Goal: Task Accomplishment & Management: Complete application form

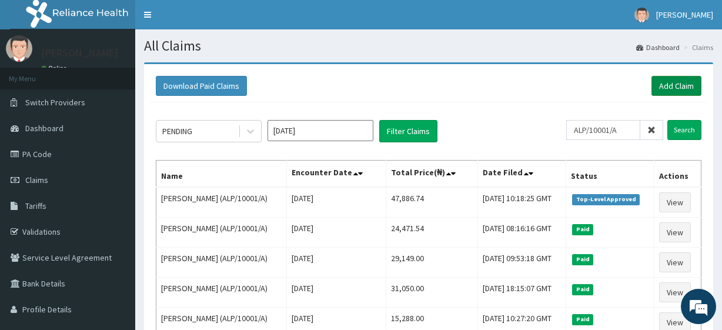
click at [658, 89] on link "Add Claim" at bounding box center [676, 86] width 50 height 20
click at [666, 93] on link "Add Claim" at bounding box center [676, 86] width 50 height 20
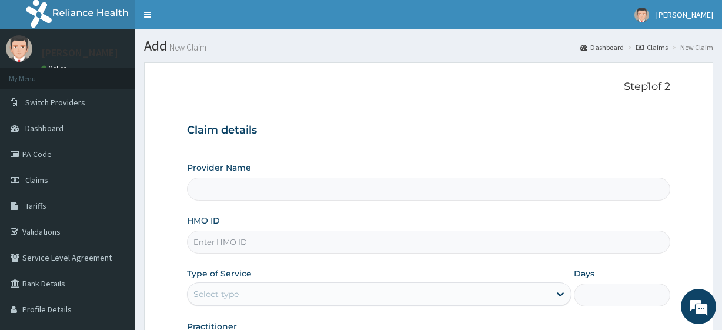
type input "R-Jolad Plus"
click at [255, 245] on input "HMO ID" at bounding box center [428, 241] width 483 height 23
paste input "BTS/10001/A"
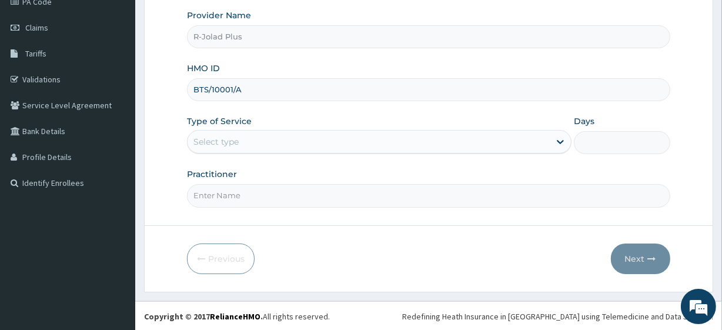
type input "BTS/10001/A"
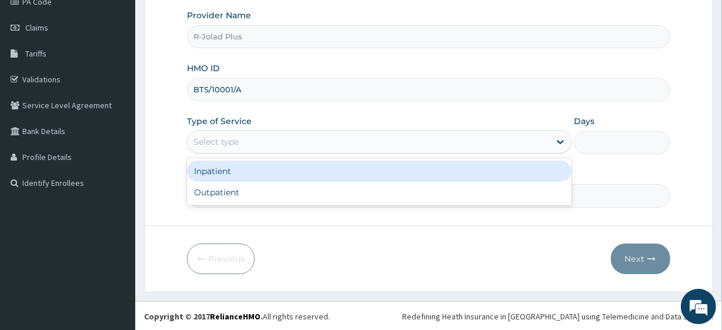
click at [236, 143] on div "Select type" at bounding box center [215, 142] width 45 height 12
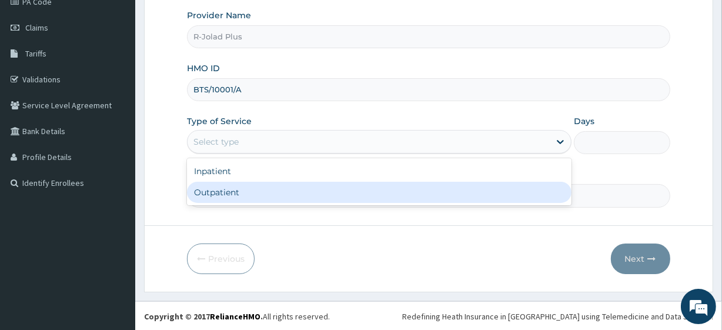
click at [235, 196] on div "Outpatient" at bounding box center [379, 192] width 384 height 21
type input "1"
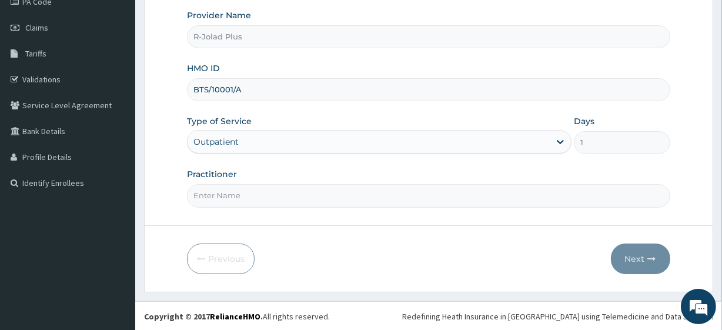
click at [235, 196] on input "Practitioner" at bounding box center [428, 195] width 483 height 23
type input "Dr Daniel"
click at [616, 247] on button "Next" at bounding box center [640, 258] width 59 height 31
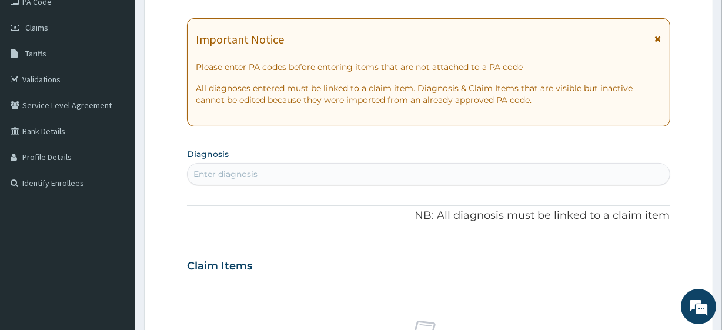
scroll to position [0, 0]
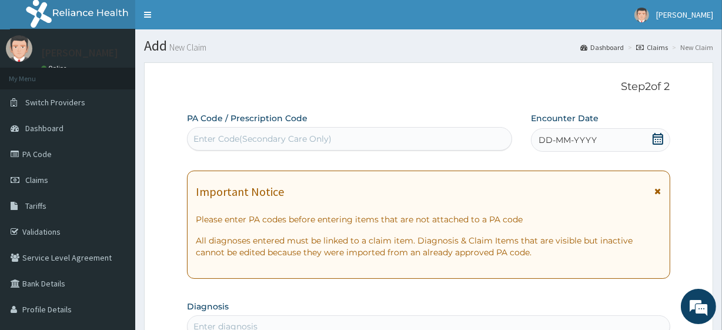
click at [279, 135] on div "Enter Code(Secondary Care Only)" at bounding box center [262, 139] width 138 height 12
paste input "PA/B0FE10"
type input "PA/B0FE10"
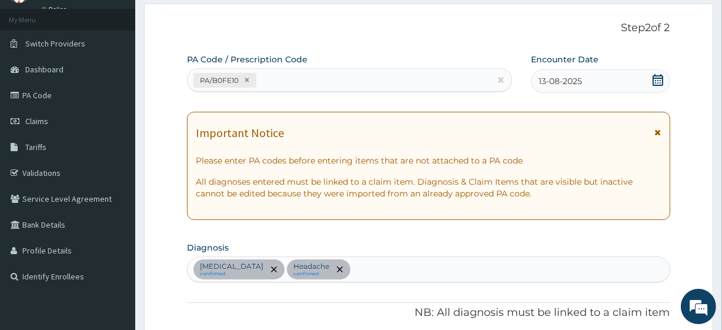
scroll to position [96, 0]
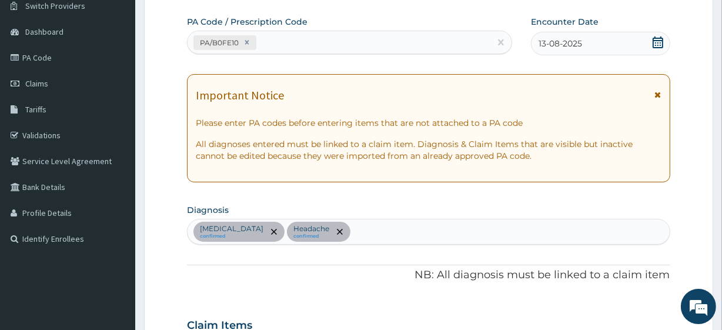
click at [344, 230] on div "Malaria confirmed Headache confirmed" at bounding box center [428, 231] width 481 height 25
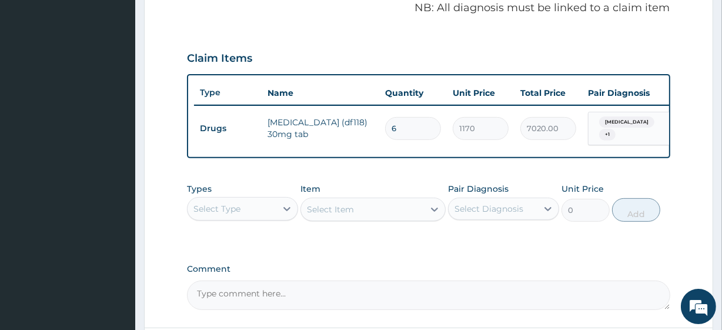
scroll to position [364, 0]
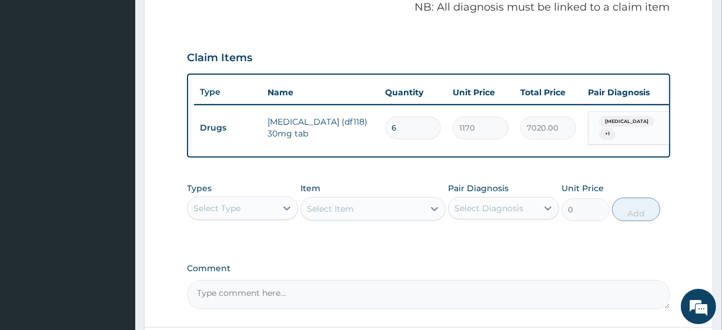
type input "SEPSIS"
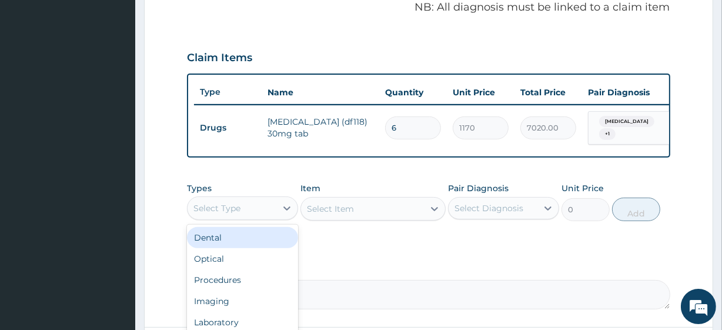
click at [256, 208] on div "Select Type" at bounding box center [232, 208] width 89 height 19
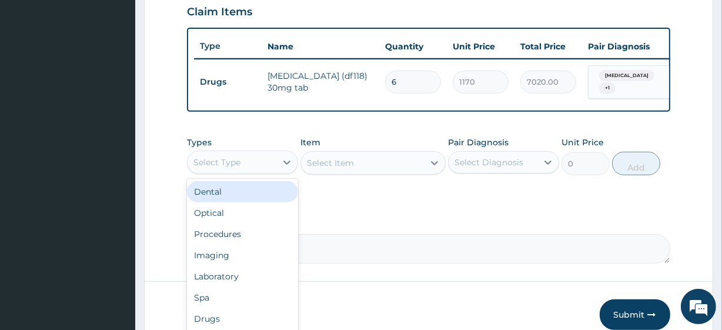
scroll to position [415, 0]
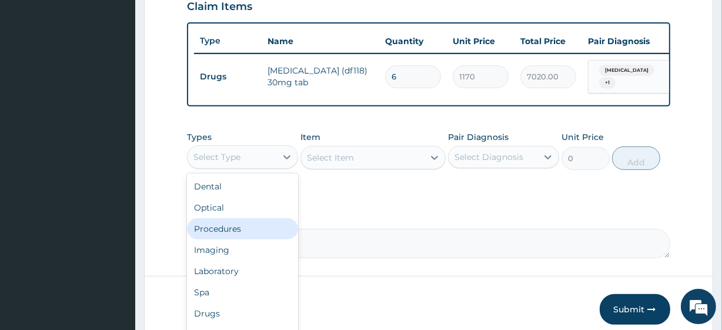
click at [235, 228] on div "Procedures" at bounding box center [242, 228] width 111 height 21
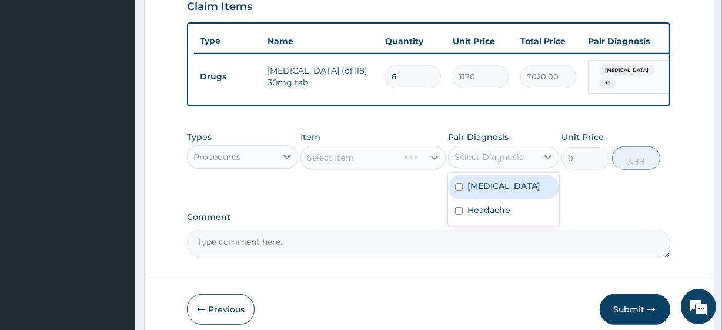
click at [489, 158] on div "Select Diagnosis" at bounding box center [488, 157] width 69 height 12
click at [493, 199] on div "Malaria" at bounding box center [503, 187] width 111 height 24
checkbox input "true"
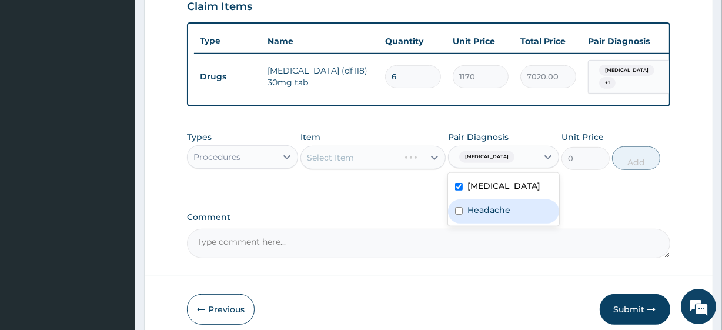
click at [494, 221] on div "Headache" at bounding box center [503, 211] width 111 height 24
checkbox input "true"
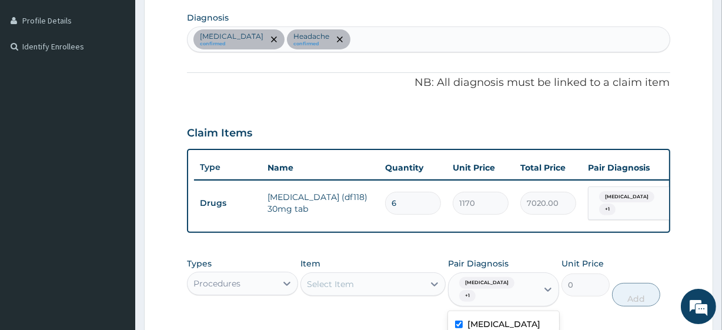
scroll to position [289, 0]
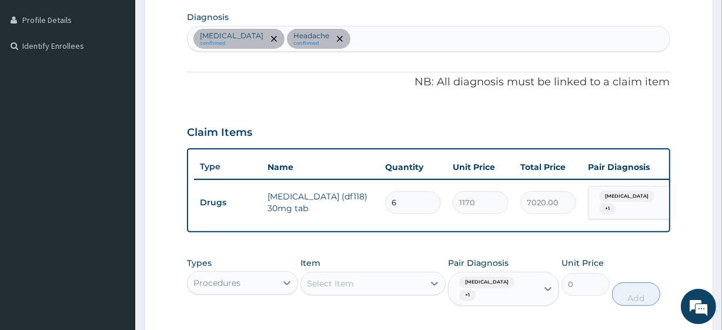
click at [353, 35] on div "Malaria confirmed Headache confirmed" at bounding box center [428, 38] width 481 height 25
type input "SEPS"
click at [384, 276] on div "Select Item" at bounding box center [362, 283] width 122 height 19
paste input "General Consultation (initial) FBC - (FULL BLOOD COUNT with platelet and red ce…"
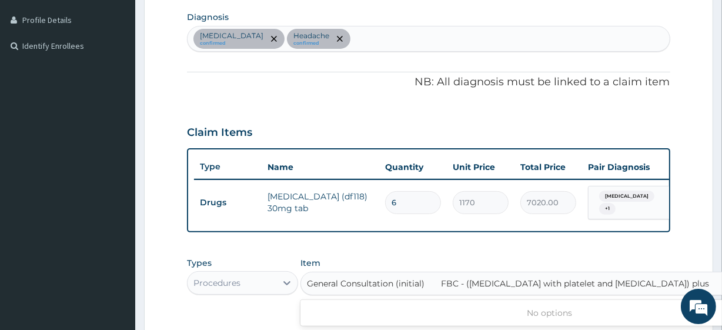
scroll to position [0, 53]
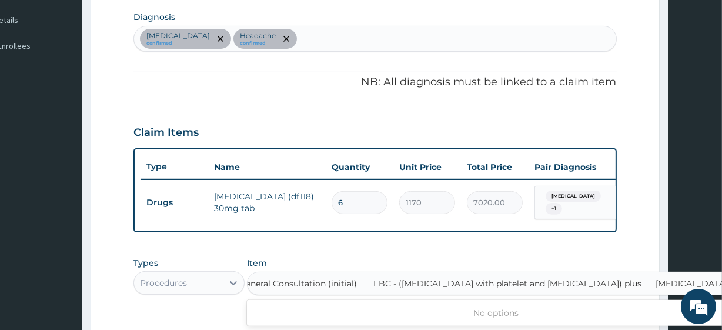
type input "General Consultation (initial)"
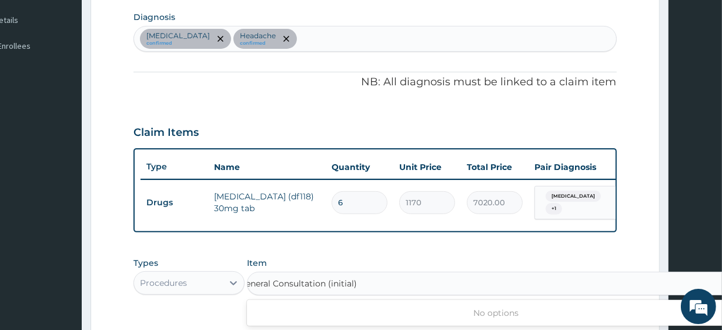
scroll to position [0, 0]
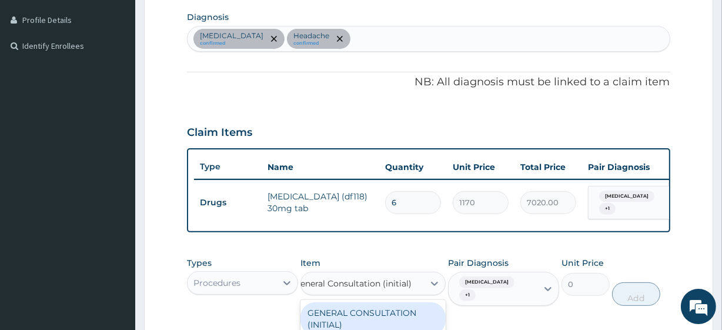
click at [409, 309] on div "GENERAL CONSULTATION (INITIAL)" at bounding box center [372, 318] width 145 height 33
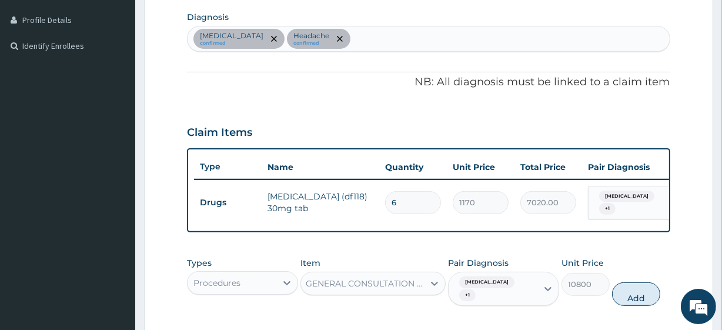
scroll to position [0, 1]
click at [657, 290] on button "Add" at bounding box center [636, 294] width 48 height 24
type input "0"
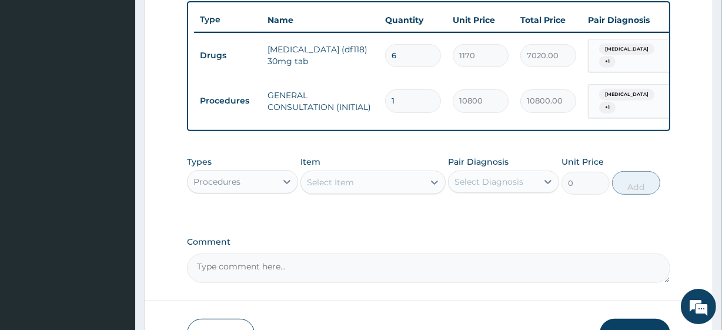
scroll to position [438, 0]
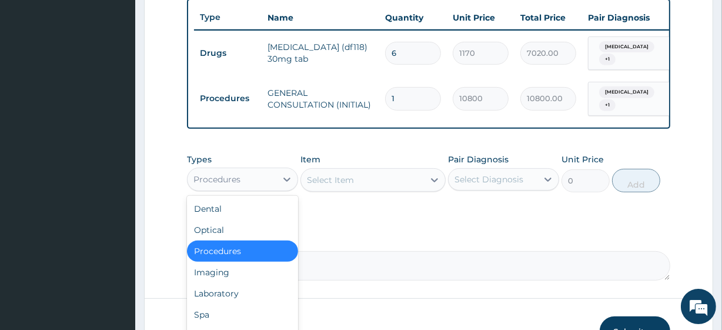
drag, startPoint x: 219, startPoint y: 172, endPoint x: 229, endPoint y: 290, distance: 119.2
click at [229, 191] on div "option Procedures, selected. option Procedures selected, 3 of 10. 10 results av…" at bounding box center [242, 180] width 111 height 24
click at [229, 290] on div "Laboratory" at bounding box center [242, 293] width 111 height 21
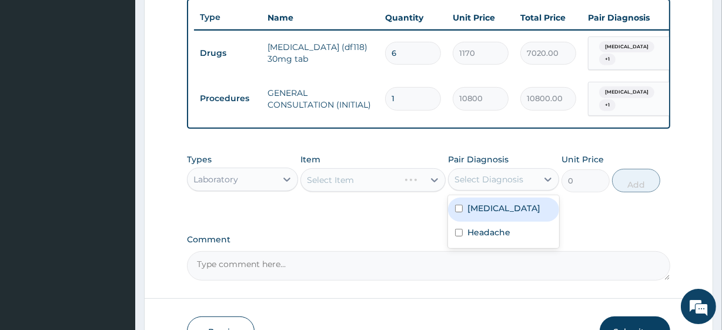
click at [506, 182] on div "Select Diagnosis" at bounding box center [488, 179] width 69 height 12
click at [506, 197] on div "Malaria" at bounding box center [503, 209] width 111 height 24
checkbox input "true"
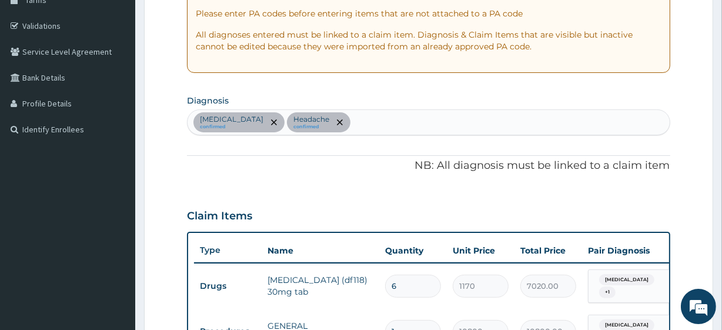
scroll to position [179, 0]
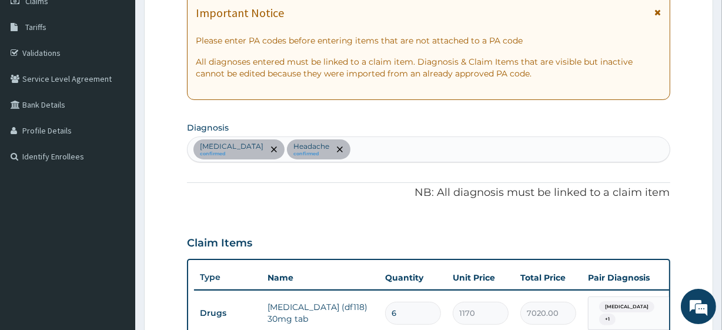
click at [362, 158] on div "Malaria confirmed Headache confirmed" at bounding box center [428, 149] width 481 height 25
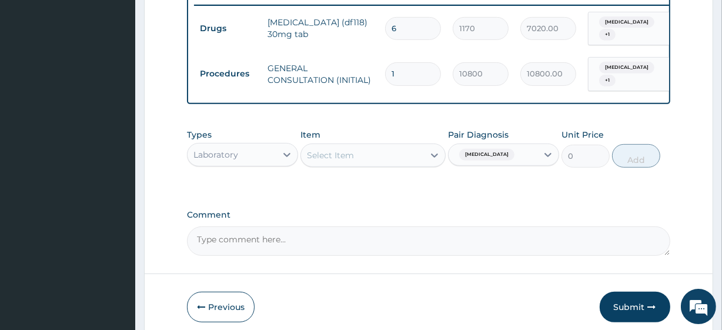
scroll to position [464, 0]
type input "[MEDICAL_DATA]"
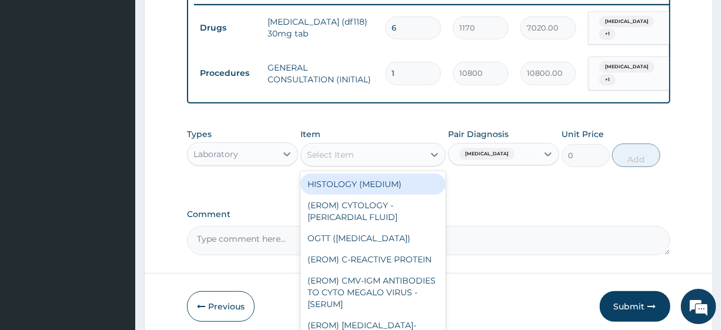
click at [381, 150] on div "Select Item" at bounding box center [362, 154] width 122 height 19
paste input "FBC - (FULL BLOOD COUNT with platelet and red cell indices) plus MALARIA PARASI…"
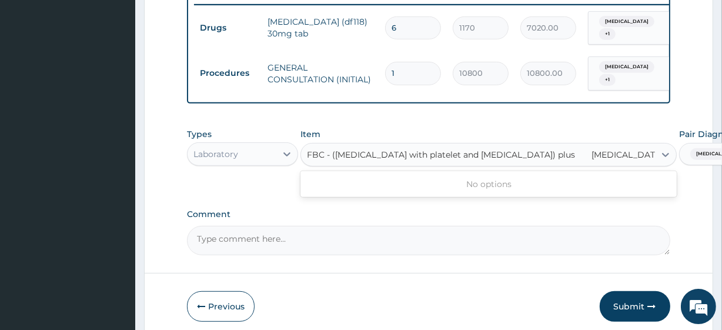
scroll to position [0, 14]
type input "FBC - (FULL BLOOD COUNT with platelet and red cell indices) plus"
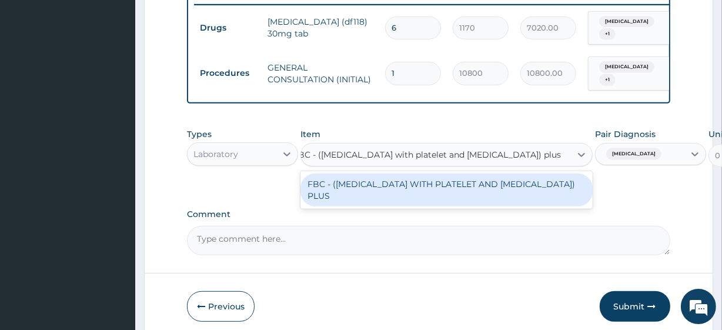
click at [417, 201] on div "FBC - (FULL BLOOD COUNT WITH PLATELET AND RED CELL INDICES) PLUS" at bounding box center [446, 189] width 292 height 33
type input "8505"
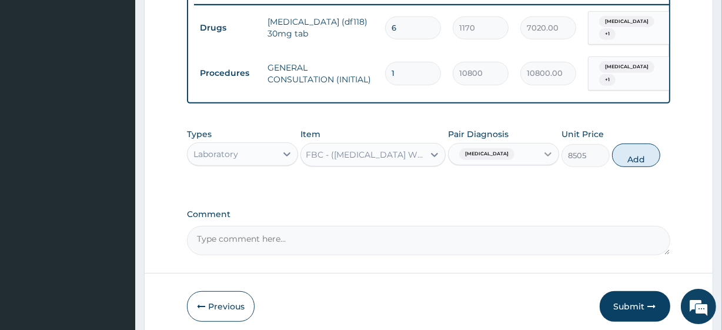
scroll to position [0, 1]
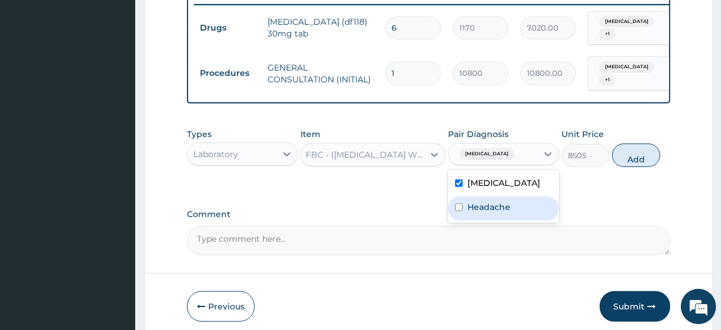
drag, startPoint x: 505, startPoint y: 148, endPoint x: 495, endPoint y: 201, distance: 53.9
click at [495, 165] on div "option Malaria, selected. option Headache focused, 2 of 2. 2 results available.…" at bounding box center [503, 154] width 111 height 22
click at [495, 201] on label "Headache" at bounding box center [488, 207] width 43 height 12
checkbox input "true"
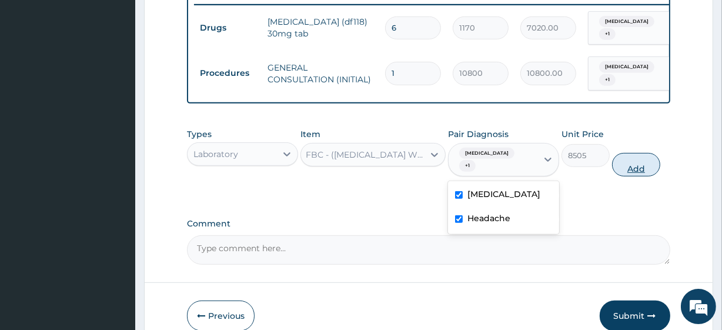
click at [653, 160] on button "Add" at bounding box center [636, 165] width 48 height 24
type input "0"
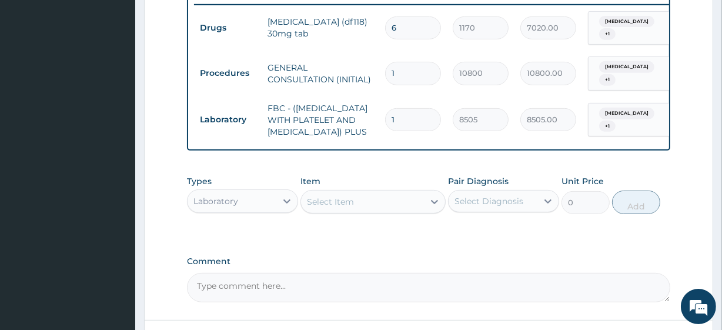
scroll to position [0, 0]
click at [378, 211] on div "Select Item" at bounding box center [362, 201] width 122 height 19
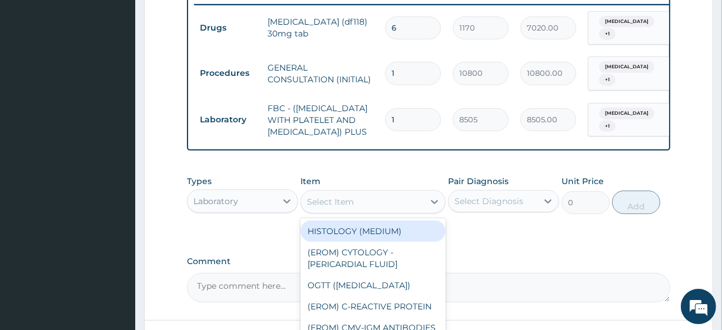
paste input "MALARIA PARASITE"
type input "MALARIA PARASITE"
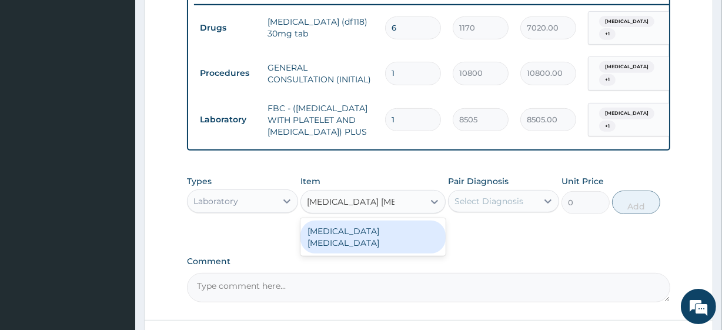
click at [388, 249] on div "MALARIA PARASITE" at bounding box center [372, 236] width 145 height 33
type input "4050"
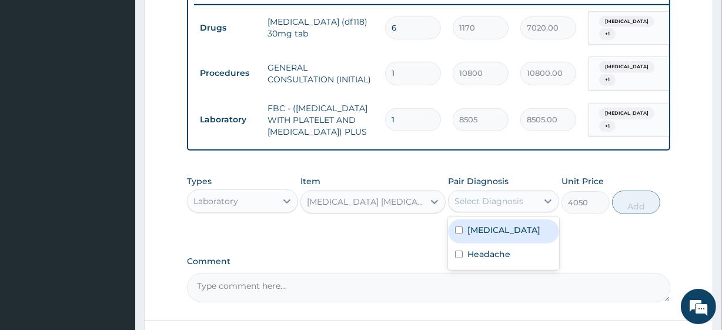
drag, startPoint x: 483, startPoint y: 206, endPoint x: 494, endPoint y: 257, distance: 52.2
click at [494, 212] on div "option Headache, selected. option Malaria focused, 1 of 2. 2 results available.…" at bounding box center [503, 201] width 111 height 22
click at [494, 243] on div "Malaria" at bounding box center [503, 231] width 111 height 24
checkbox input "true"
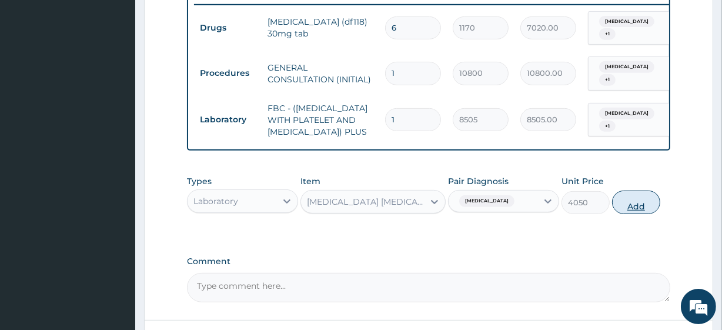
click at [647, 213] on button "Add" at bounding box center [636, 202] width 48 height 24
type input "0"
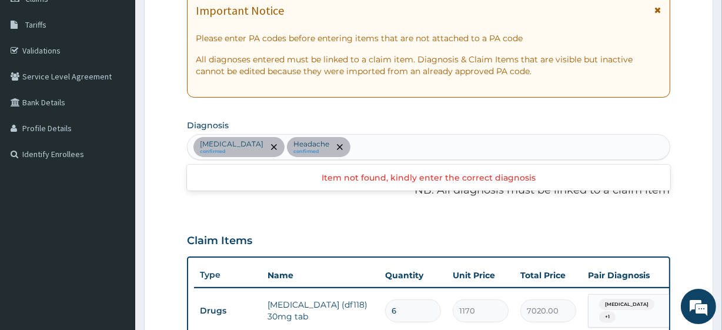
scroll to position [165, 0]
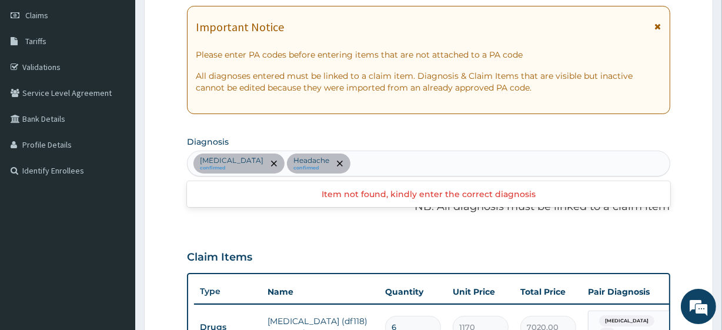
click at [377, 161] on div "Malaria confirmed Headache confirmed" at bounding box center [428, 163] width 481 height 25
type input "SEPSIS"
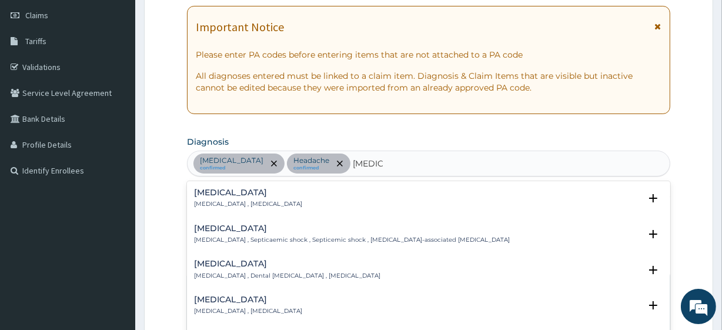
click at [270, 203] on p "Systemic infection , Sepsis" at bounding box center [248, 204] width 108 height 8
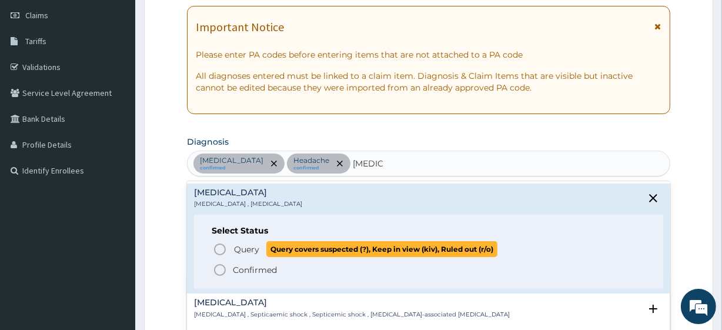
click at [247, 243] on span "Query" at bounding box center [246, 249] width 25 height 12
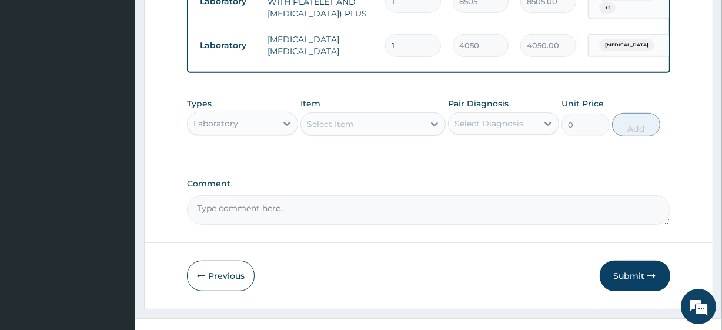
scroll to position [515, 0]
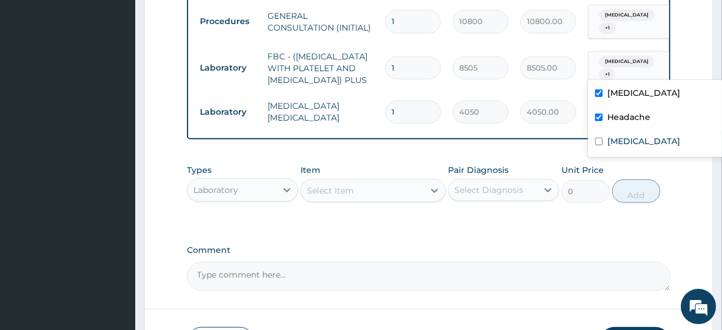
click at [618, 61] on span "Malaria" at bounding box center [626, 62] width 55 height 12
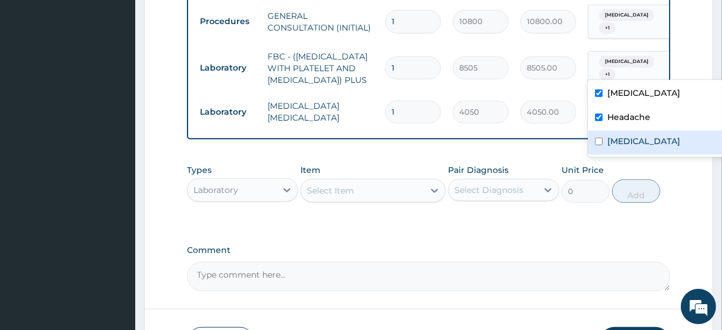
click at [610, 149] on div "Malaria Headache Sepsis" at bounding box center [661, 118] width 147 height 77
click at [610, 149] on div "Sepsis" at bounding box center [661, 142] width 147 height 24
checkbox input "true"
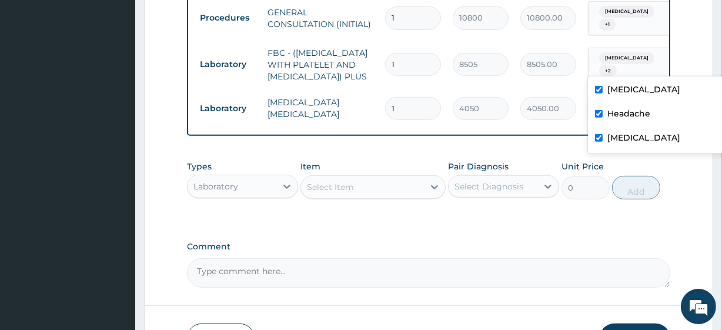
scroll to position [610, 0]
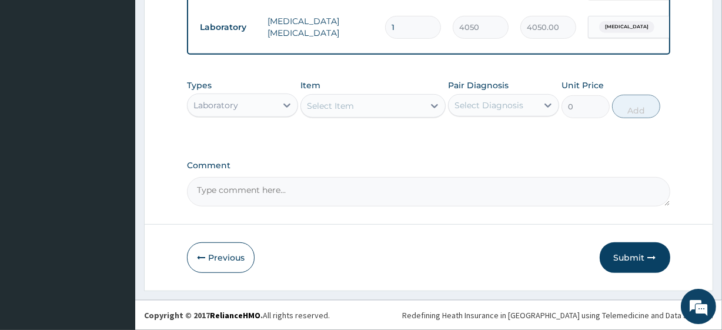
drag, startPoint x: 635, startPoint y: 239, endPoint x: 637, endPoint y: 296, distance: 56.4
drag, startPoint x: 637, startPoint y: 296, endPoint x: 634, endPoint y: 268, distance: 27.8
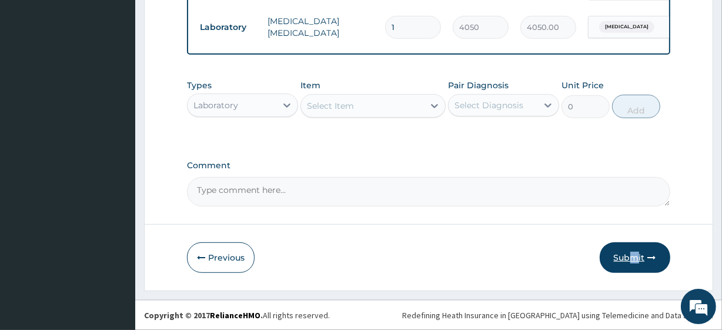
click at [634, 268] on button "Submit" at bounding box center [635, 257] width 71 height 31
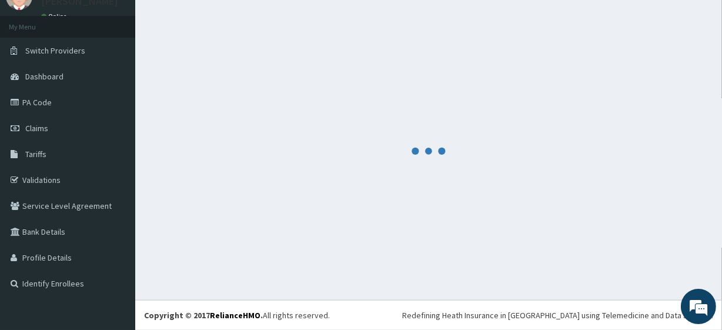
scroll to position [52, 0]
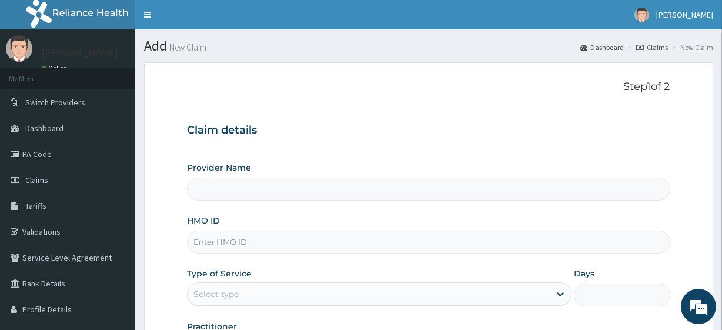
click at [221, 233] on input "HMO ID" at bounding box center [428, 241] width 483 height 23
paste input "BTS/10001/A"
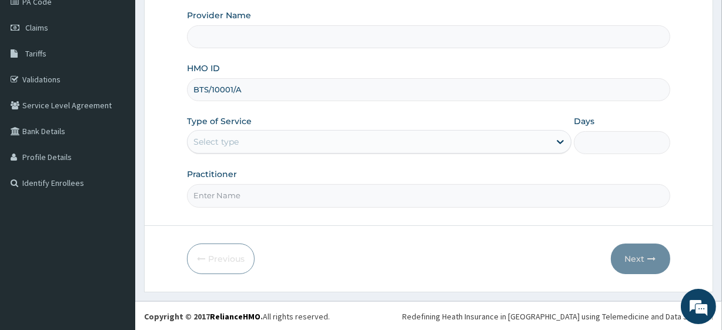
type input "BTS/10001/A"
drag, startPoint x: 214, startPoint y: 130, endPoint x: 221, endPoint y: 179, distance: 49.3
click at [221, 153] on div "Use Up and Down to choose options, press Enter to select the currently focused …" at bounding box center [379, 142] width 384 height 24
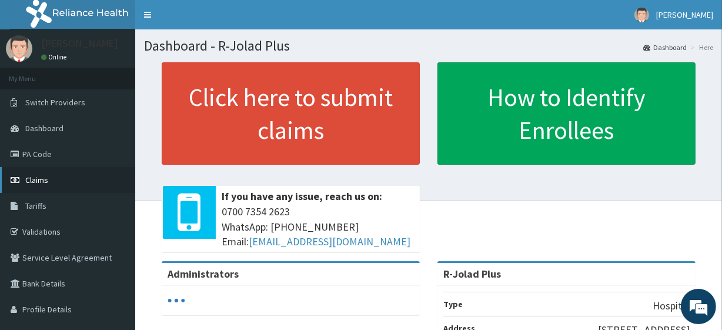
click at [58, 181] on link "Claims" at bounding box center [67, 180] width 135 height 26
click at [59, 173] on link "Claims" at bounding box center [67, 180] width 135 height 26
click at [47, 179] on span "Claims" at bounding box center [36, 180] width 23 height 11
click at [83, 188] on link "Claims" at bounding box center [67, 180] width 135 height 26
click at [48, 183] on link "Claims" at bounding box center [67, 180] width 135 height 26
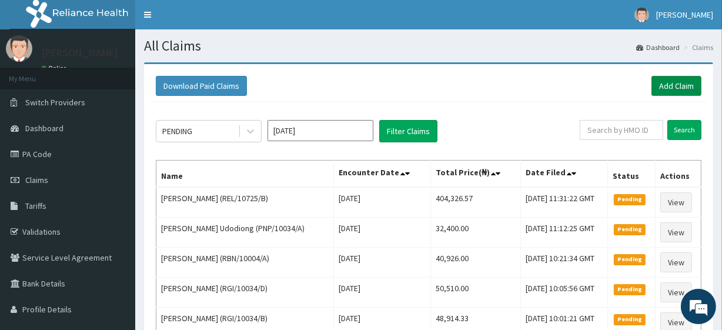
click at [685, 86] on link "Add Claim" at bounding box center [676, 86] width 50 height 20
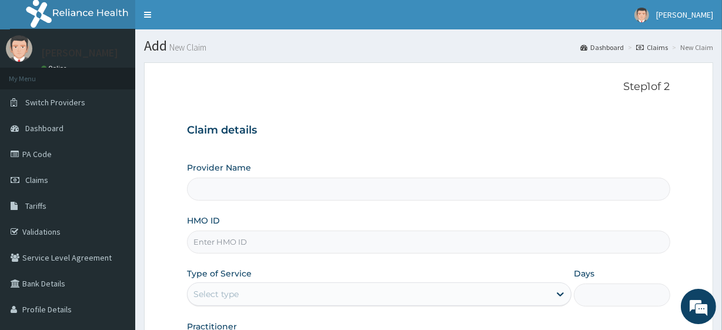
type input "R-Jolad Plus"
click at [285, 247] on input "HMO ID" at bounding box center [428, 241] width 483 height 23
click at [246, 231] on input "HMO ID" at bounding box center [428, 241] width 483 height 23
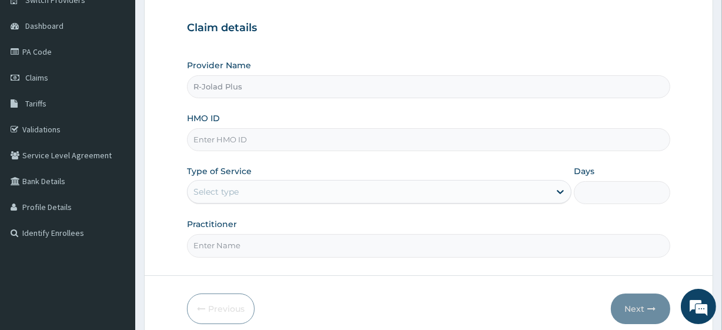
scroll to position [105, 0]
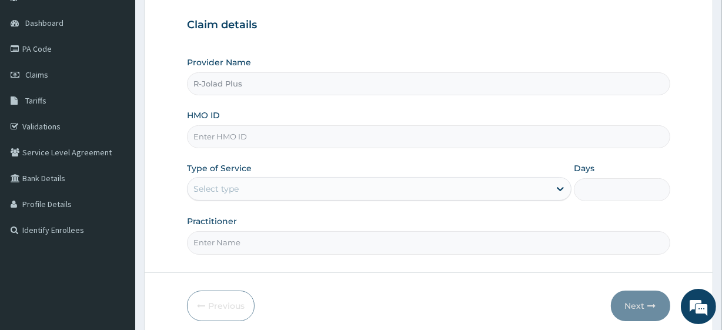
paste input "BTS/10001/A"
type input "BTS/10001/A"
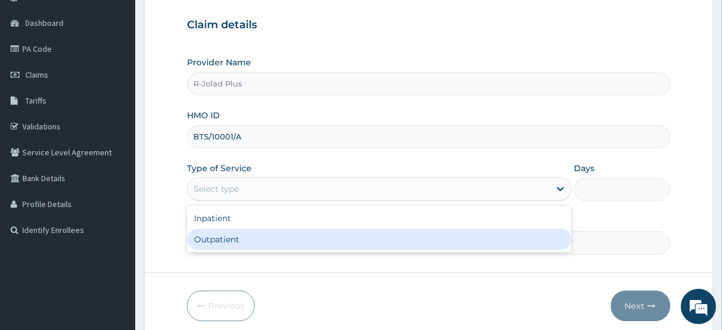
drag, startPoint x: 259, startPoint y: 189, endPoint x: 250, endPoint y: 237, distance: 49.0
click at [250, 200] on div "option Outpatient focused, 2 of 2. 2 results available. Use Up and Down to choo…" at bounding box center [379, 189] width 384 height 24
click at [250, 237] on div "Outpatient" at bounding box center [379, 239] width 384 height 21
type input "1"
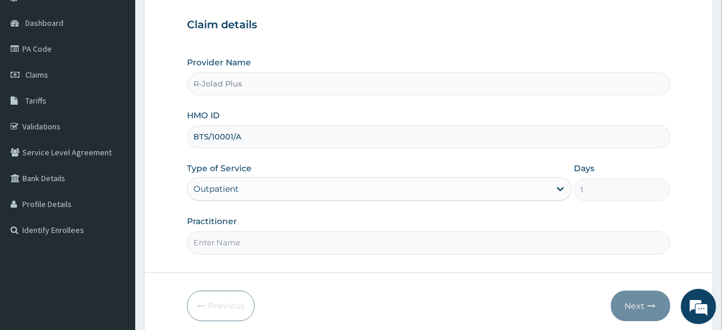
click at [250, 237] on input "Practitioner" at bounding box center [428, 242] width 483 height 23
type input "Dr Daniel"
click at [637, 293] on button "Next" at bounding box center [640, 305] width 59 height 31
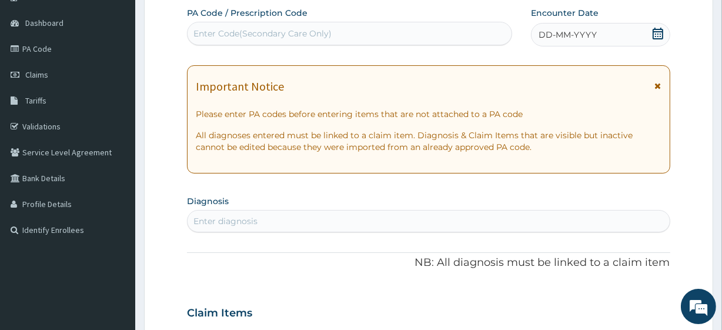
scroll to position [0, 0]
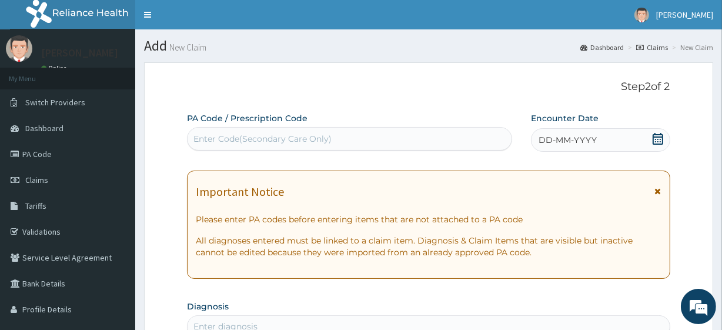
click at [270, 133] on div "Enter Code(Secondary Care Only)" at bounding box center [262, 139] width 138 height 12
paste input "PA/B0FE10"
type input "PA/B0FE10"
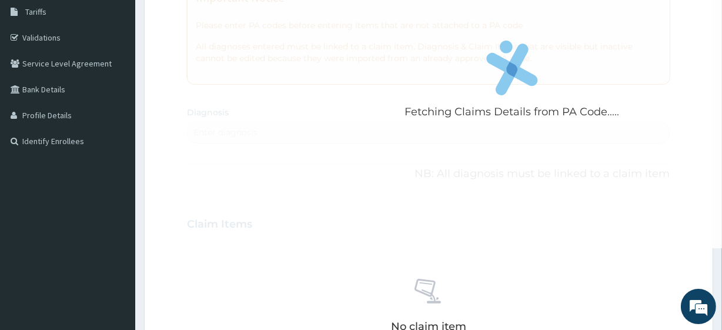
scroll to position [195, 0]
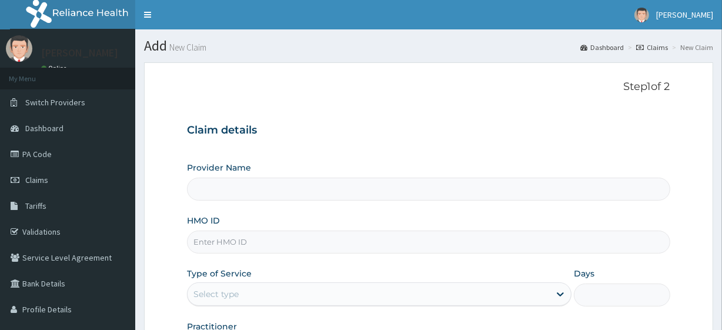
type input "R-Jolad Plus"
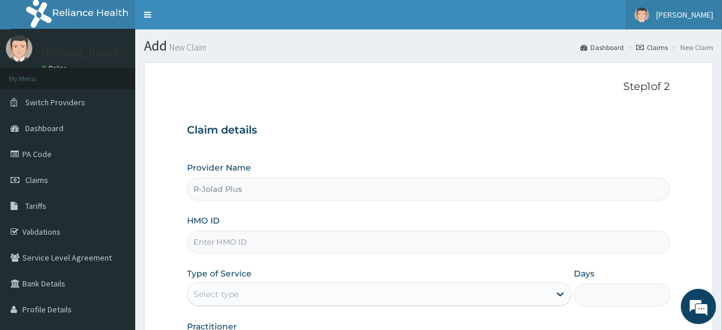
click at [678, 10] on span "[PERSON_NAME]" at bounding box center [684, 14] width 57 height 11
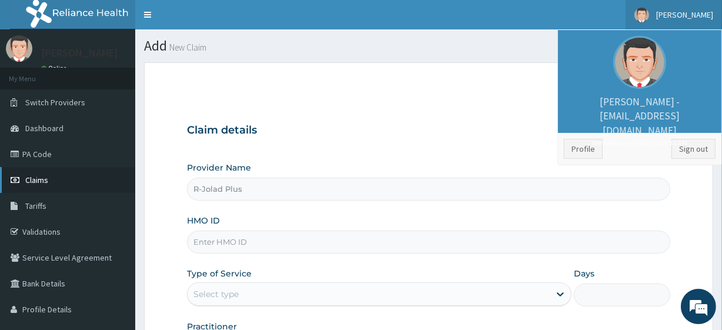
click at [63, 176] on link "Claims" at bounding box center [67, 180] width 135 height 26
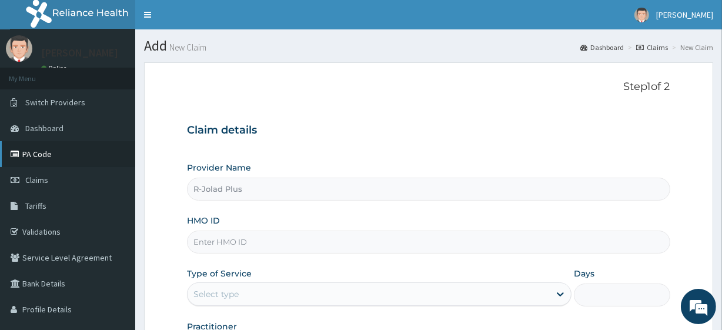
click at [48, 149] on link "PA Code" at bounding box center [67, 154] width 135 height 26
click at [291, 235] on input "HMO ID" at bounding box center [428, 241] width 483 height 23
paste input "MEL/10115/B"
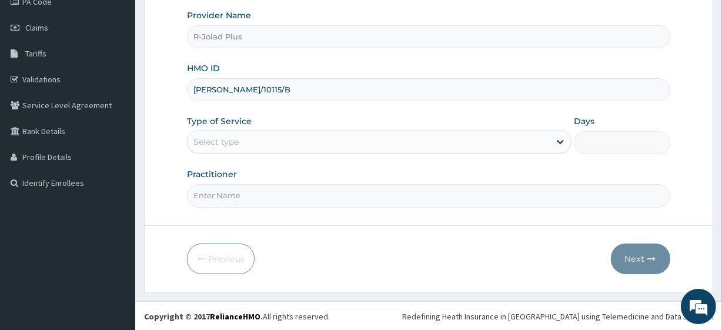
type input "MEL/10115/B"
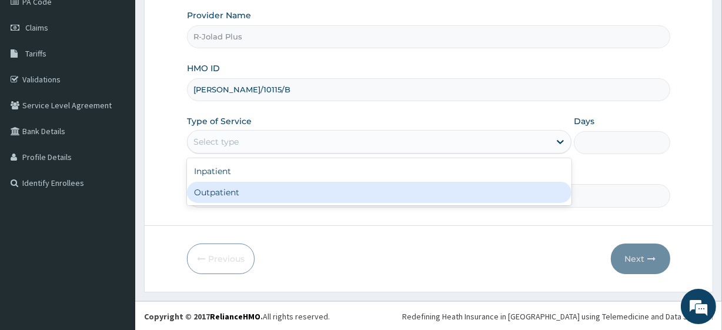
drag, startPoint x: 255, startPoint y: 143, endPoint x: 252, endPoint y: 219, distance: 75.3
click at [252, 219] on form "Step 1 of 2 Claim details Provider Name R-Jolad Plus HMO ID MEL/10115/B Type of…" at bounding box center [428, 100] width 569 height 381
click at [246, 192] on div "Outpatient" at bounding box center [379, 192] width 384 height 21
type input "1"
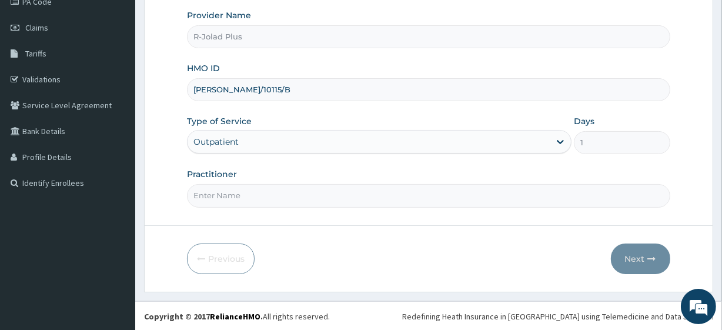
click at [246, 192] on input "Practitioner" at bounding box center [428, 195] width 483 height 23
drag, startPoint x: 246, startPoint y: 192, endPoint x: 267, endPoint y: 130, distance: 64.7
click at [267, 130] on div "Provider Name R-Jolad Plus HMO ID MEL/10115/B Type of Service Outpatient Days 1…" at bounding box center [428, 107] width 483 height 197
type input "Dr Daniel"
click at [629, 250] on button "Next" at bounding box center [640, 258] width 59 height 31
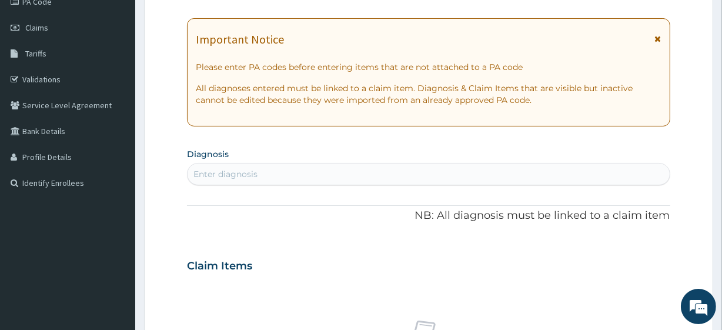
scroll to position [0, 0]
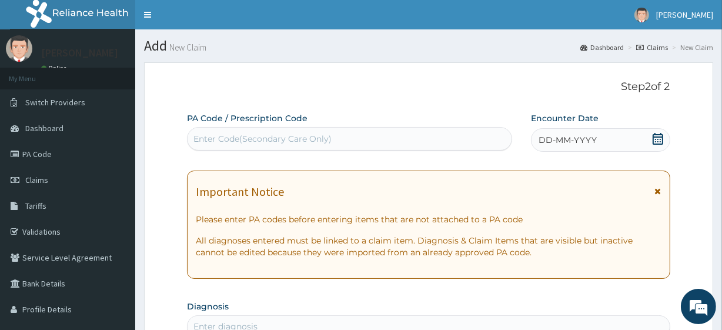
click at [276, 142] on div "Enter Code(Secondary Care Only)" at bounding box center [262, 139] width 138 height 12
paste input "PA/B3F015 PA/A9FC54====1 MONTH APPROVED"
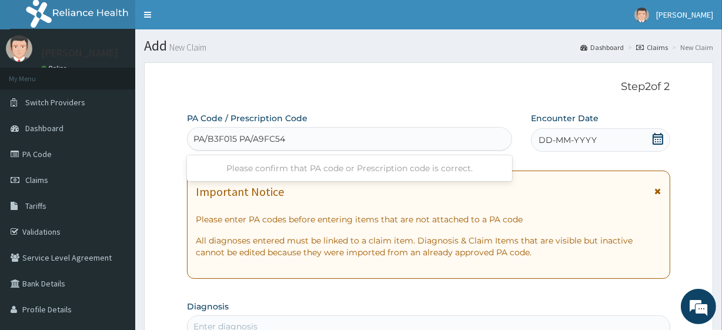
type input "PA/B3F015"
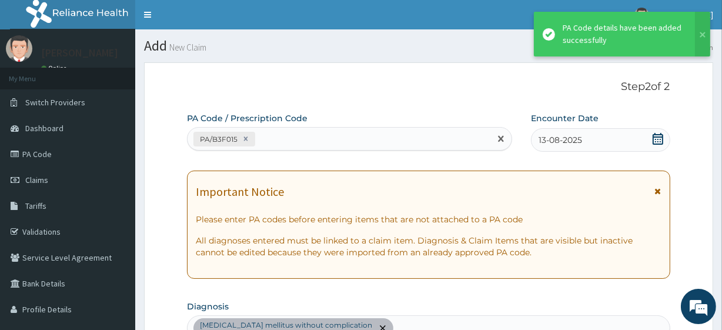
click at [336, 141] on div "PA/B3F015" at bounding box center [339, 138] width 302 height 19
paste input "PA/A9FC54"
type input "PA/A9FC54"
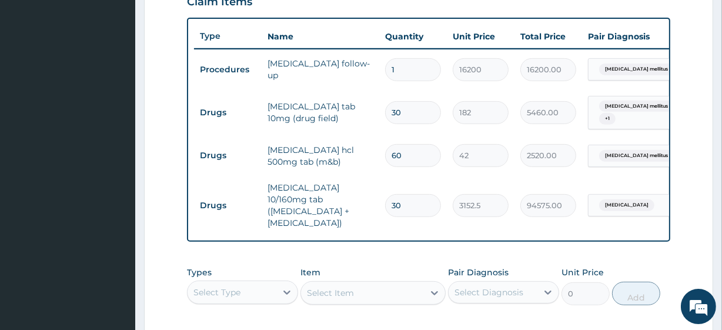
scroll to position [0, 106]
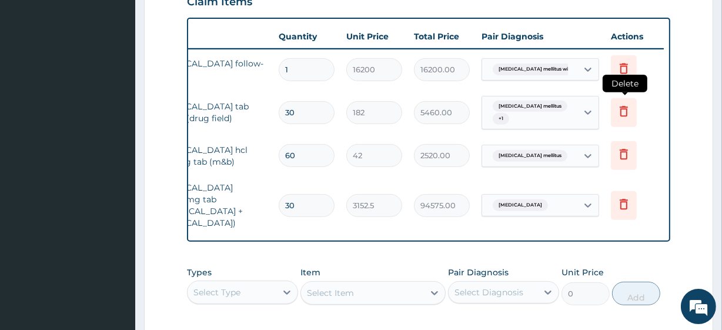
click at [628, 119] on icon at bounding box center [624, 112] width 26 height 29
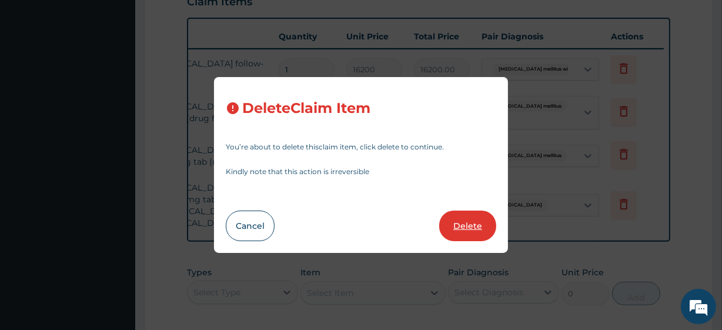
click at [455, 229] on button "Delete" at bounding box center [467, 225] width 57 height 31
type input "60"
type input "42"
type input "2520.00"
type input "30"
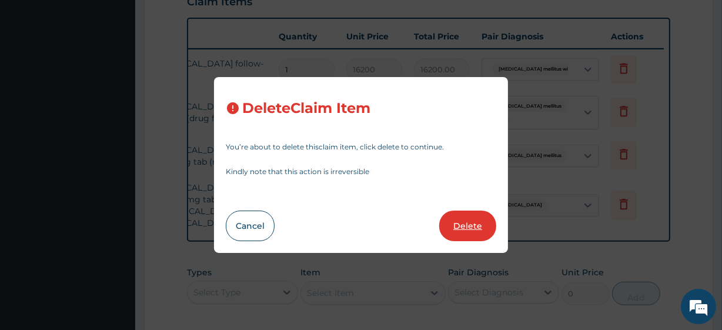
type input "3152.5"
type input "94575.00"
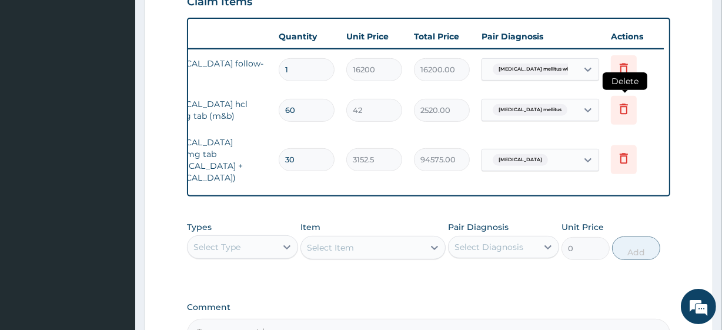
click at [621, 112] on icon at bounding box center [624, 108] width 8 height 11
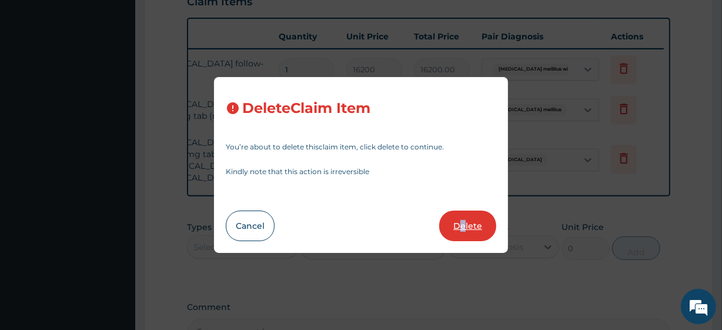
drag, startPoint x: 464, startPoint y: 241, endPoint x: 467, endPoint y: 224, distance: 17.4
click at [467, 224] on div "Delete Claim Item You’re about to delete this claim item , click delete to cont…" at bounding box center [361, 165] width 294 height 176
click at [467, 224] on button "Delete" at bounding box center [467, 225] width 57 height 31
type input "30"
type input "3152.5"
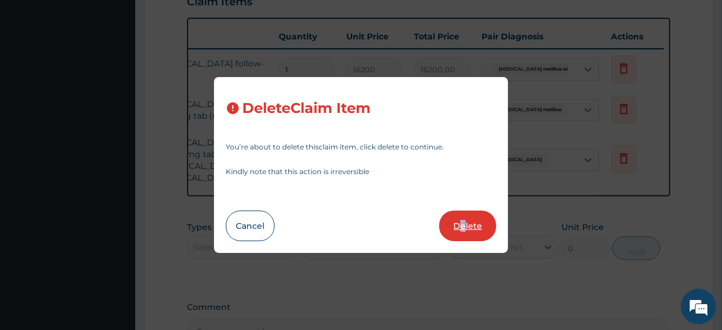
type input "94575.00"
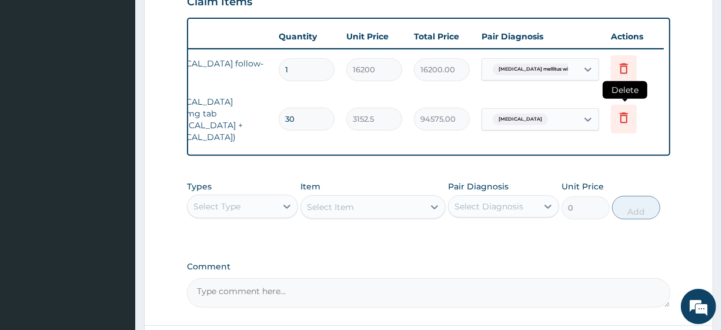
click at [615, 106] on icon at bounding box center [624, 119] width 26 height 29
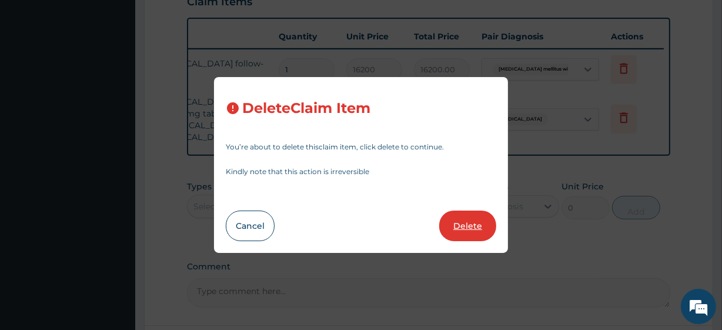
click at [474, 217] on button "Delete" at bounding box center [467, 225] width 57 height 31
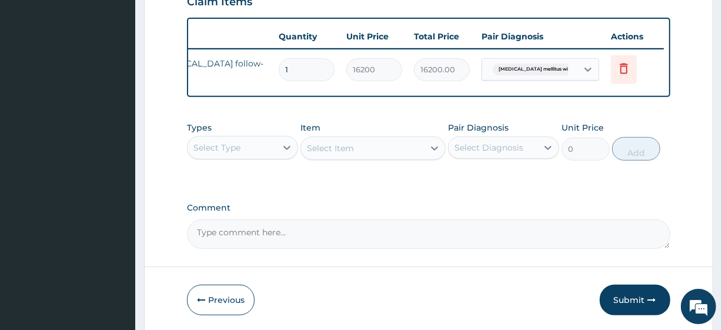
scroll to position [469, 0]
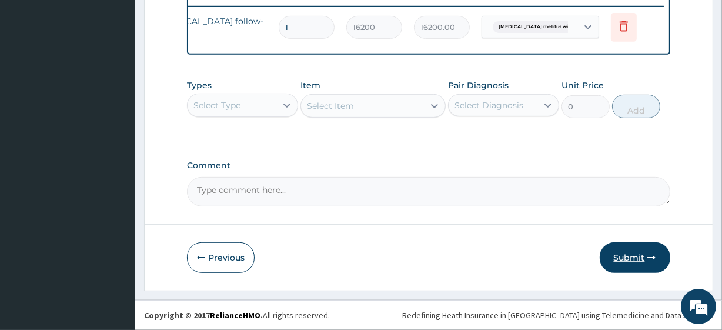
click at [652, 264] on button "Submit" at bounding box center [635, 257] width 71 height 31
click at [658, 252] on button "Submit" at bounding box center [635, 257] width 71 height 31
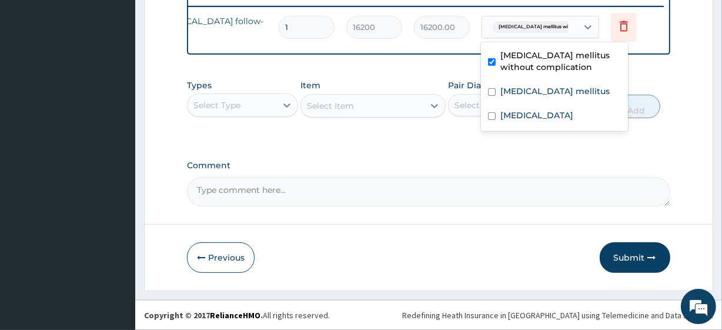
click at [497, 23] on span "Type 2 diabetes mellitus witho..." at bounding box center [539, 27] width 92 height 12
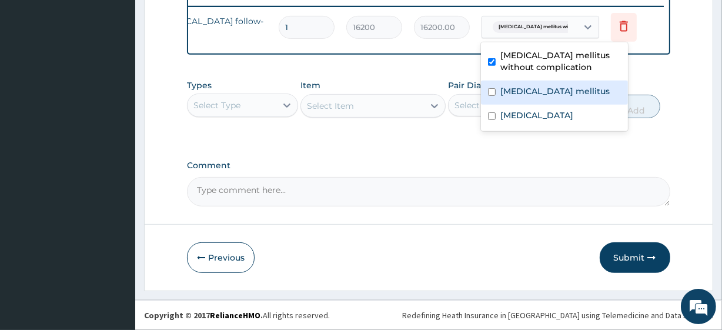
click at [505, 81] on div "Type 2 diabetes mellitus" at bounding box center [554, 93] width 147 height 24
checkbox input "true"
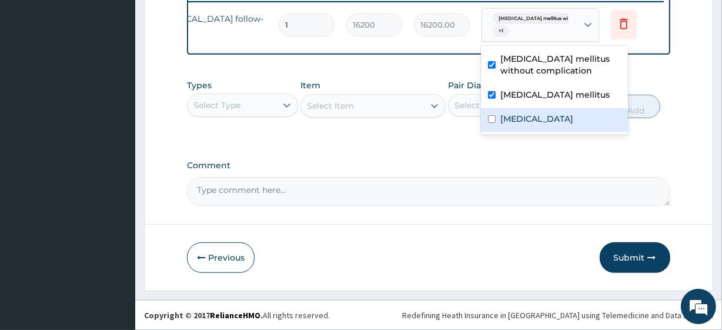
click at [509, 114] on label "Essential hypertension" at bounding box center [536, 119] width 73 height 12
checkbox input "true"
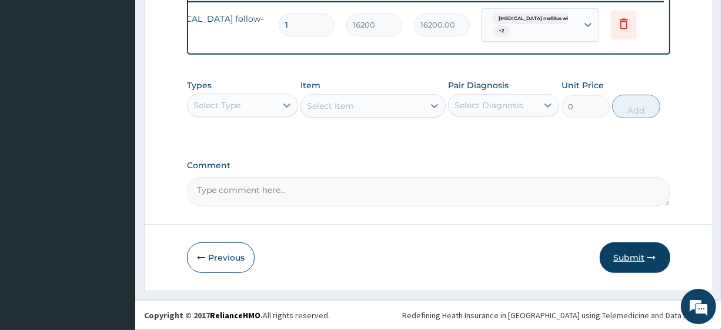
click at [631, 249] on button "Submit" at bounding box center [635, 257] width 71 height 31
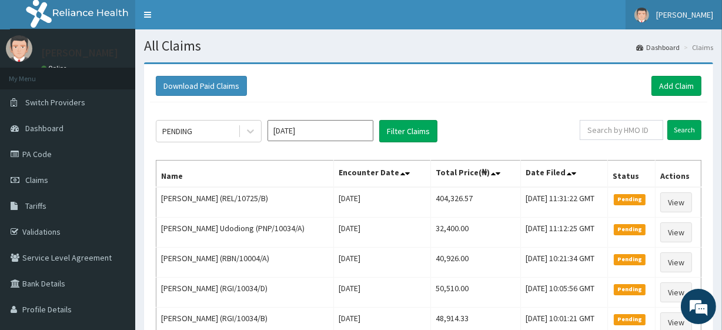
click at [690, 2] on link "[PERSON_NAME]" at bounding box center [673, 14] width 96 height 29
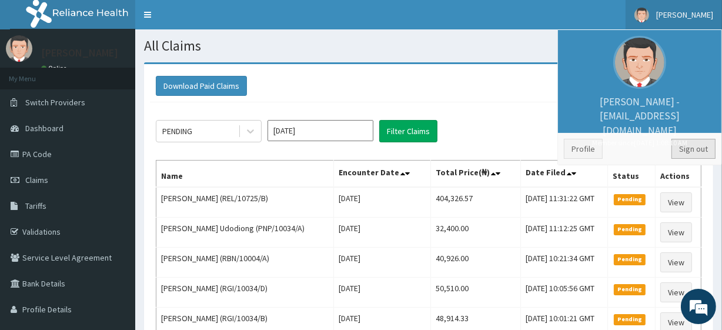
click at [694, 142] on link "Sign out" at bounding box center [693, 149] width 44 height 20
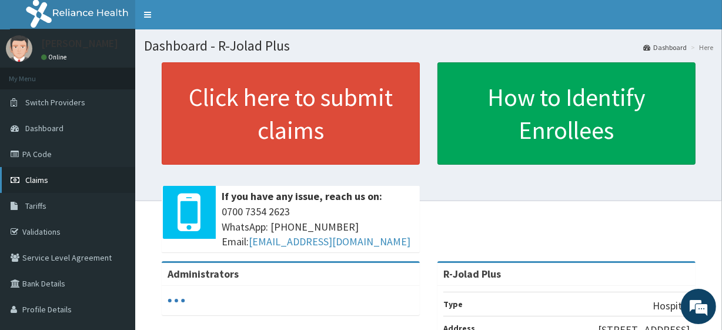
click at [59, 174] on link "Claims" at bounding box center [67, 180] width 135 height 26
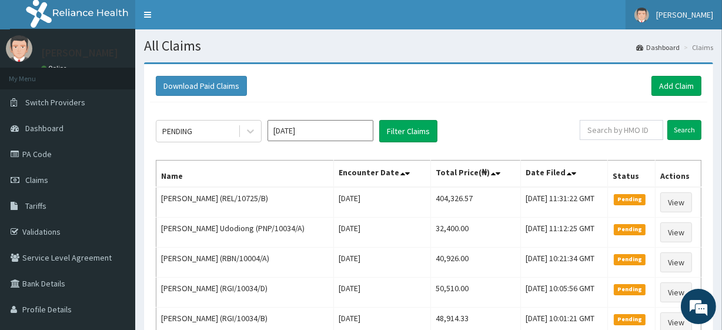
click at [662, 6] on link "[PERSON_NAME]" at bounding box center [673, 14] width 96 height 29
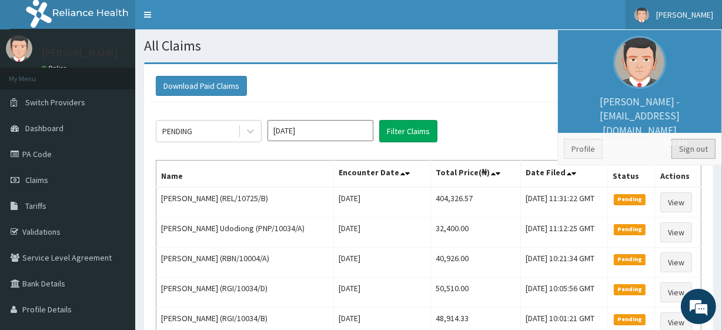
click at [694, 151] on link "Sign out" at bounding box center [693, 149] width 44 height 20
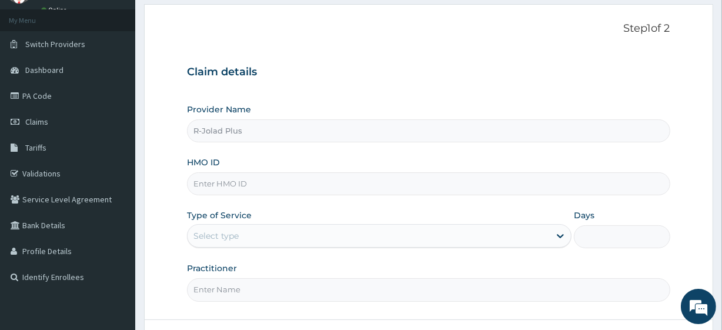
scroll to position [57, 0]
click at [229, 195] on input "HMO ID" at bounding box center [428, 184] width 483 height 23
paste input "QIP/10001/A"
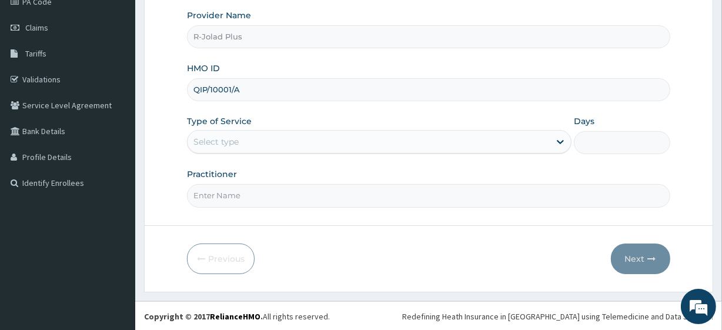
type input "QIP/10001/A"
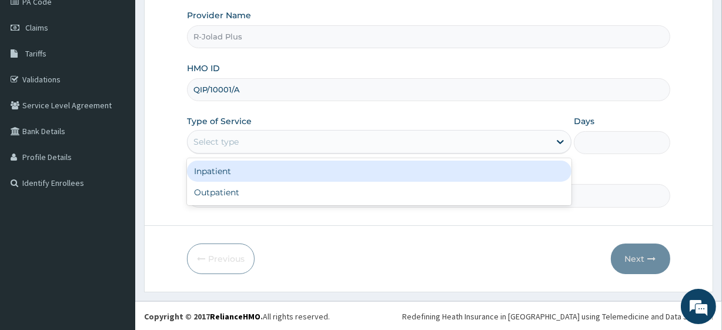
click at [216, 145] on div "Select type" at bounding box center [215, 142] width 45 height 12
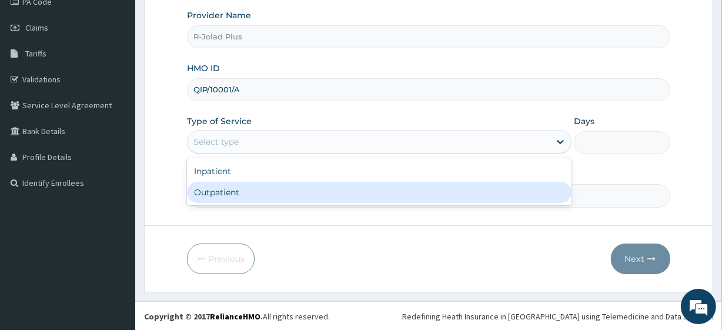
click at [216, 192] on div "Outpatient" at bounding box center [379, 192] width 384 height 21
type input "1"
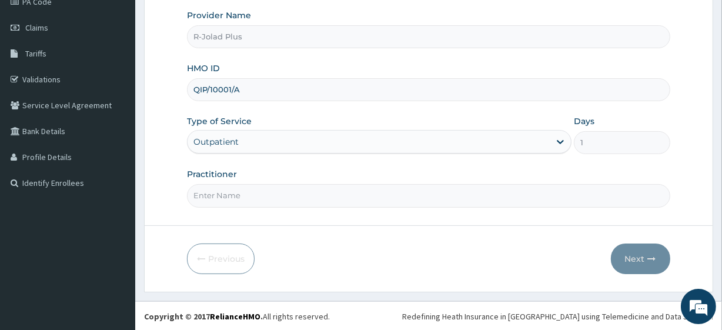
click at [216, 192] on input "Practitioner" at bounding box center [428, 195] width 483 height 23
drag, startPoint x: 216, startPoint y: 192, endPoint x: 249, endPoint y: 152, distance: 51.4
click at [249, 152] on div "Provider Name R-Jolad Plus HMO ID QIP/10001/A Type of Service Outpatient Days 1…" at bounding box center [428, 107] width 483 height 197
type input "Dr Daniel"
click at [629, 269] on button "Next" at bounding box center [640, 258] width 59 height 31
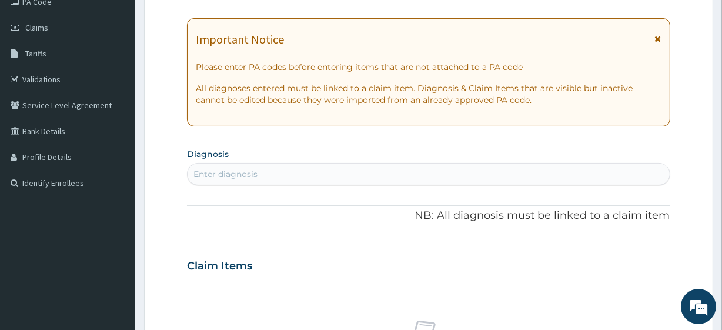
scroll to position [0, 0]
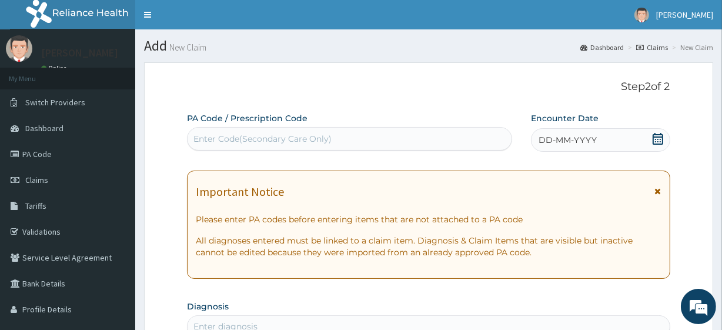
click at [277, 140] on div "Enter Code(Secondary Care Only)" at bounding box center [262, 139] width 138 height 12
paste input "PA/040930"
type input "PA/040930"
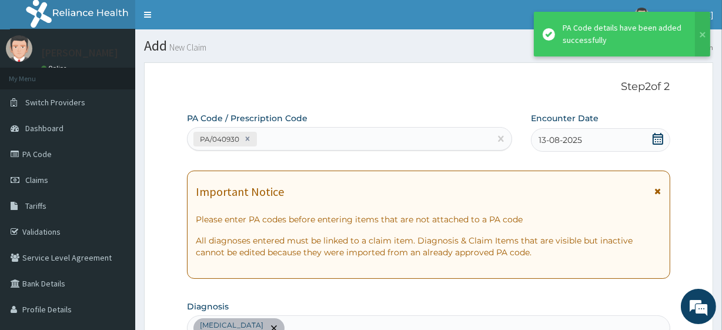
scroll to position [327, 0]
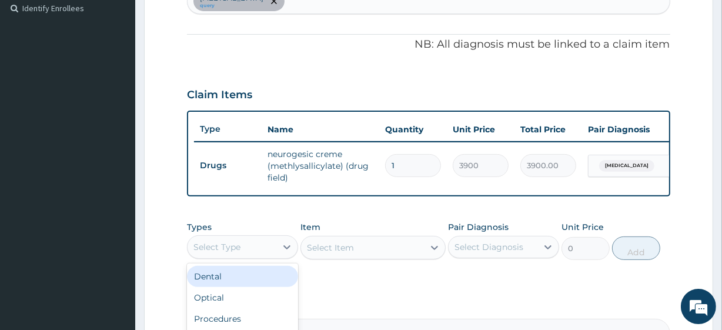
click at [269, 256] on div "Select Type" at bounding box center [232, 246] width 89 height 19
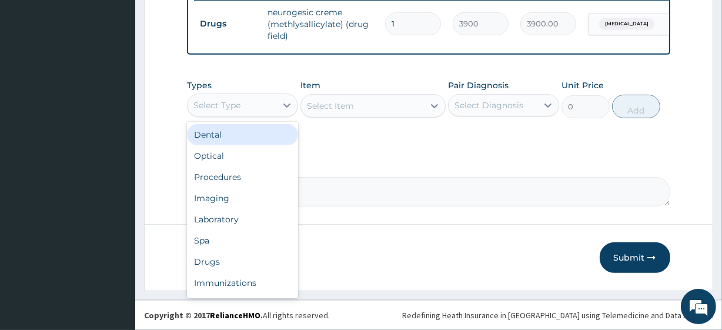
scroll to position [476, 0]
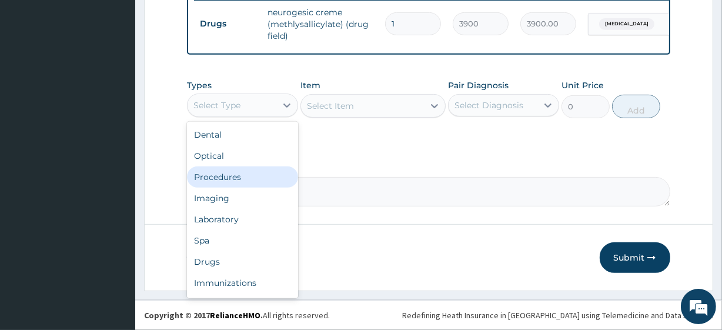
click at [242, 175] on div "Procedures" at bounding box center [242, 176] width 111 height 21
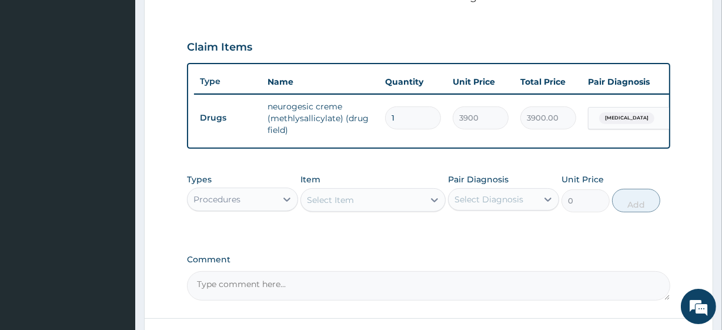
scroll to position [373, 0]
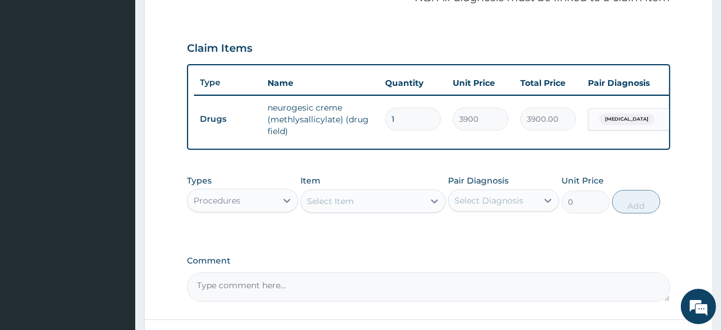
click at [360, 206] on div "Select Item" at bounding box center [362, 201] width 122 height 19
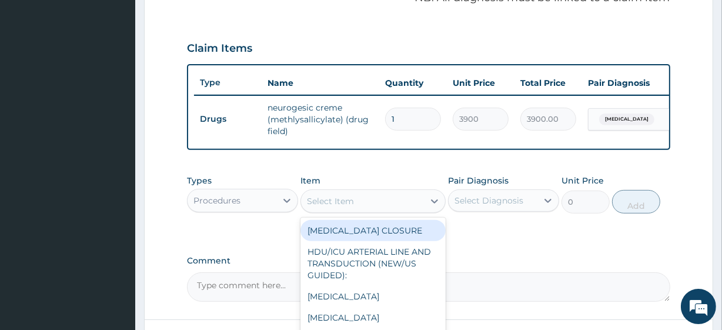
paste input "General Consultation (initial) FBC - (FULL BLOOD COUNT with platelet and red ce…"
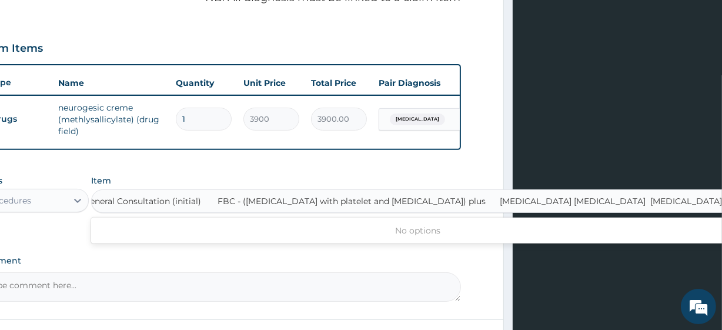
type input "General Consultation (initial)"
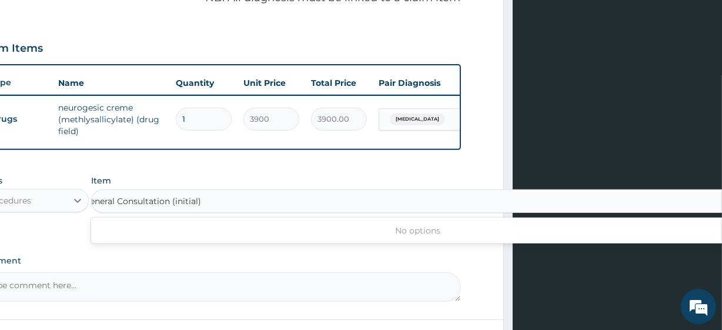
scroll to position [0, 0]
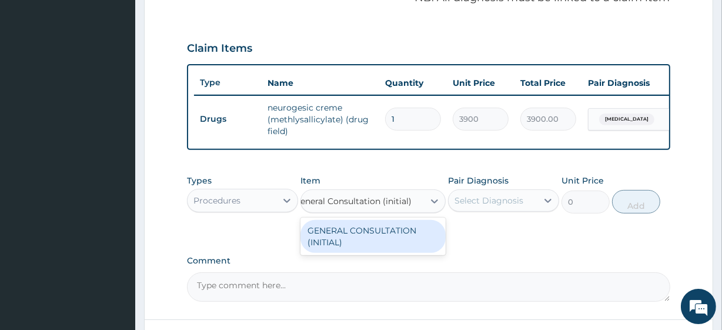
click at [372, 240] on div "GENERAL CONSULTATION (INITIAL)" at bounding box center [372, 236] width 145 height 33
type input "10800"
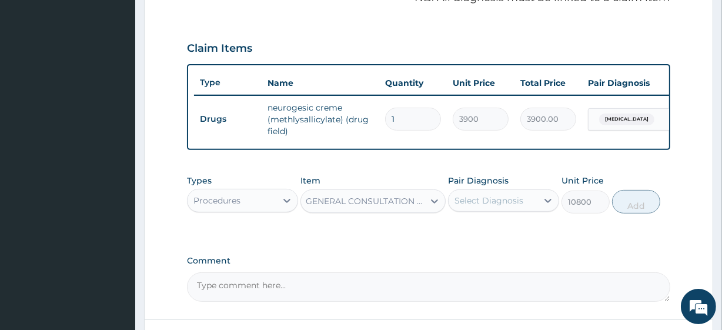
scroll to position [0, 1]
click at [462, 206] on div "Select Diagnosis" at bounding box center [488, 201] width 69 height 12
click at [472, 229] on div "Arthritis" at bounding box center [503, 231] width 111 height 24
checkbox input "true"
click at [624, 210] on button "Add" at bounding box center [636, 202] width 48 height 24
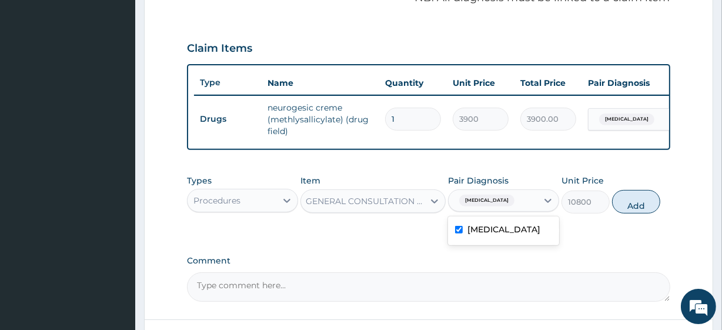
type input "0"
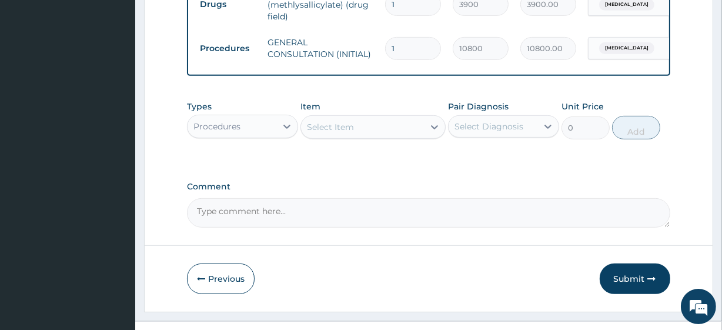
scroll to position [491, 0]
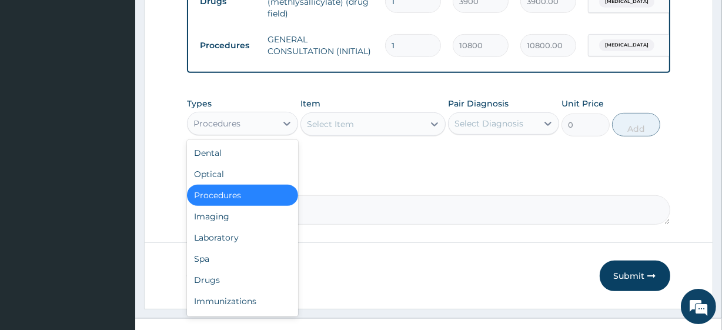
click at [221, 135] on div "Procedures" at bounding box center [242, 124] width 111 height 24
click at [215, 282] on div "Drugs" at bounding box center [242, 279] width 111 height 21
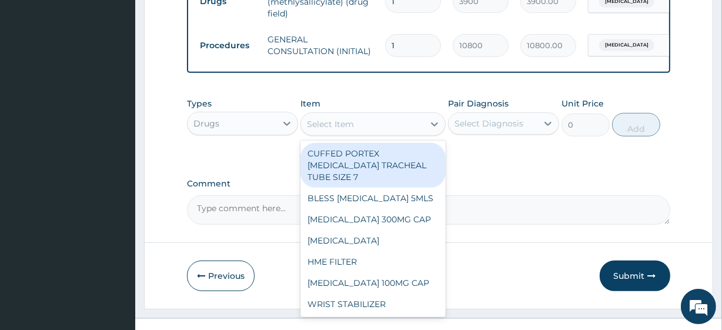
click at [333, 129] on div "Select Item" at bounding box center [330, 124] width 47 height 12
paste input "FBC - (FULL BLOOD COUNT with platelet and red cell indices) plus MALARIA PARASI…"
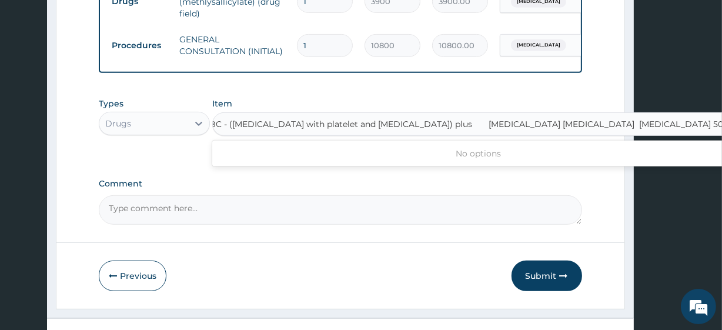
scroll to position [0, 6]
type input "PARACETAMOL 500MG TAB x 1000"
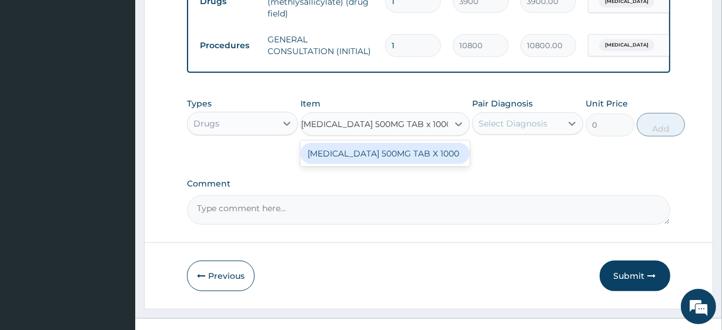
click at [356, 154] on div "PARACETAMOL 500MG TAB X 1000" at bounding box center [384, 153] width 169 height 21
type input "28"
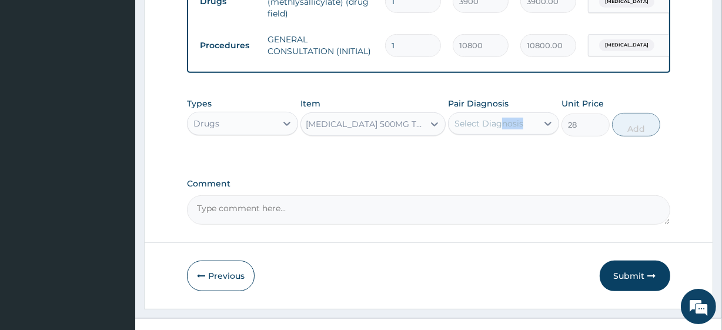
drag, startPoint x: 497, startPoint y: 145, endPoint x: 499, endPoint y: 133, distance: 11.3
click at [499, 133] on div "Types Drugs Item PARACETAMOL 500MG TAB X 1000 Pair Diagnosis Select Diagnosis U…" at bounding box center [428, 117] width 483 height 51
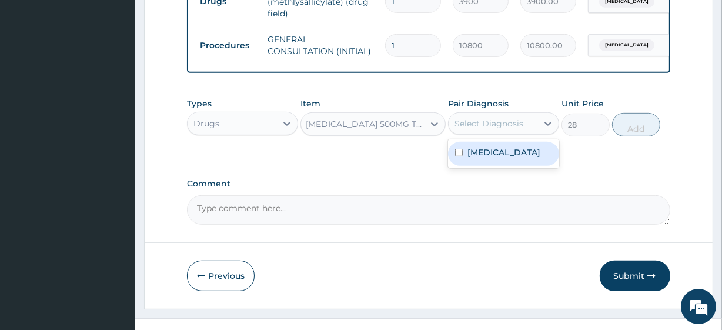
drag, startPoint x: 499, startPoint y: 133, endPoint x: 505, endPoint y: 162, distance: 28.9
click at [505, 135] on div "option Arthritis, selected. option Arthritis focused, 1 of 1. 1 result availabl…" at bounding box center [503, 123] width 111 height 22
click at [505, 162] on div "Arthritis" at bounding box center [503, 154] width 111 height 24
checkbox input "true"
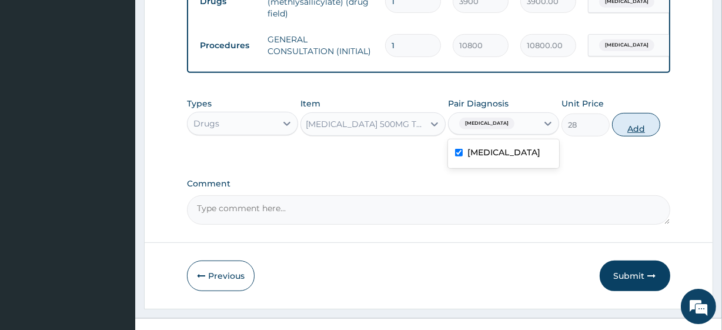
click at [634, 135] on button "Add" at bounding box center [636, 125] width 48 height 24
type input "0"
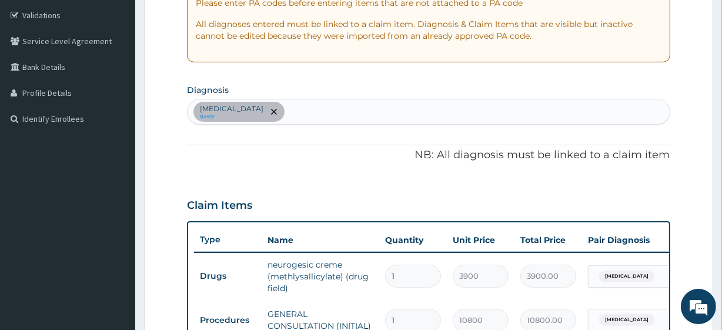
scroll to position [206, 0]
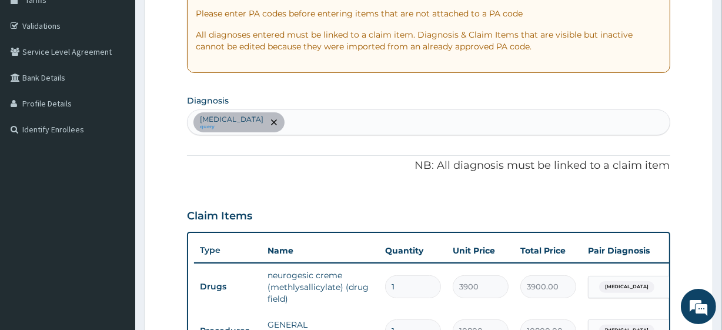
click at [306, 110] on div "Arthritis query" at bounding box center [428, 122] width 481 height 25
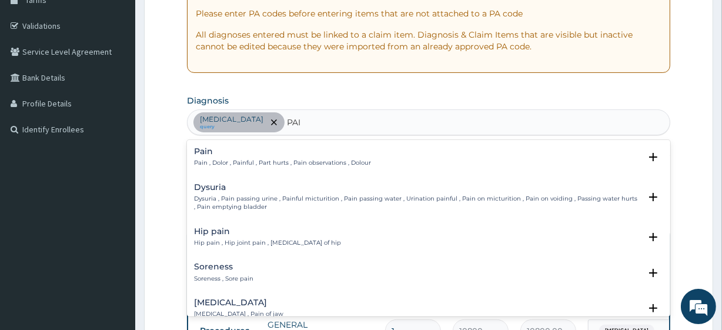
type input "PAIN"
click at [249, 161] on p "Pain , Dolor , Painful , Part hurts , Pain observations , Dolour" at bounding box center [282, 163] width 177 height 8
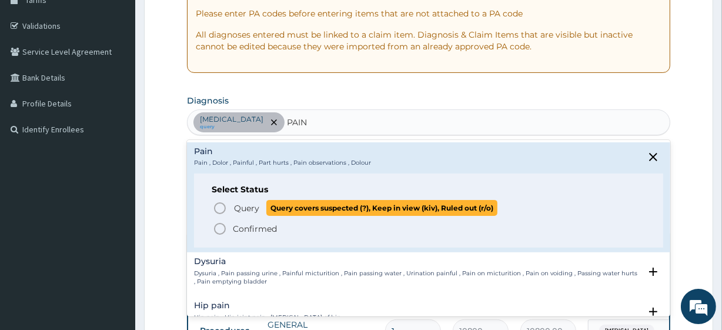
click at [235, 208] on span "Query" at bounding box center [246, 208] width 25 height 12
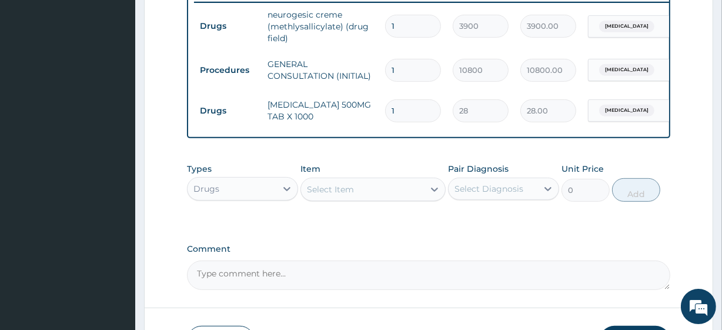
scroll to position [464, 0]
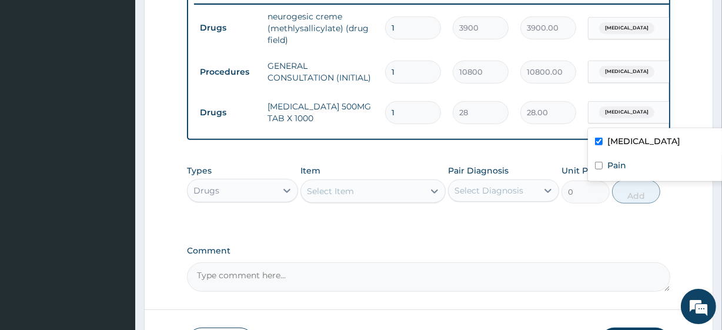
click at [611, 108] on span "Arthritis" at bounding box center [626, 112] width 55 height 12
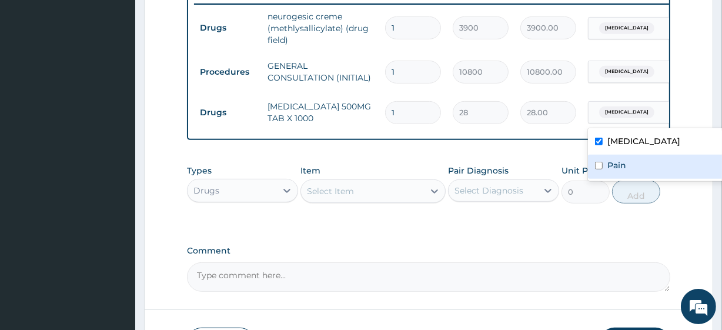
click at [597, 165] on input "checkbox" at bounding box center [599, 166] width 8 height 8
checkbox input "true"
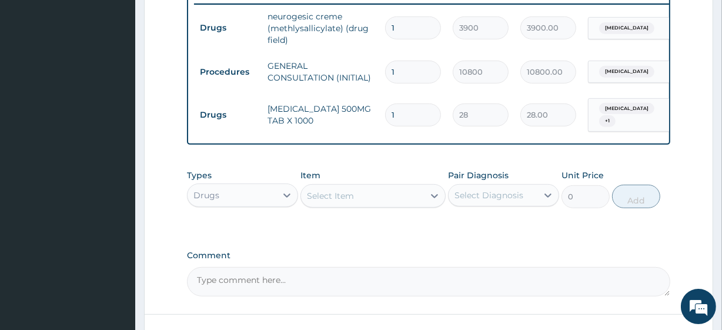
click at [253, 173] on div "Types Drugs" at bounding box center [242, 188] width 111 height 39
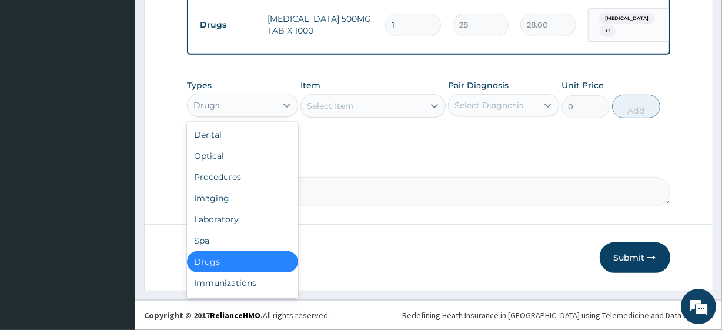
click at [247, 112] on div "Drugs" at bounding box center [232, 105] width 89 height 19
click at [247, 218] on div "Laboratory" at bounding box center [242, 219] width 111 height 21
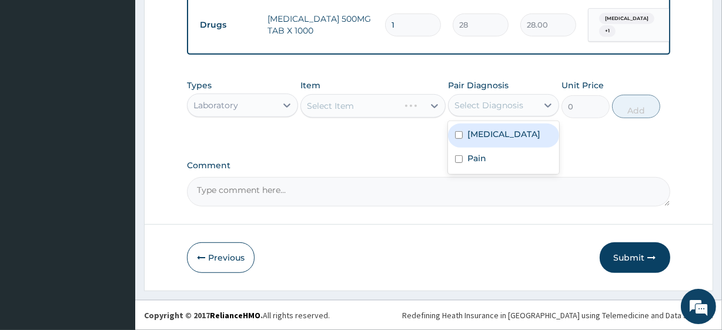
click at [510, 98] on div "Select Diagnosis" at bounding box center [492, 105] width 89 height 19
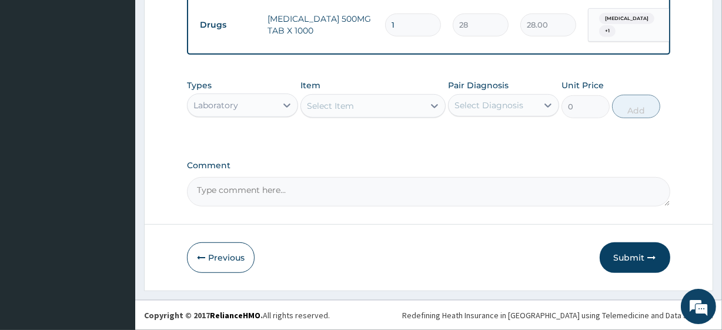
click at [392, 106] on div "Select Item" at bounding box center [372, 106] width 145 height 24
click at [392, 106] on div "Select Item" at bounding box center [362, 105] width 122 height 19
paste input "FBC - (FULL BLOOD COUNT with platelet and red cell indices) plus MALARIA PARASI…"
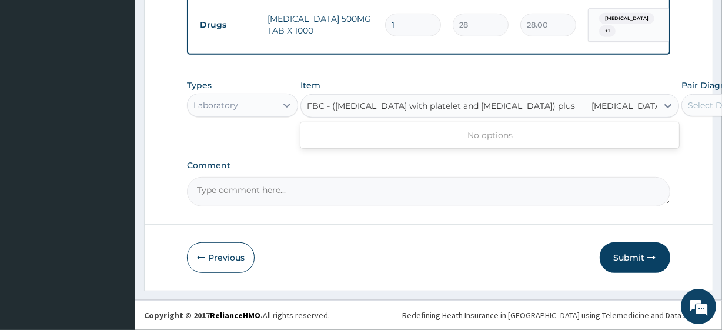
scroll to position [0, 14]
type input "FBC - (FULL BLOOD COUNT with platelet and red cell indices) plus"
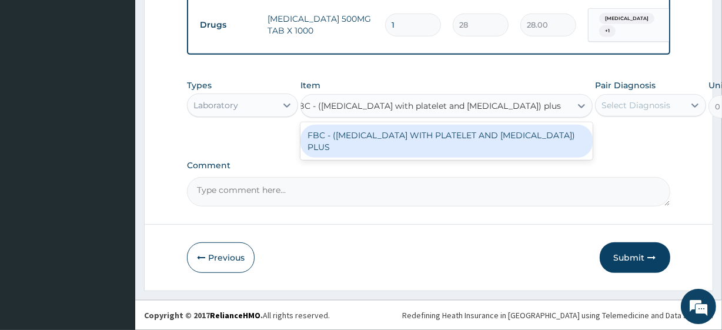
click at [413, 139] on div "FBC - (FULL BLOOD COUNT WITH PLATELET AND RED CELL INDICES) PLUS" at bounding box center [446, 141] width 292 height 33
type input "8505"
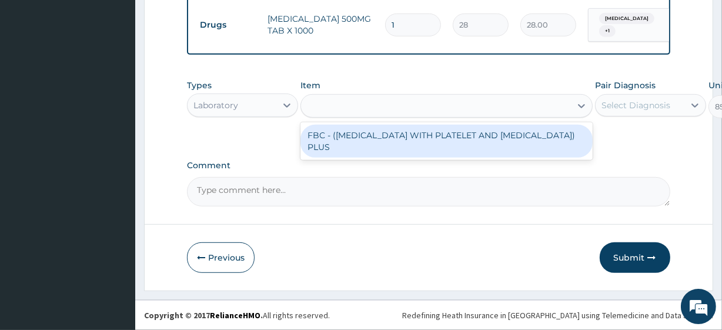
scroll to position [0, 1]
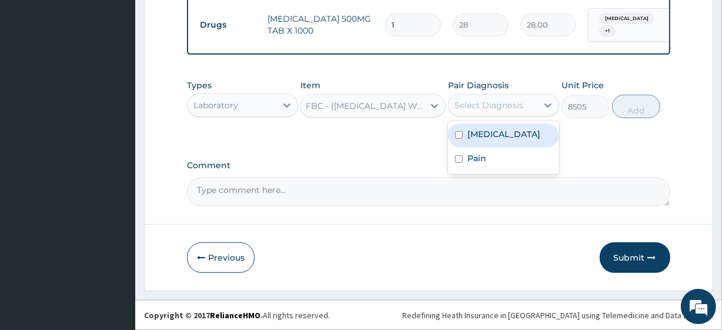
drag, startPoint x: 531, startPoint y: 105, endPoint x: 523, endPoint y: 144, distance: 39.7
click at [523, 116] on div "option Arthritis, selected. option Arthritis focused, 1 of 2. 2 results availab…" at bounding box center [503, 105] width 111 height 22
click at [523, 144] on div "Arthritis" at bounding box center [503, 135] width 111 height 24
checkbox input "true"
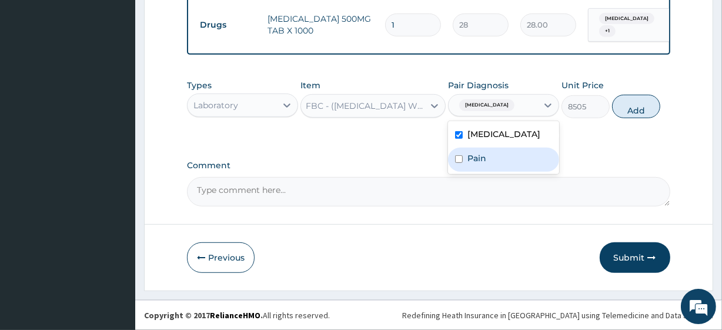
click at [523, 161] on div "Pain" at bounding box center [503, 160] width 111 height 24
checkbox input "true"
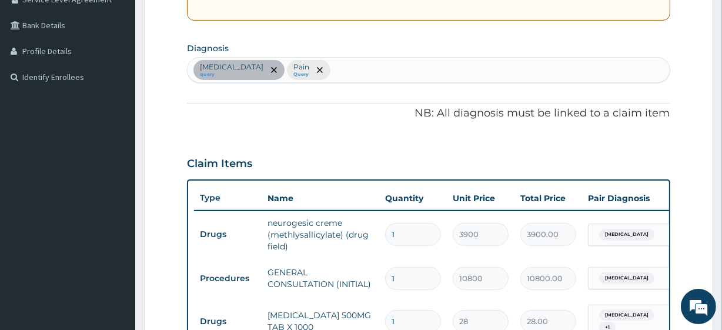
scroll to position [244, 0]
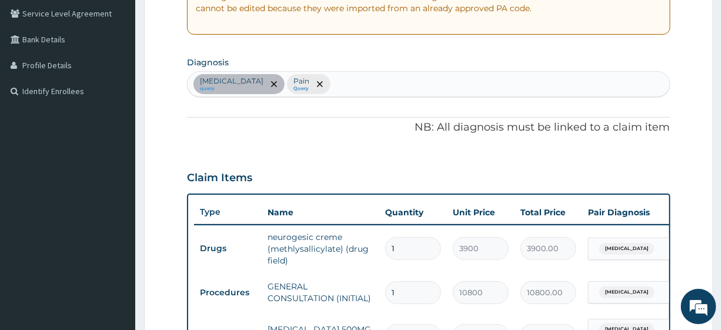
click at [348, 99] on div "PA Code / Prescription Code PA/040930 Encounter Date 13-08-2025 Important Notic…" at bounding box center [428, 197] width 483 height 658
click at [344, 89] on div "Arthritis query Pain Query" at bounding box center [428, 84] width 481 height 25
type input "FEVER"
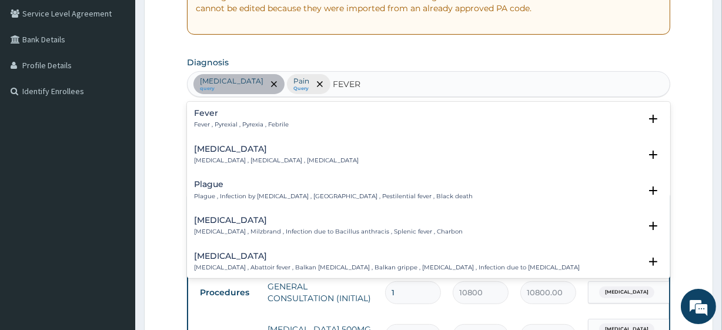
click at [242, 113] on h4 "Fever" at bounding box center [241, 113] width 95 height 9
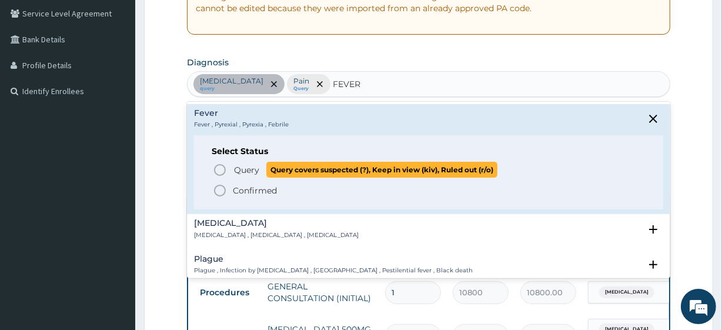
click at [252, 166] on span "Query" at bounding box center [246, 170] width 25 height 12
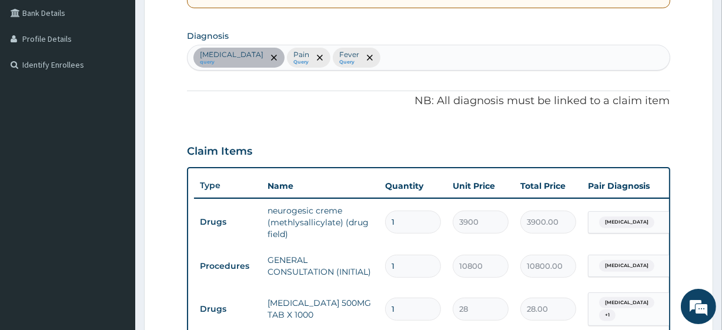
scroll to position [557, 0]
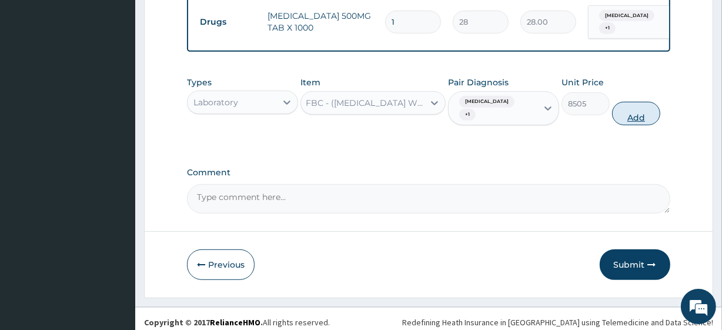
click at [625, 103] on button "Add" at bounding box center [636, 114] width 48 height 24
type input "0"
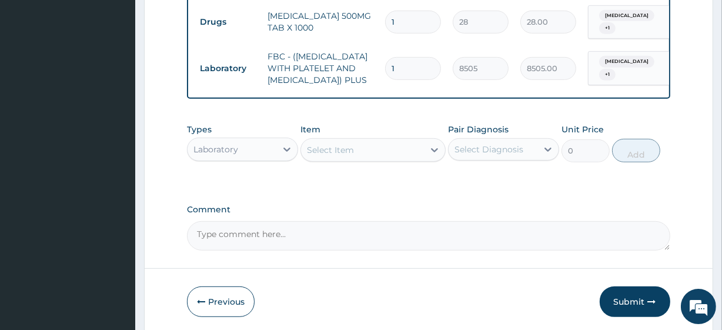
scroll to position [0, 0]
click at [235, 159] on div "Laboratory" at bounding box center [232, 149] width 89 height 19
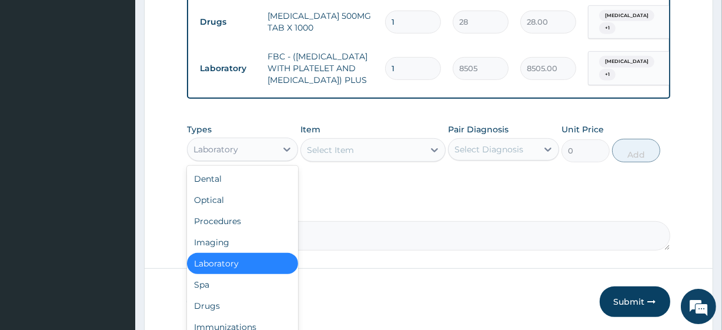
scroll to position [616, 0]
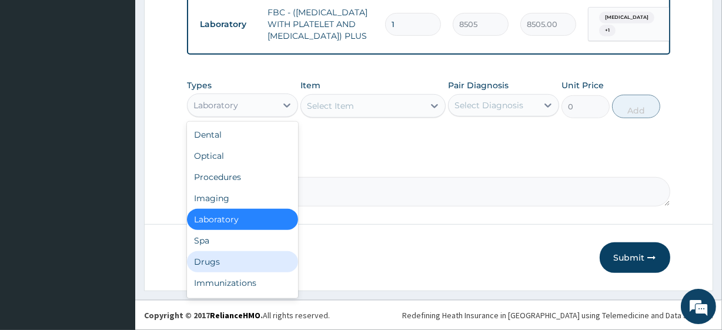
click at [226, 257] on div "Drugs" at bounding box center [242, 261] width 111 height 21
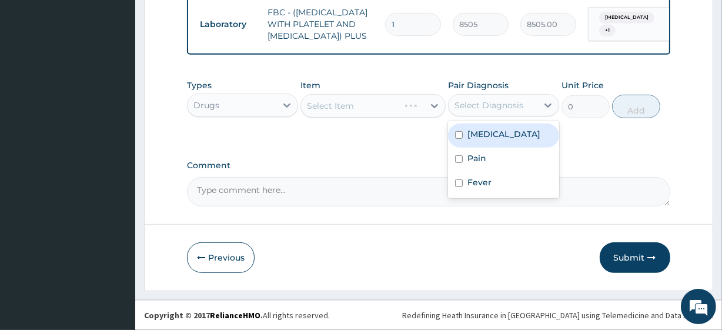
drag, startPoint x: 510, startPoint y: 101, endPoint x: 504, endPoint y: 140, distance: 39.9
click at [504, 116] on div "option Pain, selected. option Arthritis focused, 1 of 3. 3 results available. U…" at bounding box center [503, 105] width 111 height 22
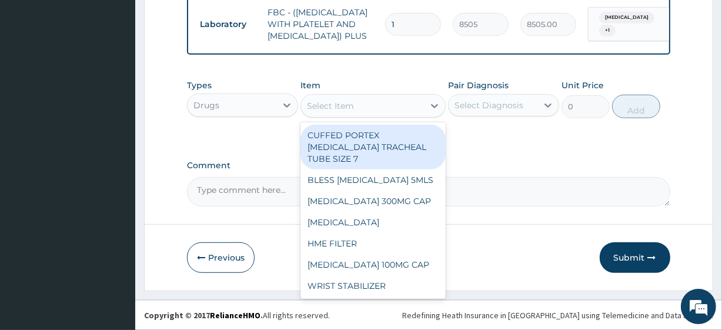
click at [392, 112] on div "Select Item" at bounding box center [362, 105] width 122 height 19
paste input "MALARIA PARASITE"
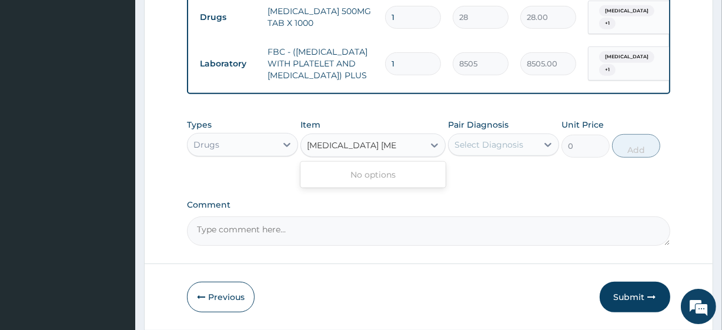
scroll to position [562, 0]
type input "MALARIA PARASITE"
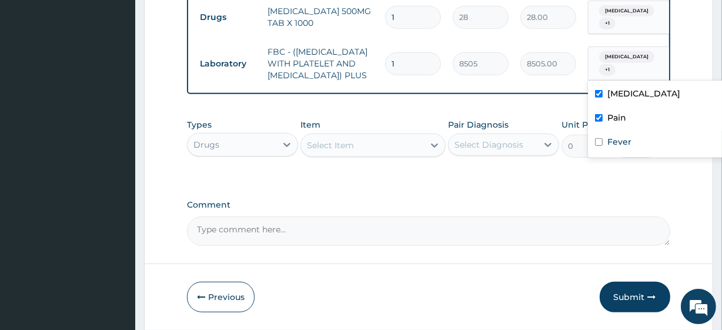
click at [650, 63] on div "Arthritis + 1" at bounding box center [634, 63] width 80 height 28
click at [622, 96] on label "Arthritis" at bounding box center [643, 94] width 73 height 12
checkbox input "false"
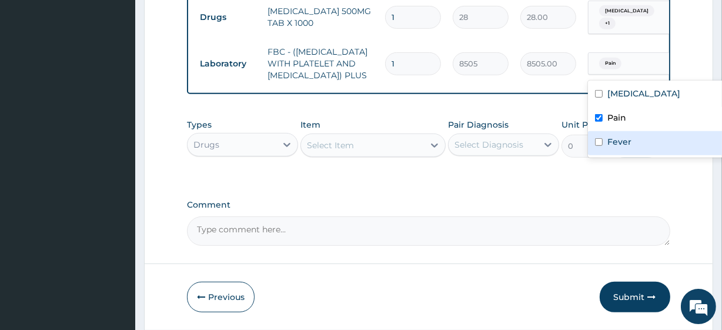
drag, startPoint x: 620, startPoint y: 113, endPoint x: 617, endPoint y: 138, distance: 24.8
click at [617, 138] on div "Arthritis Pain Fever" at bounding box center [661, 119] width 147 height 77
click at [617, 138] on label "Fever" at bounding box center [619, 142] width 24 height 12
checkbox input "true"
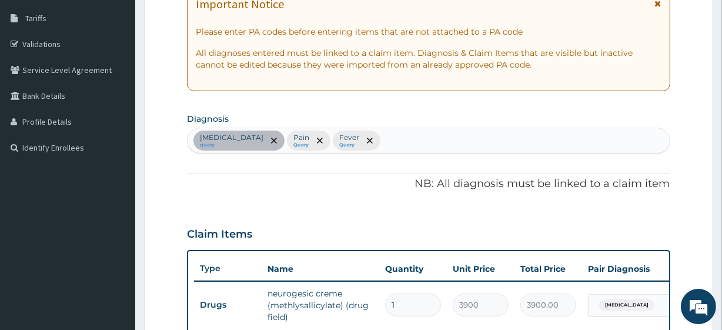
scroll to position [167, 0]
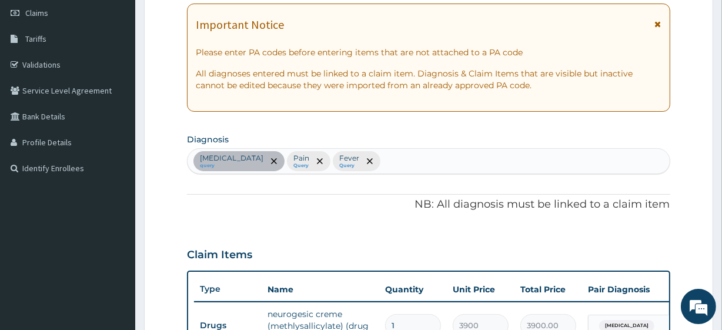
click at [404, 155] on div "Arthritis query Pain Query Fever Query" at bounding box center [428, 161] width 481 height 25
type input "SEPSIS"
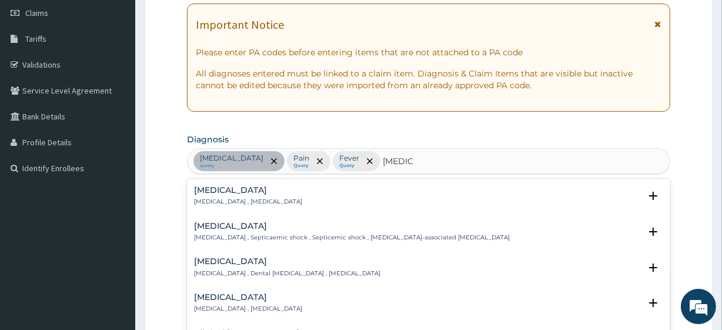
scroll to position [258, 0]
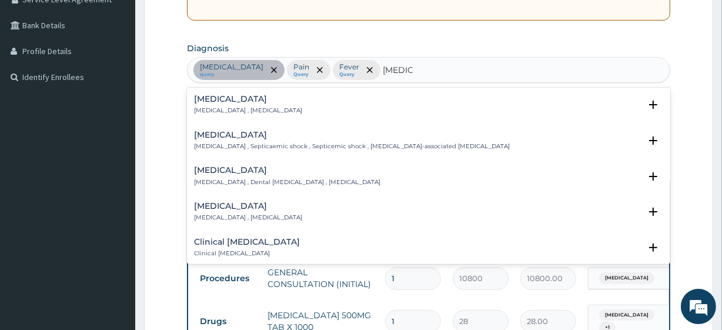
click at [255, 106] on p "Systemic infection , Sepsis" at bounding box center [248, 110] width 108 height 8
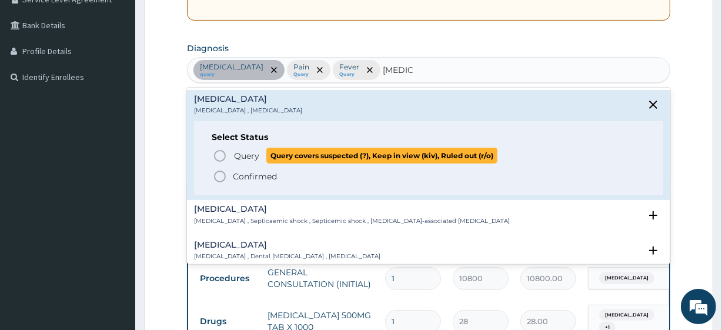
click at [260, 160] on p "Query Query covers suspected (?), Keep in view (kiv), Ruled out (r/o)" at bounding box center [365, 156] width 264 height 16
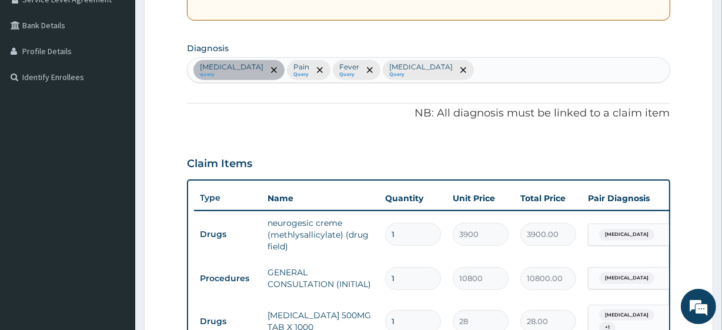
click at [311, 76] on div at bounding box center [319, 70] width 16 height 19
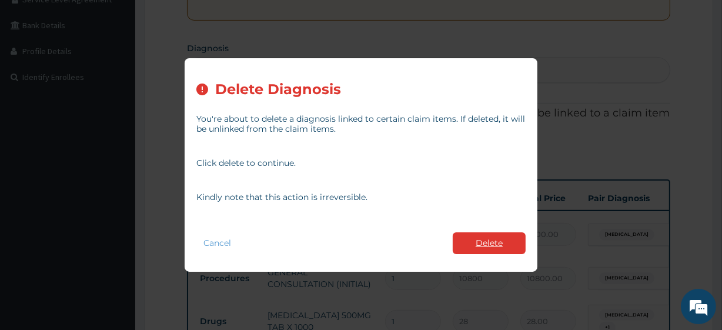
click at [488, 236] on button "Delete" at bounding box center [489, 243] width 73 height 22
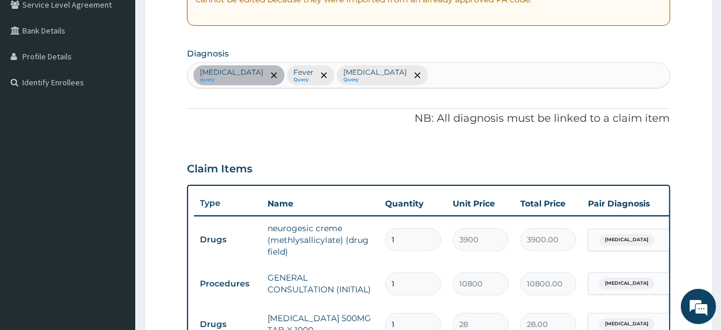
scroll to position [252, 0]
click at [357, 82] on div "Arthritis query Fever Query Sepsis Query" at bounding box center [428, 75] width 481 height 25
type input "PAI"
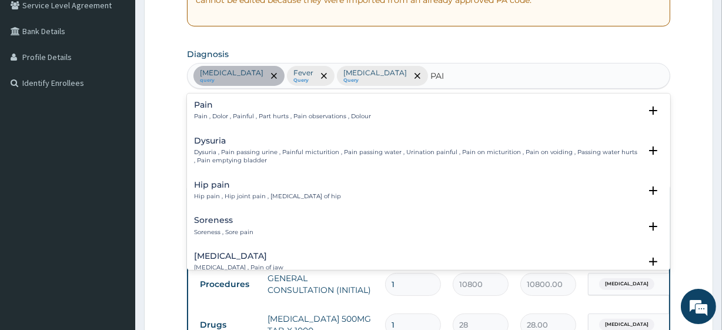
click at [249, 111] on div "Pain Pain , Dolor , Painful , Part hurts , Pain observations , Dolour" at bounding box center [282, 111] width 177 height 21
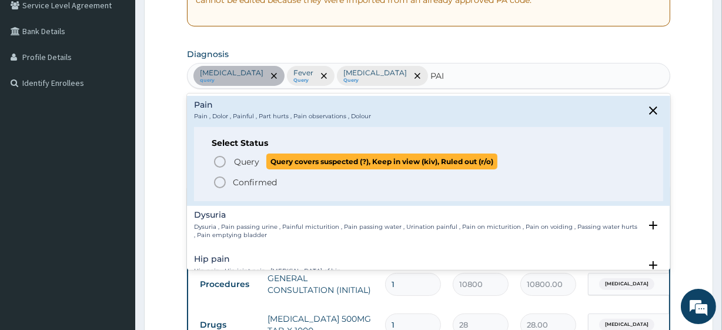
click at [257, 166] on span "Query" at bounding box center [246, 162] width 25 height 12
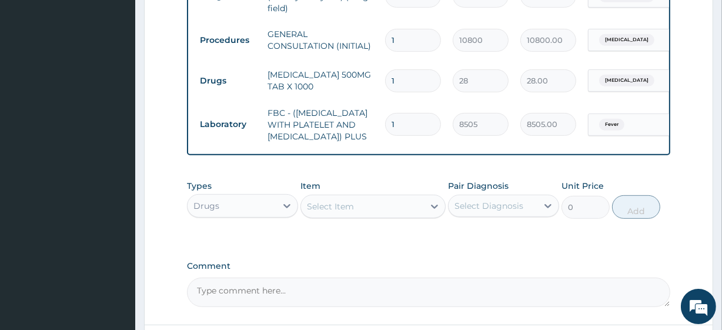
scroll to position [497, 0]
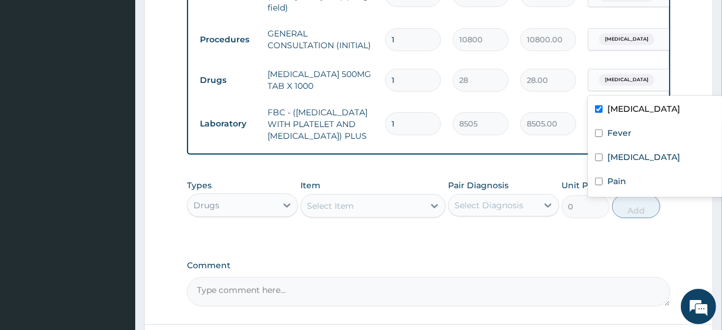
click at [627, 82] on span "Arthritis" at bounding box center [626, 80] width 55 height 12
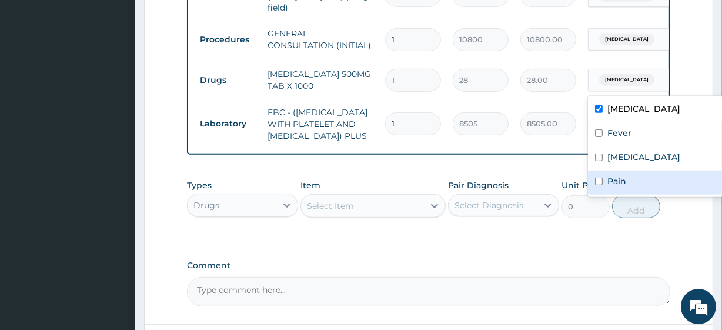
click at [622, 176] on label "Pain" at bounding box center [616, 181] width 19 height 12
checkbox input "true"
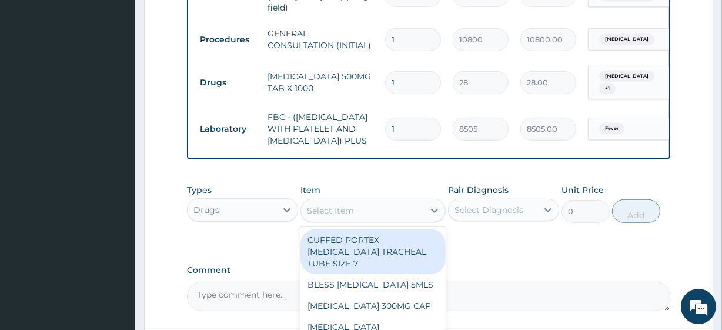
click at [333, 216] on div "Select Item" at bounding box center [330, 211] width 47 height 12
paste input "MALARIA PARASITE"
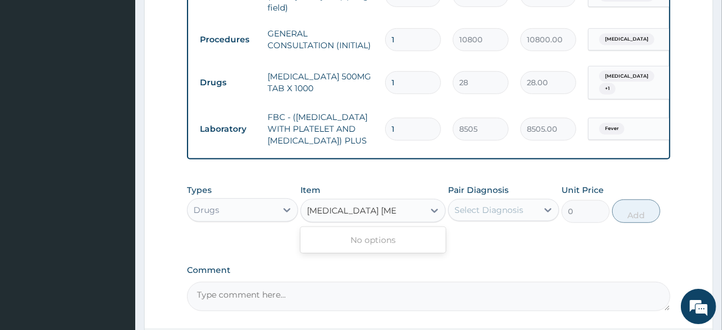
type input "MALARIA PARASITE"
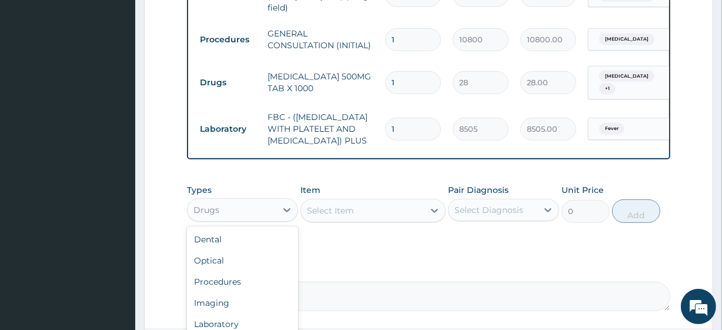
click at [269, 219] on div "Drugs" at bounding box center [232, 209] width 89 height 19
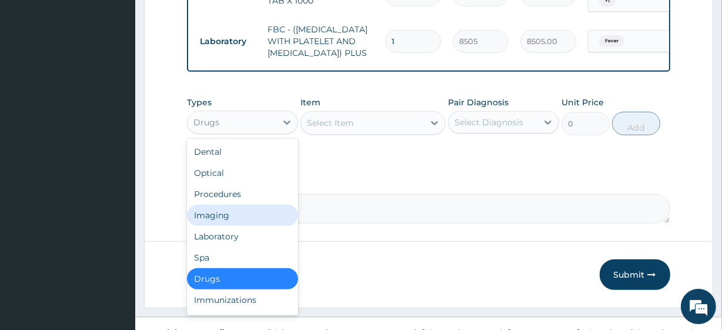
scroll to position [1, 0]
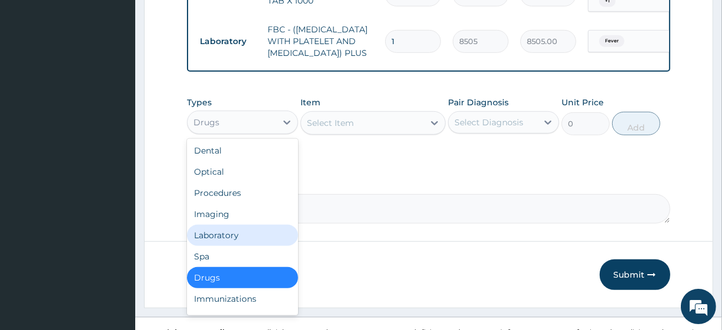
click at [243, 246] on div "Laboratory" at bounding box center [242, 235] width 111 height 21
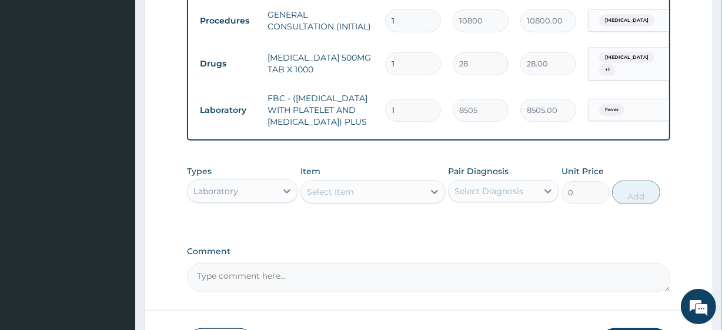
scroll to position [526, 0]
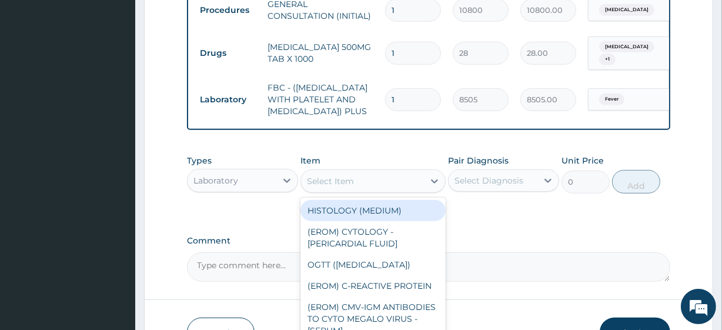
click at [333, 187] on div "Select Item" at bounding box center [330, 181] width 47 height 12
paste input "MALARIA PARASITE"
type input "MALARIA PARASITE"
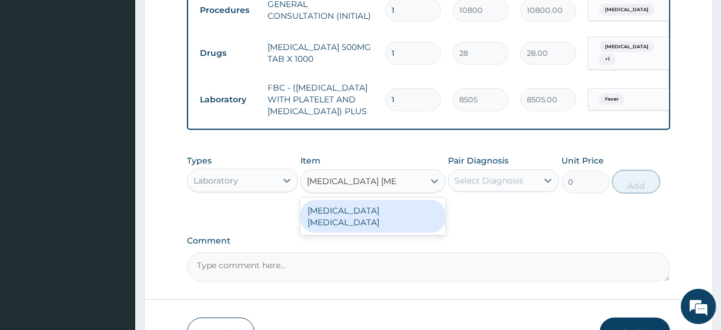
click at [358, 226] on div "MALARIA PARASITE" at bounding box center [372, 216] width 145 height 33
type input "4050"
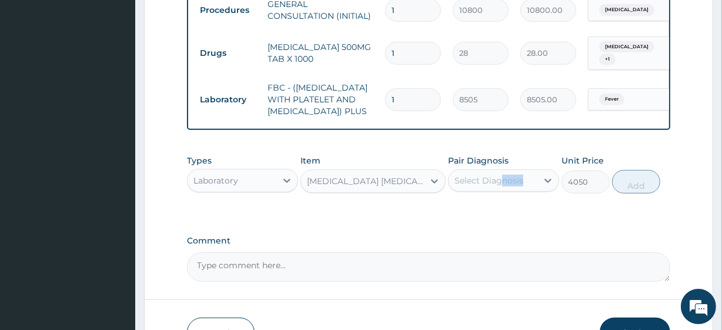
drag, startPoint x: 497, startPoint y: 210, endPoint x: 500, endPoint y: 192, distance: 17.9
click at [500, 192] on div "Types Laboratory Item MALARIA PARASITE Pair Diagnosis Select Diagnosis Unit Pri…" at bounding box center [428, 174] width 483 height 51
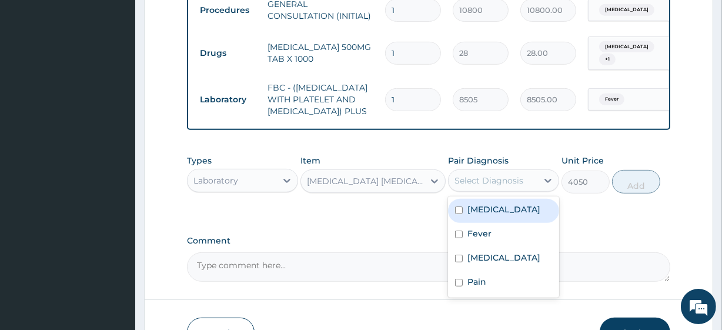
click at [500, 186] on div "Select Diagnosis" at bounding box center [488, 181] width 69 height 12
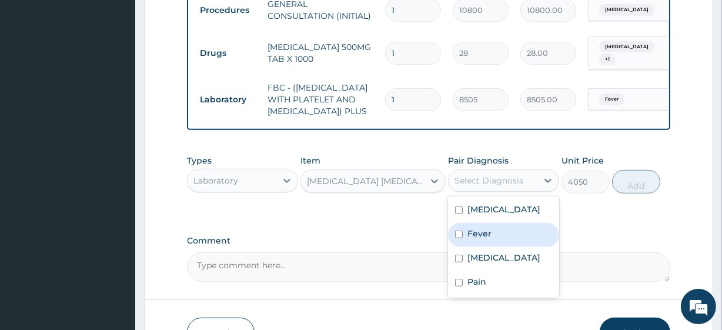
click at [497, 247] on div "Fever" at bounding box center [503, 235] width 111 height 24
checkbox input "true"
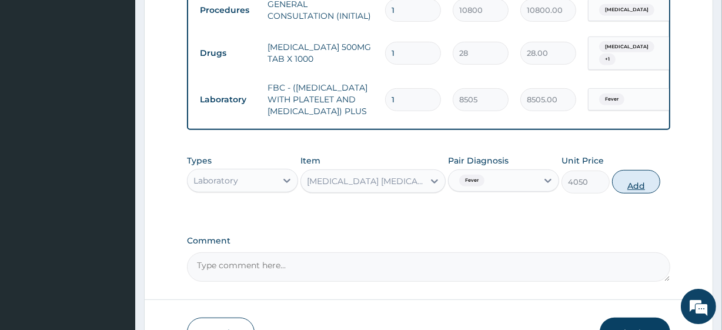
click at [625, 193] on button "Add" at bounding box center [636, 182] width 48 height 24
type input "0"
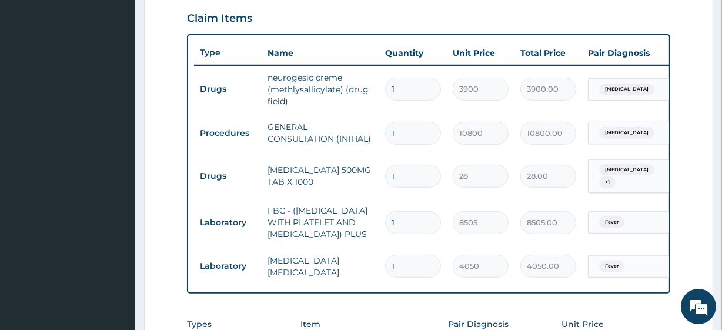
scroll to position [404, 0]
click at [400, 169] on input "1" at bounding box center [413, 175] width 56 height 23
type input "18"
type input "504.00"
type input "18"
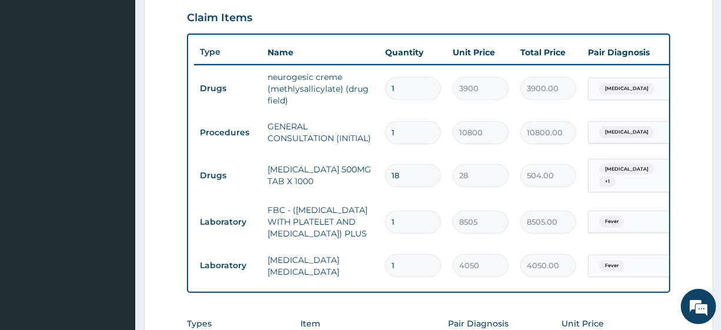
click at [433, 320] on div "PA Code / Prescription Code PA/040930 Encounter Date 13-08-2025 Important Notic…" at bounding box center [428, 76] width 483 height 736
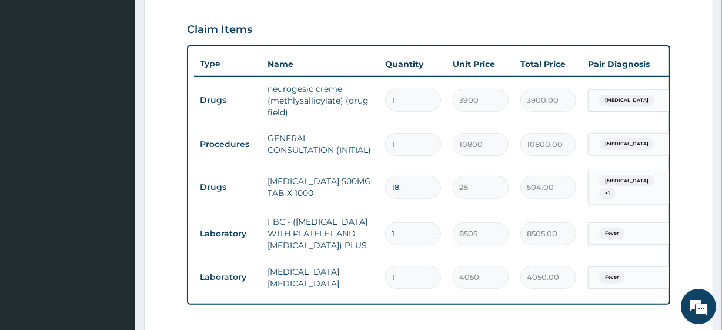
scroll to position [657, 0]
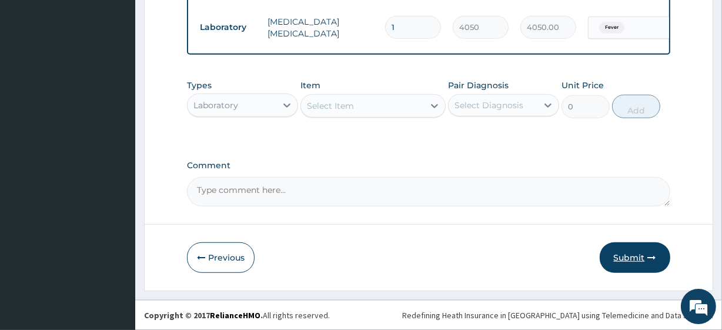
click at [606, 259] on button "Submit" at bounding box center [635, 257] width 71 height 31
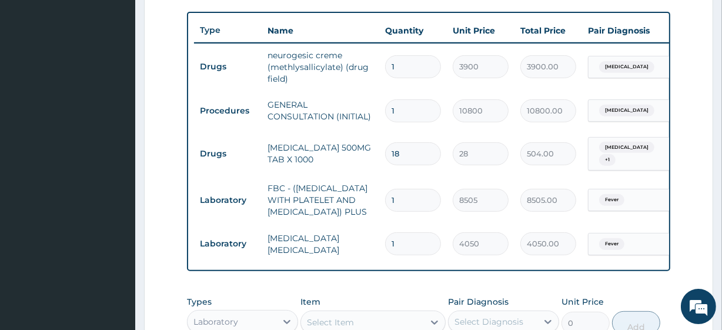
scroll to position [423, 0]
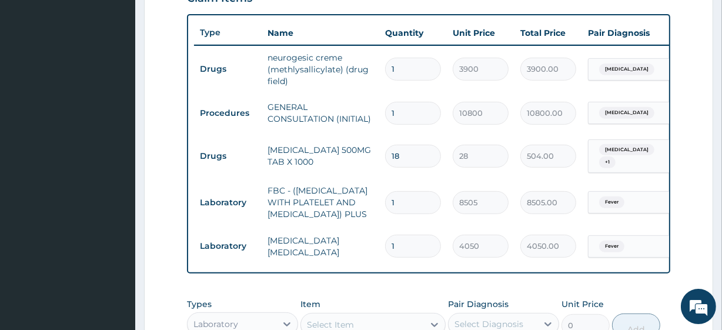
click at [625, 208] on div "Fever" at bounding box center [610, 202] width 32 height 15
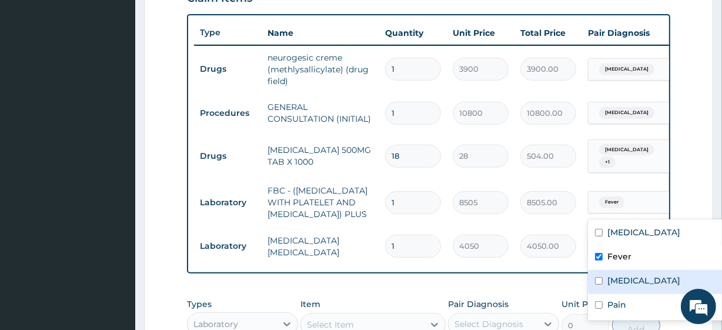
click at [611, 290] on div "[MEDICAL_DATA]" at bounding box center [661, 282] width 147 height 24
checkbox input "true"
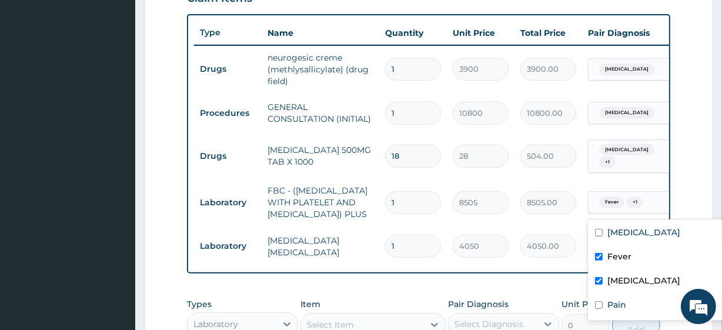
scroll to position [657, 0]
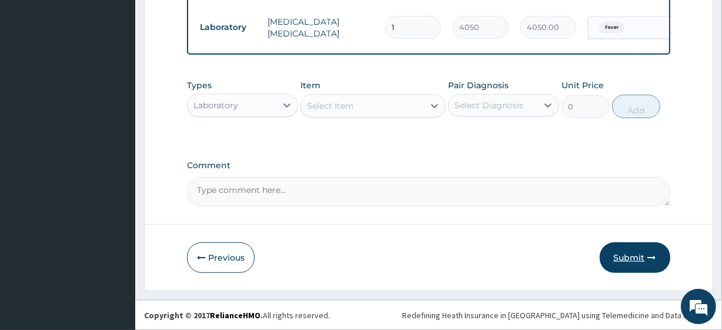
click at [633, 265] on button "Submit" at bounding box center [635, 257] width 71 height 31
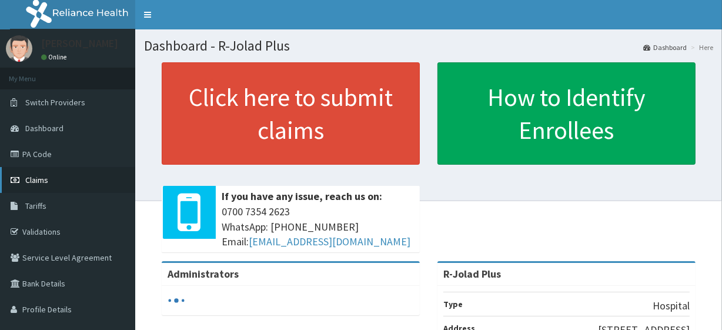
click at [19, 176] on icon at bounding box center [17, 180] width 12 height 8
click at [42, 183] on span "Claims" at bounding box center [36, 180] width 23 height 11
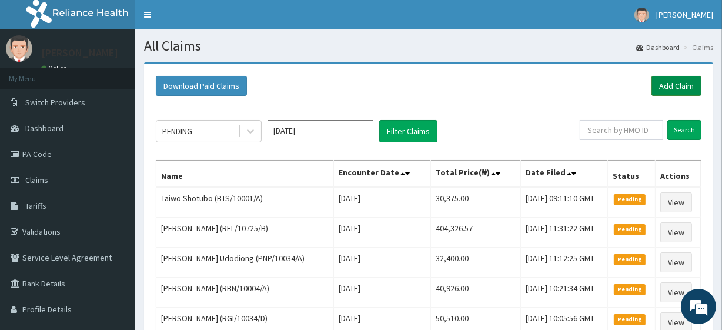
click at [684, 83] on link "Add Claim" at bounding box center [676, 86] width 50 height 20
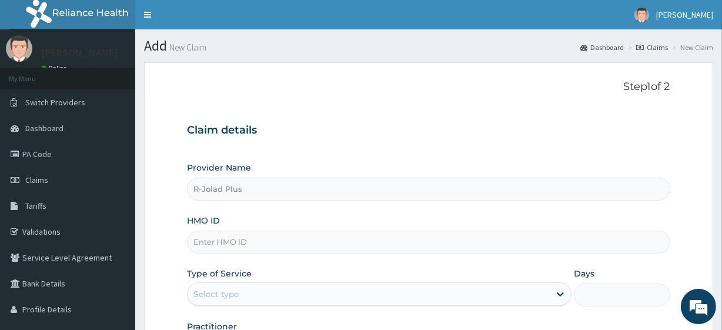
click at [272, 243] on input "HMO ID" at bounding box center [428, 241] width 483 height 23
paste input "ENP/10383/C"
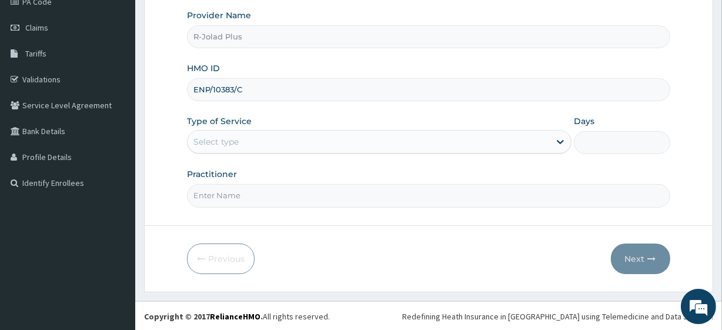
type input "ENP/10383/C"
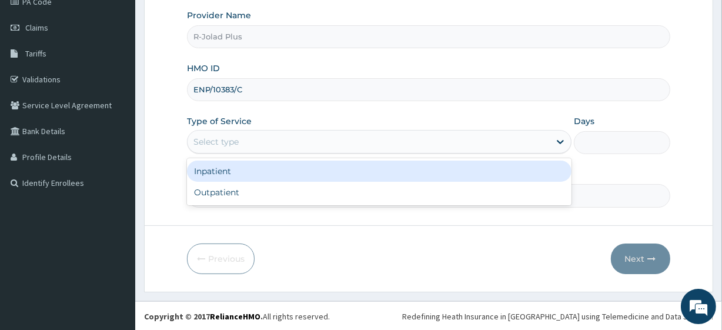
click at [223, 139] on div "Select type" at bounding box center [215, 142] width 45 height 12
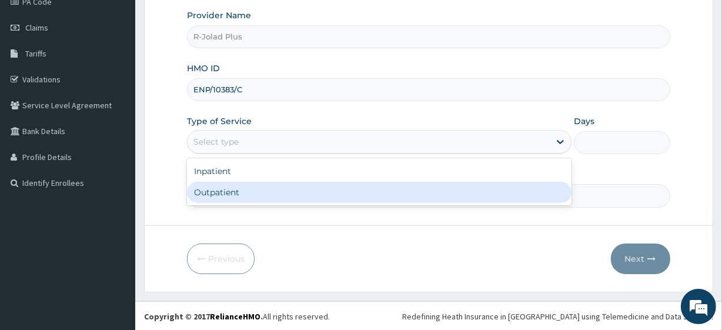
click at [229, 195] on div "Outpatient" at bounding box center [379, 192] width 384 height 21
type input "1"
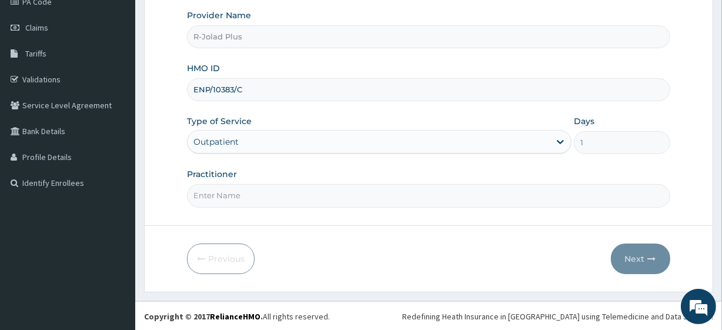
click at [229, 195] on input "Practitioner" at bounding box center [428, 195] width 483 height 23
type input "Dr Daniel"
click at [641, 252] on button "Next" at bounding box center [640, 258] width 59 height 31
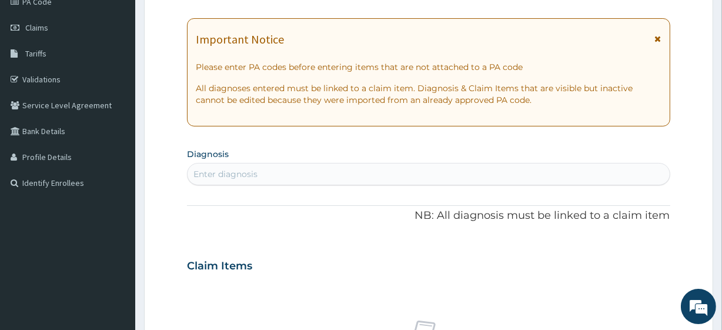
scroll to position [0, 0]
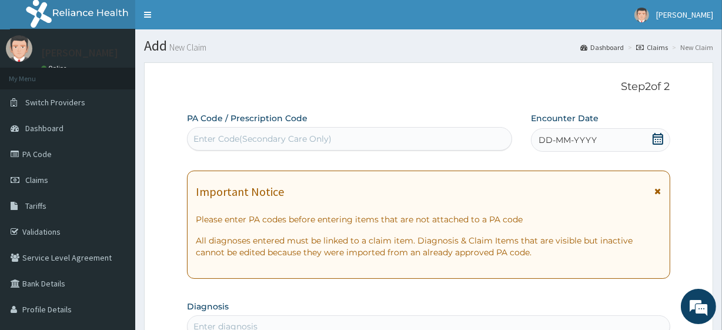
click at [293, 147] on div "Enter Code(Secondary Care Only)" at bounding box center [349, 138] width 323 height 19
paste input "PA/F0F38F PA/3D2B8D"
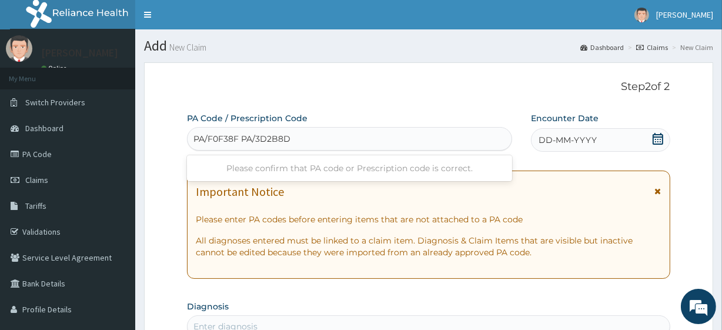
type input "PA/F0F38F"
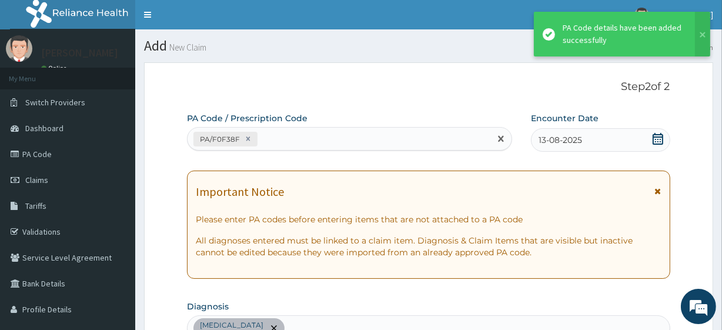
click at [302, 142] on div "PA/F0F38F" at bounding box center [339, 138] width 302 height 19
paste input "PA/3D2B8D"
type input "PA/3D2B8D"
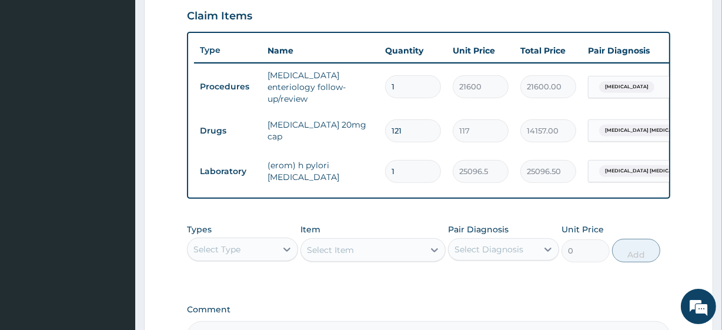
scroll to position [0, 106]
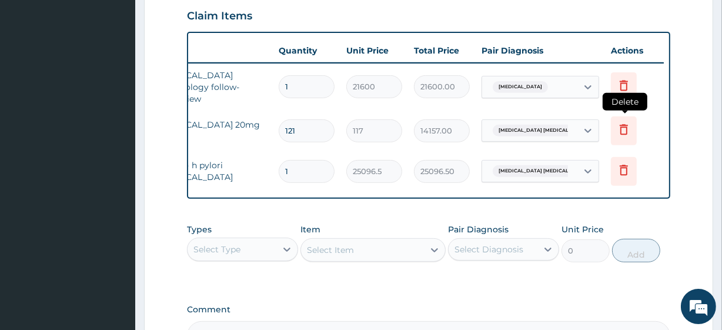
click at [613, 123] on icon at bounding box center [624, 130] width 26 height 29
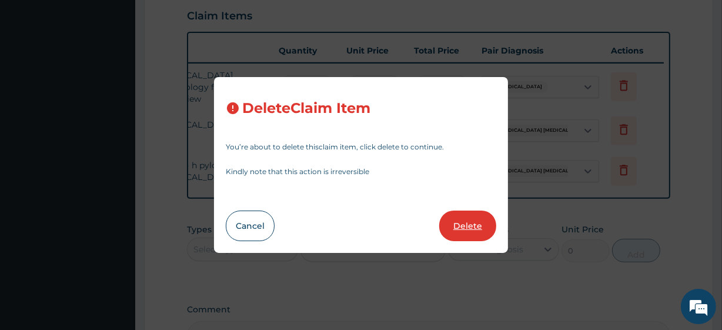
click at [464, 230] on button "Delete" at bounding box center [467, 225] width 57 height 31
type input "1"
type input "25096.5"
type input "25096.50"
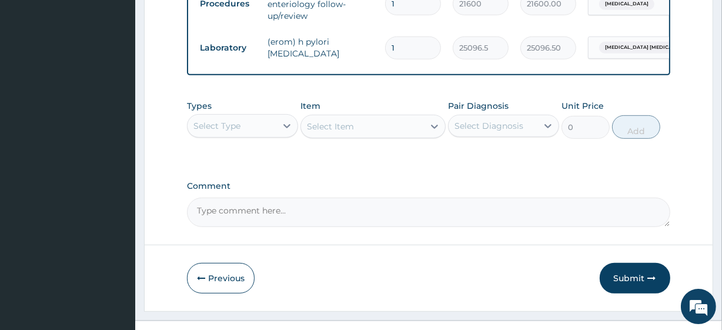
scroll to position [491, 0]
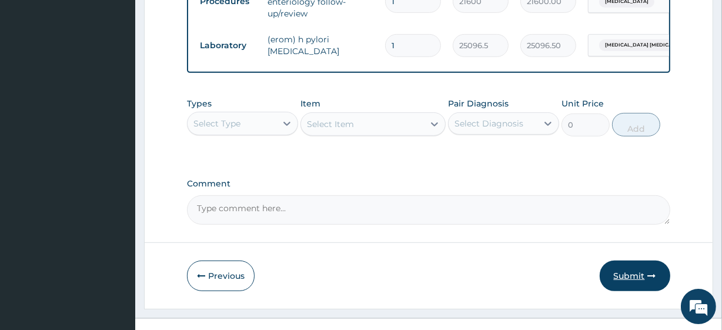
click at [635, 276] on button "Submit" at bounding box center [635, 275] width 71 height 31
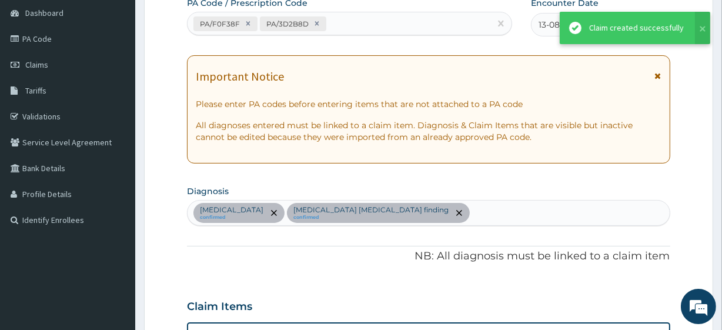
scroll to position [106, 0]
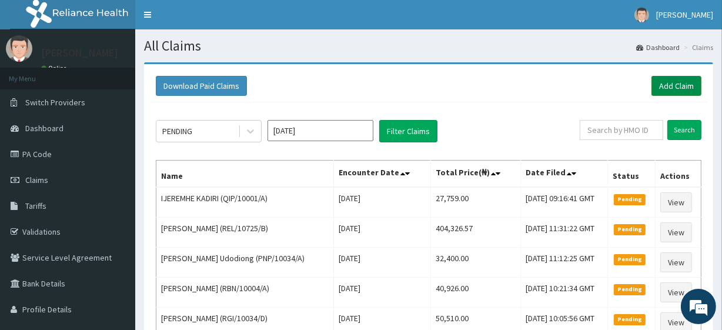
click at [682, 81] on link "Add Claim" at bounding box center [676, 86] width 50 height 20
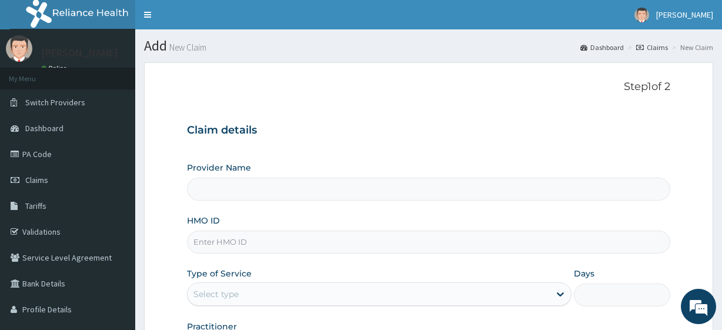
type input "R-Jolad Plus"
click at [296, 252] on input "HMO ID" at bounding box center [428, 241] width 483 height 23
paste input "BWI/10001/A"
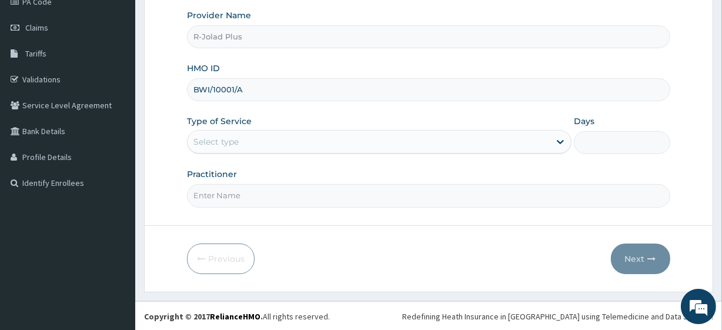
type input "BWI/10001/A"
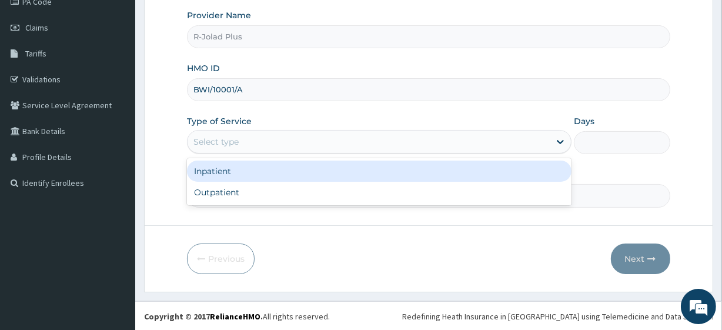
click at [241, 148] on div "Select type" at bounding box center [369, 141] width 362 height 19
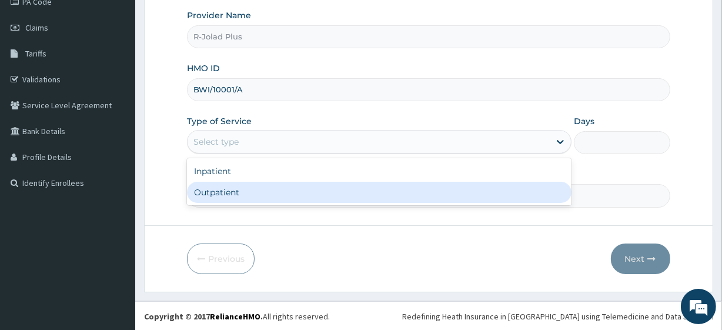
scroll to position [0, 0]
click at [243, 192] on div "Outpatient" at bounding box center [379, 192] width 384 height 21
type input "1"
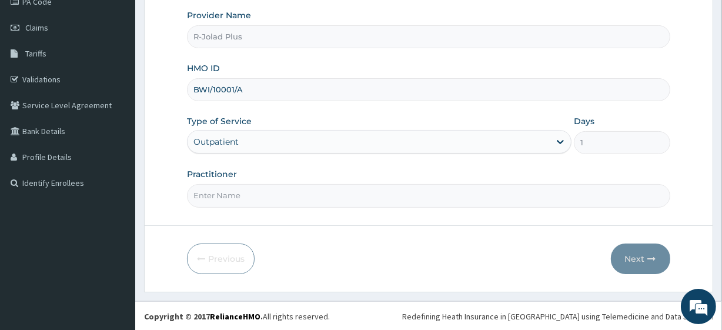
click at [243, 192] on input "Practitioner" at bounding box center [428, 195] width 483 height 23
drag, startPoint x: 243, startPoint y: 192, endPoint x: 253, endPoint y: 140, distance: 52.2
click at [253, 140] on div "Provider Name R-Jolad Plus HMO ID BWI/10001/A Type of Service Outpatient Days 1…" at bounding box center [428, 107] width 483 height 197
type input "Dr Daniel"
click at [637, 255] on button "Next" at bounding box center [640, 258] width 59 height 31
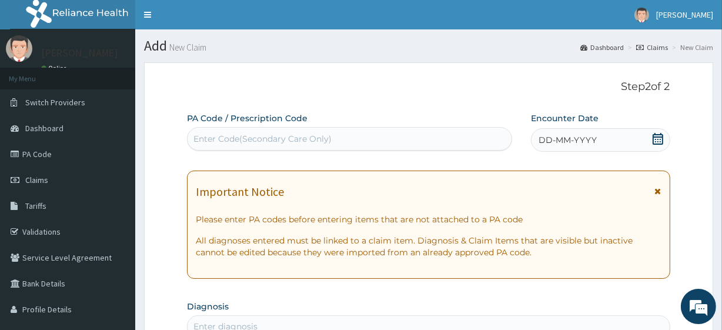
click at [305, 140] on div "Enter Code(Secondary Care Only)" at bounding box center [262, 139] width 138 height 12
paste input "PA/9F92D5"
type input "PA/9F92D5"
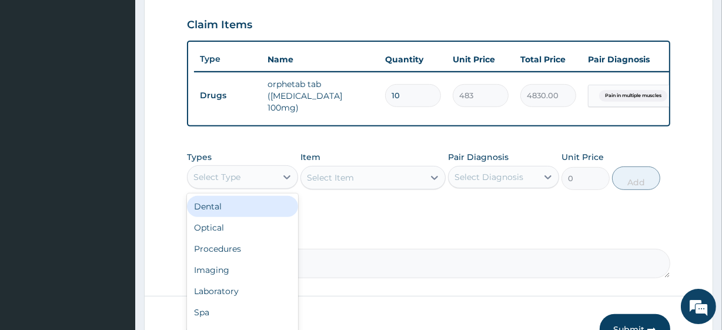
click at [230, 189] on div "Select Type" at bounding box center [242, 177] width 111 height 24
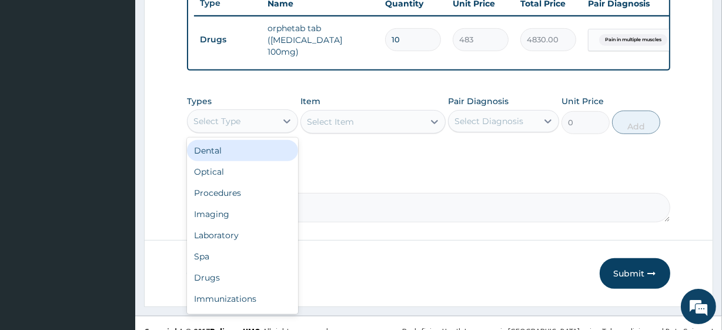
scroll to position [453, 0]
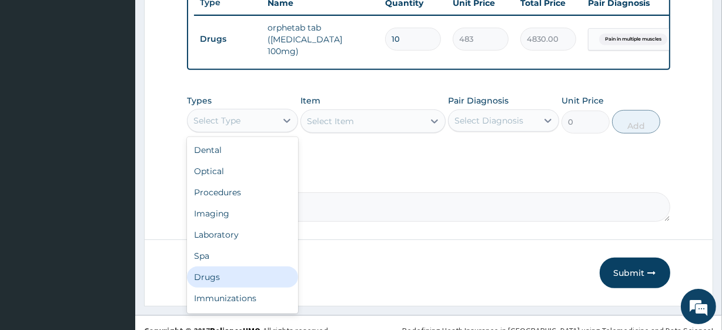
click at [223, 284] on div "Drugs" at bounding box center [242, 276] width 111 height 21
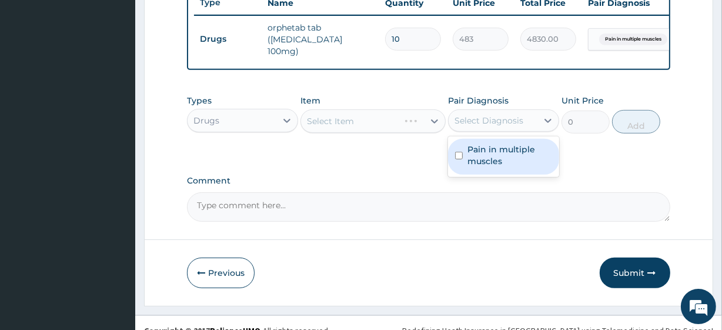
click at [513, 118] on div "Select Diagnosis" at bounding box center [492, 120] width 89 height 19
click at [504, 162] on label "Pain in multiple muscles" at bounding box center [509, 155] width 85 height 24
checkbox input "true"
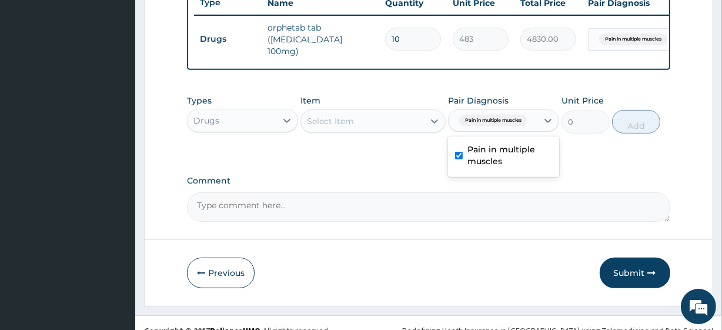
click at [374, 130] on div "Select Item" at bounding box center [362, 121] width 122 height 19
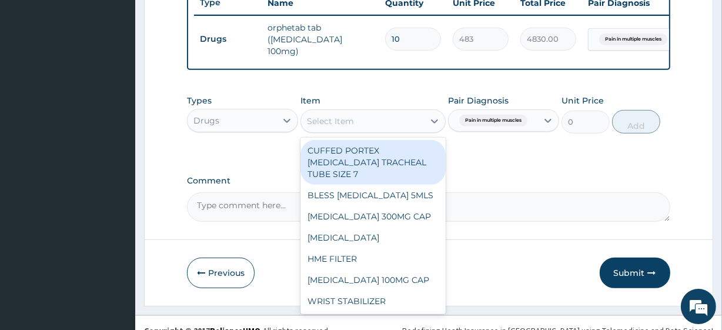
paste input "PARACETAMOL 500MG TAB x 1000"
type input "PARACETAMOL 500MG TAB x 1000"
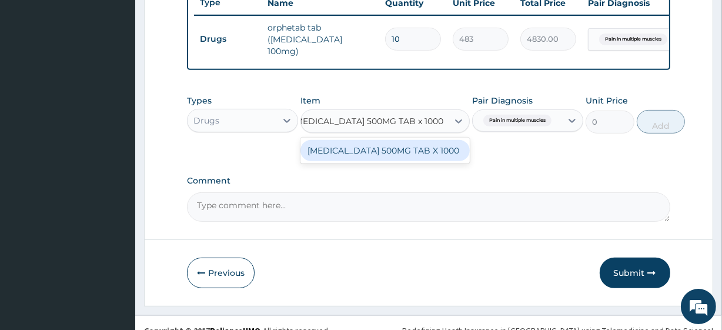
click at [399, 156] on div "PARACETAMOL 500MG TAB X 1000" at bounding box center [384, 150] width 169 height 21
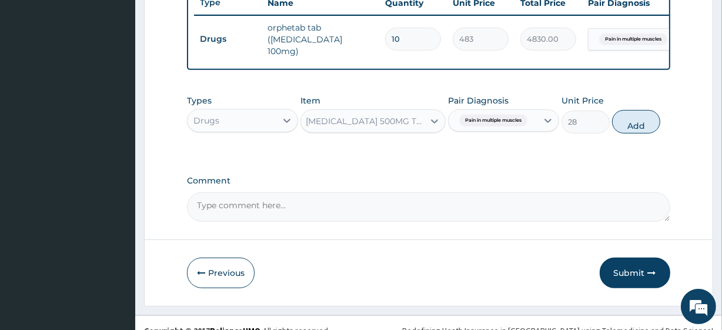
scroll to position [0, 1]
click at [641, 118] on button "Add" at bounding box center [636, 122] width 48 height 24
type input "0"
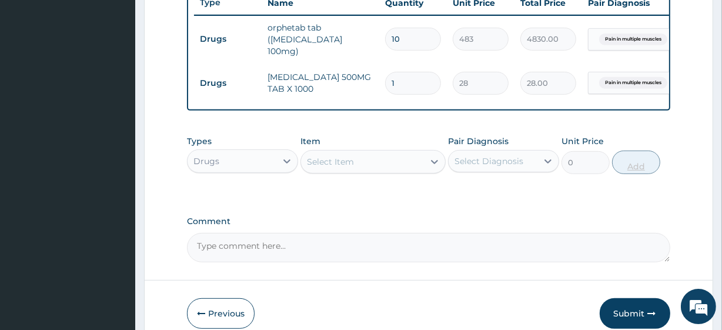
scroll to position [0, 0]
type input "18"
type input "504.00"
type input "18"
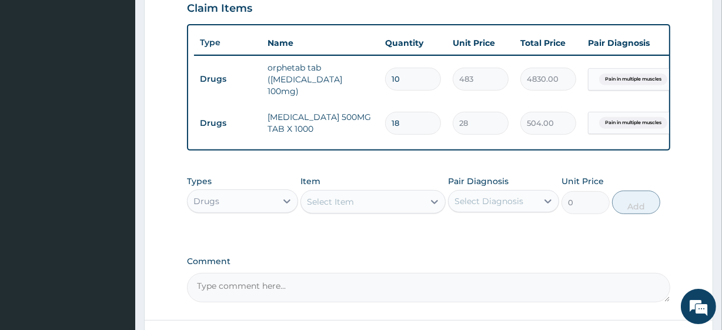
scroll to position [516, 0]
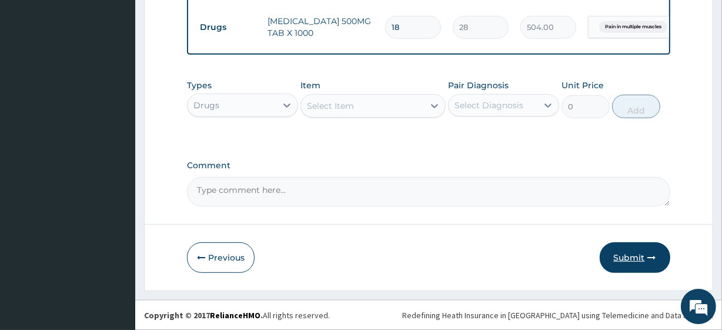
click at [637, 263] on button "Submit" at bounding box center [635, 257] width 71 height 31
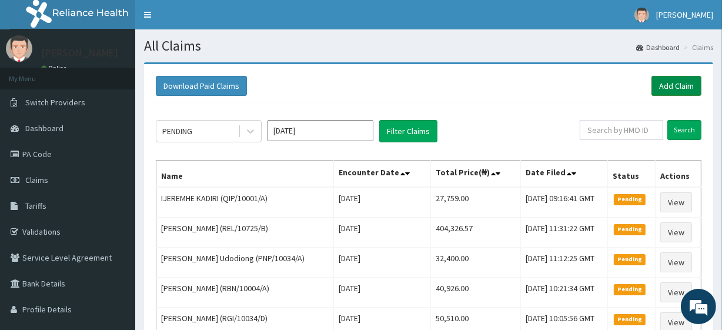
click at [669, 81] on link "Add Claim" at bounding box center [676, 86] width 50 height 20
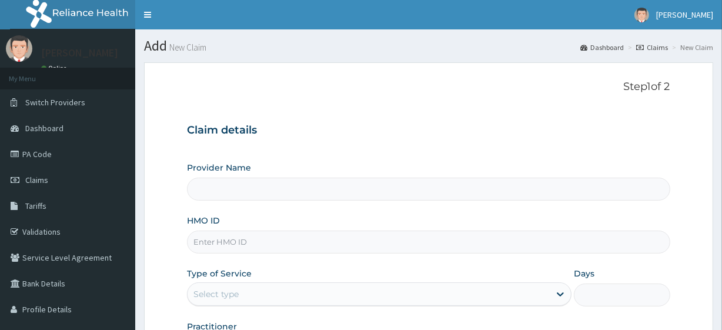
click at [321, 243] on input "HMO ID" at bounding box center [428, 241] width 483 height 23
paste input "RSJ/10049/B"
type input "RSJ/10049/B"
type input "R-Jolad Plus"
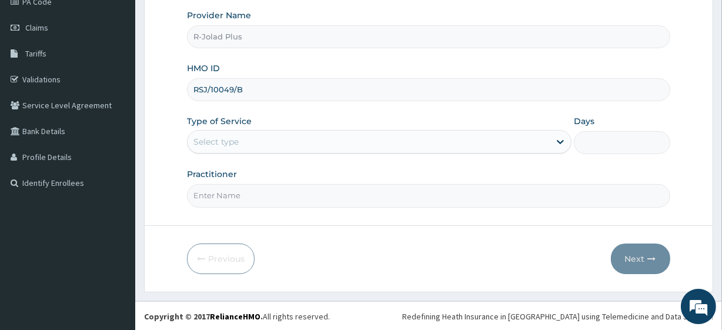
type input "RSJ/10049/B"
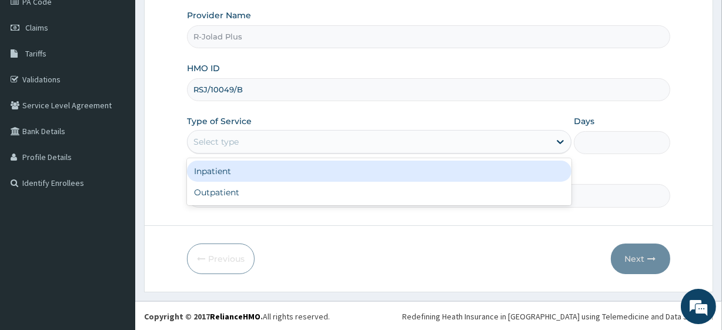
drag, startPoint x: 231, startPoint y: 133, endPoint x: 232, endPoint y: 182, distance: 49.4
click at [232, 153] on div "option Inpatient focused, 1 of 2. 2 results available. Use Up and Down to choos…" at bounding box center [379, 142] width 384 height 24
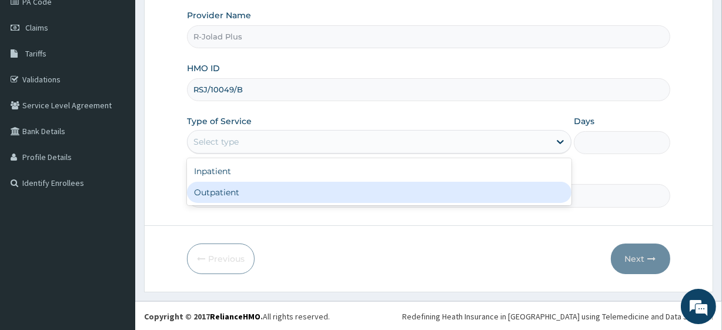
click at [232, 182] on div "Outpatient" at bounding box center [379, 192] width 384 height 21
type input "1"
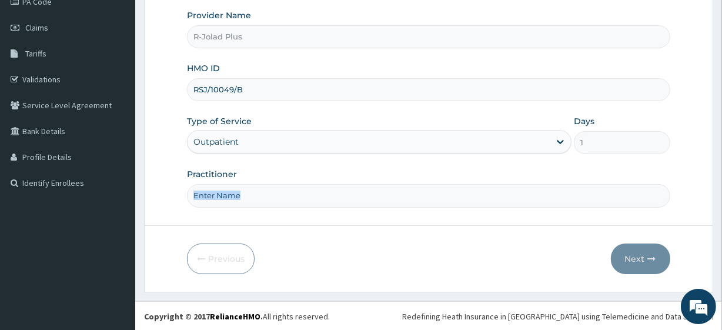
click at [232, 182] on div "Practitioner" at bounding box center [428, 187] width 483 height 39
click at [252, 192] on input "Practitioner" at bounding box center [428, 195] width 483 height 23
type input "Dr Daniel"
click at [652, 251] on button "Next" at bounding box center [640, 258] width 59 height 31
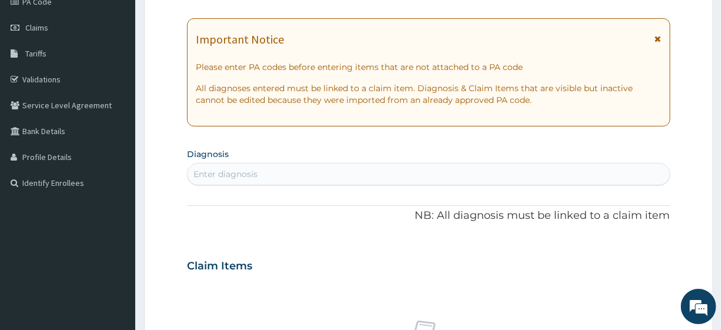
scroll to position [0, 0]
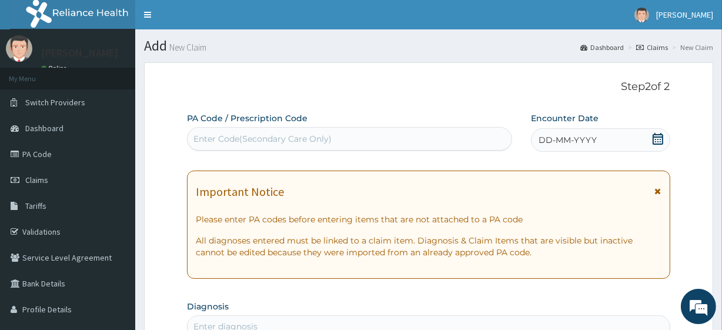
click at [308, 147] on div "Enter Code(Secondary Care Only)" at bounding box center [349, 138] width 323 height 19
paste input "PA/C60AEF PA/66BFFD"
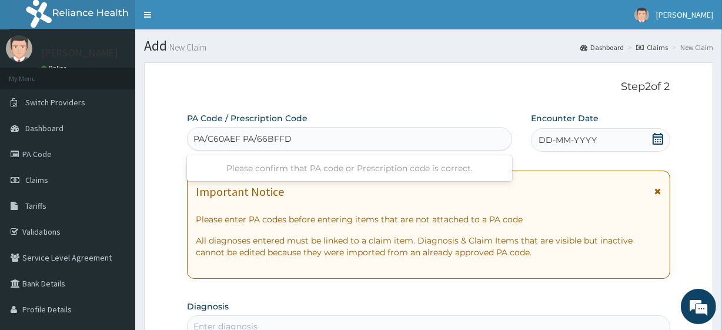
type input "PA/C60AEF"
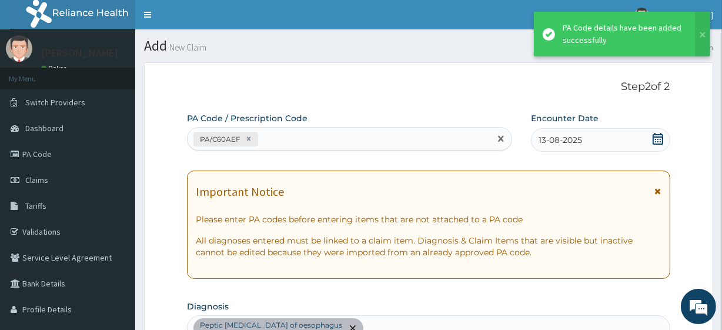
click at [317, 140] on div "PA/C60AEF" at bounding box center [339, 138] width 302 height 19
paste input "PA/66BFFD"
type input "PA/66BFFD"
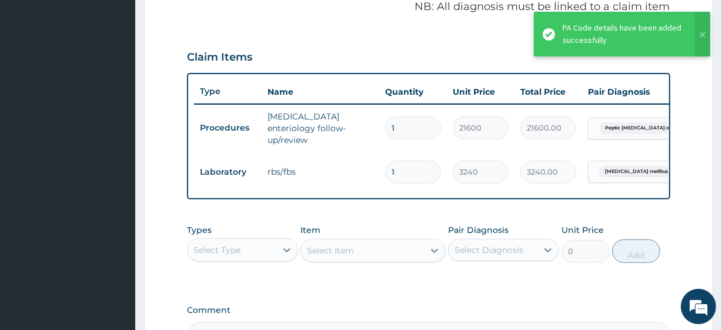
scroll to position [510, 0]
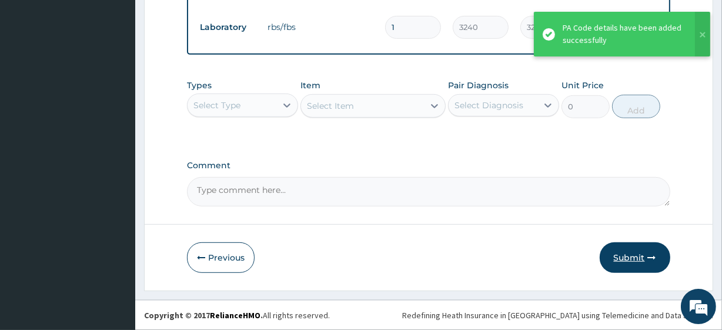
click at [636, 252] on button "Submit" at bounding box center [635, 257] width 71 height 31
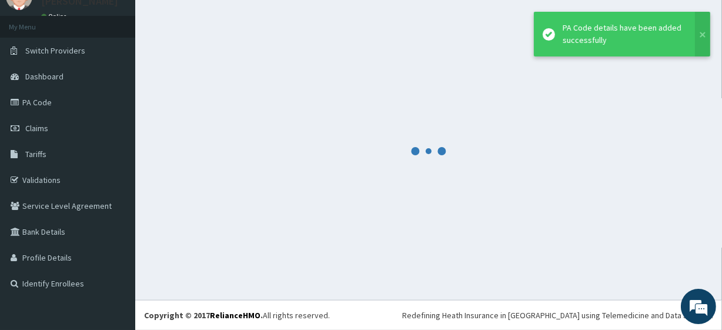
scroll to position [52, 0]
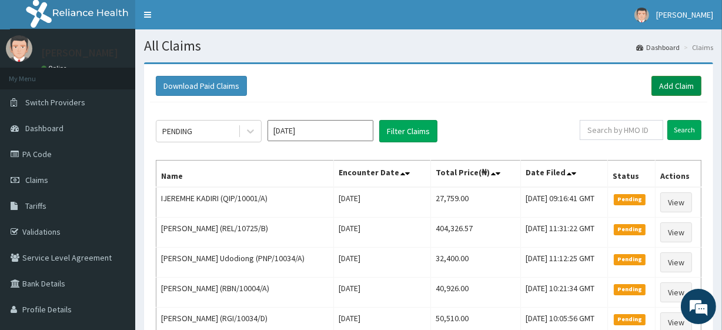
click at [674, 95] on link "Add Claim" at bounding box center [676, 86] width 50 height 20
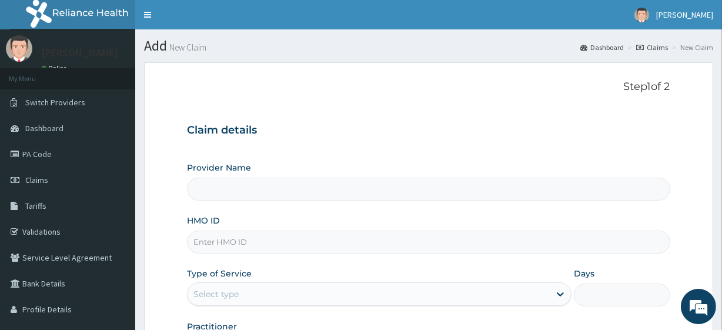
type input "R-Jolad Plus"
click at [240, 235] on input "HMO ID" at bounding box center [428, 241] width 483 height 23
paste input "RBN/10010/B"
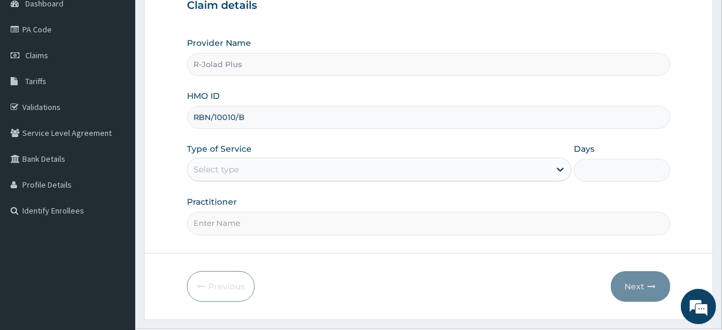
scroll to position [152, 0]
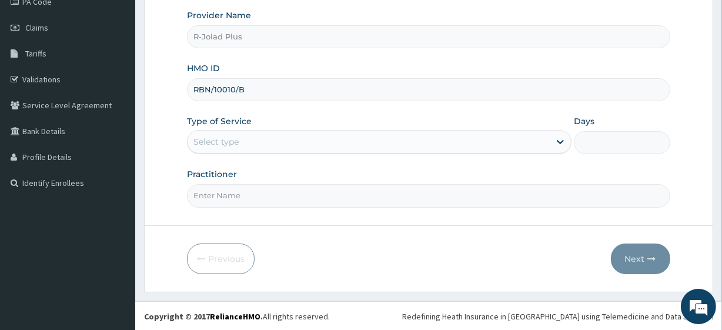
type input "RBN/10010/B"
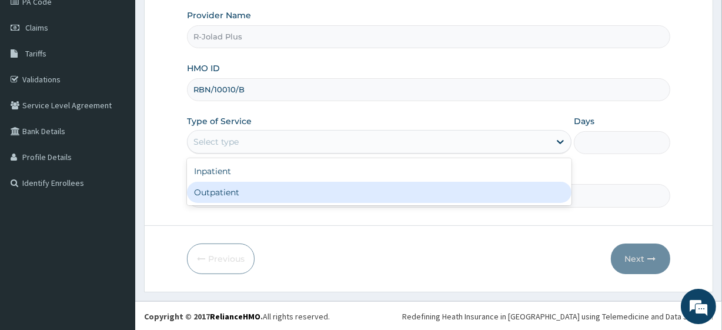
drag, startPoint x: 222, startPoint y: 136, endPoint x: 238, endPoint y: 189, distance: 55.8
click at [238, 153] on div "option Outpatient focused, 2 of 2. 2 results available. Use Up and Down to choo…" at bounding box center [379, 142] width 384 height 24
click at [238, 189] on div "Outpatient" at bounding box center [379, 192] width 384 height 21
type input "1"
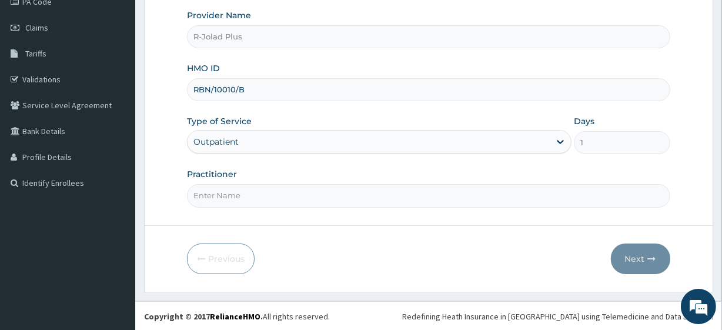
click at [238, 189] on input "Practitioner" at bounding box center [428, 195] width 483 height 23
type input "[PERSON_NAME]"
click at [623, 266] on button "Next" at bounding box center [640, 258] width 59 height 31
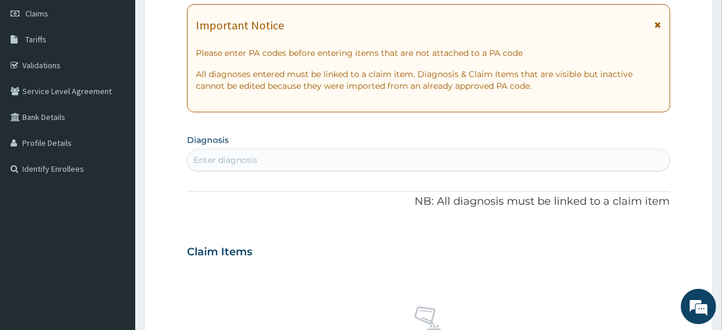
scroll to position [173, 0]
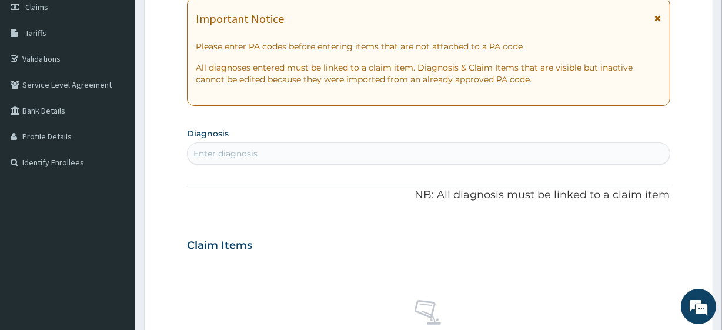
click at [264, 151] on div "Enter diagnosis" at bounding box center [428, 153] width 481 height 19
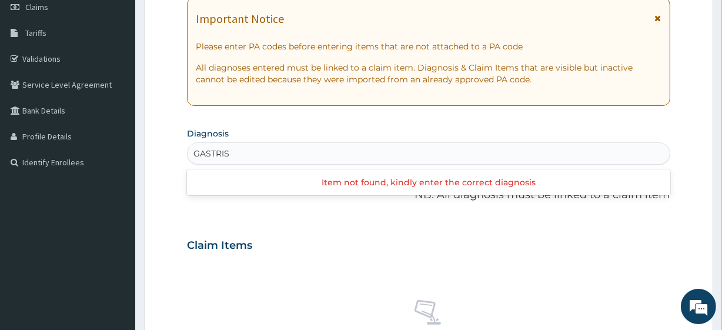
type input "GASTRI"
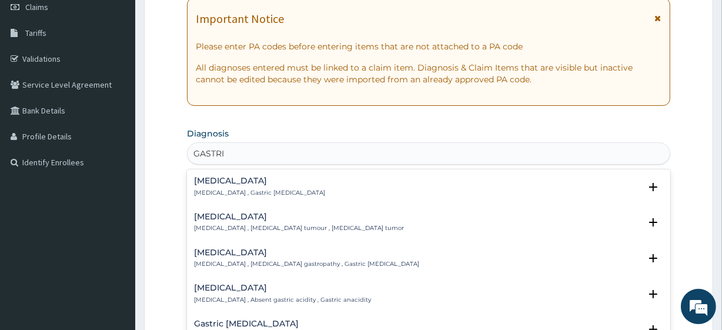
click at [235, 186] on div "[MEDICAL_DATA] [MEDICAL_DATA] , Gastric [MEDICAL_DATA]" at bounding box center [259, 186] width 131 height 21
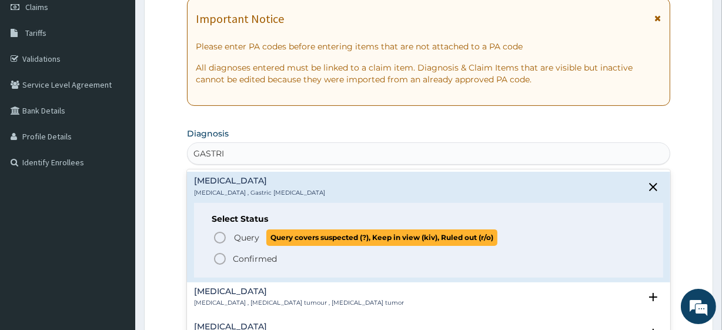
drag, startPoint x: 246, startPoint y: 245, endPoint x: 246, endPoint y: 235, distance: 10.0
click at [246, 235] on div "Query Query covers suspected (?), Keep in view (kiv), Ruled out (r/o) Confirmed" at bounding box center [428, 247] width 433 height 36
click at [246, 235] on span "Query" at bounding box center [246, 238] width 25 height 12
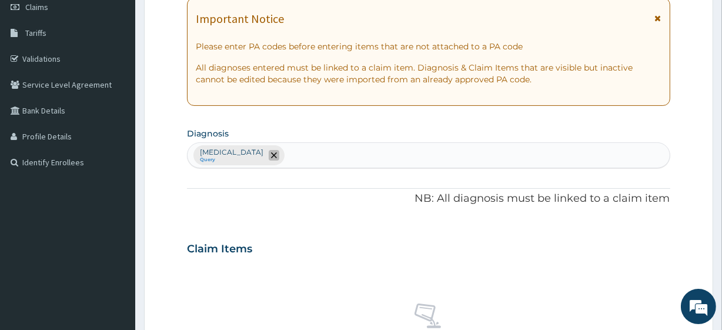
click at [271, 154] on icon "remove selection option" at bounding box center [274, 155] width 6 height 6
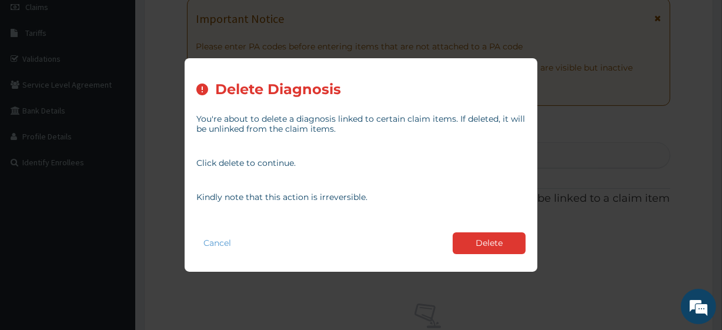
click at [477, 254] on div "Cancel Delete" at bounding box center [360, 243] width 329 height 34
click at [477, 237] on button "Delete" at bounding box center [489, 243] width 73 height 22
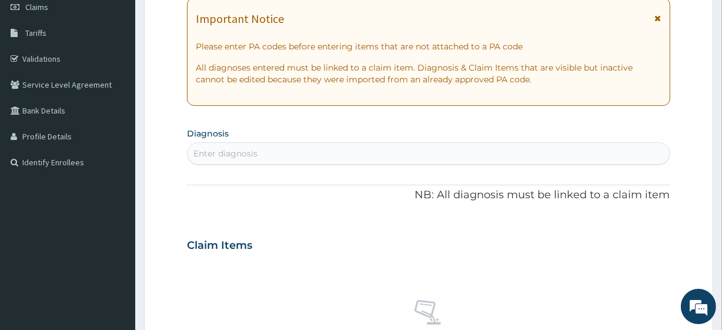
click at [306, 145] on div "Enter diagnosis" at bounding box center [428, 153] width 481 height 19
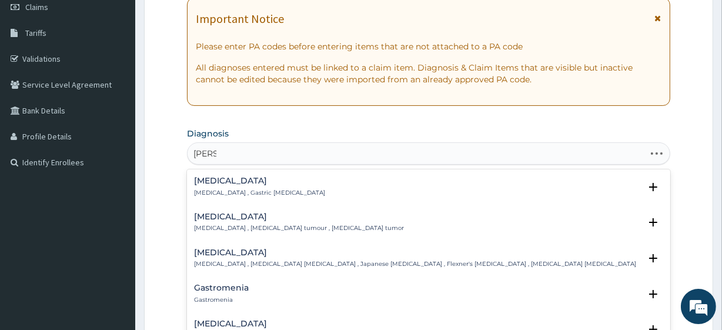
type input "GASTR"
click at [255, 182] on h4 "[MEDICAL_DATA]" at bounding box center [259, 180] width 131 height 9
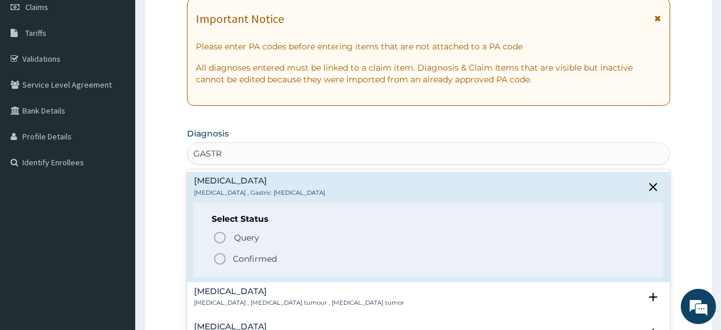
click at [262, 258] on p "Confirmed" at bounding box center [255, 259] width 44 height 12
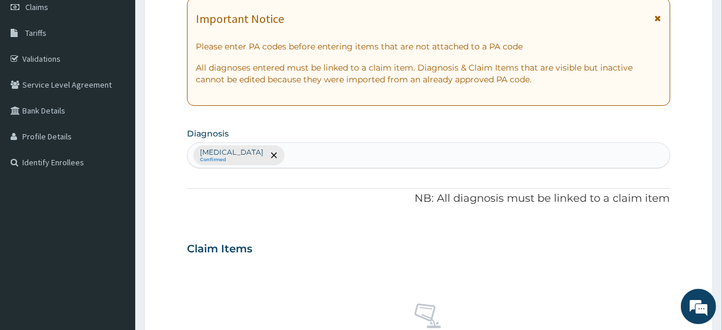
scroll to position [517, 0]
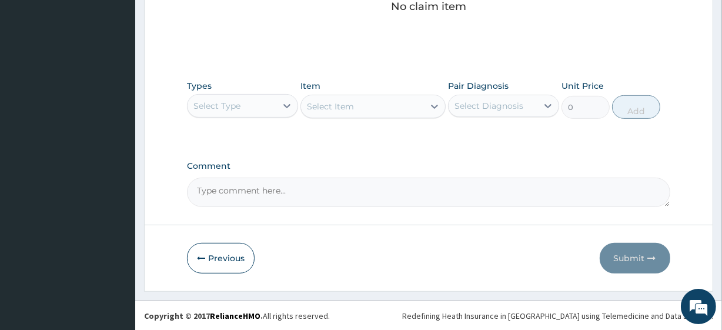
drag, startPoint x: 245, startPoint y: 90, endPoint x: 243, endPoint y: 101, distance: 11.3
click at [243, 101] on div "Types Select Type" at bounding box center [242, 99] width 111 height 39
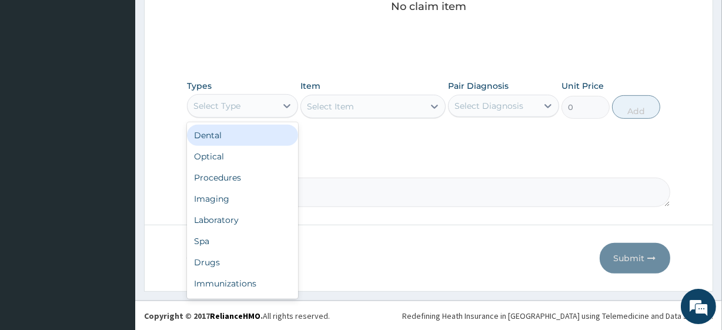
click at [243, 101] on div "Select Type" at bounding box center [232, 105] width 89 height 19
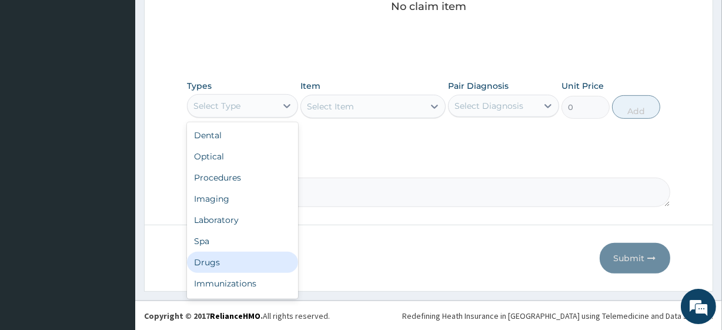
click at [229, 261] on div "Drugs" at bounding box center [242, 262] width 111 height 21
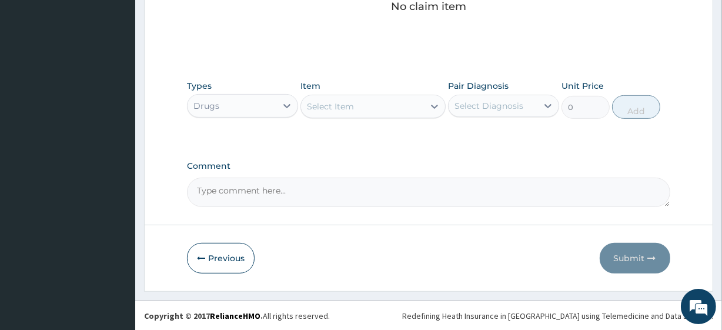
click at [326, 108] on div "Select Item" at bounding box center [330, 107] width 47 height 12
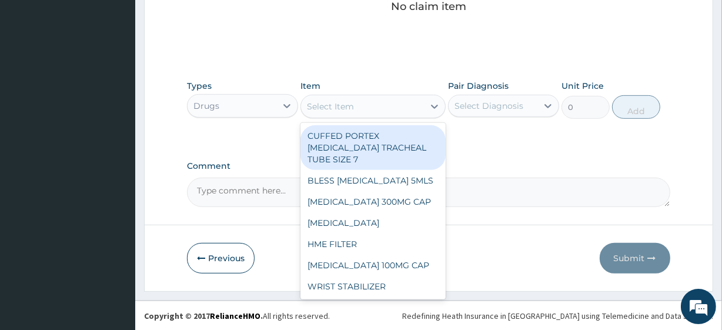
paste input "[MEDICAL_DATA] (GASCOL SUSPENSION)"
type input "[MEDICAL_DATA] (GASCOL SUSPENSION)"
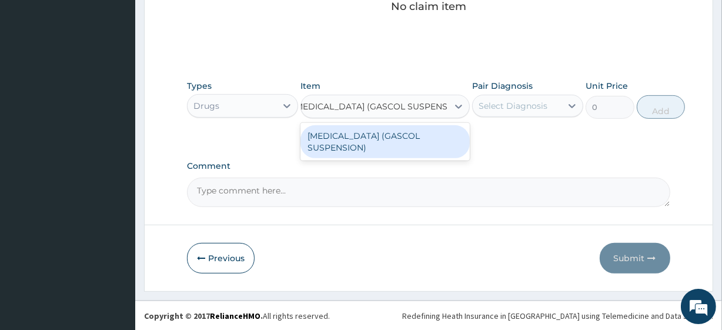
click at [356, 137] on div "[MEDICAL_DATA] (GASCOL SUSPENSION)" at bounding box center [384, 141] width 169 height 33
type input "3640"
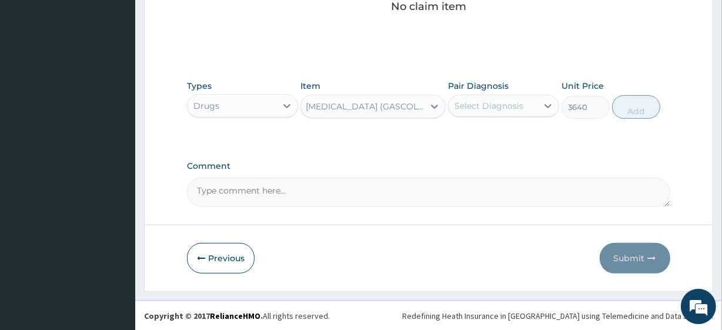
scroll to position [0, 1]
click at [478, 115] on div "Select Diagnosis" at bounding box center [503, 106] width 111 height 22
click at [484, 135] on label "[MEDICAL_DATA]" at bounding box center [503, 135] width 73 height 12
checkbox input "true"
click at [637, 101] on button "Add" at bounding box center [636, 107] width 48 height 24
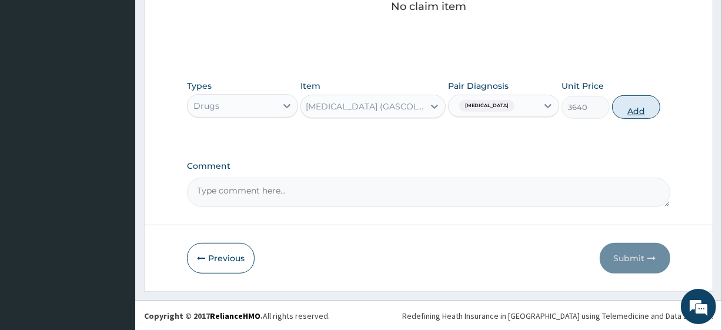
type input "0"
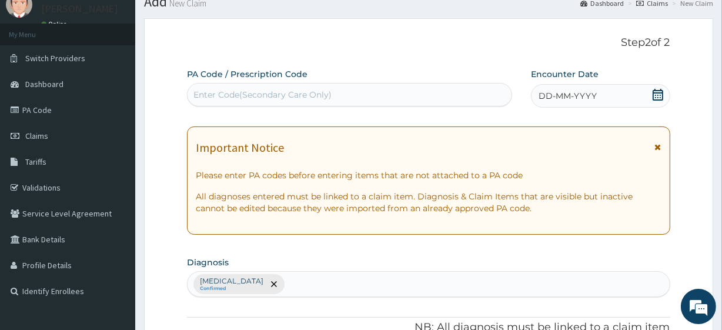
scroll to position [45, 0]
click at [652, 91] on icon at bounding box center [657, 94] width 11 height 12
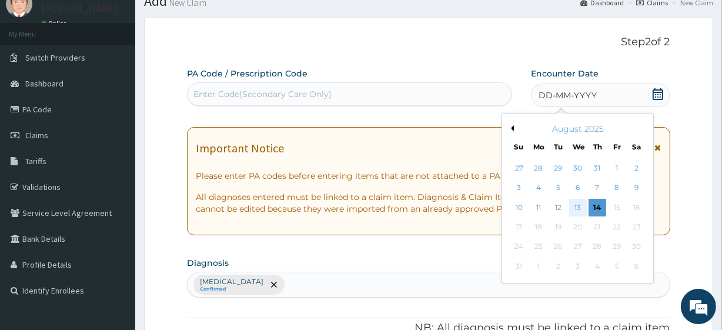
click at [580, 205] on div "13" at bounding box center [577, 208] width 18 height 18
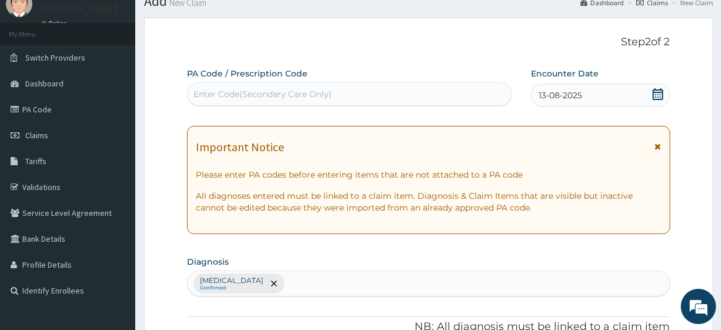
scroll to position [469, 0]
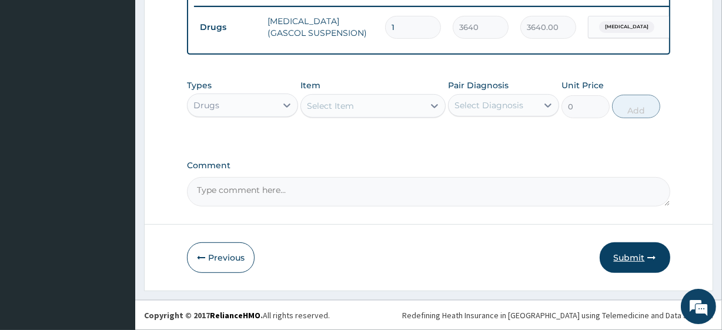
click at [651, 257] on icon "button" at bounding box center [652, 257] width 8 height 8
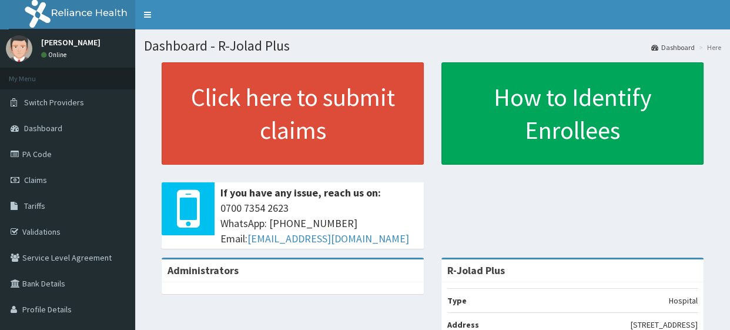
click at [44, 180] on span "Claims" at bounding box center [35, 180] width 23 height 11
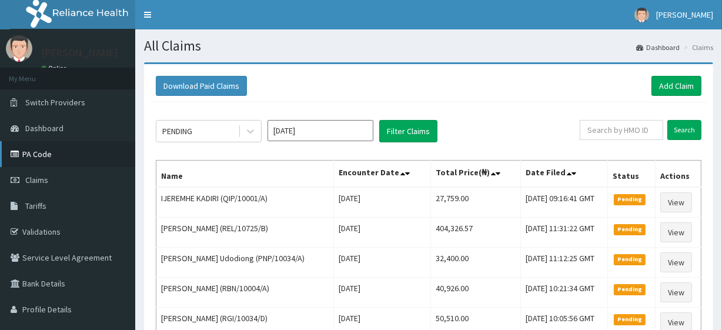
click at [21, 149] on link "PA Code" at bounding box center [67, 154] width 135 height 26
click at [667, 94] on link "Add Claim" at bounding box center [676, 86] width 50 height 20
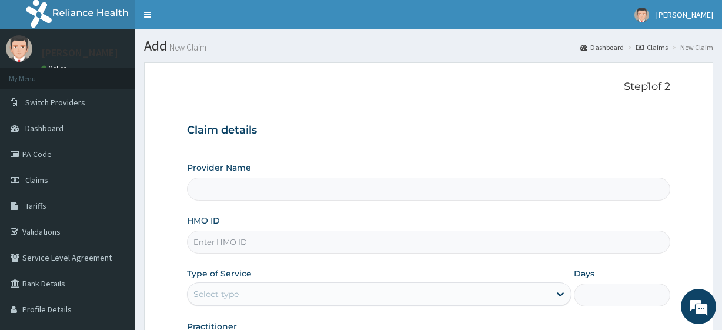
type input "R-Jolad Plus"
click at [300, 235] on input "HMO ID" at bounding box center [428, 241] width 483 height 23
paste input "ENP/10383/E"
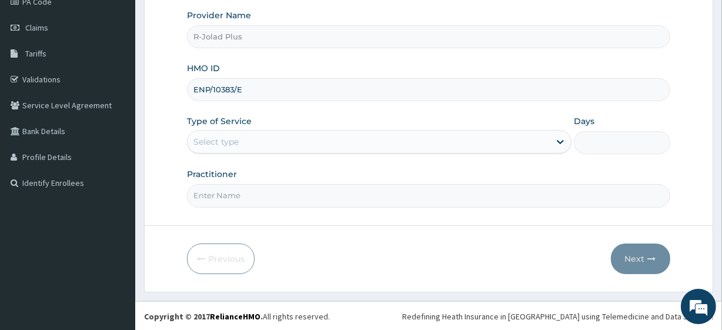
type input "ENP/10383/E"
click at [212, 140] on div "Select type" at bounding box center [215, 142] width 45 height 12
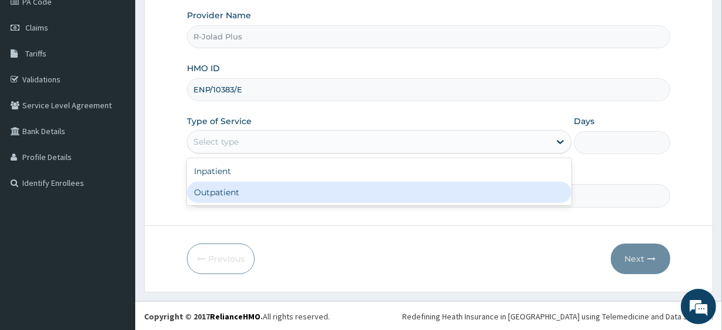
click at [224, 195] on div "Outpatient" at bounding box center [379, 192] width 384 height 21
type input "1"
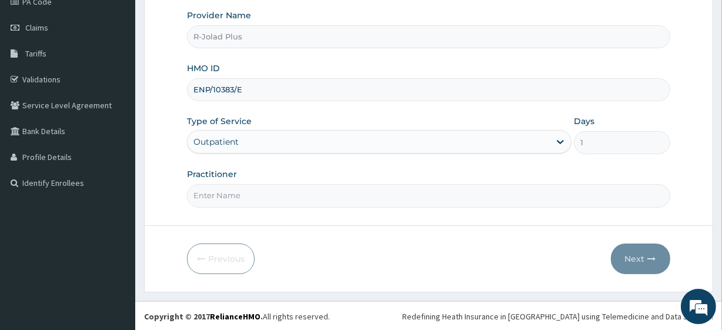
click at [224, 195] on input "Practitioner" at bounding box center [428, 195] width 483 height 23
type input "[PERSON_NAME]"
click at [654, 261] on icon "button" at bounding box center [652, 259] width 8 height 8
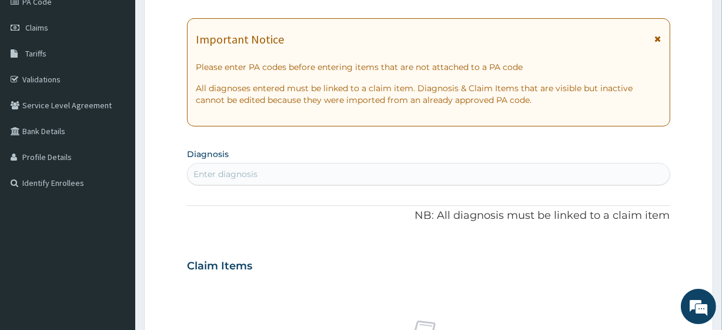
click at [228, 170] on div "Enter diagnosis" at bounding box center [225, 174] width 64 height 12
type input "MALA"
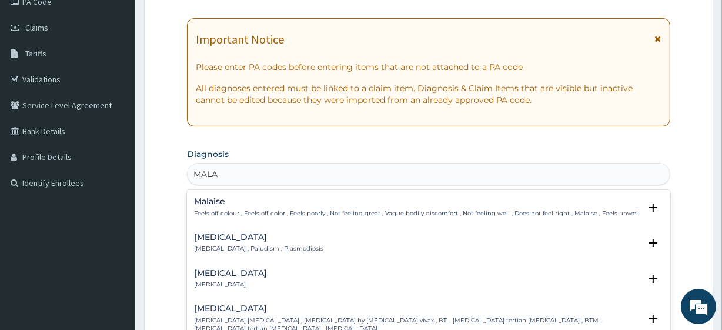
click at [229, 239] on h4 "[MEDICAL_DATA]" at bounding box center [258, 237] width 129 height 9
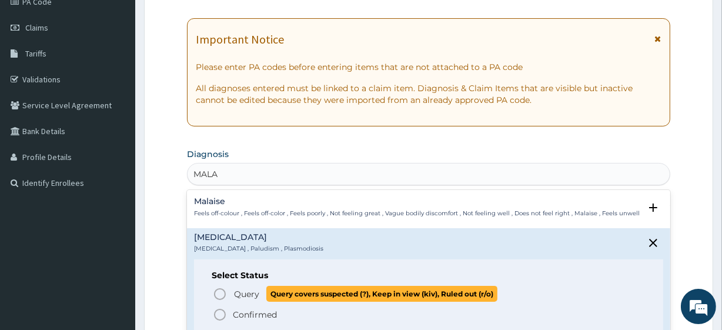
click at [276, 293] on span "Query covers suspected (?), Keep in view (kiv), Ruled out (r/o)" at bounding box center [381, 294] width 231 height 16
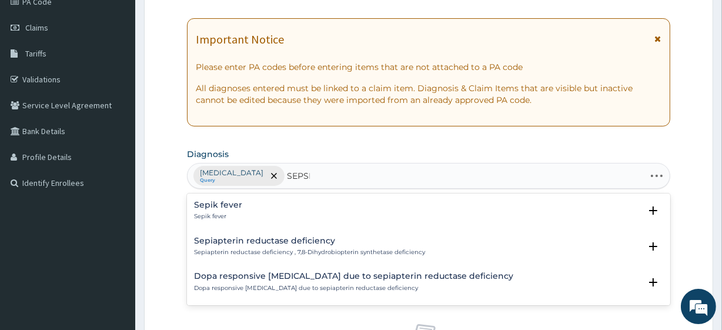
type input "[MEDICAL_DATA]"
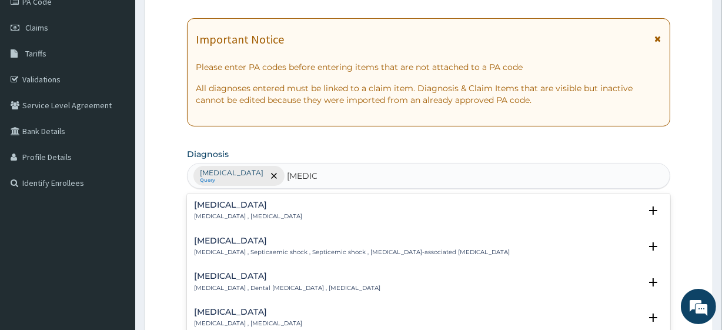
click at [243, 203] on h4 "[MEDICAL_DATA]" at bounding box center [248, 204] width 108 height 9
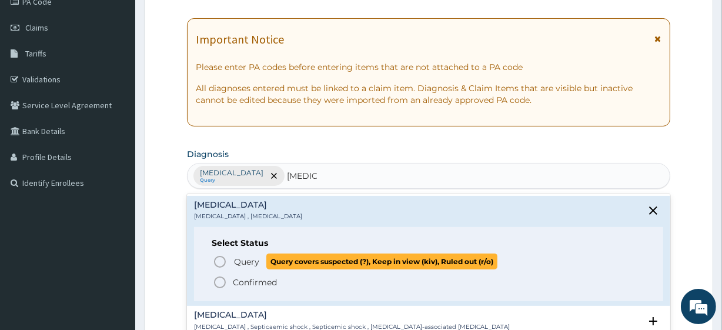
click at [252, 256] on span "Query" at bounding box center [246, 262] width 25 height 12
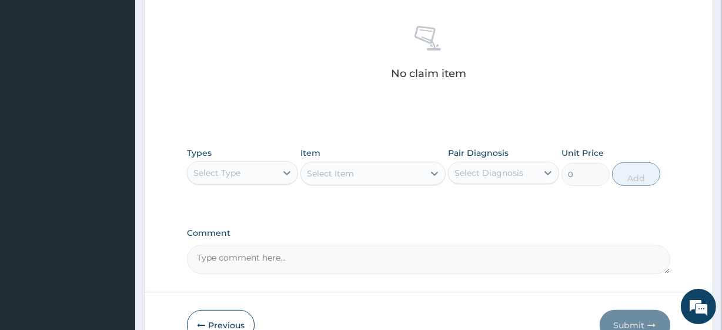
scroll to position [451, 0]
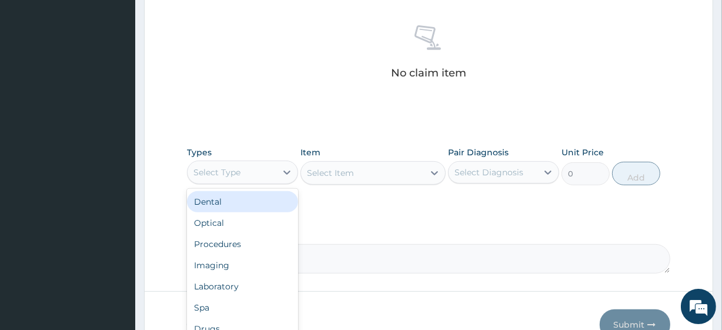
click at [243, 168] on div "Select Type" at bounding box center [232, 172] width 89 height 19
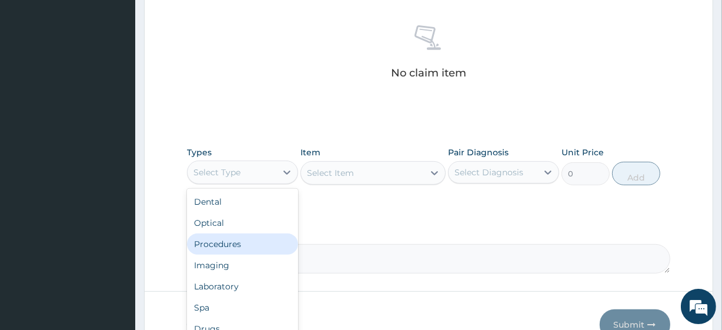
click at [244, 246] on div "Procedures" at bounding box center [242, 243] width 111 height 21
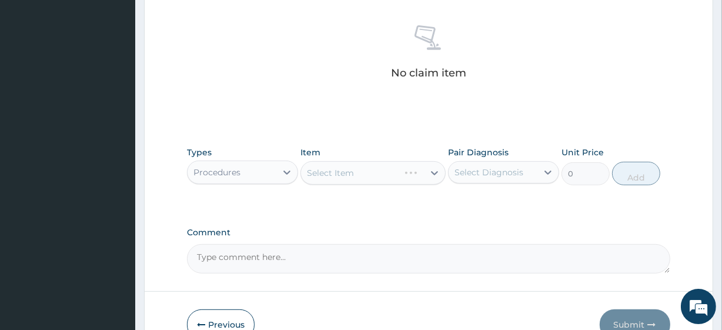
click at [518, 165] on div "Select Diagnosis" at bounding box center [492, 172] width 89 height 19
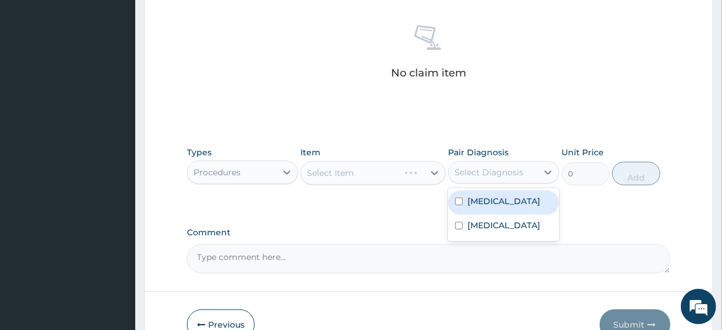
click at [512, 199] on div "[MEDICAL_DATA]" at bounding box center [503, 202] width 111 height 24
checkbox input "true"
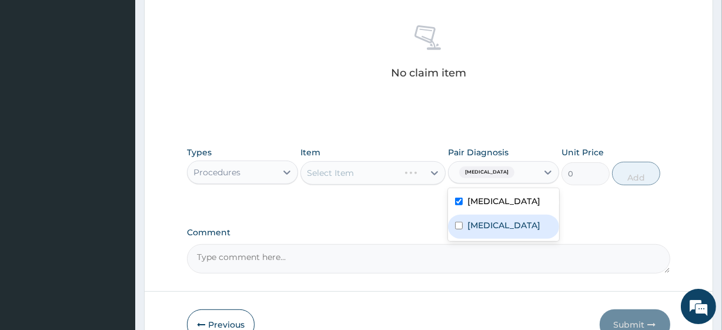
click at [512, 219] on div "[MEDICAL_DATA]" at bounding box center [503, 227] width 111 height 24
checkbox input "true"
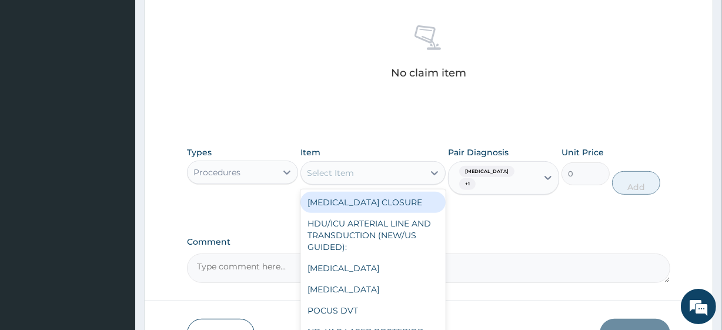
click at [358, 178] on div "Select Item" at bounding box center [362, 172] width 122 height 19
paste input "General Consultation (initial) FBC - ([MEDICAL_DATA] with platelet and [MEDICAL…"
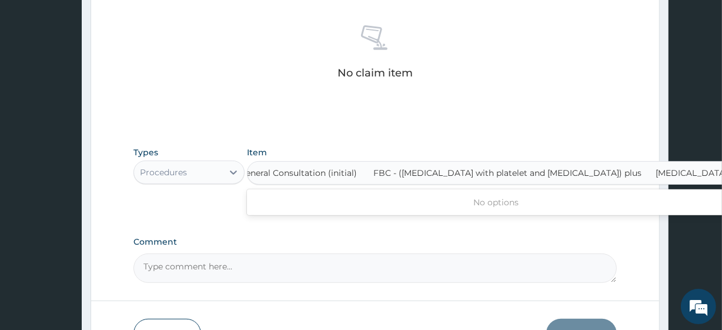
type input "General Consultation (initial)"
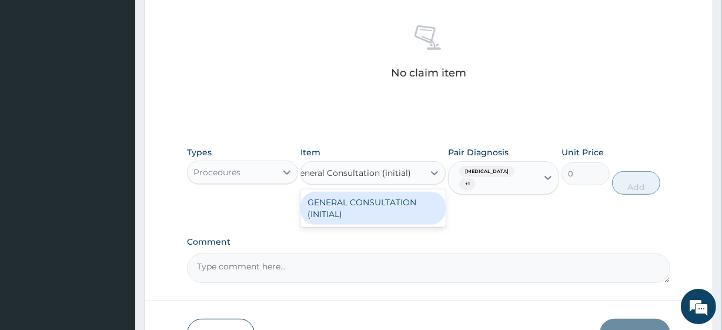
scroll to position [0, 0]
click at [373, 204] on div "GENERAL CONSULTATION (INITIAL)" at bounding box center [372, 208] width 145 height 33
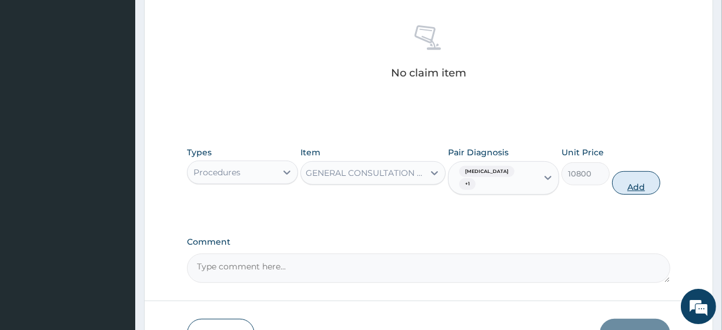
click at [635, 171] on button "Add" at bounding box center [636, 183] width 48 height 24
type input "0"
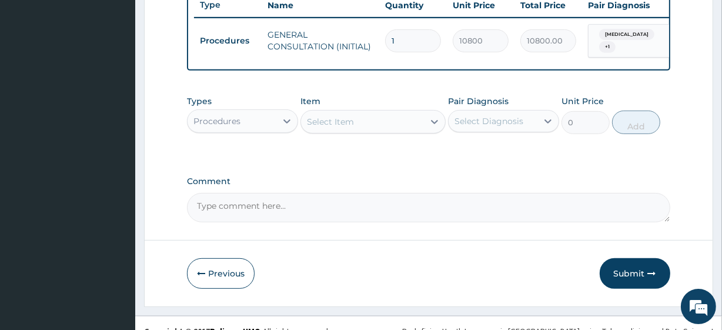
scroll to position [0, 0]
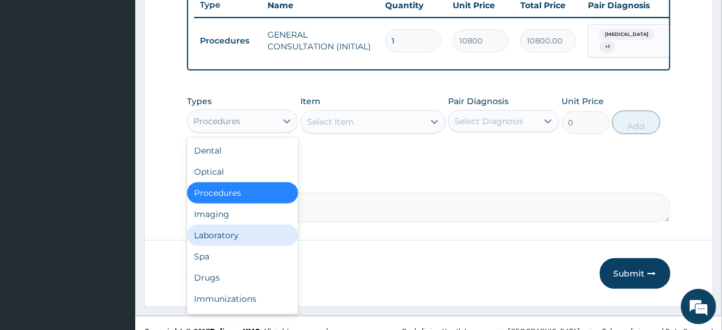
drag, startPoint x: 212, startPoint y: 133, endPoint x: 220, endPoint y: 246, distance: 112.6
click at [220, 133] on div "option Procedures, selected. option Laboratory focused, 5 of 10. 10 results ava…" at bounding box center [242, 121] width 111 height 24
click at [220, 246] on div "Laboratory" at bounding box center [242, 235] width 111 height 21
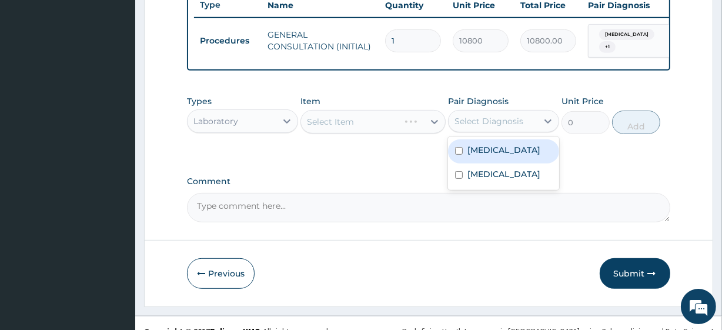
click at [475, 129] on div "Select Diagnosis" at bounding box center [492, 121] width 89 height 19
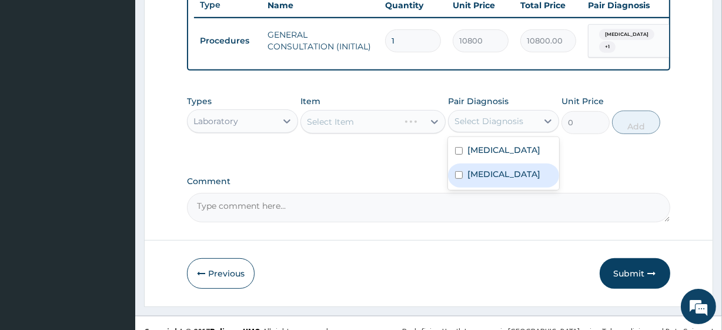
click at [473, 169] on div "[MEDICAL_DATA]" at bounding box center [503, 175] width 111 height 24
checkbox input "true"
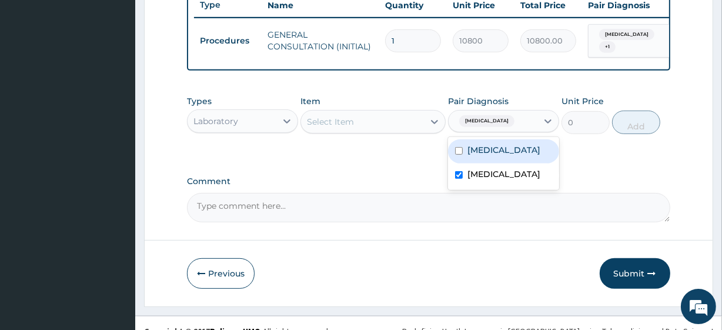
click at [474, 156] on label "[MEDICAL_DATA]" at bounding box center [503, 150] width 73 height 12
checkbox input "true"
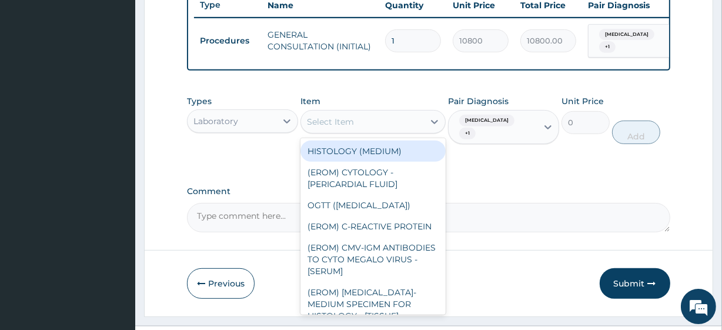
click at [360, 131] on div "Select Item" at bounding box center [362, 121] width 122 height 19
paste input "FBC - ([MEDICAL_DATA] with platelet and [MEDICAL_DATA]) plus [MEDICAL_DATA] [ME…"
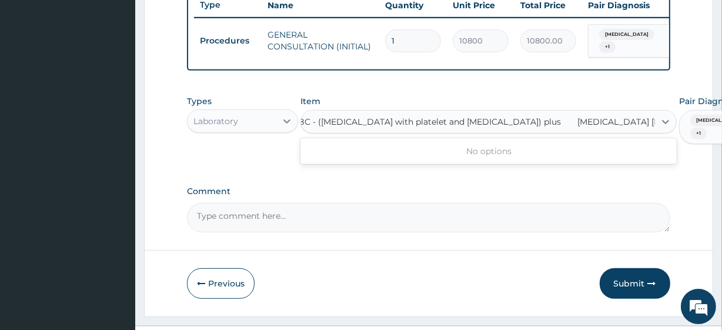
type input "FBC - ([MEDICAL_DATA] with platelet and [MEDICAL_DATA]) plus"
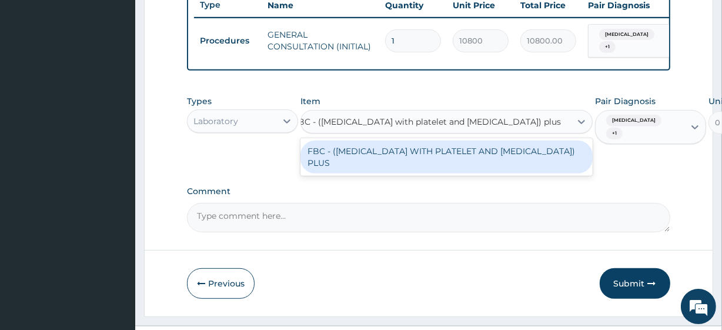
click at [374, 154] on div "FBC - ([MEDICAL_DATA] WITH PLATELET AND [MEDICAL_DATA]) PLUS" at bounding box center [446, 156] width 292 height 33
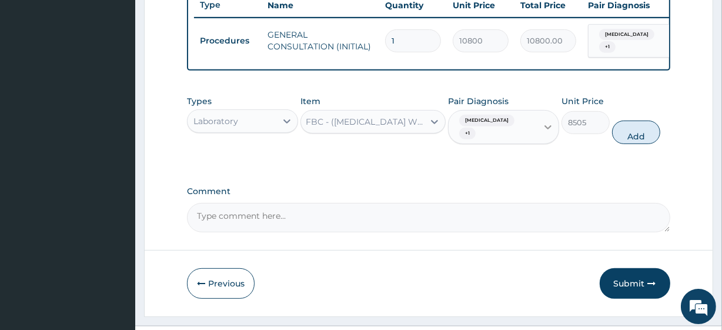
scroll to position [0, 1]
click at [616, 123] on button "Add" at bounding box center [636, 132] width 48 height 24
type input "0"
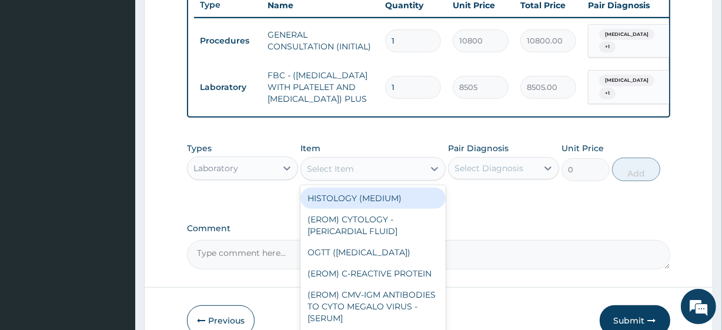
click at [344, 175] on div "Select Item" at bounding box center [330, 169] width 47 height 12
paste input "[MEDICAL_DATA] [MEDICAL_DATA]"
type input "[MEDICAL_DATA] [MEDICAL_DATA]"
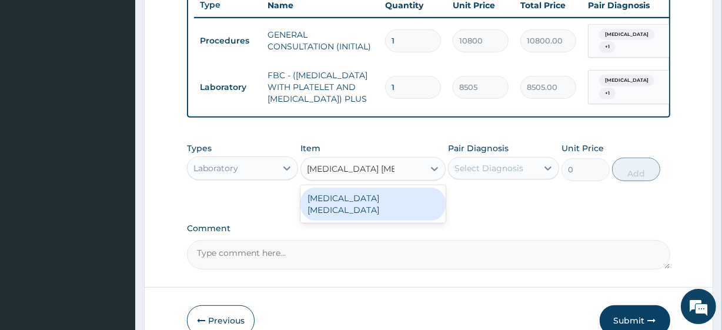
click at [373, 203] on div "[MEDICAL_DATA] [MEDICAL_DATA]" at bounding box center [372, 204] width 145 height 33
type input "4050"
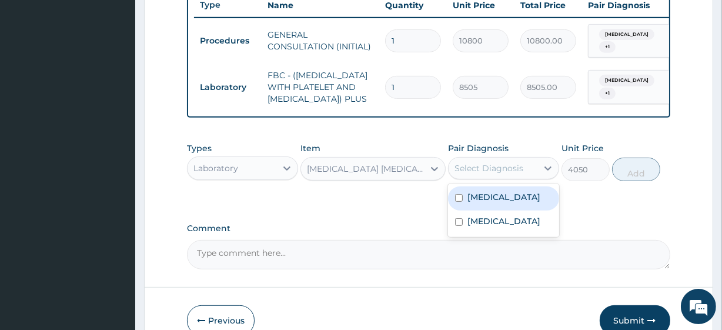
click at [498, 174] on div "Select Diagnosis" at bounding box center [488, 168] width 69 height 12
click at [503, 210] on div "[MEDICAL_DATA]" at bounding box center [503, 198] width 111 height 24
checkbox input "true"
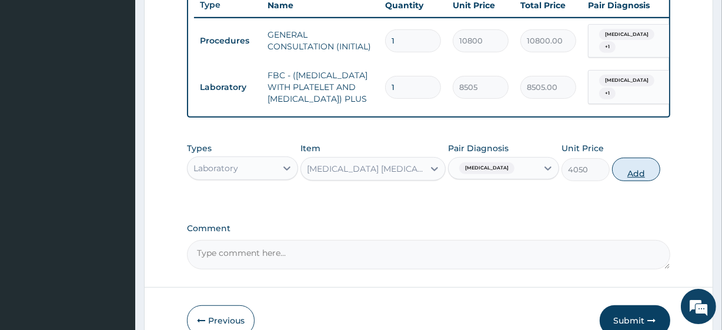
click at [638, 178] on button "Add" at bounding box center [636, 170] width 48 height 24
type input "0"
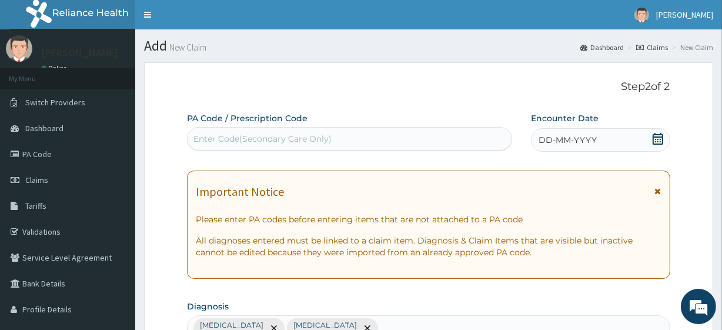
click at [659, 118] on div "Encounter Date DD-MM-YYYY" at bounding box center [600, 131] width 139 height 39
click at [653, 138] on icon at bounding box center [657, 139] width 11 height 12
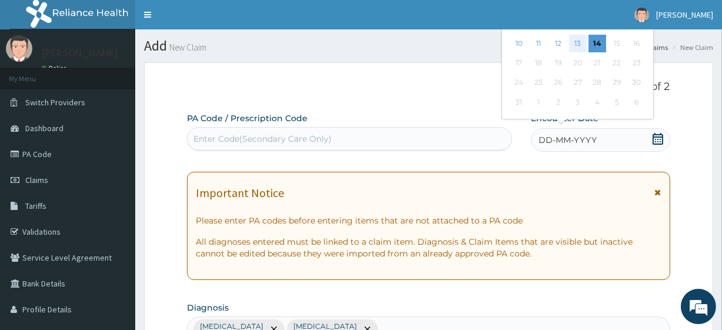
click at [575, 37] on div "13" at bounding box center [577, 44] width 18 height 18
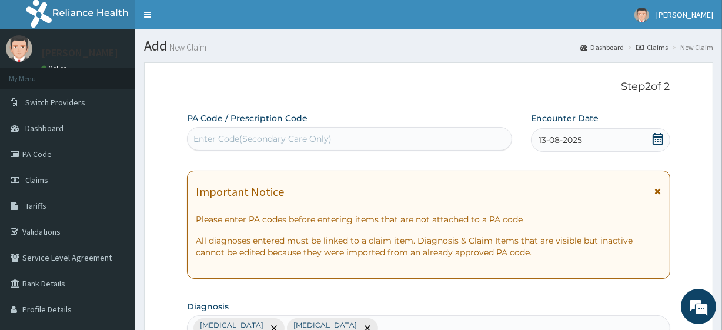
scroll to position [569, 0]
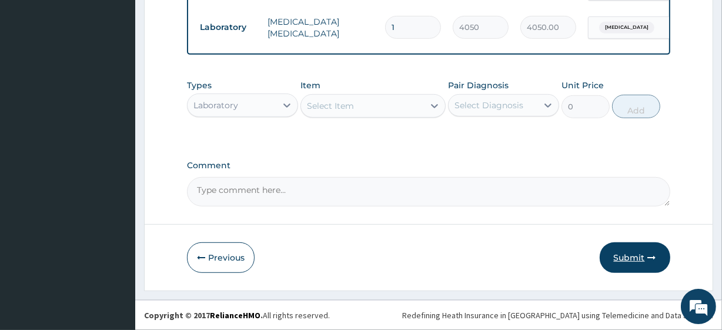
click at [641, 263] on button "Submit" at bounding box center [635, 257] width 71 height 31
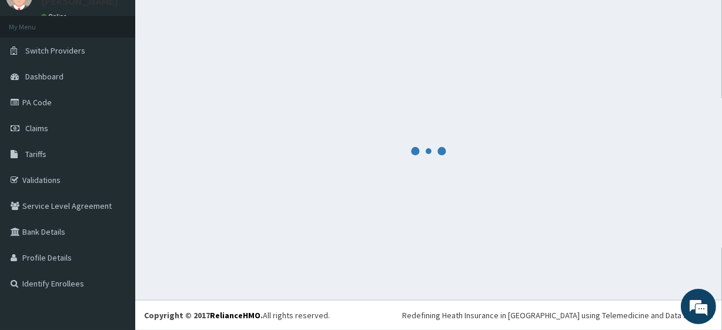
scroll to position [52, 0]
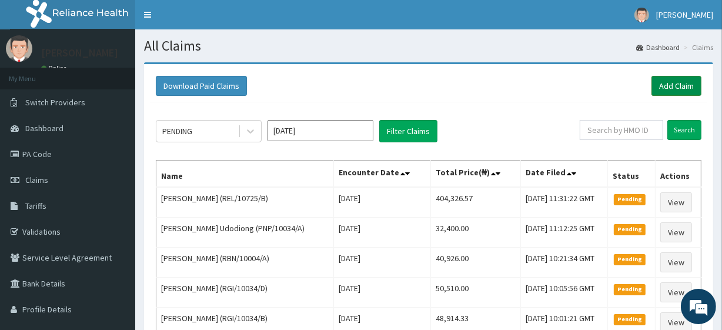
click at [659, 95] on link "Add Claim" at bounding box center [676, 86] width 50 height 20
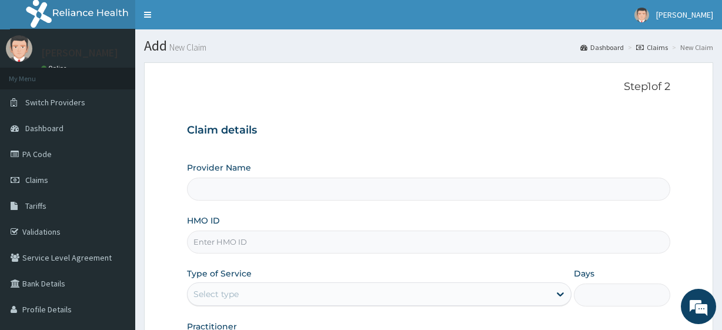
type input "R-Jolad Plus"
click at [259, 229] on div "HMO ID" at bounding box center [428, 234] width 483 height 39
click at [258, 233] on input "HMO ID" at bounding box center [428, 241] width 483 height 23
paste input "TLG/10015/A"
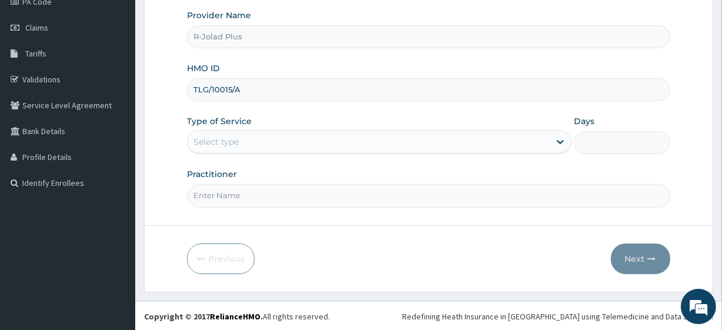
type input "TLG/10015/A"
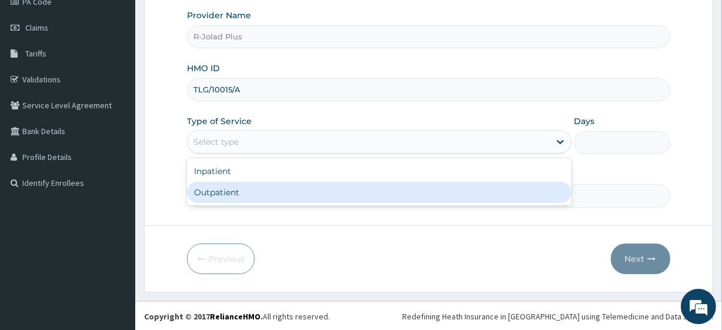
drag, startPoint x: 281, startPoint y: 144, endPoint x: 262, endPoint y: 210, distance: 68.5
click at [262, 210] on form "Step 1 of 2 Claim details Provider Name R-Jolad Plus HMO ID TLG/10015/A Type of…" at bounding box center [428, 100] width 569 height 381
click at [257, 194] on div "Outpatient" at bounding box center [379, 192] width 384 height 21
type input "1"
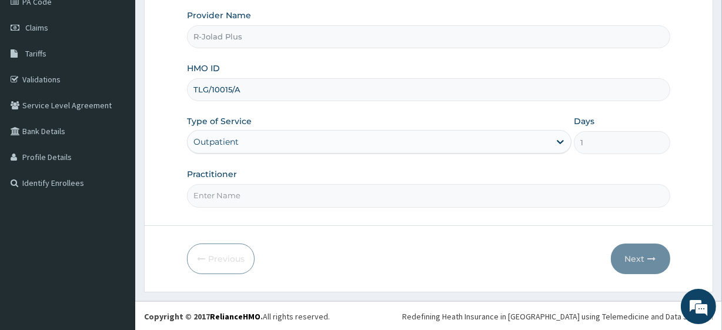
drag, startPoint x: 257, startPoint y: 194, endPoint x: 277, endPoint y: 149, distance: 48.9
click at [277, 149] on div "Provider Name R-Jolad Plus HMO ID TLG/10015/A Type of Service Outpatient Days 1…" at bounding box center [428, 107] width 483 height 197
type input "Dr Daniel"
click at [604, 265] on div "Previous Next" at bounding box center [428, 258] width 483 height 31
click at [627, 253] on button "Next" at bounding box center [640, 258] width 59 height 31
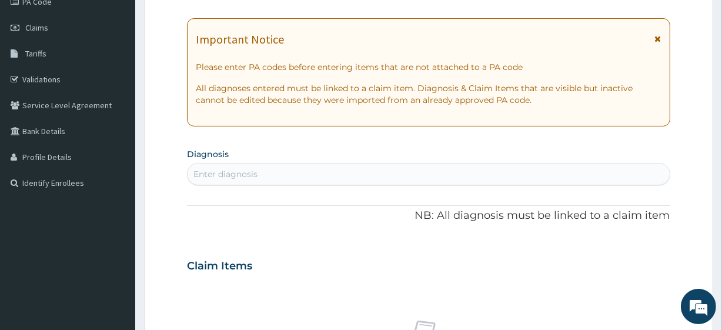
scroll to position [0, 0]
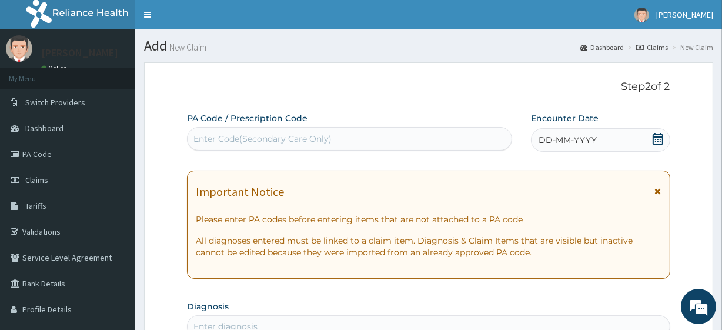
click at [294, 145] on div "Enter Code(Secondary Care Only)" at bounding box center [349, 138] width 323 height 19
paste input "PA/86819C"
type input "PA/86819C"
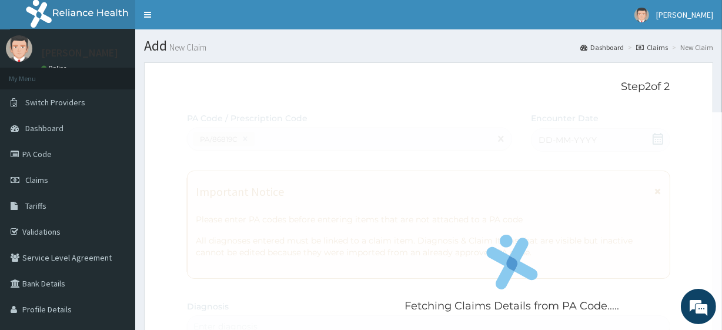
scroll to position [430, 0]
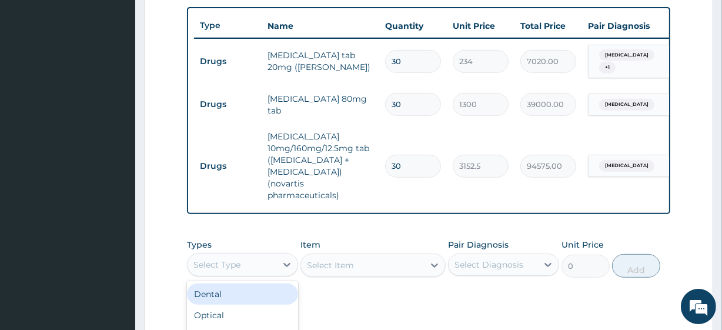
click at [257, 267] on div "Select Type" at bounding box center [232, 264] width 89 height 19
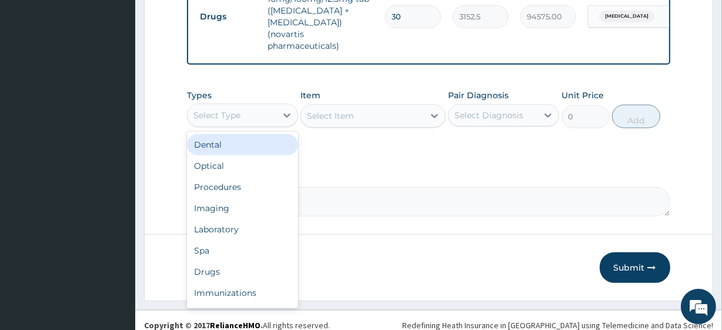
scroll to position [590, 0]
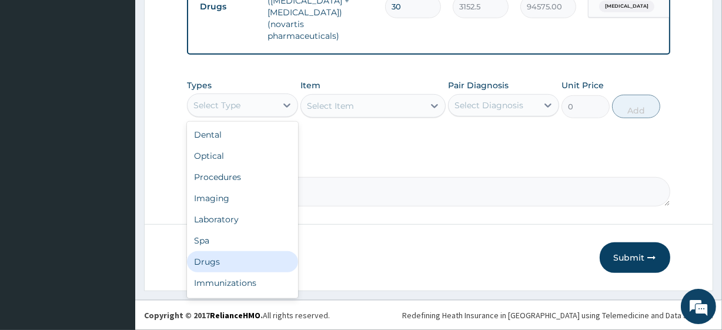
click at [229, 269] on div "Drugs" at bounding box center [242, 261] width 111 height 21
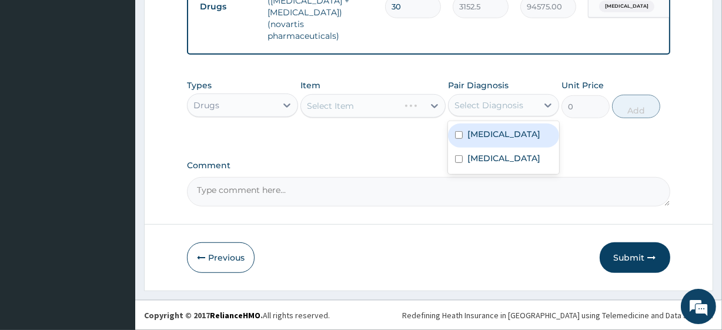
drag, startPoint x: 529, startPoint y: 103, endPoint x: 373, endPoint y: 120, distance: 156.7
click at [373, 120] on div "Types Drugs Item Select Item Pair Diagnosis option Essential hypertension focus…" at bounding box center [428, 98] width 483 height 51
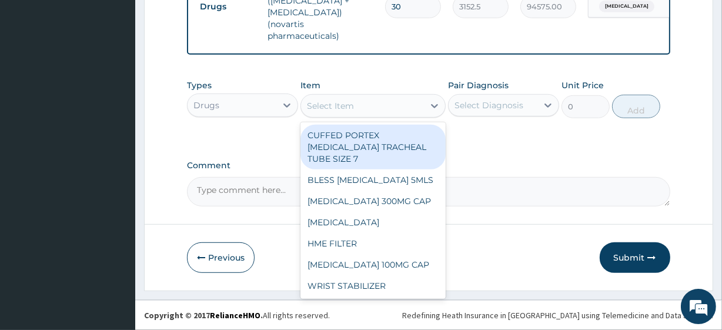
click at [370, 115] on div "Select Item" at bounding box center [362, 105] width 122 height 19
paste input "PARACETAMOL 500MG TAB x 1000 VITAMIN C 100MG TAB *1000 HYDROCHLORTHIAZIDE 25MG …"
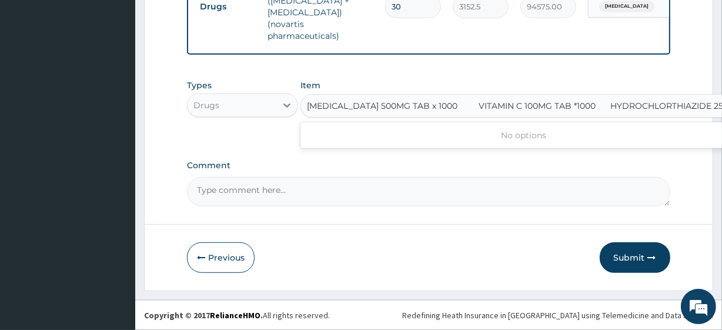
scroll to position [0, 2]
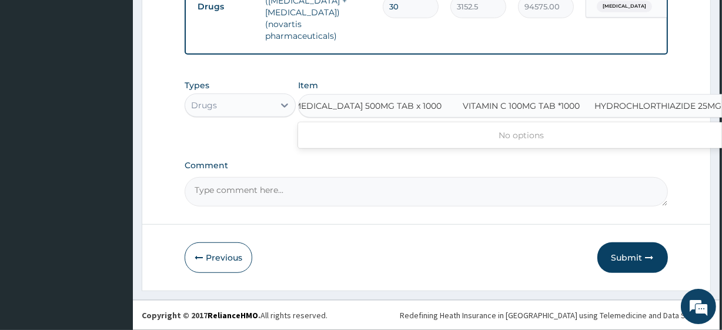
type input "PARACETAMOL 500MG TAB x 1000"
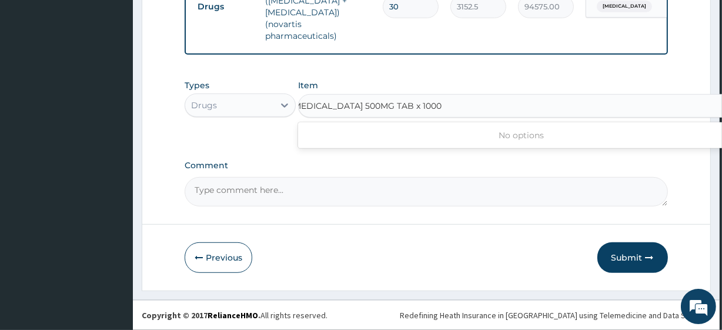
scroll to position [0, 0]
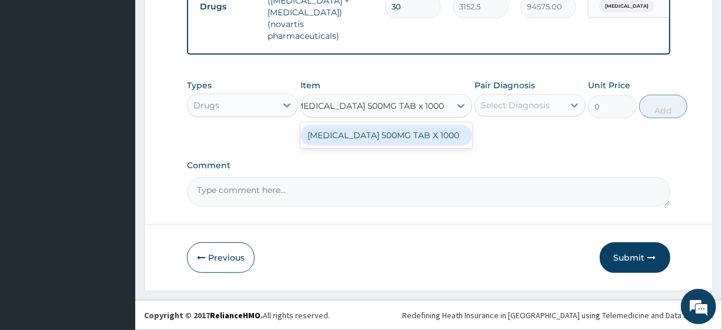
click at [387, 146] on div "PARACETAMOL 500MG TAB X 1000" at bounding box center [386, 135] width 172 height 21
type input "28"
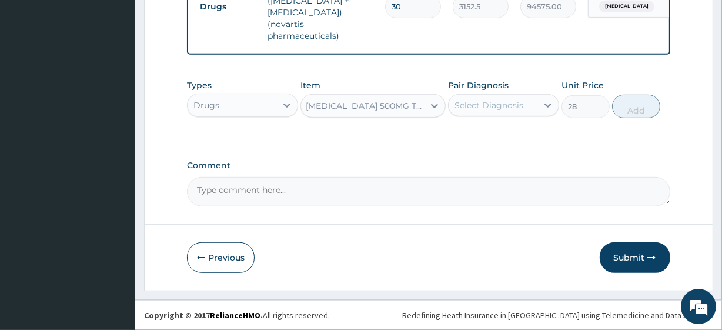
scroll to position [0, 1]
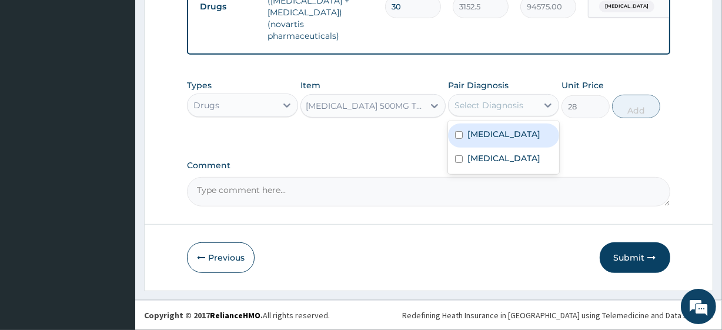
click at [481, 115] on div "Select Diagnosis" at bounding box center [492, 105] width 89 height 19
click at [487, 111] on div "Select Diagnosis" at bounding box center [488, 105] width 69 height 12
click at [505, 140] on label "Essential hypertension" at bounding box center [503, 134] width 73 height 12
checkbox input "true"
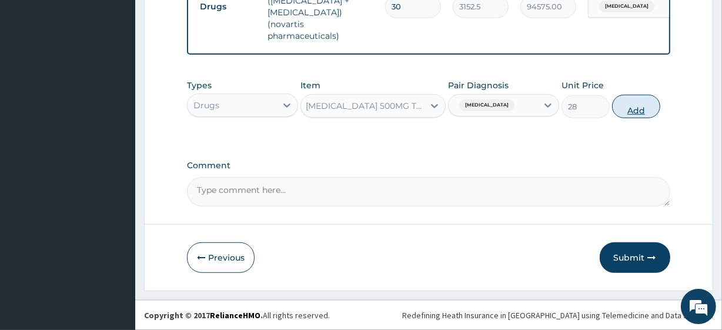
click at [622, 118] on button "Add" at bounding box center [636, 107] width 48 height 24
type input "0"
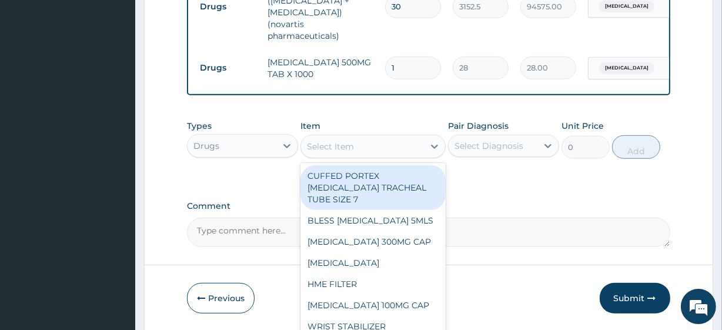
click at [344, 149] on div "Select Item" at bounding box center [330, 146] width 47 height 12
paste input "VITAMIN C 100MG TAB *1000 HYDROCHLORTHIAZIDE 25MG TAB"
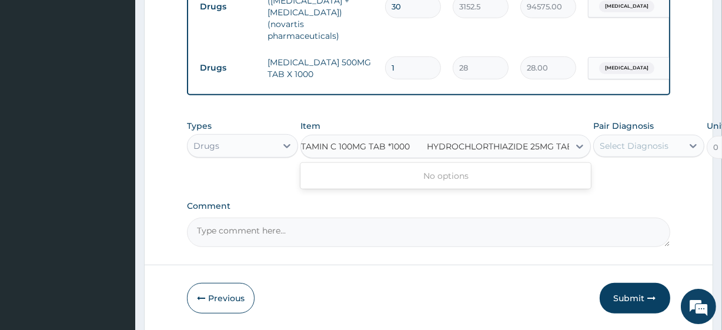
type input "VITAMIN C 100MG TAB *1000"
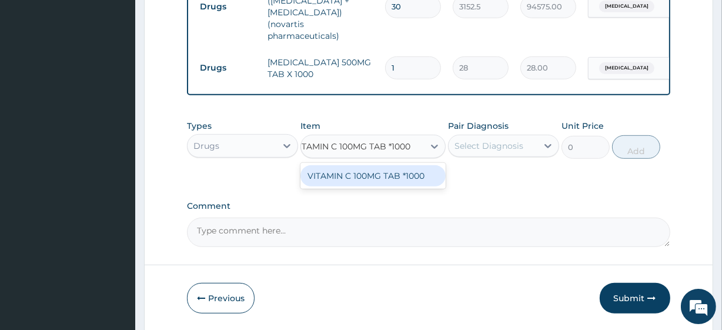
scroll to position [0, 13]
click at [371, 177] on div "VITAMIN C 100MG TAB *1000" at bounding box center [372, 175] width 145 height 21
type input "7.275000095367432"
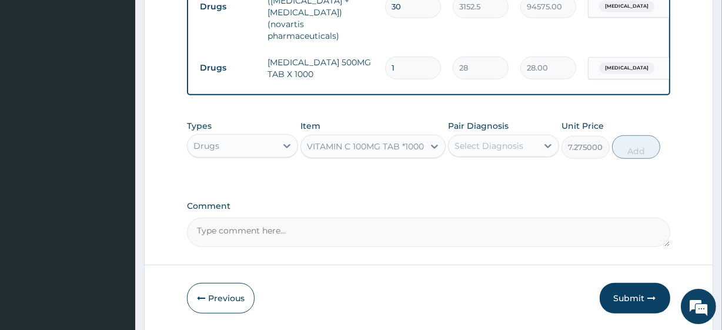
click at [464, 152] on div "Select Diagnosis" at bounding box center [488, 146] width 69 height 12
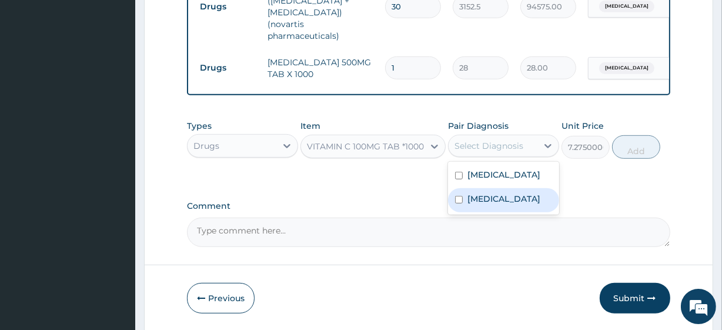
click at [494, 205] on label "Hypercholesterolemia" at bounding box center [503, 199] width 73 height 12
checkbox input "true"
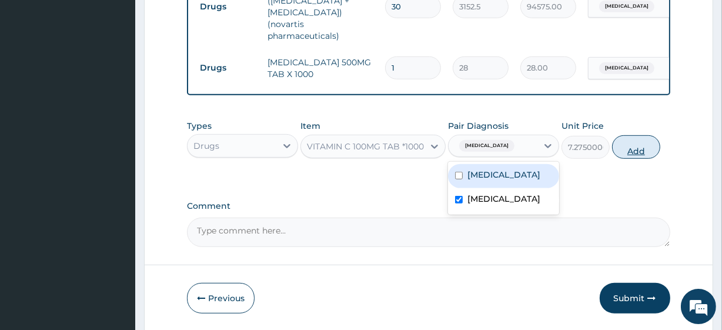
click at [641, 147] on button "Add" at bounding box center [636, 147] width 48 height 24
type input "0"
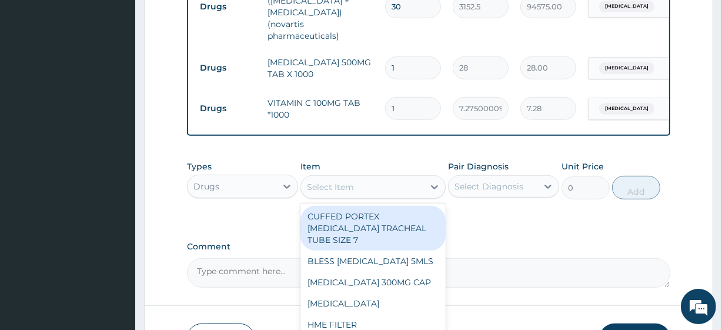
click at [326, 192] on div "Select Item" at bounding box center [330, 187] width 47 height 12
paste input "HYDROCHLORTHIAZIDE 25MG TAB"
type input "HYDROCHLORTHIAZIDE 25MG TAB"
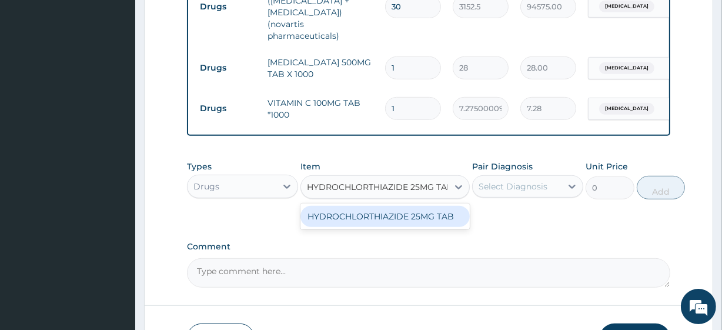
scroll to position [0, 14]
click at [366, 227] on div "HYDROCHLORTHIAZIDE 25MG TAB" at bounding box center [384, 216] width 169 height 21
type input "59.79999923706055"
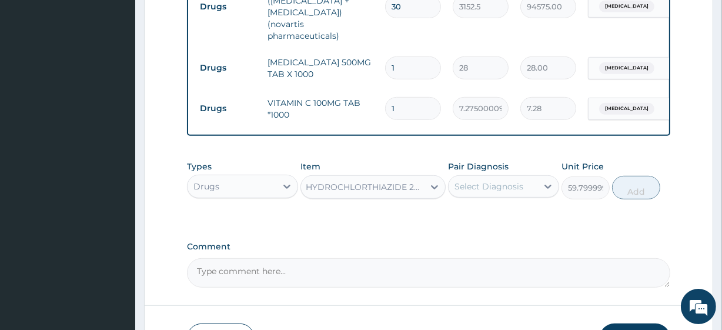
scroll to position [0, 1]
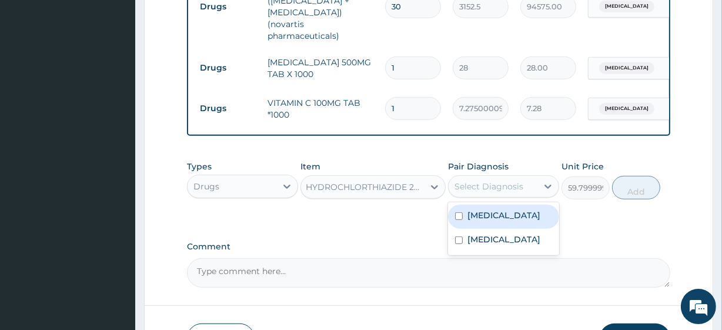
click at [470, 197] on div "Select Diagnosis" at bounding box center [503, 186] width 111 height 22
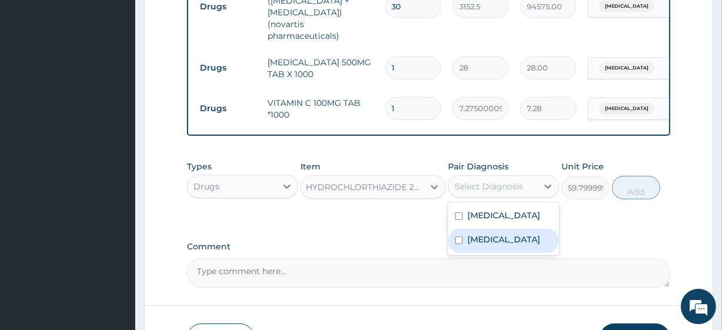
click at [508, 245] on label "Hypercholesterolemia" at bounding box center [503, 239] width 73 height 12
checkbox input "true"
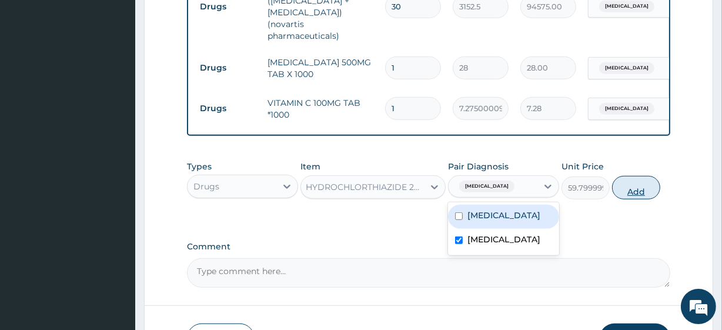
click at [635, 199] on button "Add" at bounding box center [636, 188] width 48 height 24
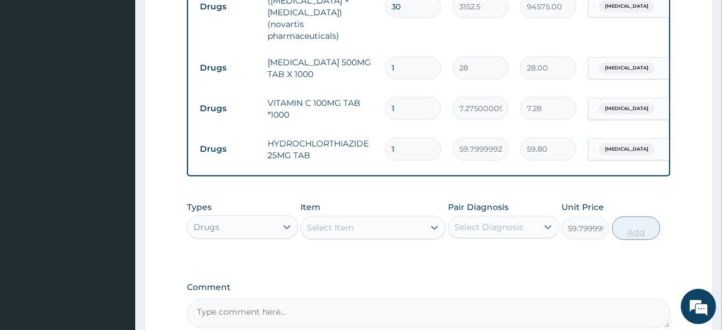
type input "0"
click at [301, 139] on td "HYDROCHLORTHIAZIDE 25MG TAB" at bounding box center [321, 149] width 118 height 35
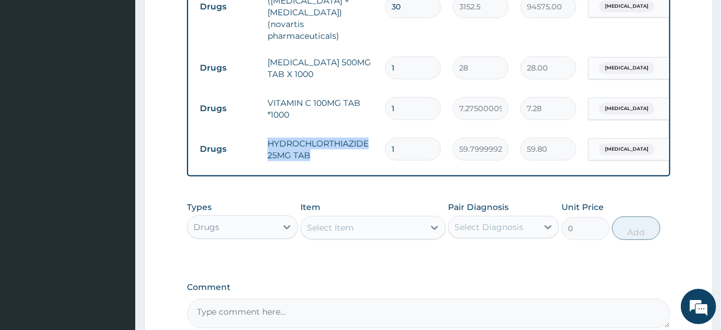
click at [301, 139] on td "HYDROCHLORTHIAZIDE 25MG TAB" at bounding box center [321, 149] width 118 height 35
copy td "HYDROCHLORTHIAZIDE 25MG TAB"
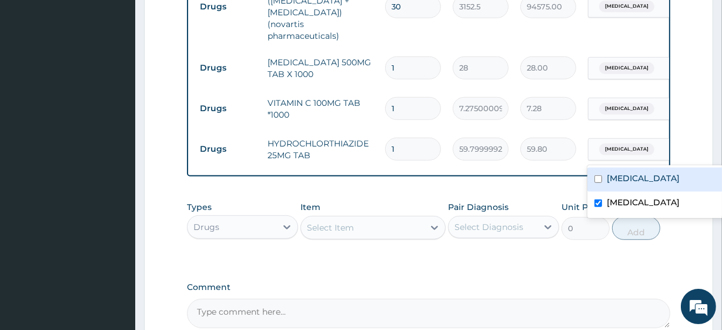
click at [644, 150] on span "Hypercholesterolemia" at bounding box center [626, 149] width 55 height 12
click at [641, 176] on label "Essential hypertension" at bounding box center [643, 178] width 73 height 12
checkbox input "true"
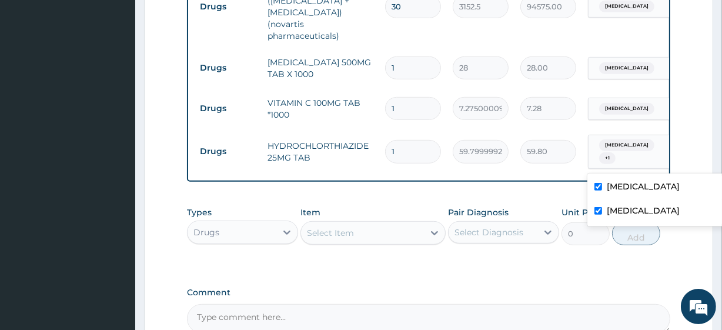
click at [631, 210] on label "Hypercholesterolemia" at bounding box center [643, 211] width 73 height 12
checkbox input "false"
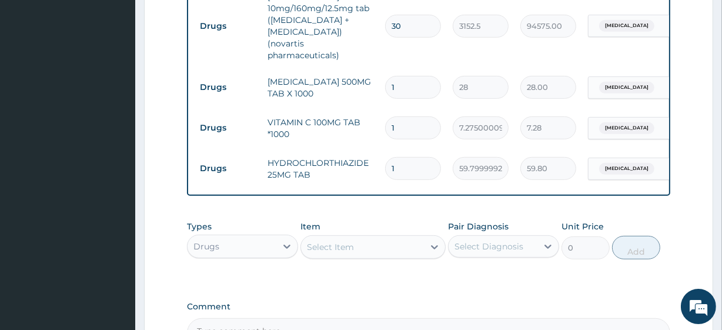
scroll to position [571, 0]
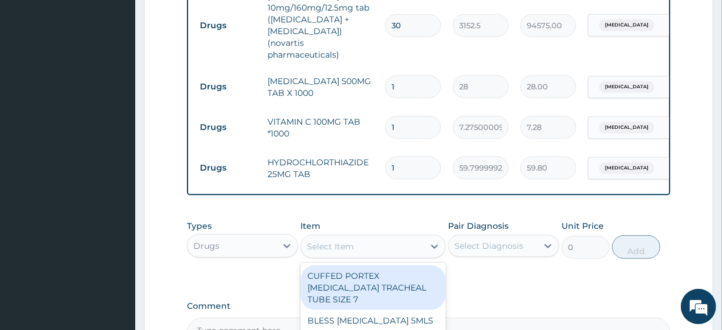
click at [335, 248] on div "Select Item" at bounding box center [330, 246] width 47 height 12
paste input "[MEDICAL_DATA] 500MG TAB"
type input "[MEDICAL_DATA] 500MG TAB"
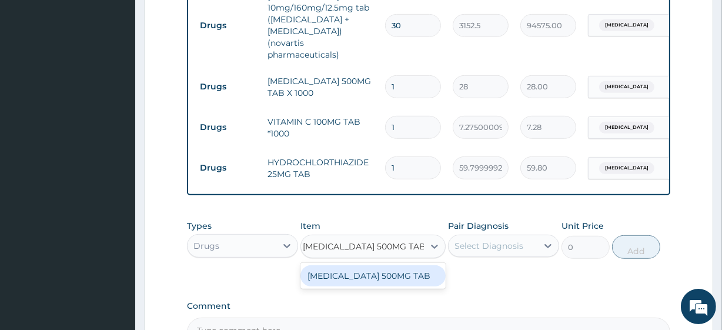
click at [379, 283] on div "[MEDICAL_DATA] 500MG TAB" at bounding box center [372, 275] width 145 height 21
type input "520"
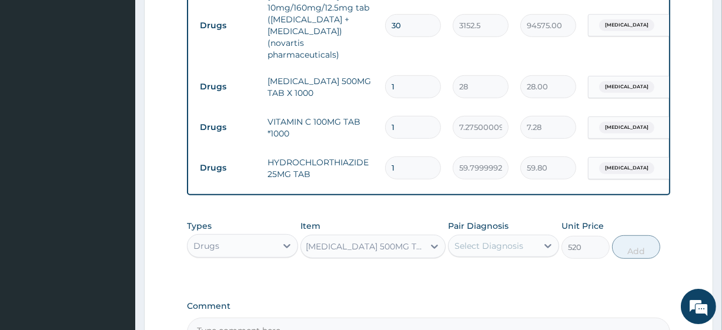
scroll to position [0, 0]
drag, startPoint x: 511, startPoint y: 241, endPoint x: 504, endPoint y: 252, distance: 12.9
click at [504, 252] on div "Pair Diagnosis Select Diagnosis" at bounding box center [503, 239] width 111 height 39
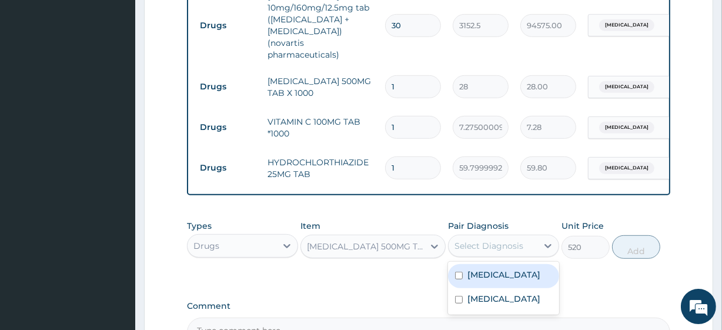
click at [504, 252] on div "Select Diagnosis" at bounding box center [488, 246] width 69 height 12
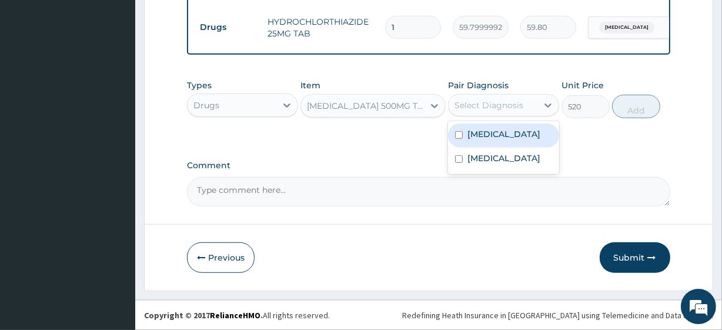
scroll to position [719, 0]
click at [520, 140] on label "Essential hypertension" at bounding box center [503, 134] width 73 height 12
checkbox input "true"
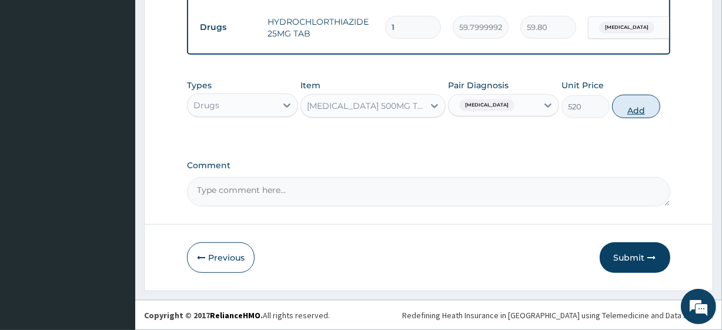
drag, startPoint x: 633, startPoint y: 120, endPoint x: 634, endPoint y: 112, distance: 7.7
click at [634, 112] on div "Types Drugs Item AZITHROMYCIN 500MG TAB Pair Diagnosis Essential hypertension U…" at bounding box center [428, 98] width 483 height 51
click at [634, 112] on button "Add" at bounding box center [636, 107] width 48 height 24
type input "0"
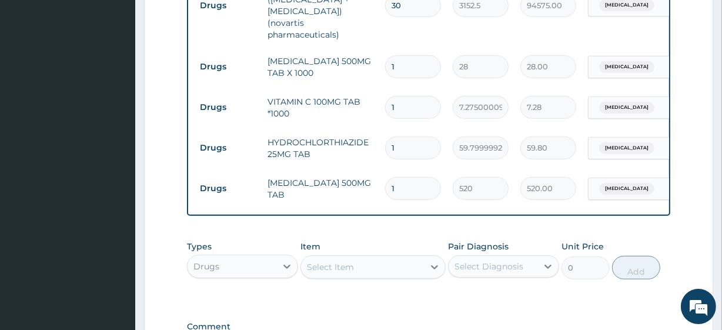
scroll to position [591, 0]
click at [398, 183] on input "1" at bounding box center [413, 187] width 56 height 23
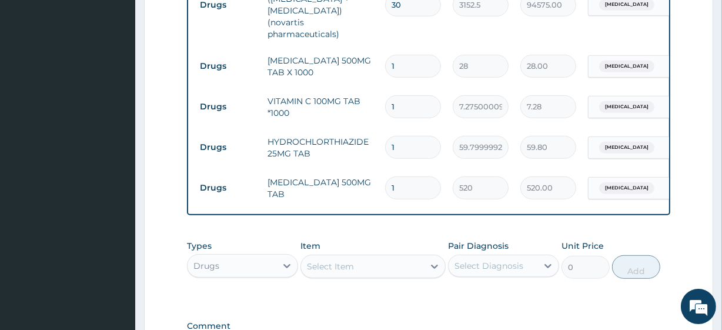
type input "5"
type input "2600.00"
click at [398, 183] on input "5" at bounding box center [413, 187] width 56 height 23
type input "5"
click at [403, 149] on input "1" at bounding box center [413, 147] width 56 height 23
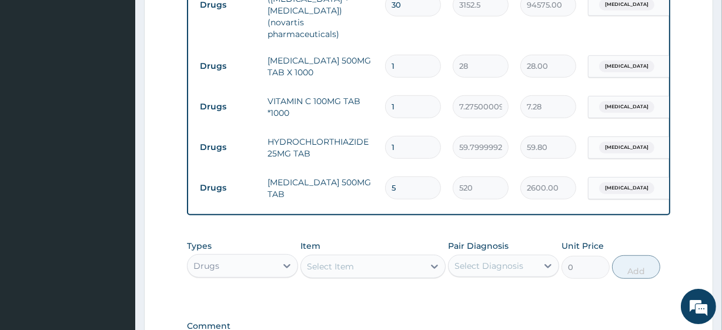
type input "2"
type input "119.60"
type input "3"
type input "179.40"
type input "30"
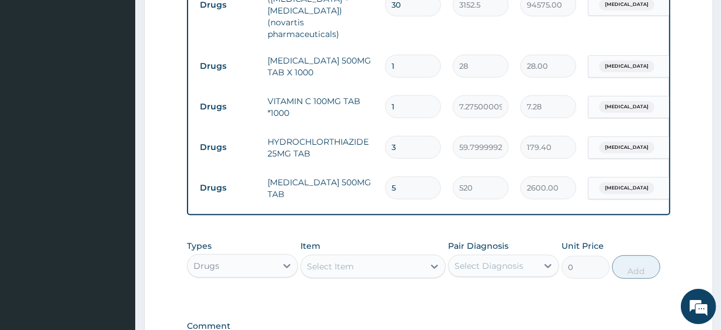
type input "1794.00"
click at [400, 143] on input "30" at bounding box center [413, 147] width 56 height 23
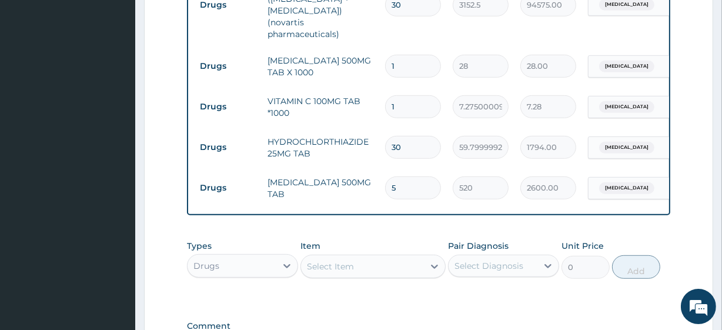
type input "1"
type input "59.80"
type input "15"
type input "897.00"
type input "15"
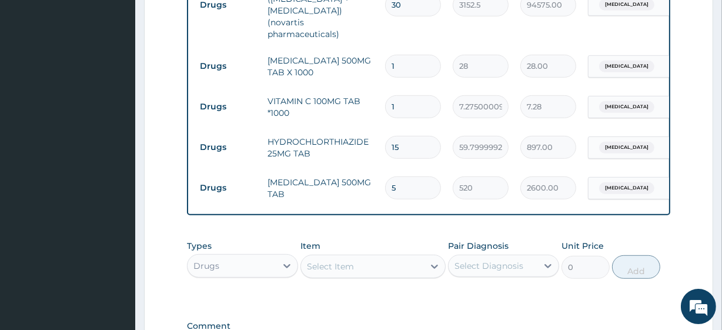
click at [406, 101] on input "1" at bounding box center [413, 106] width 56 height 23
type input "2"
type input "14.55"
type input "3"
type input "21.83"
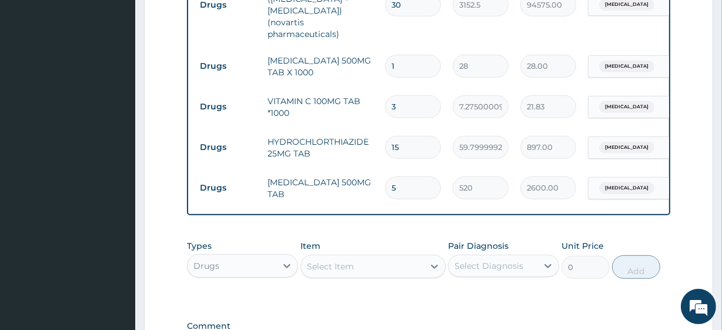
type input "30"
type input "218.25"
type input "30"
click at [403, 69] on input "1" at bounding box center [413, 66] width 56 height 23
type input "18"
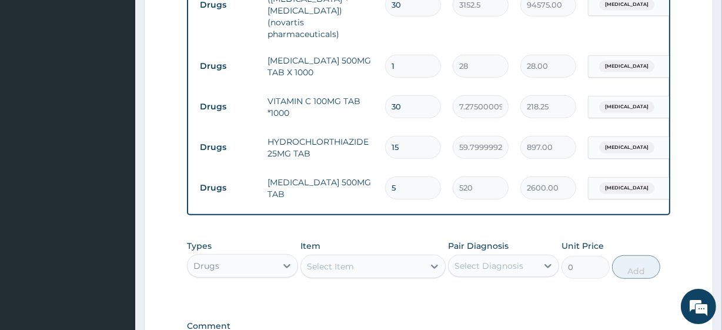
type input "504.00"
type input "18"
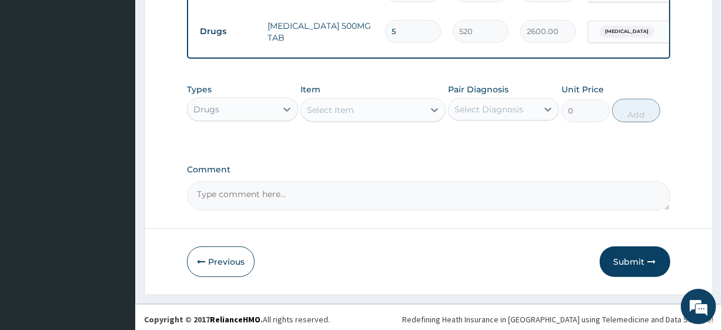
scroll to position [760, 0]
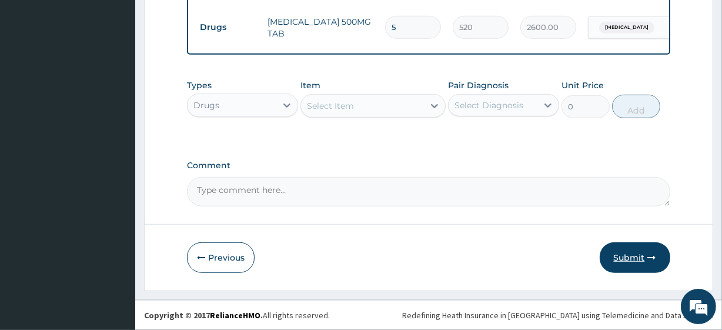
click at [631, 255] on button "Submit" at bounding box center [635, 257] width 71 height 31
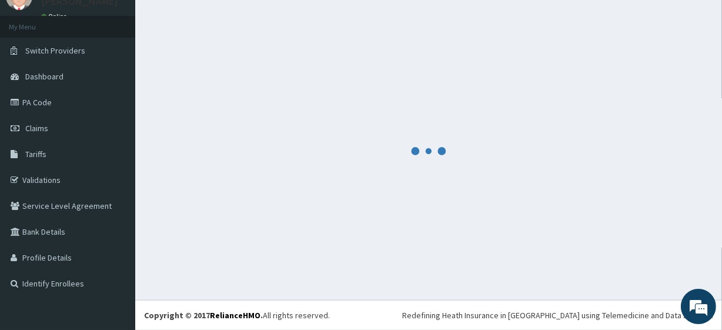
scroll to position [52, 0]
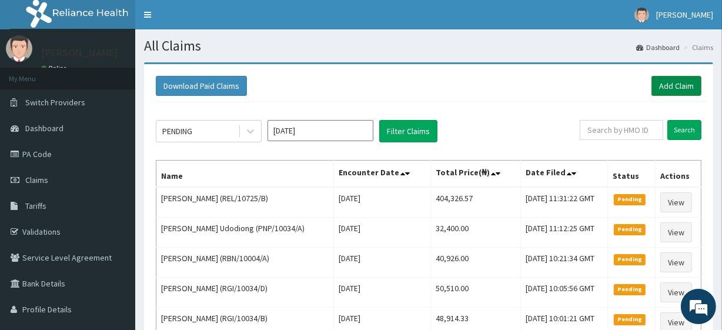
click at [689, 82] on link "Add Claim" at bounding box center [676, 86] width 50 height 20
click at [667, 89] on link "Add Claim" at bounding box center [676, 86] width 50 height 20
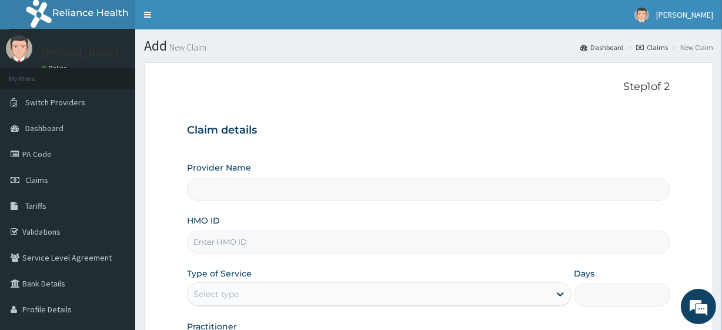
type input "R-Jolad Plus"
click at [237, 240] on input "HMO ID" at bounding box center [428, 241] width 483 height 23
paste input "HIC/10021/B"
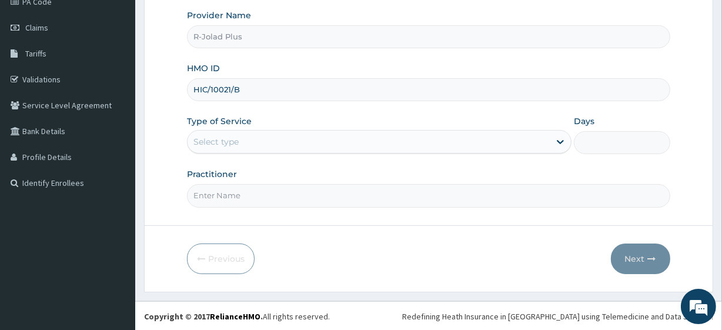
type input "HIC/10021/B"
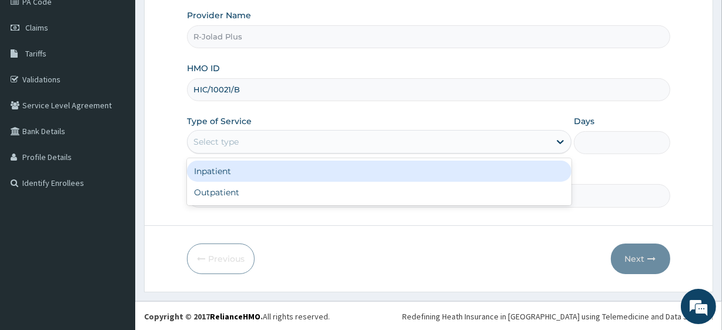
drag, startPoint x: 223, startPoint y: 146, endPoint x: 223, endPoint y: 198, distance: 52.3
click at [223, 153] on div "option Inpatient focused, 1 of 2. 2 results available. Use Up and Down to choos…" at bounding box center [379, 142] width 384 height 24
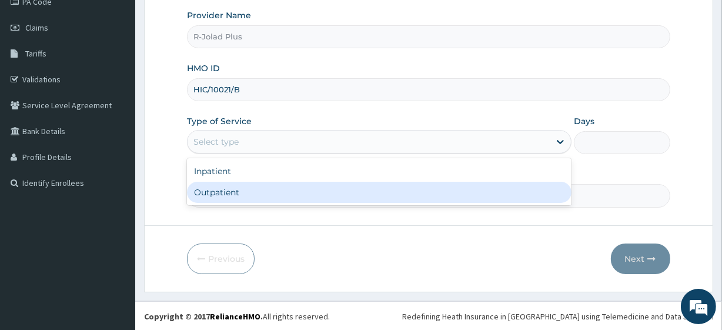
click at [223, 198] on div "Outpatient" at bounding box center [379, 192] width 384 height 21
type input "1"
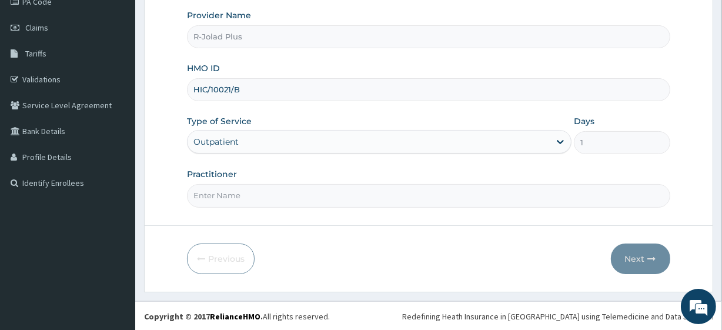
click at [223, 198] on input "Practitioner" at bounding box center [428, 195] width 483 height 23
drag, startPoint x: 223, startPoint y: 198, endPoint x: 255, endPoint y: 135, distance: 70.4
click at [255, 135] on div "Provider Name R-Jolad Plus HMO ID HIC/10021/B Type of Service Outpatient Days 1…" at bounding box center [428, 107] width 483 height 197
type input "[PERSON_NAME]"
click at [651, 258] on icon "button" at bounding box center [652, 259] width 8 height 8
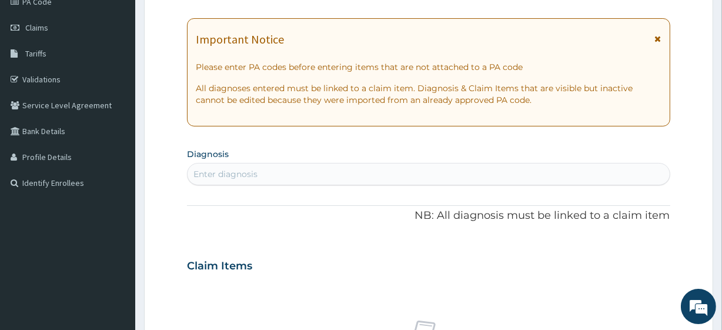
scroll to position [0, 0]
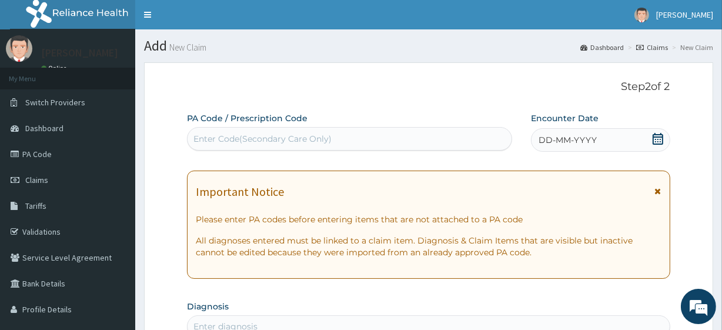
click at [294, 150] on div "PA Code / Prescription Code Enter Code(Secondary Care Only)" at bounding box center [349, 131] width 324 height 39
click at [290, 146] on div "Enter Code(Secondary Care Only)" at bounding box center [349, 138] width 323 height 19
paste input "PA/70B93F"
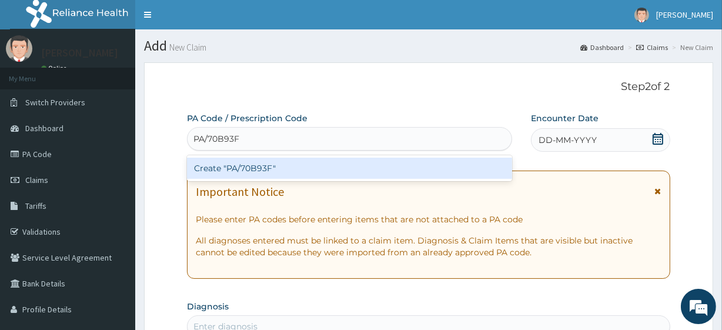
type input "PA/70B93F"
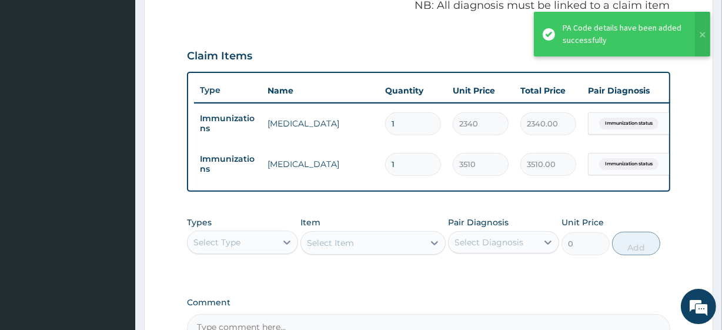
scroll to position [510, 0]
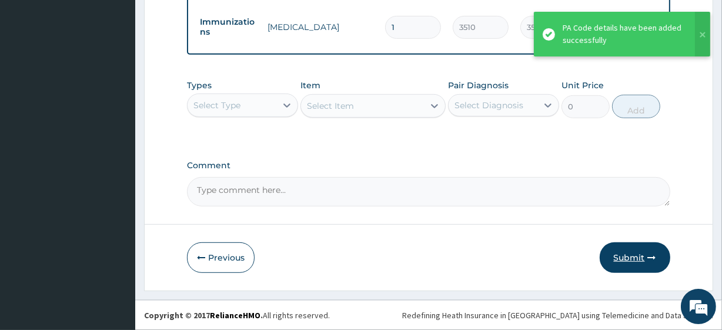
click at [652, 253] on icon "button" at bounding box center [652, 257] width 8 height 8
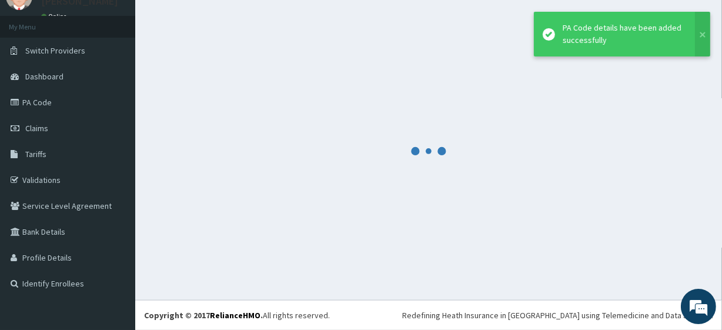
scroll to position [52, 0]
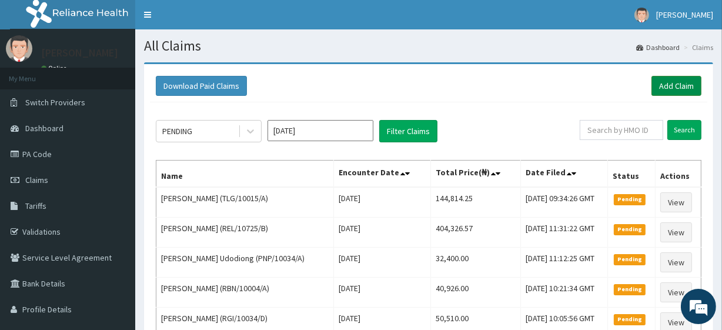
click at [658, 90] on link "Add Claim" at bounding box center [676, 86] width 50 height 20
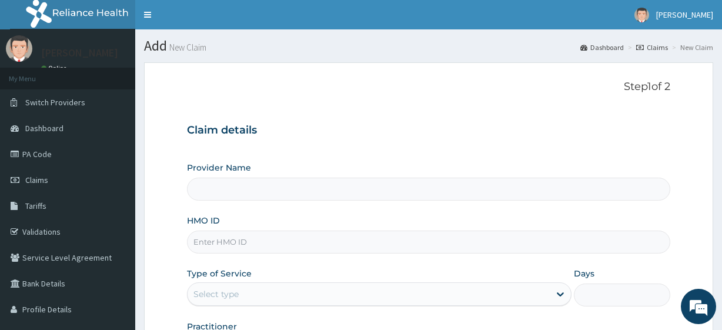
type input "R-Jolad Plus"
click at [217, 239] on input "HMO ID" at bounding box center [428, 241] width 483 height 23
paste input "PRN/10164/E"
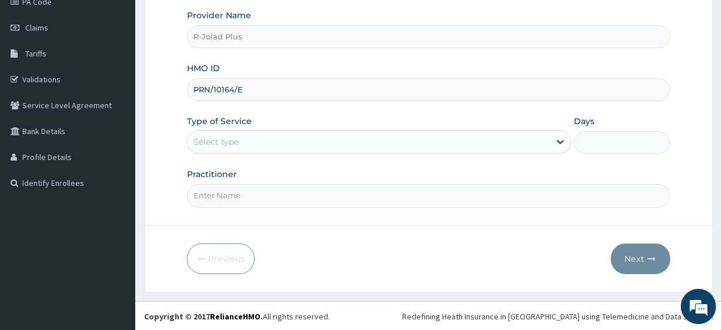
type input "PRN/10164/E"
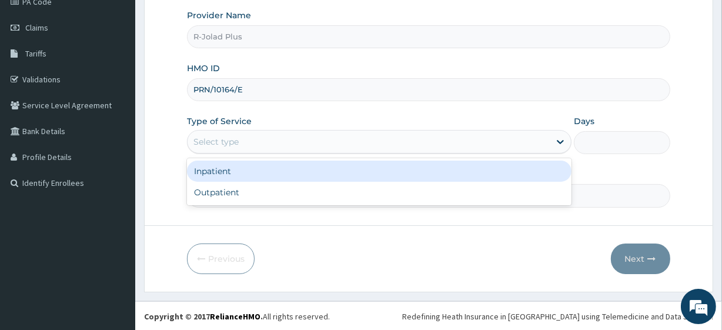
click at [217, 151] on div "Select type" at bounding box center [379, 142] width 384 height 24
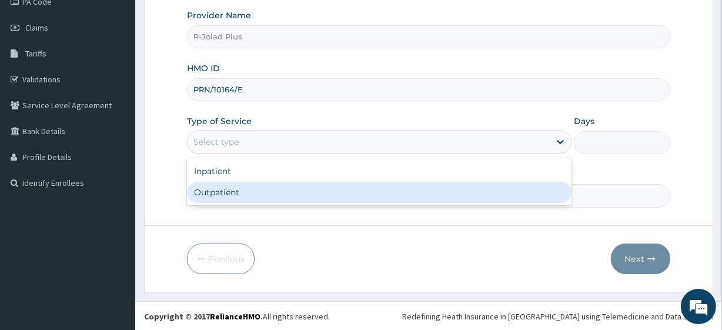
click at [229, 183] on div "Outpatient" at bounding box center [379, 192] width 384 height 21
type input "1"
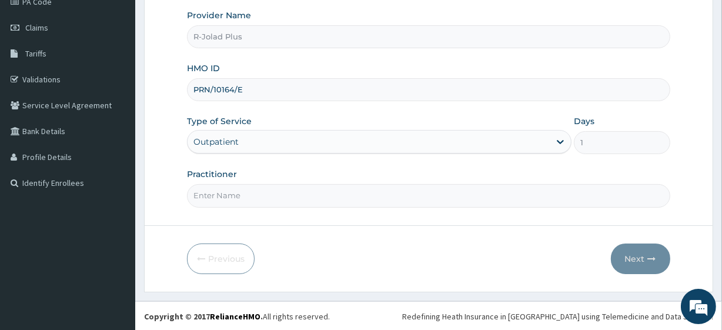
click at [229, 184] on input "Practitioner" at bounding box center [428, 195] width 483 height 23
type input "[PERSON_NAME]"
click at [634, 267] on button "Next" at bounding box center [640, 258] width 59 height 31
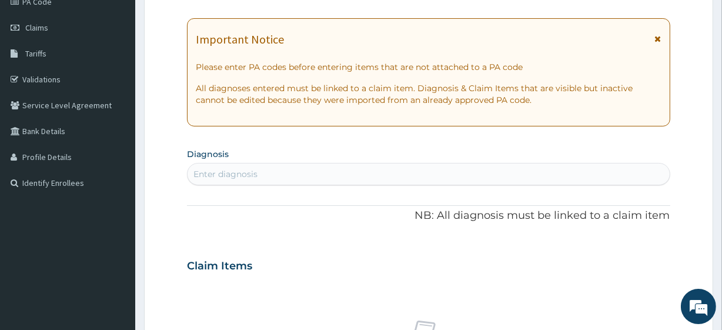
scroll to position [0, 0]
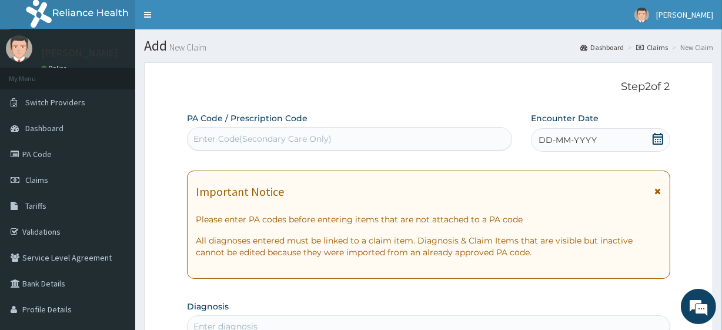
click at [250, 133] on div "Enter Code(Secondary Care Only)" at bounding box center [262, 139] width 138 height 12
paste input "PA/999735"
type input "PA/999735"
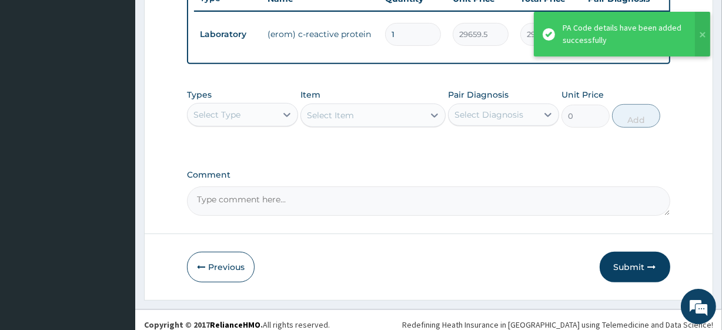
scroll to position [469, 0]
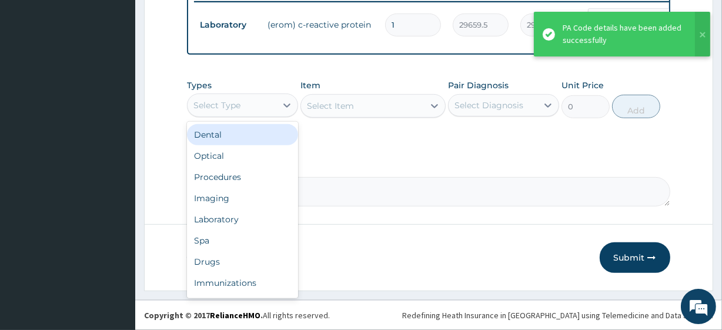
click at [224, 115] on div "Select Type" at bounding box center [242, 105] width 111 height 24
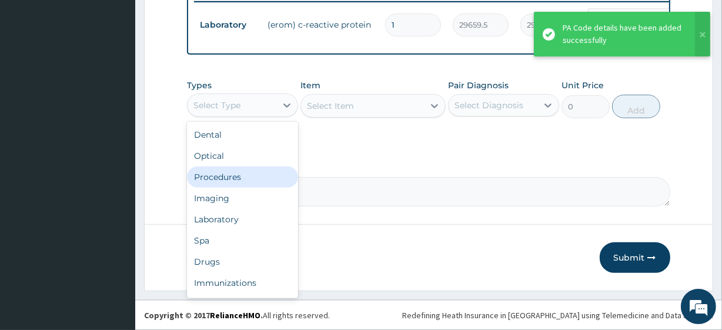
click at [228, 180] on div "Procedures" at bounding box center [242, 176] width 111 height 21
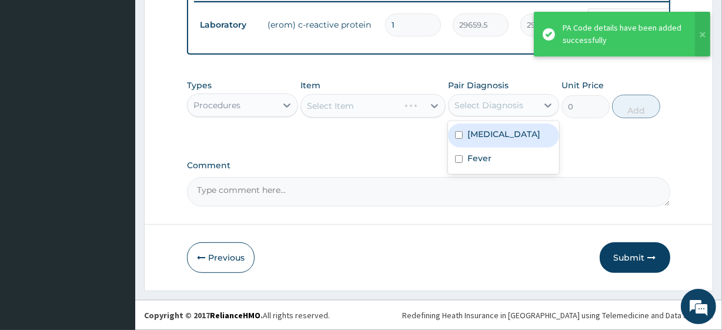
drag, startPoint x: 494, startPoint y: 105, endPoint x: 498, endPoint y: 130, distance: 25.1
click at [498, 116] on div "option [MEDICAL_DATA] focused, 1 of 2. 2 results available. Use Up and Down to …" at bounding box center [503, 105] width 111 height 22
click at [498, 130] on div "[MEDICAL_DATA]" at bounding box center [503, 135] width 111 height 24
checkbox input "true"
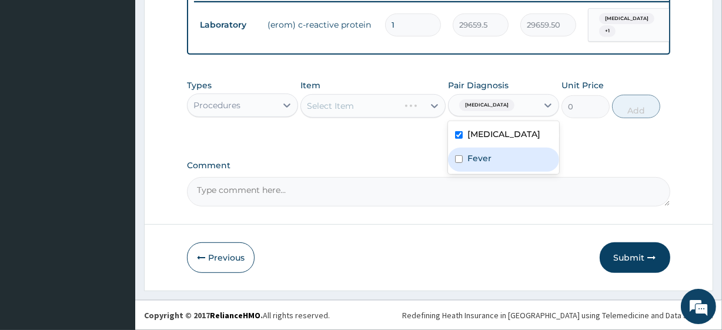
click at [490, 164] on label "Fever" at bounding box center [479, 158] width 24 height 12
checkbox input "true"
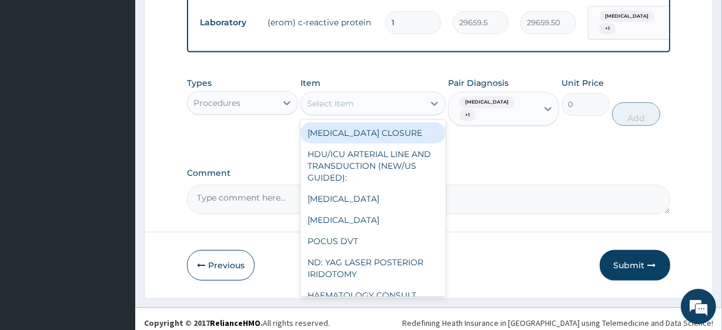
click at [400, 109] on div "Select Item" at bounding box center [362, 103] width 122 height 19
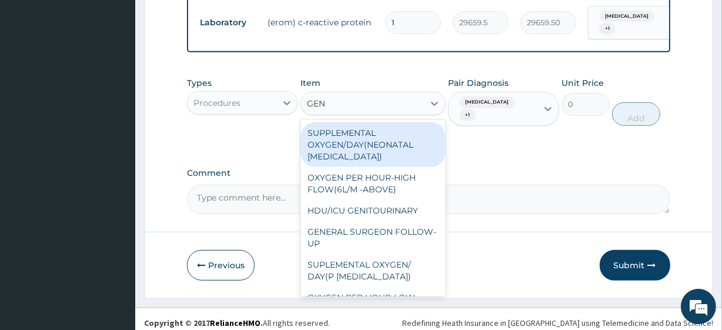
type input "GENE"
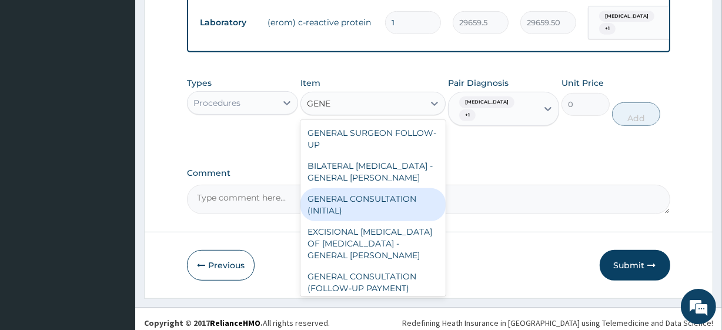
click at [399, 212] on div "GENERAL CONSULTATION (INITIAL)" at bounding box center [372, 204] width 145 height 33
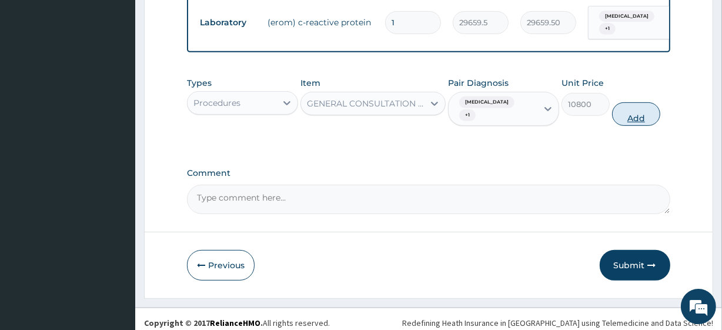
click at [634, 108] on button "Add" at bounding box center [636, 114] width 48 height 24
type input "0"
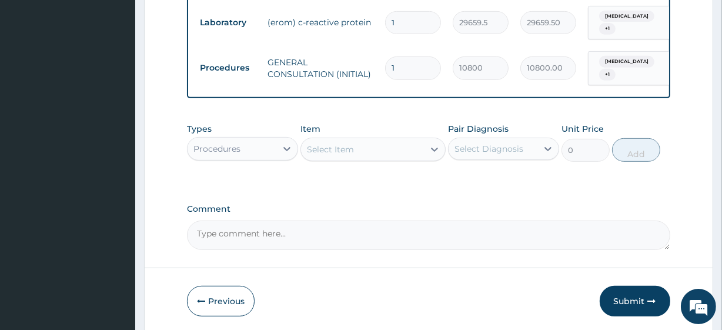
click at [269, 158] on div "Types Procedures" at bounding box center [242, 142] width 111 height 39
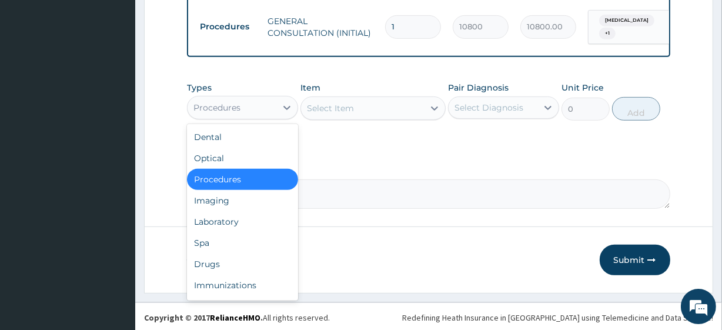
click at [257, 99] on div "Procedures" at bounding box center [232, 107] width 89 height 19
click at [234, 220] on div "Laboratory" at bounding box center [242, 221] width 111 height 21
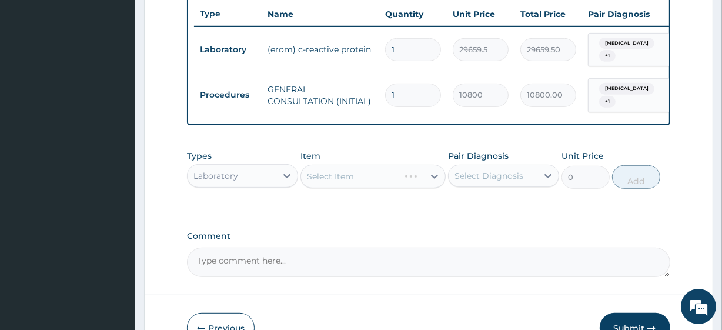
scroll to position [448, 0]
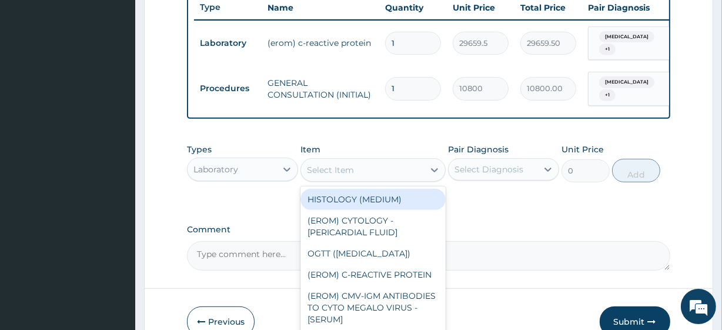
click at [332, 170] on div "Select Item" at bounding box center [330, 170] width 47 height 12
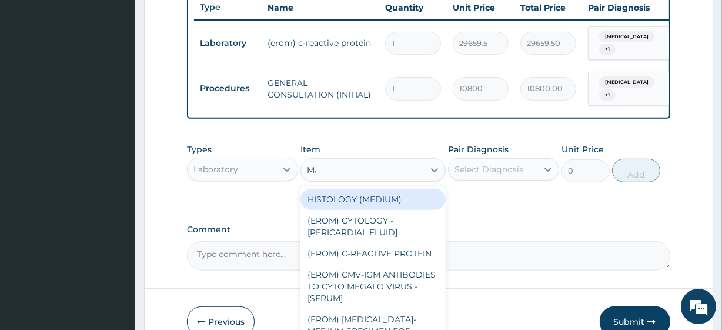
type input "MAL"
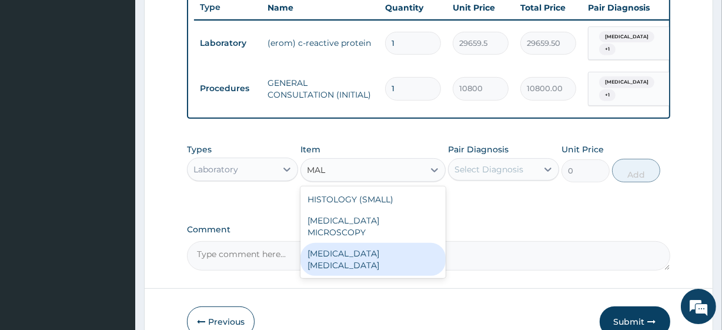
click at [334, 243] on div "[MEDICAL_DATA] [MEDICAL_DATA]" at bounding box center [372, 259] width 145 height 33
type input "4050"
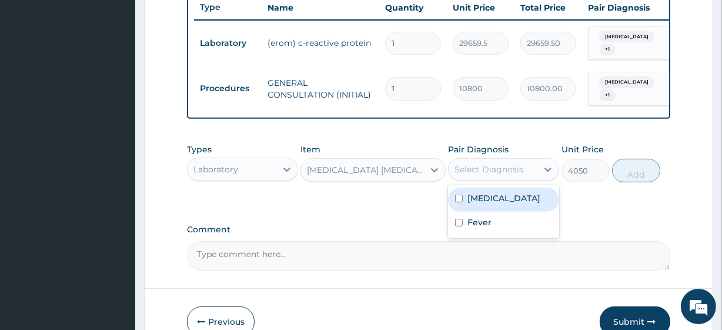
drag, startPoint x: 479, startPoint y: 168, endPoint x: 483, endPoint y: 194, distance: 26.7
click at [483, 180] on div "option Fever, selected. option [MEDICAL_DATA] focused, 1 of 2. 2 results availa…" at bounding box center [503, 169] width 111 height 22
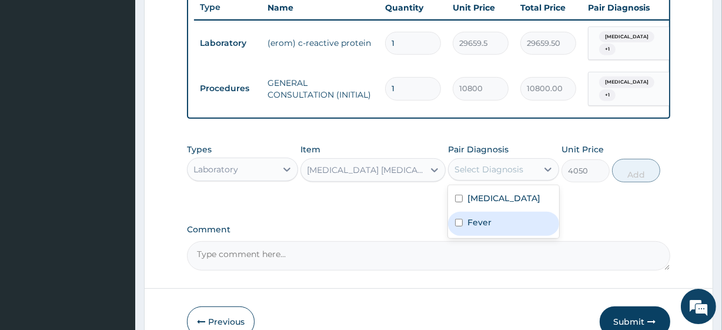
click at [483, 219] on label "Fever" at bounding box center [479, 222] width 24 height 12
checkbox input "true"
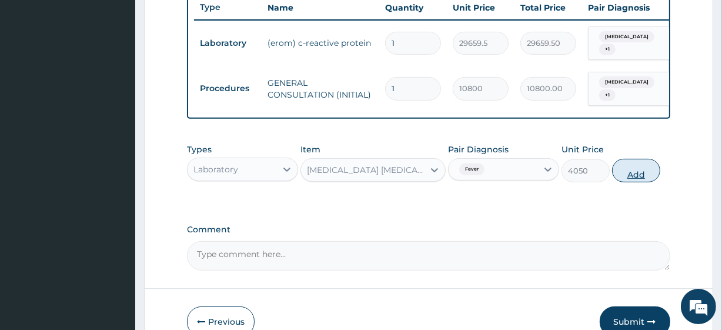
click at [635, 165] on button "Add" at bounding box center [636, 171] width 48 height 24
type input "0"
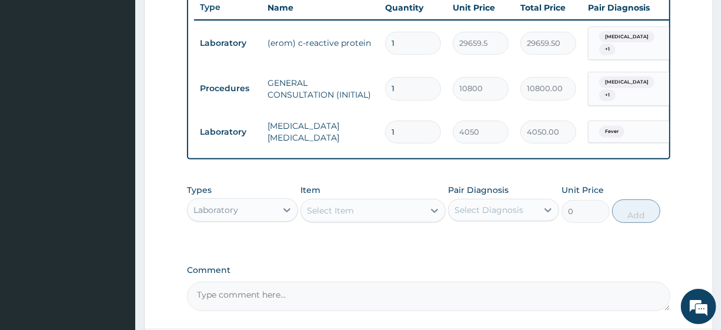
click at [371, 207] on div "Select Item" at bounding box center [362, 210] width 122 height 19
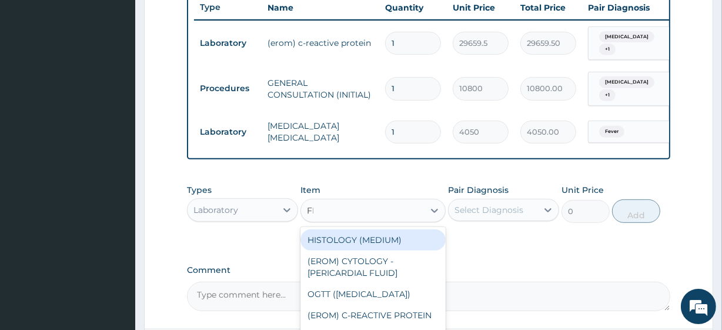
type input "FBC"
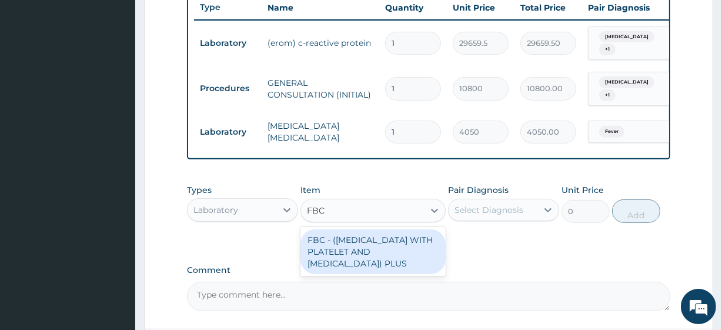
click at [388, 247] on div "FBC - ([MEDICAL_DATA] WITH PLATELET AND [MEDICAL_DATA]) PLUS" at bounding box center [372, 251] width 145 height 45
type input "8505"
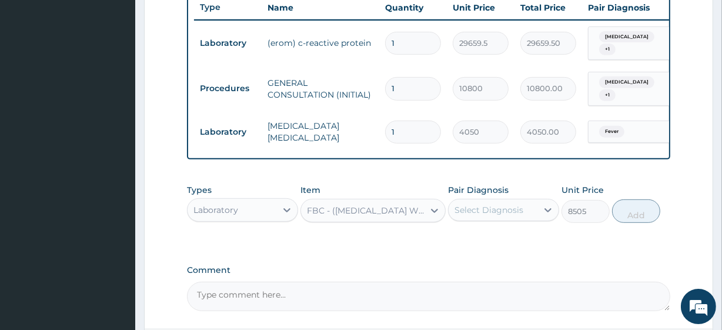
click at [487, 200] on div "Select Diagnosis" at bounding box center [492, 209] width 89 height 19
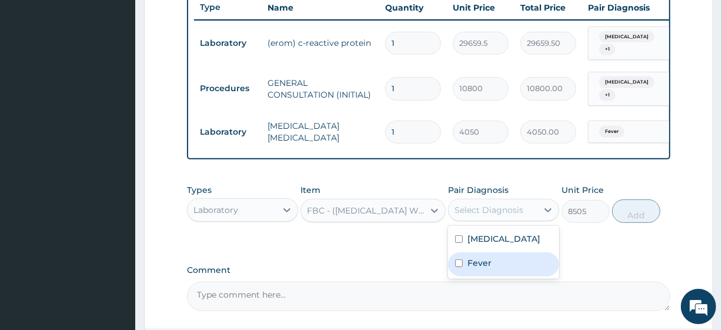
click at [483, 258] on label "Fever" at bounding box center [479, 263] width 24 height 12
checkbox input "true"
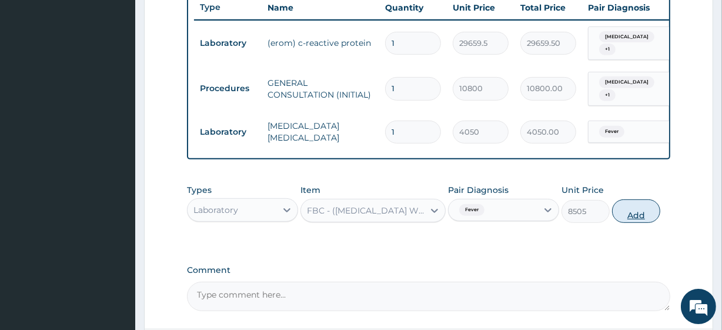
click at [625, 216] on button "Add" at bounding box center [636, 211] width 48 height 24
type input "0"
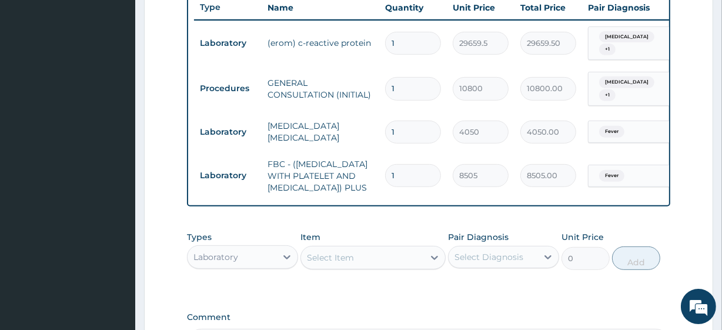
scroll to position [610, 0]
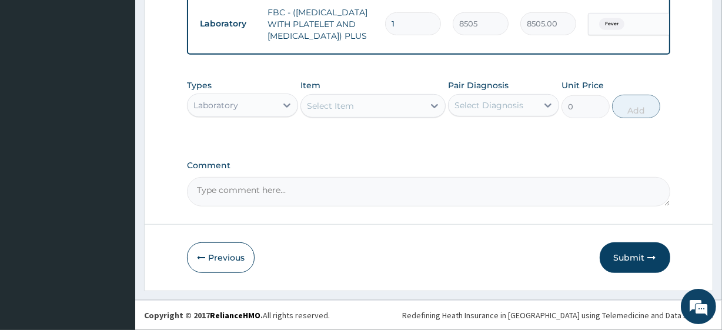
click at [250, 121] on div "Types Laboratory Item Select Item Pair Diagnosis Select Diagnosis Unit Price 0 …" at bounding box center [428, 98] width 483 height 51
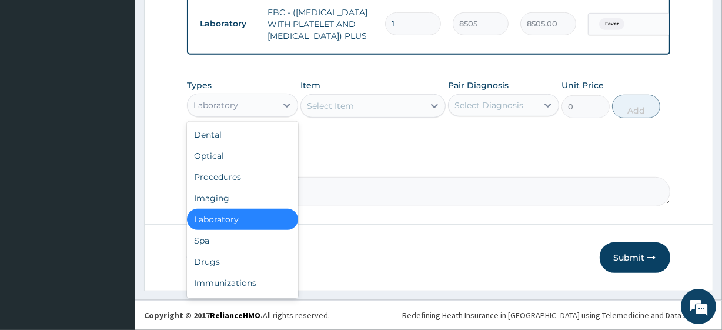
click at [242, 94] on div "Laboratory" at bounding box center [242, 105] width 111 height 24
click at [225, 256] on div "Drugs" at bounding box center [242, 261] width 111 height 21
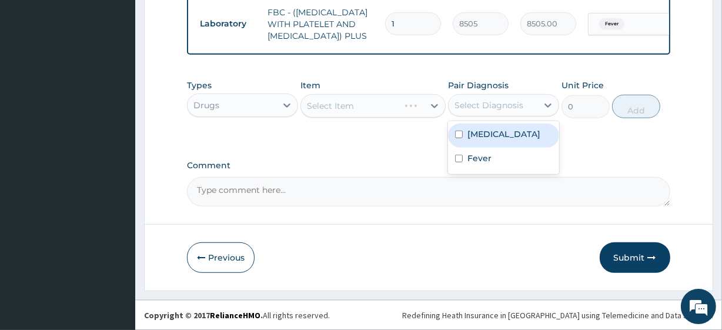
click at [521, 103] on div "Select Diagnosis" at bounding box center [488, 105] width 69 height 12
click at [491, 145] on div "[MEDICAL_DATA]" at bounding box center [503, 135] width 111 height 24
checkbox input "true"
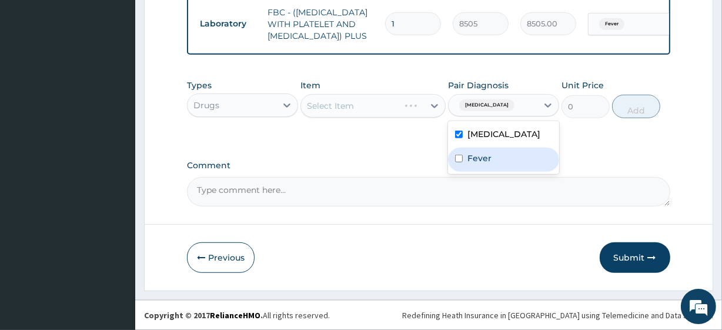
click at [492, 160] on div "Fever" at bounding box center [503, 160] width 111 height 24
checkbox input "true"
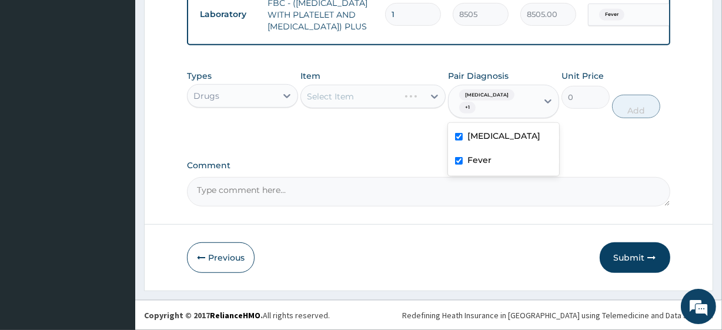
click at [487, 135] on label "[MEDICAL_DATA]" at bounding box center [503, 136] width 73 height 12
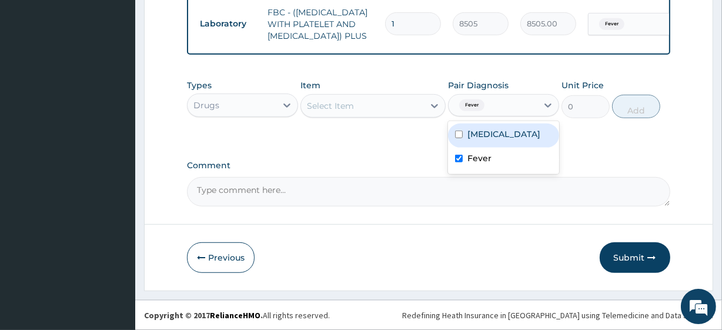
checkbox input "false"
click at [360, 105] on div "Select Item" at bounding box center [362, 105] width 122 height 19
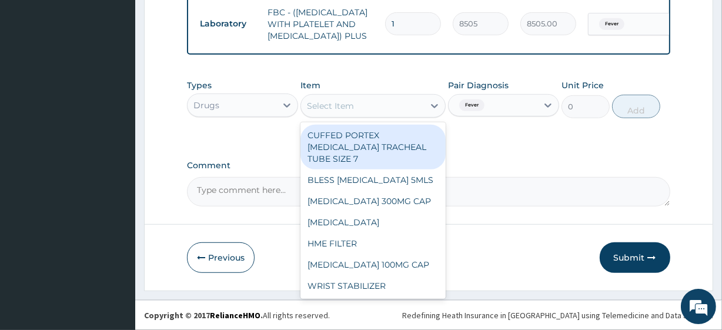
paste input "[MEDICAL_DATA] [MEDICAL_DATA] 1000MG TAB [MEDICAL_DATA] 100MG TAB (GREENLIFE) V…"
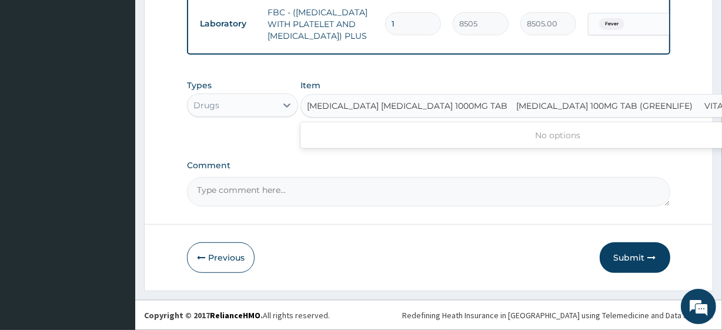
scroll to position [0, 71]
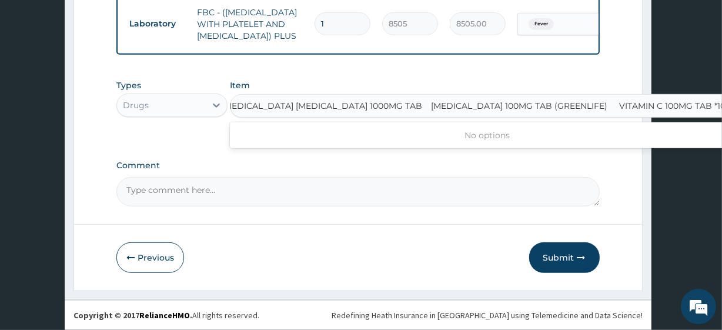
type input "[MEDICAL_DATA] [MEDICAL_DATA] 1000MG TAB"
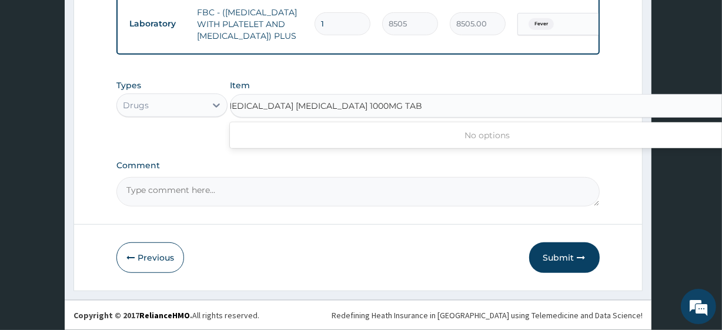
scroll to position [0, 16]
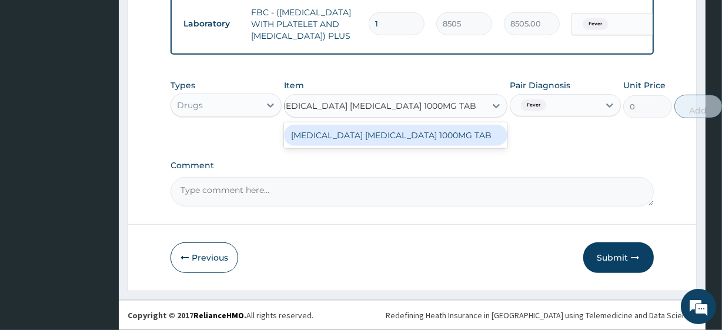
click at [379, 134] on div "[MEDICAL_DATA] [MEDICAL_DATA] 1000MG TAB" at bounding box center [395, 135] width 223 height 21
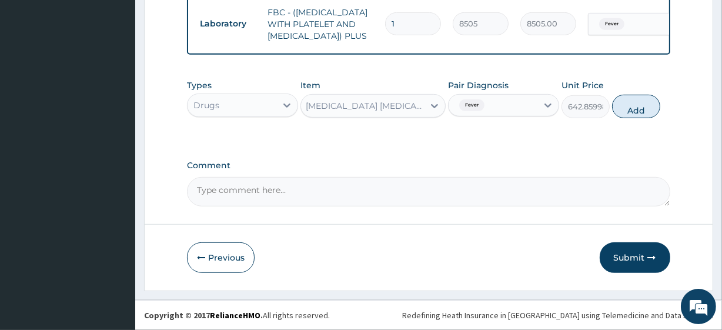
scroll to position [0, 0]
click at [620, 102] on button "Add" at bounding box center [636, 107] width 48 height 24
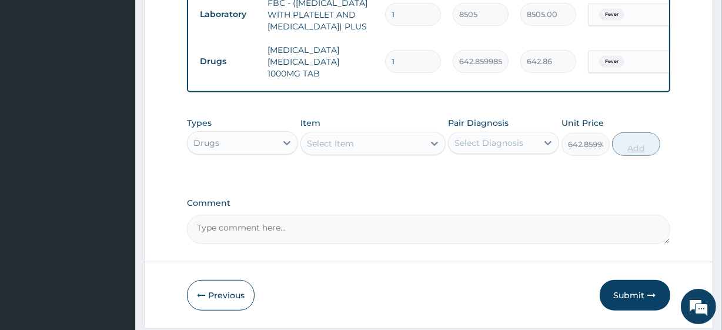
type input "0"
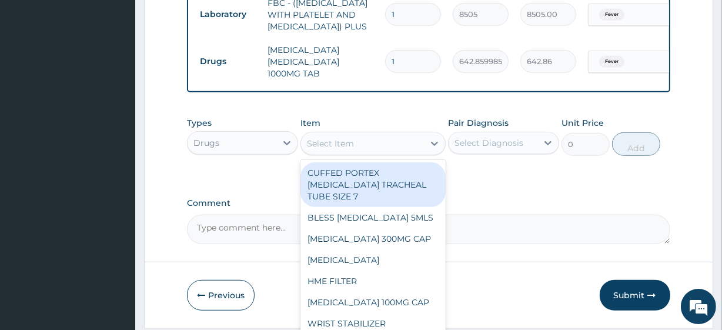
click at [317, 149] on div "Select Item" at bounding box center [330, 144] width 47 height 12
paste input "[MEDICAL_DATA] 100MG TAB (GREENLIFE) VITAMIN C 100MG TAB *1000"
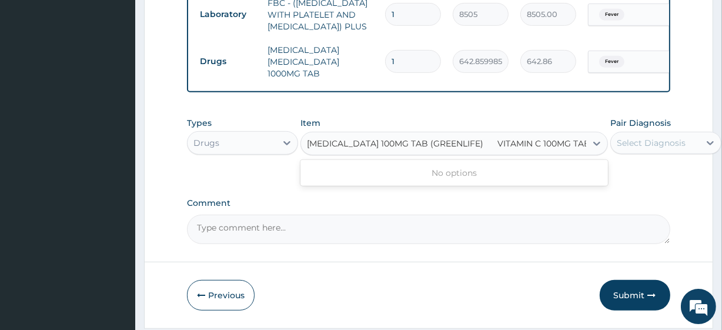
scroll to position [0, 14]
type input "[MEDICAL_DATA] 100MG TAB (GREENLIFE)"
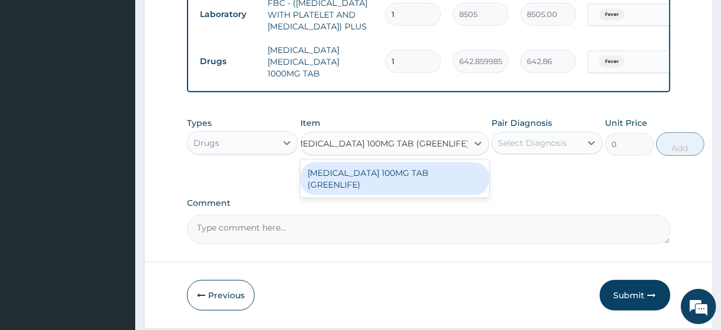
click at [335, 180] on div "[MEDICAL_DATA] 100MG TAB (GREENLIFE)" at bounding box center [394, 178] width 189 height 33
type input "98"
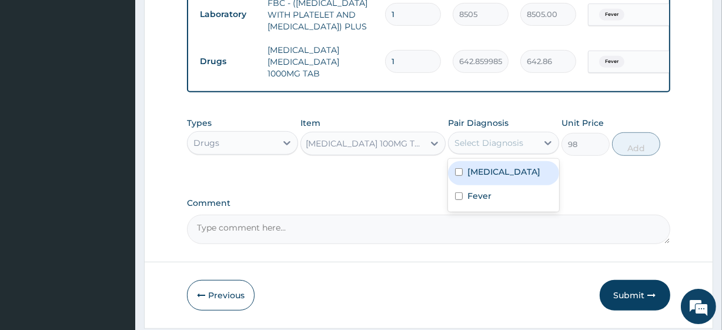
drag, startPoint x: 481, startPoint y: 150, endPoint x: 488, endPoint y: 190, distance: 39.9
click at [488, 154] on div "option [MEDICAL_DATA], deselected. option [MEDICAL_DATA] focused, 1 of 2. 2 res…" at bounding box center [503, 143] width 111 height 22
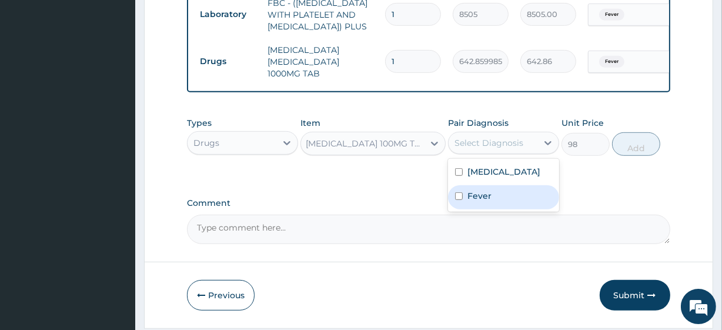
click at [487, 202] on label "Fever" at bounding box center [479, 196] width 24 height 12
checkbox input "true"
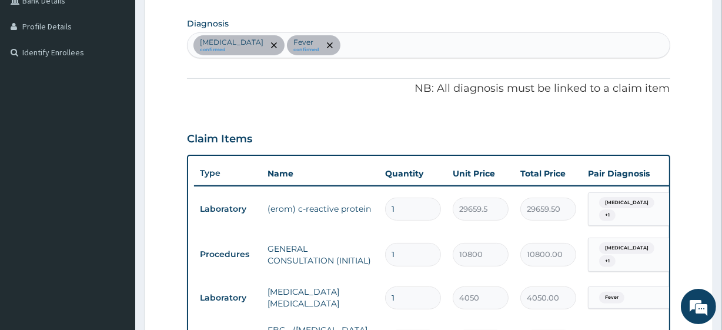
scroll to position [212, 0]
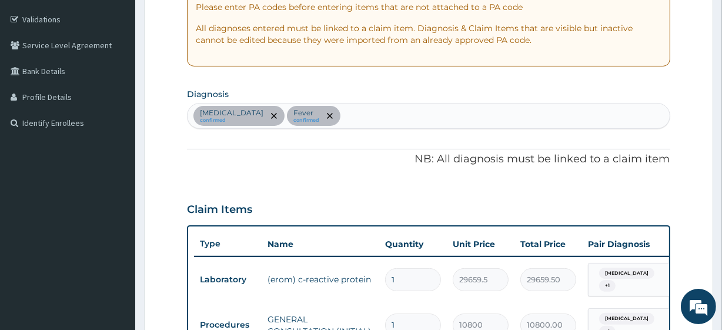
click at [335, 116] on div "Sepsis confirmed Fever confirmed" at bounding box center [428, 115] width 481 height 25
type input "PAIN"
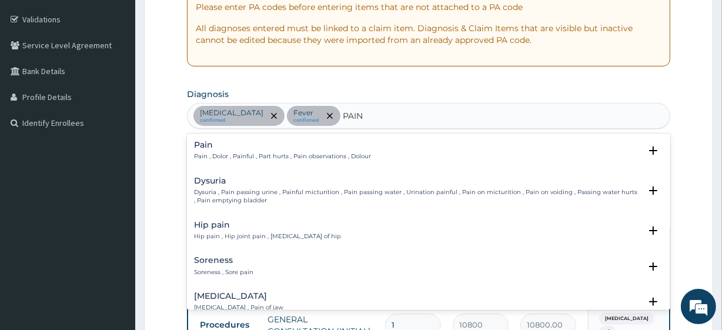
click at [253, 152] on p "Pain , Dolor , Painful , Part hurts , Pain observations , Dolour" at bounding box center [282, 156] width 177 height 8
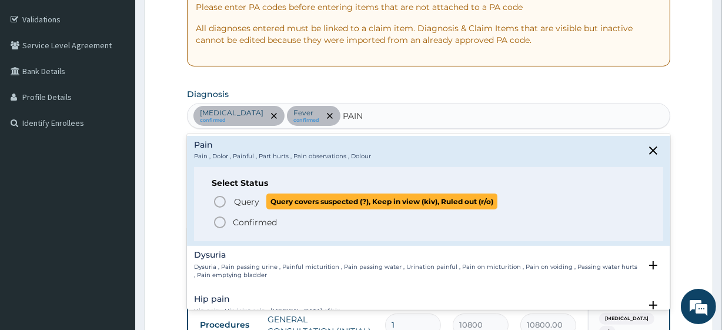
click at [240, 197] on span "Query" at bounding box center [246, 202] width 25 height 12
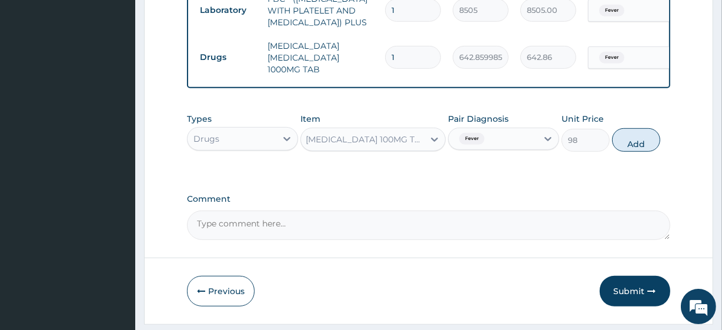
scroll to position [657, 0]
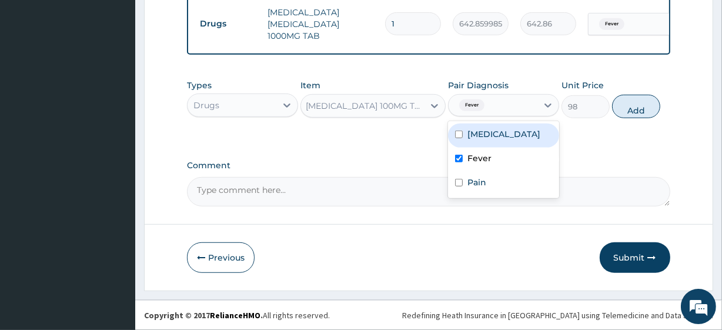
click at [495, 113] on div "Fever" at bounding box center [492, 105] width 89 height 20
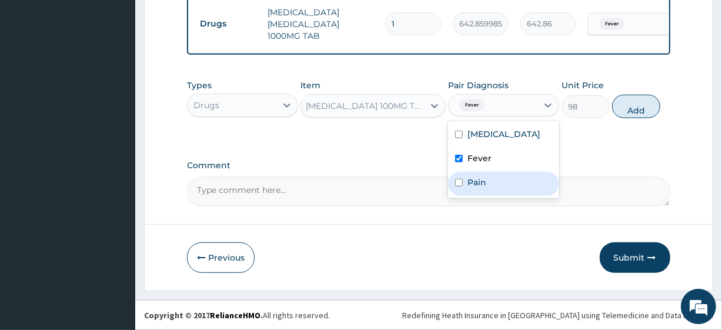
click at [487, 180] on div "Pain" at bounding box center [503, 184] width 111 height 24
checkbox input "true"
click at [485, 165] on div "Fever" at bounding box center [503, 160] width 111 height 24
checkbox input "false"
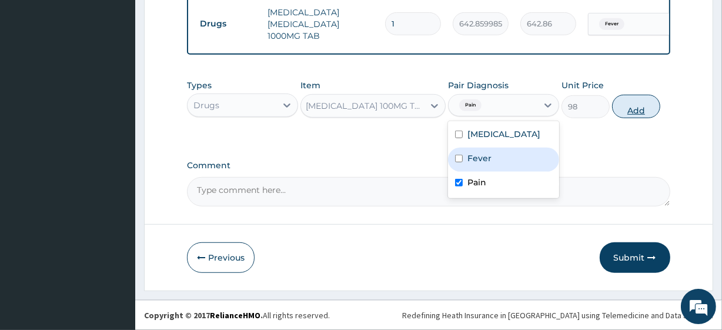
click at [653, 110] on button "Add" at bounding box center [636, 107] width 48 height 24
type input "0"
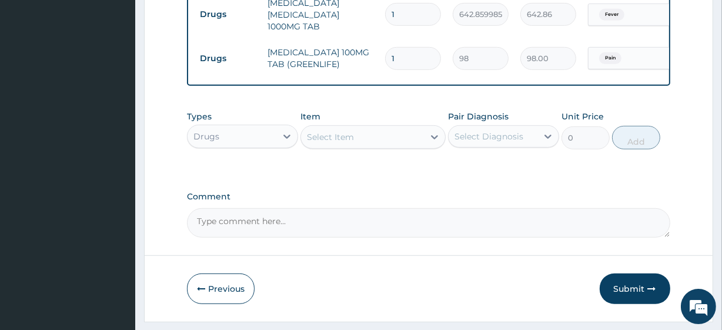
scroll to position [0, 0]
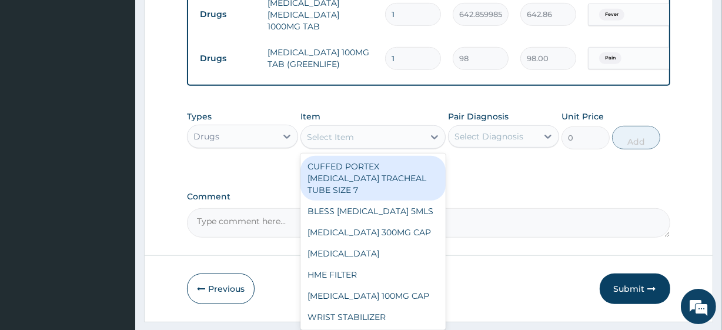
click at [358, 149] on div "Select Item" at bounding box center [372, 137] width 145 height 24
paste input "VITAMIN C 100MG TAB *1000"
type input "VITAMIN C 100MG TAB *1000"
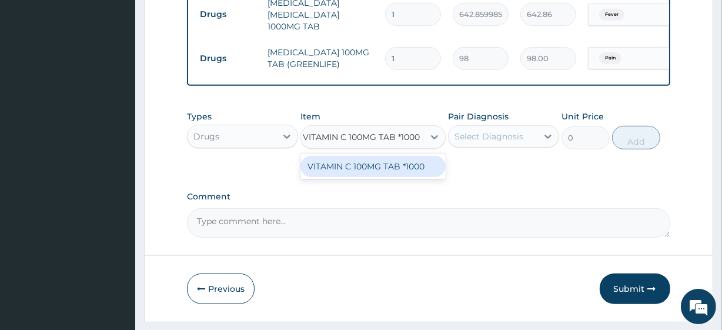
click at [366, 177] on div "VITAMIN C 100MG TAB *1000" at bounding box center [372, 166] width 145 height 21
type input "7.275000095367432"
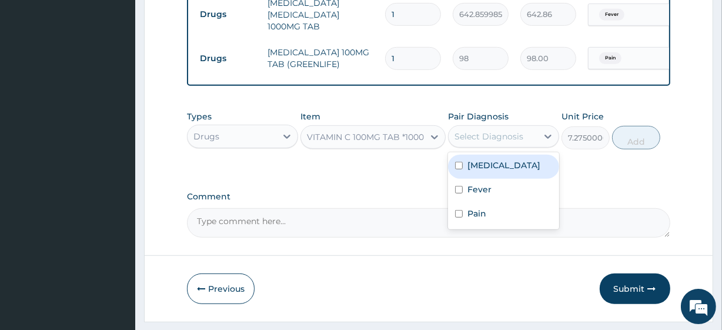
click at [493, 146] on div "Select Diagnosis" at bounding box center [492, 136] width 89 height 19
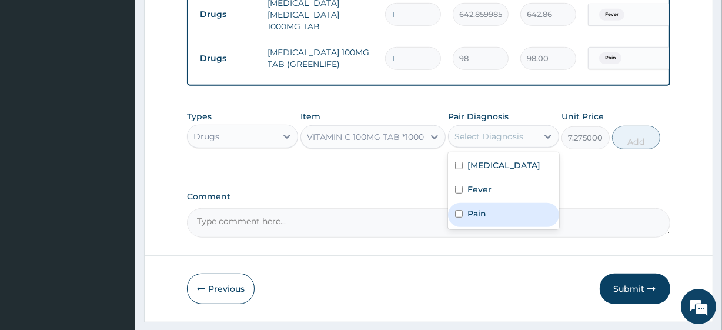
click at [376, 168] on div "Types Drugs Item VITAMIN C 100MG TAB *1000 Pair Diagnosis option Fever, deselec…" at bounding box center [428, 139] width 483 height 68
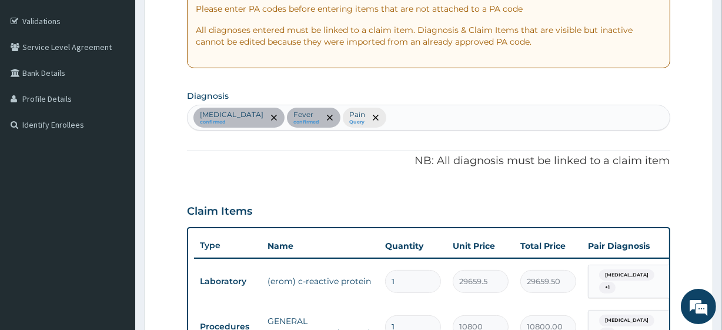
scroll to position [210, 0]
click at [366, 111] on div "Sepsis confirmed Fever confirmed Pain Query" at bounding box center [428, 118] width 481 height 25
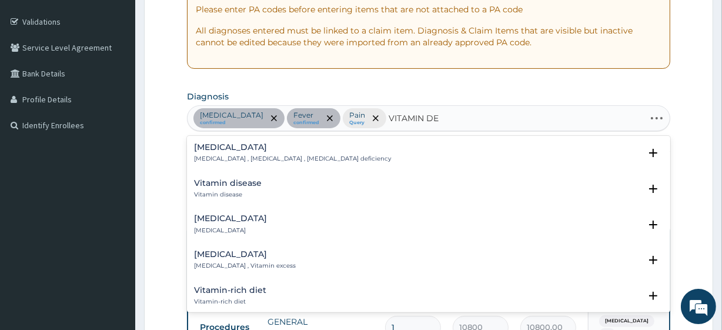
type input "VITAMIN DEF"
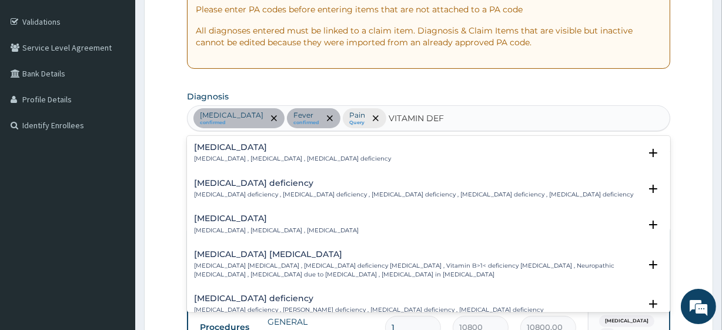
click at [250, 223] on div "Vitamin deficiency Vitamin deficiency , Hypovitaminosis , Avitaminosis" at bounding box center [276, 224] width 165 height 21
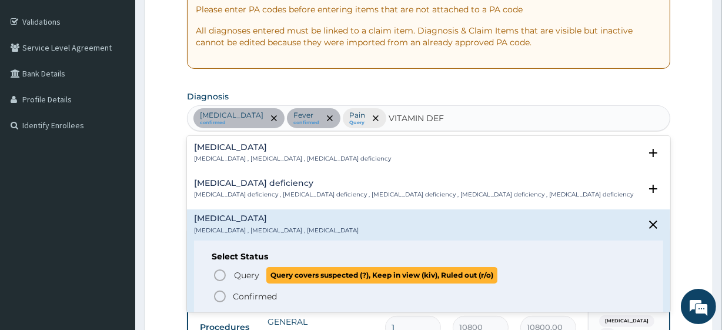
click at [250, 279] on span "Query" at bounding box center [246, 275] width 25 height 12
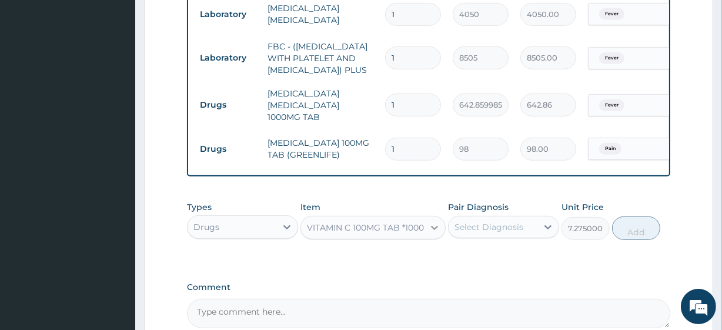
scroll to position [567, 0]
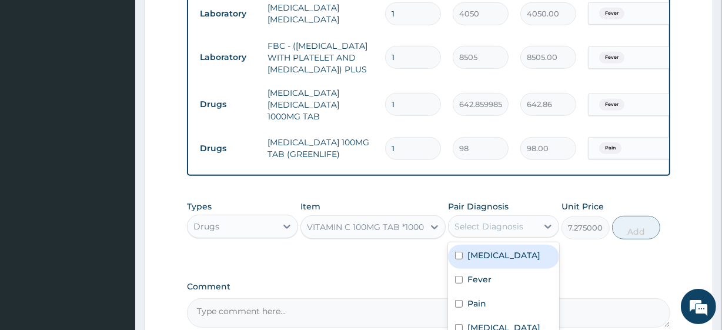
click at [513, 232] on div "Select Diagnosis" at bounding box center [488, 226] width 69 height 12
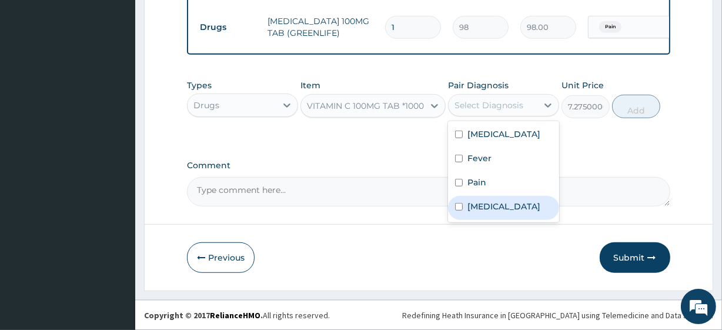
click at [505, 207] on label "Vitamin deficiency" at bounding box center [503, 206] width 73 height 12
checkbox input "true"
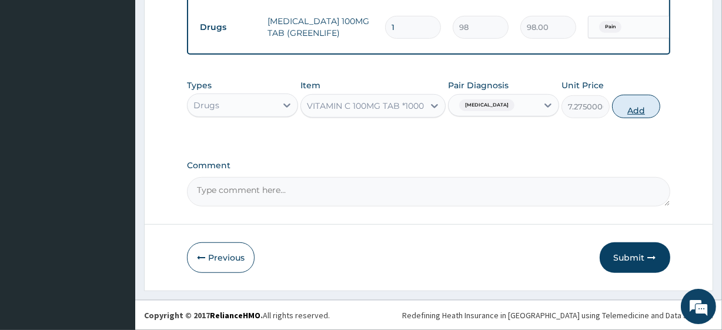
click at [641, 111] on button "Add" at bounding box center [636, 107] width 48 height 24
type input "0"
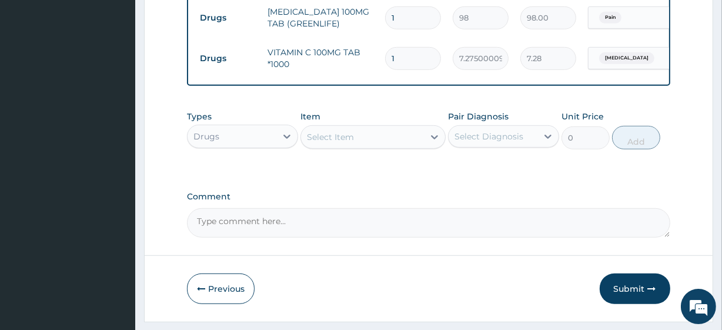
scroll to position [0, 0]
type input "2"
type input "14.55"
type input "3"
type input "21.83"
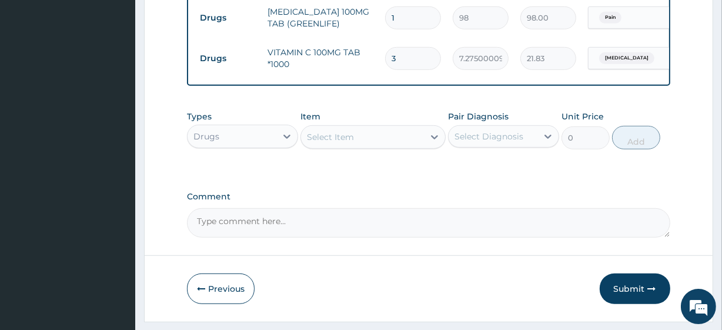
type input "30"
type input "218.25"
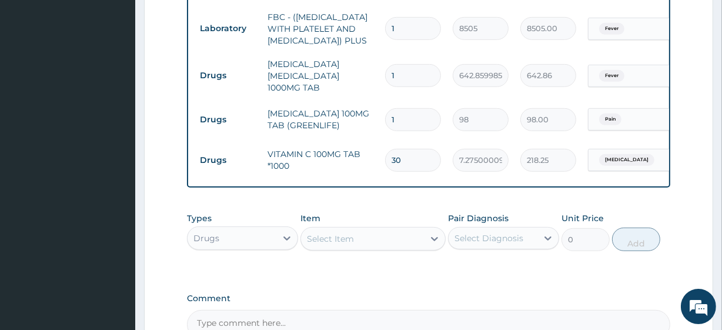
scroll to position [594, 0]
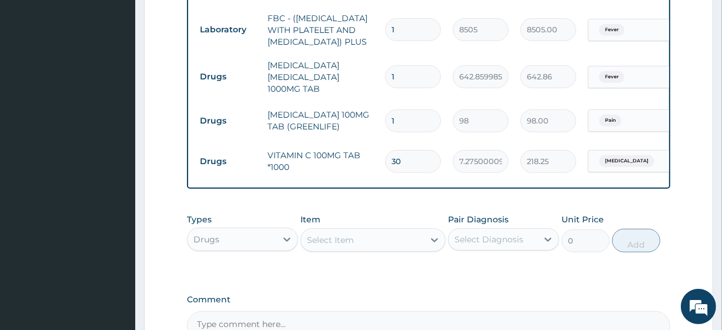
type input "30"
click at [389, 123] on input "1" at bounding box center [413, 120] width 56 height 23
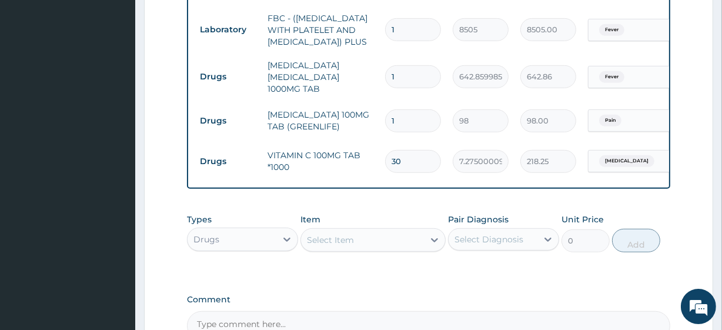
type input "5"
type input "490.00"
type input "5"
click at [410, 73] on input "1" at bounding box center [413, 76] width 56 height 23
type input "14"
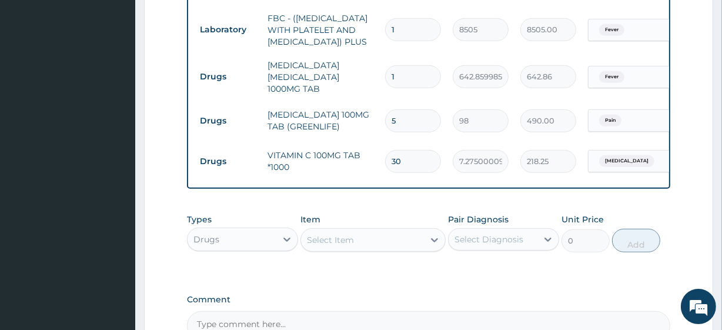
type input "9000.04"
type input "14"
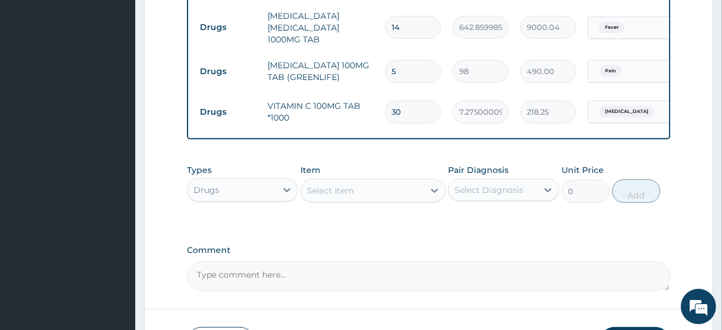
scroll to position [738, 0]
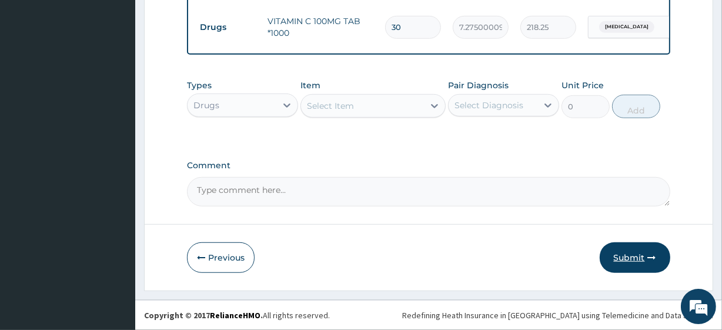
click at [616, 256] on button "Submit" at bounding box center [635, 257] width 71 height 31
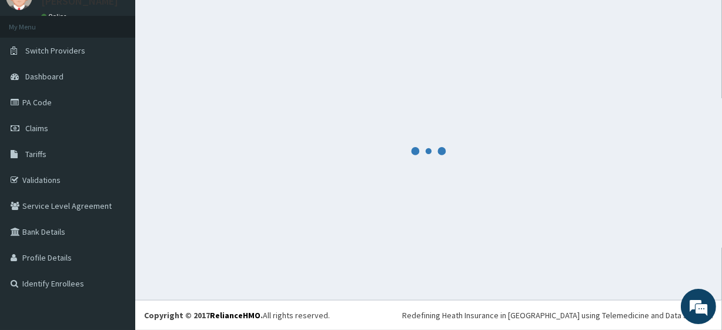
scroll to position [52, 0]
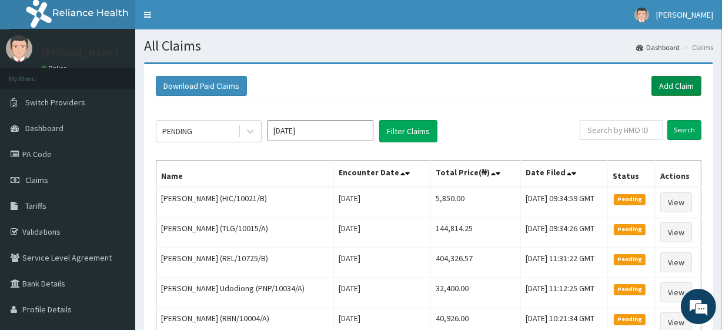
click at [695, 82] on link "Add Claim" at bounding box center [676, 86] width 50 height 20
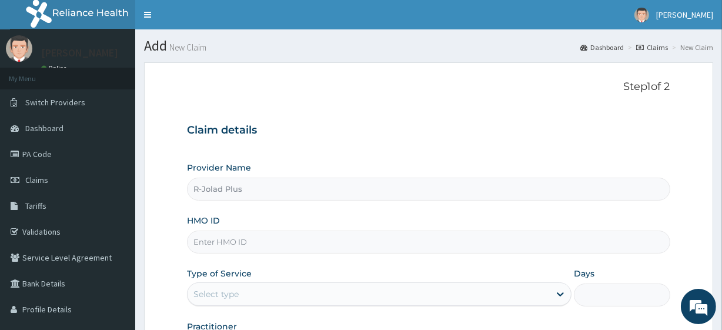
click at [263, 245] on input "HMO ID" at bounding box center [428, 241] width 483 height 23
paste input "HIC/10021/C"
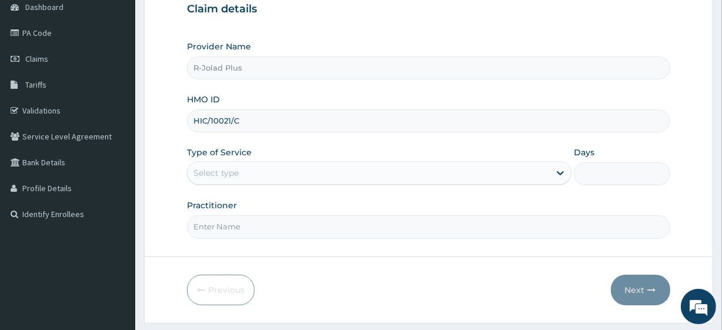
scroll to position [152, 0]
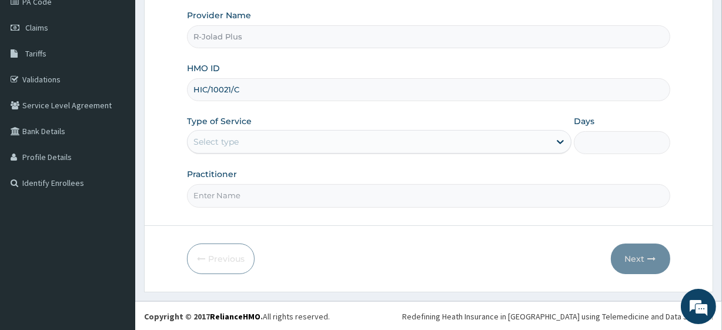
type input "HIC/10021/C"
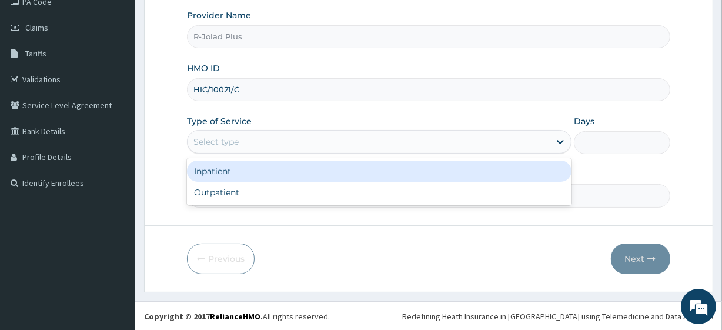
drag, startPoint x: 251, startPoint y: 144, endPoint x: 246, endPoint y: 181, distance: 37.3
click at [246, 153] on div "option Inpatient focused, 1 of 2. 2 results available. Use Up and Down to choos…" at bounding box center [379, 142] width 384 height 24
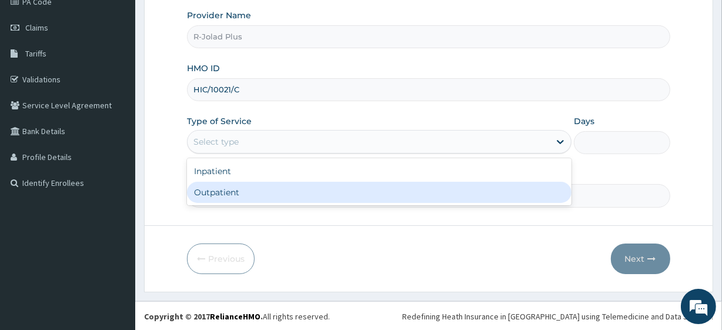
click at [246, 182] on div "Outpatient" at bounding box center [379, 192] width 384 height 21
type input "1"
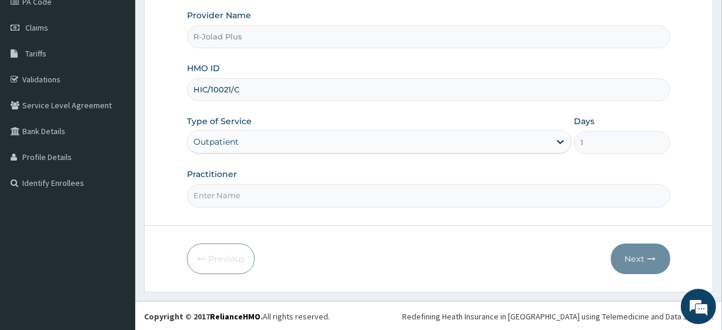
click at [250, 193] on input "Practitioner" at bounding box center [428, 195] width 483 height 23
type input "[PERSON_NAME]"
click at [641, 258] on button "Next" at bounding box center [640, 258] width 59 height 31
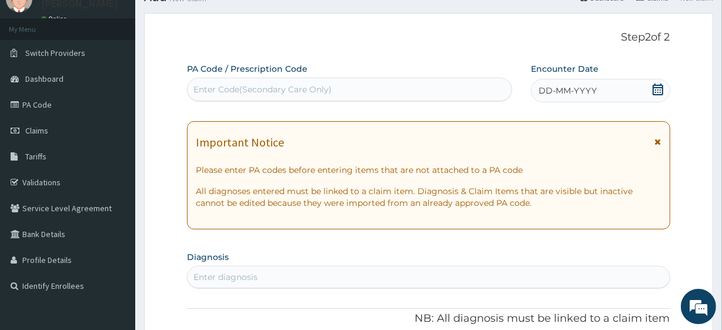
scroll to position [0, 0]
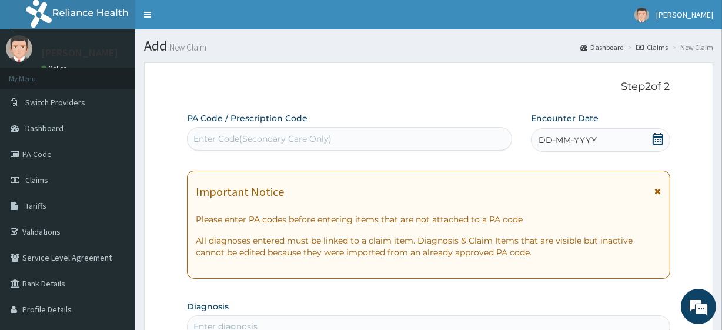
click at [295, 148] on div "Enter Code(Secondary Care Only)" at bounding box center [349, 138] width 323 height 19
click at [282, 132] on div "Enter Code(Secondary Care Only)" at bounding box center [349, 138] width 323 height 19
paste input "PA/2D9BF2"
type input "PA/2D9BF2"
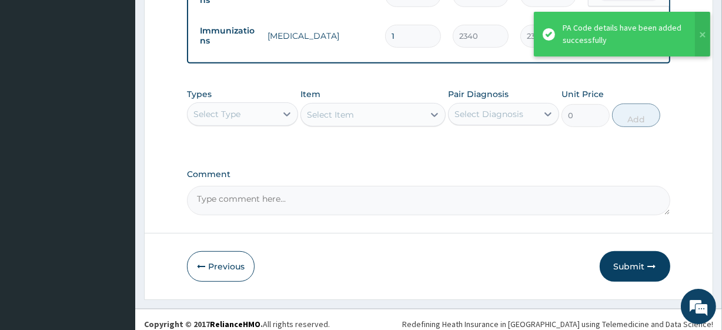
scroll to position [510, 0]
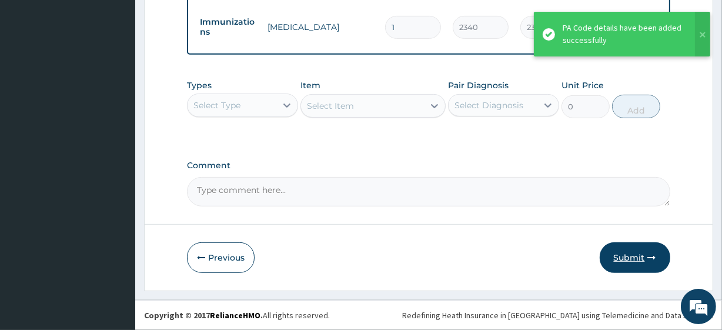
click at [611, 256] on button "Submit" at bounding box center [635, 257] width 71 height 31
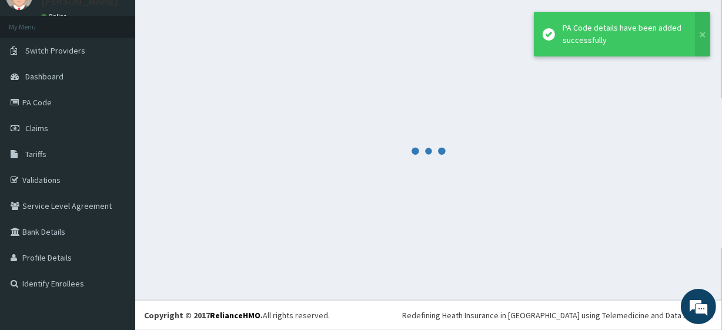
scroll to position [52, 0]
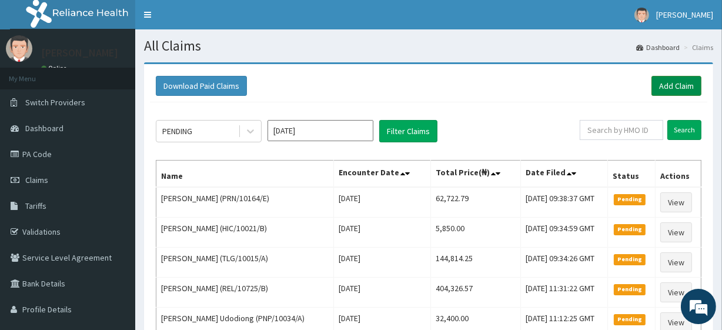
click at [659, 88] on link "Add Claim" at bounding box center [676, 86] width 50 height 20
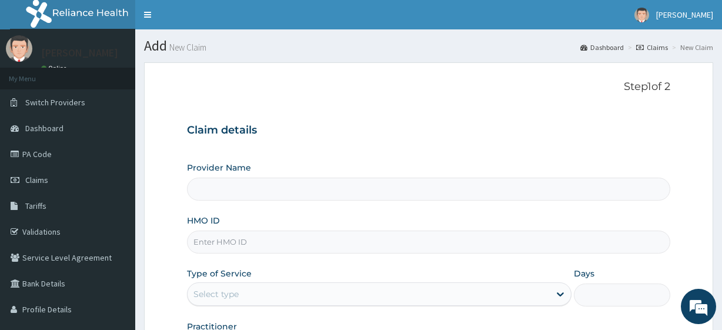
type input "R-Jolad Plus"
click at [252, 239] on input "HMO ID" at bounding box center [428, 241] width 483 height 23
paste input "PRN/10164/D"
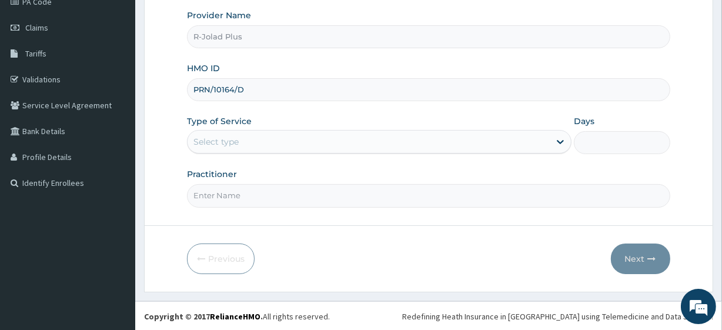
type input "PRN/10164/D"
click at [279, 146] on div "Select type" at bounding box center [369, 141] width 362 height 19
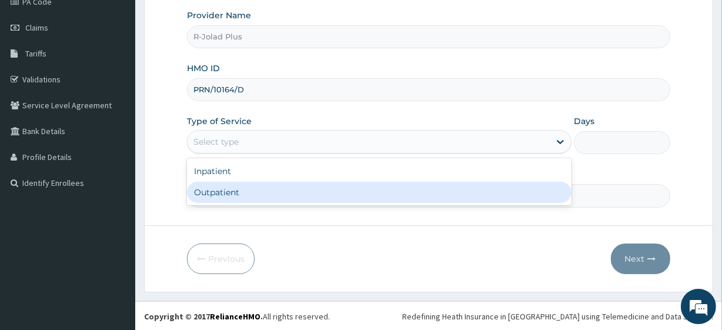
click at [270, 193] on div "Outpatient" at bounding box center [379, 192] width 384 height 21
type input "1"
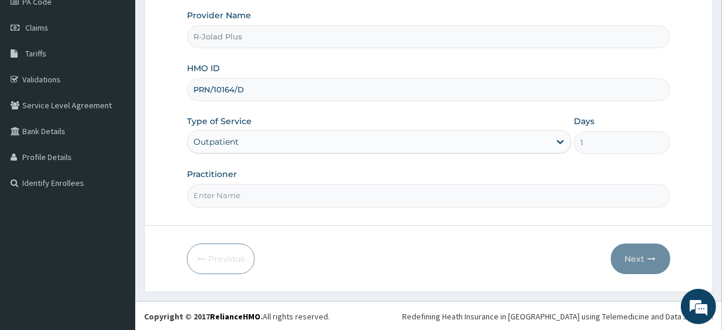
click at [270, 193] on input "Practitioner" at bounding box center [428, 195] width 483 height 23
type input "[PERSON_NAME]"
click at [642, 262] on button "Next" at bounding box center [640, 258] width 59 height 31
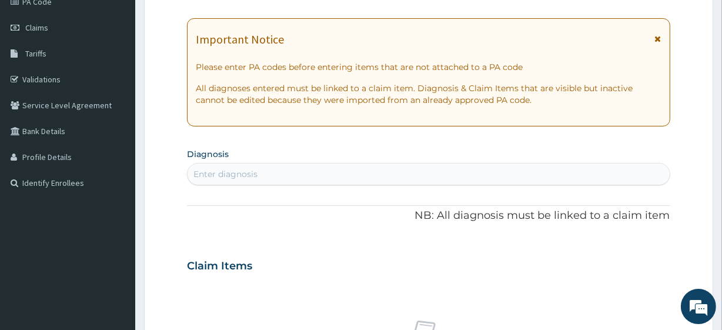
click at [230, 169] on div "Enter diagnosis" at bounding box center [225, 174] width 64 height 12
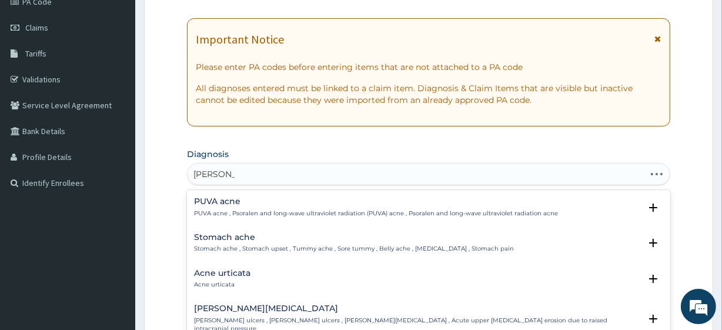
type input "AC UPP RES"
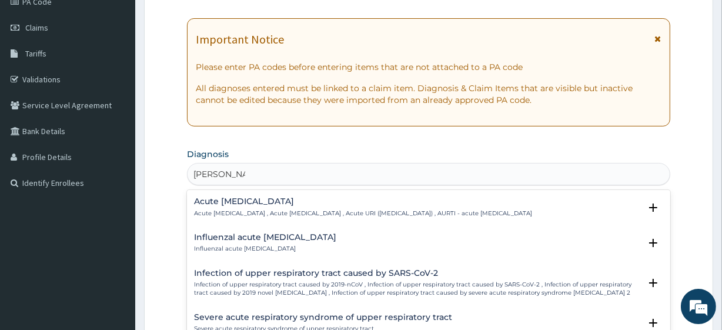
click at [232, 194] on div "Acute upper respiratory infection Acute upper respiratory infection , Acute upp…" at bounding box center [428, 210] width 483 height 36
click at [237, 206] on div "Acute upper respiratory infection Acute upper respiratory infection , Acute upp…" at bounding box center [363, 207] width 338 height 21
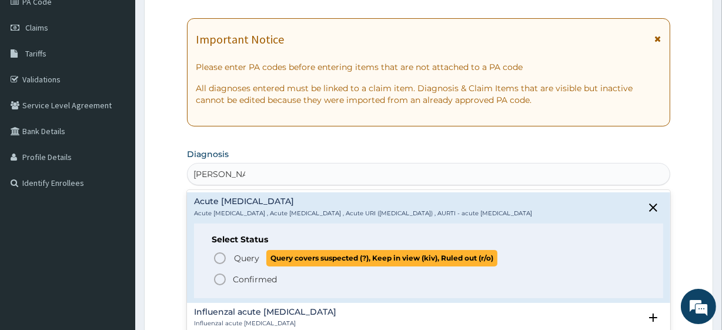
click at [264, 266] on p "Query Query covers suspected (?), Keep in view (kiv), Ruled out (r/o)" at bounding box center [365, 258] width 264 height 16
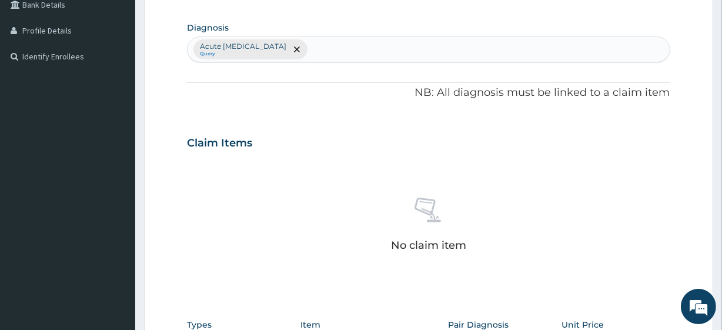
scroll to position [281, 0]
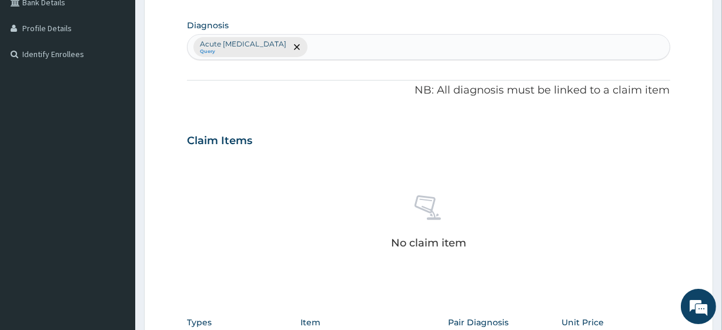
click at [364, 51] on div "Acute upper respiratory infection Query" at bounding box center [428, 47] width 481 height 25
type input "PAIN IN TH"
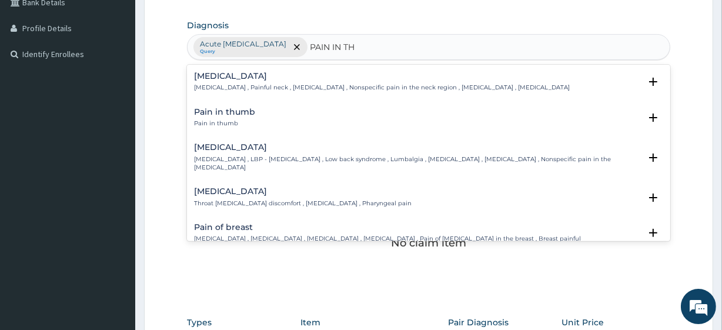
click at [235, 199] on p "Throat pain , Throat discomfort , Pain in throat , Pharyngeal pain" at bounding box center [302, 203] width 217 height 8
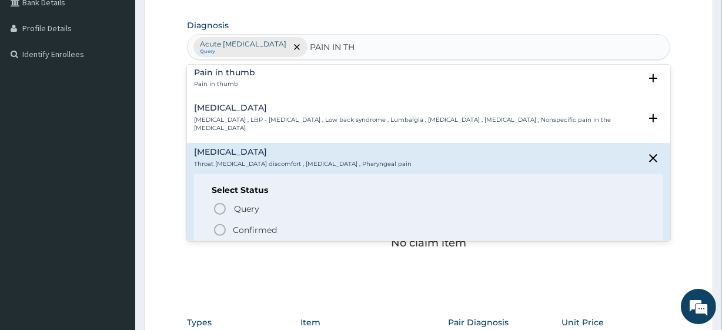
scroll to position [41, 0]
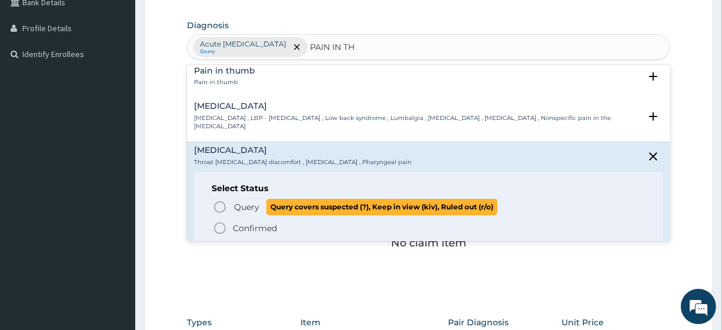
click at [235, 201] on span "Query" at bounding box center [246, 207] width 25 height 12
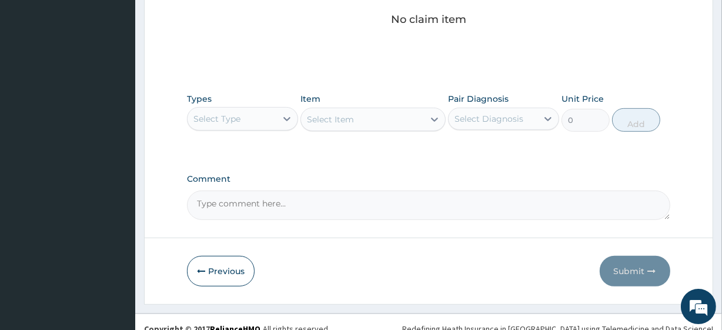
scroll to position [517, 0]
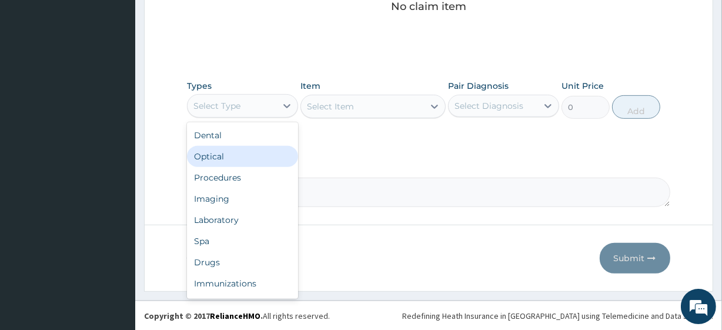
drag, startPoint x: 226, startPoint y: 101, endPoint x: 235, endPoint y: 180, distance: 79.3
click at [235, 118] on div "option Optical focused, 2 of 10. 10 results available. Use Up and Down to choos…" at bounding box center [242, 106] width 111 height 24
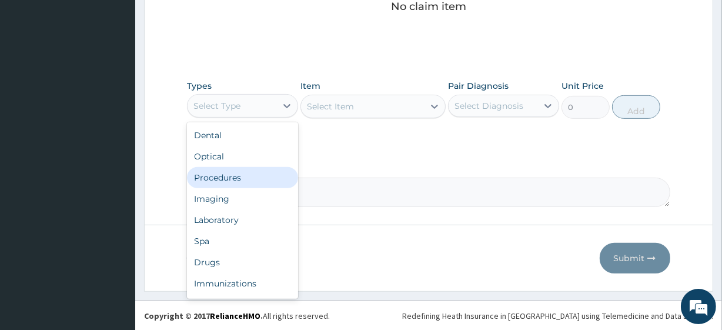
click at [235, 180] on div "Procedures" at bounding box center [242, 177] width 111 height 21
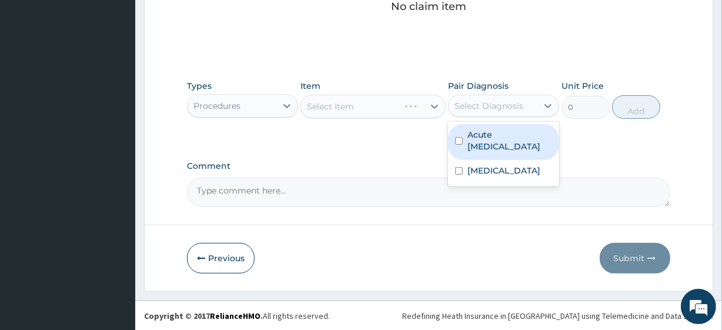
drag, startPoint x: 544, startPoint y: 106, endPoint x: 531, endPoint y: 153, distance: 48.8
click at [531, 117] on div "option Acute upper respiratory infection focused, 1 of 2. 2 results available. …" at bounding box center [503, 106] width 111 height 22
click at [531, 153] on div "Acute upper respiratory infection" at bounding box center [503, 142] width 111 height 36
checkbox input "true"
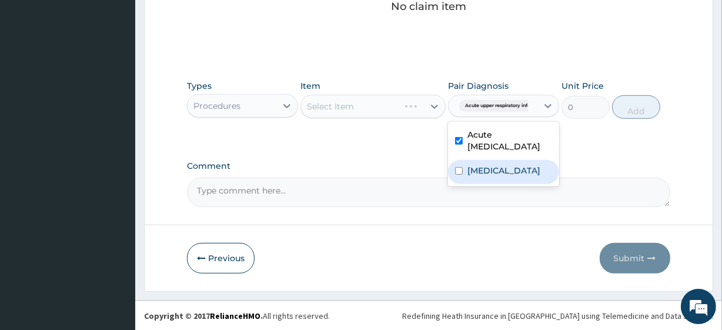
click at [516, 173] on label "Pain in throat" at bounding box center [503, 171] width 73 height 12
checkbox input "true"
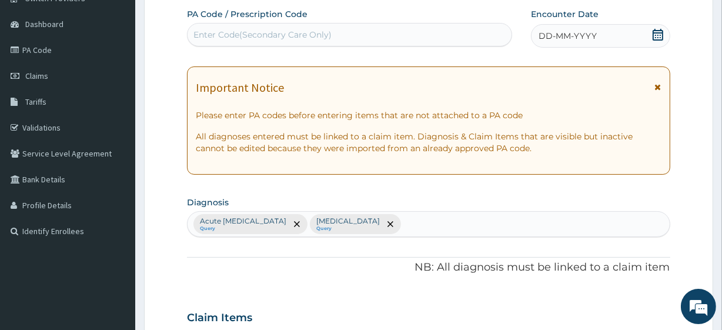
scroll to position [65, 0]
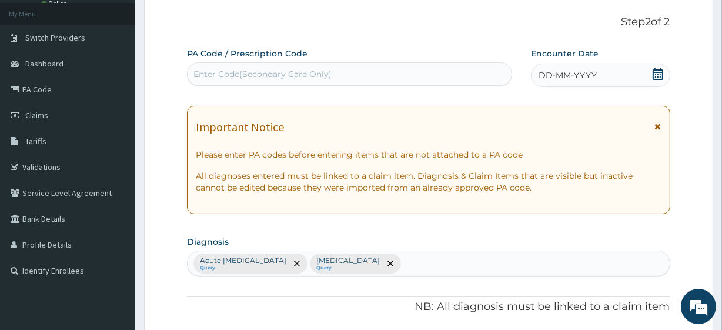
click at [441, 273] on div "Acute upper respiratory infection Query Pain in throat Query" at bounding box center [428, 263] width 481 height 25
type input "MALA"
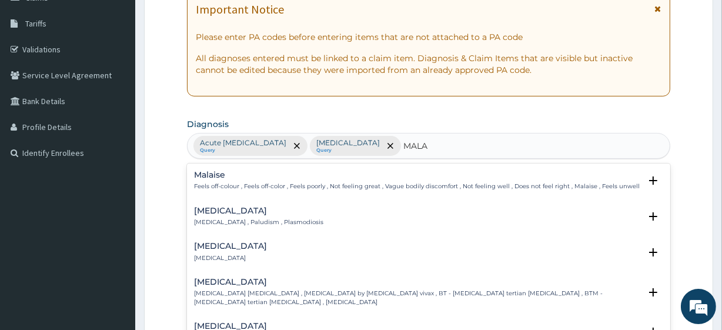
scroll to position [184, 0]
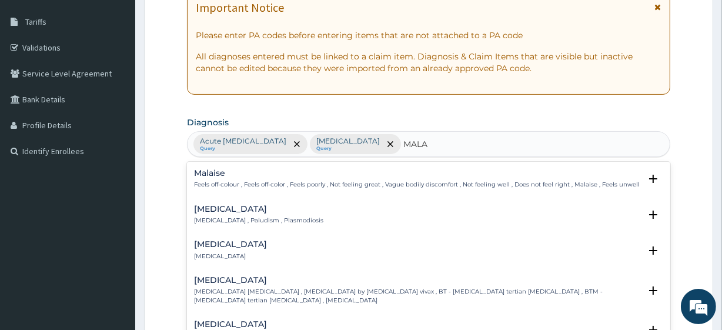
drag, startPoint x: 261, startPoint y: 206, endPoint x: 236, endPoint y: 223, distance: 30.0
click at [236, 223] on div "Malaria Malaria , Paludism , Plasmodiosis" at bounding box center [258, 215] width 129 height 21
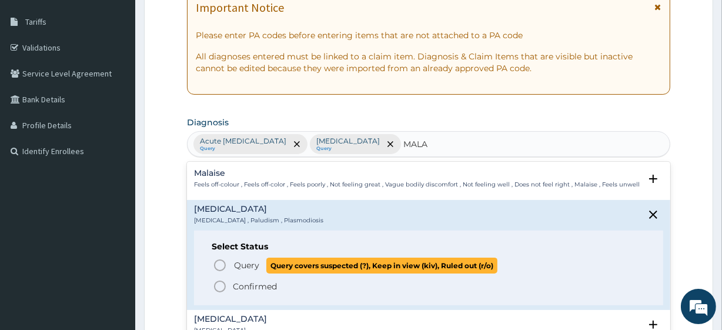
click at [242, 263] on span "Query" at bounding box center [246, 265] width 25 height 12
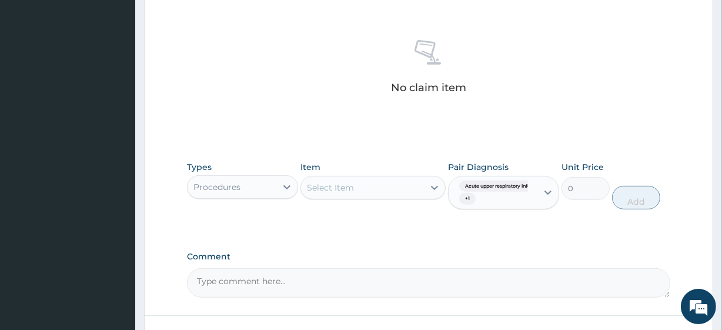
scroll to position [501, 0]
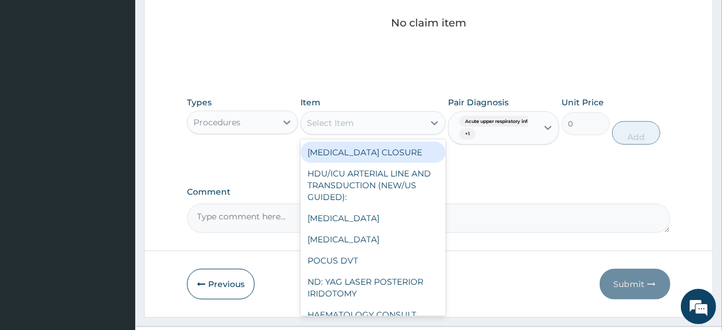
click at [351, 128] on div "Select Item" at bounding box center [362, 122] width 122 height 19
paste input "General Consultation (initial) FBC - (FULL BLOOD COUNT with platelet and red ce…"
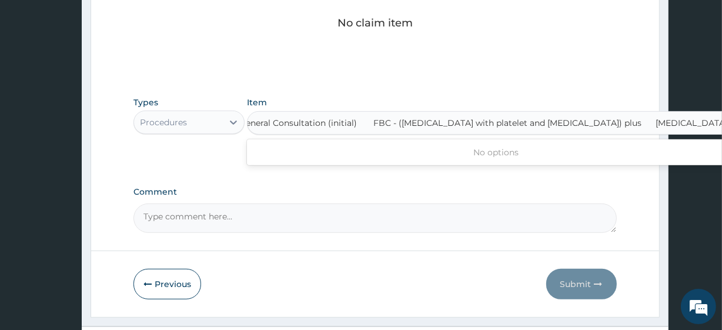
type input "General Consultation (initial)"
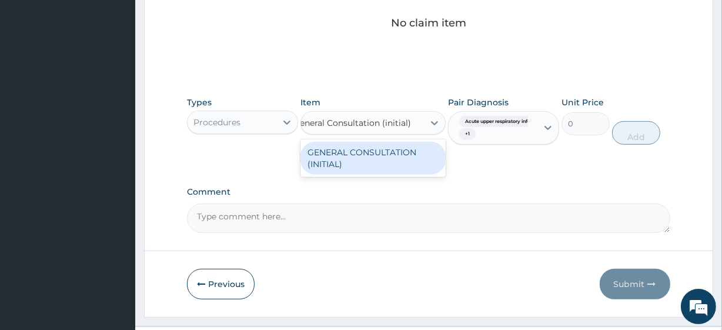
scroll to position [0, 0]
click at [357, 150] on div "GENERAL CONSULTATION (INITIAL)" at bounding box center [372, 158] width 145 height 33
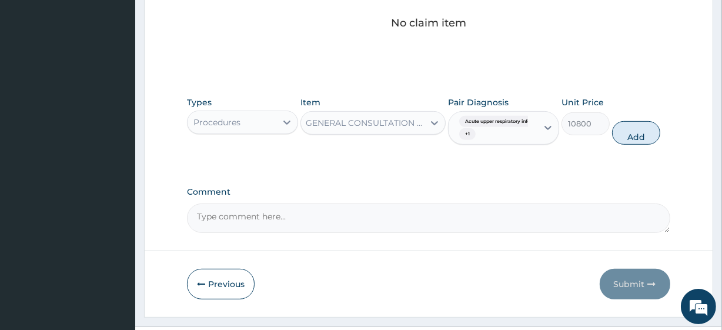
scroll to position [0, 1]
click at [625, 138] on button "Add" at bounding box center [636, 133] width 48 height 24
type input "0"
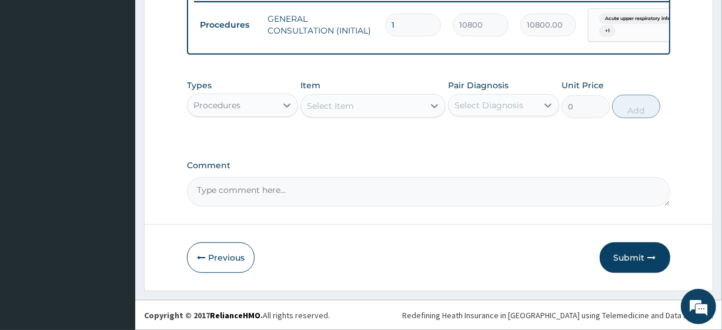
scroll to position [0, 0]
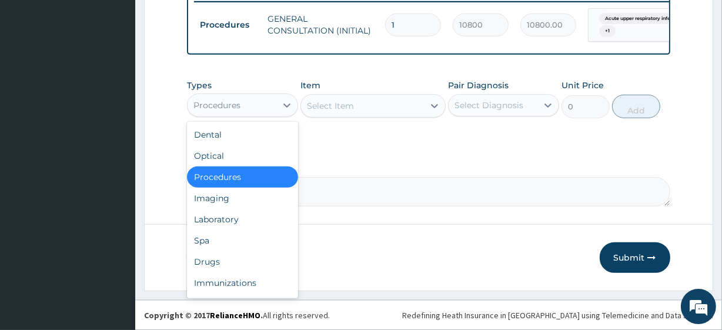
click at [225, 102] on div "Procedures" at bounding box center [216, 105] width 47 height 12
click at [225, 220] on div "Laboratory" at bounding box center [242, 219] width 111 height 21
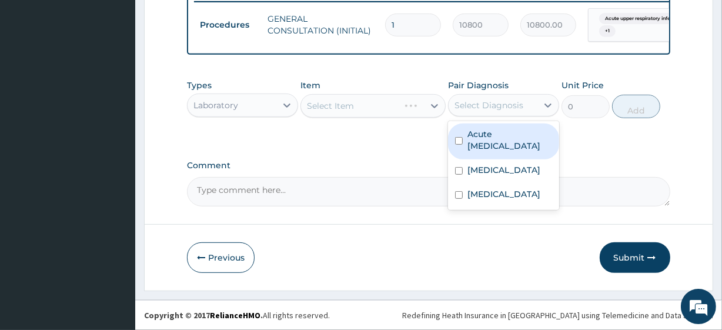
drag, startPoint x: 491, startPoint y: 101, endPoint x: 496, endPoint y: 165, distance: 63.7
click at [496, 116] on div "option Pain in throat, selected. option Acute upper respiratory infection focus…" at bounding box center [503, 105] width 111 height 22
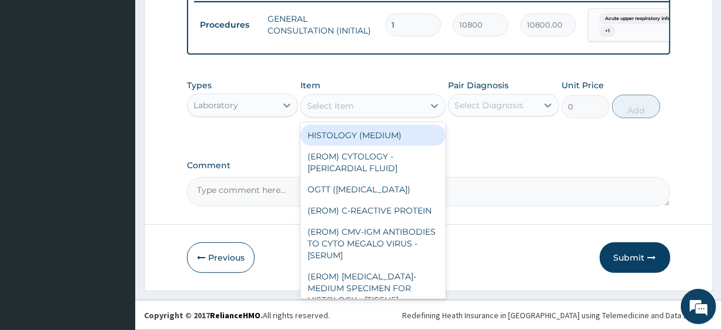
click at [343, 116] on div "Select Item" at bounding box center [372, 106] width 145 height 24
paste input "FBC - (FULL BLOOD COUNT with platelet and red cell indices) plus MALARIA PARASI…"
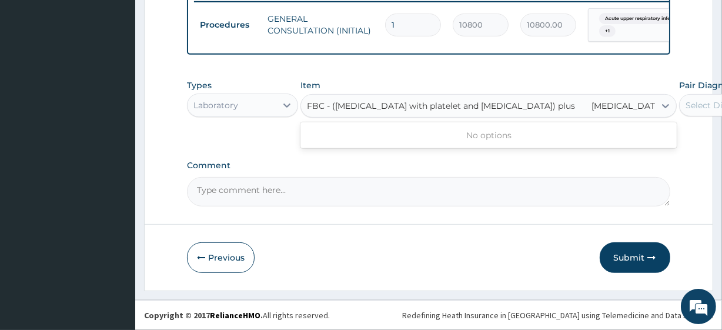
scroll to position [0, 14]
type input "FBC - (FULL BLOOD COUNT with platelet and red cell indices) plus"
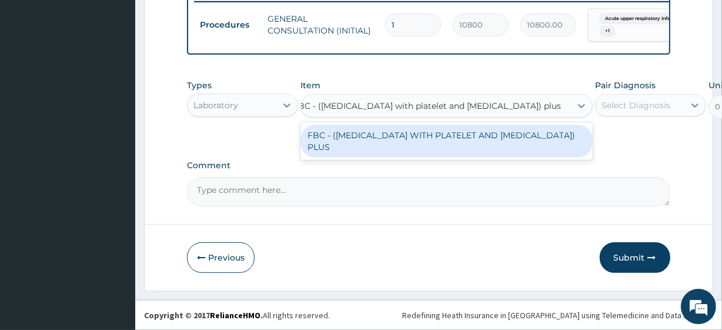
click at [371, 156] on div "FBC - (FULL BLOOD COUNT WITH PLATELET AND RED CELL INDICES) PLUS" at bounding box center [446, 141] width 292 height 33
type input "8505"
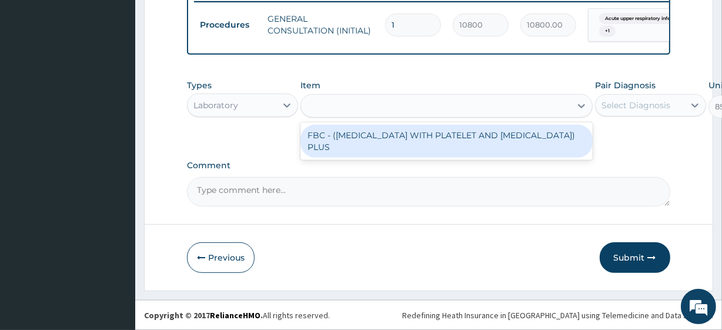
scroll to position [0, 1]
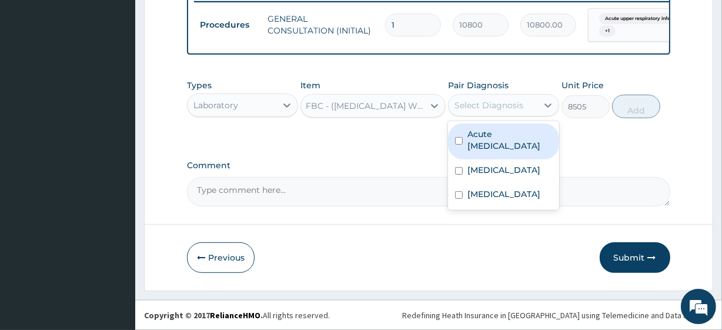
drag, startPoint x: 517, startPoint y: 102, endPoint x: 513, endPoint y: 156, distance: 53.6
click at [513, 116] on div "option Pain in throat, selected. option Acute upper respiratory infection focus…" at bounding box center [503, 105] width 111 height 22
click at [513, 156] on div "Acute upper respiratory infection" at bounding box center [503, 141] width 111 height 36
checkbox input "true"
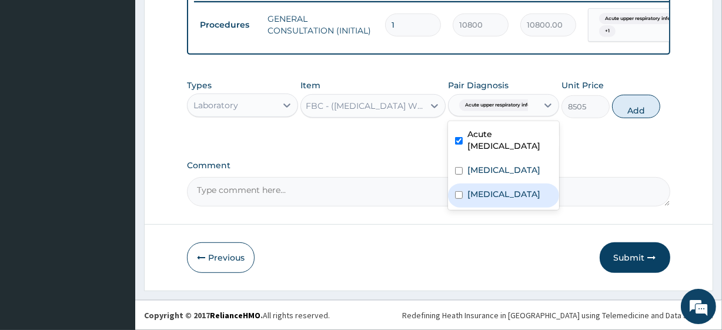
click at [511, 188] on div "Malaria" at bounding box center [503, 195] width 111 height 24
checkbox input "true"
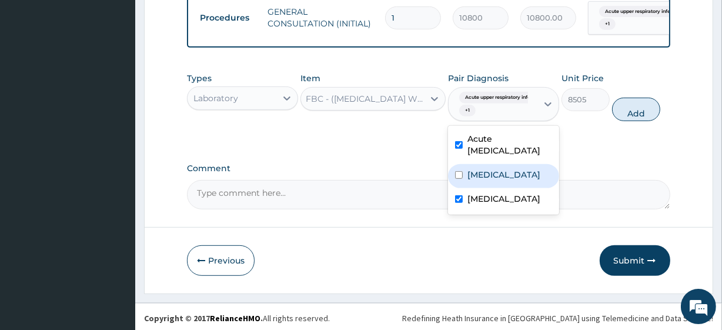
click at [508, 173] on div "Pain in throat" at bounding box center [503, 176] width 111 height 24
checkbox input "true"
click at [622, 121] on button "Add" at bounding box center [636, 110] width 48 height 24
type input "0"
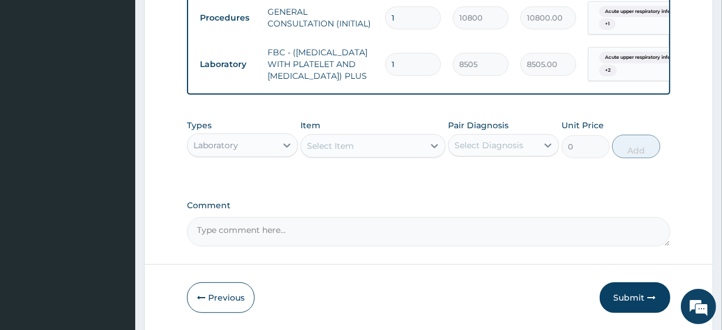
scroll to position [0, 0]
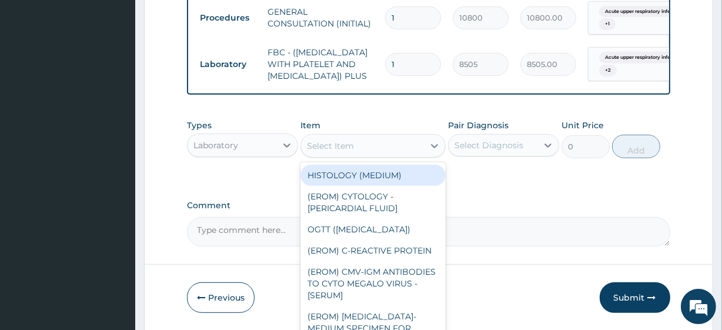
click at [347, 153] on div "Select Item" at bounding box center [372, 146] width 145 height 24
paste input "MALARIA PARASITE"
type input "MALARIA PARASITE"
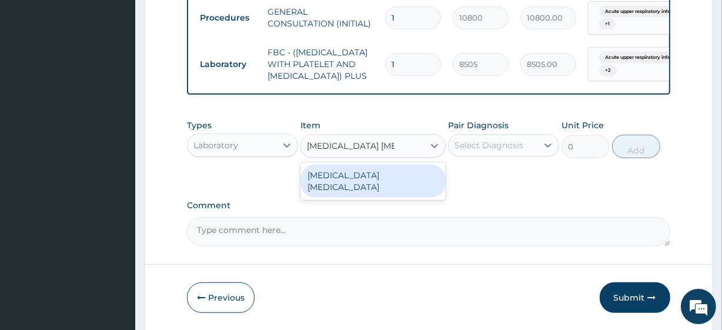
click at [378, 189] on div "MALARIA PARASITE" at bounding box center [372, 181] width 145 height 33
type input "4050"
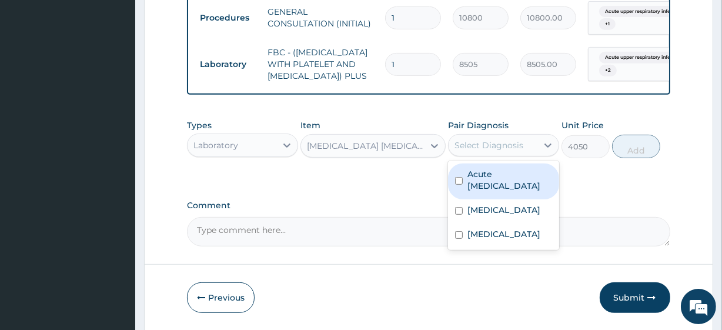
click at [513, 151] on div "Select Diagnosis" at bounding box center [488, 145] width 69 height 12
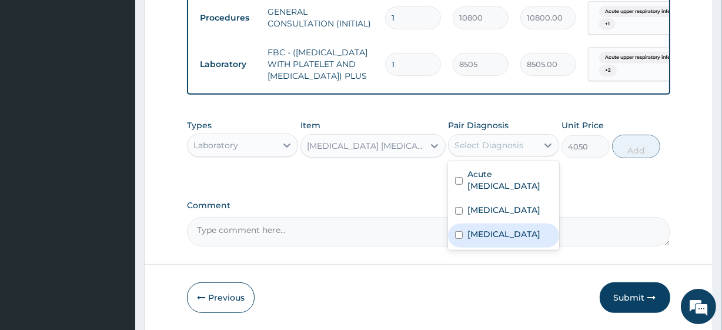
click at [494, 242] on div "Malaria" at bounding box center [503, 235] width 111 height 24
checkbox input "true"
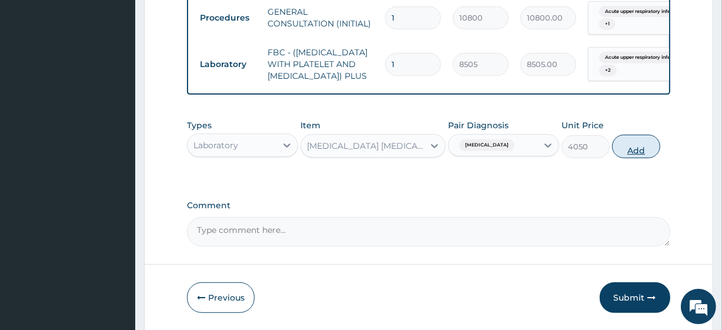
click at [621, 158] on button "Add" at bounding box center [636, 147] width 48 height 24
type input "0"
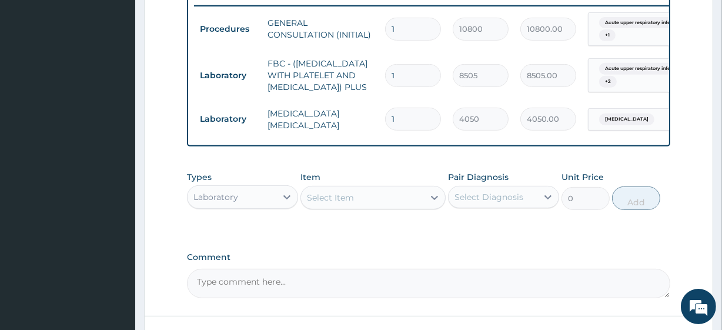
scroll to position [466, 0]
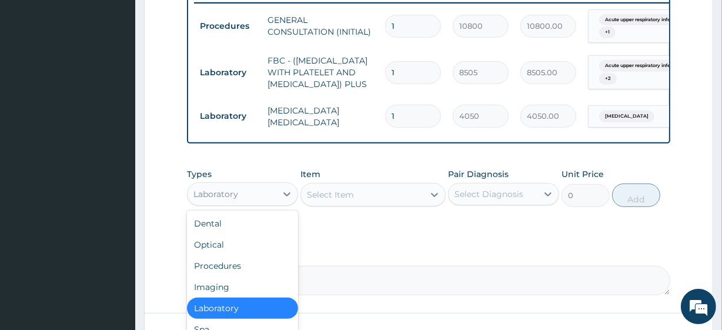
click at [259, 203] on div "Laboratory" at bounding box center [232, 194] width 89 height 19
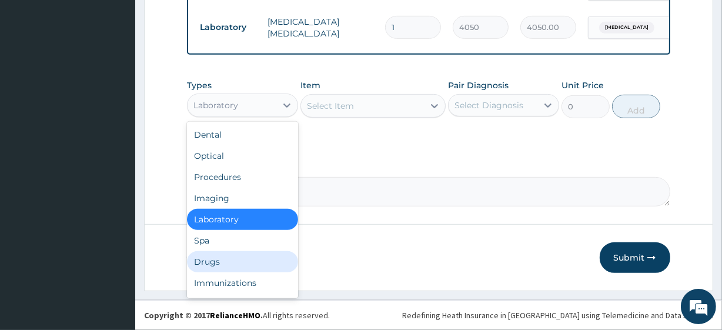
click at [217, 267] on div "Drugs" at bounding box center [242, 261] width 111 height 21
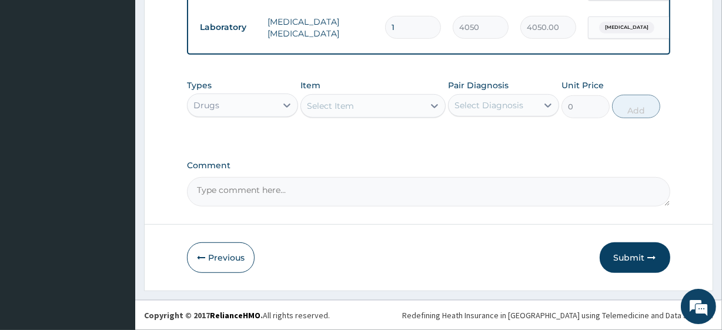
click at [404, 104] on div "Select Item" at bounding box center [362, 105] width 122 height 19
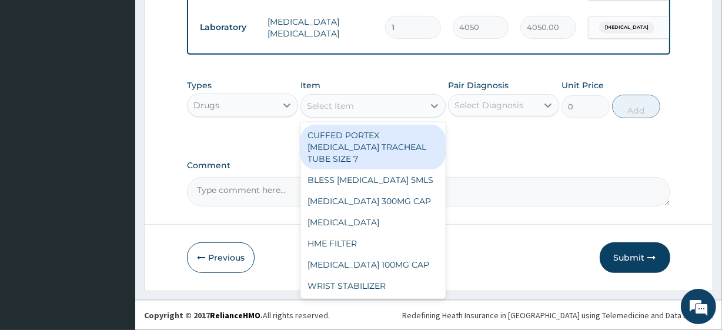
paste input "AMOXICILLIN CLAVULANIC ACID 625MG TAB PARACETAMOL 500MG TAB x 1000 VITAMIN C 10…"
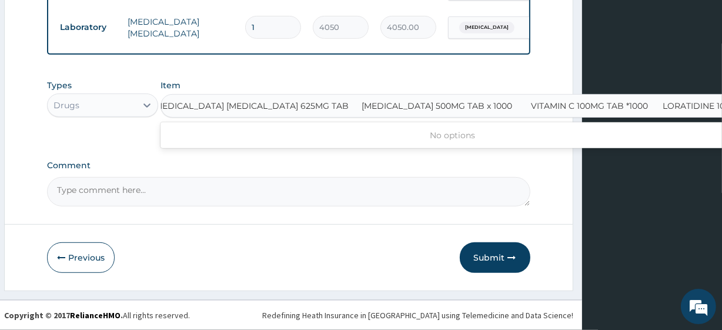
type input "AMOXICILLIN CLAVULANIC ACID 625MG TAB"
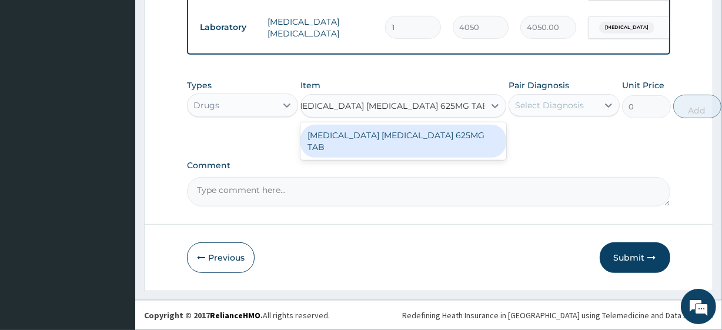
scroll to position [0, 0]
click at [423, 140] on div "AMOXICILLIN CLAVULANIC ACID 625MG TAB" at bounding box center [403, 141] width 206 height 33
type input "597.1400146484375"
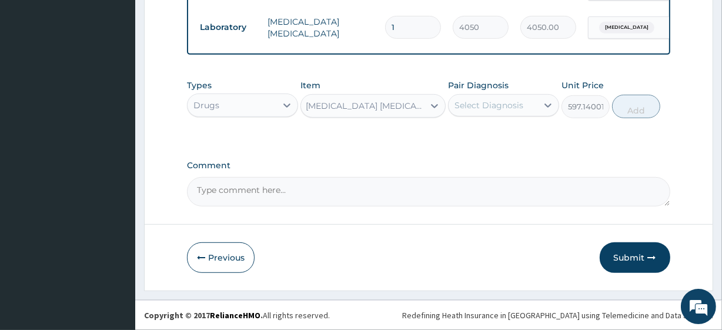
scroll to position [0, 1]
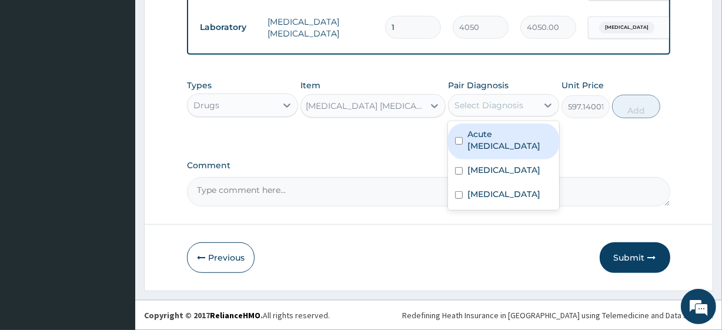
drag, startPoint x: 520, startPoint y: 110, endPoint x: 517, endPoint y: 159, distance: 48.9
click at [517, 116] on div "option Malaria, selected. option Acute upper respiratory infection focused, 1 o…" at bounding box center [503, 105] width 111 height 22
click at [517, 159] on div "Acute upper respiratory infection" at bounding box center [503, 141] width 111 height 36
checkbox input "true"
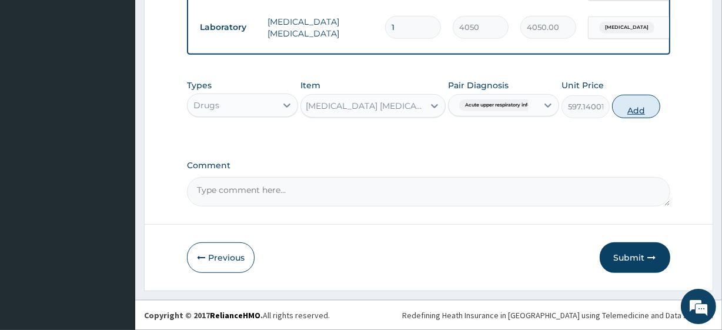
click at [615, 108] on button "Add" at bounding box center [636, 107] width 48 height 24
type input "0"
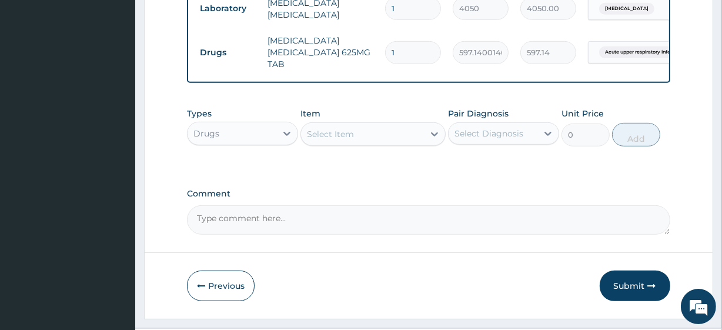
scroll to position [0, 0]
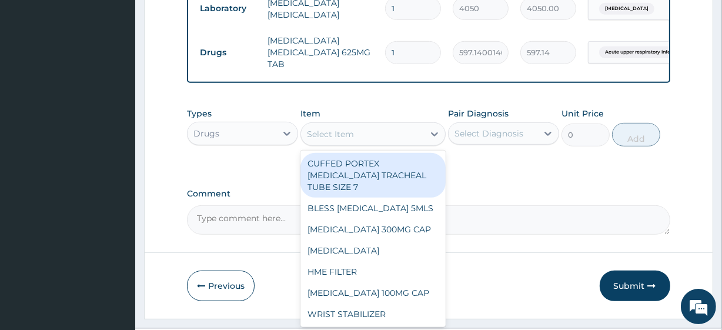
click at [360, 143] on div "Select Item" at bounding box center [362, 134] width 122 height 19
paste input "PARACETAMOL 500MG TAB x 1000 VITAMIN C 100MG TAB *1000 LORATIDINE 10MG TAB"
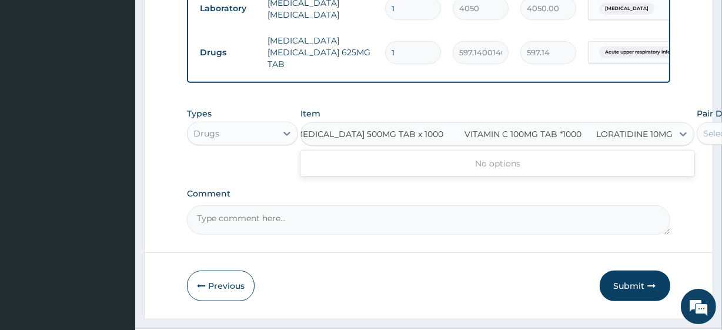
type input "PARACETAMOL 500MG TAB x 1000"
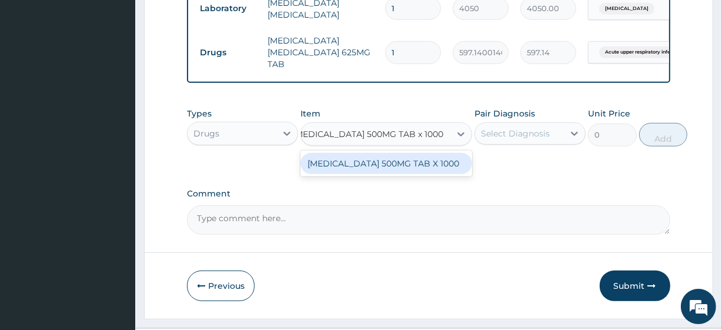
click at [376, 174] on div "PARACETAMOL 500MG TAB X 1000" at bounding box center [386, 163] width 172 height 21
type input "28"
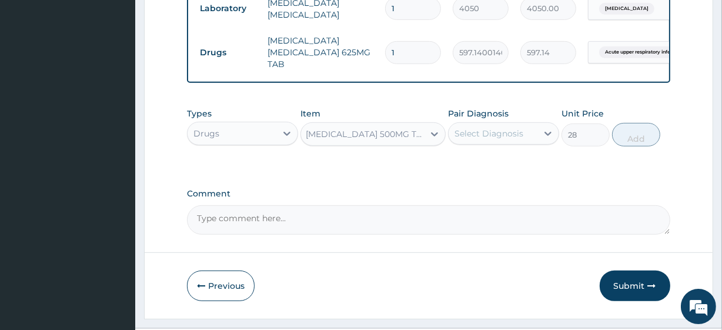
scroll to position [0, 1]
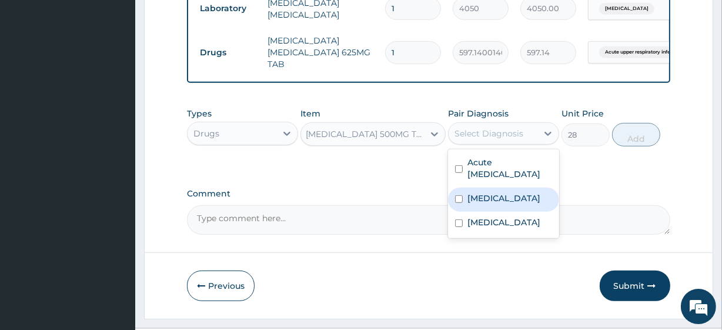
drag, startPoint x: 513, startPoint y: 148, endPoint x: 498, endPoint y: 239, distance: 91.8
click at [498, 145] on div "option Acute upper respiratory infection, selected. option Pain in throat focus…" at bounding box center [503, 133] width 111 height 22
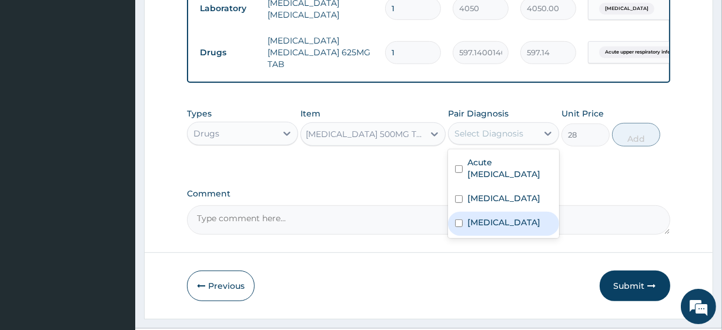
click at [498, 236] on div "Malaria" at bounding box center [503, 224] width 111 height 24
checkbox input "true"
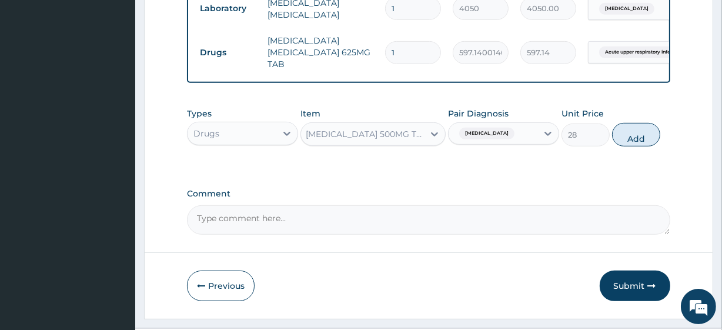
click at [648, 136] on div "Types Drugs Item PARACETAMOL 500MG TAB X 1000 Pair Diagnosis Malaria Unit Price…" at bounding box center [428, 127] width 483 height 51
click at [641, 146] on button "Add" at bounding box center [636, 135] width 48 height 24
type input "0"
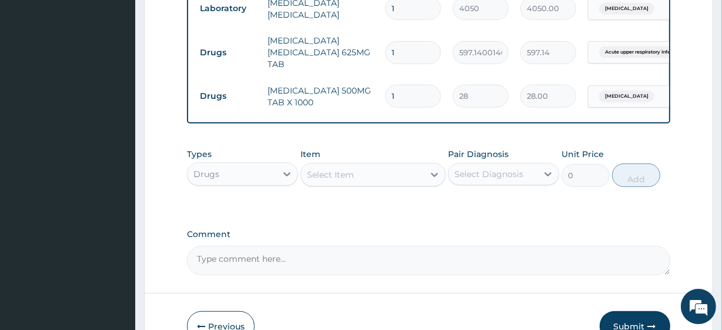
scroll to position [0, 0]
click at [333, 180] on div "Select Item" at bounding box center [330, 175] width 47 height 12
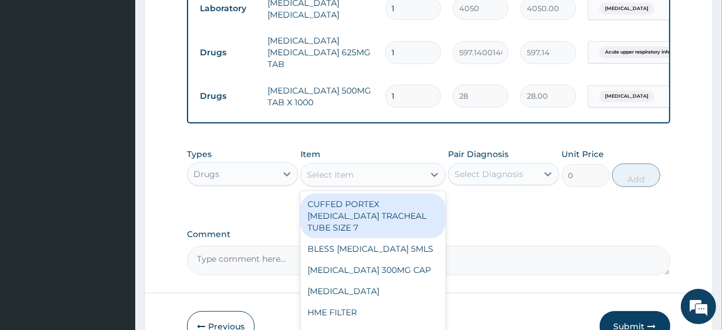
paste input "VITAMIN C 100MG TAB *1000 LORATIDINE 10MG TAB"
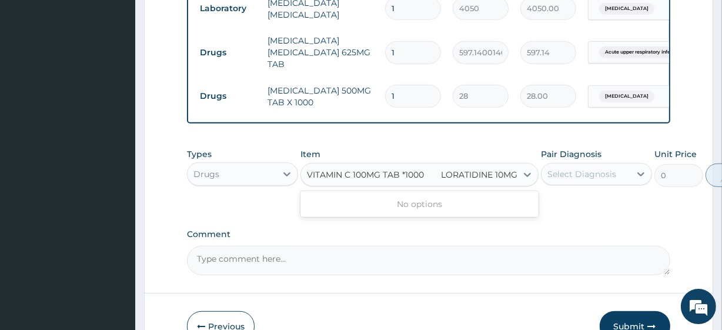
scroll to position [0, 15]
type input "VITAMIN C 100MG TAB *1000"
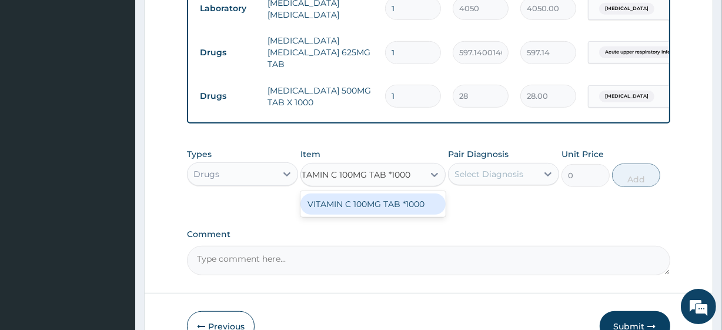
scroll to position [0, 13]
click at [380, 215] on div "VITAMIN C 100MG TAB *1000" at bounding box center [372, 203] width 145 height 21
type input "7.275000095367432"
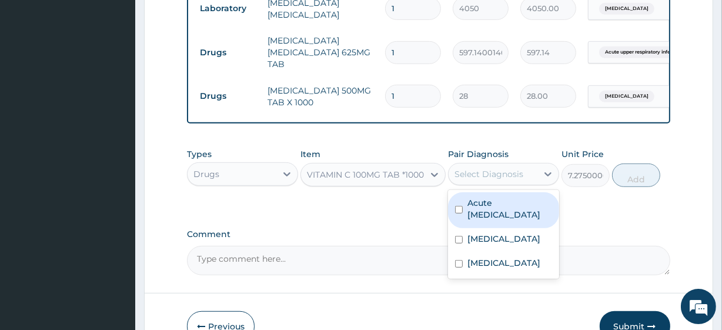
click at [467, 180] on div "Select Diagnosis" at bounding box center [488, 174] width 69 height 12
click at [495, 220] on label "Acute upper respiratory infection" at bounding box center [509, 209] width 85 height 24
checkbox input "true"
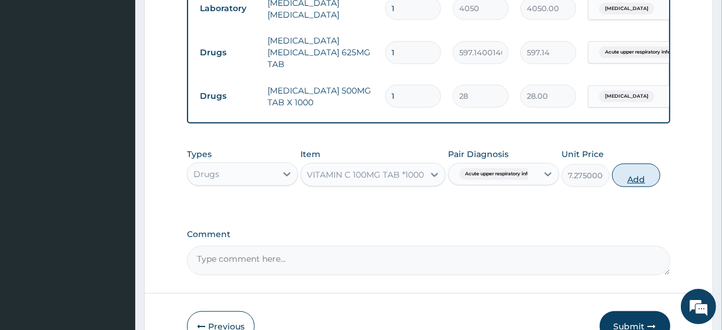
click at [648, 187] on button "Add" at bounding box center [636, 175] width 48 height 24
type input "0"
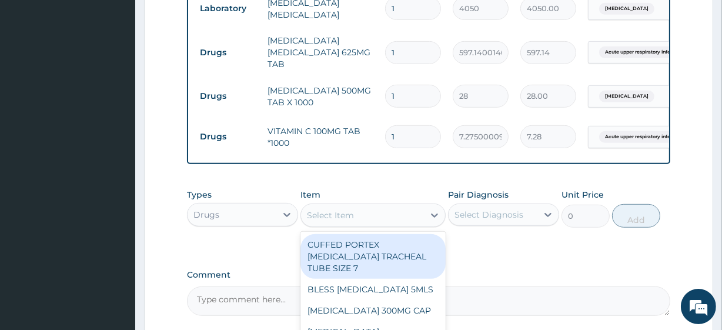
click at [340, 221] on div "Select Item" at bounding box center [330, 215] width 47 height 12
paste input "LORATIDINE 10MG TAB"
type input "LORATIDINE 10MG TAB"
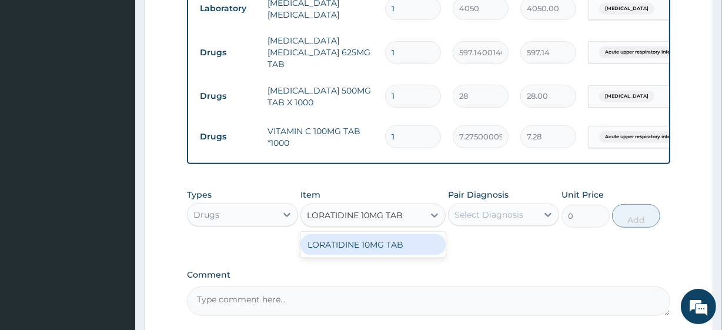
click at [359, 255] on div "LORATIDINE 10MG TAB" at bounding box center [372, 244] width 145 height 21
type input "46.79999923706055"
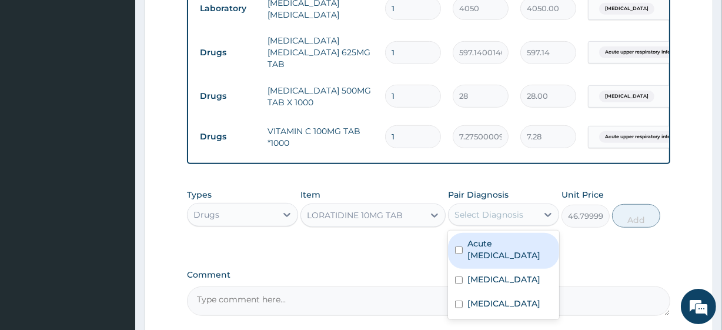
drag, startPoint x: 475, startPoint y: 229, endPoint x: 499, endPoint y: 277, distance: 53.9
click at [499, 226] on div "option Acute upper respiratory infection, selected. option Acute upper respirat…" at bounding box center [503, 214] width 111 height 22
click at [499, 261] on label "Acute upper respiratory infection" at bounding box center [509, 249] width 85 height 24
checkbox input "true"
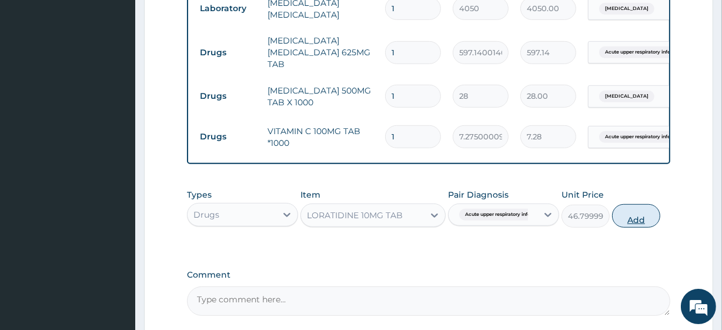
click at [633, 227] on button "Add" at bounding box center [636, 216] width 48 height 24
type input "0"
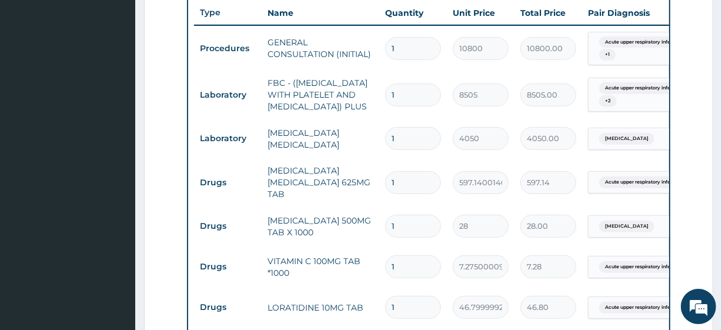
scroll to position [442, 0]
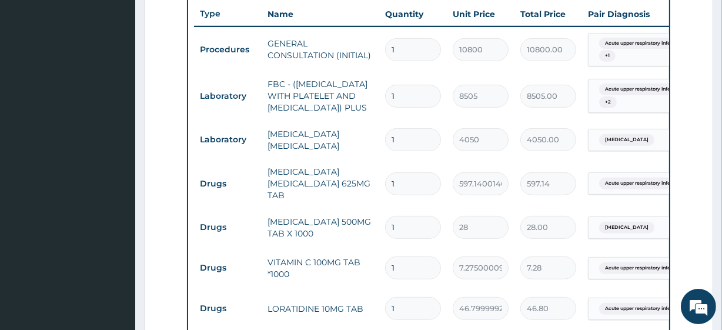
click at [408, 187] on input "1" at bounding box center [413, 183] width 56 height 23
type input "14"
type input "8359.96"
type input "14"
click at [411, 235] on input "1" at bounding box center [413, 227] width 56 height 23
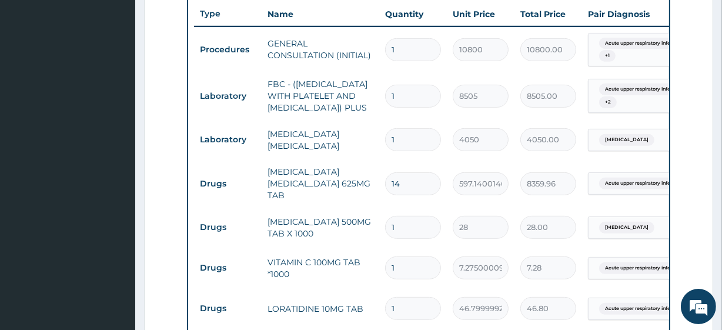
type input "18"
type input "504.00"
type input "18"
click at [411, 274] on input "1" at bounding box center [413, 267] width 56 height 23
type input "2"
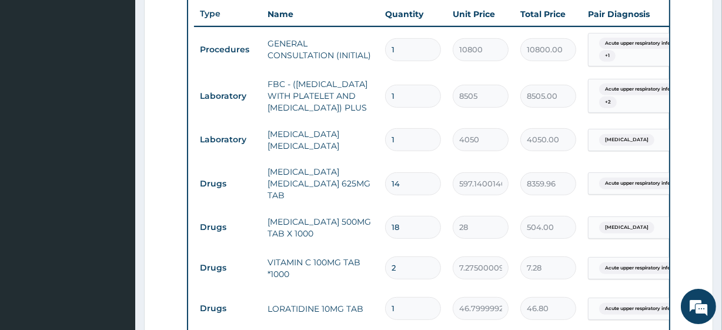
type input "14.55"
type input "3"
type input "21.83"
type input "30"
type input "218.25"
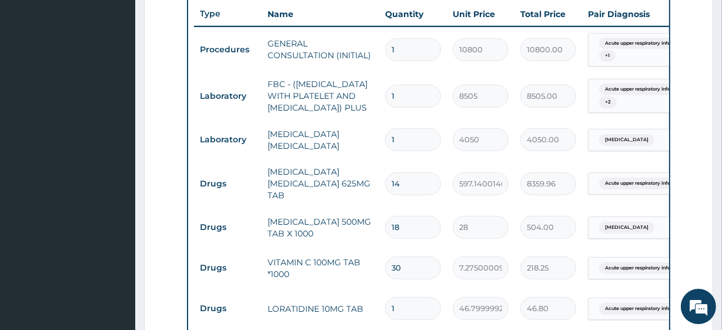
type input "30"
click at [404, 320] on input "1" at bounding box center [413, 308] width 56 height 23
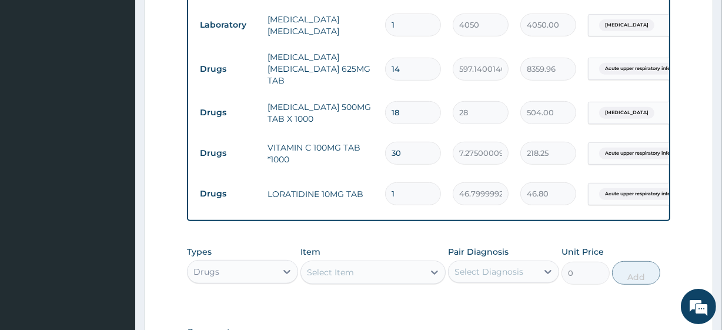
scroll to position [558, 0]
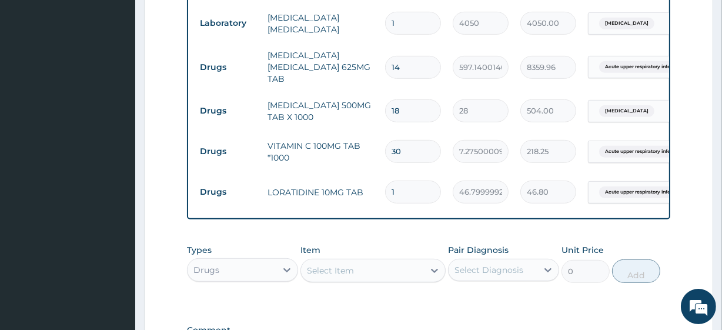
click at [408, 202] on input "1" at bounding box center [413, 191] width 56 height 23
type input "6"
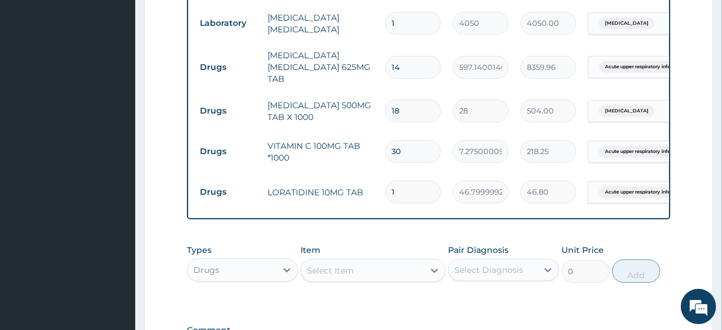
type input "280.80"
type input "5"
type input "234.00"
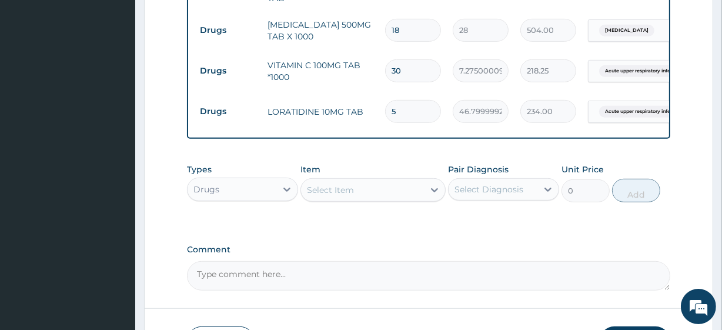
scroll to position [742, 0]
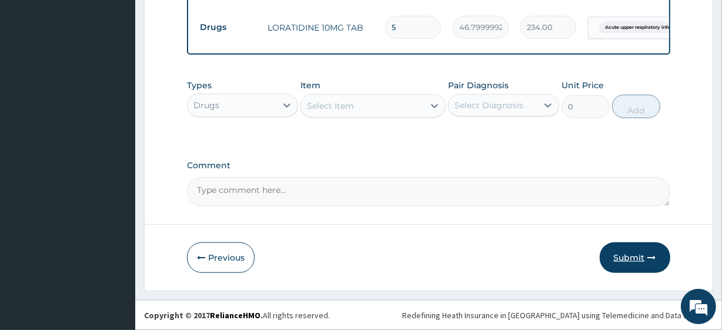
click at [635, 253] on button "Submit" at bounding box center [635, 257] width 71 height 31
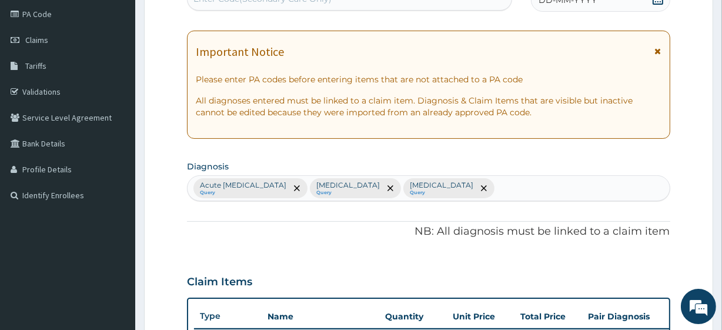
scroll to position [0, 0]
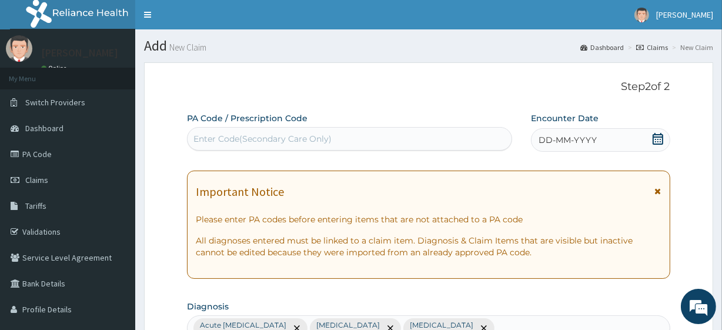
click at [647, 134] on div "DD-MM-YYYY" at bounding box center [600, 140] width 139 height 24
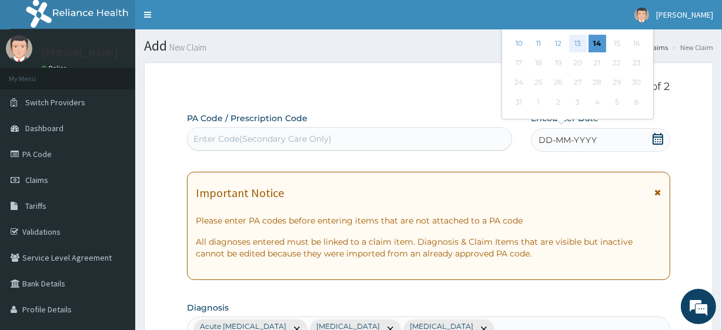
click at [575, 35] on div "13" at bounding box center [577, 44] width 18 height 18
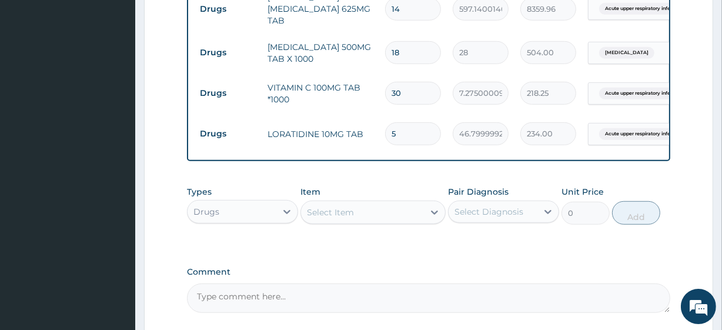
scroll to position [742, 0]
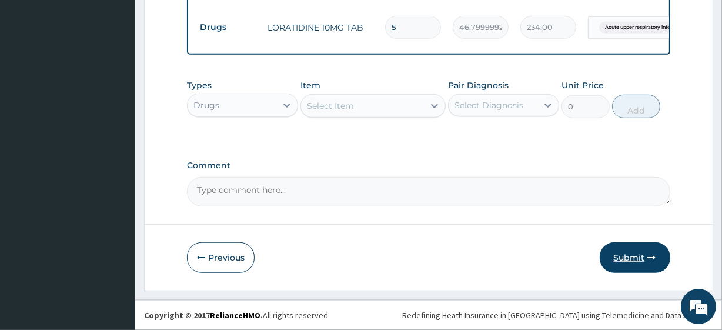
click at [611, 257] on button "Submit" at bounding box center [635, 257] width 71 height 31
click at [632, 262] on button "Submit" at bounding box center [635, 257] width 71 height 31
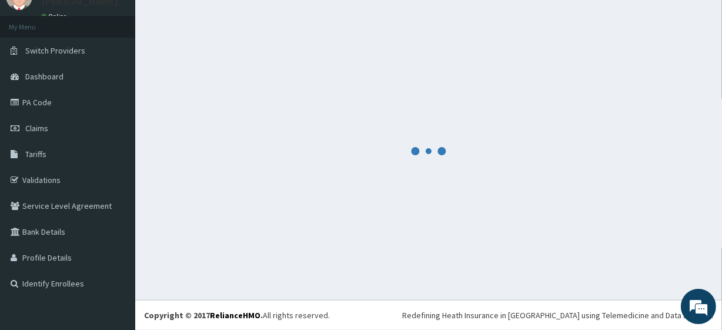
scroll to position [52, 0]
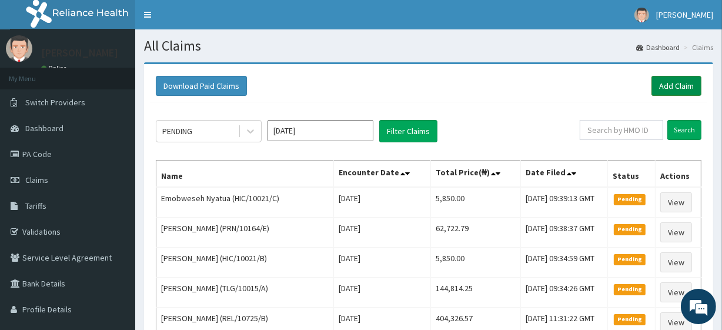
click at [686, 93] on link "Add Claim" at bounding box center [676, 86] width 50 height 20
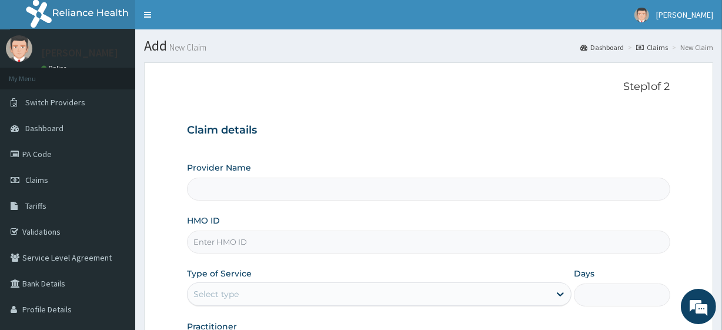
type input "R-Jolad Plus"
click at [264, 234] on input "HMO ID" at bounding box center [428, 241] width 483 height 23
paste input "HIC/10021/C"
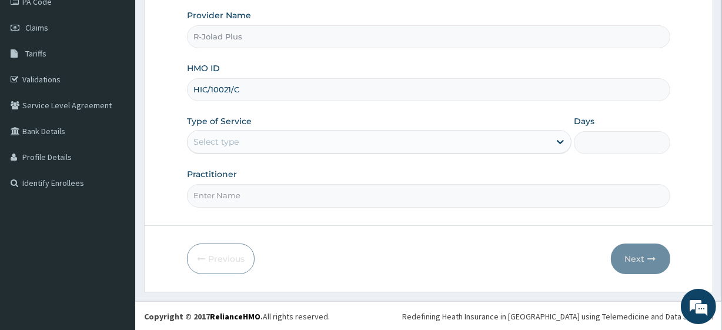
type input "HIC/10021/C"
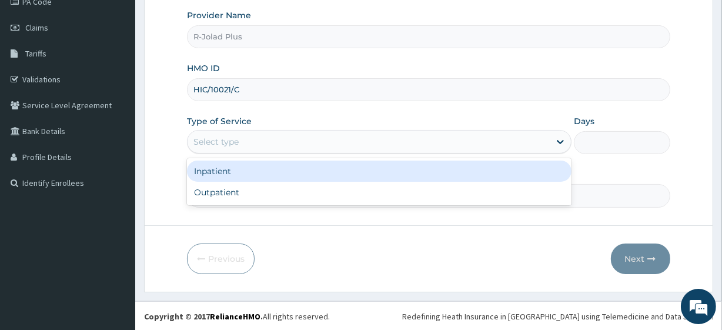
drag, startPoint x: 212, startPoint y: 131, endPoint x: 218, endPoint y: 158, distance: 27.8
click at [218, 153] on div "option Inpatient focused, 1 of 2. 2 results available. Use Up and Down to choos…" at bounding box center [379, 142] width 384 height 24
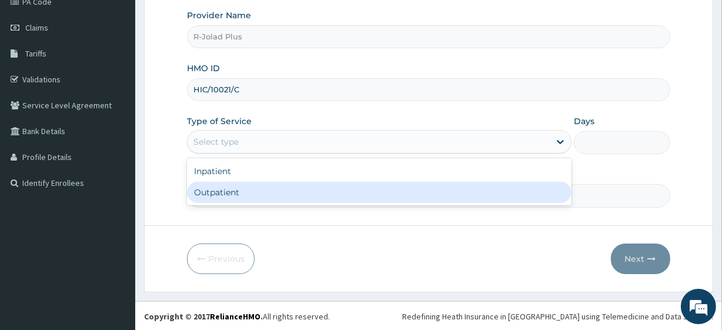
click at [219, 188] on div "Outpatient" at bounding box center [379, 192] width 384 height 21
type input "1"
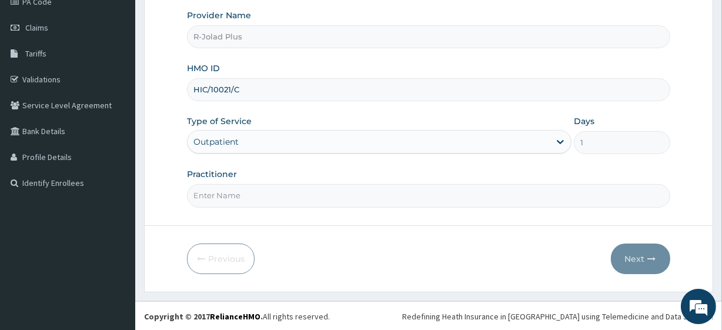
click at [219, 188] on input "Practitioner" at bounding box center [428, 195] width 483 height 23
type input "Dr Daniel"
click at [643, 255] on button "Next" at bounding box center [640, 258] width 59 height 31
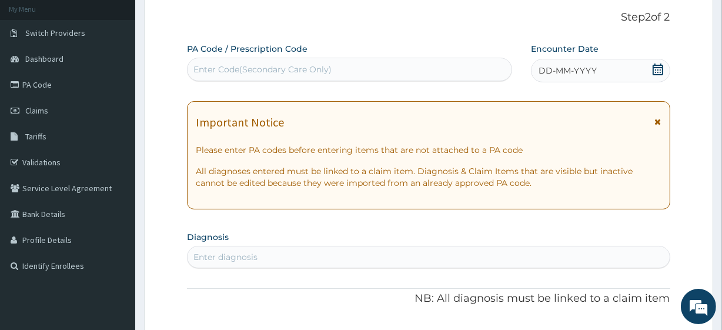
scroll to position [0, 0]
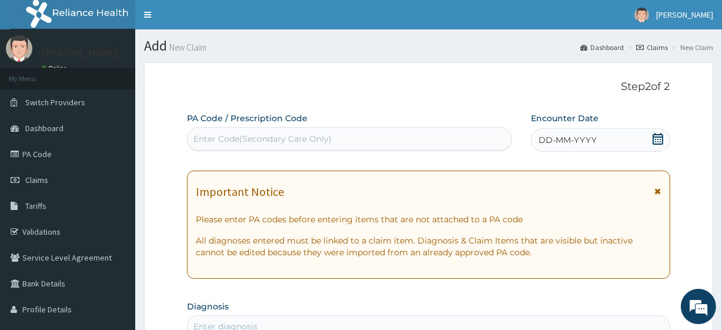
click at [273, 135] on div "Enter Code(Secondary Care Only)" at bounding box center [262, 139] width 138 height 12
paste input "PA/BD93A8"
type input "PA/BD93A8"
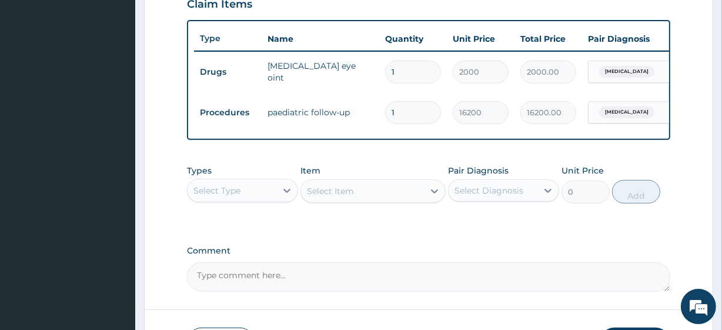
scroll to position [0, 106]
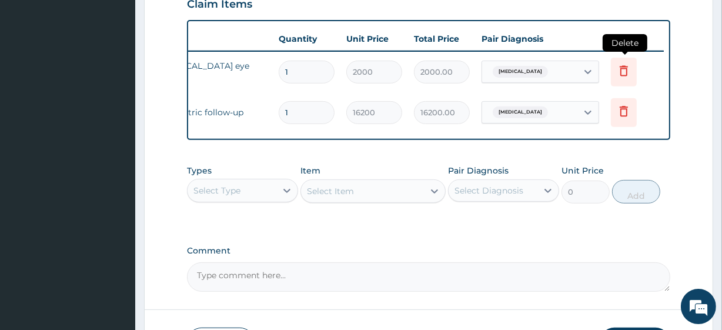
click at [625, 76] on icon at bounding box center [624, 72] width 26 height 29
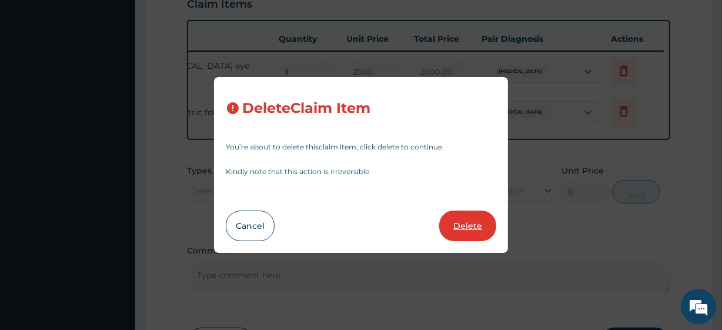
click at [466, 214] on button "Delete" at bounding box center [467, 225] width 57 height 31
type input "16200"
type input "16200.00"
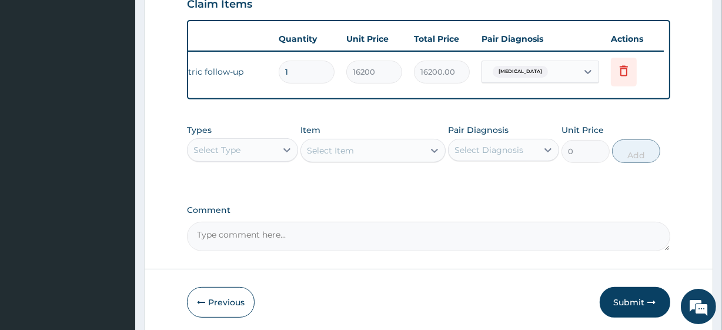
click at [457, 239] on textarea "Comment" at bounding box center [428, 236] width 483 height 29
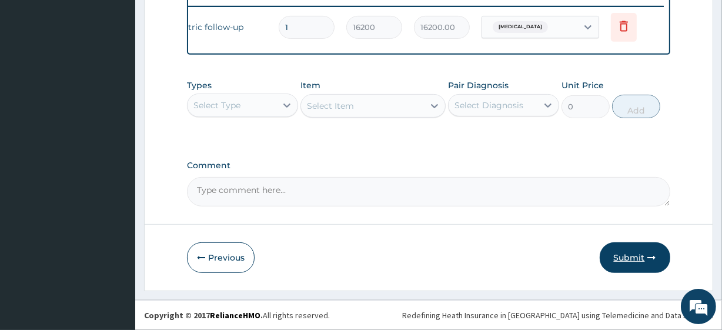
click at [643, 257] on button "Submit" at bounding box center [635, 257] width 71 height 31
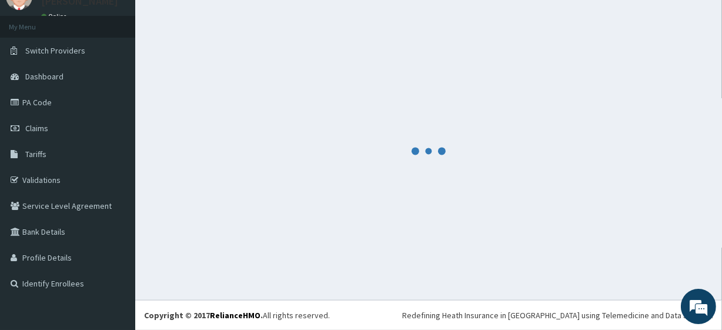
scroll to position [52, 0]
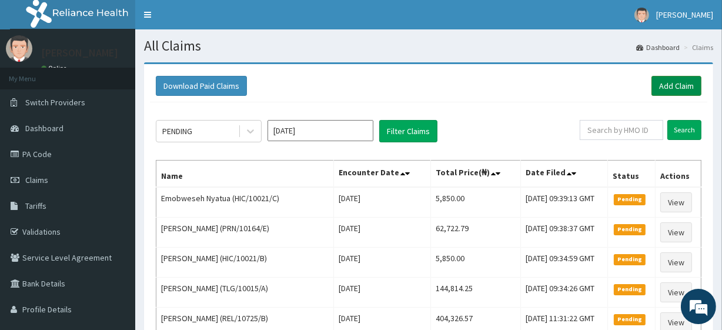
click at [691, 93] on link "Add Claim" at bounding box center [676, 86] width 50 height 20
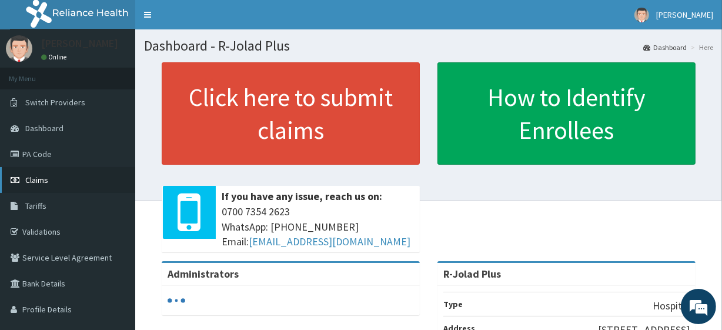
click at [77, 188] on link "Claims" at bounding box center [67, 180] width 135 height 26
click at [53, 166] on link "PA Code" at bounding box center [67, 154] width 135 height 26
click at [50, 171] on link "Claims" at bounding box center [67, 180] width 135 height 26
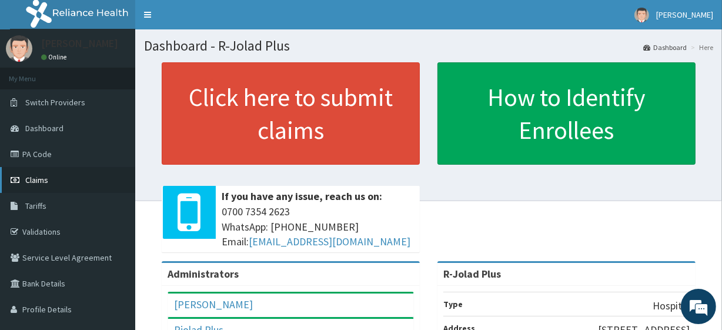
click at [59, 172] on link "Claims" at bounding box center [67, 180] width 135 height 26
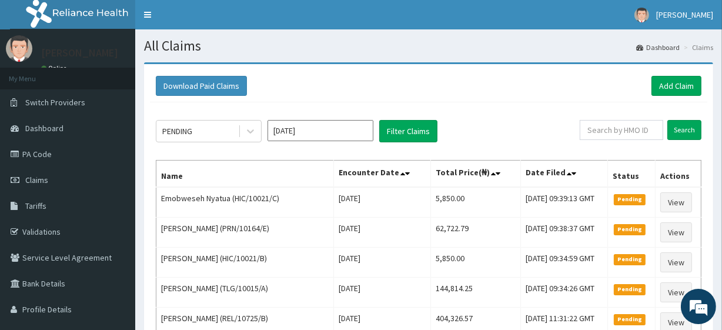
click at [676, 74] on div "Download Paid Claims Add Claim" at bounding box center [428, 86] width 557 height 32
click at [677, 79] on link "Add Claim" at bounding box center [676, 86] width 50 height 20
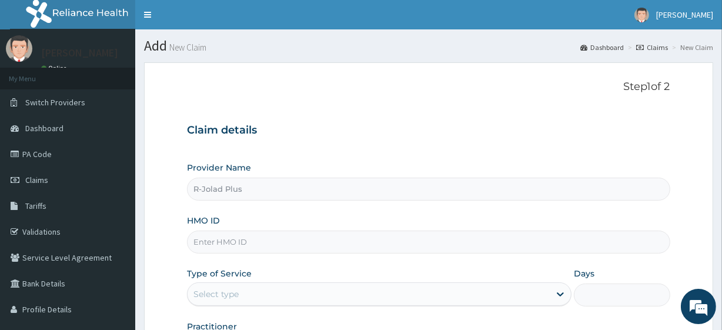
click at [266, 238] on input "HMO ID" at bounding box center [428, 241] width 483 height 23
paste input "NCL/10010/c"
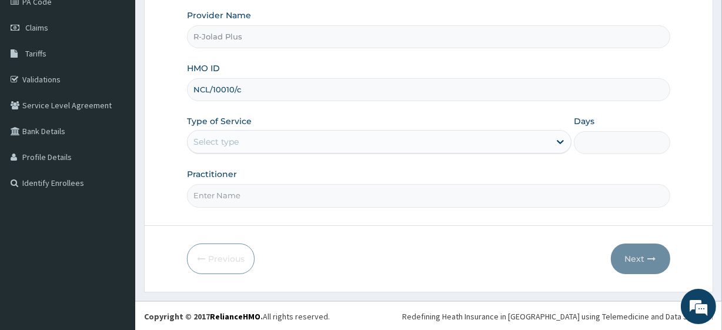
type input "NCL/10010/c"
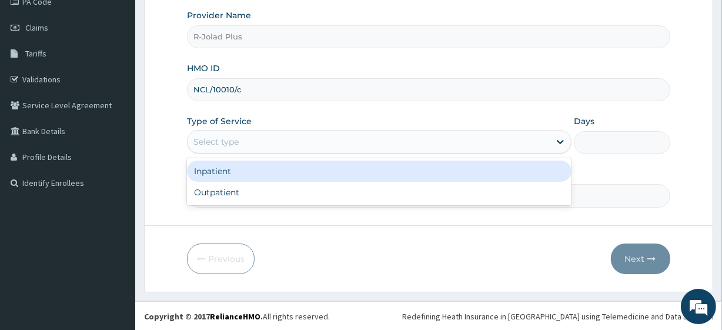
click at [223, 148] on div "Select type" at bounding box center [369, 141] width 362 height 19
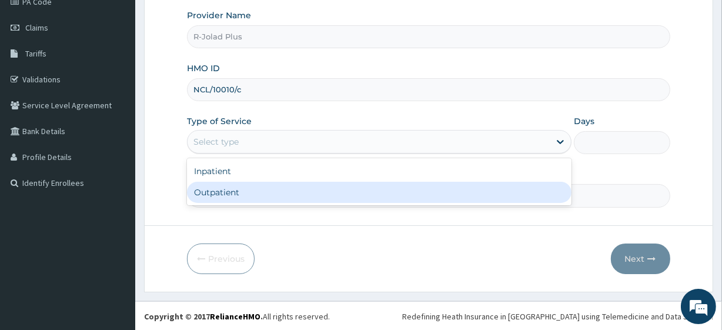
click at [224, 194] on div "Outpatient" at bounding box center [379, 192] width 384 height 21
type input "1"
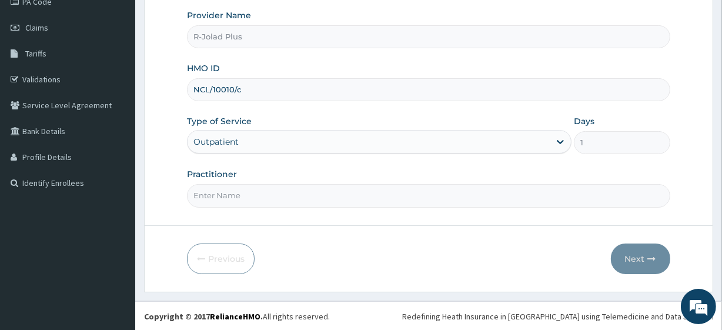
click at [224, 194] on input "Practitioner" at bounding box center [428, 195] width 483 height 23
drag, startPoint x: 224, startPoint y: 194, endPoint x: 269, endPoint y: 148, distance: 64.0
click at [269, 148] on div "Provider Name R-Jolad Plus HMO ID NCL/10010/c Type of Service Outpatient Days 1…" at bounding box center [428, 107] width 483 height 197
type input "[PERSON_NAME]"
click at [635, 261] on button "Next" at bounding box center [640, 258] width 59 height 31
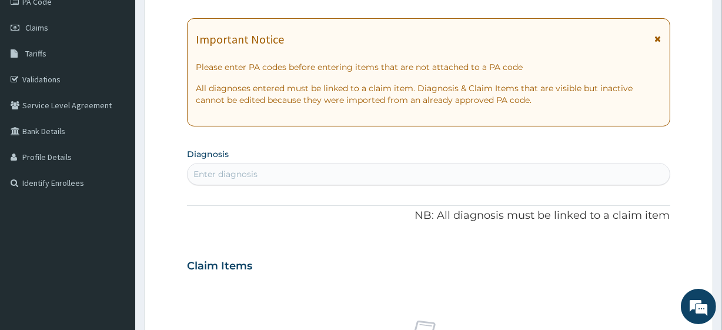
scroll to position [0, 0]
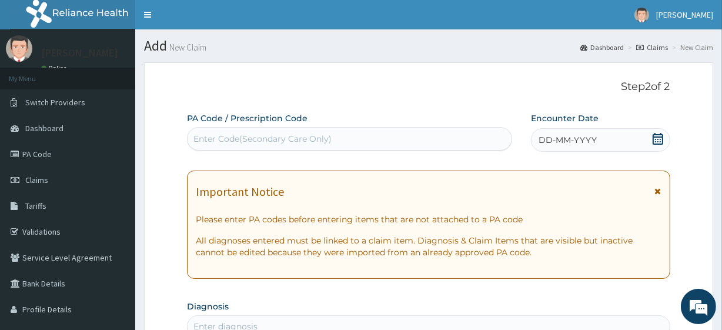
click at [227, 130] on div "Enter Code(Secondary Care Only)" at bounding box center [349, 138] width 323 height 19
paste input "PA/DEA30C"
type input "PA/DEA30C"
click at [299, 146] on div "PA/DEA30C" at bounding box center [339, 138] width 302 height 19
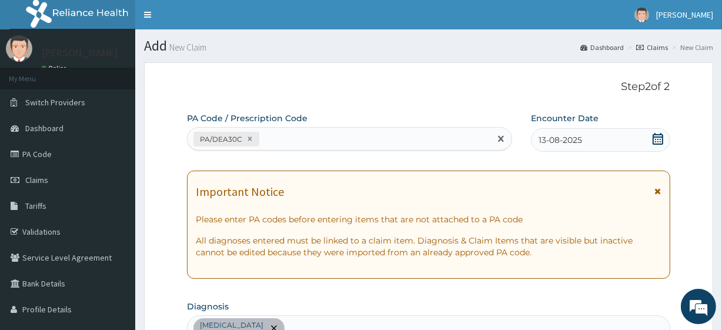
paste input "PA/893CB4"
type input "PA/893CB4"
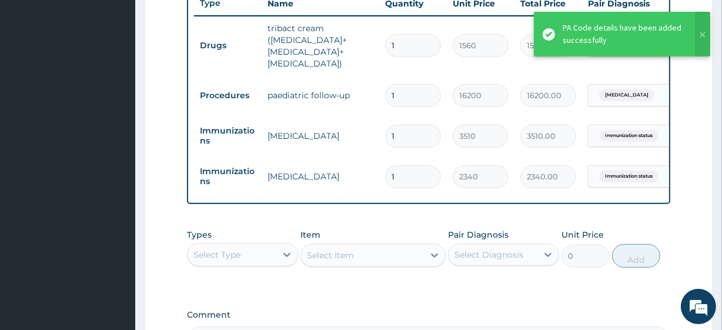
scroll to position [598, 0]
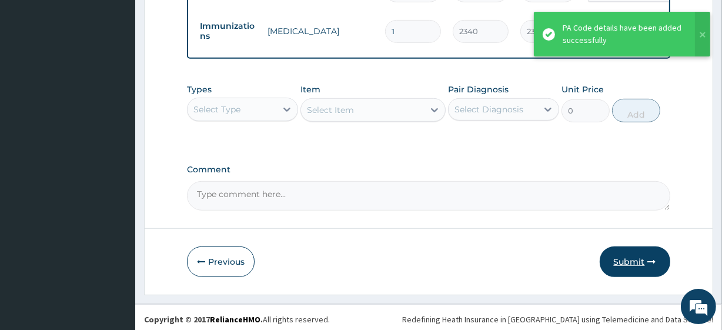
click at [628, 255] on button "Submit" at bounding box center [635, 261] width 71 height 31
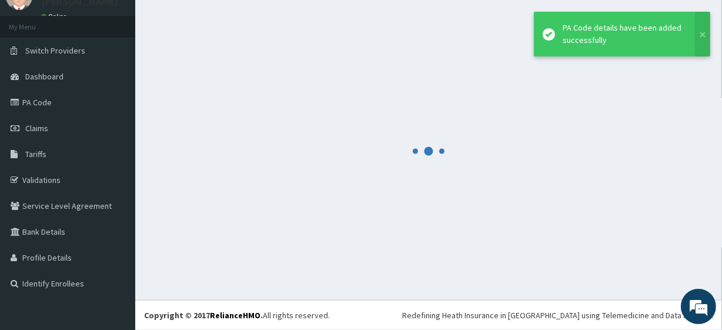
scroll to position [52, 0]
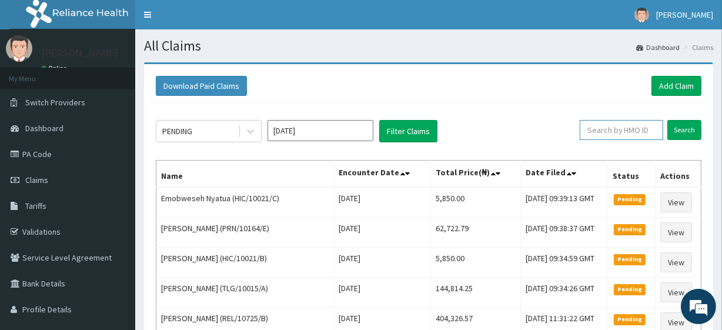
click at [604, 135] on input "text" at bounding box center [621, 130] width 83 height 20
paste input "PRN/10164/D"
type input "PRN/10164/D"
click at [688, 126] on input "Search" at bounding box center [684, 130] width 34 height 20
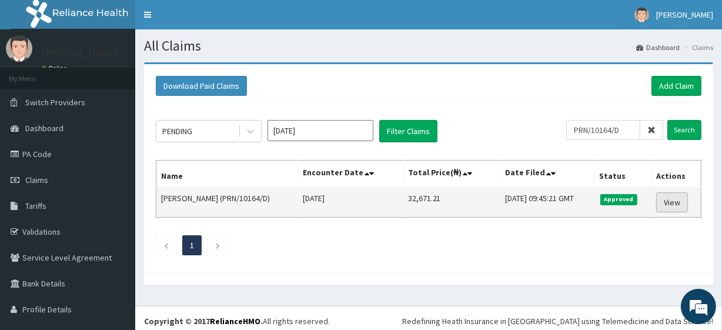
click at [664, 203] on link "View" at bounding box center [672, 202] width 32 height 20
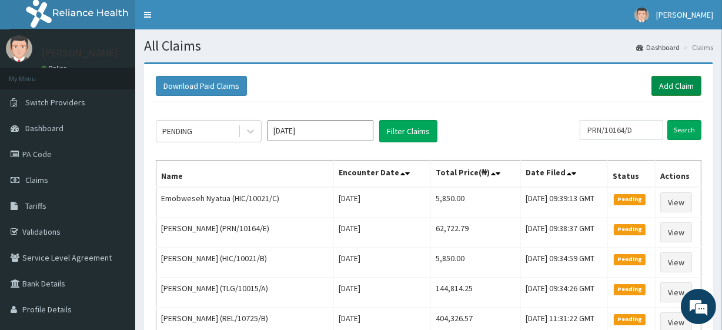
click at [691, 94] on link "Add Claim" at bounding box center [676, 86] width 50 height 20
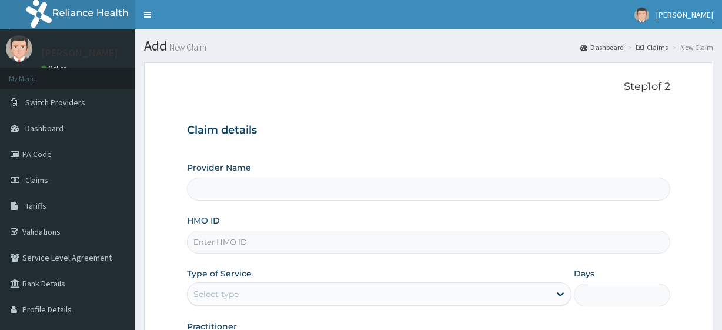
type input "R-Jolad Plus"
click at [47, 155] on link "PA Code" at bounding box center [67, 154] width 135 height 26
click at [287, 238] on input "HMO ID" at bounding box center [428, 241] width 483 height 23
paste input "FSL/10002/A"
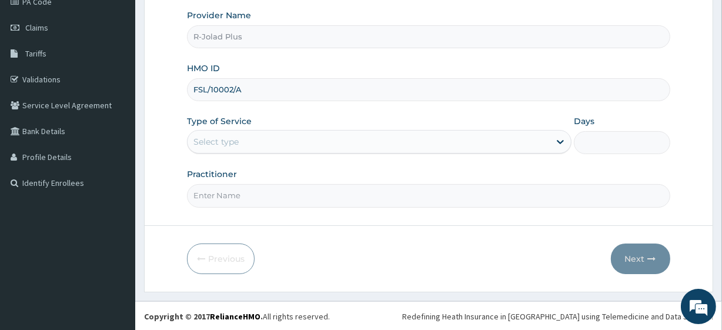
type input "FSL/10002/A"
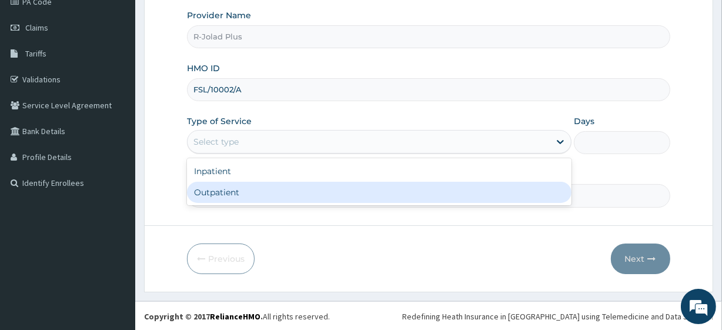
drag, startPoint x: 241, startPoint y: 140, endPoint x: 236, endPoint y: 199, distance: 58.4
click at [236, 153] on div "option Outpatient focused, 2 of 2. 2 results available. Use Up and Down to choo…" at bounding box center [379, 142] width 384 height 24
click at [236, 199] on div "Outpatient" at bounding box center [379, 192] width 384 height 21
type input "1"
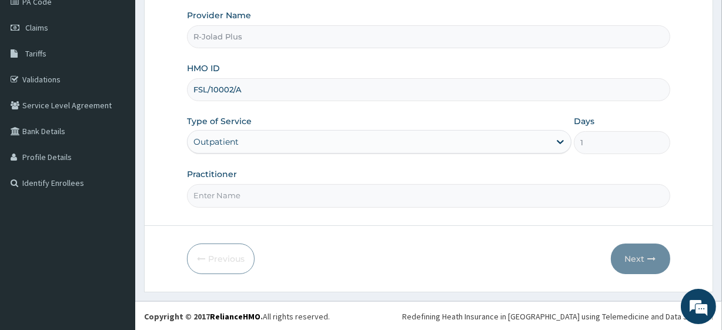
click at [236, 199] on input "Practitioner" at bounding box center [428, 195] width 483 height 23
type input "[PERSON_NAME]"
click at [627, 252] on button "Next" at bounding box center [640, 258] width 59 height 31
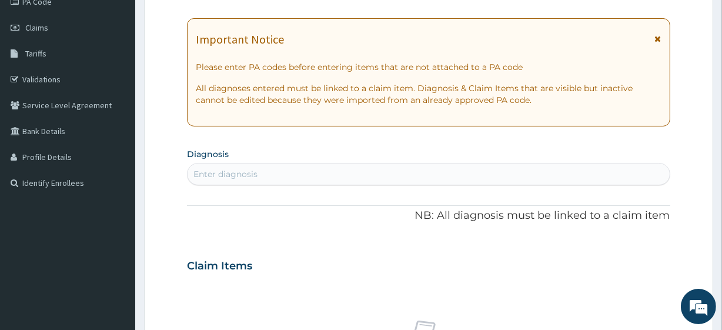
scroll to position [0, 0]
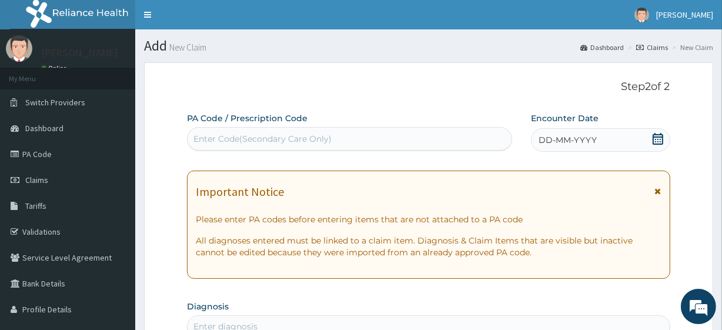
click at [287, 143] on div "Enter Code(Secondary Care Only)" at bounding box center [262, 139] width 138 height 12
paste input "PA/3A0A70"
type input "PA/3A0A70"
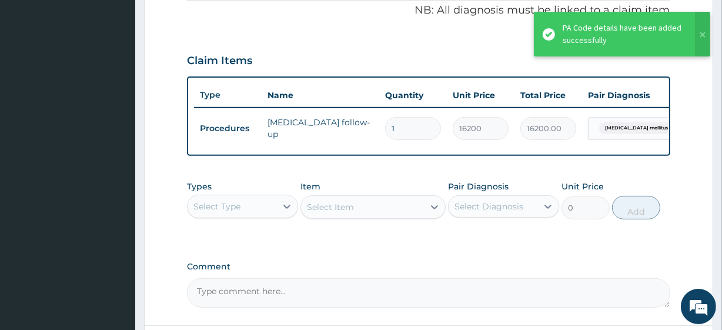
scroll to position [469, 0]
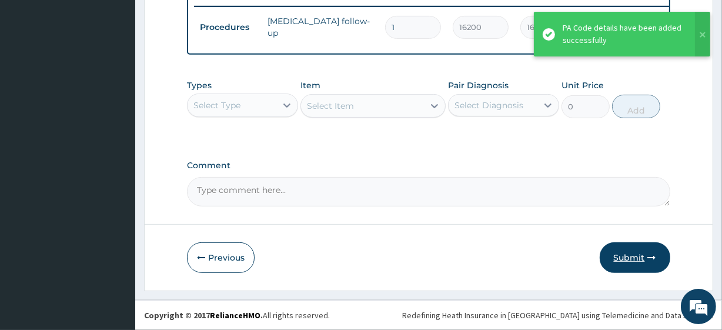
click at [621, 252] on button "Submit" at bounding box center [635, 257] width 71 height 31
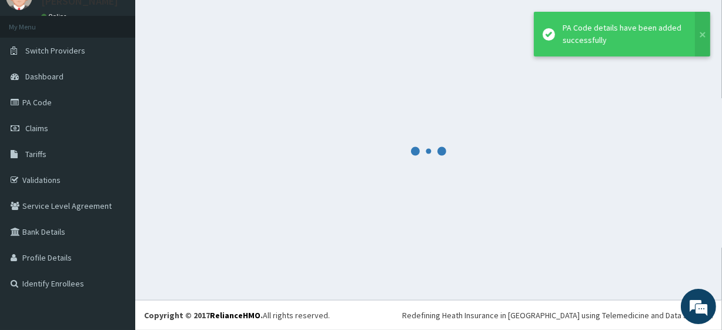
scroll to position [52, 0]
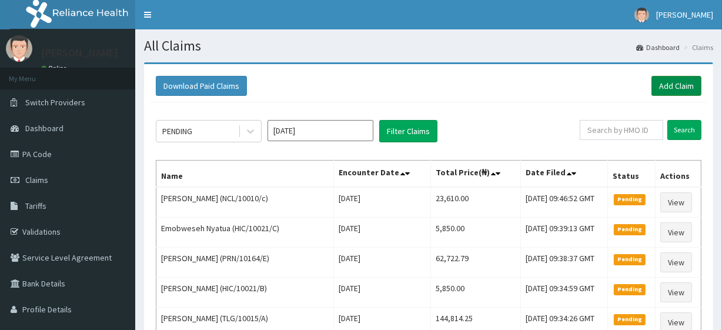
click at [653, 88] on link "Add Claim" at bounding box center [676, 86] width 50 height 20
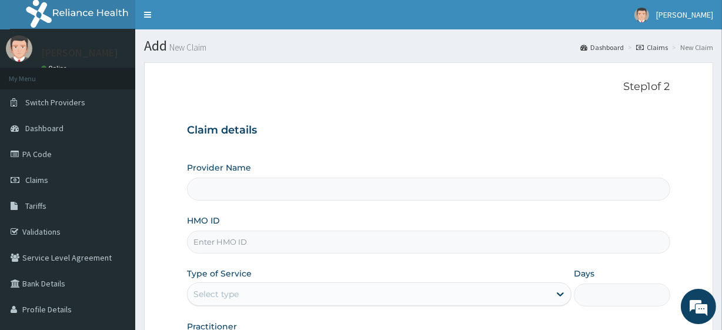
type input "R-Jolad Plus"
click at [273, 246] on input "HMO ID" at bounding box center [428, 241] width 483 height 23
paste input "HIC/10021/B"
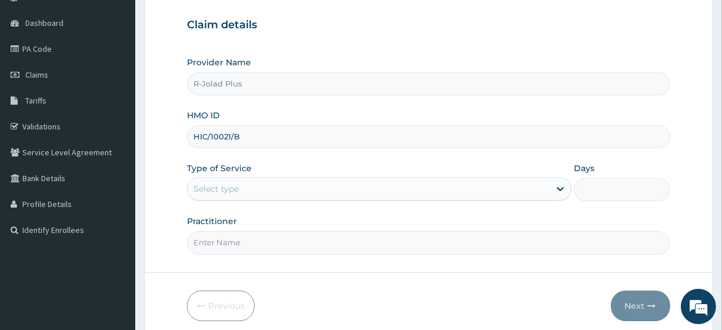
scroll to position [106, 0]
type input "HIC/10021/B"
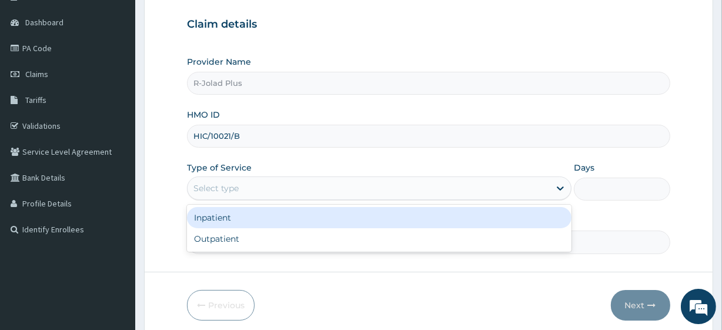
click at [235, 188] on div "Select type" at bounding box center [215, 188] width 45 height 12
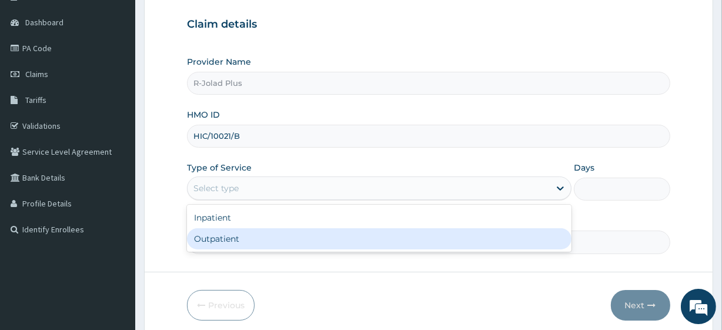
click at [230, 245] on div "Outpatient" at bounding box center [379, 238] width 384 height 21
type input "1"
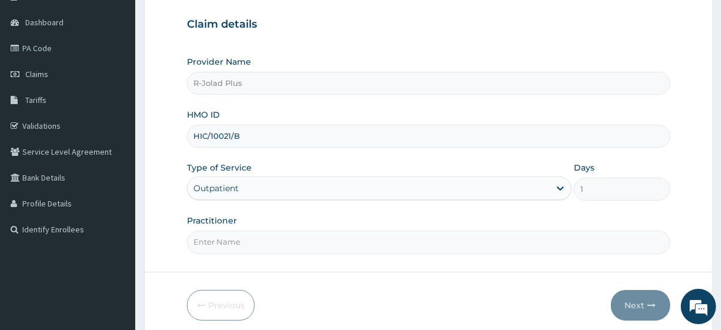
click at [230, 245] on input "Practitioner" at bounding box center [428, 241] width 483 height 23
type input "[PERSON_NAME]"
click at [625, 312] on button "Next" at bounding box center [640, 305] width 59 height 31
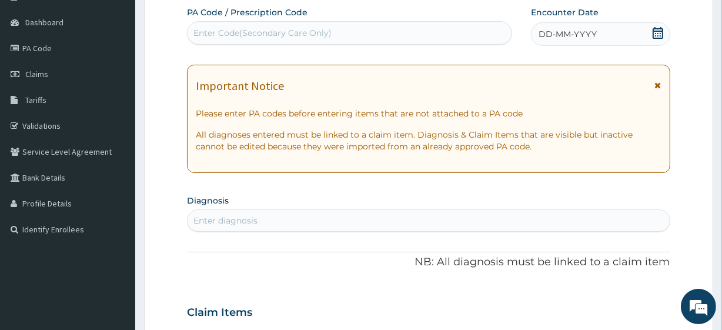
scroll to position [0, 0]
click at [241, 31] on div "Enter Code(Secondary Care Only)" at bounding box center [262, 33] width 138 height 12
paste input "PA/27CBCE"
type input "PA/27CBCE"
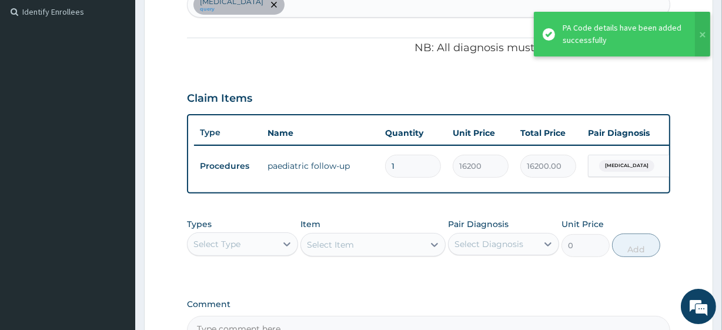
scroll to position [469, 0]
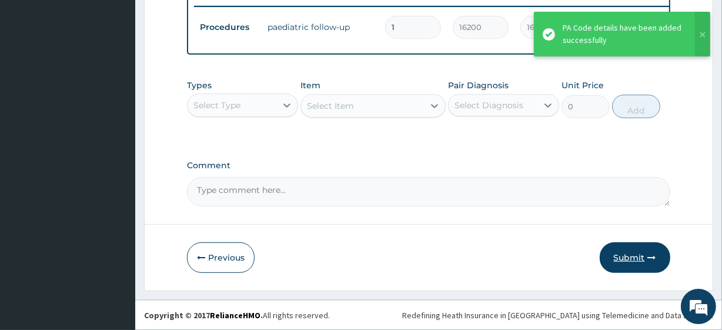
click at [634, 259] on button "Submit" at bounding box center [635, 257] width 71 height 31
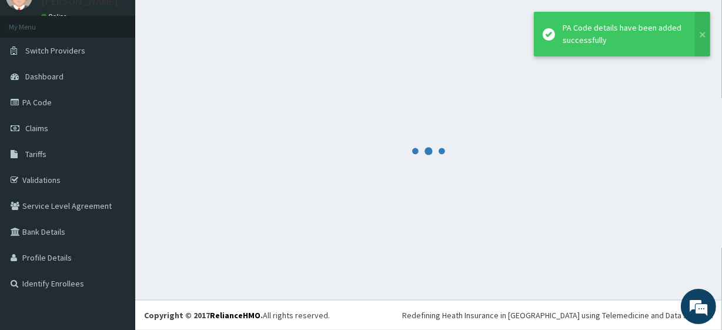
scroll to position [52, 0]
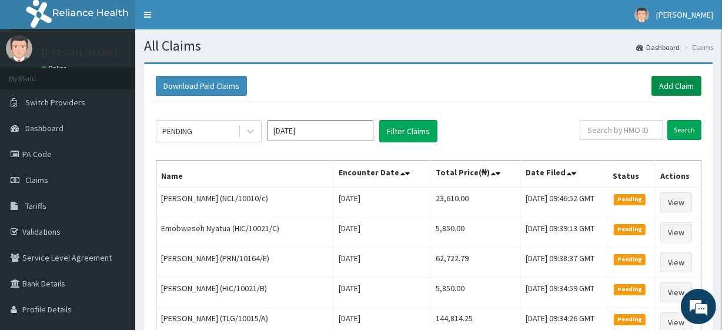
click at [675, 80] on link "Add Claim" at bounding box center [676, 86] width 50 height 20
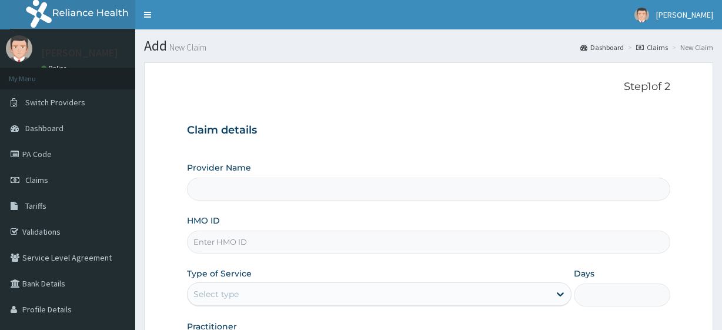
type input "R-Jolad Plus"
click at [221, 248] on input "HMO ID" at bounding box center [428, 241] width 483 height 23
paste input "BTS/10022/D"
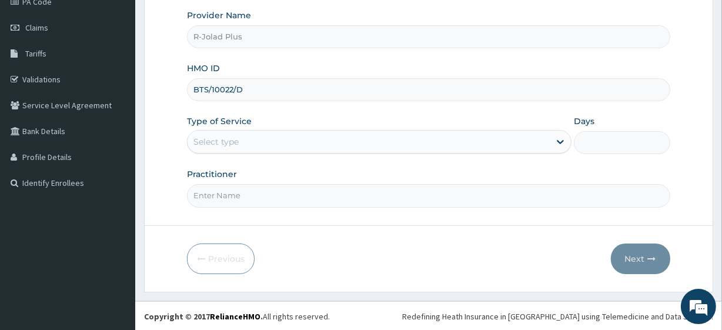
type input "BTS/10022/D"
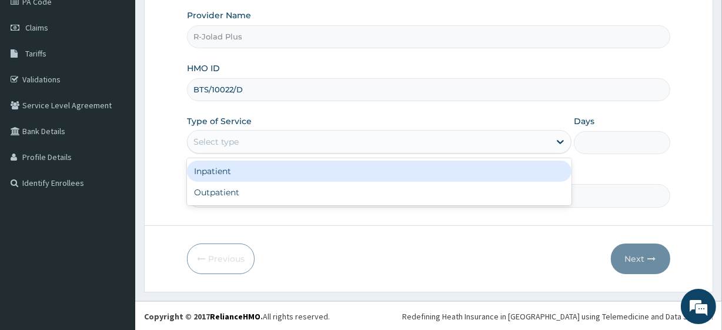
drag, startPoint x: 254, startPoint y: 143, endPoint x: 245, endPoint y: 196, distance: 53.7
click at [245, 153] on div "option Inpatient focused, 1 of 2. 2 results available. Use Up and Down to choos…" at bounding box center [379, 142] width 384 height 24
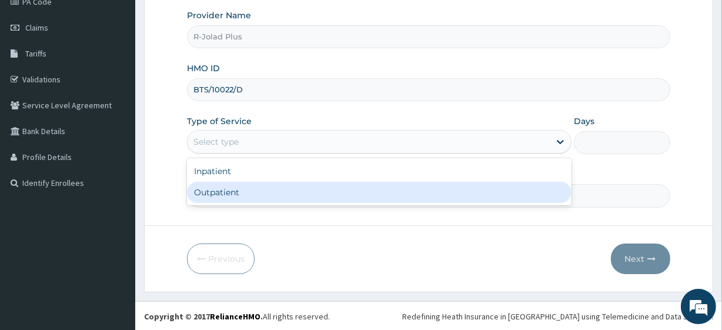
click at [245, 196] on div "Outpatient" at bounding box center [379, 192] width 384 height 21
type input "1"
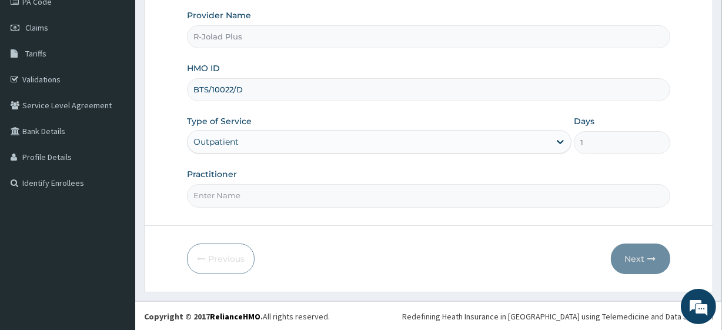
click at [245, 196] on input "Practitioner" at bounding box center [428, 195] width 483 height 23
drag, startPoint x: 245, startPoint y: 196, endPoint x: 263, endPoint y: 146, distance: 52.6
click at [263, 146] on div "Provider Name R-Jolad Plus HMO ID BTS/10022/D Type of Service Outpatient Days 1…" at bounding box center [428, 107] width 483 height 197
type input "Dr Daniel"
click at [630, 261] on button "Next" at bounding box center [640, 258] width 59 height 31
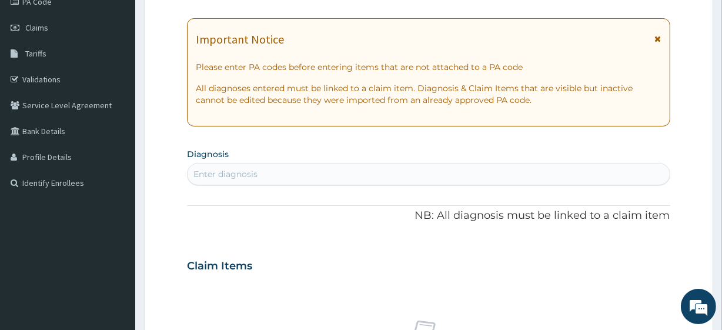
click at [210, 181] on div "Enter diagnosis" at bounding box center [428, 174] width 481 height 19
type input "MALA"
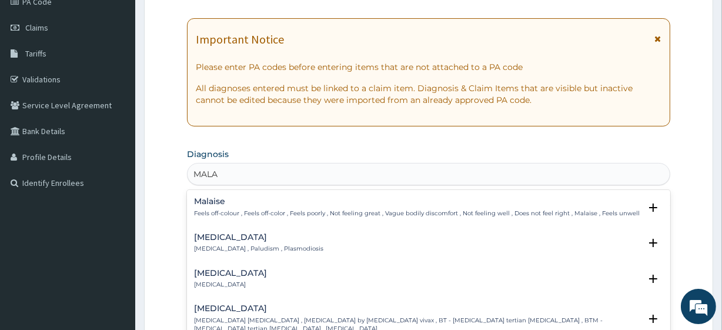
click at [220, 236] on h4 "[MEDICAL_DATA]" at bounding box center [258, 237] width 129 height 9
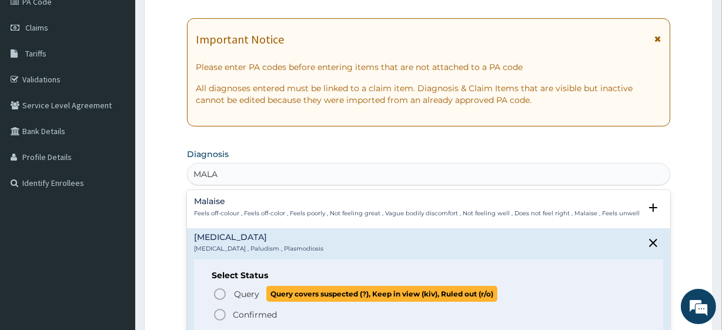
click at [247, 288] on span "Query" at bounding box center [246, 294] width 25 height 12
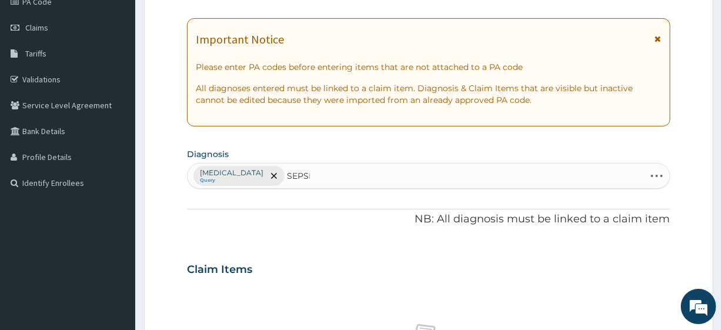
type input "SEPSIS"
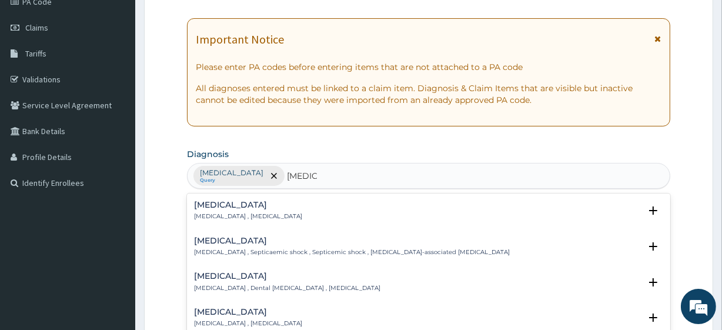
click at [228, 207] on h4 "Sepsis" at bounding box center [248, 204] width 108 height 9
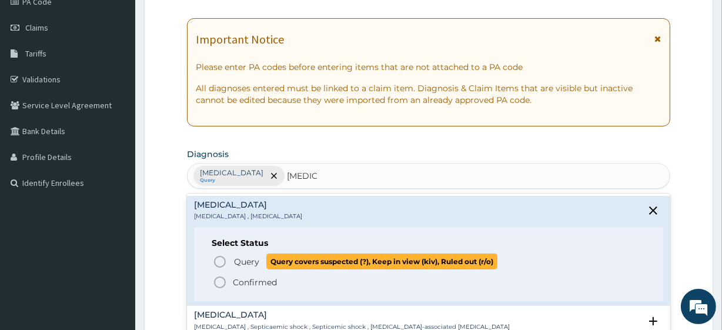
click at [263, 260] on p "Query Query covers suspected (?), Keep in view (kiv), Ruled out (r/o)" at bounding box center [365, 261] width 264 height 16
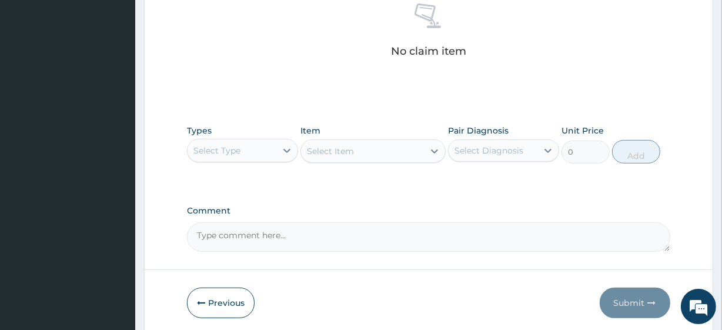
scroll to position [517, 0]
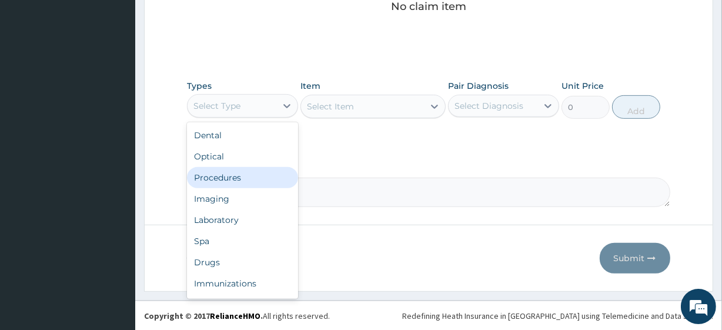
drag, startPoint x: 262, startPoint y: 98, endPoint x: 219, endPoint y: 186, distance: 97.8
click at [219, 118] on div "option Procedures focused, 3 of 10. 10 results available. Use Up and Down to ch…" at bounding box center [242, 106] width 111 height 24
click at [219, 186] on div "Procedures" at bounding box center [242, 177] width 111 height 21
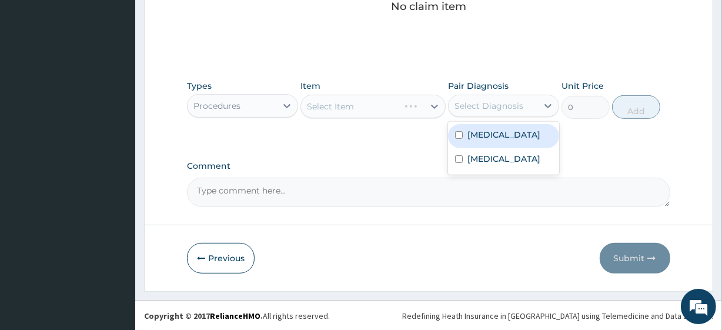
drag, startPoint x: 517, startPoint y: 100, endPoint x: 498, endPoint y: 142, distance: 46.0
click at [498, 117] on div "option Malaria focused, 1 of 2. 2 results available. Use Up and Down to choose …" at bounding box center [503, 106] width 111 height 22
click at [498, 142] on div "Malaria" at bounding box center [503, 136] width 111 height 24
checkbox input "true"
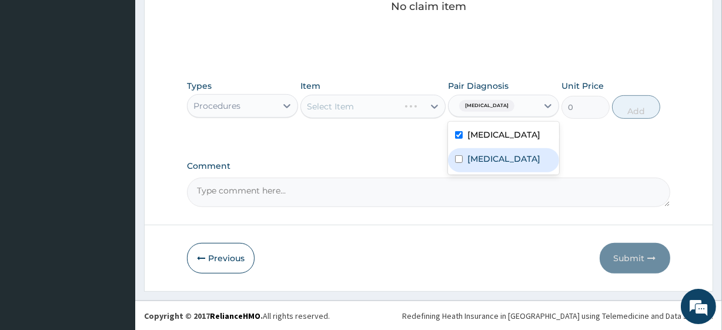
click at [490, 163] on label "Sepsis" at bounding box center [503, 159] width 73 height 12
checkbox input "true"
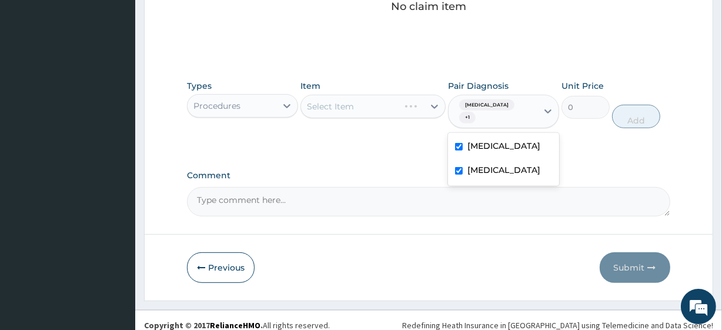
click at [349, 105] on div "Select Item" at bounding box center [372, 107] width 145 height 24
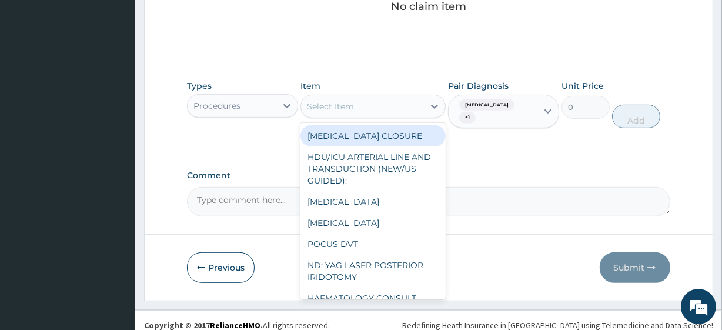
click at [349, 105] on div "Select Item" at bounding box center [330, 107] width 47 height 12
paste input "General Consultation (initial) FBC - (FULL BLOOD COUNT with platelet and red ce…"
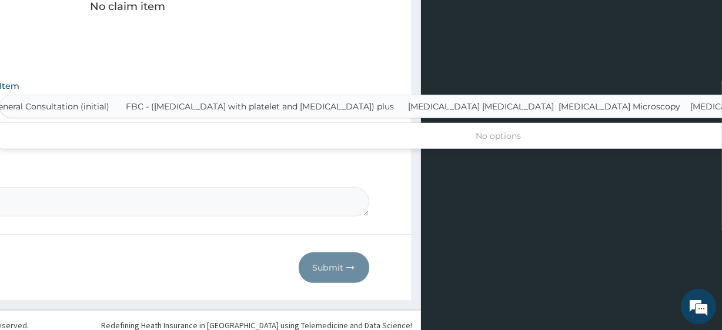
scroll to position [0, 6]
type input "General Consultation (initial)"
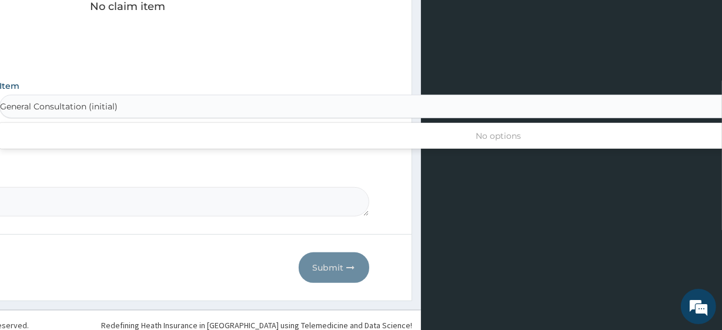
scroll to position [0, 0]
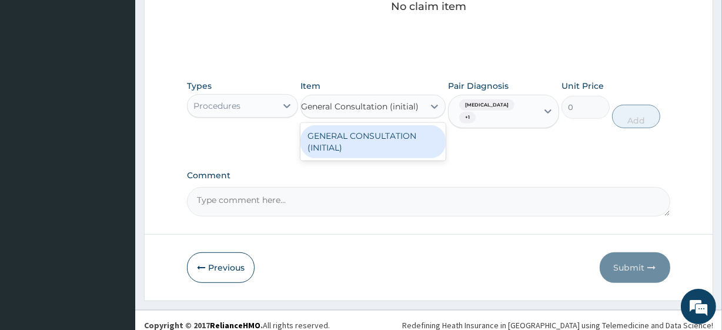
click at [369, 135] on div "GENERAL CONSULTATION (INITIAL)" at bounding box center [372, 141] width 145 height 33
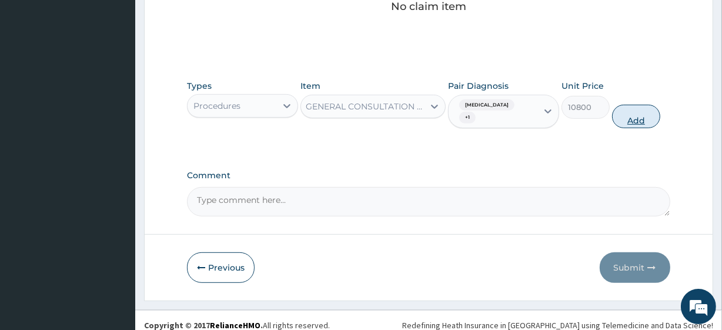
click at [649, 105] on button "Add" at bounding box center [636, 117] width 48 height 24
type input "0"
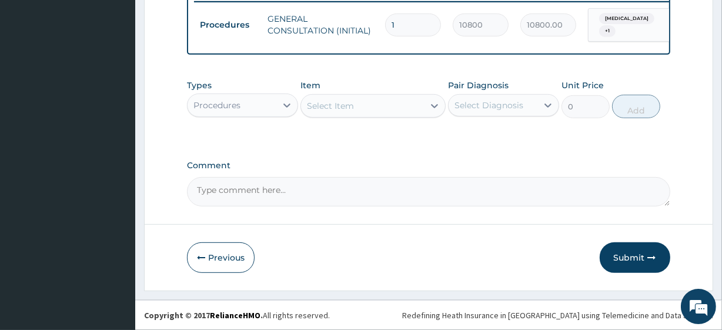
scroll to position [0, 0]
click at [253, 118] on div "Types Procedures" at bounding box center [242, 98] width 111 height 39
click at [253, 105] on div "Procedures" at bounding box center [232, 105] width 89 height 19
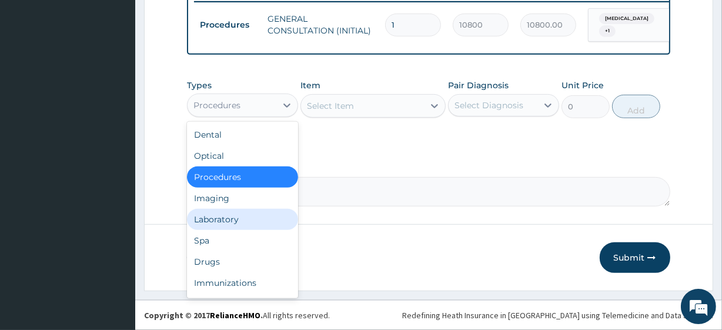
click at [240, 220] on div "Laboratory" at bounding box center [242, 219] width 111 height 21
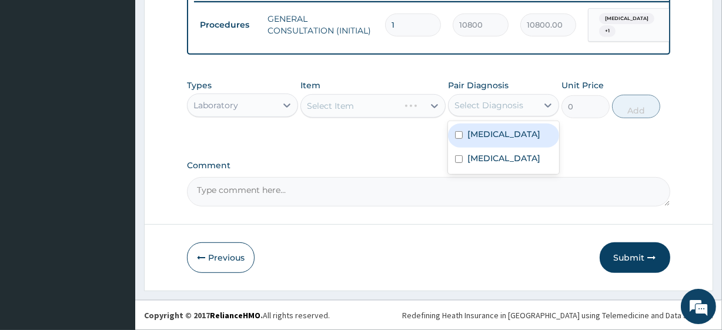
drag, startPoint x: 533, startPoint y: 105, endPoint x: 500, endPoint y: 136, distance: 44.9
click at [500, 116] on div "option Sepsis, selected. option Malaria focused, 1 of 2. 2 results available. U…" at bounding box center [503, 105] width 111 height 22
click at [500, 136] on div "Malaria" at bounding box center [503, 135] width 111 height 24
checkbox input "true"
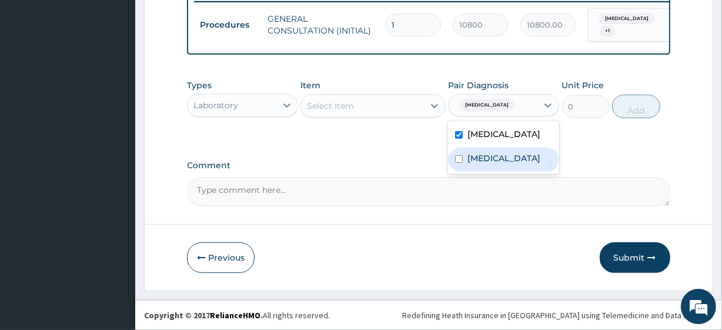
click at [494, 155] on div "Sepsis" at bounding box center [503, 160] width 111 height 24
checkbox input "true"
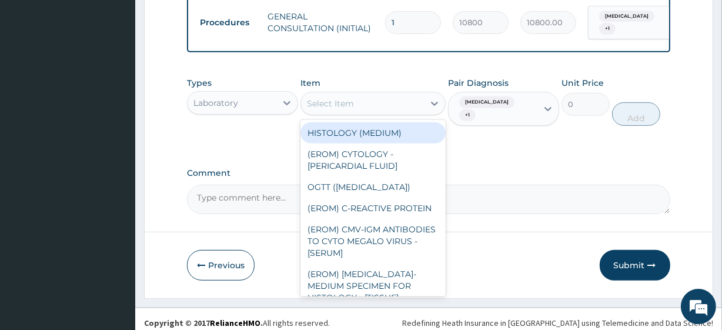
click at [388, 100] on div "Select Item" at bounding box center [362, 103] width 122 height 19
paste input "FBC - (FULL BLOOD COUNT with platelet and red cell indices) plus MALARIA PARASI…"
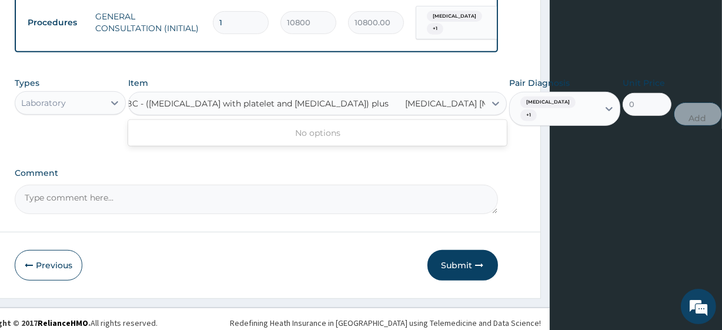
scroll to position [0, 172]
type input "FBC - (FULL BLOOD COUNT with platelet and red cell indices) plus"
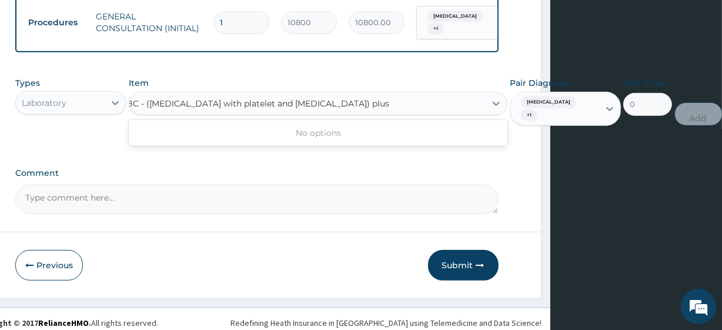
scroll to position [0, 85]
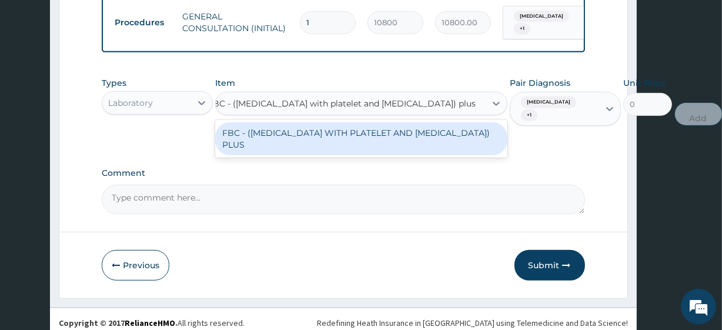
click at [418, 137] on div "FBC - (FULL BLOOD COUNT WITH PLATELET AND RED CELL INDICES) PLUS" at bounding box center [361, 138] width 292 height 33
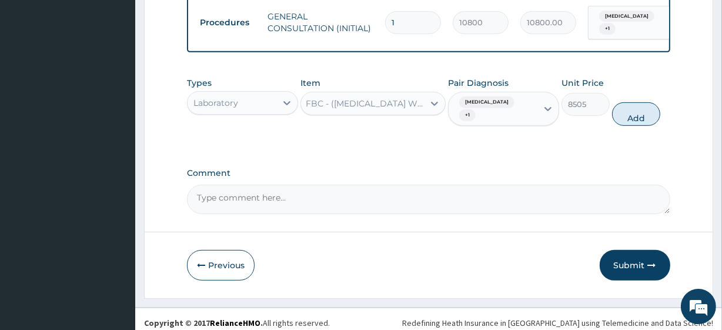
scroll to position [0, 0]
click at [631, 106] on button "Add" at bounding box center [636, 114] width 48 height 24
type input "0"
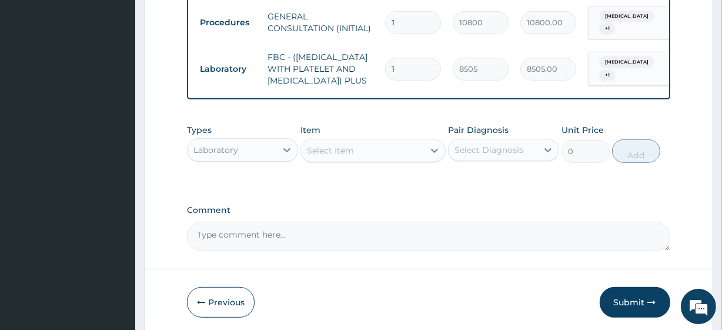
click at [371, 160] on div "Select Item" at bounding box center [362, 150] width 122 height 19
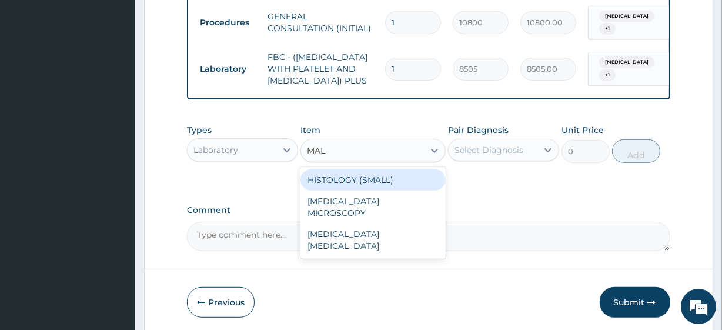
type input "MALA"
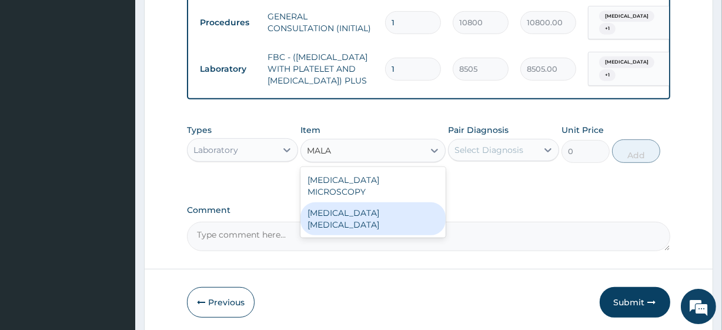
click at [371, 214] on div "[MEDICAL_DATA] [MEDICAL_DATA]" at bounding box center [372, 218] width 145 height 33
type input "4050"
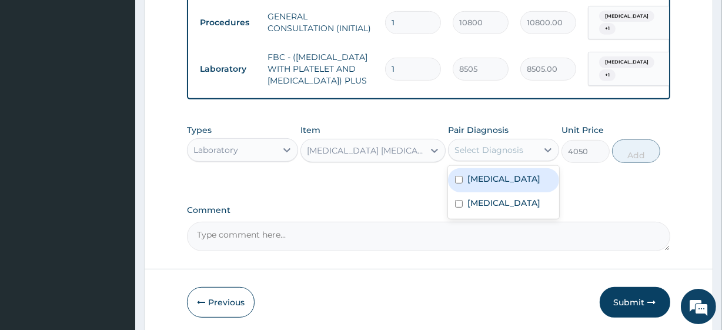
drag, startPoint x: 513, startPoint y: 160, endPoint x: 495, endPoint y: 225, distance: 67.6
click at [495, 161] on div "option Sepsis, selected. option Malaria focused, 1 of 2. 2 results available. U…" at bounding box center [503, 150] width 111 height 22
click at [494, 192] on div "[MEDICAL_DATA]" at bounding box center [503, 180] width 111 height 24
checkbox input "true"
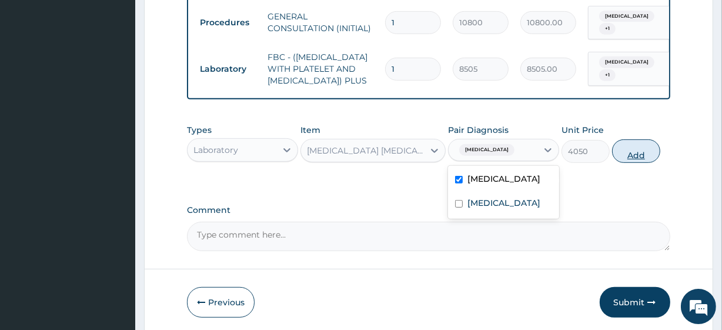
click at [641, 160] on button "Add" at bounding box center [636, 151] width 48 height 24
type input "0"
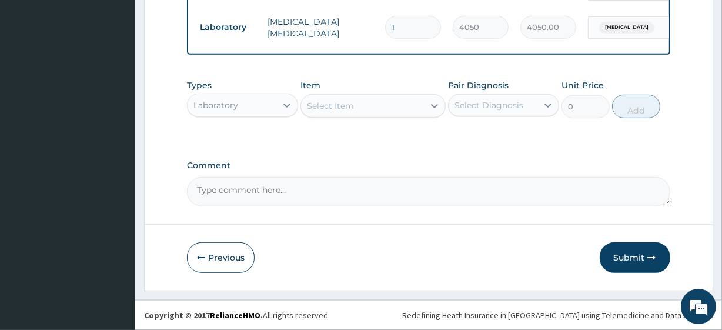
scroll to position [561, 0]
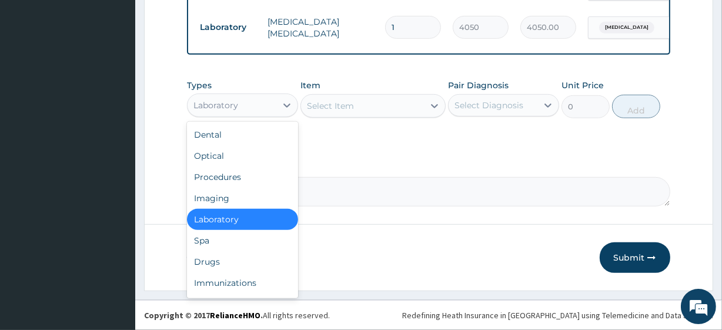
drag, startPoint x: 236, startPoint y: 108, endPoint x: 235, endPoint y: 273, distance: 164.6
click at [235, 117] on div "option Laboratory, selected. option Laboratory selected, 5 of 10. 10 results av…" at bounding box center [242, 105] width 111 height 24
click at [235, 272] on div "Drugs" at bounding box center [242, 261] width 111 height 21
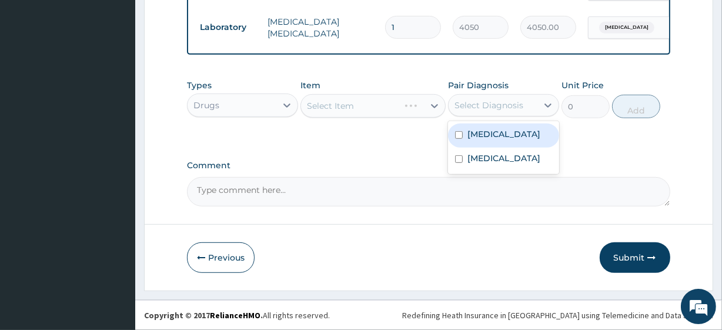
click at [504, 116] on div "Select Diagnosis" at bounding box center [503, 105] width 111 height 22
click at [498, 146] on div "Malaria" at bounding box center [503, 135] width 111 height 24
checkbox input "true"
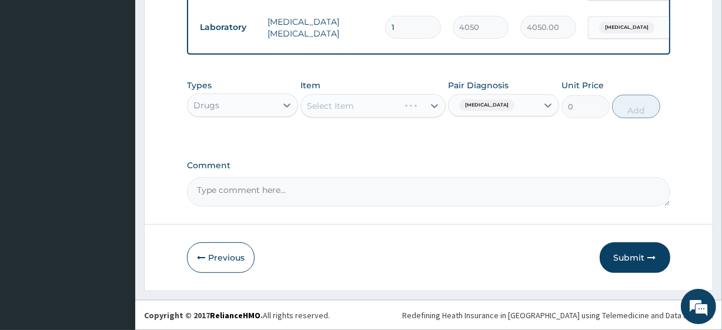
click at [387, 112] on div "Select Item" at bounding box center [372, 106] width 145 height 24
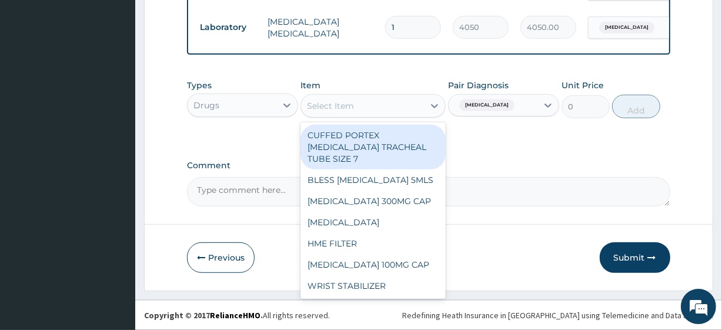
click at [387, 112] on div "Select Item" at bounding box center [362, 105] width 122 height 19
paste input "PARACETAMOL 500MG TAB x 1000 ARTEMETHER LUMEFANTRINE 80/480MG TAB X6 (FIDSON)"
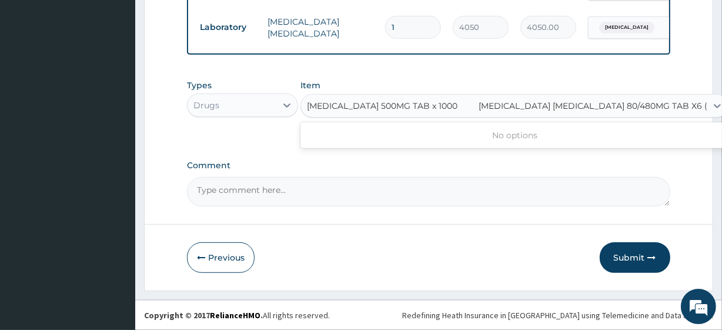
scroll to position [0, 14]
type input "PARACETAMOL 500MG TAB x 1000"
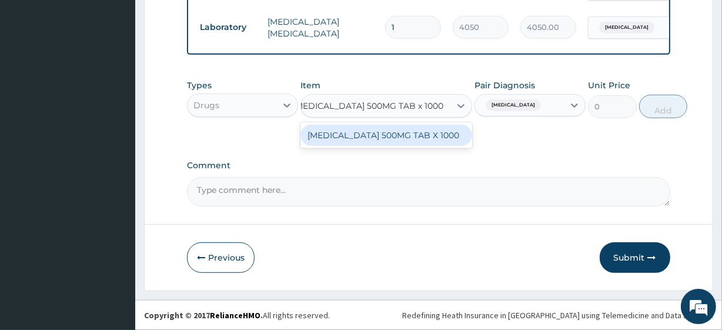
click at [400, 140] on div "PARACETAMOL 500MG TAB X 1000" at bounding box center [386, 135] width 172 height 21
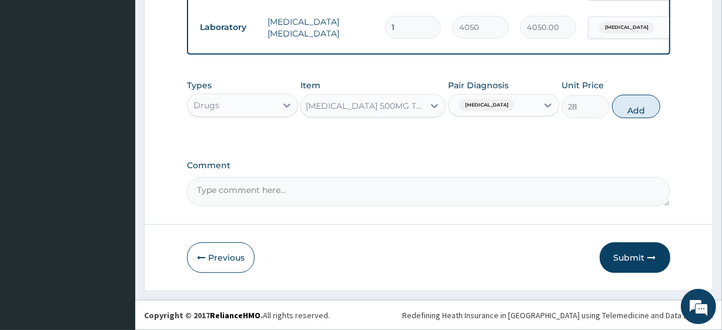
scroll to position [0, 1]
click at [642, 108] on button "Add" at bounding box center [636, 107] width 48 height 24
type input "0"
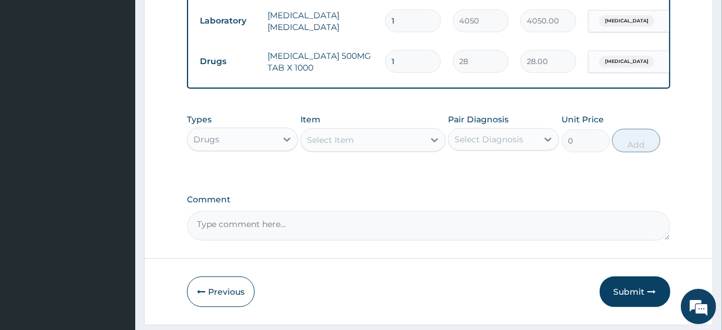
scroll to position [0, 0]
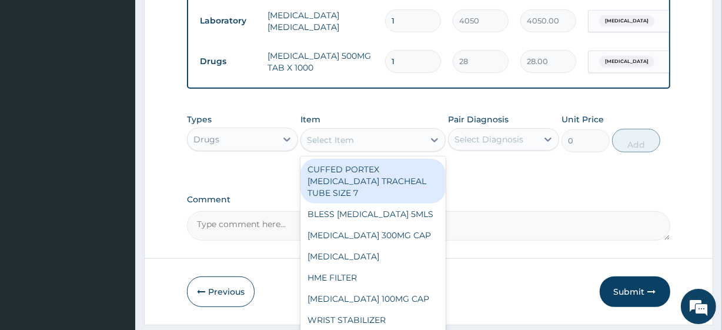
click at [359, 149] on div "Select Item" at bounding box center [362, 139] width 122 height 19
paste input "ARTEMETHER LUMEFANTRINE 80/480MG TAB X6 (FIDSON)"
type input "ARTEMETHER LUMEFANTRINE 80/480MG TAB X6 (FIDSON)"
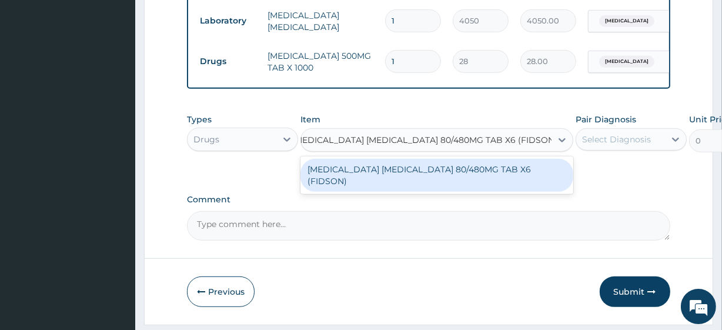
click at [376, 183] on div "ARTEMETHER LUMEFANTRINE 80/480MG TAB X6 (FIDSON)" at bounding box center [436, 175] width 273 height 33
type input "368.3420104980469"
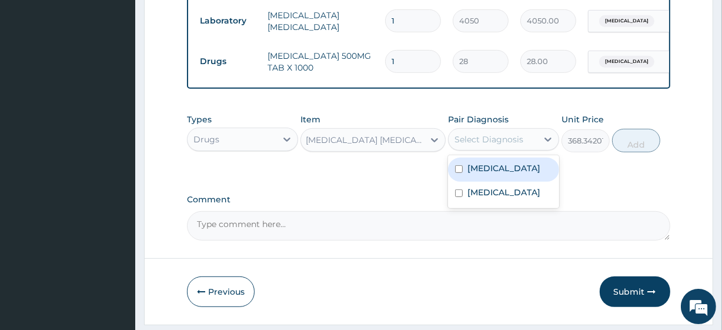
drag, startPoint x: 516, startPoint y: 152, endPoint x: 493, endPoint y: 185, distance: 40.6
click at [493, 150] on div "option Malaria, selected. option Malaria focused, 1 of 2. 2 results available. …" at bounding box center [503, 139] width 111 height 22
click at [493, 174] on label "Malaria" at bounding box center [503, 168] width 73 height 12
checkbox input "true"
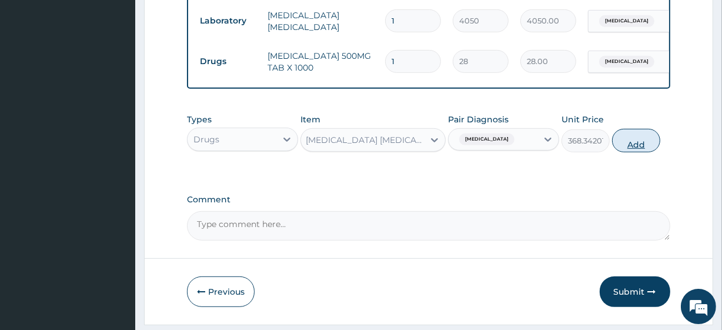
click at [632, 152] on button "Add" at bounding box center [636, 141] width 48 height 24
type input "0"
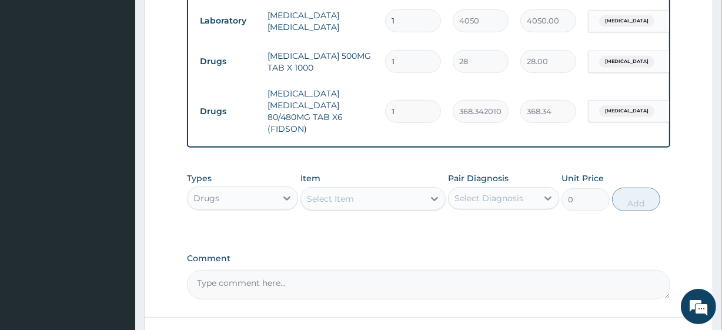
click at [398, 67] on input "1" at bounding box center [413, 61] width 56 height 23
type input "18"
type input "504.00"
type input "18"
drag, startPoint x: 400, startPoint y: 129, endPoint x: 399, endPoint y: 120, distance: 8.9
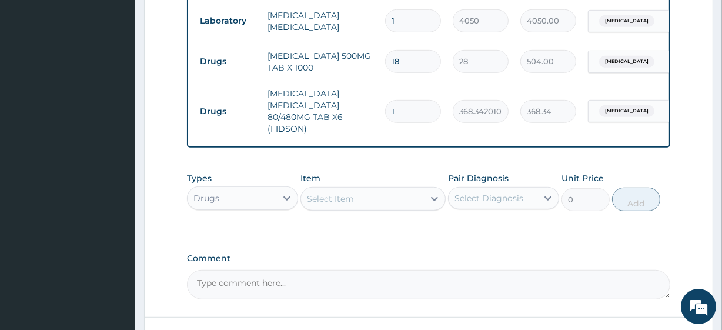
click at [399, 120] on td "1" at bounding box center [413, 111] width 68 height 35
click at [399, 120] on input "1" at bounding box center [413, 111] width 56 height 23
type input "6"
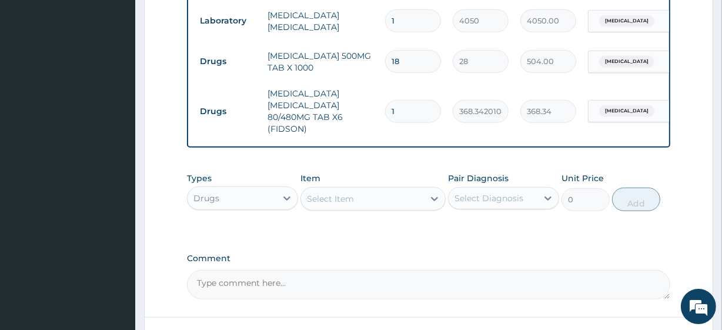
type input "2210.05"
click at [399, 120] on input "6" at bounding box center [413, 111] width 56 height 23
type input "6"
click at [384, 235] on div "Types Drugs Item Select Item Pair Diagnosis Select Diagnosis Unit Price 0 Add" at bounding box center [428, 200] width 483 height 68
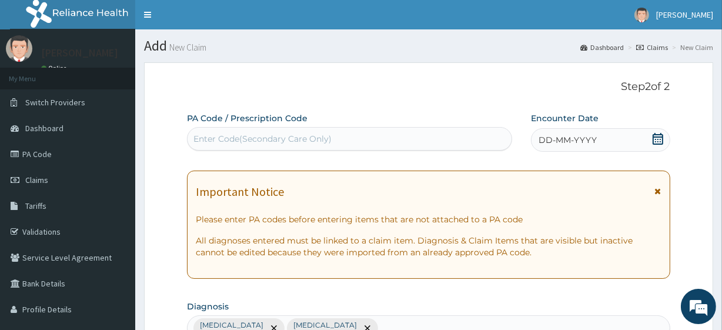
click at [662, 142] on icon at bounding box center [657, 139] width 11 height 12
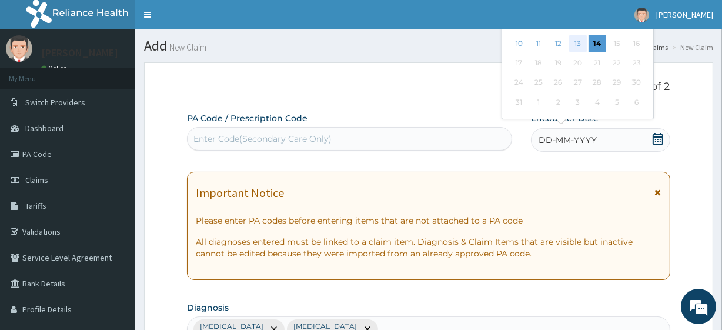
click at [575, 45] on div "13" at bounding box center [577, 44] width 18 height 18
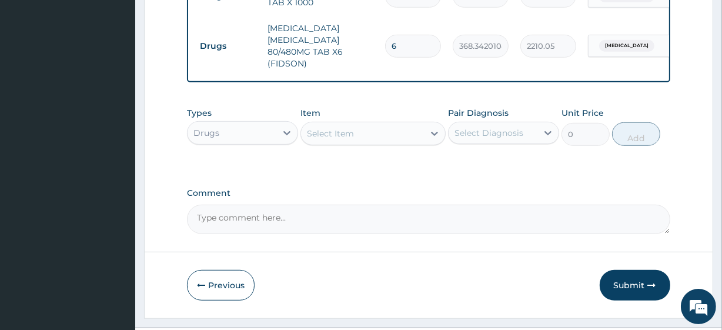
scroll to position [668, 0]
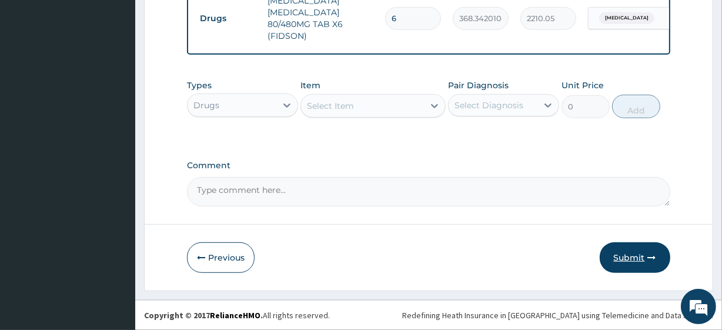
click at [643, 255] on button "Submit" at bounding box center [635, 257] width 71 height 31
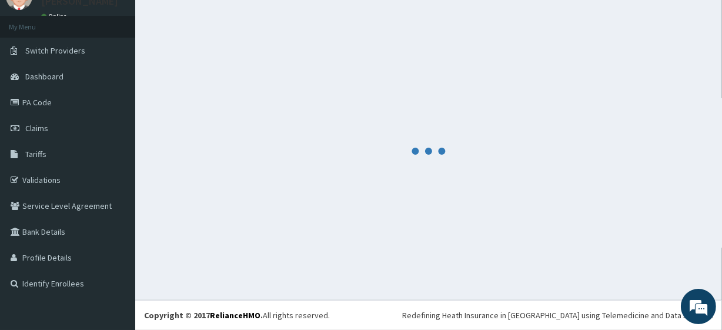
scroll to position [52, 0]
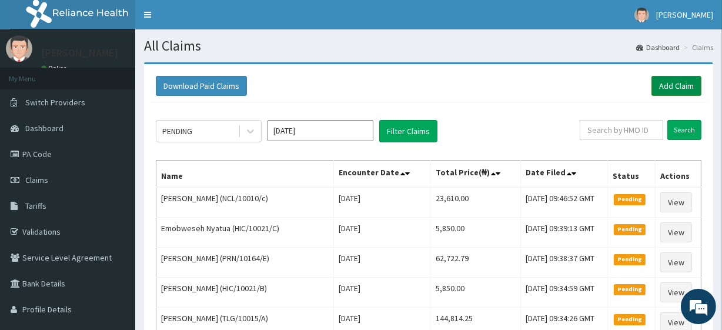
click at [681, 89] on link "Add Claim" at bounding box center [676, 86] width 50 height 20
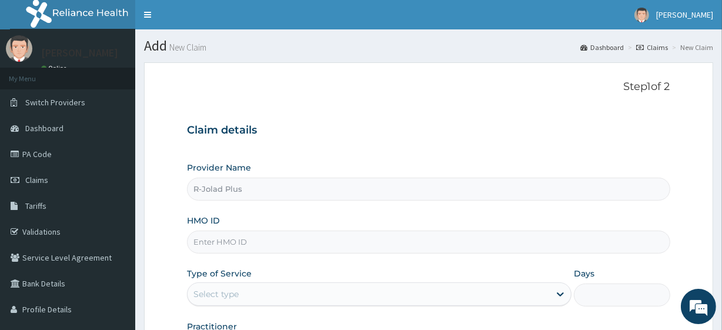
click at [272, 238] on input "HMO ID" at bounding box center [428, 241] width 483 height 23
paste input "CMR/10029/B"
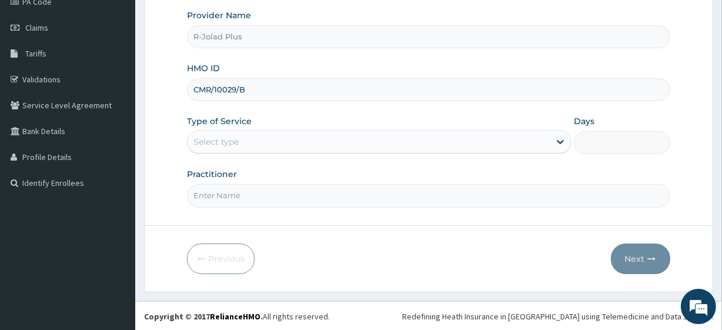
type input "CMR/10029/B"
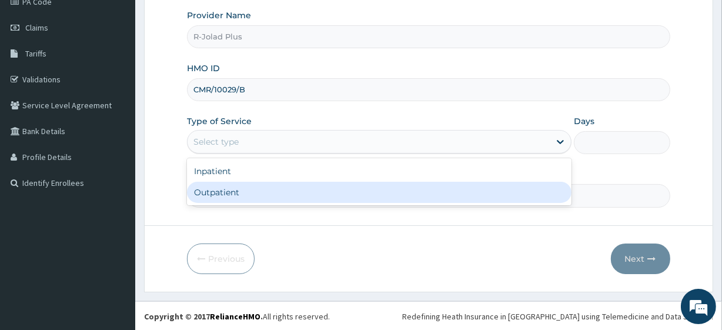
drag, startPoint x: 222, startPoint y: 148, endPoint x: 222, endPoint y: 183, distance: 35.3
click at [222, 153] on div "option Outpatient focused, 2 of 2. 2 results available. Use Up and Down to choo…" at bounding box center [379, 142] width 384 height 24
click at [222, 183] on div "Outpatient" at bounding box center [379, 192] width 384 height 21
type input "1"
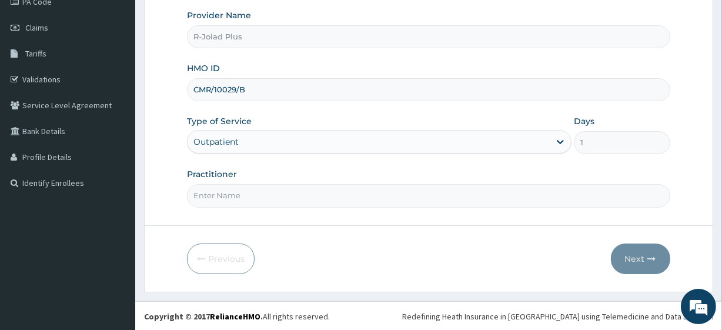
click at [283, 192] on input "Practitioner" at bounding box center [428, 195] width 483 height 23
type input "DR [PERSON_NAME]"
click at [636, 258] on button "Next" at bounding box center [640, 258] width 59 height 31
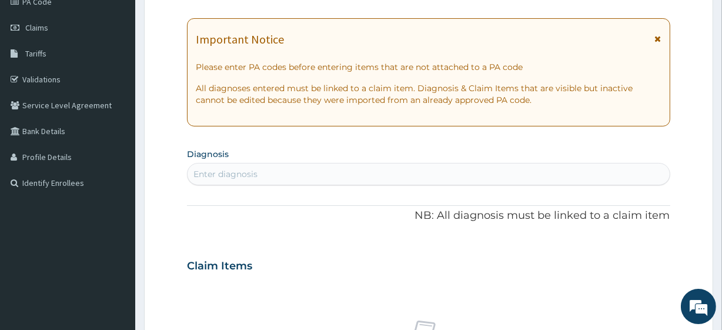
click at [245, 173] on div "Enter diagnosis" at bounding box center [225, 174] width 64 height 12
type input "MALA"
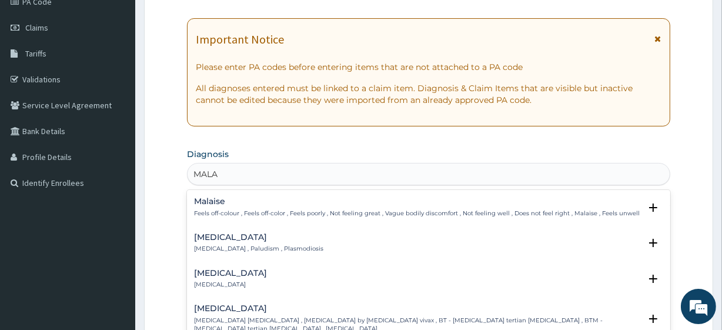
click at [240, 241] on h4 "[MEDICAL_DATA]" at bounding box center [258, 237] width 129 height 9
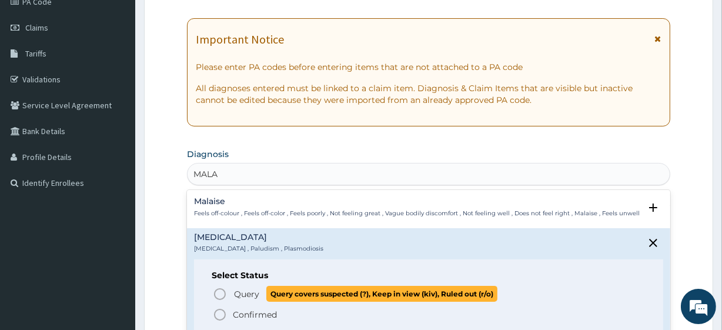
click at [267, 286] on span "Query covers suspected (?), Keep in view (kiv), Ruled out (r/o)" at bounding box center [381, 294] width 231 height 16
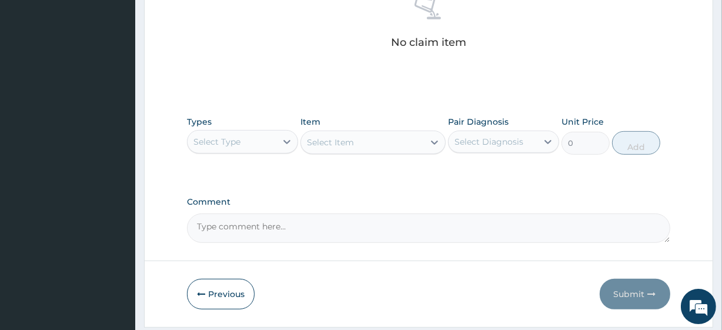
scroll to position [517, 0]
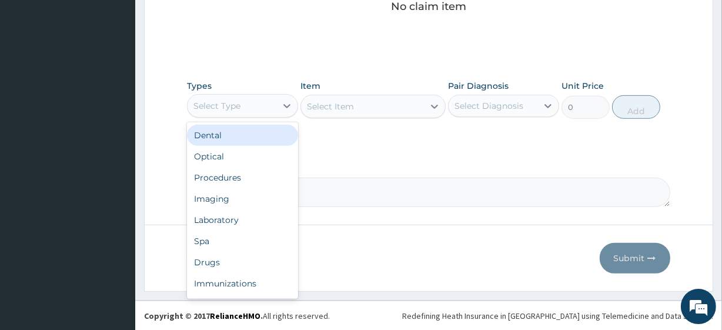
click at [233, 112] on div "Select Type" at bounding box center [232, 105] width 89 height 19
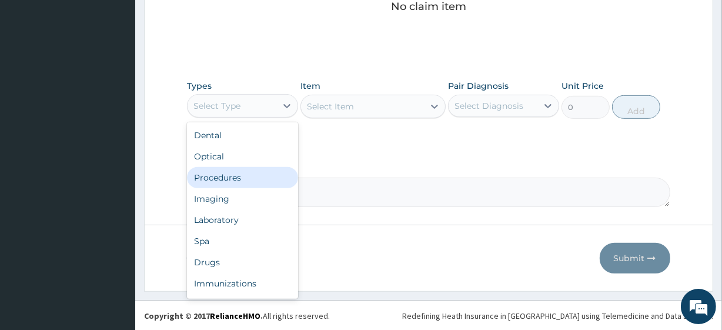
click at [237, 171] on div "Procedures" at bounding box center [242, 177] width 111 height 21
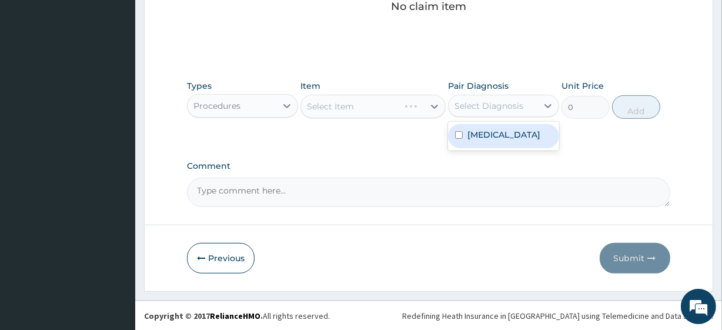
click at [524, 105] on div "Select Diagnosis" at bounding box center [492, 105] width 89 height 19
click at [514, 136] on div "[MEDICAL_DATA]" at bounding box center [503, 136] width 111 height 24
checkbox input "true"
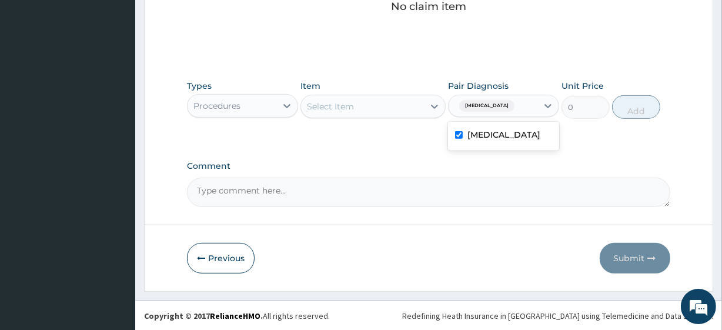
click at [395, 112] on div "Select Item" at bounding box center [362, 106] width 122 height 19
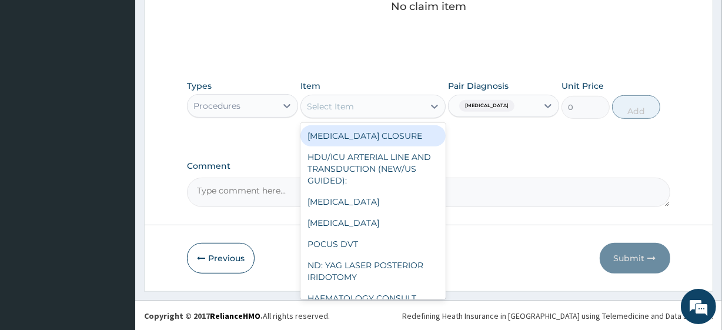
paste input "General Consultation (initial) FBC - ([MEDICAL_DATA] with platelet and [MEDICAL…"
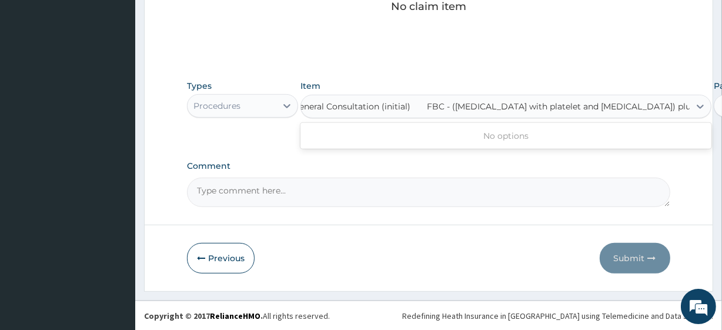
scroll to position [0, 6]
type input "General Consultation (initial)"
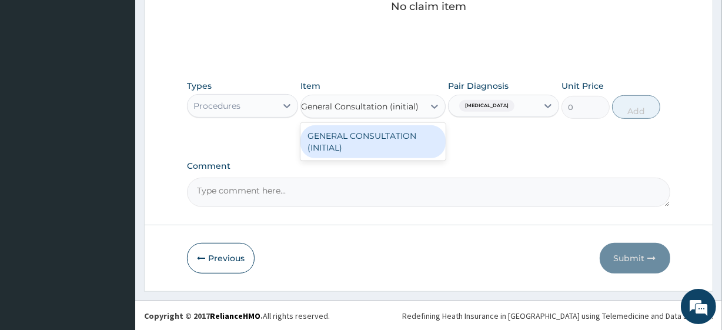
click at [405, 134] on div "GENERAL CONSULTATION (INITIAL)" at bounding box center [372, 141] width 145 height 33
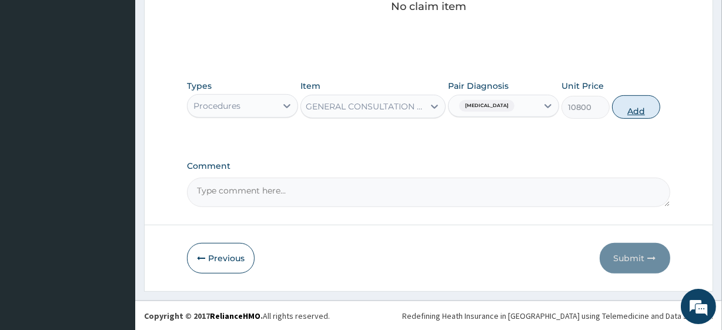
click at [658, 106] on button "Add" at bounding box center [636, 107] width 48 height 24
type input "0"
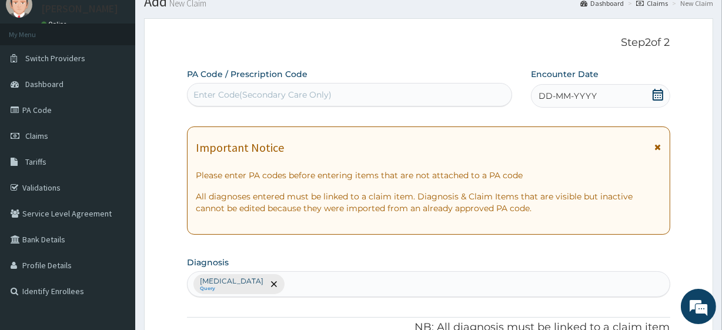
scroll to position [43, 0]
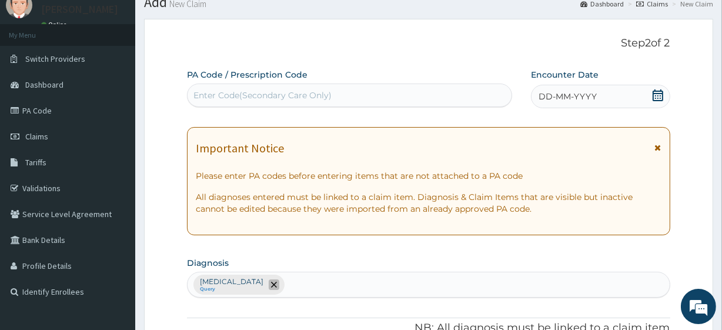
click at [269, 287] on span "remove selection option" at bounding box center [274, 284] width 11 height 11
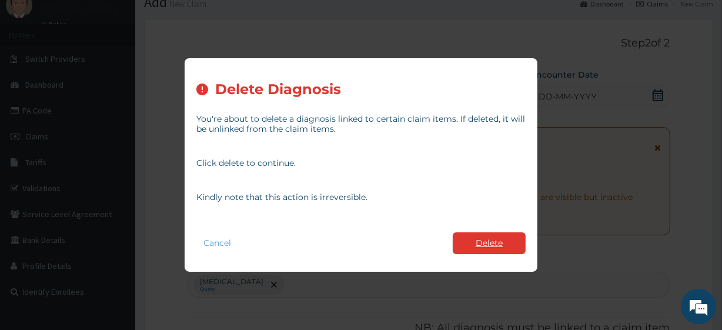
click at [484, 241] on button "Delete" at bounding box center [489, 243] width 73 height 22
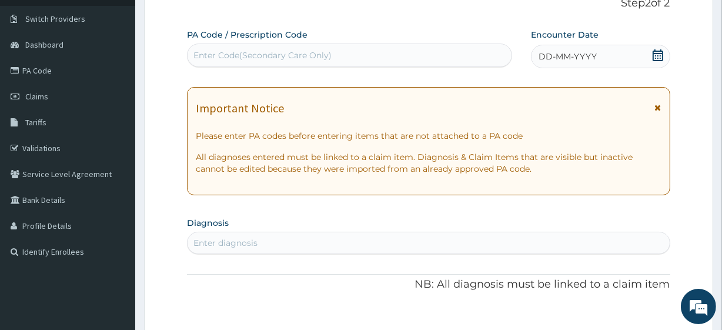
scroll to position [88, 0]
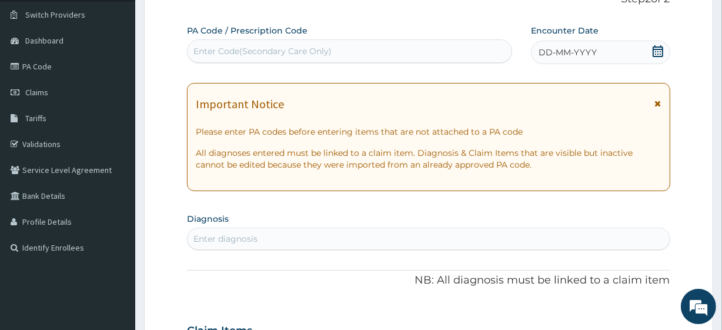
click at [274, 235] on div "Enter diagnosis" at bounding box center [428, 238] width 481 height 19
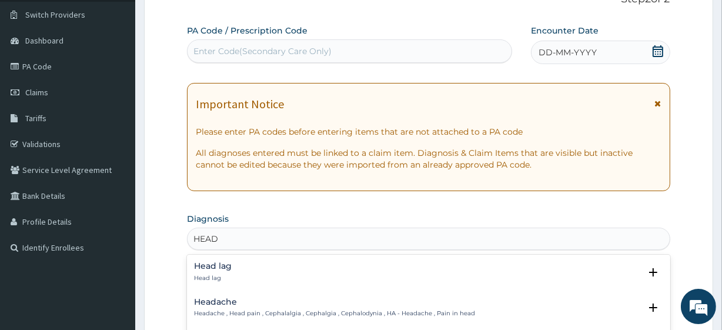
type input "HEADA"
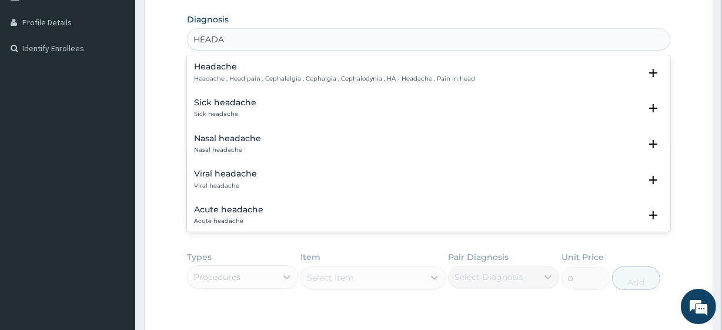
scroll to position [287, 0]
click at [233, 71] on div "Headache Headache , Head pain , Cephalalgia , Cephalgia , Cephalodynia , HA - H…" at bounding box center [334, 72] width 281 height 21
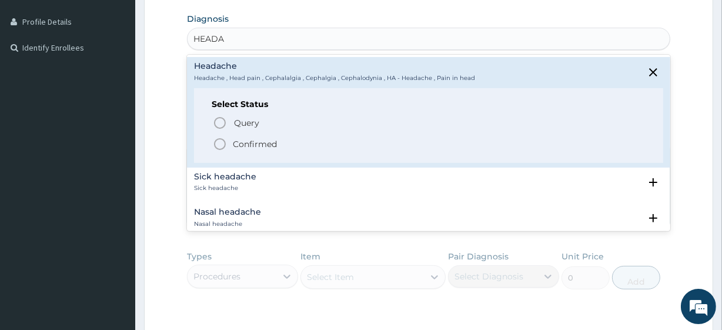
click at [266, 149] on p "Confirmed" at bounding box center [255, 144] width 44 height 12
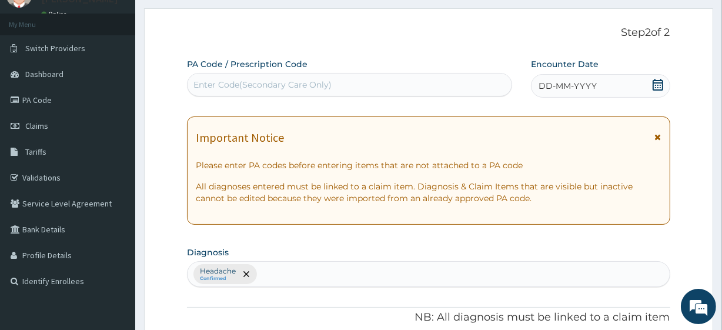
scroll to position [115, 0]
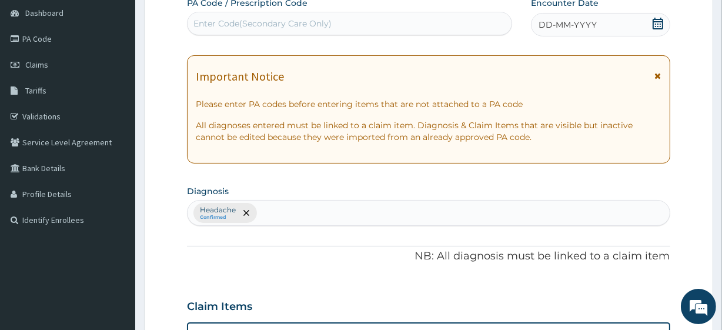
click at [282, 226] on div "PA Code / Prescription Code Enter Code(Secondary Care Only) Encounter Date DD-M…" at bounding box center [428, 275] width 483 height 556
click at [278, 219] on div "Headache Confirmed" at bounding box center [428, 212] width 481 height 25
type input "MALA"
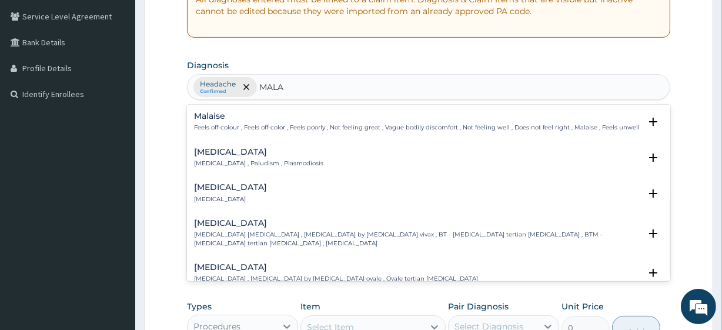
scroll to position [243, 0]
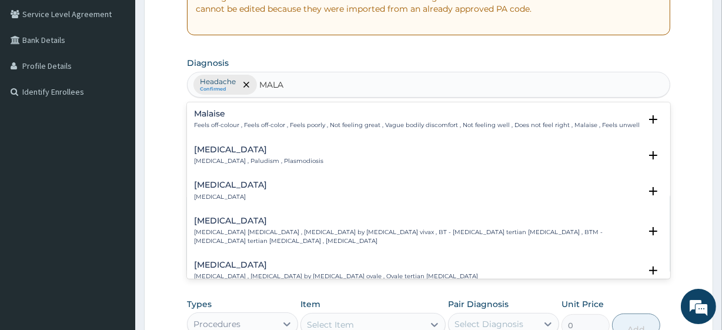
click at [239, 154] on div "Malaria Malaria , Paludism , Plasmodiosis" at bounding box center [258, 155] width 129 height 21
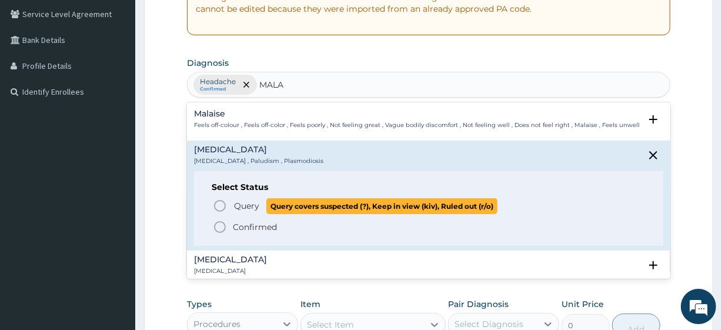
click at [255, 202] on span "Query" at bounding box center [246, 206] width 25 height 12
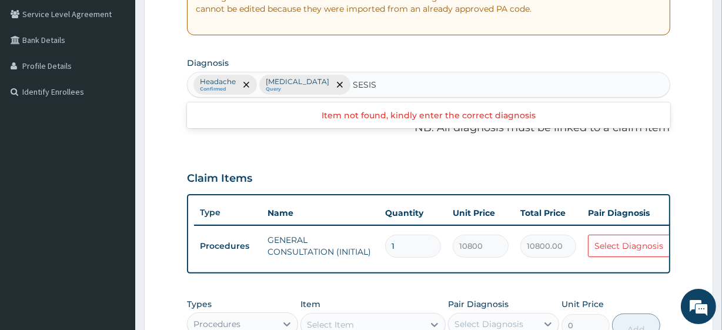
type input "SEPSIS"
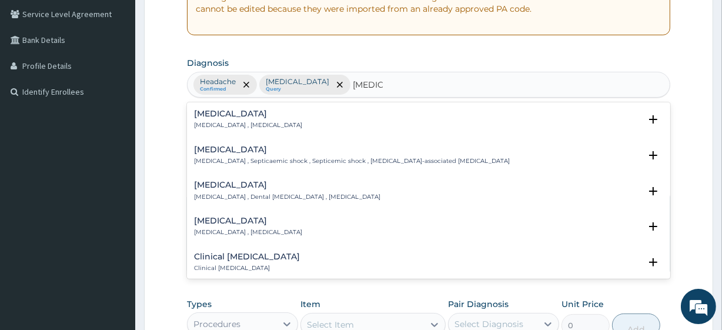
click at [239, 119] on div "Sepsis Systemic infection , Sepsis" at bounding box center [248, 119] width 108 height 21
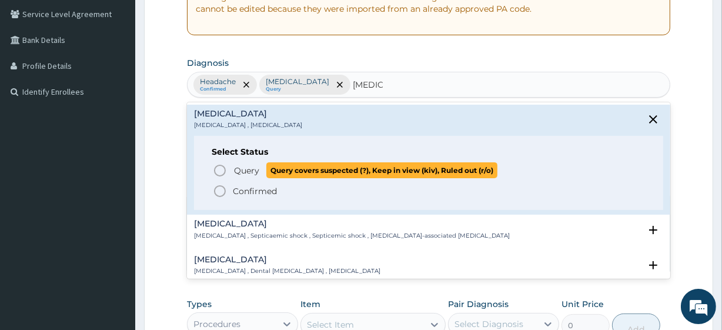
click at [253, 171] on span "Query" at bounding box center [246, 171] width 25 height 12
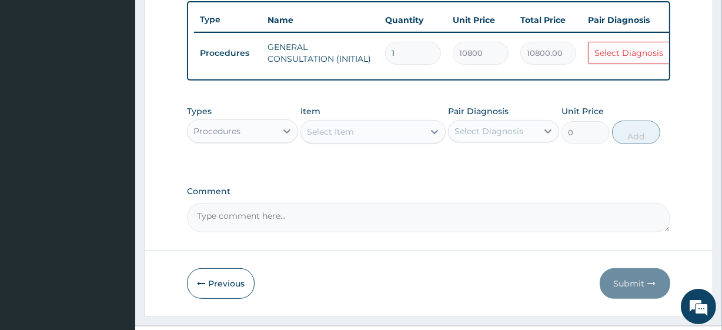
scroll to position [453, 0]
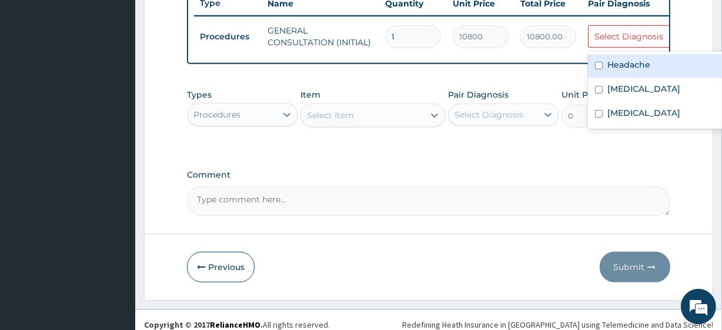
click at [617, 44] on div "Select Diagnosis" at bounding box center [635, 36] width 95 height 19
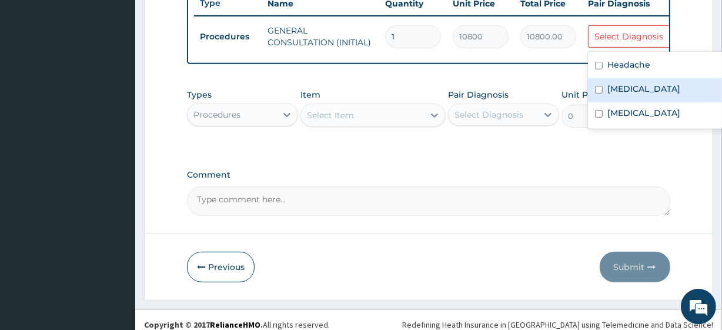
click at [610, 83] on label "Malaria" at bounding box center [643, 89] width 73 height 12
checkbox input "true"
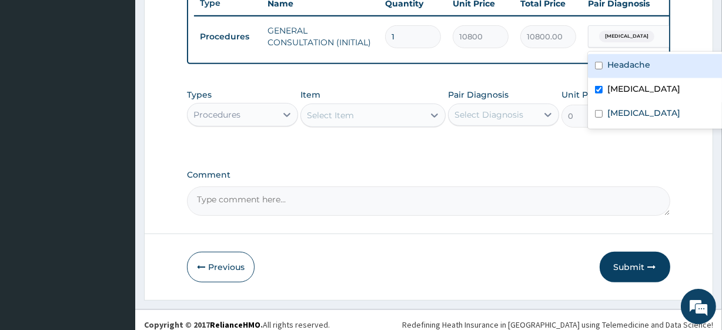
click at [611, 72] on div "Headache" at bounding box center [661, 66] width 147 height 24
checkbox input "true"
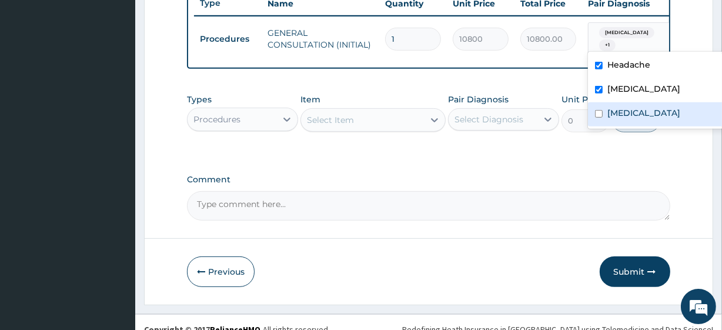
click at [610, 110] on label "Sepsis" at bounding box center [643, 113] width 73 height 12
checkbox input "true"
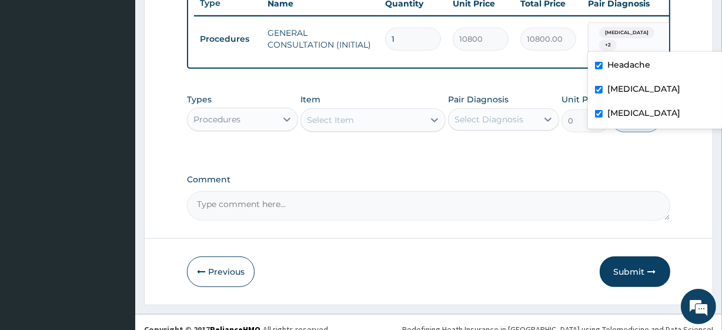
click at [216, 116] on div "Procedures" at bounding box center [216, 119] width 47 height 12
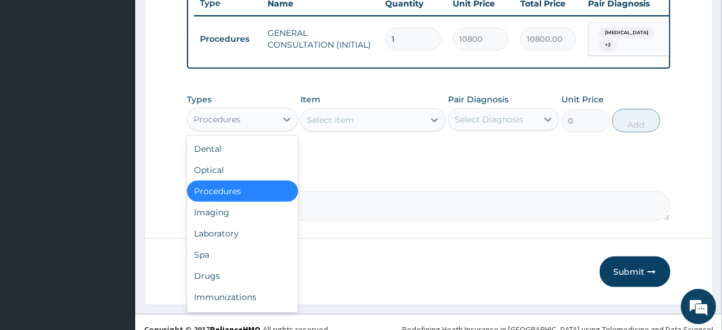
scroll to position [469, 0]
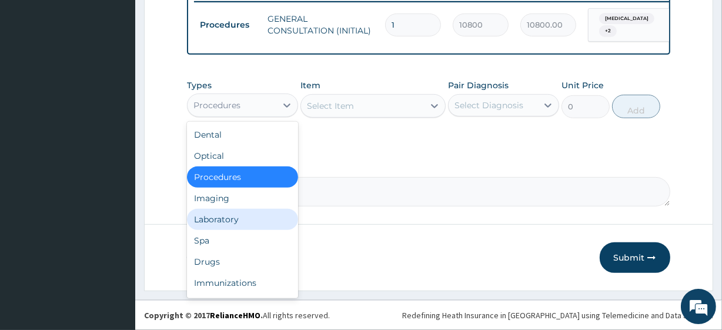
click at [216, 212] on div "Laboratory" at bounding box center [242, 219] width 111 height 21
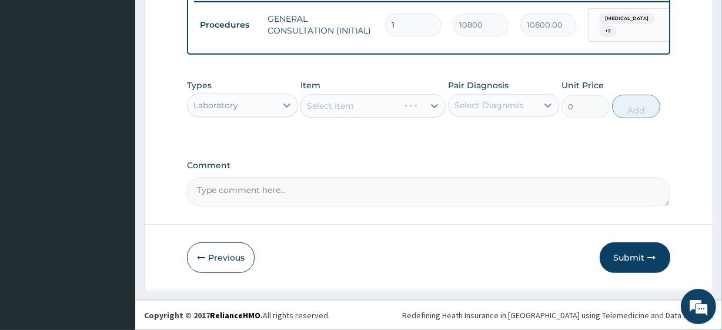
click at [500, 114] on div "Select Diagnosis" at bounding box center [492, 105] width 89 height 19
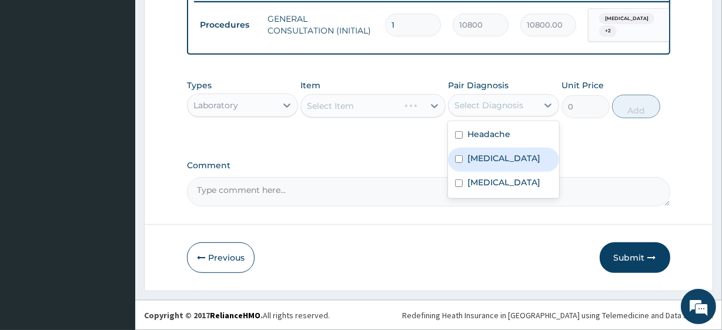
click at [484, 160] on label "Malaria" at bounding box center [503, 158] width 73 height 12
checkbox input "true"
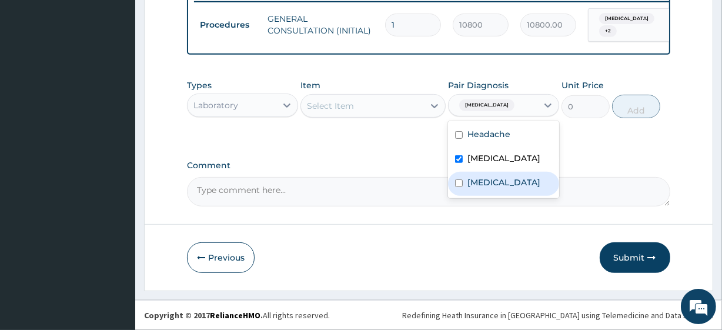
click at [481, 174] on div "Sepsis" at bounding box center [503, 184] width 111 height 24
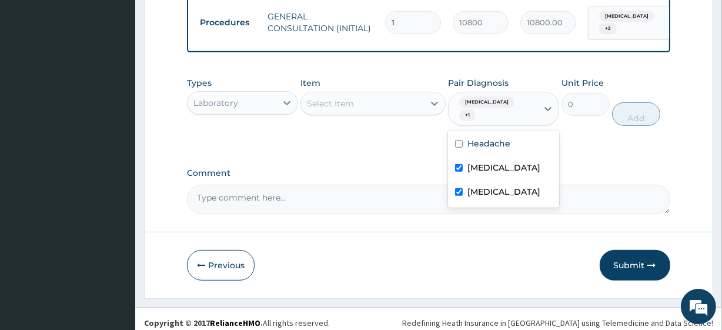
click at [481, 181] on div "Sepsis" at bounding box center [503, 193] width 111 height 24
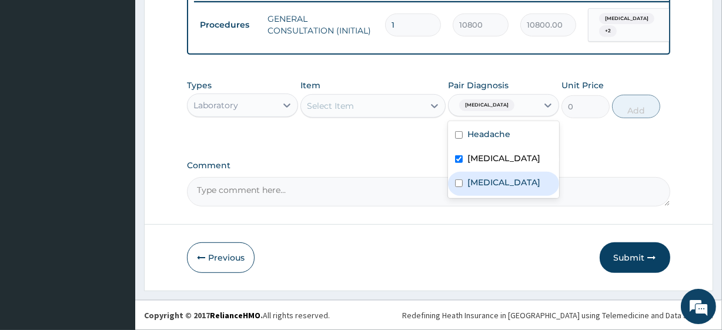
click at [481, 174] on div "Sepsis" at bounding box center [503, 184] width 111 height 24
checkbox input "true"
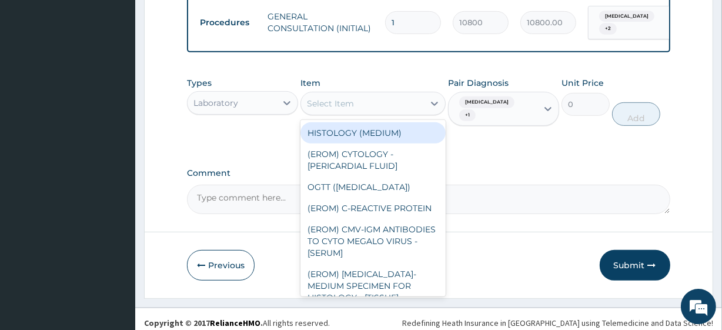
click at [345, 100] on div "Select Item" at bounding box center [330, 104] width 47 height 12
paste input "FBC - (FULL BLOOD COUNT with platelet and red cell indices) plus"
type input "FBC - (FULL BLOOD COUNT with platelet and red cell indices) plus"
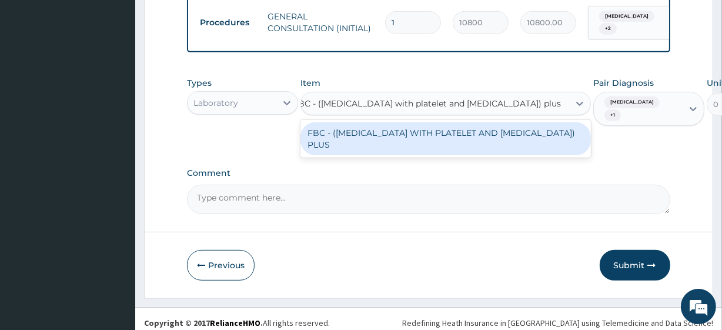
click at [364, 133] on div "FBC - (FULL BLOOD COUNT WITH PLATELET AND RED CELL INDICES) PLUS" at bounding box center [445, 138] width 290 height 33
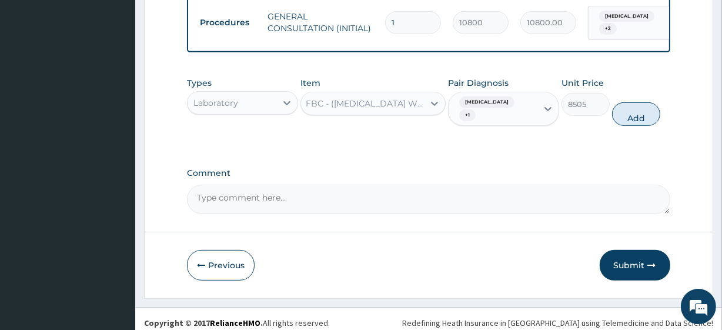
scroll to position [0, 1]
click at [657, 109] on button "Add" at bounding box center [636, 114] width 48 height 24
type input "0"
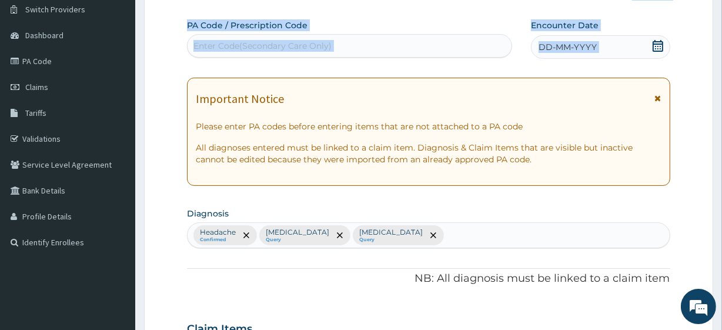
scroll to position [24, 0]
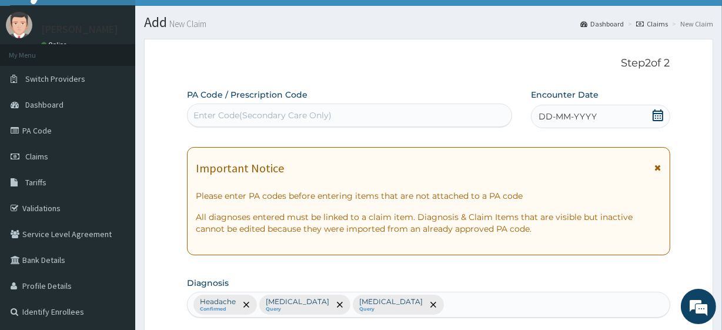
drag, startPoint x: 655, startPoint y: 48, endPoint x: 648, endPoint y: 122, distance: 73.8
click at [648, 122] on div "DD-MM-YYYY" at bounding box center [600, 117] width 139 height 24
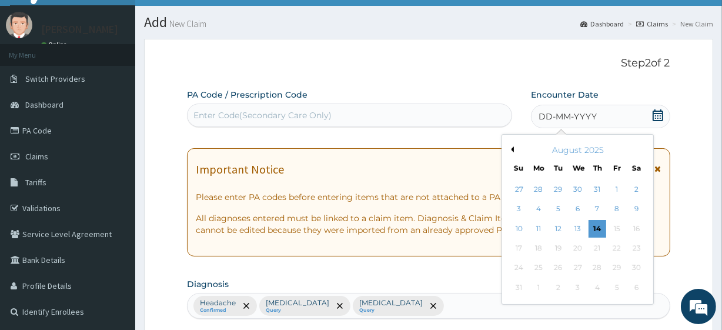
click at [661, 107] on div "DD-MM-YYYY" at bounding box center [600, 117] width 139 height 24
click at [575, 225] on div "13" at bounding box center [577, 229] width 18 height 18
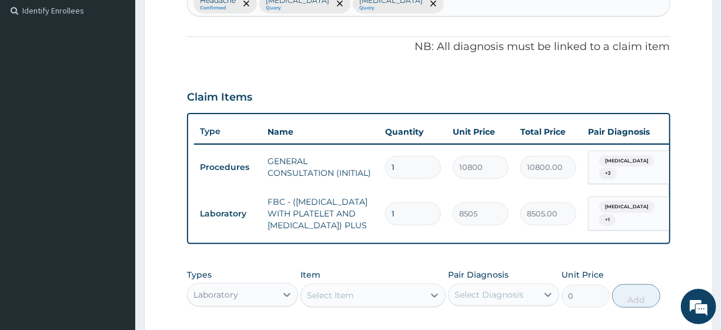
scroll to position [528, 0]
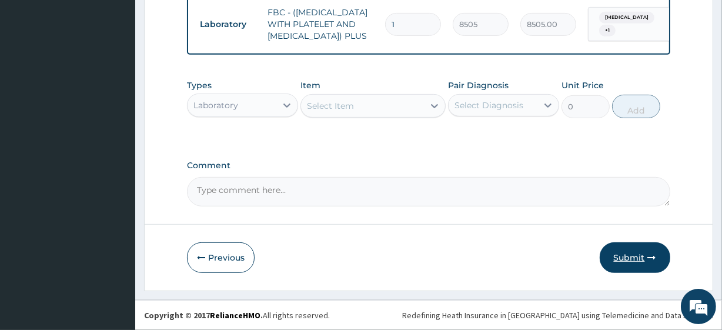
click at [636, 247] on button "Submit" at bounding box center [635, 257] width 71 height 31
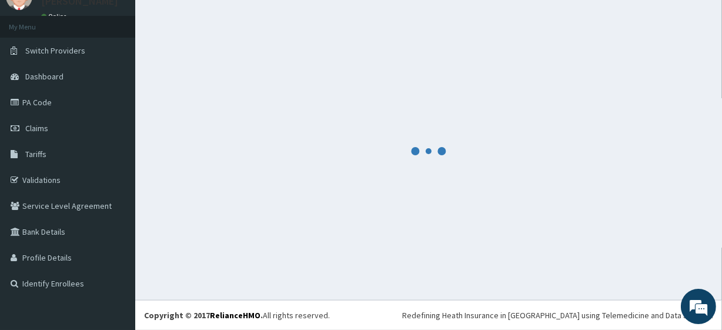
scroll to position [52, 0]
click at [389, 328] on footer "Redefining Heath Insurance in Africa using Telemedicine and Data Science! Copyr…" at bounding box center [428, 315] width 587 height 30
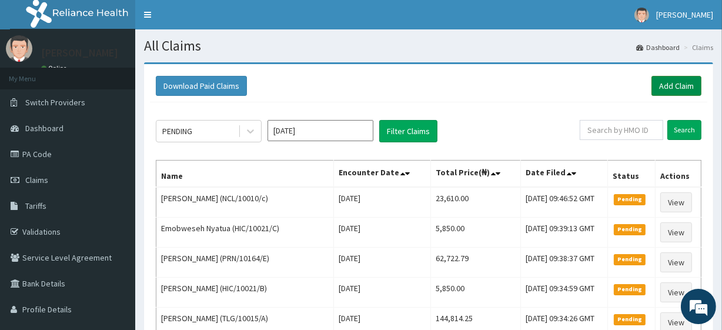
click at [677, 88] on link "Add Claim" at bounding box center [676, 86] width 50 height 20
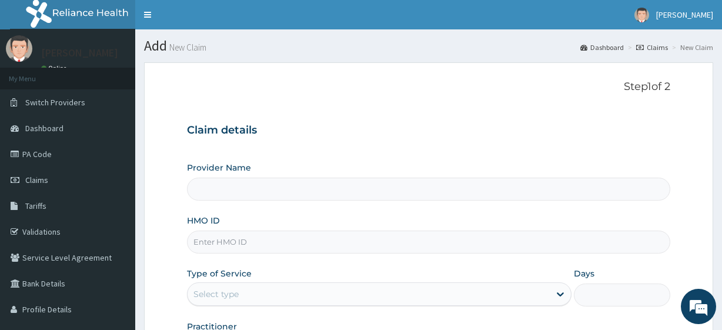
type input "R-Jolad Plus"
click at [232, 235] on input "HMO ID" at bounding box center [428, 241] width 483 height 23
paste input "CMR/10029/A"
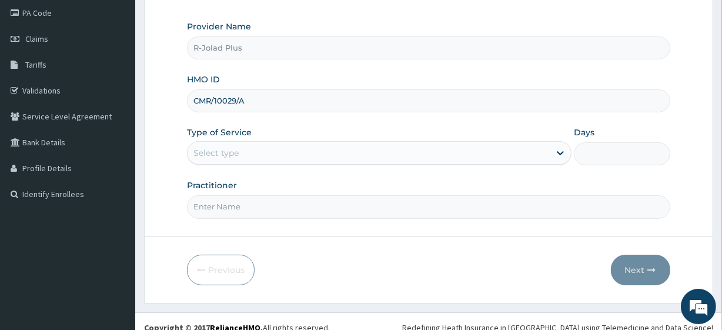
scroll to position [148, 0]
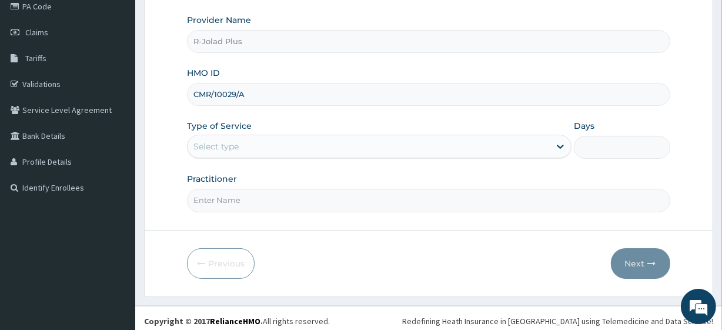
type input "CMR/10029/A"
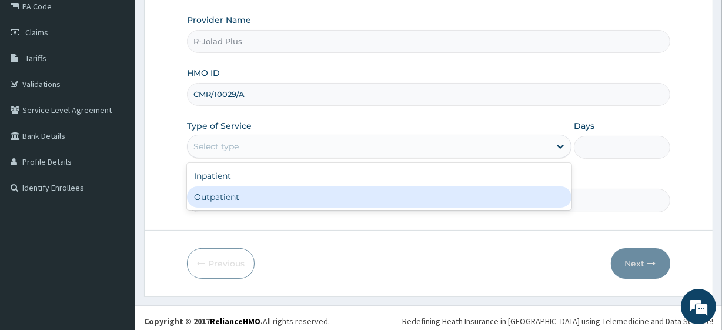
drag, startPoint x: 226, startPoint y: 151, endPoint x: 230, endPoint y: 206, distance: 54.8
click at [230, 158] on div "option Outpatient focused, 2 of 2. 2 results available. Use Up and Down to choo…" at bounding box center [379, 147] width 384 height 24
click at [230, 206] on div "Outpatient" at bounding box center [379, 196] width 384 height 21
type input "1"
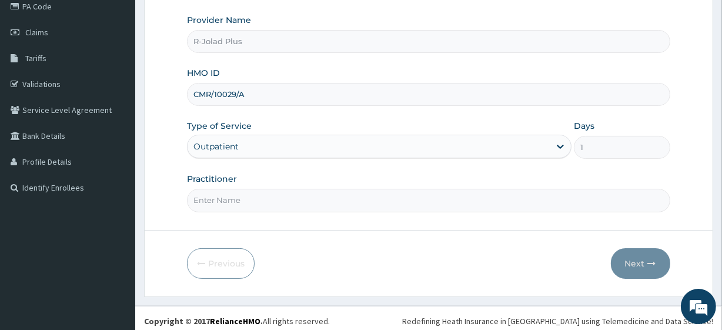
click at [230, 205] on input "Practitioner" at bounding box center [428, 200] width 483 height 23
type input "DR TEGA"
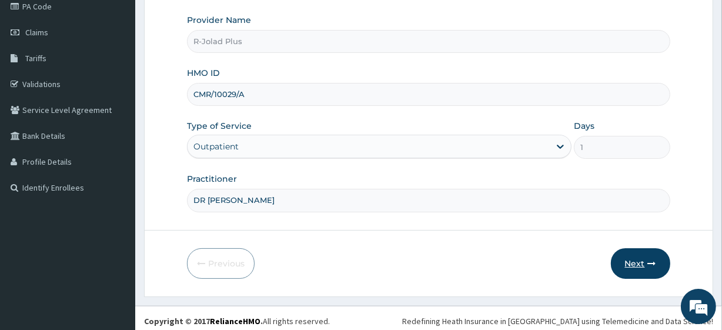
click at [641, 257] on button "Next" at bounding box center [640, 263] width 59 height 31
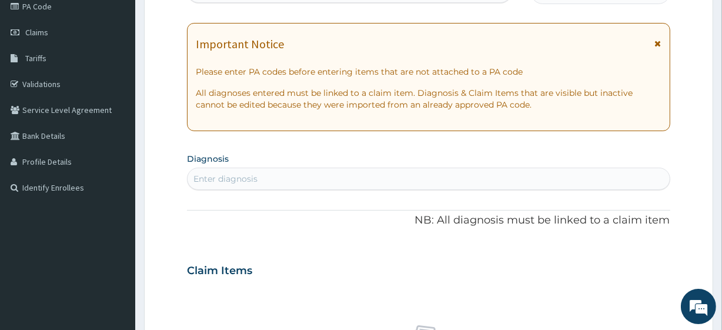
scroll to position [0, 0]
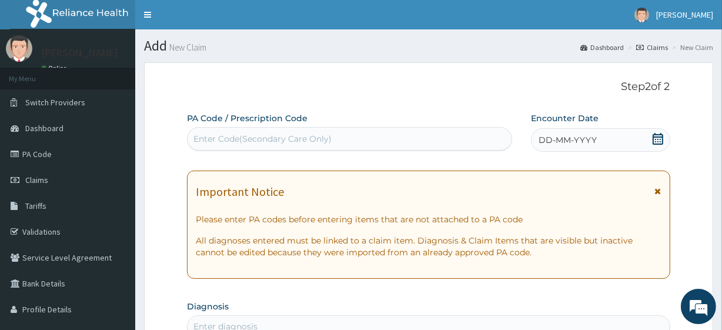
click at [301, 129] on div "Enter Code(Secondary Care Only)" at bounding box center [349, 138] width 323 height 19
paste input "PA/FCCAA0"
type input "PA/FCCAA0"
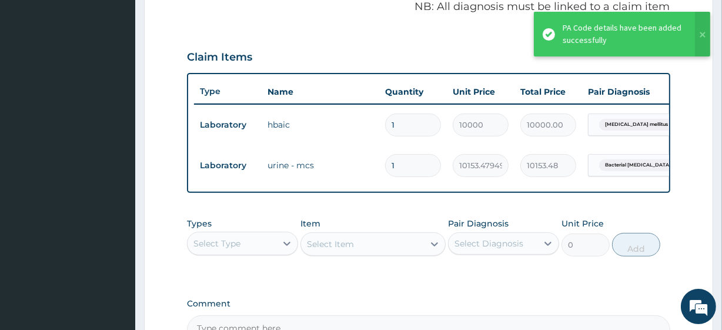
scroll to position [510, 0]
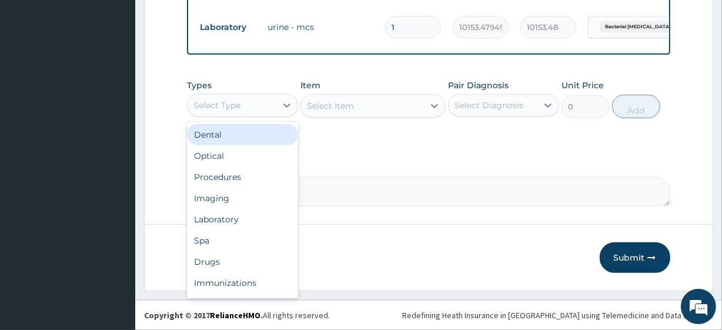
click at [226, 106] on div "Select Type" at bounding box center [216, 105] width 47 height 12
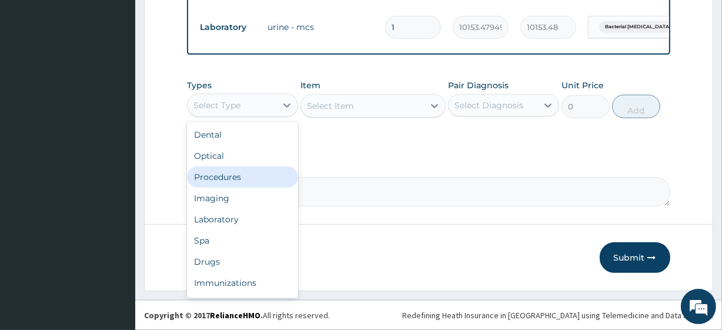
click at [247, 182] on div "Procedures" at bounding box center [242, 176] width 111 height 21
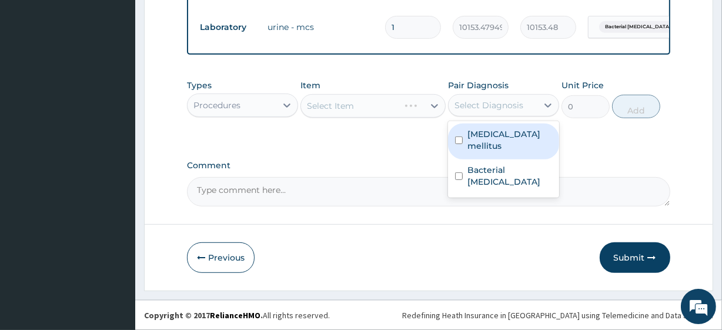
click at [529, 108] on div "Select Diagnosis" at bounding box center [492, 105] width 89 height 19
click at [509, 138] on label "Diabetes mellitus" at bounding box center [509, 140] width 85 height 24
checkbox input "true"
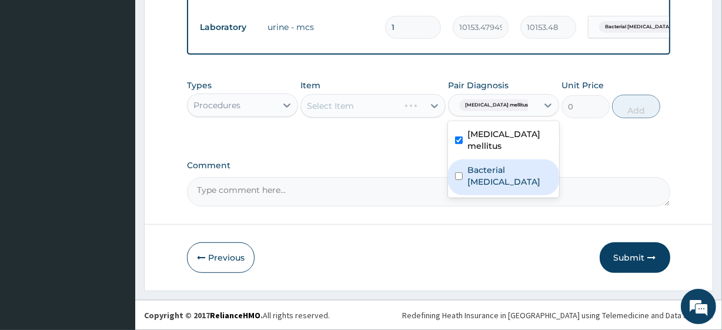
click at [507, 164] on label "Bacterial pyuria" at bounding box center [509, 176] width 85 height 24
checkbox input "true"
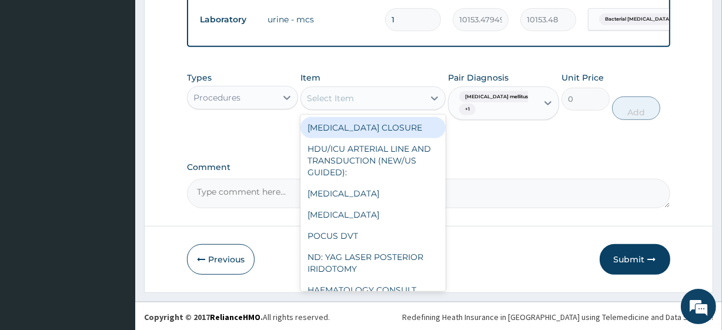
click at [330, 103] on div "Select Item" at bounding box center [330, 98] width 47 height 12
paste input "General Consultation (initial)"
type input "General Consultation (initial)"
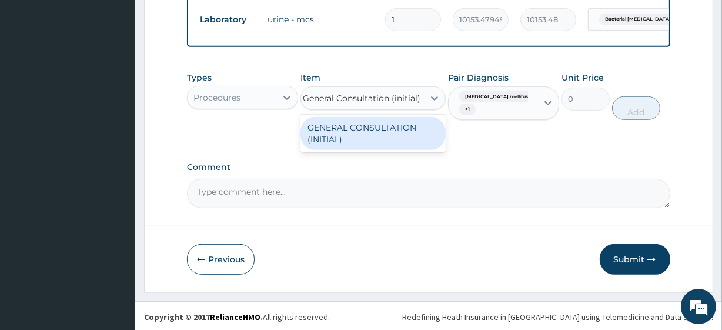
click at [368, 145] on div "GENERAL CONSULTATION (INITIAL)" at bounding box center [372, 133] width 145 height 33
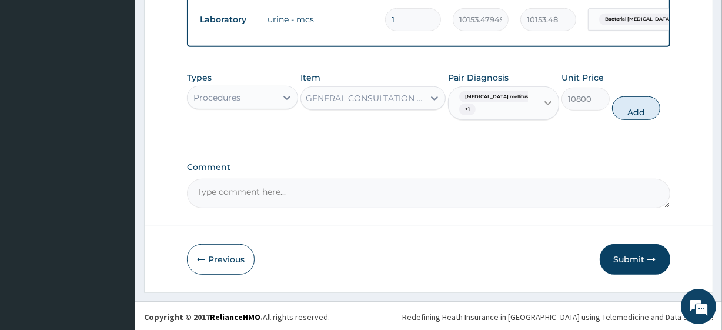
scroll to position [0, 1]
click at [634, 120] on button "Add" at bounding box center [636, 108] width 48 height 24
type input "0"
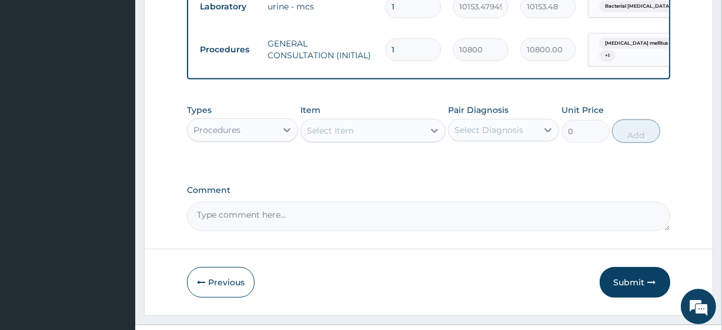
scroll to position [551, 0]
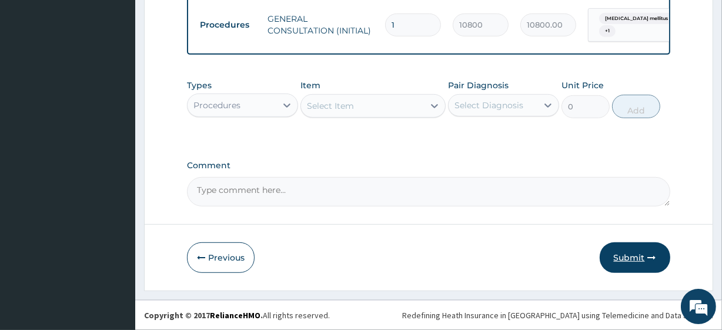
click at [663, 264] on button "Submit" at bounding box center [635, 257] width 71 height 31
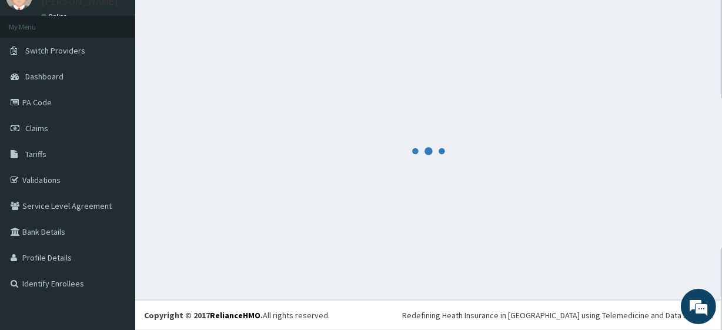
scroll to position [52, 0]
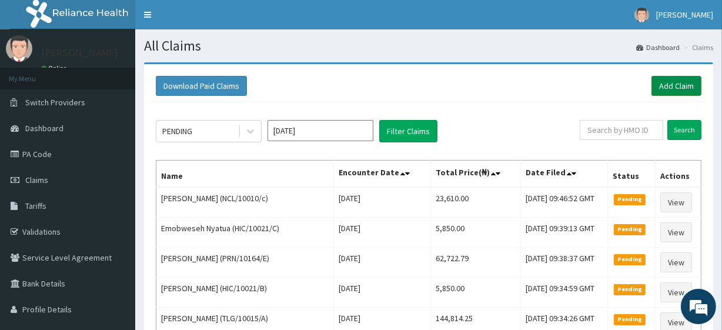
click at [674, 89] on link "Add Claim" at bounding box center [676, 86] width 50 height 20
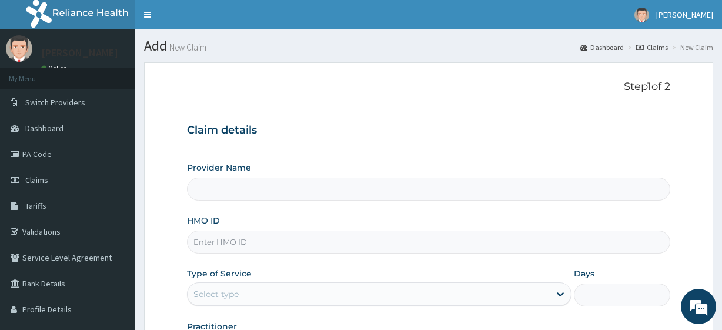
type input "R-Jolad Plus"
click at [253, 247] on input "HMO ID" at bounding box center [428, 241] width 483 height 23
paste input "MGG/10009/A"
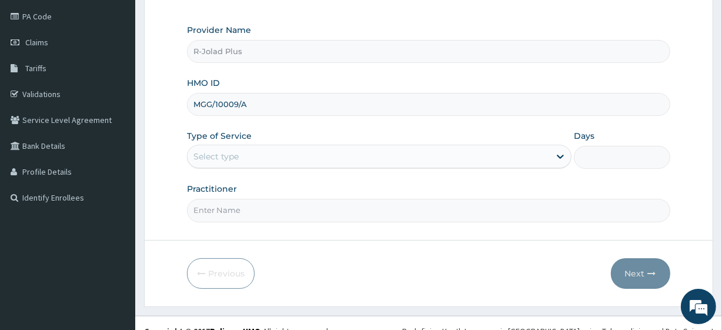
scroll to position [139, 0]
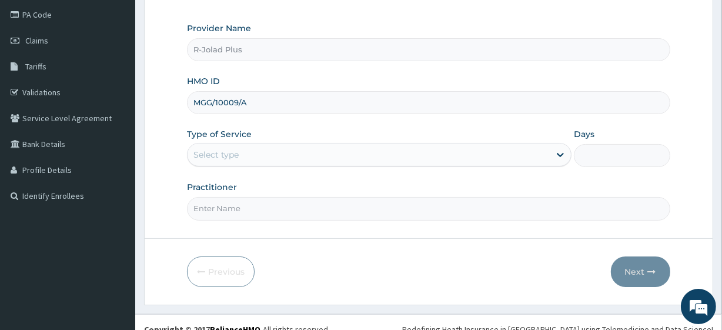
type input "MGG/10009/A"
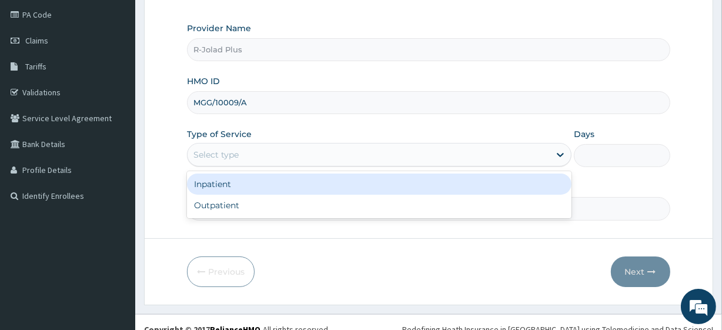
drag, startPoint x: 243, startPoint y: 152, endPoint x: 251, endPoint y: 195, distance: 44.2
click at [251, 166] on div "option Inpatient focused, 1 of 2. 2 results available. Use Up and Down to choos…" at bounding box center [379, 155] width 384 height 24
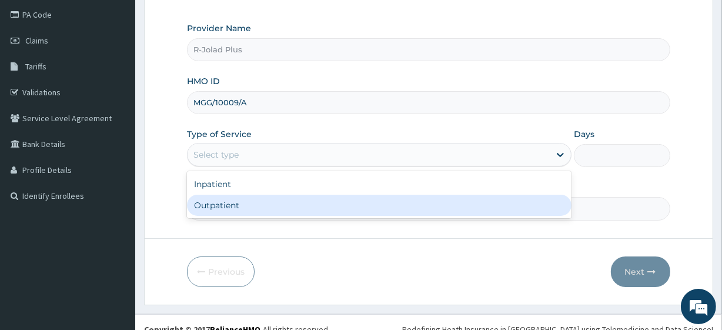
click at [251, 206] on div "Outpatient" at bounding box center [379, 205] width 384 height 21
type input "1"
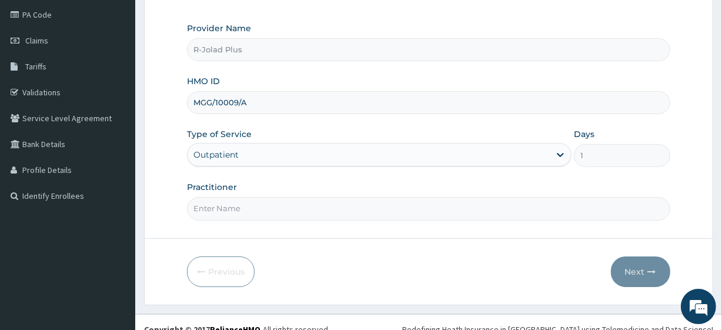
click at [251, 206] on input "Practitioner" at bounding box center [428, 208] width 483 height 23
type input "[PERSON_NAME]"
click at [632, 284] on button "Next" at bounding box center [640, 271] width 59 height 31
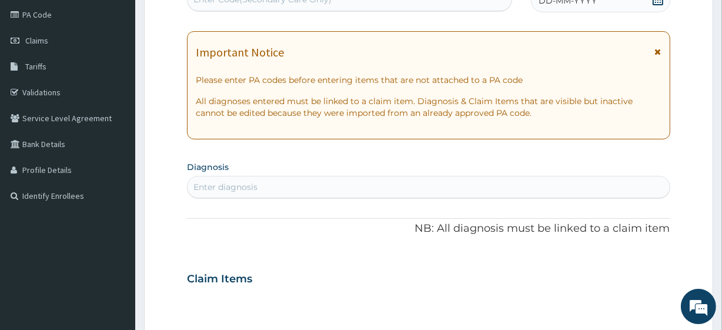
click at [631, 276] on div "Claim Items" at bounding box center [428, 276] width 483 height 31
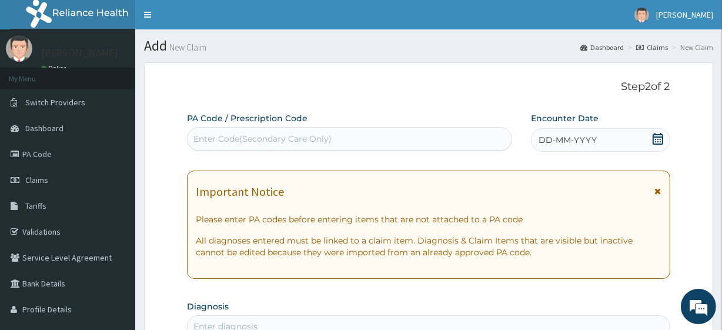
click at [306, 133] on div "Enter Code(Secondary Care Only)" at bounding box center [262, 139] width 138 height 12
paste input "PA/C0E773"
type input "PA/C0E773"
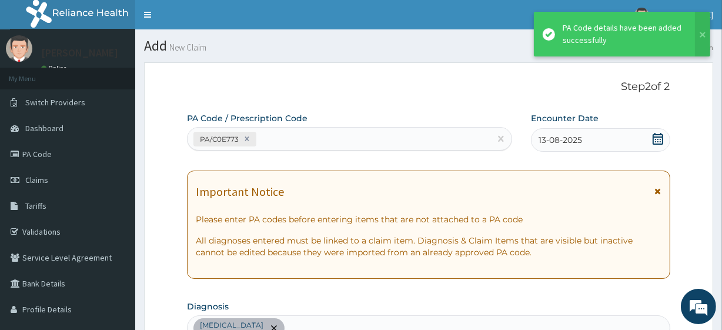
scroll to position [323, 0]
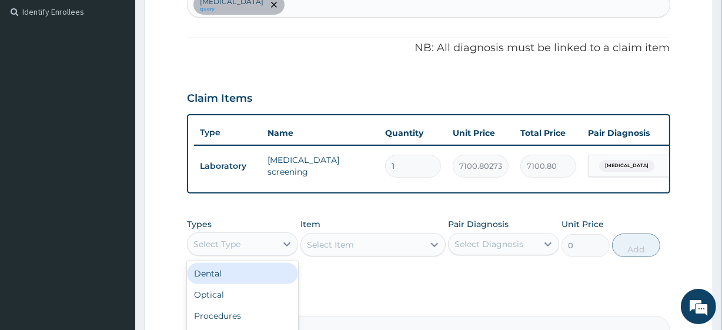
click at [256, 253] on div "Select Type" at bounding box center [232, 244] width 89 height 19
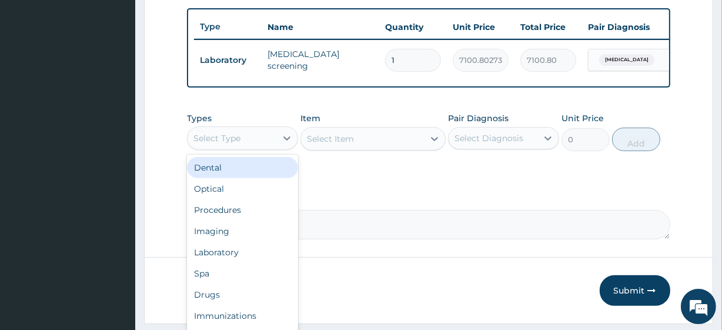
scroll to position [430, 0]
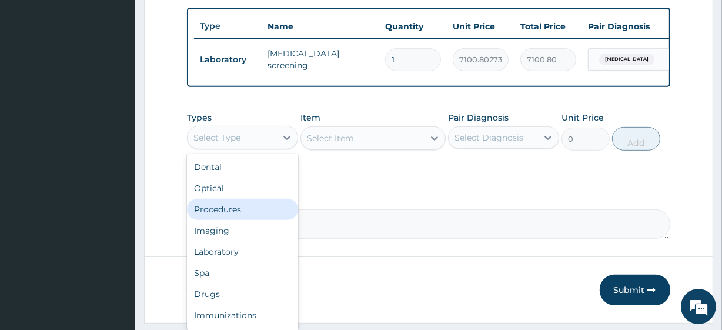
click at [238, 220] on div "Procedures" at bounding box center [242, 209] width 111 height 21
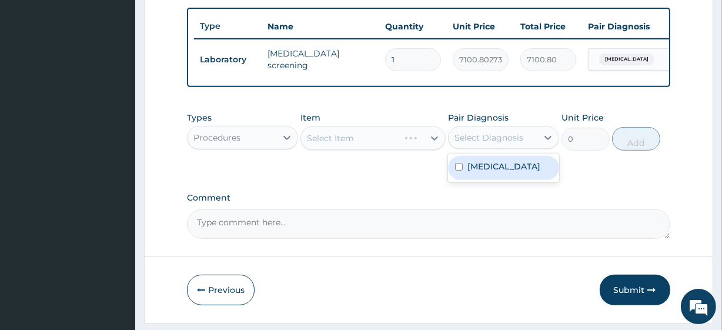
click at [515, 147] on div "Select Diagnosis" at bounding box center [492, 137] width 89 height 19
click at [515, 171] on label "Viral hepatitis" at bounding box center [503, 166] width 73 height 12
checkbox input "true"
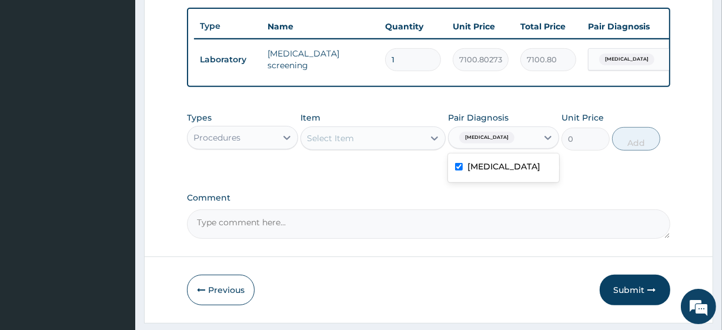
click at [403, 141] on div "Select Item" at bounding box center [362, 138] width 122 height 19
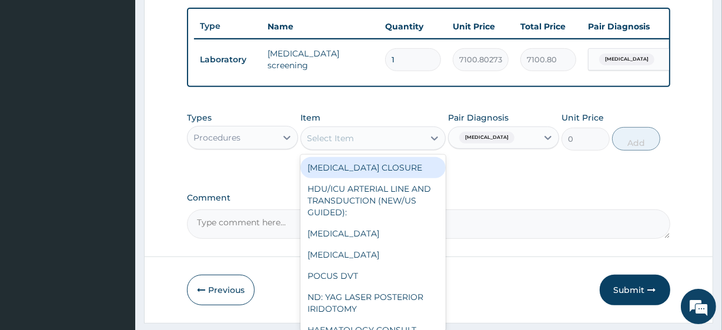
paste input "General Consultation (initial) HEPATITIS B SCREENING ORPHETAB TAB (ORPHENADRINE…"
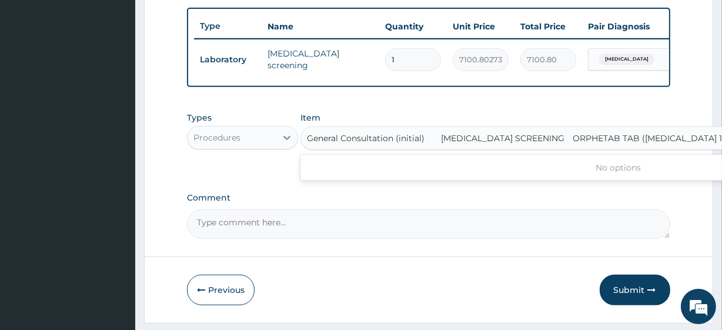
scroll to position [0, 192]
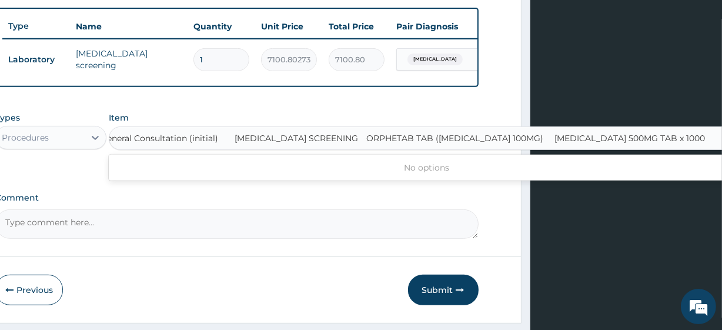
type input "General Consultation (initial)"
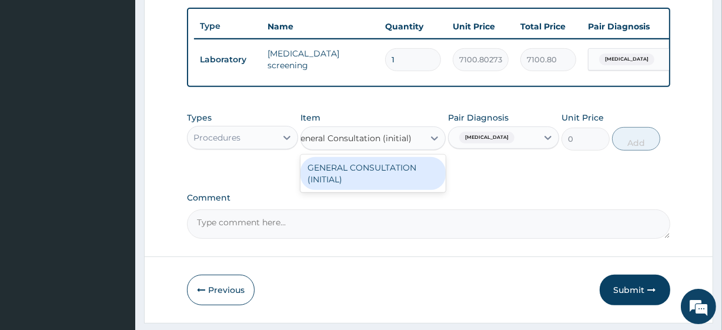
scroll to position [0, 0]
click at [435, 187] on div "GENERAL CONSULTATION (INITIAL)" at bounding box center [372, 173] width 145 height 33
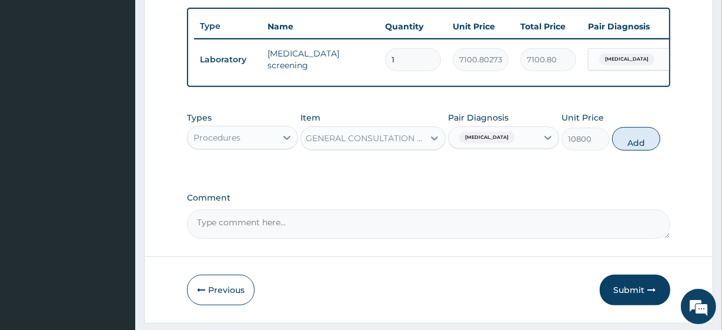
scroll to position [0, 1]
click at [633, 145] on button "Add" at bounding box center [636, 139] width 48 height 24
type input "0"
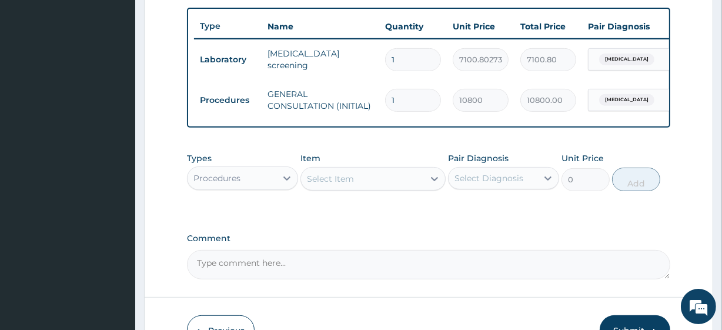
scroll to position [0, 0]
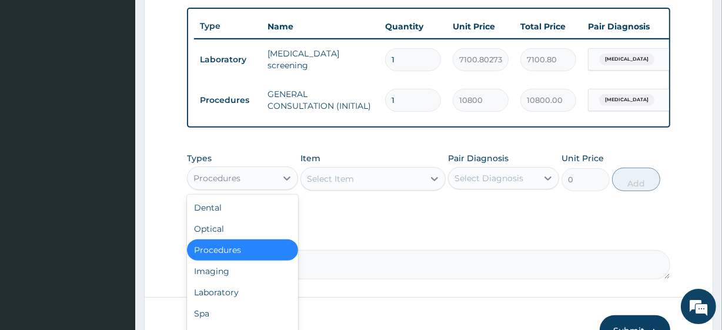
click at [227, 184] on div "Procedures" at bounding box center [216, 178] width 47 height 12
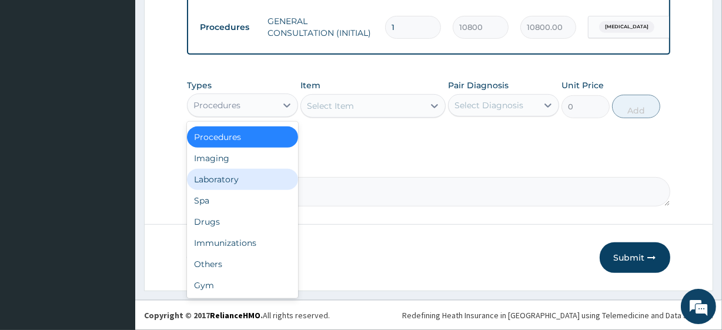
click at [250, 180] on div "Laboratory" at bounding box center [242, 179] width 111 height 21
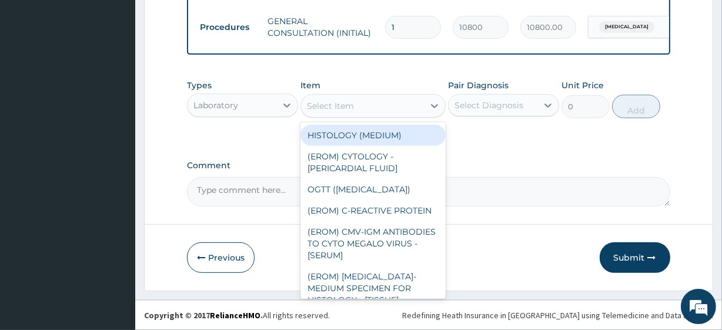
click at [341, 114] on div "Select Item" at bounding box center [362, 105] width 122 height 19
paste input "HEPATITIS B SCREENING ORPHETAB TAB (ORPHENADRINE CITRATE 100MG) PARACETAMOL 500…"
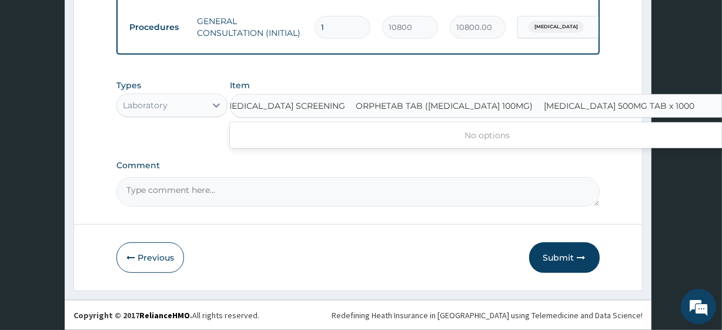
scroll to position [0, 6]
type input "HEPATITIS B SCREENING ORPHETAB TAB (ORPHENADRINE CITRATE 100MG) PARACETAMOL 500…"
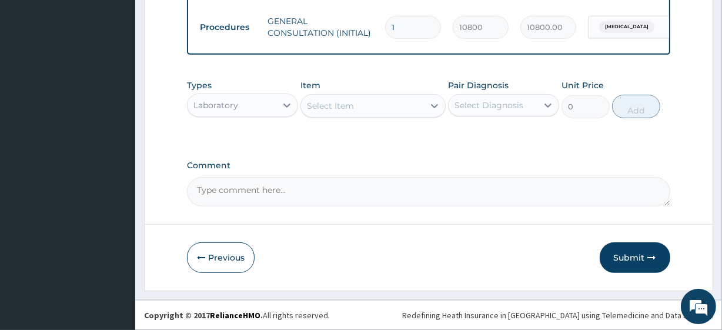
scroll to position [0, 0]
drag, startPoint x: 165, startPoint y: 119, endPoint x: 185, endPoint y: 223, distance: 105.9
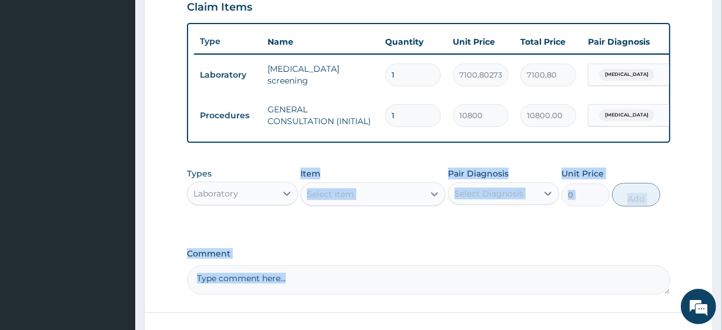
scroll to position [415, 0]
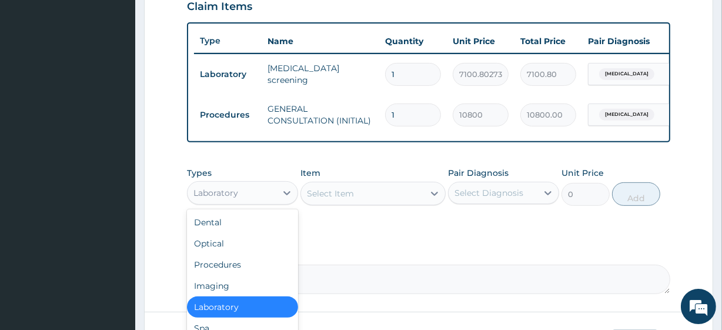
click at [230, 199] on div "Laboratory" at bounding box center [215, 193] width 45 height 12
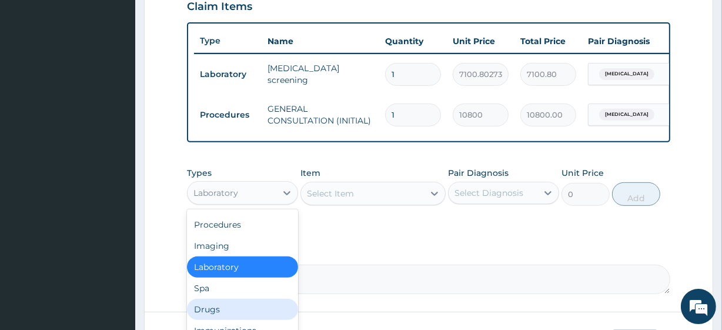
click at [247, 307] on div "Drugs" at bounding box center [242, 309] width 111 height 21
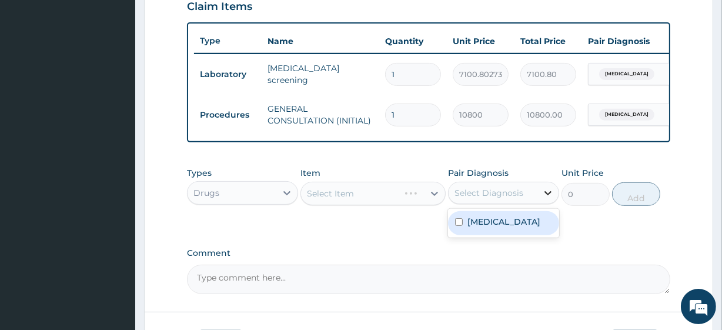
click at [539, 195] on div at bounding box center [547, 192] width 21 height 21
click at [517, 223] on label "Viral hepatitis" at bounding box center [503, 222] width 73 height 12
checkbox input "true"
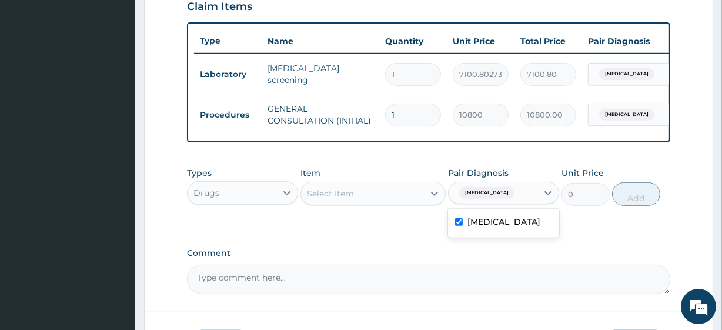
click at [364, 203] on div "Select Item" at bounding box center [362, 193] width 122 height 19
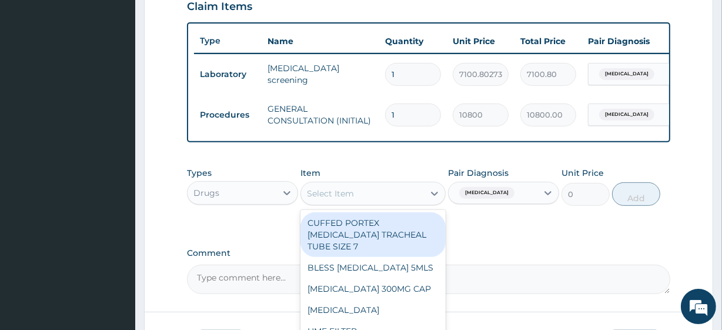
paste input "HEPATITIS B SCREENING ORPHETAB TAB (ORPHENADRINE CITRATE 100MG) PARACETAMOL 500…"
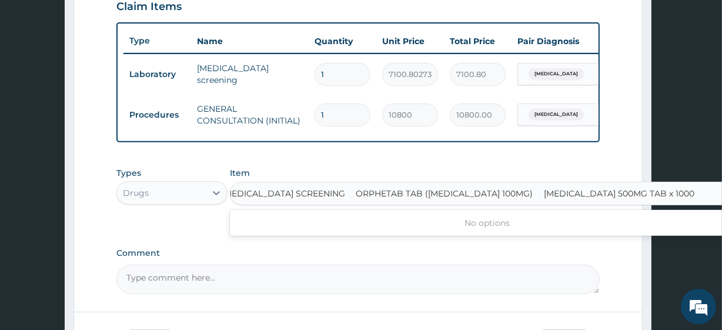
scroll to position [0, 6]
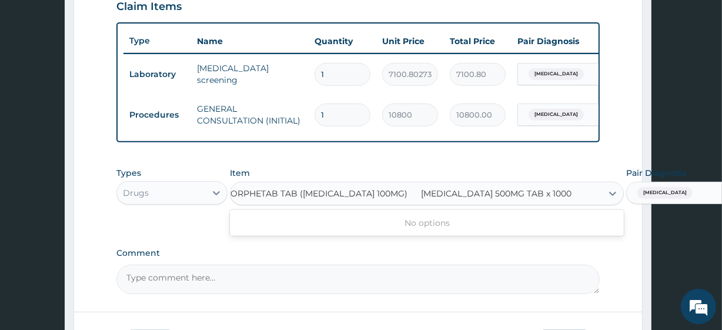
type input "PARACETAMOL 500MG TAB x 1000"
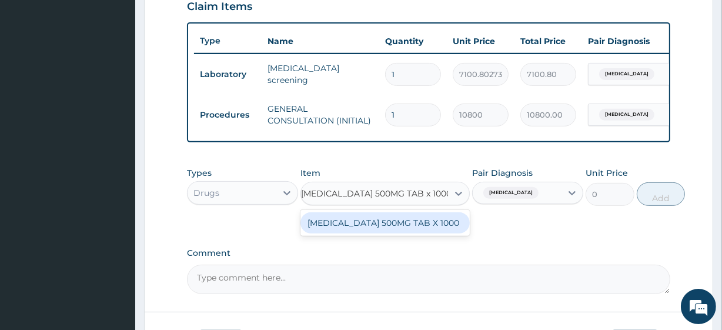
scroll to position [0, 0]
click at [380, 230] on div "PARACETAMOL 500MG TAB X 1000" at bounding box center [384, 222] width 169 height 21
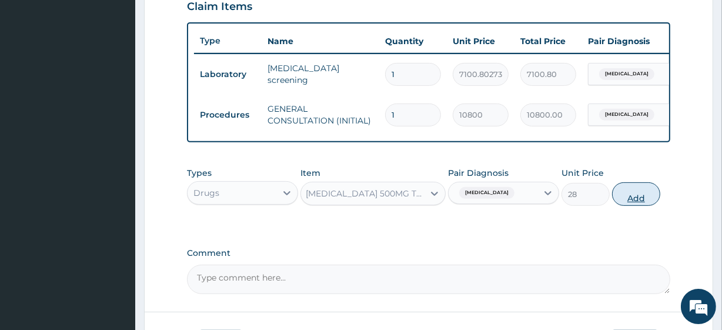
click at [625, 194] on button "Add" at bounding box center [636, 194] width 48 height 24
type input "0"
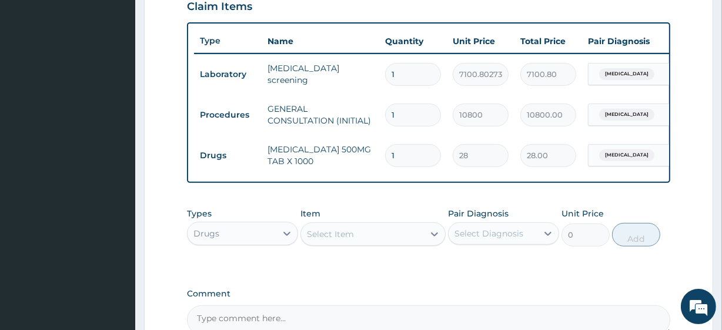
scroll to position [0, 0]
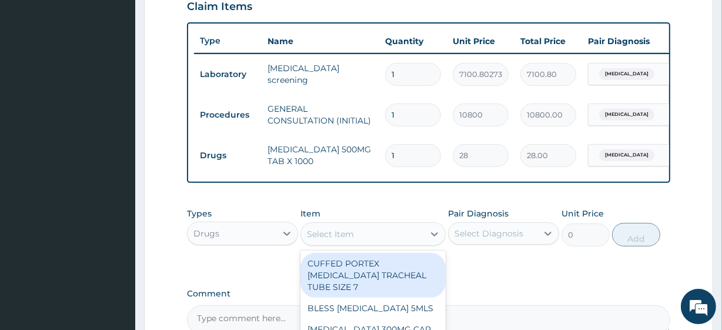
click at [380, 243] on div "Select Item" at bounding box center [362, 234] width 122 height 19
paste input "ORPHETAB TAB (ORPHENADRINE CITRATE 100MG)"
type input "ORPHETAB TAB (ORPHENADRINE CITRATE 100MG)"
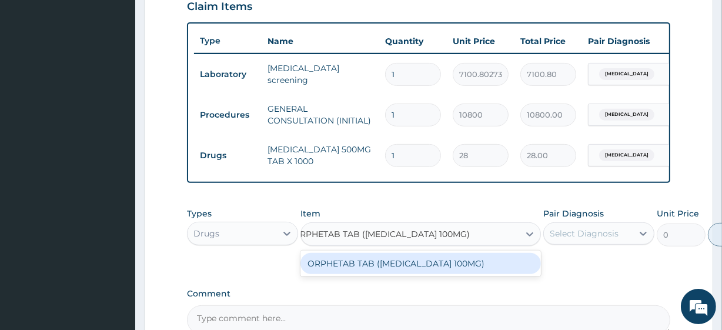
click at [393, 266] on div "ORPHETAB TAB ([MEDICAL_DATA] 100MG)" at bounding box center [420, 263] width 240 height 21
type input "483"
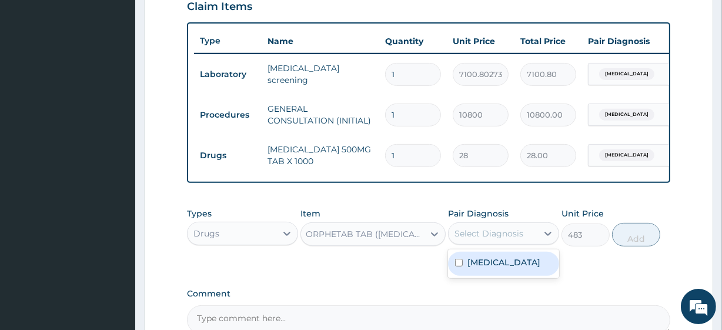
click at [515, 229] on div "Select Diagnosis" at bounding box center [503, 233] width 111 height 22
click at [508, 268] on label "Viral hepatitis" at bounding box center [503, 262] width 73 height 12
checkbox input "true"
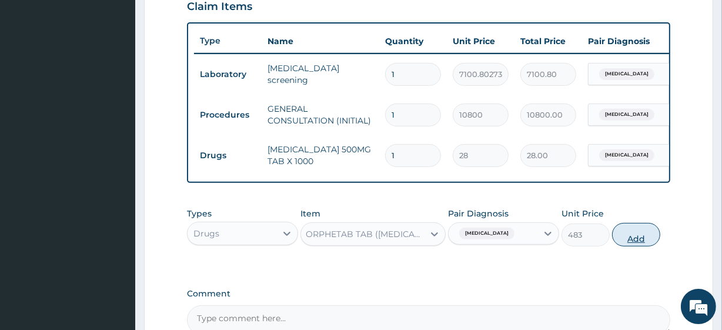
click at [627, 246] on button "Add" at bounding box center [636, 235] width 48 height 24
type input "0"
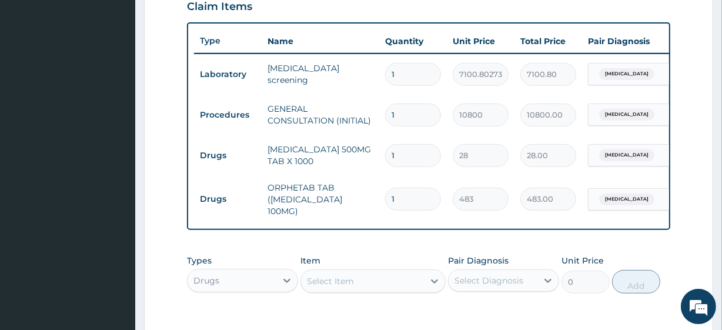
click at [411, 162] on input "1" at bounding box center [413, 155] width 56 height 23
type input "18"
type input "504.00"
type input "18"
click at [405, 206] on input "1" at bounding box center [413, 199] width 56 height 23
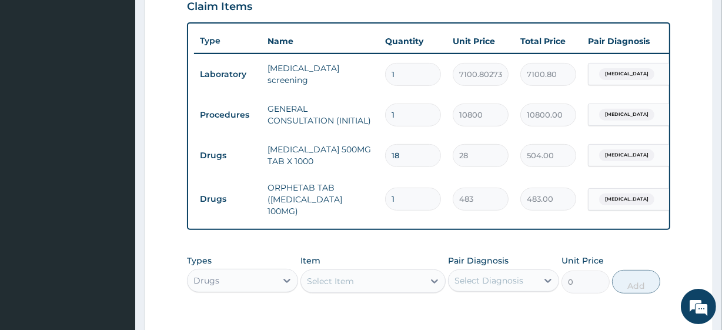
type input "10"
type input "4830.00"
type input "14"
type input "6762.00"
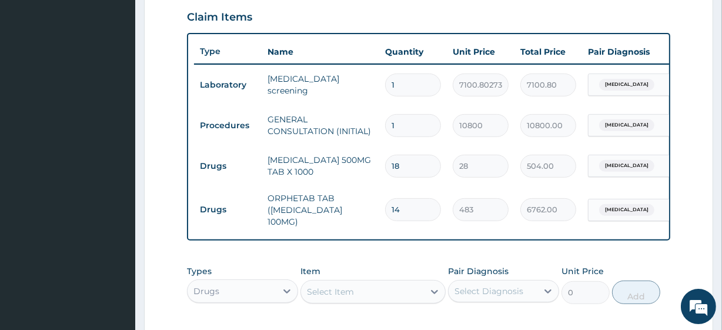
type input "15"
type input "7245.00"
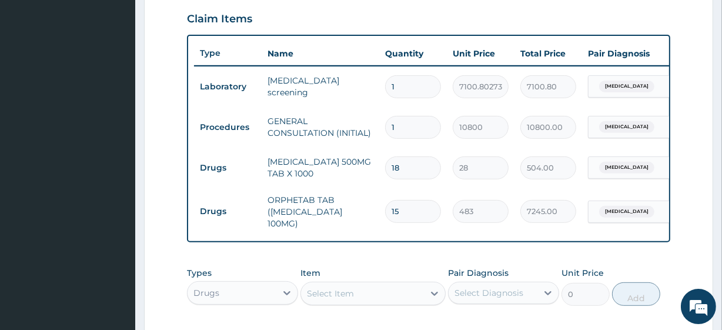
type input "16"
type input "7728.00"
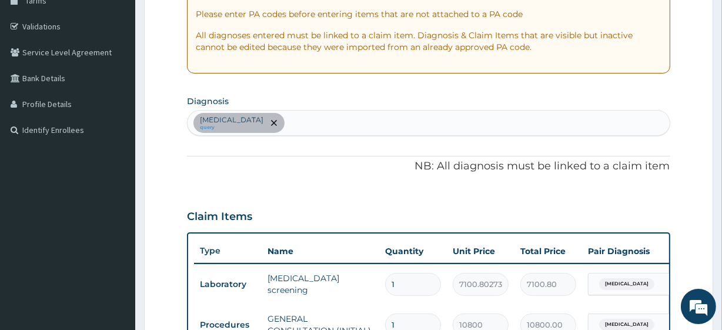
scroll to position [204, 0]
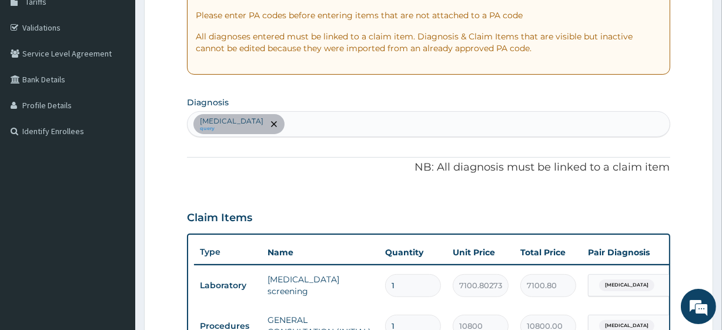
type input "16"
click at [294, 123] on div "Viral hepatitis query" at bounding box center [428, 124] width 481 height 25
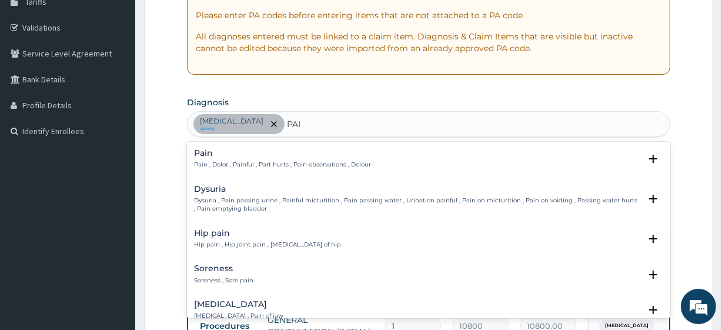
type input "PAIN"
click at [247, 156] on h4 "Pain" at bounding box center [282, 153] width 177 height 9
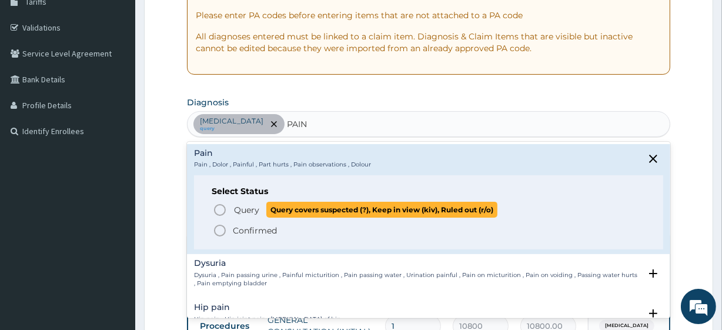
click at [235, 207] on span "Query" at bounding box center [246, 210] width 25 height 12
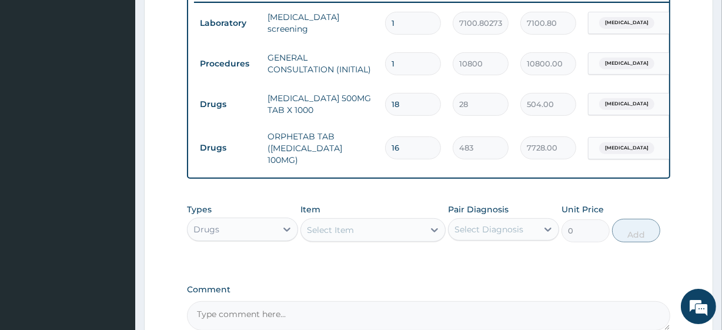
scroll to position [464, 0]
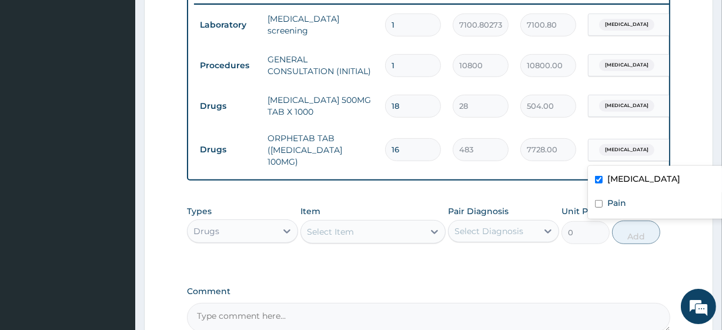
click at [643, 146] on span "Viral hepatitis" at bounding box center [626, 150] width 55 height 12
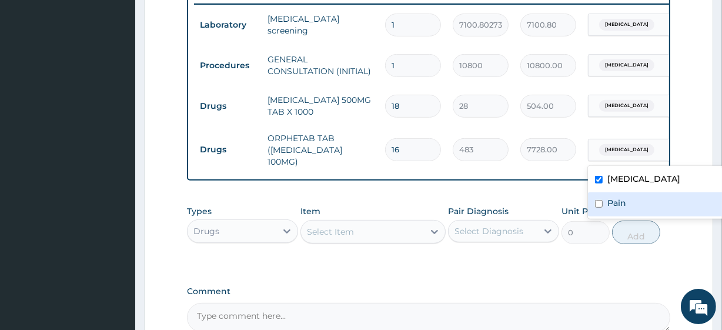
click at [624, 201] on label "Pain" at bounding box center [616, 203] width 19 height 12
checkbox input "true"
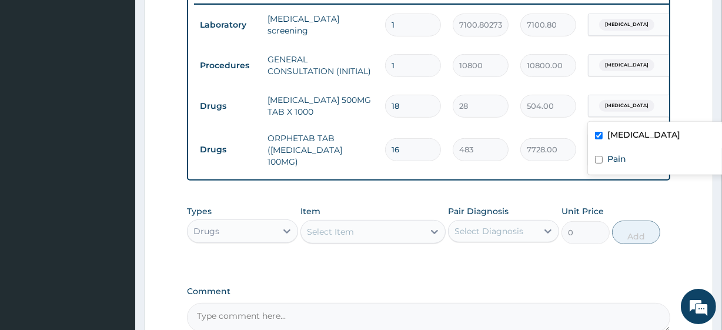
click at [622, 100] on span "Viral hepatitis" at bounding box center [626, 106] width 55 height 12
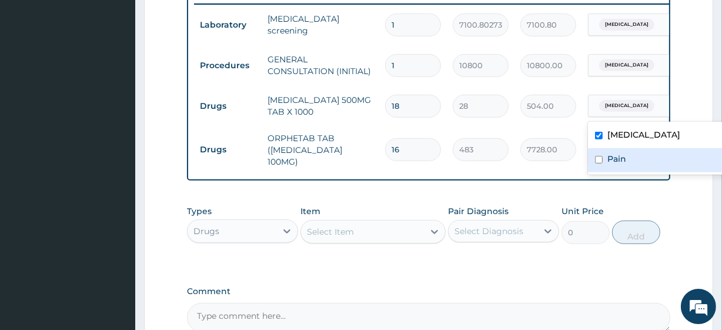
click at [626, 160] on div "Pain" at bounding box center [661, 160] width 147 height 24
checkbox input "true"
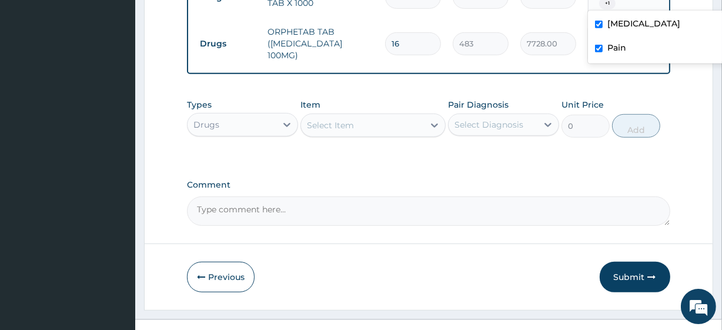
scroll to position [598, 0]
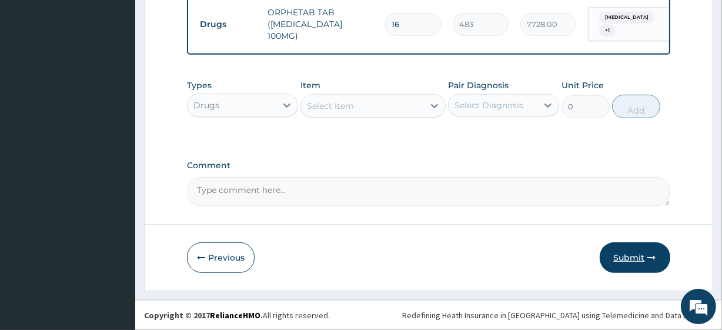
click at [639, 269] on button "Submit" at bounding box center [635, 257] width 71 height 31
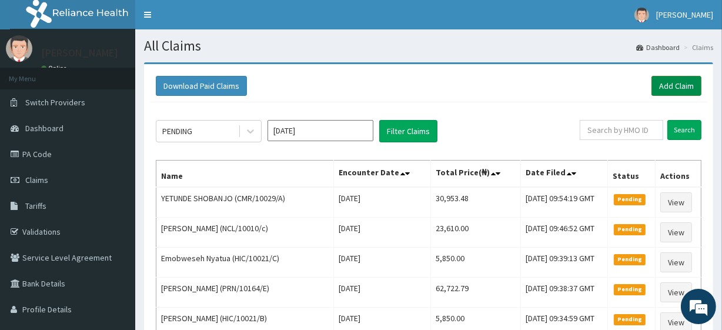
click at [652, 89] on link "Add Claim" at bounding box center [676, 86] width 50 height 20
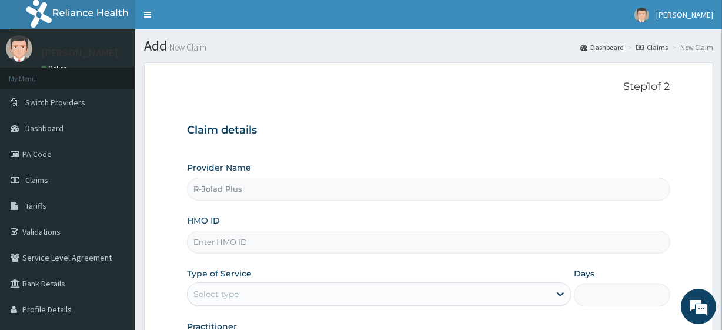
click at [285, 226] on div "HMO ID" at bounding box center [428, 234] width 483 height 39
click at [286, 236] on input "HMO ID" at bounding box center [428, 241] width 483 height 23
paste input "ALP/10001/D"
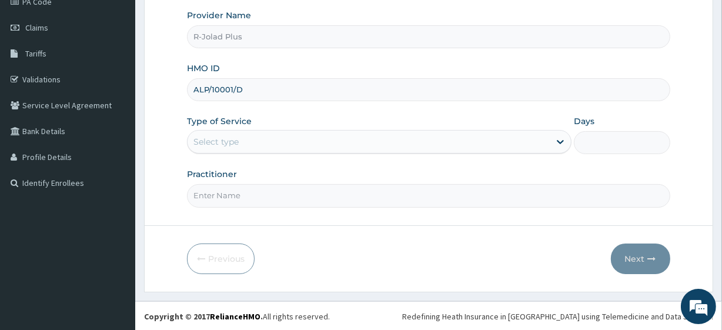
type input "ALP/10001/D"
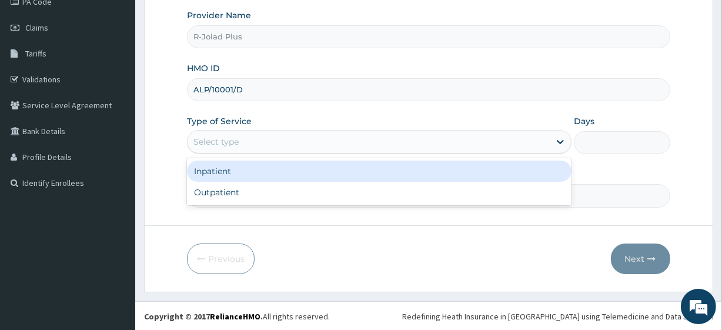
drag, startPoint x: 236, startPoint y: 135, endPoint x: 246, endPoint y: 183, distance: 49.1
click at [246, 153] on div "option Inpatient focused, 1 of 2. 2 results available. Use Up and Down to choos…" at bounding box center [379, 142] width 384 height 24
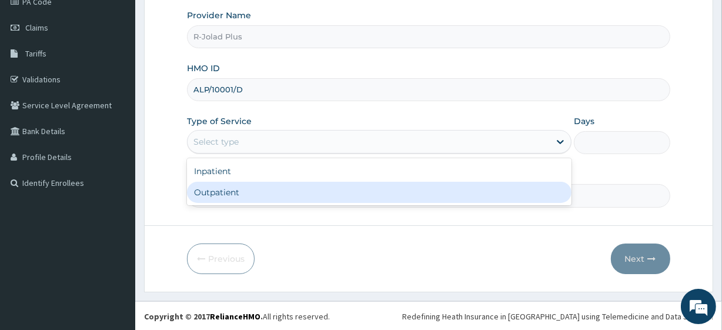
click at [246, 183] on div "Outpatient" at bounding box center [379, 192] width 384 height 21
type input "1"
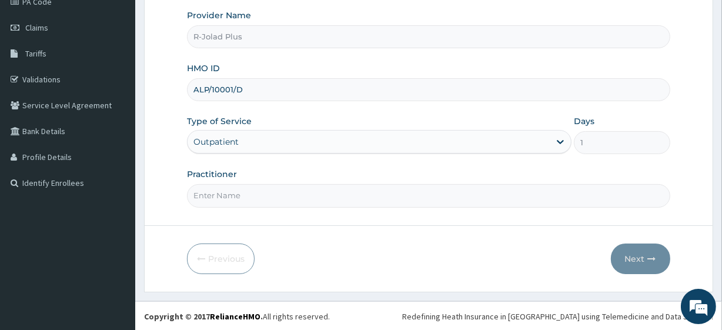
click at [246, 184] on input "Practitioner" at bounding box center [428, 195] width 483 height 23
type input "[PERSON_NAME]"
click at [667, 250] on button "Next" at bounding box center [640, 258] width 59 height 31
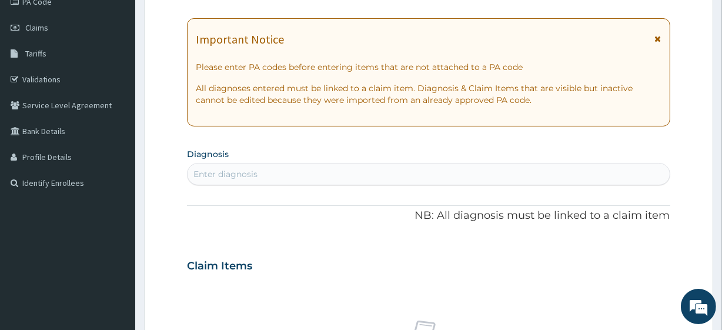
scroll to position [0, 0]
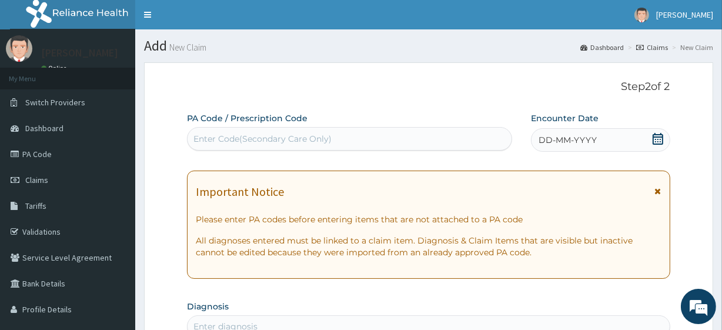
click at [289, 141] on div "Enter Code(Secondary Care Only)" at bounding box center [262, 139] width 138 height 12
paste input "PA/A02734"
type input "PA/A02734"
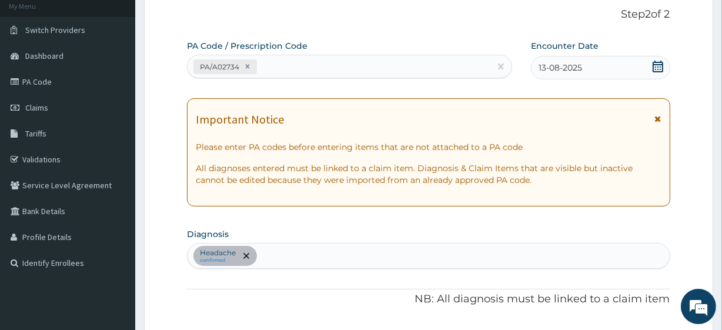
scroll to position [59, 0]
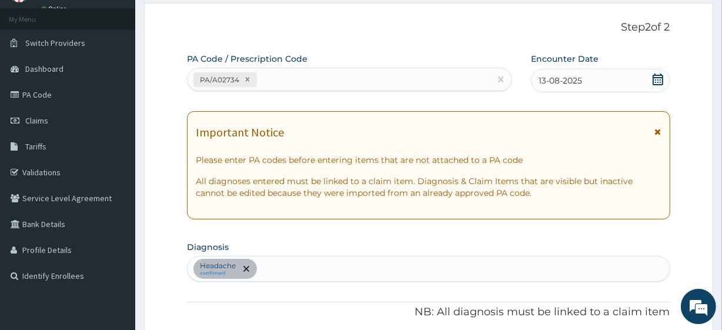
click at [302, 269] on div "Headache confirmed" at bounding box center [428, 268] width 481 height 25
type input "mala"
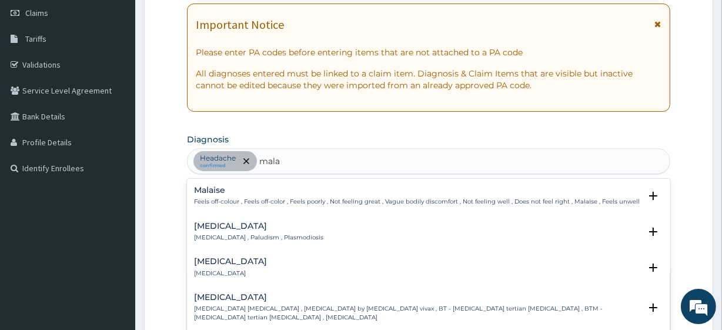
scroll to position [221, 0]
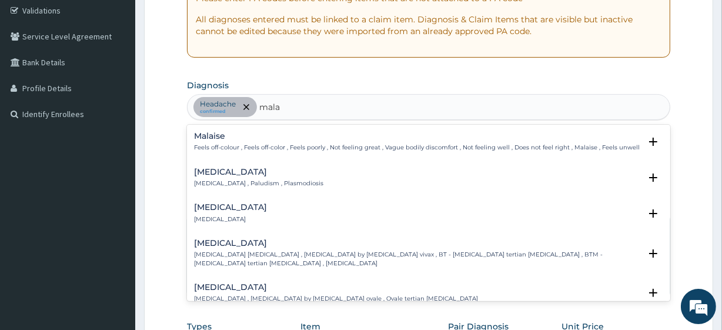
click at [260, 171] on h4 "[MEDICAL_DATA]" at bounding box center [258, 172] width 129 height 9
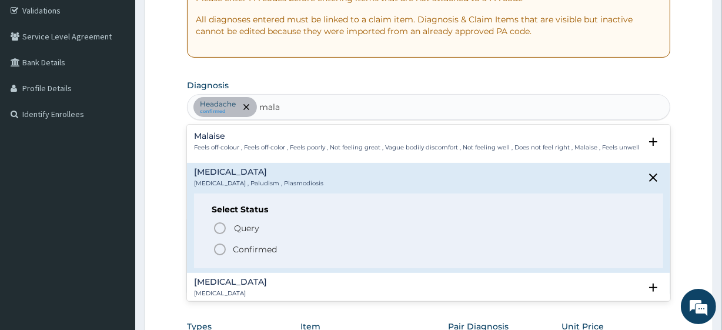
click at [262, 213] on h6 "Select Status" at bounding box center [428, 209] width 433 height 9
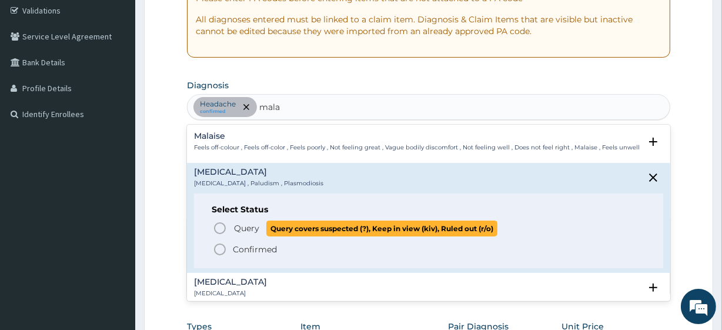
click at [262, 223] on p "Query Query covers suspected (?), Keep in view (kiv), Ruled out (r/o)" at bounding box center [365, 228] width 264 height 16
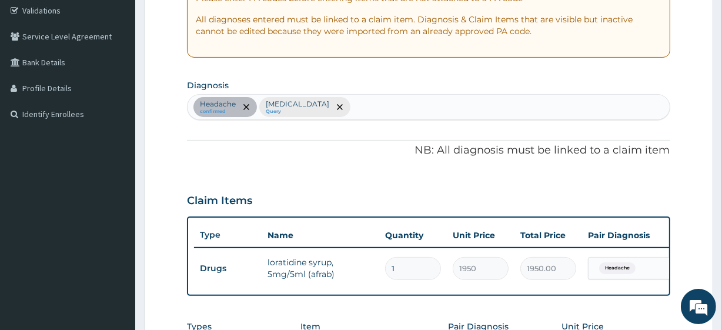
scroll to position [222, 0]
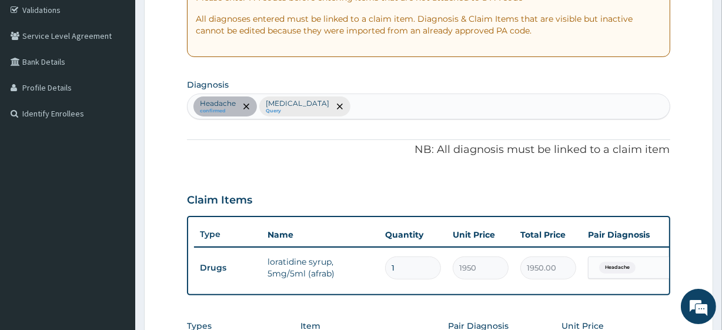
click at [334, 106] on div "Headache confirmed [MEDICAL_DATA] Query" at bounding box center [428, 106] width 481 height 25
type input "[MEDICAL_DATA]"
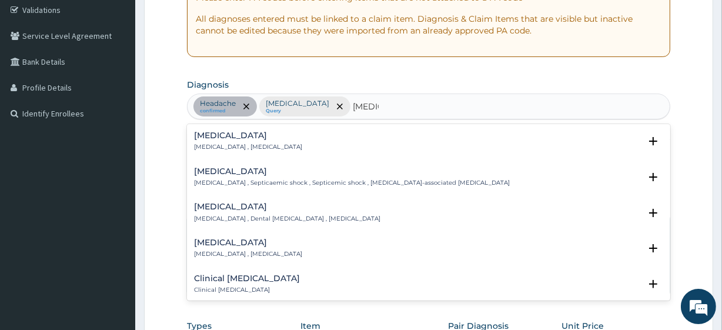
click at [215, 138] on h4 "[MEDICAL_DATA]" at bounding box center [248, 135] width 108 height 9
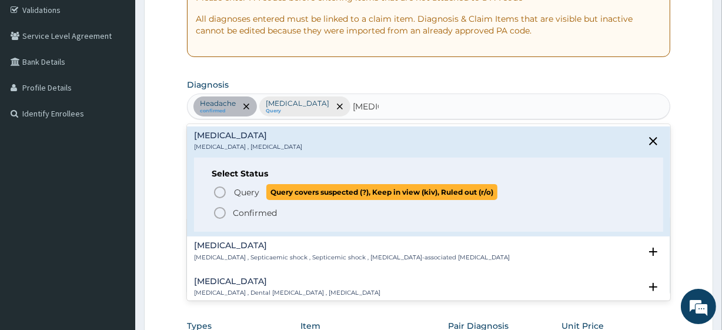
click at [227, 188] on span "Query Query covers suspected (?), Keep in view (kiv), Ruled out (r/o)" at bounding box center [429, 192] width 432 height 16
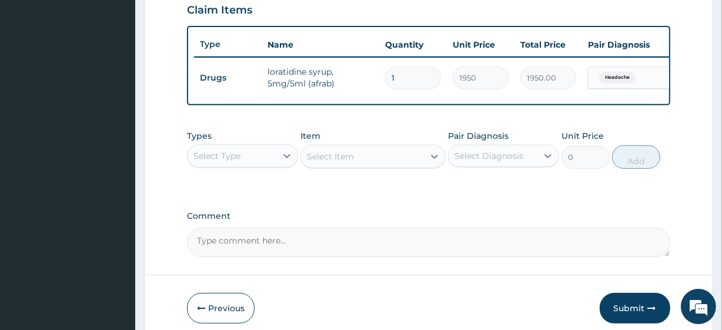
scroll to position [427, 0]
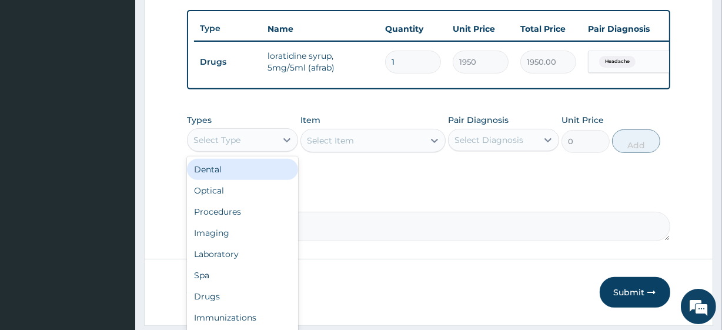
click at [242, 144] on div "Select Type" at bounding box center [232, 139] width 89 height 19
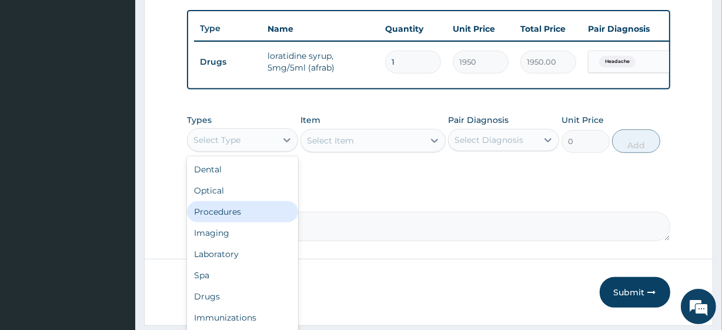
click at [262, 222] on div "Procedures" at bounding box center [242, 211] width 111 height 21
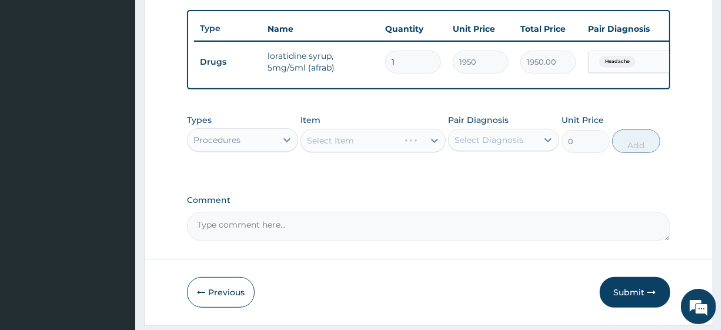
click at [519, 139] on div "Select Diagnosis" at bounding box center [492, 139] width 89 height 19
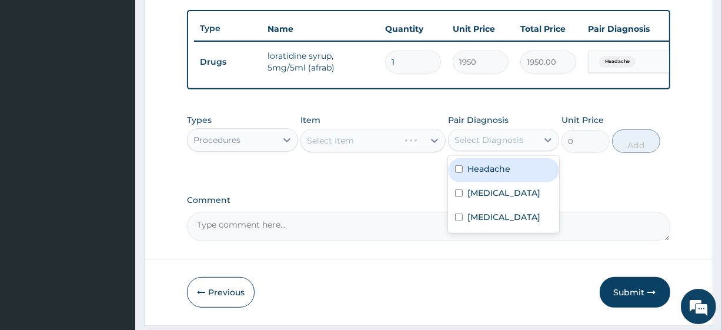
click at [504, 166] on div "Headache" at bounding box center [503, 170] width 111 height 24
checkbox input "true"
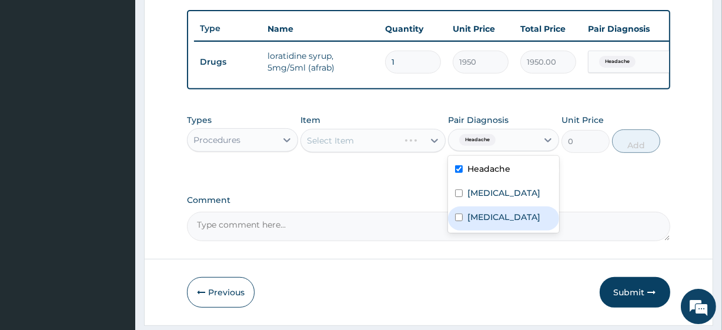
click at [505, 215] on div "[MEDICAL_DATA]" at bounding box center [503, 218] width 111 height 24
checkbox input "true"
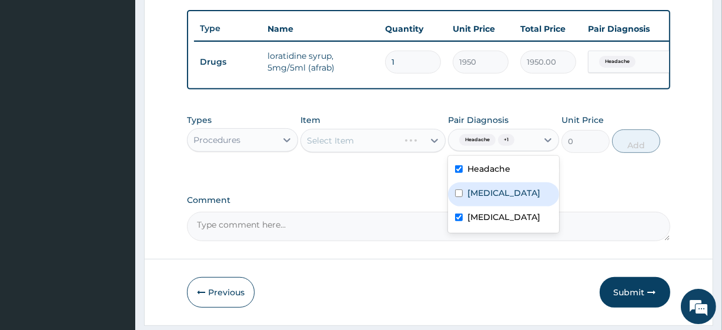
click at [501, 203] on div "[MEDICAL_DATA]" at bounding box center [503, 194] width 111 height 24
checkbox input "true"
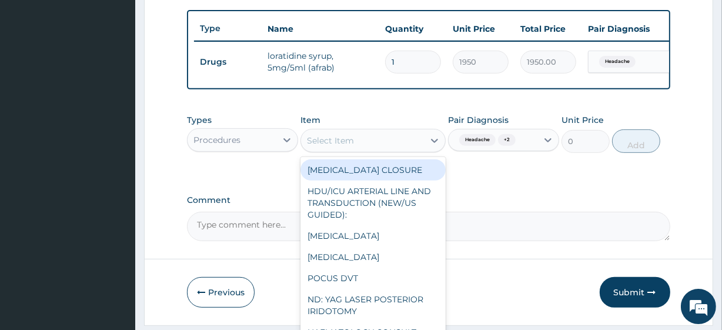
click at [367, 150] on div "Select Item" at bounding box center [362, 140] width 122 height 19
paste input "General Consultation (initial) FBC - ([MEDICAL_DATA] with platelet and [MEDICAL…"
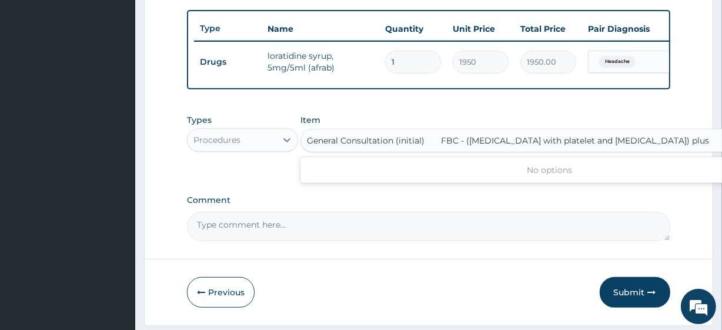
scroll to position [0, 53]
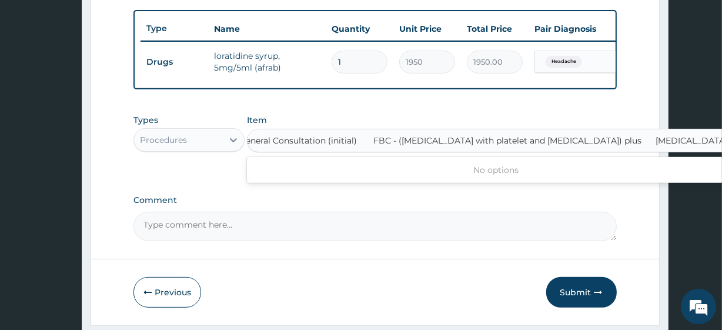
type input "General Consultation (initial)"
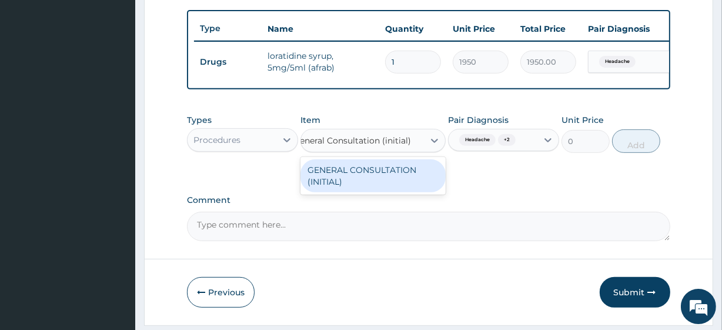
scroll to position [0, 0]
click at [377, 186] on div "GENERAL CONSULTATION (INITIAL)" at bounding box center [372, 175] width 145 height 33
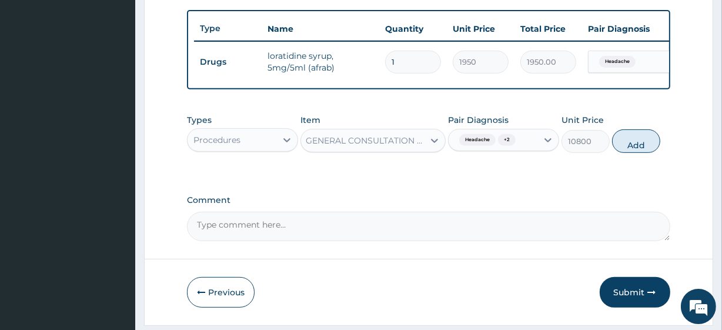
scroll to position [0, 1]
click at [611, 153] on div "Types Procedures Item GENERAL CONSULTATION (INITIAL) Pair Diagnosis Headache + …" at bounding box center [428, 133] width 483 height 51
click at [624, 148] on button "Add" at bounding box center [636, 141] width 48 height 24
type input "0"
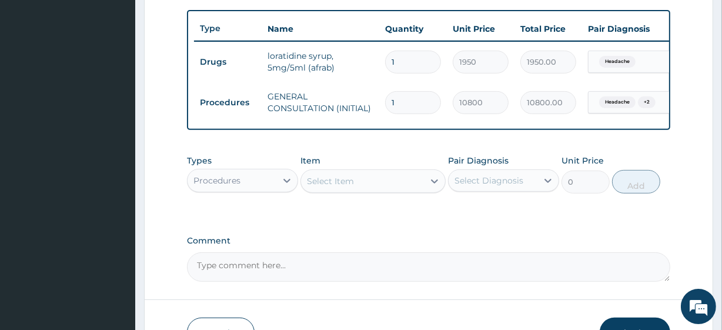
scroll to position [0, 0]
click at [232, 190] on div "Procedures" at bounding box center [232, 180] width 89 height 19
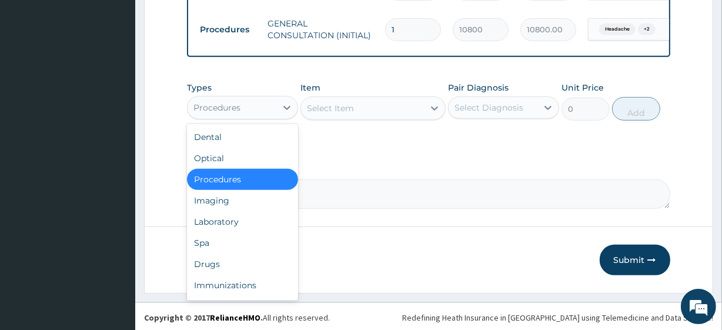
scroll to position [510, 0]
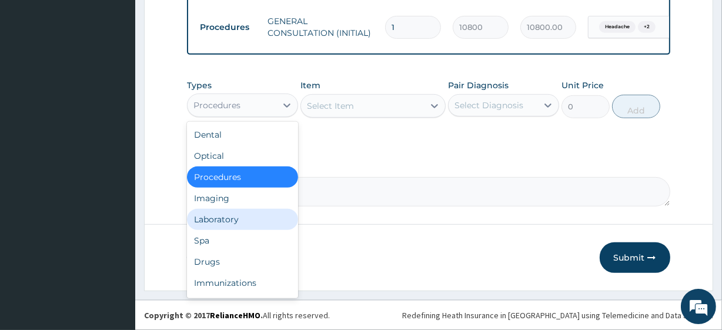
click at [233, 220] on div "Laboratory" at bounding box center [242, 219] width 111 height 21
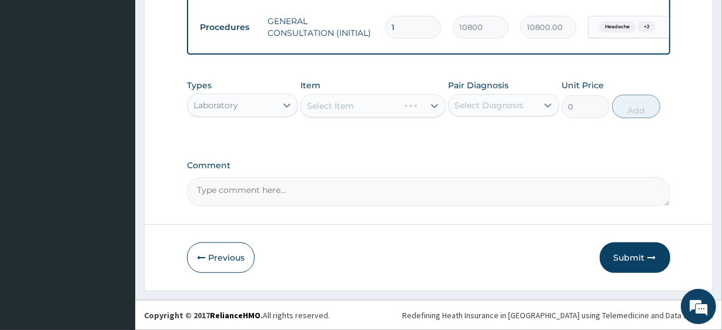
drag, startPoint x: 497, startPoint y: 91, endPoint x: 501, endPoint y: 103, distance: 13.6
click at [501, 103] on div "Pair Diagnosis Select Diagnosis" at bounding box center [503, 98] width 111 height 39
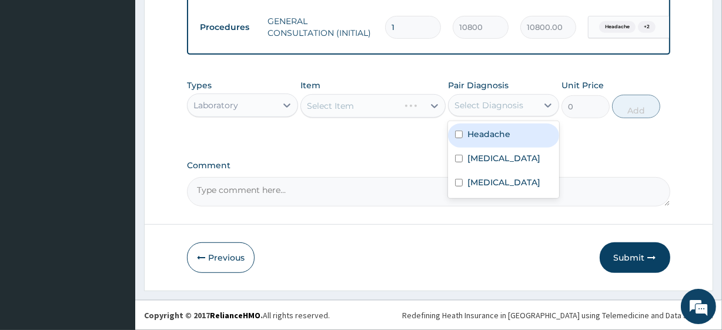
drag, startPoint x: 501, startPoint y: 103, endPoint x: 511, endPoint y: 164, distance: 61.5
click at [511, 116] on div "option [MEDICAL_DATA], selected. option Headache focused, 1 of 3. 3 results ava…" at bounding box center [503, 105] width 111 height 22
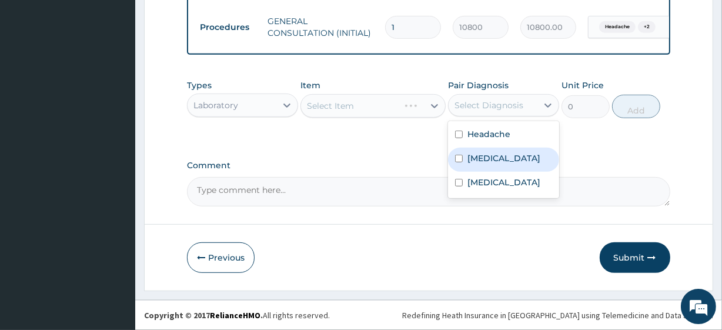
click at [511, 164] on div "[MEDICAL_DATA]" at bounding box center [503, 160] width 111 height 24
checkbox input "true"
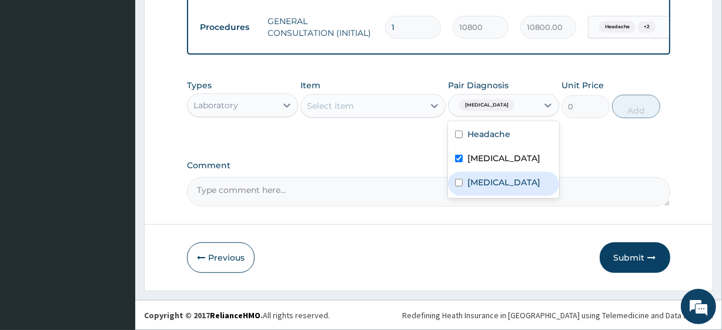
click at [505, 176] on div "[MEDICAL_DATA]" at bounding box center [503, 184] width 111 height 24
checkbox input "true"
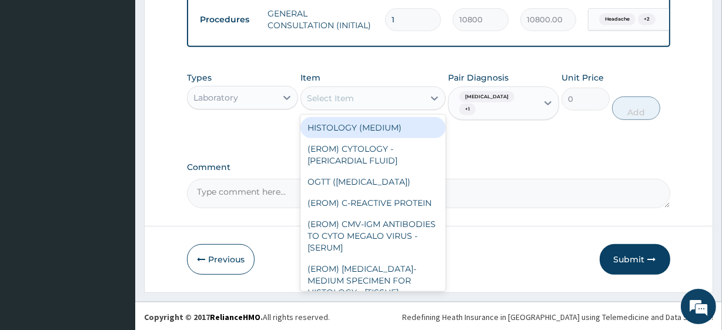
click at [358, 108] on div "Select Item" at bounding box center [362, 98] width 122 height 19
paste input "FBC - ([MEDICAL_DATA] with platelet and [MEDICAL_DATA]) plus [MEDICAL_DATA] [ME…"
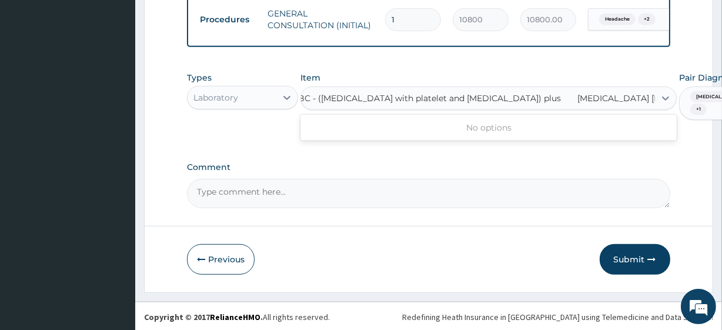
type input "FBC - ([MEDICAL_DATA] with platelet and [MEDICAL_DATA]) plus"
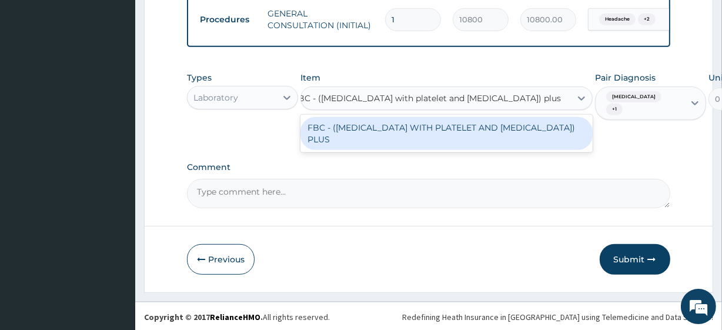
click at [370, 140] on div "FBC - ([MEDICAL_DATA] WITH PLATELET AND [MEDICAL_DATA]) PLUS" at bounding box center [446, 133] width 292 height 33
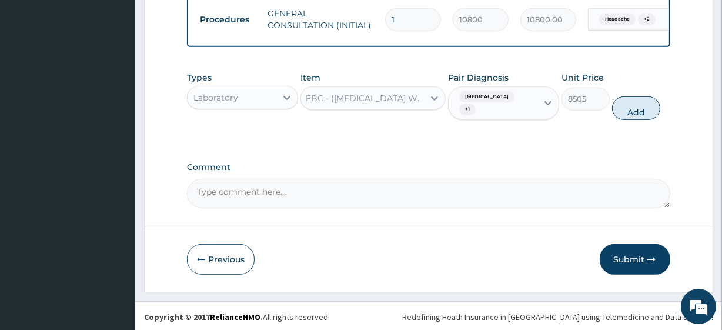
scroll to position [0, 1]
click at [622, 116] on button "Add" at bounding box center [636, 108] width 48 height 24
type input "0"
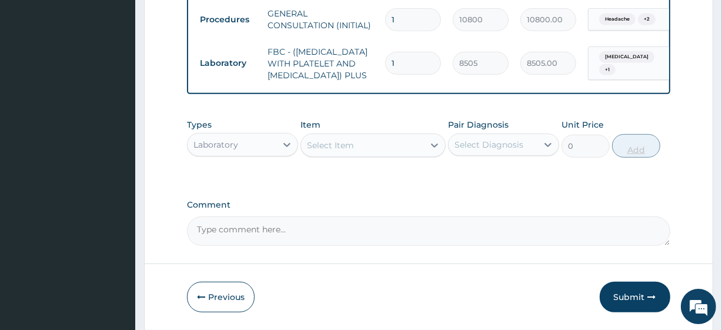
scroll to position [0, 0]
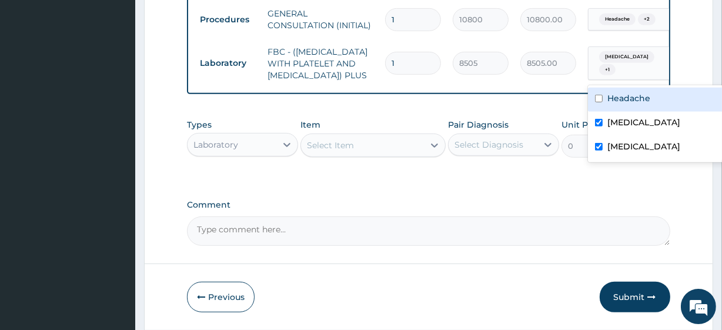
click at [610, 63] on span "[MEDICAL_DATA]" at bounding box center [626, 57] width 55 height 12
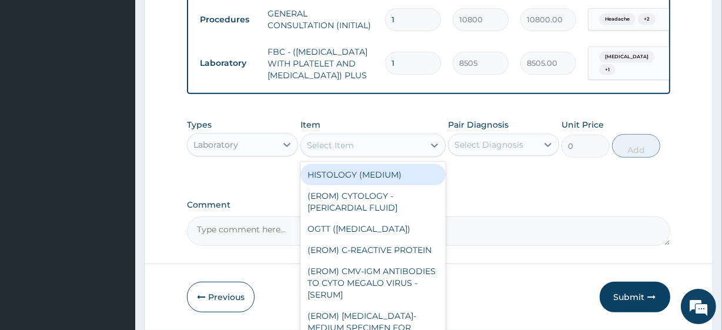
click at [349, 155] on div "Select Item" at bounding box center [362, 145] width 122 height 19
paste input "[MEDICAL_DATA] [MEDICAL_DATA]"
type input "[MEDICAL_DATA] [MEDICAL_DATA]"
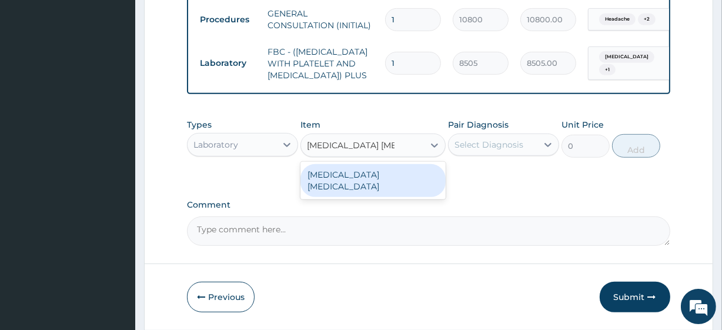
click at [371, 190] on div "[MEDICAL_DATA] [MEDICAL_DATA]" at bounding box center [372, 180] width 145 height 33
type input "4050"
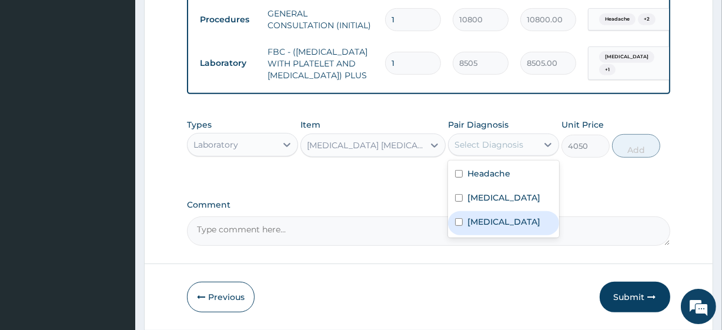
drag, startPoint x: 531, startPoint y: 155, endPoint x: 515, endPoint y: 235, distance: 82.1
click at [515, 156] on div "option [MEDICAL_DATA], selected. option [MEDICAL_DATA] focused, 3 of 3. 3 resul…" at bounding box center [503, 144] width 111 height 22
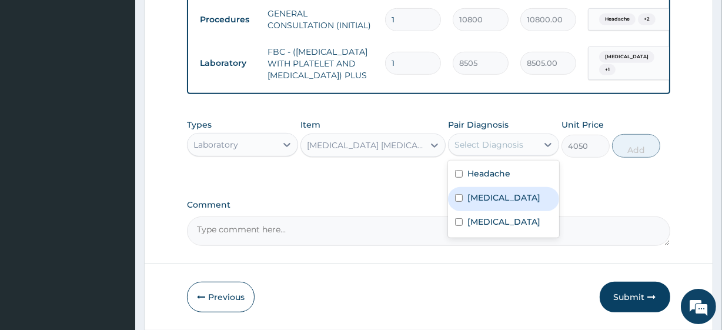
click at [511, 211] on div "[MEDICAL_DATA]" at bounding box center [503, 199] width 111 height 24
checkbox input "true"
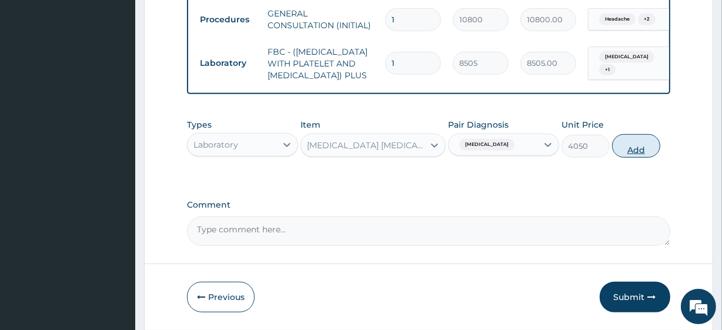
click at [639, 158] on button "Add" at bounding box center [636, 146] width 48 height 24
type input "0"
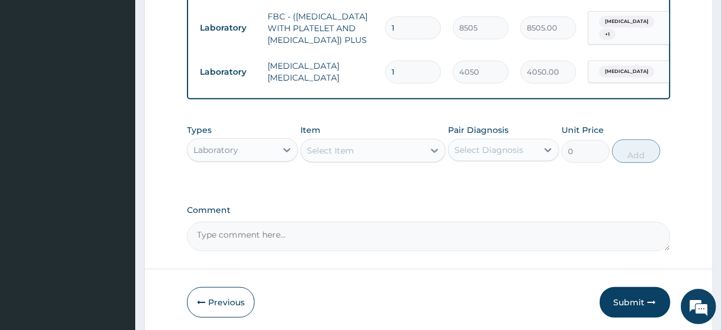
scroll to position [610, 0]
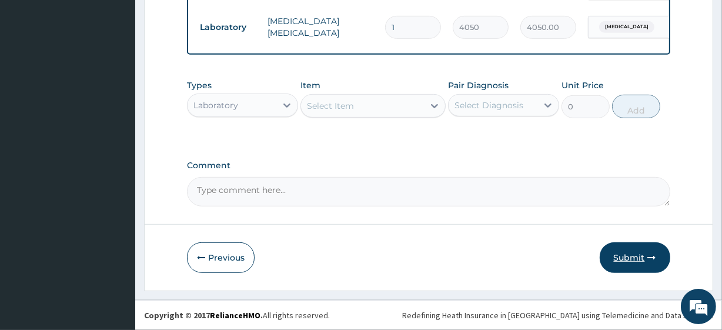
click at [641, 252] on button "Submit" at bounding box center [635, 257] width 71 height 31
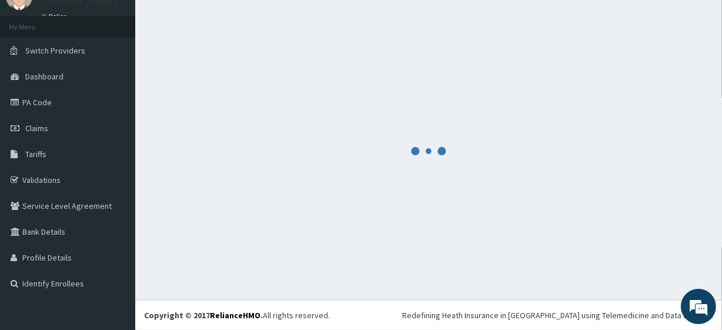
scroll to position [52, 0]
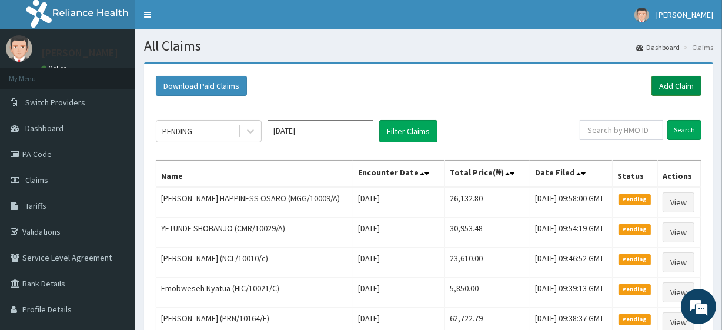
click at [673, 89] on link "Add Claim" at bounding box center [676, 86] width 50 height 20
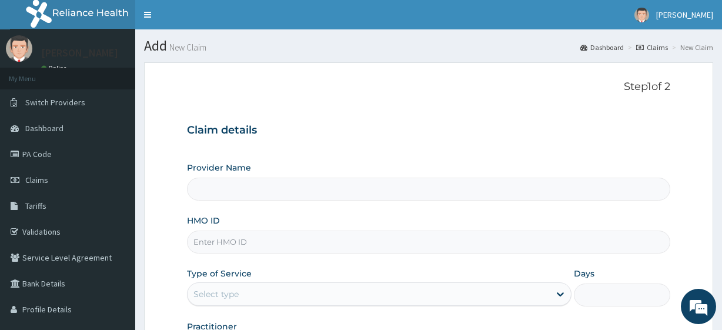
type input "R-Jolad Plus"
click at [289, 250] on input "HMO ID" at bounding box center [428, 241] width 483 height 23
paste input "ALP/10174/A"
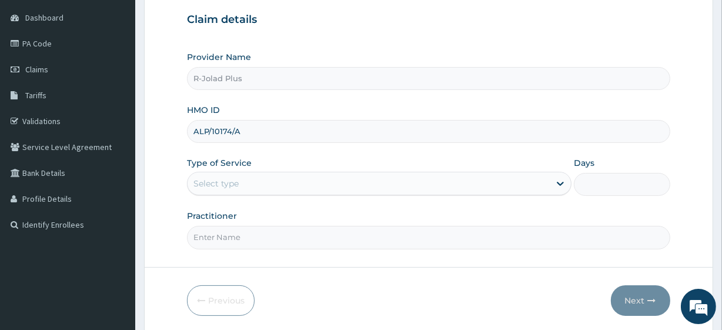
scroll to position [152, 0]
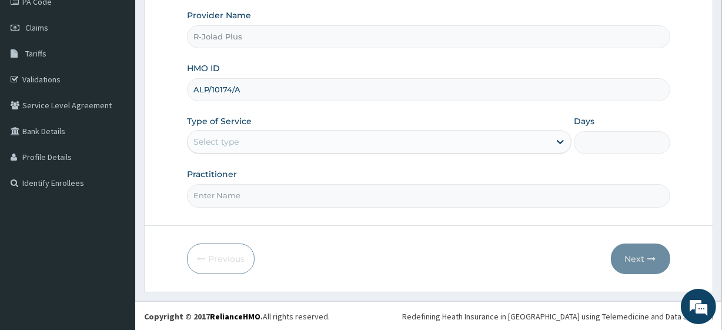
type input "ALP/10174/A"
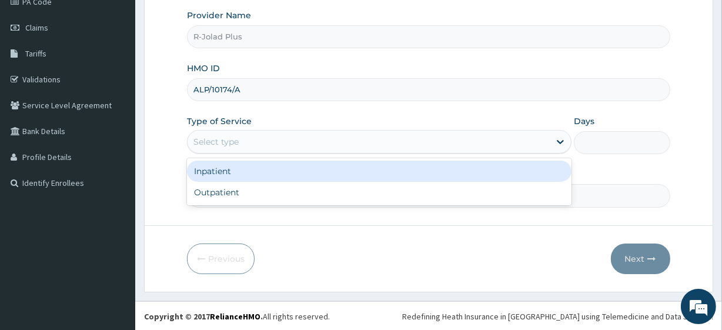
click at [252, 145] on div "Select type" at bounding box center [369, 141] width 362 height 19
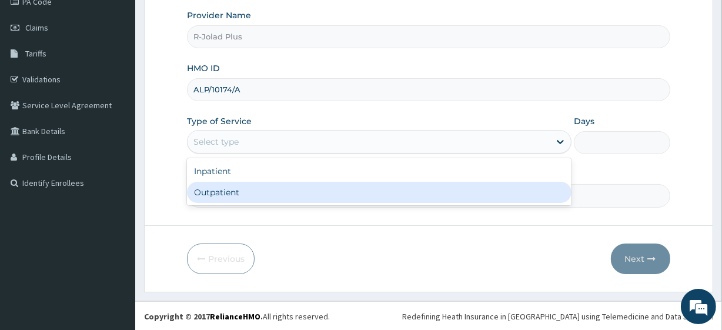
click at [249, 192] on div "Outpatient" at bounding box center [379, 192] width 384 height 21
type input "1"
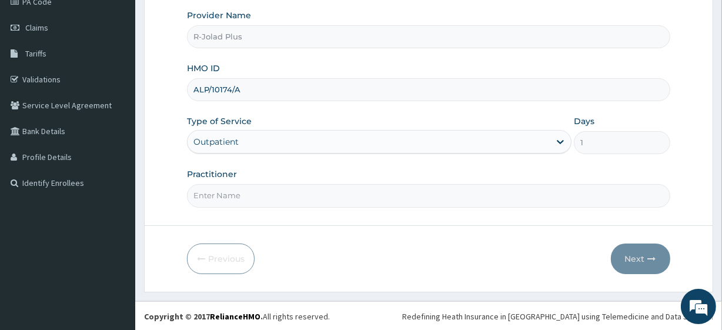
click at [249, 192] on input "Practitioner" at bounding box center [428, 195] width 483 height 23
type input "[PERSON_NAME]"
click at [633, 260] on button "Next" at bounding box center [640, 258] width 59 height 31
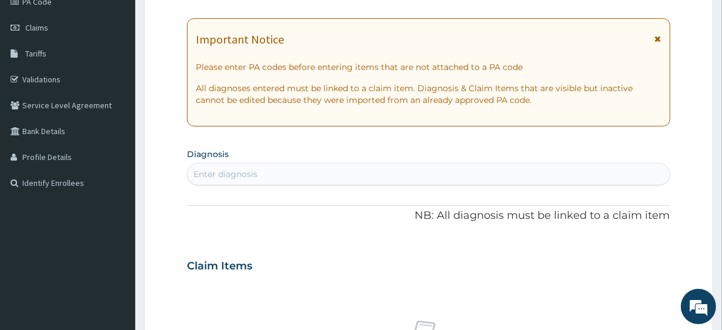
scroll to position [0, 0]
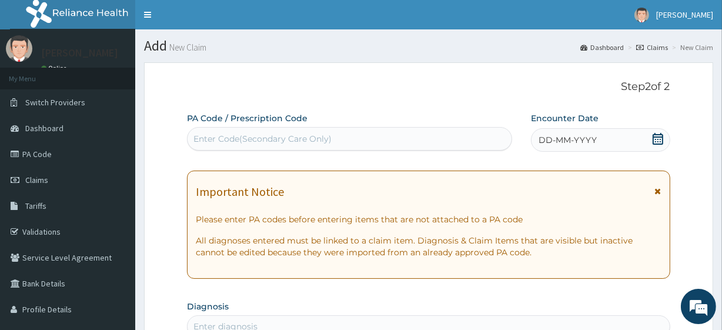
click at [246, 139] on div "Enter Code(Secondary Care Only)" at bounding box center [262, 139] width 138 height 12
paste input "PA/3F5D50"
type input "PA/3F5D50"
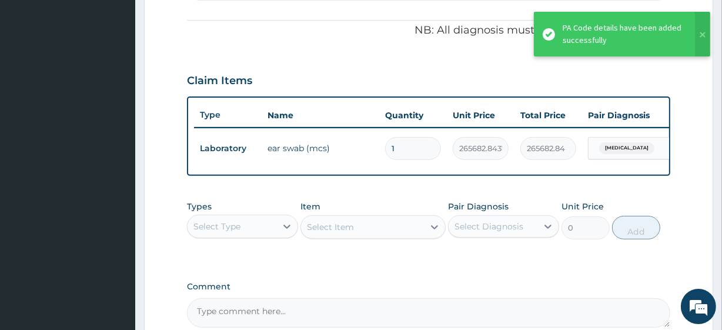
scroll to position [341, 0]
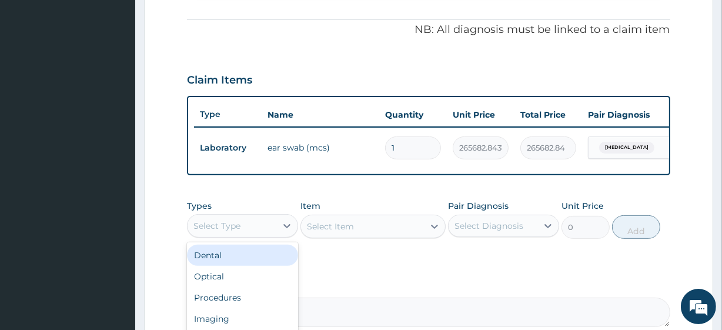
click at [272, 235] on div "Select Type" at bounding box center [232, 225] width 89 height 19
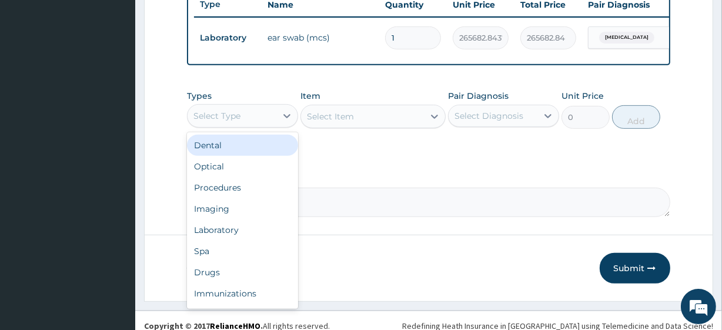
scroll to position [454, 0]
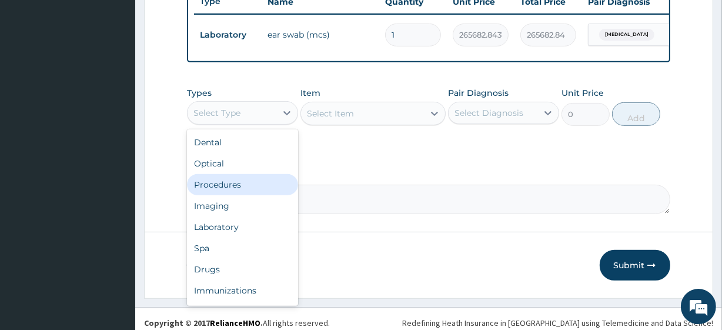
click at [246, 187] on div "Procedures" at bounding box center [242, 184] width 111 height 21
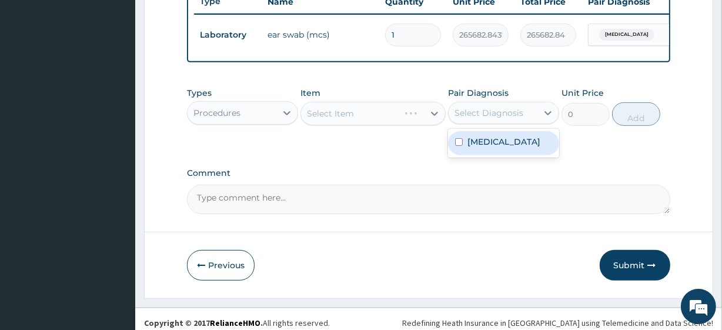
drag, startPoint x: 467, startPoint y: 120, endPoint x: 479, endPoint y: 156, distance: 37.7
click at [479, 124] on div "option [MEDICAL_DATA] focused, 1 of 1. 1 result available. Use Up and Down to c…" at bounding box center [503, 113] width 111 height 22
click at [479, 155] on div "[MEDICAL_DATA]" at bounding box center [503, 143] width 111 height 24
checkbox input "true"
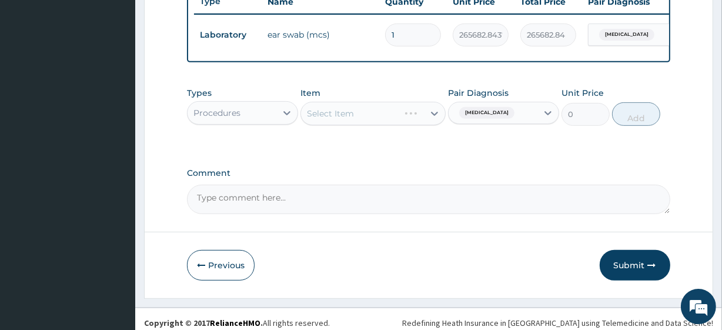
click at [366, 122] on div "Select Item" at bounding box center [372, 114] width 145 height 24
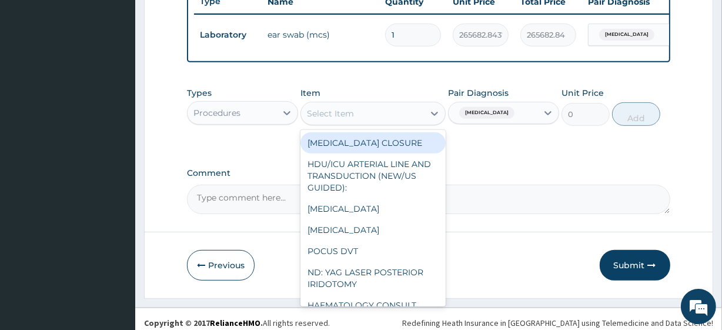
click at [366, 122] on div "Select Item" at bounding box center [362, 113] width 122 height 19
paste input "General Consultation (initial) FBC - ([MEDICAL_DATA] with platelet and [MEDICAL…"
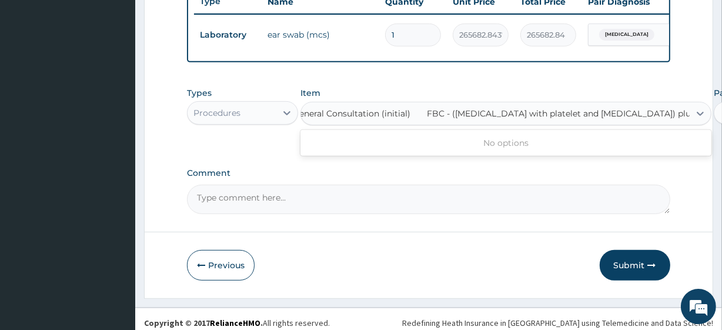
type input "General Consultation (initial)"
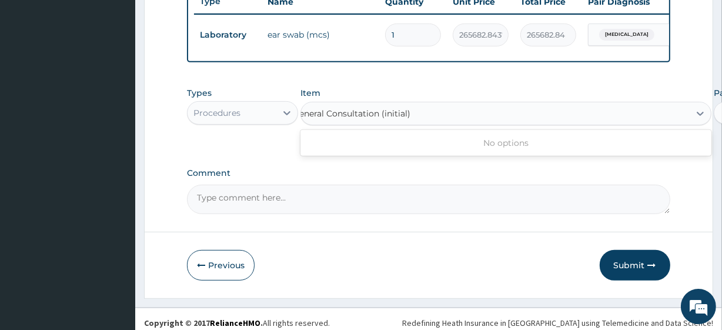
scroll to position [0, 13]
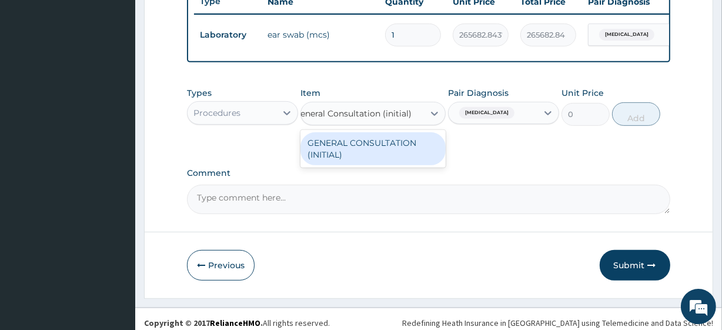
click at [376, 148] on div "GENERAL CONSULTATION (INITIAL)" at bounding box center [372, 148] width 145 height 33
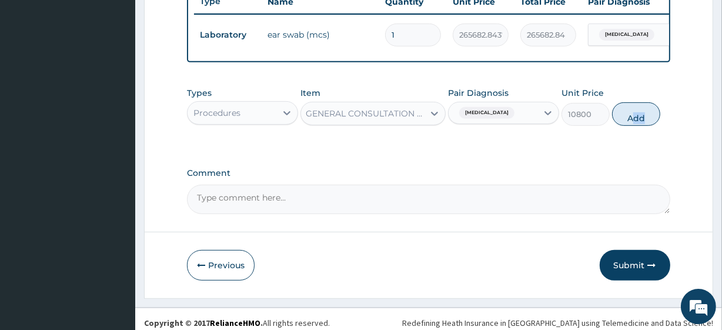
drag, startPoint x: 665, startPoint y: 105, endPoint x: 635, endPoint y: 108, distance: 30.1
click at [635, 108] on div "Types Procedures Item GENERAL CONSULTATION (INITIAL) Pair Diagnosis [MEDICAL_DA…" at bounding box center [428, 106] width 483 height 51
click at [646, 112] on button "Add" at bounding box center [636, 114] width 48 height 24
type input "0"
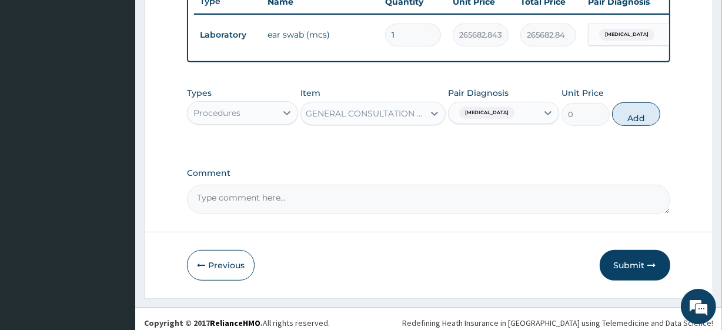
scroll to position [0, 0]
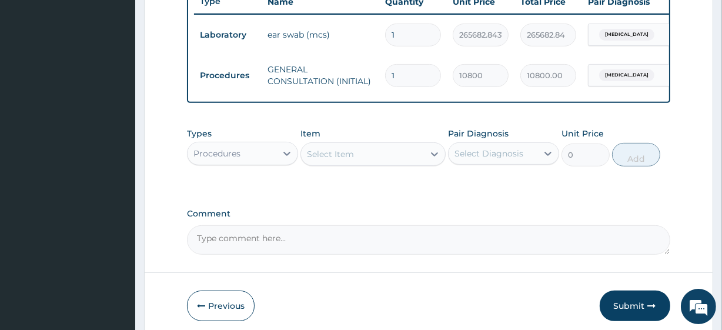
drag, startPoint x: 228, startPoint y: 174, endPoint x: 229, endPoint y: 167, distance: 7.2
click at [229, 167] on div "Types Procedures Item Select Item Pair Diagnosis Select Diagnosis Unit Price 0 …" at bounding box center [428, 147] width 483 height 51
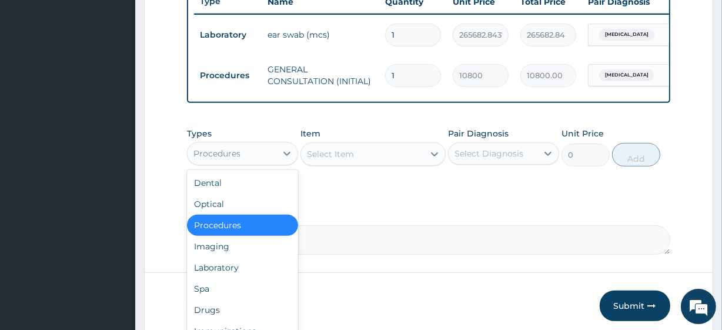
click at [229, 163] on div "Procedures" at bounding box center [232, 153] width 89 height 19
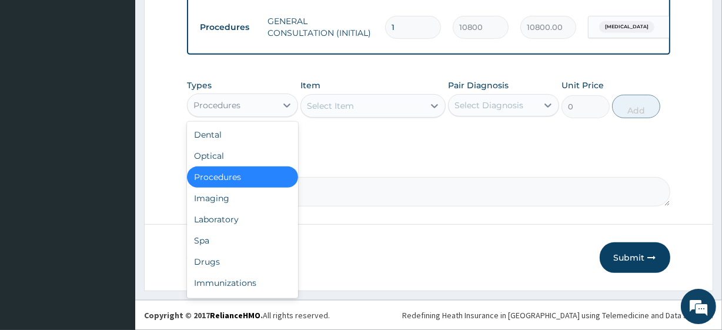
scroll to position [510, 0]
click at [257, 111] on div "Procedures" at bounding box center [232, 105] width 89 height 19
click at [256, 217] on div "Laboratory" at bounding box center [242, 219] width 111 height 21
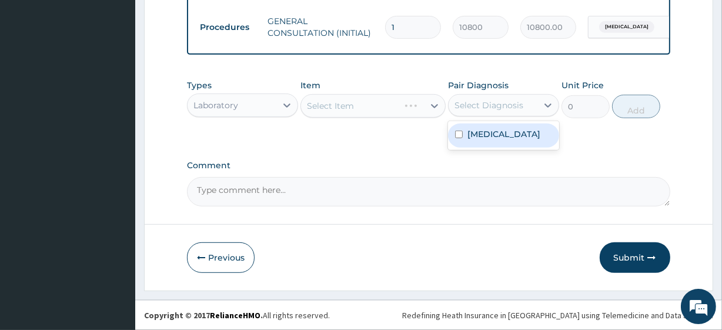
click at [503, 112] on div "Select Diagnosis" at bounding box center [492, 105] width 89 height 19
click at [504, 126] on div "[MEDICAL_DATA]" at bounding box center [503, 135] width 111 height 24
checkbox input "true"
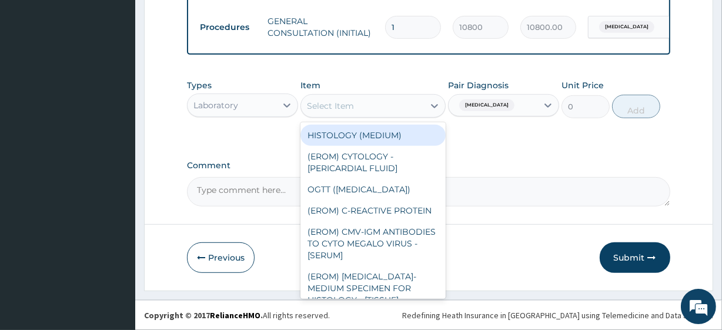
click at [385, 102] on div "Select Item" at bounding box center [362, 105] width 122 height 19
paste input "FBC - ([MEDICAL_DATA] with platelet and [MEDICAL_DATA]) plus"
type input "FBC - ([MEDICAL_DATA] with platelet and [MEDICAL_DATA]) plus"
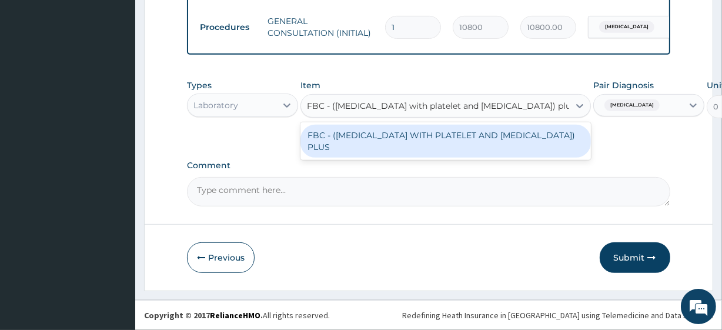
scroll to position [0, 14]
click at [397, 130] on div "FBC - ([MEDICAL_DATA] WITH PLATELET AND [MEDICAL_DATA]) PLUS" at bounding box center [445, 141] width 290 height 33
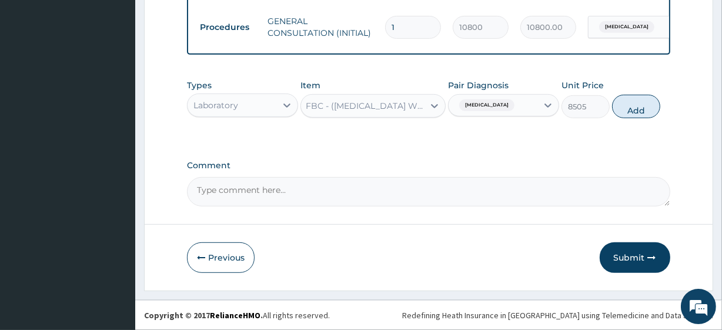
scroll to position [0, 1]
click at [622, 110] on button "Add" at bounding box center [636, 107] width 48 height 24
type input "0"
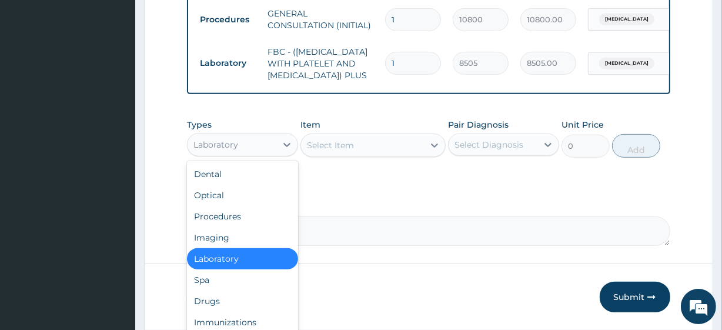
click at [227, 150] on div "Laboratory" at bounding box center [215, 145] width 45 height 12
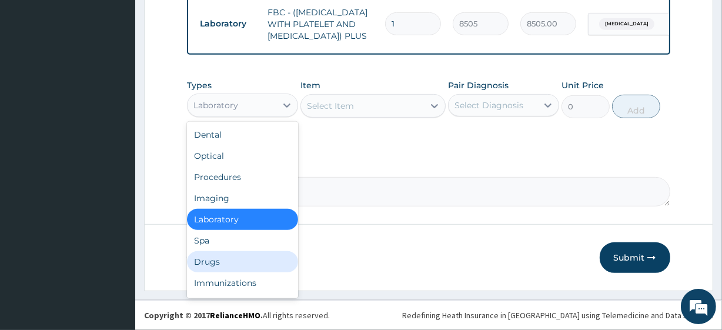
click at [231, 264] on div "Drugs" at bounding box center [242, 261] width 111 height 21
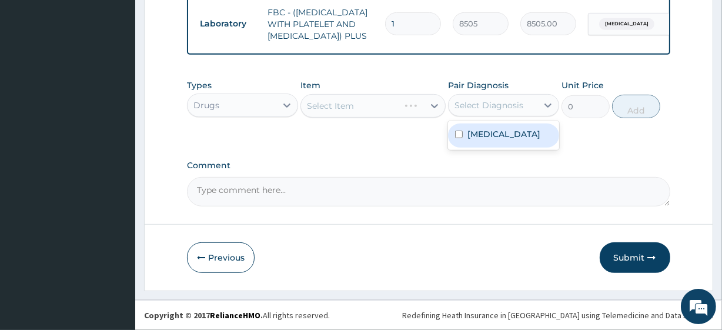
drag, startPoint x: 500, startPoint y: 104, endPoint x: 502, endPoint y: 135, distance: 30.7
click at [502, 116] on div "option [MEDICAL_DATA], selected. option [MEDICAL_DATA] focused, 1 of 1. 1 resul…" at bounding box center [503, 105] width 111 height 22
click at [502, 135] on label "[MEDICAL_DATA]" at bounding box center [503, 134] width 73 height 12
checkbox input "true"
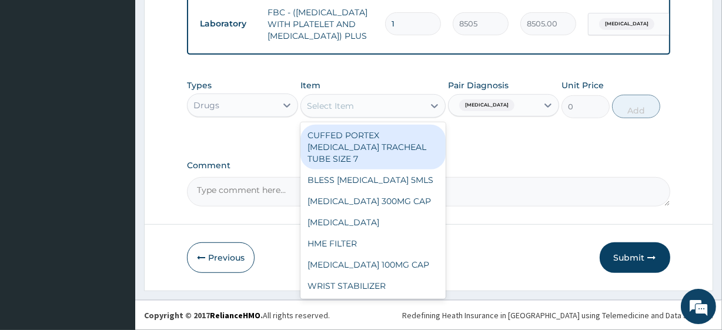
click at [406, 105] on div "Select Item" at bounding box center [362, 105] width 122 height 19
paste input "[MEDICAL_DATA] SUSP (FIDSON)"
type input "[MEDICAL_DATA] SUSP (FIDSON)"
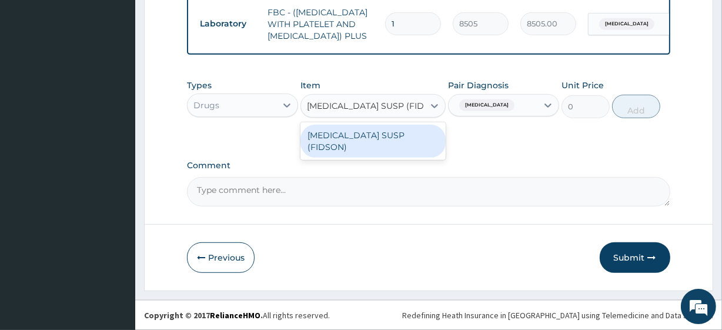
scroll to position [0, 4]
click at [413, 130] on div "[MEDICAL_DATA] SUSP (FIDSON)" at bounding box center [372, 141] width 145 height 33
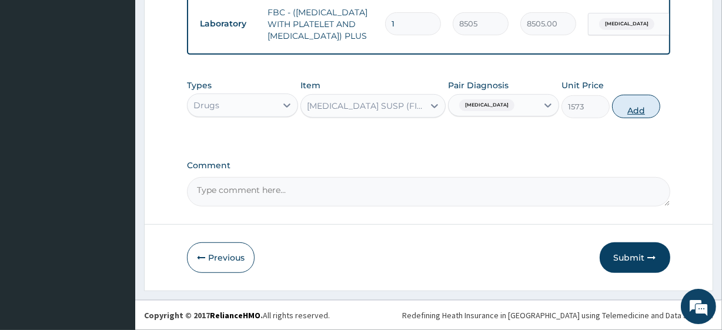
click at [632, 100] on button "Add" at bounding box center [636, 107] width 48 height 24
type input "0"
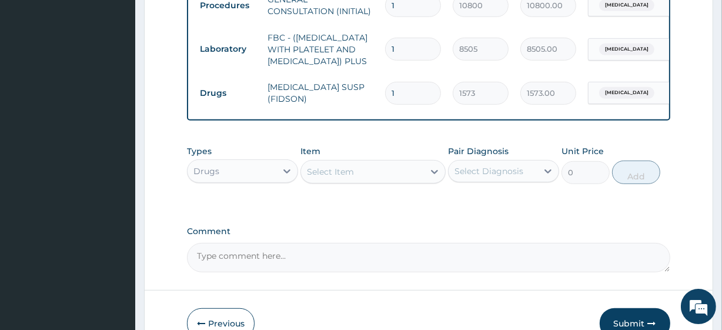
scroll to position [610, 0]
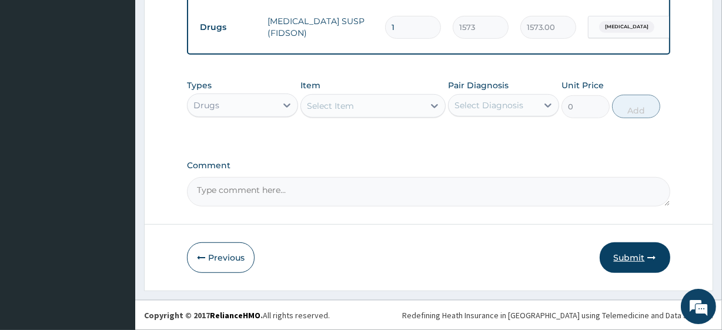
click at [644, 263] on button "Submit" at bounding box center [635, 257] width 71 height 31
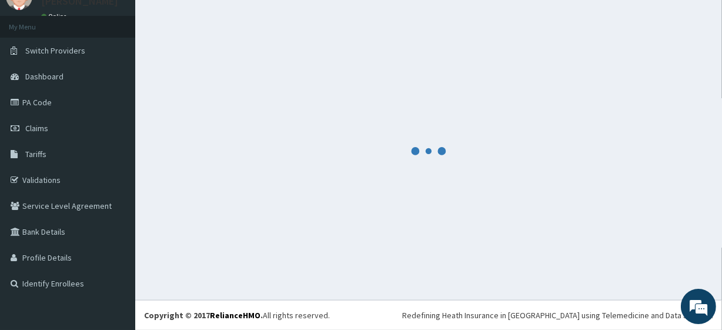
scroll to position [52, 0]
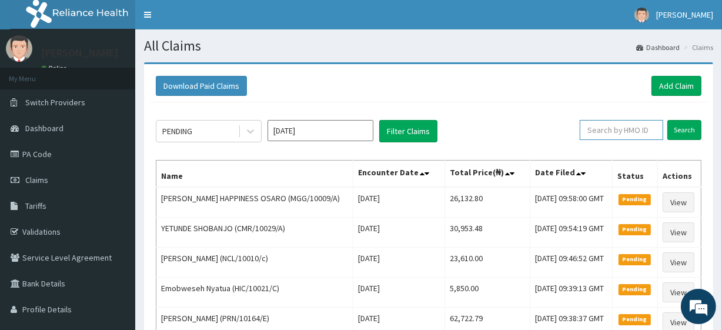
click at [607, 129] on input "text" at bounding box center [621, 130] width 83 height 20
paste input "MGG/10009/A"
type input "MGG/10009/A"
click at [675, 130] on input "Search" at bounding box center [684, 130] width 34 height 20
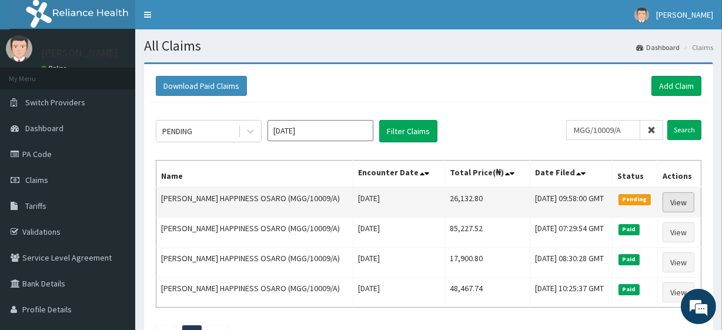
click at [675, 205] on link "View" at bounding box center [678, 202] width 32 height 20
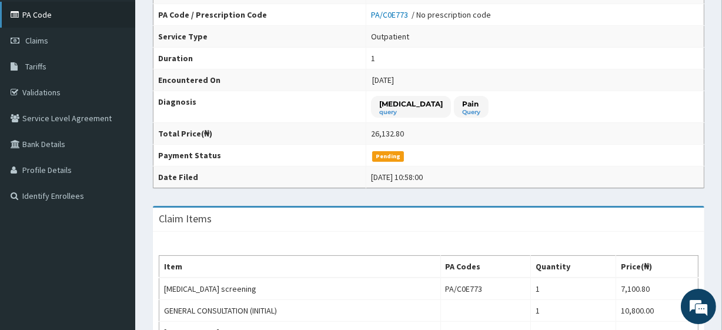
scroll to position [132, 0]
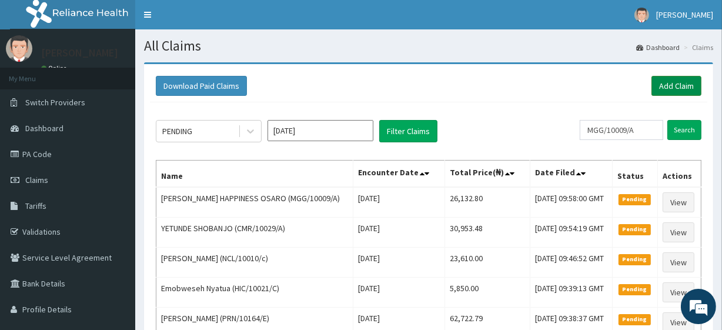
click at [672, 86] on link "Add Claim" at bounding box center [676, 86] width 50 height 20
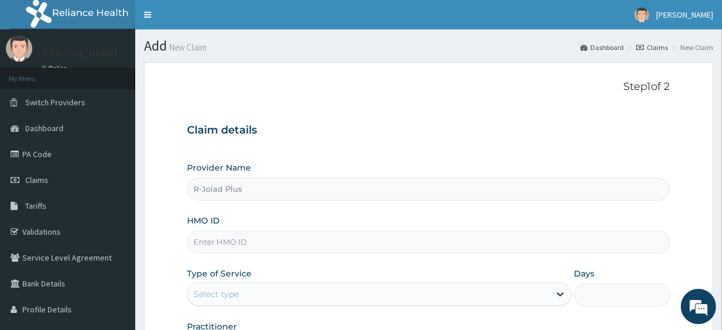
click at [247, 243] on input "HMO ID" at bounding box center [428, 241] width 483 height 23
paste input "ALP/10001/A"
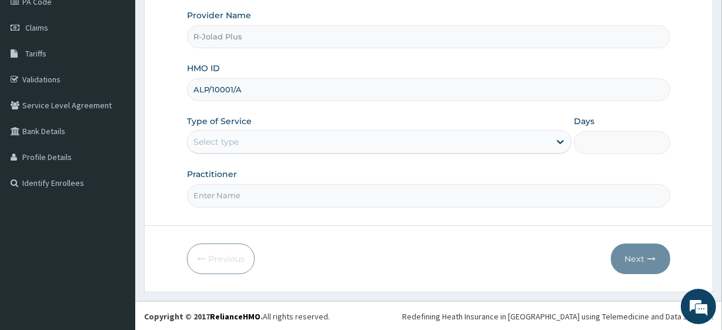
type input "ALP/10001/A"
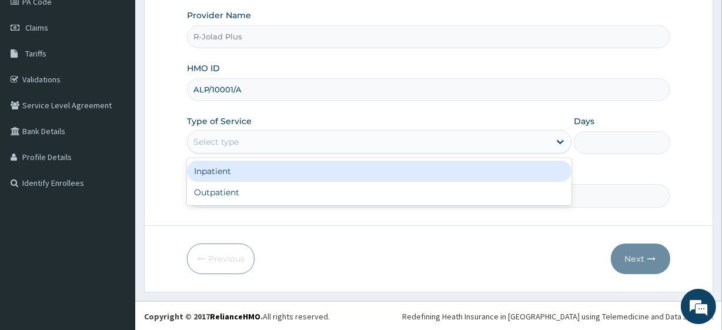
drag, startPoint x: 255, startPoint y: 145, endPoint x: 259, endPoint y: 197, distance: 53.1
click at [259, 153] on div "option Inpatient focused, 1 of 2. 2 results available. Use Up and Down to choos…" at bounding box center [379, 142] width 384 height 24
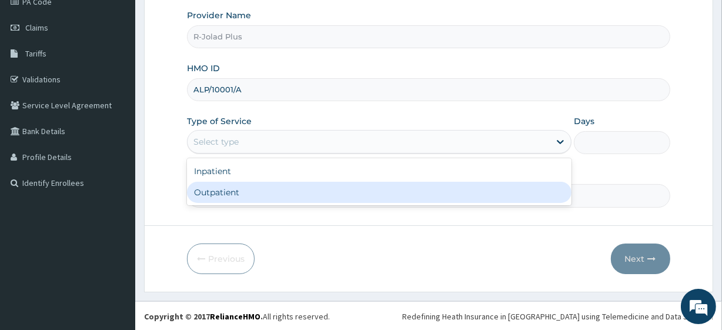
click at [259, 197] on div "Outpatient" at bounding box center [379, 192] width 384 height 21
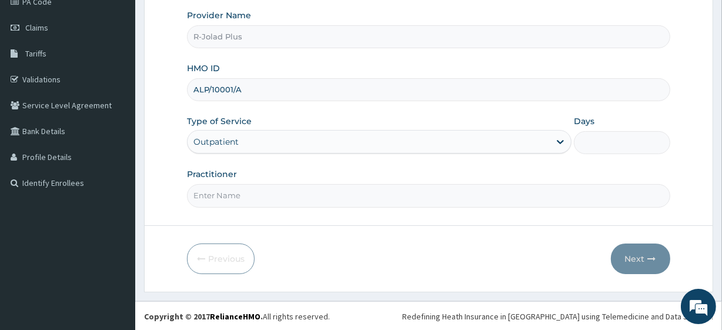
type input "1"
click at [259, 197] on input "Practitioner" at bounding box center [428, 195] width 483 height 23
type input "Dr Daniel"
click at [651, 266] on button "Next" at bounding box center [640, 258] width 59 height 31
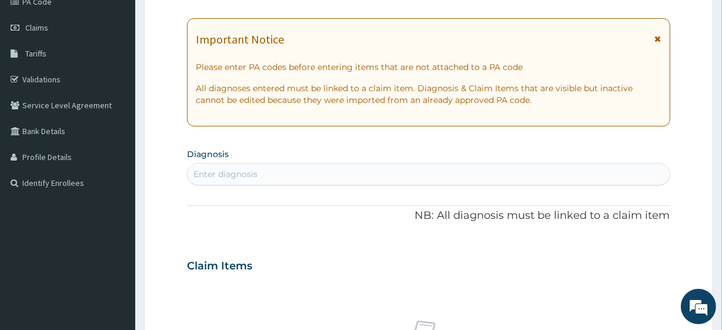
scroll to position [0, 0]
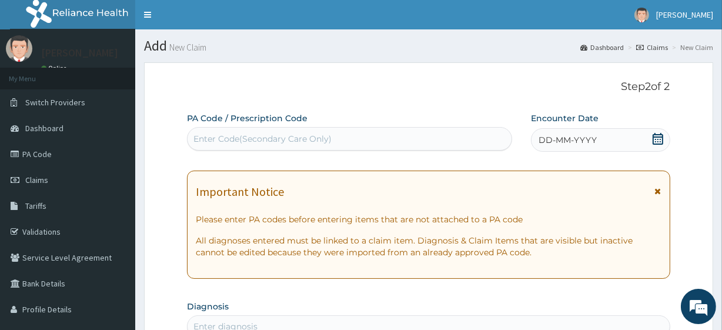
click at [252, 138] on div "Enter Code(Secondary Care Only)" at bounding box center [262, 139] width 138 height 12
paste input "PA/C1647B"
type input "PA/C1647B"
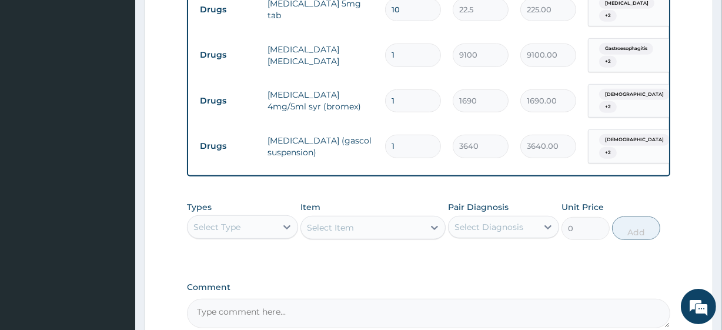
scroll to position [679, 0]
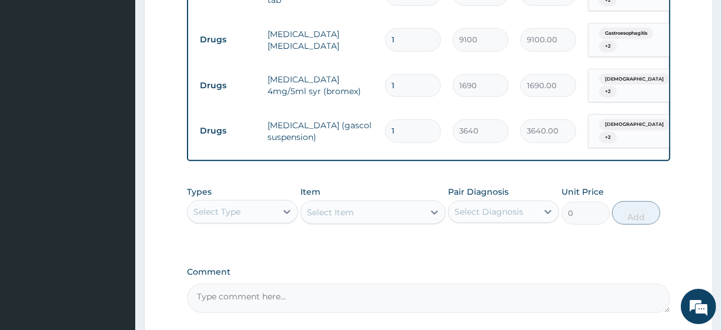
click at [255, 202] on div "Select Type" at bounding box center [232, 211] width 89 height 19
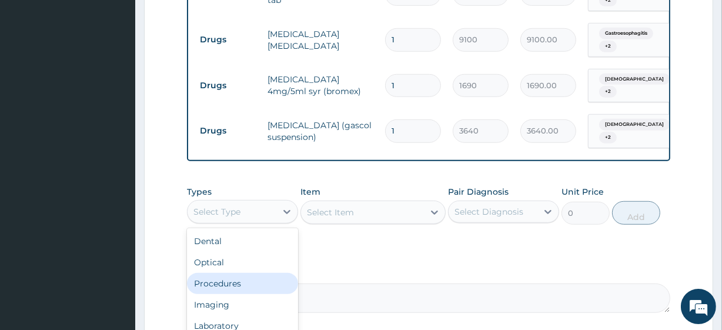
click at [256, 273] on div "Procedures" at bounding box center [242, 283] width 111 height 21
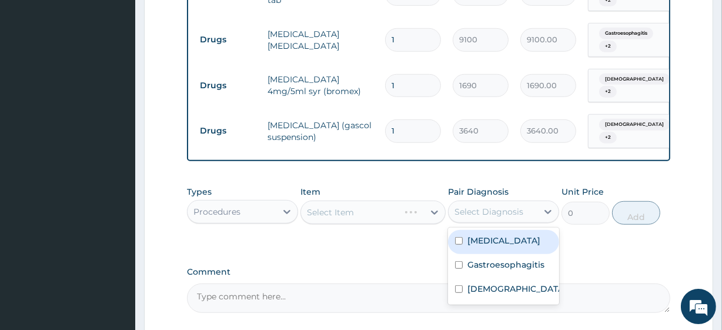
click at [488, 202] on div "Select Diagnosis" at bounding box center [492, 211] width 89 height 19
click at [488, 230] on div "Hyperlipidemia" at bounding box center [503, 242] width 111 height 24
checkbox input "true"
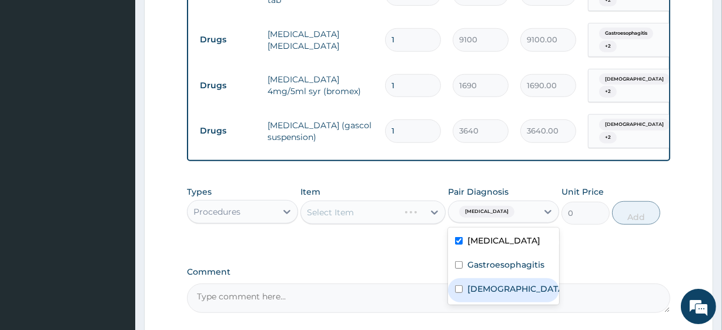
click at [491, 283] on label "Asthma" at bounding box center [515, 289] width 97 height 12
checkbox input "true"
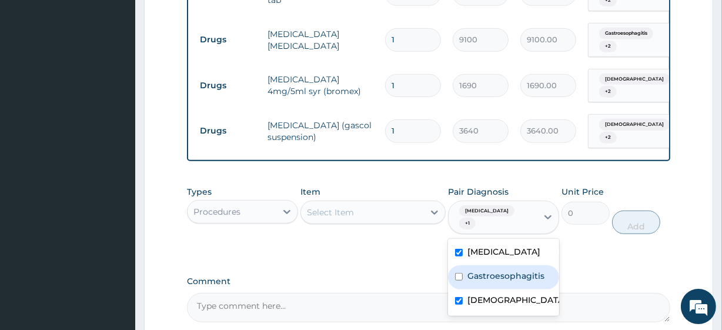
click at [486, 270] on label "Gastroesophagitis" at bounding box center [505, 276] width 77 height 12
checkbox input "true"
click at [338, 206] on div "Select Item" at bounding box center [330, 212] width 47 height 12
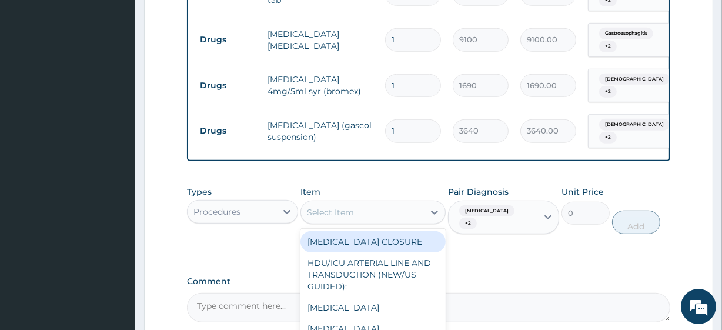
paste input "General Consultation (initial)"
type input "General Consultation (initial)"
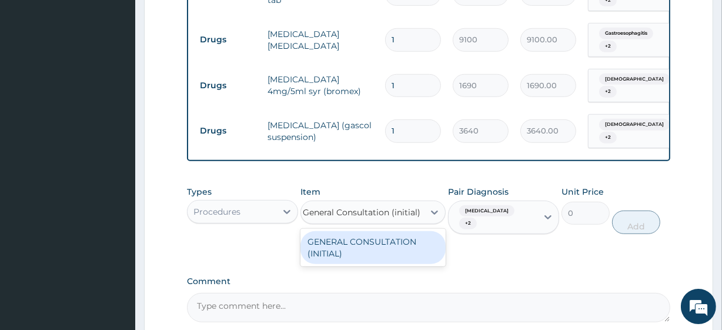
click at [366, 231] on div "GENERAL CONSULTATION (INITIAL)" at bounding box center [372, 247] width 145 height 33
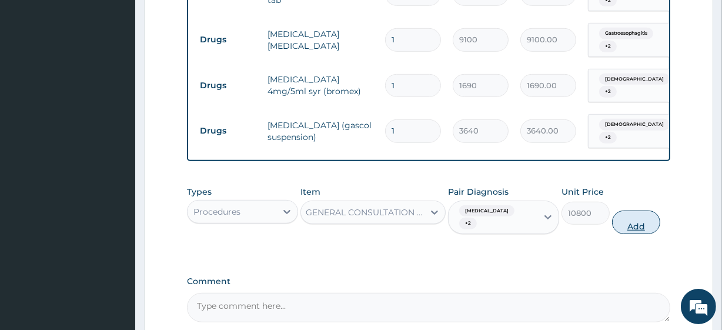
click at [625, 210] on button "Add" at bounding box center [636, 222] width 48 height 24
type input "0"
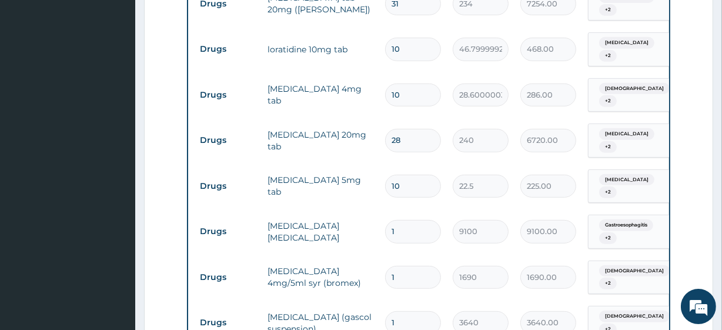
scroll to position [0, 106]
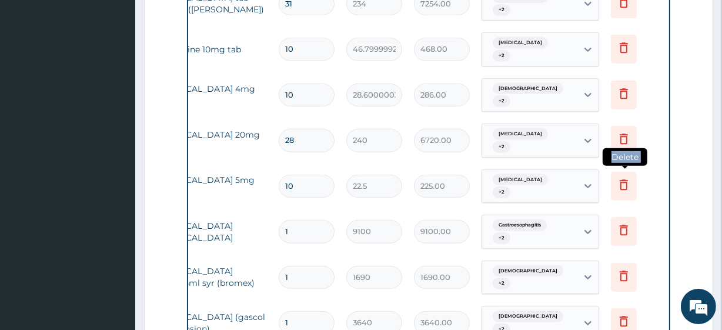
drag, startPoint x: 639, startPoint y: 159, endPoint x: 632, endPoint y: 160, distance: 7.2
click at [632, 166] on td "Delete" at bounding box center [634, 186] width 59 height 41
click at [632, 172] on icon at bounding box center [624, 186] width 26 height 29
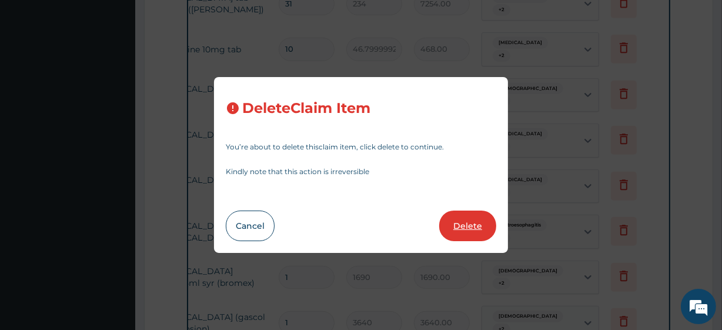
click at [487, 223] on button "Delete" at bounding box center [467, 225] width 57 height 31
type input "1"
type input "9100"
type input "9100.00"
type input "1690"
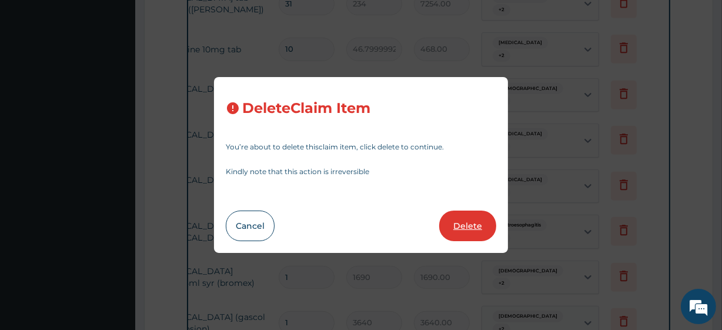
type input "1690.00"
type input "3640"
type input "3640.00"
type input "10800"
type input "10800.00"
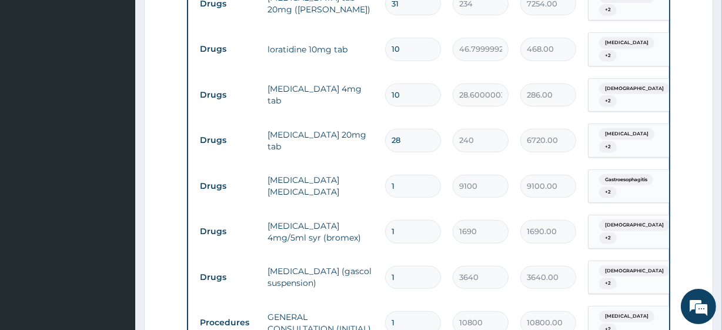
scroll to position [759, 0]
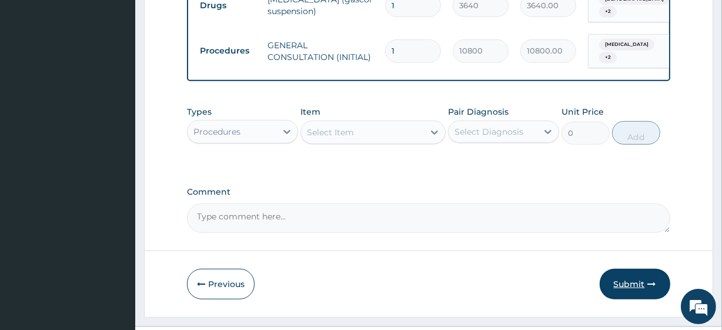
click at [620, 269] on button "Submit" at bounding box center [635, 284] width 71 height 31
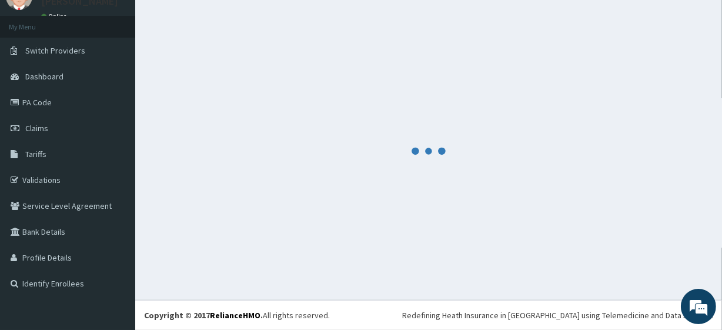
scroll to position [52, 0]
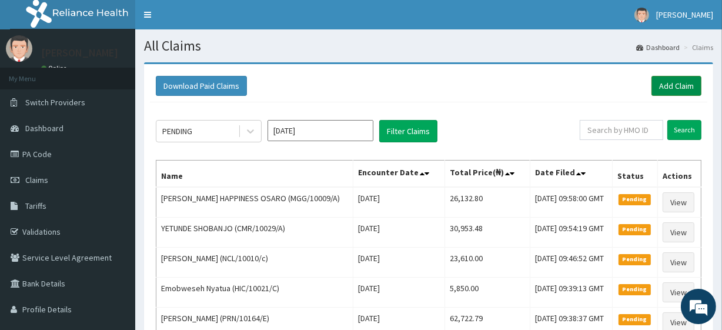
click at [699, 81] on link "Add Claim" at bounding box center [676, 86] width 50 height 20
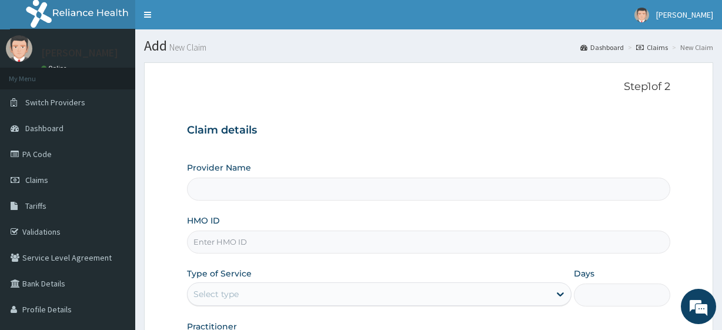
type input "R-Jolad Plus"
click at [263, 238] on input "HMO ID" at bounding box center [428, 241] width 483 height 23
paste input "DAW/10015/A"
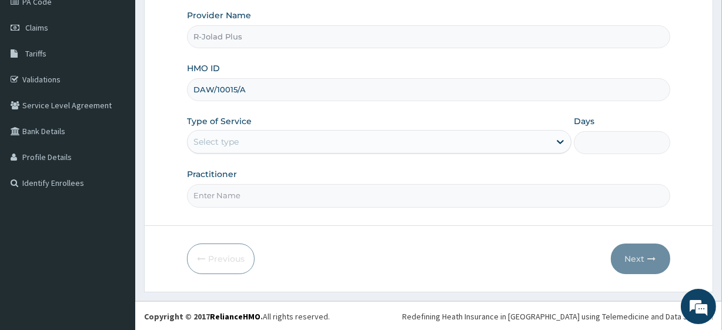
type input "DAW/10015/A"
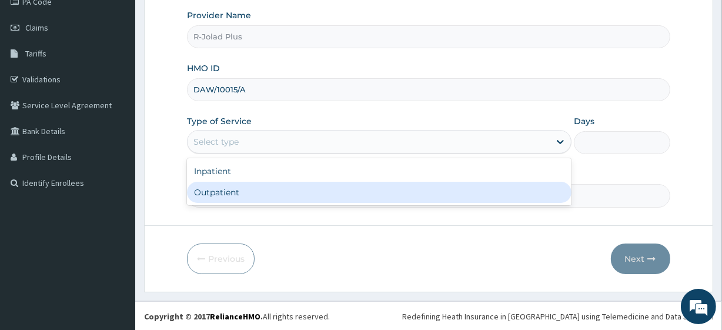
drag, startPoint x: 245, startPoint y: 142, endPoint x: 245, endPoint y: 192, distance: 50.0
click at [245, 153] on div "option Outpatient focused, 2 of 2. 2 results available. Use Up and Down to choo…" at bounding box center [379, 142] width 384 height 24
click at [245, 192] on div "Outpatient" at bounding box center [379, 192] width 384 height 21
type input "1"
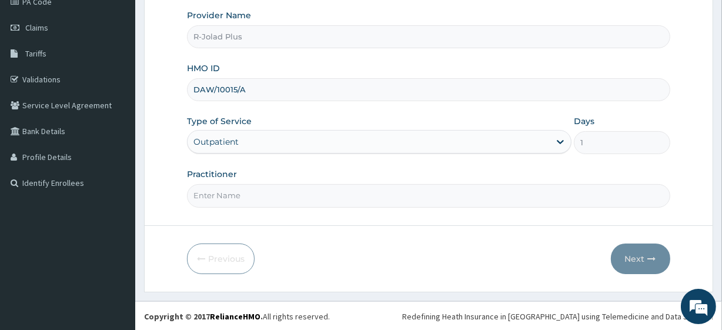
click at [245, 192] on input "Practitioner" at bounding box center [428, 195] width 483 height 23
drag, startPoint x: 245, startPoint y: 192, endPoint x: 261, endPoint y: 150, distance: 44.6
click at [261, 150] on div "Provider Name R-Jolad Plus HMO ID DAW/10015/A Type of Service Outpatient Days 1…" at bounding box center [428, 107] width 483 height 197
type input "[PERSON_NAME]"
click at [629, 249] on button "Next" at bounding box center [640, 258] width 59 height 31
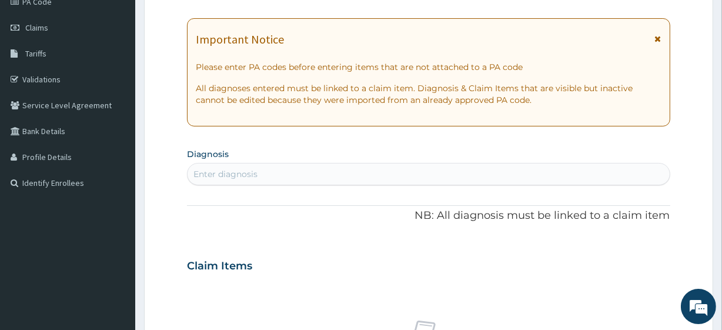
click at [206, 180] on div "Enter diagnosis" at bounding box center [428, 174] width 481 height 19
type input "cata"
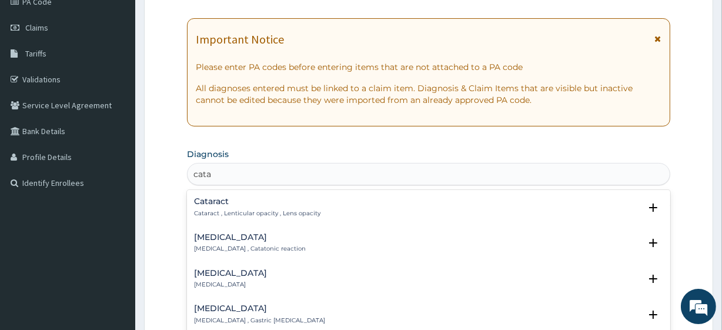
click at [228, 218] on div "Cataract Cataract , Lenticular opacity , Lens opacity Select Status Query Query…" at bounding box center [428, 210] width 468 height 26
click at [228, 216] on p "Cataract , Lenticular opacity , Lens opacity" at bounding box center [257, 213] width 126 height 8
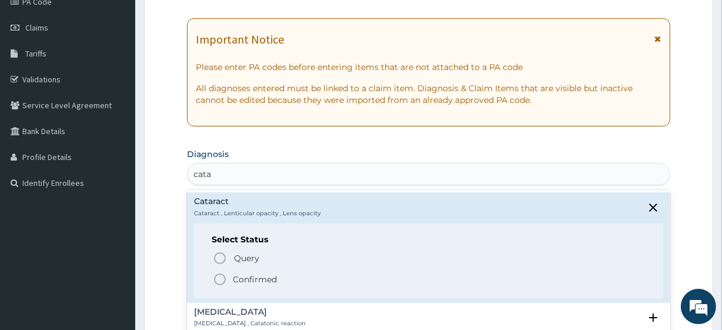
drag, startPoint x: 232, startPoint y: 246, endPoint x: 233, endPoint y: 254, distance: 7.7
click at [233, 254] on div "Select Status Query Query covers suspected (?), Keep in view (kiv), Ruled out (…" at bounding box center [428, 260] width 468 height 75
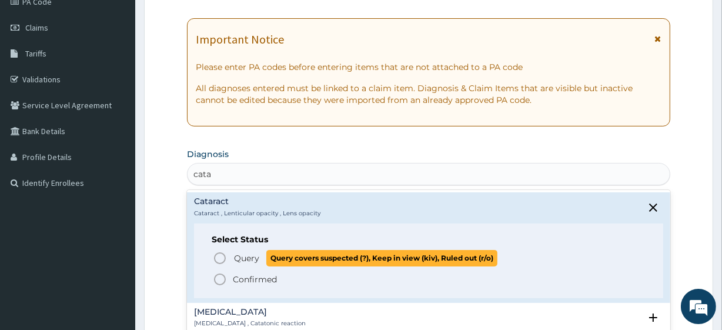
click at [233, 254] on p "Query Query covers suspected (?), Keep in view (kiv), Ruled out (r/o)" at bounding box center [365, 258] width 264 height 16
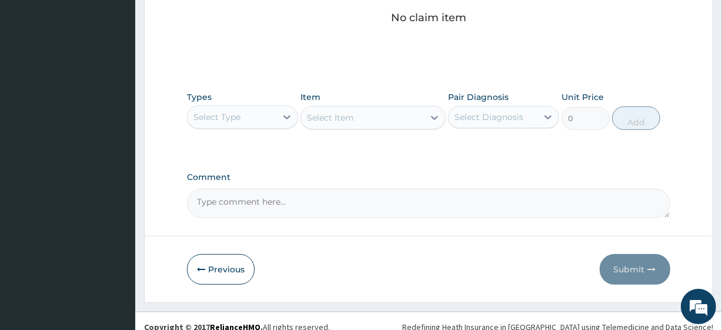
scroll to position [517, 0]
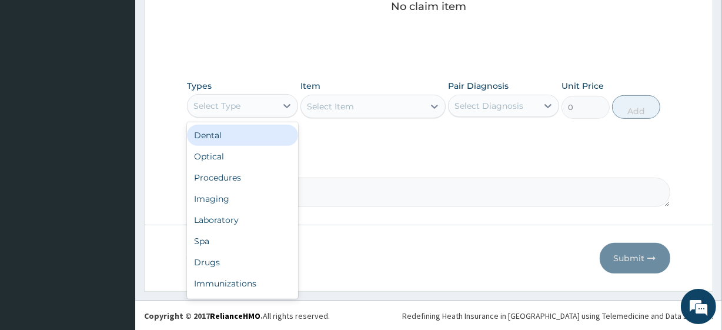
click at [229, 100] on div "Select Type" at bounding box center [216, 106] width 47 height 12
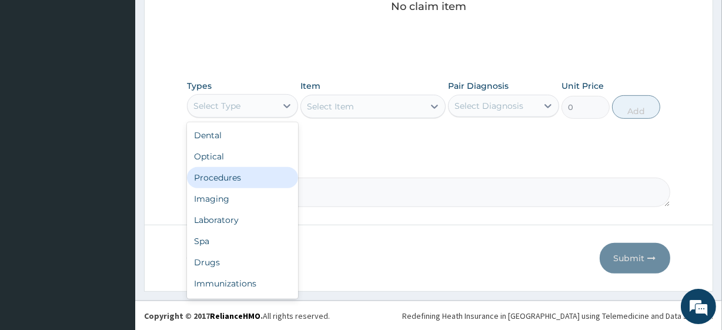
click at [243, 184] on div "Procedures" at bounding box center [242, 177] width 111 height 21
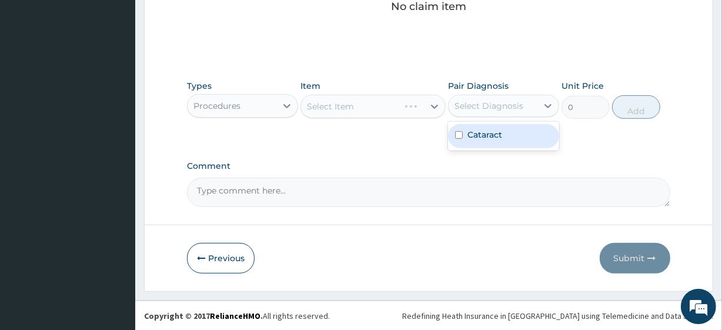
click at [517, 111] on div "Select Diagnosis" at bounding box center [488, 106] width 69 height 12
click at [516, 124] on div "Cataract" at bounding box center [503, 136] width 111 height 24
checkbox input "true"
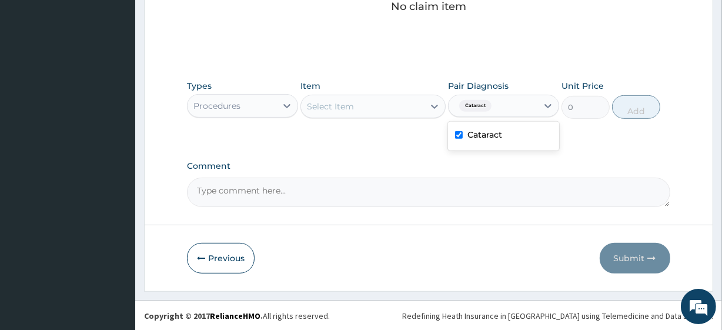
click at [402, 105] on div "Select Item" at bounding box center [362, 106] width 122 height 19
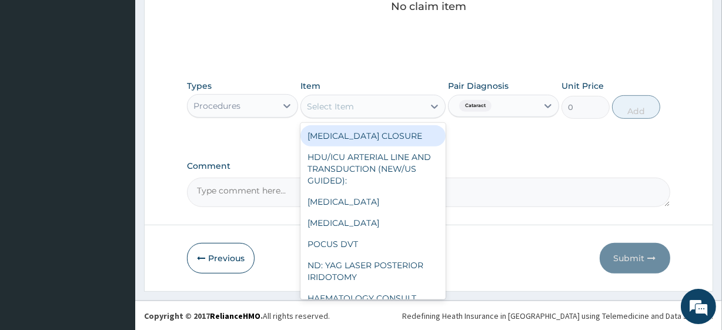
paste input "General Consultation (initial)"
type input "General Consultation (initial)"
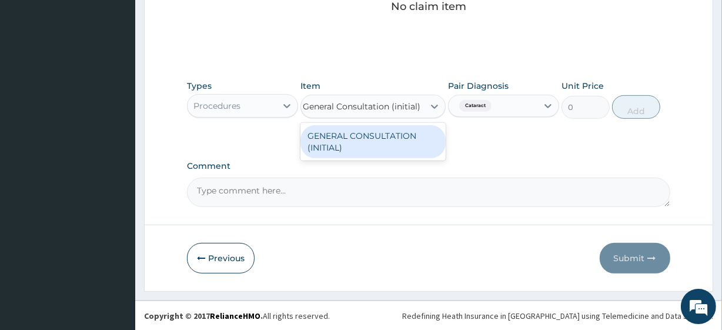
click at [406, 125] on div "GENERAL CONSULTATION (INITIAL)" at bounding box center [372, 141] width 145 height 33
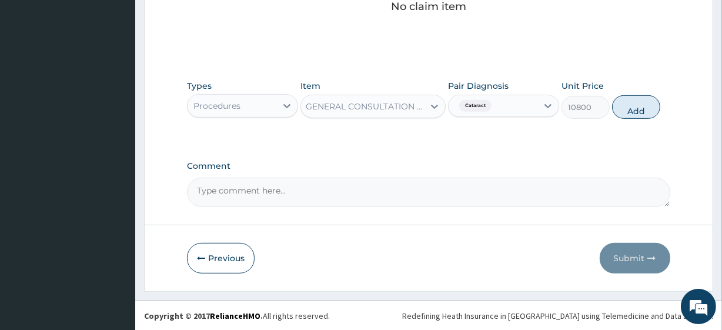
scroll to position [0, 1]
click at [620, 101] on button "Add" at bounding box center [636, 107] width 48 height 24
type input "0"
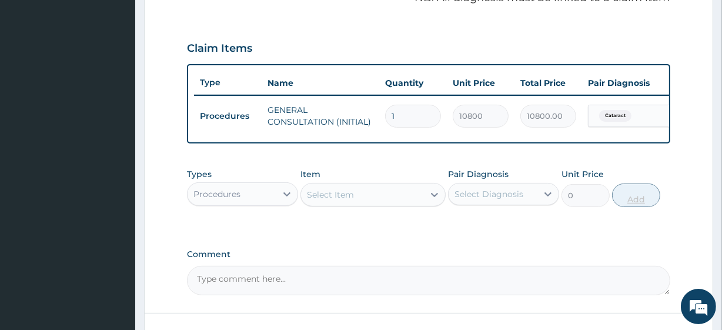
scroll to position [78, 0]
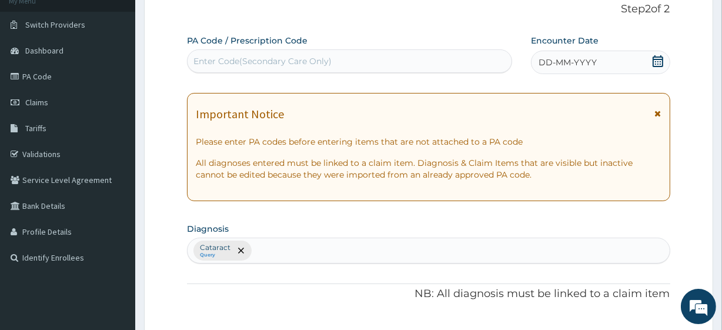
click at [662, 62] on icon at bounding box center [657, 61] width 11 height 12
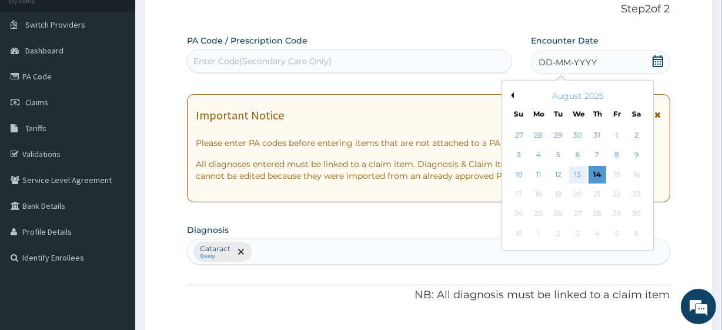
click at [581, 170] on div "13" at bounding box center [577, 175] width 18 height 18
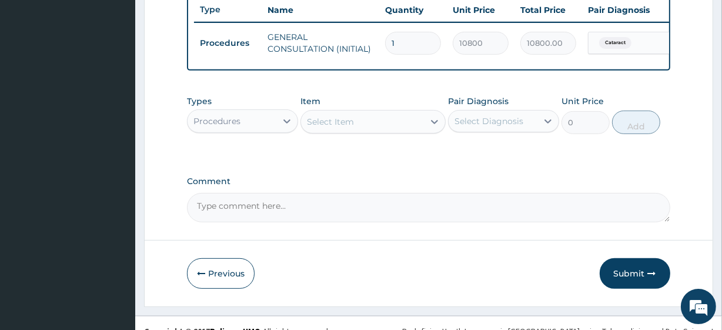
scroll to position [469, 0]
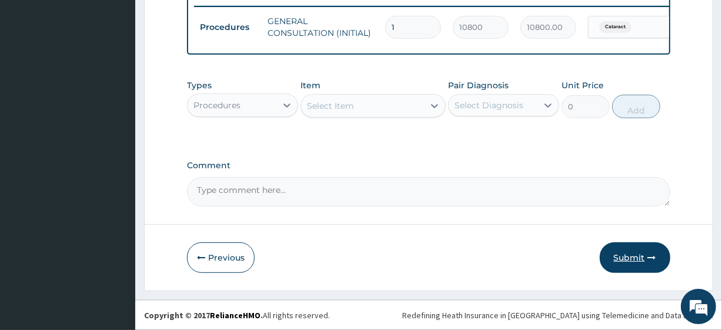
click at [658, 264] on button "Submit" at bounding box center [635, 257] width 71 height 31
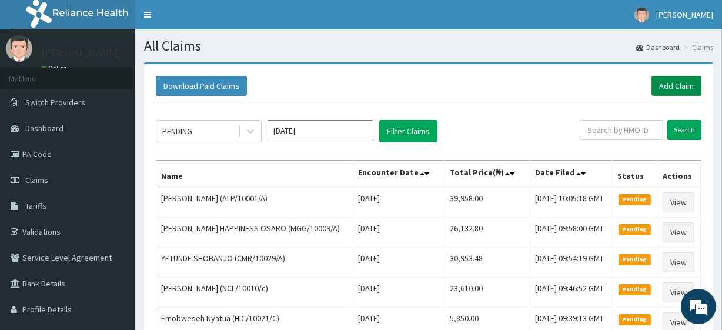
click at [698, 77] on link "Add Claim" at bounding box center [676, 86] width 50 height 20
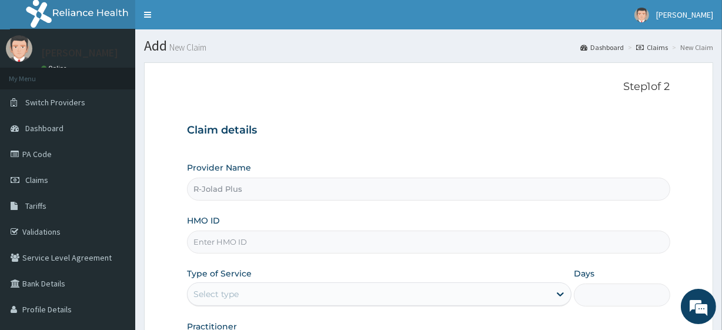
click at [269, 235] on input "HMO ID" at bounding box center [428, 241] width 483 height 23
paste input "EEV/10002/A"
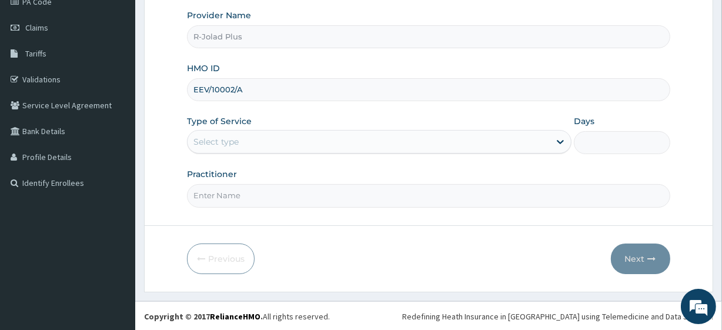
type input "EEV/10002/A"
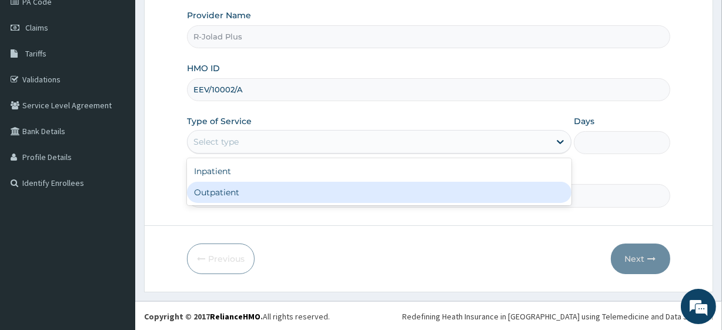
drag, startPoint x: 257, startPoint y: 138, endPoint x: 251, endPoint y: 196, distance: 59.1
click at [251, 153] on div "option Outpatient focused, 2 of 2. 2 results available. Use Up and Down to choo…" at bounding box center [379, 142] width 384 height 24
click at [251, 196] on div "Outpatient" at bounding box center [379, 192] width 384 height 21
type input "1"
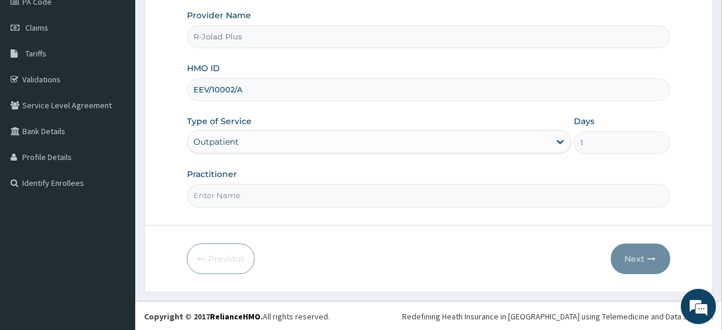
click at [251, 196] on input "Practitioner" at bounding box center [428, 195] width 483 height 23
type input "[PERSON_NAME]"
click at [627, 256] on button "Next" at bounding box center [640, 258] width 59 height 31
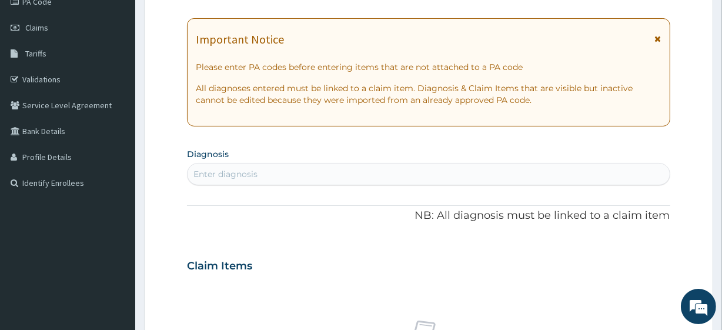
scroll to position [0, 0]
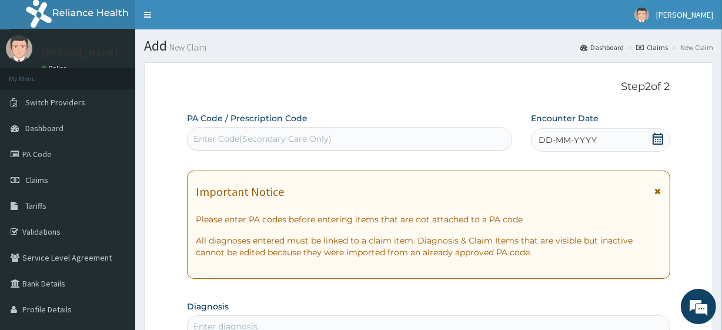
click at [258, 134] on div "Enter Code(Secondary Care Only)" at bounding box center [262, 139] width 138 height 12
paste input "PA/0F01FB"
type input "PA/0F01FB"
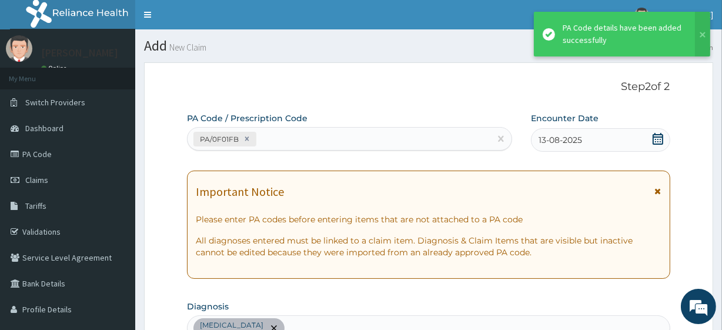
scroll to position [323, 0]
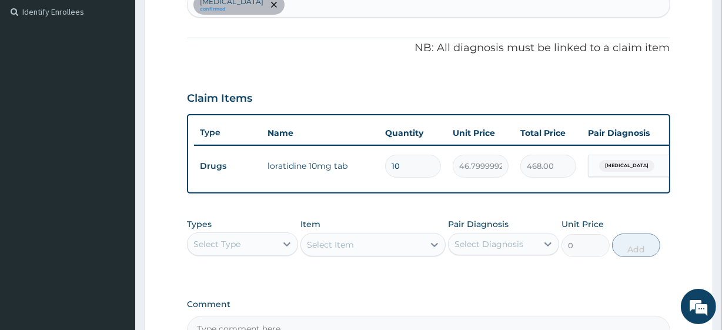
click at [258, 252] on div "Select Type" at bounding box center [232, 244] width 89 height 19
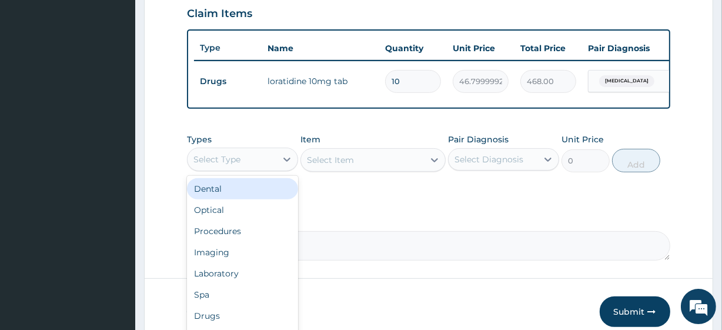
scroll to position [409, 0]
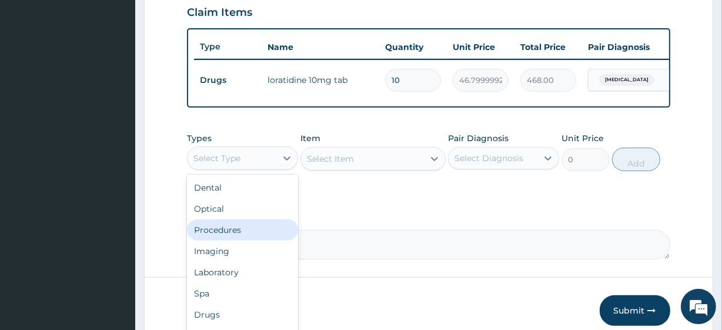
click at [250, 232] on div "Procedures" at bounding box center [242, 229] width 111 height 21
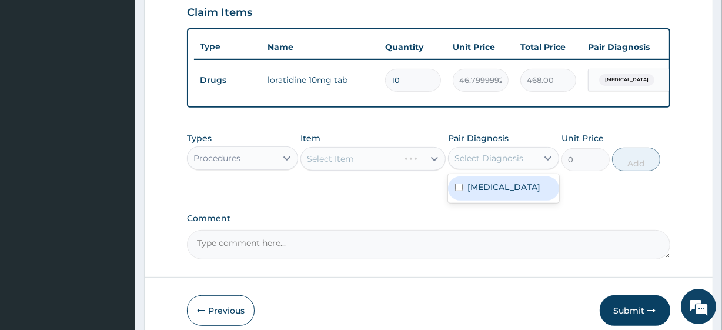
drag, startPoint x: 510, startPoint y: 165, endPoint x: 504, endPoint y: 195, distance: 30.5
click at [504, 169] on div "option [MEDICAL_DATA] focused, 1 of 1. 1 result available. Use Up and Down to c…" at bounding box center [503, 158] width 111 height 22
click at [504, 193] on label "[MEDICAL_DATA]" at bounding box center [503, 187] width 73 height 12
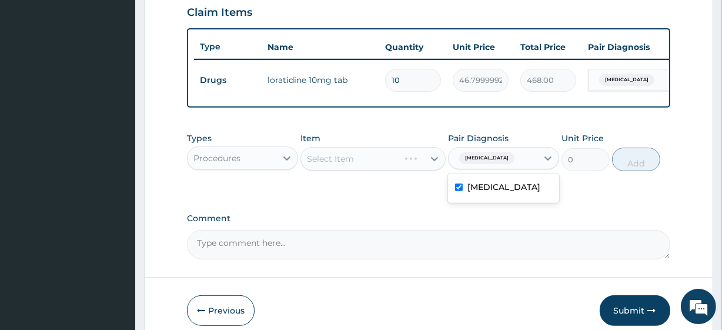
checkbox input "true"
click at [381, 166] on div "Select Item" at bounding box center [362, 158] width 122 height 19
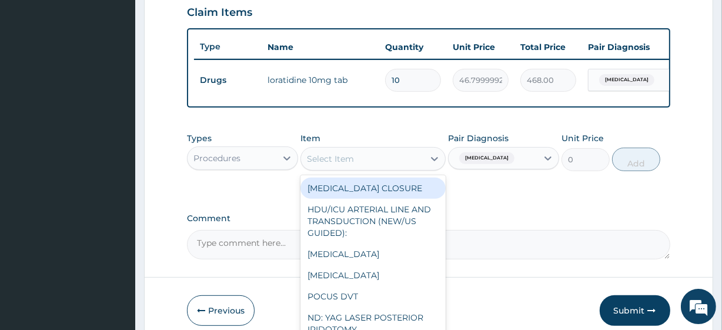
paste input "General Consultation (initial) [MEDICAL_DATA] [MEDICAL_DATA] [MEDICAL_DATA] Mic…"
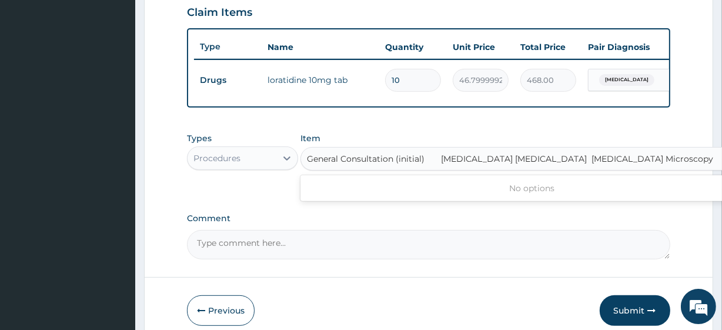
scroll to position [0, 19]
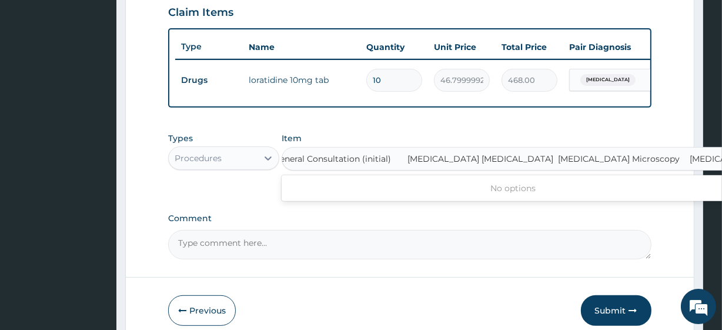
type input "General Consultation (initial)"
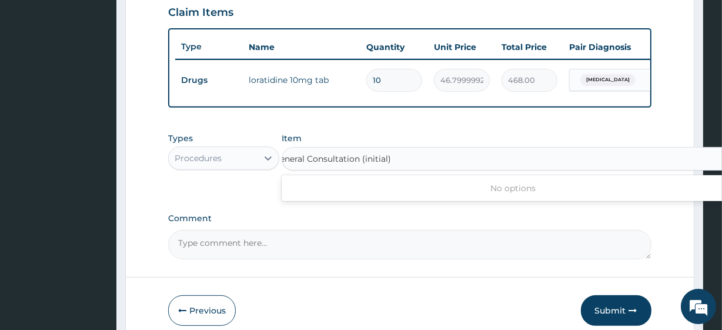
scroll to position [0, 0]
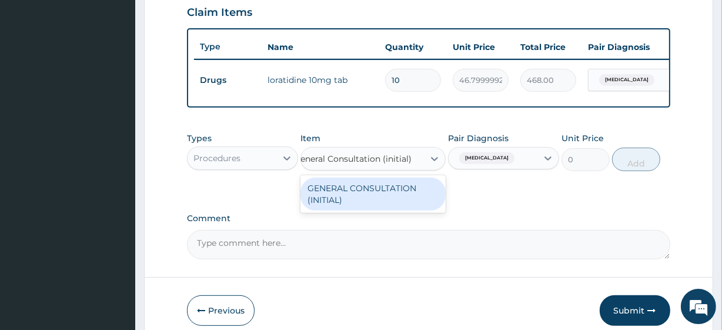
click at [389, 194] on div "GENERAL CONSULTATION (INITIAL)" at bounding box center [372, 194] width 145 height 33
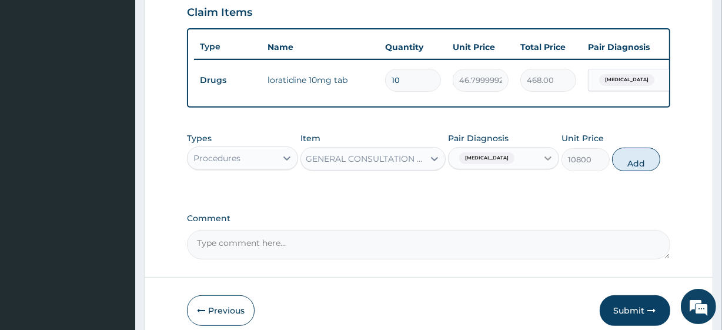
scroll to position [0, 1]
click at [620, 171] on button "Add" at bounding box center [636, 160] width 48 height 24
type input "0"
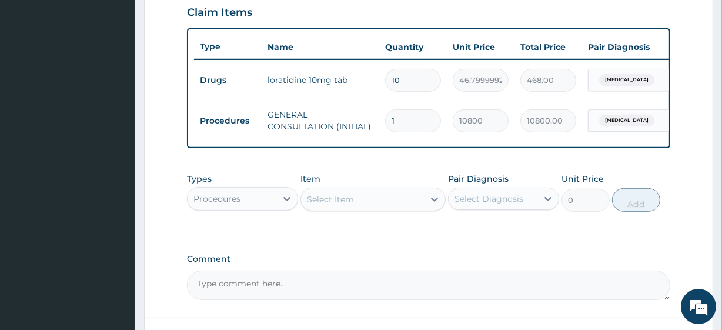
scroll to position [0, 0]
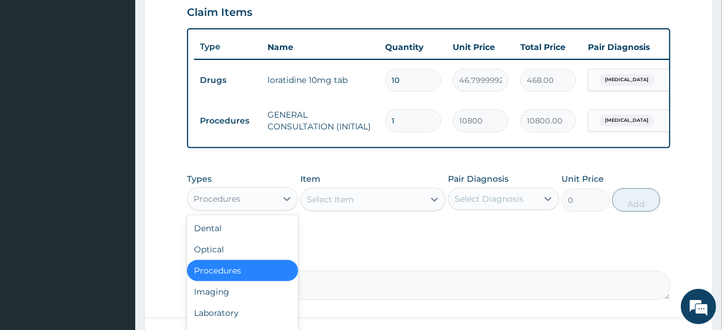
click at [237, 203] on div "Procedures" at bounding box center [216, 199] width 47 height 12
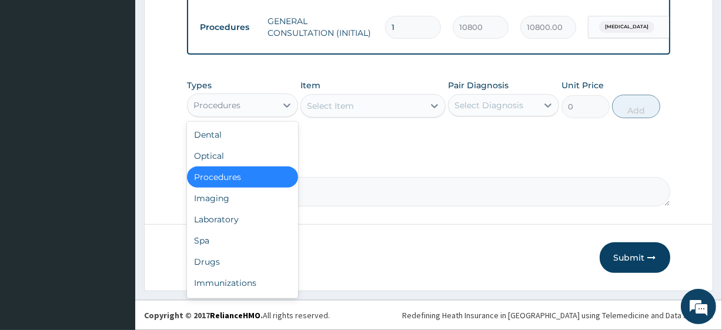
scroll to position [505, 0]
click at [235, 215] on div "Laboratory" at bounding box center [242, 219] width 111 height 21
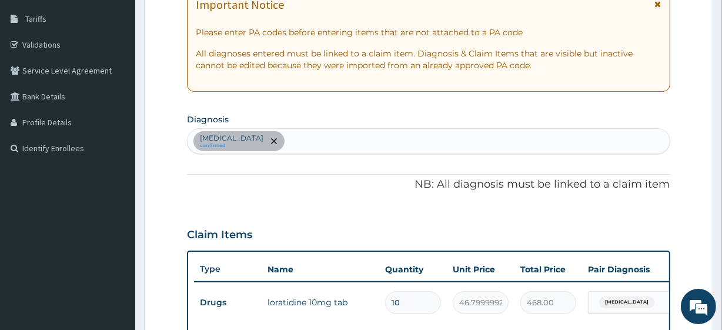
scroll to position [180, 0]
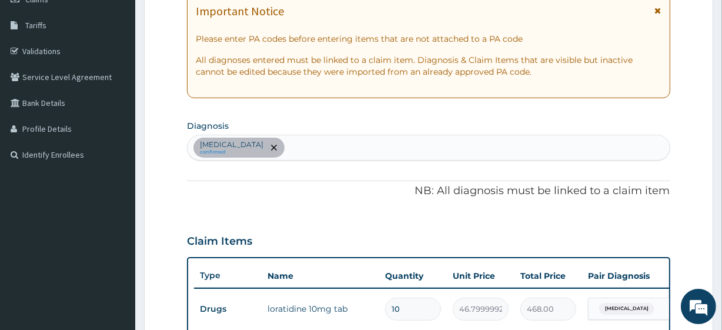
click at [307, 150] on div "[MEDICAL_DATA] confirmed" at bounding box center [428, 147] width 481 height 25
type input "mala"
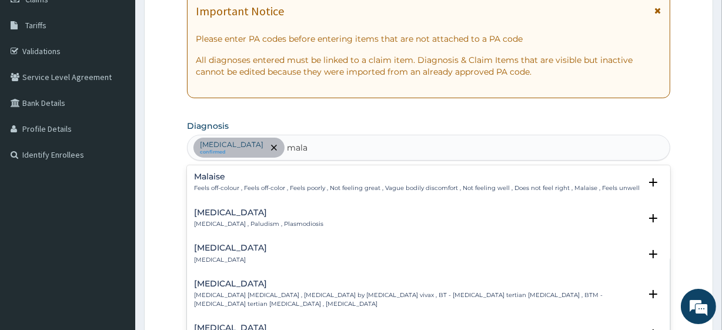
click at [226, 215] on h4 "[MEDICAL_DATA]" at bounding box center [258, 212] width 129 height 9
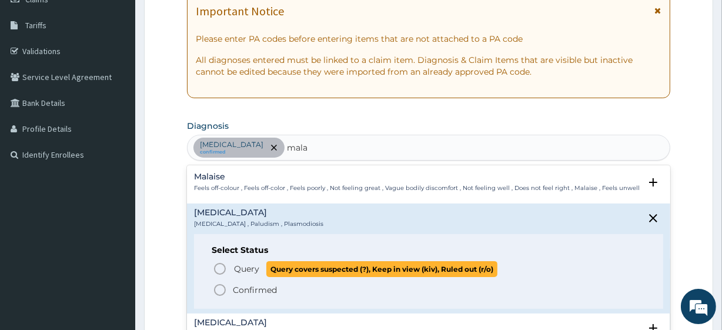
click at [240, 273] on span "Query" at bounding box center [246, 269] width 25 height 12
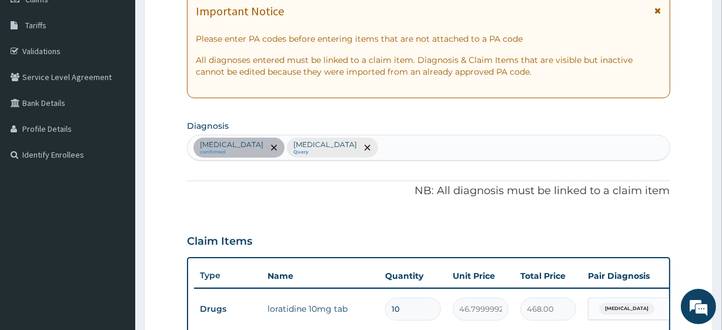
scroll to position [510, 0]
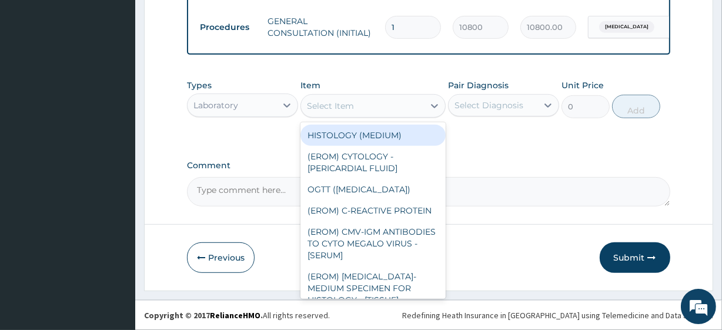
click at [340, 106] on div "Select Item" at bounding box center [330, 106] width 47 height 12
paste input "[MEDICAL_DATA] [MEDICAL_DATA] [MEDICAL_DATA] Microscopy [MEDICAL_DATA] 500MG TA…"
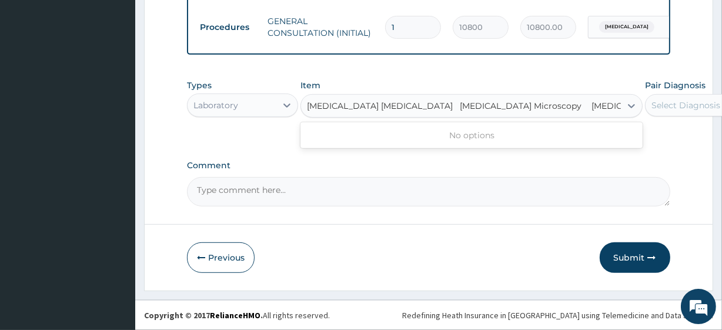
scroll to position [0, 14]
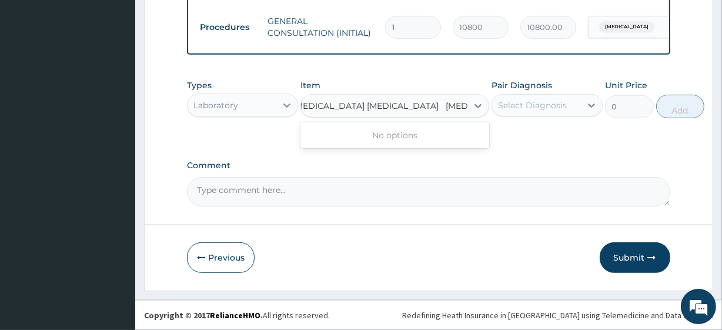
type input "[MEDICAL_DATA] [MEDICAL_DATA]"
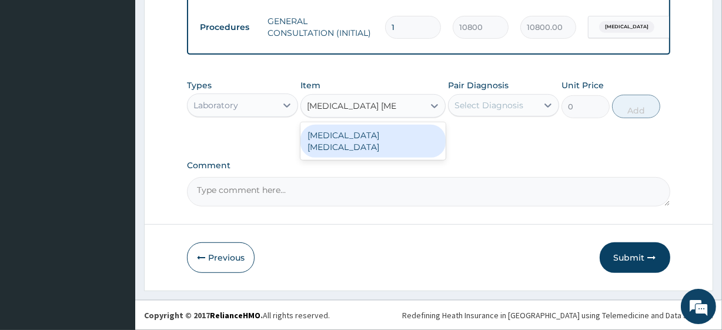
scroll to position [0, 0]
click at [376, 140] on div "[MEDICAL_DATA] [MEDICAL_DATA]" at bounding box center [372, 141] width 145 height 33
type input "4050"
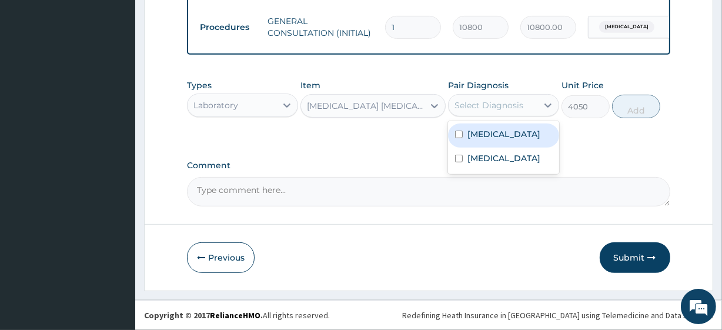
drag, startPoint x: 487, startPoint y: 99, endPoint x: 494, endPoint y: 164, distance: 65.1
click at [494, 116] on div "option [MEDICAL_DATA], selected. option [MEDICAL_DATA] focused, 1 of 2. 2 resul…" at bounding box center [503, 105] width 111 height 22
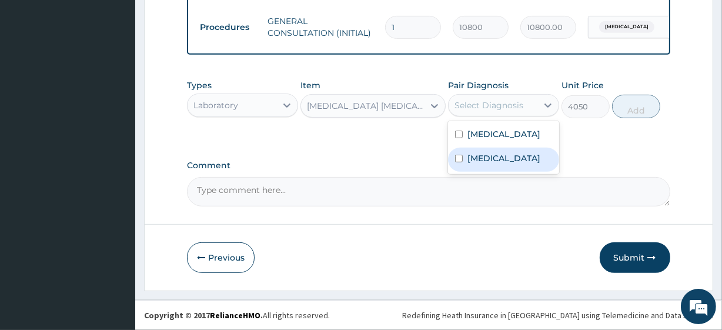
click at [494, 164] on div "[MEDICAL_DATA]" at bounding box center [503, 160] width 111 height 24
checkbox input "true"
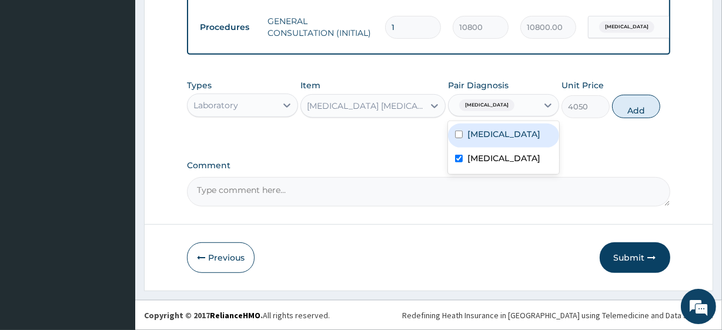
click at [524, 129] on label "[MEDICAL_DATA]" at bounding box center [503, 134] width 73 height 12
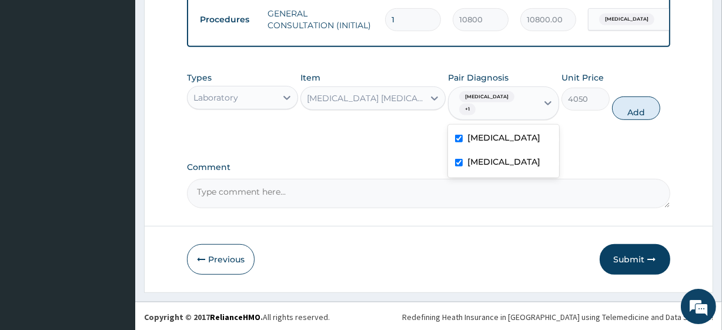
click at [505, 139] on label "[MEDICAL_DATA]" at bounding box center [503, 138] width 73 height 12
checkbox input "false"
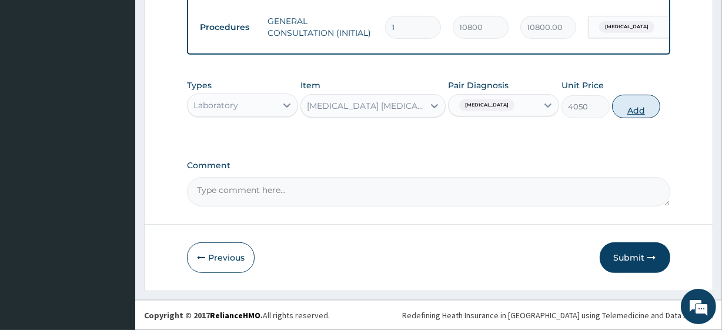
click at [630, 105] on button "Add" at bounding box center [636, 107] width 48 height 24
type input "0"
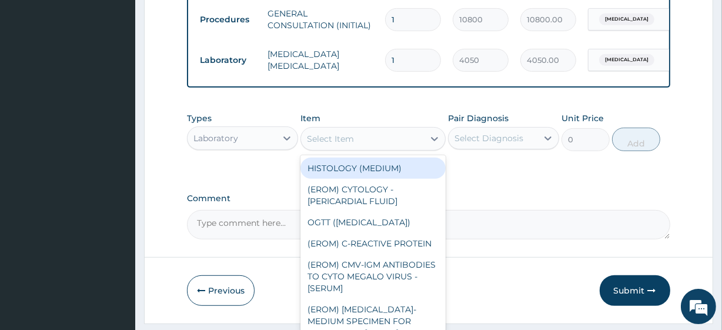
click at [338, 144] on div "Select Item" at bounding box center [330, 139] width 47 height 12
paste input "[MEDICAL_DATA] 500MG TAB x 1000"
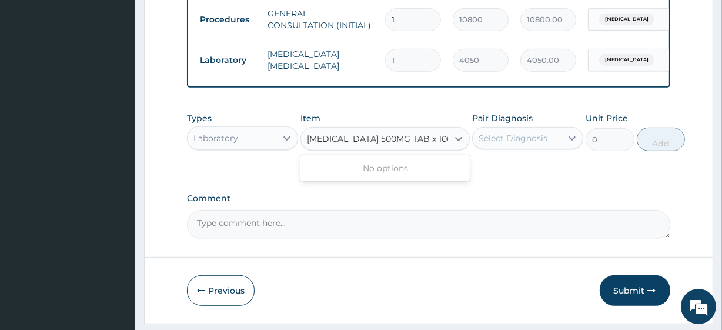
scroll to position [0, 14]
type input "[MEDICAL_DATA] 500MG TAB x 1000"
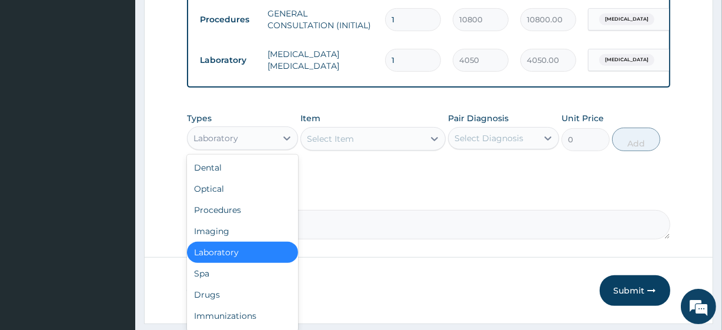
scroll to position [0, 0]
click at [245, 148] on div "Laboratory" at bounding box center [232, 138] width 89 height 19
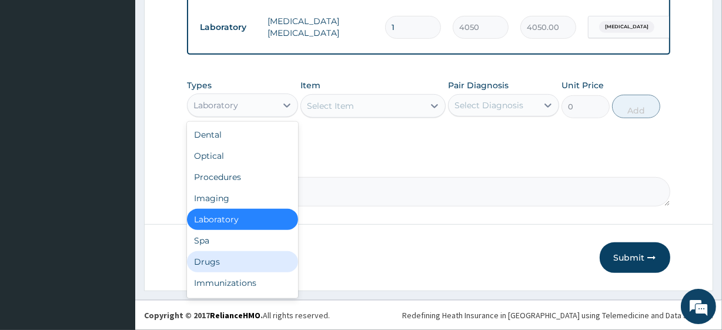
click at [225, 264] on div "Drugs" at bounding box center [242, 261] width 111 height 21
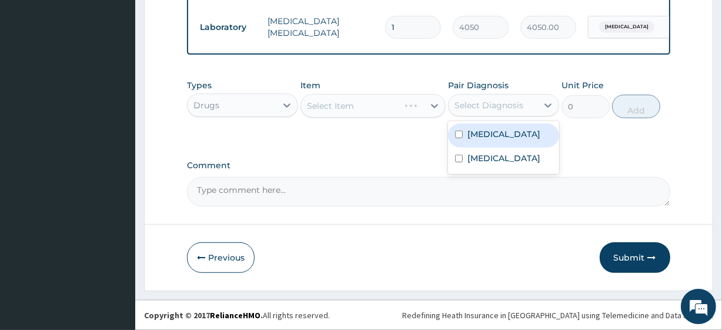
click at [495, 102] on div "Select Diagnosis" at bounding box center [488, 105] width 69 height 12
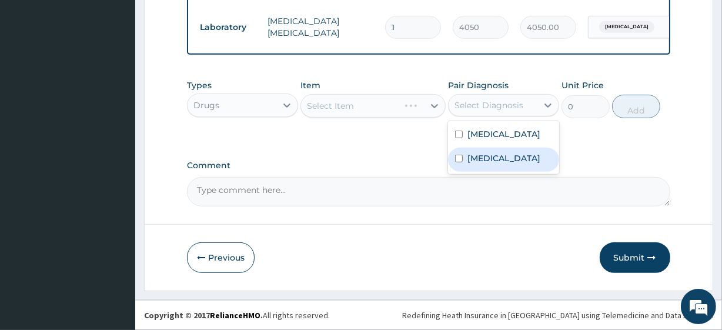
click at [499, 165] on div "[MEDICAL_DATA]" at bounding box center [503, 160] width 111 height 24
checkbox input "true"
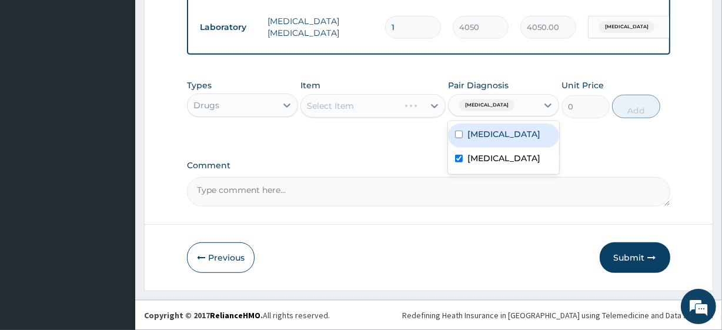
click at [499, 139] on label "[MEDICAL_DATA]" at bounding box center [503, 134] width 73 height 12
checkbox input "true"
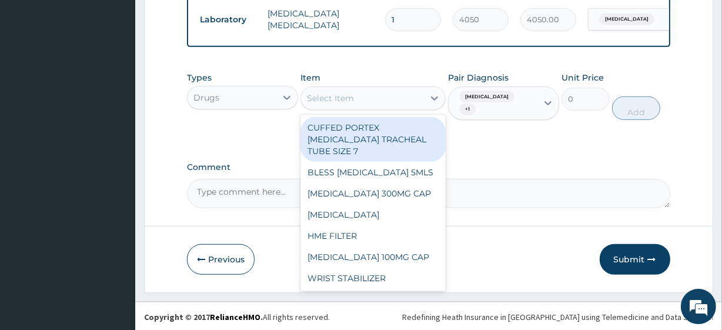
click at [383, 108] on div "Select Item" at bounding box center [362, 98] width 122 height 19
paste input "[MEDICAL_DATA] 500MG TAB x 1000"
type input "[MEDICAL_DATA] 500MG TAB x 1000"
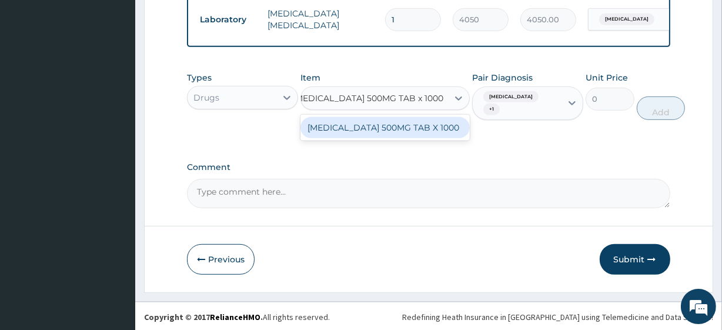
click at [395, 133] on div "[MEDICAL_DATA] 500MG TAB X 1000" at bounding box center [384, 127] width 169 height 21
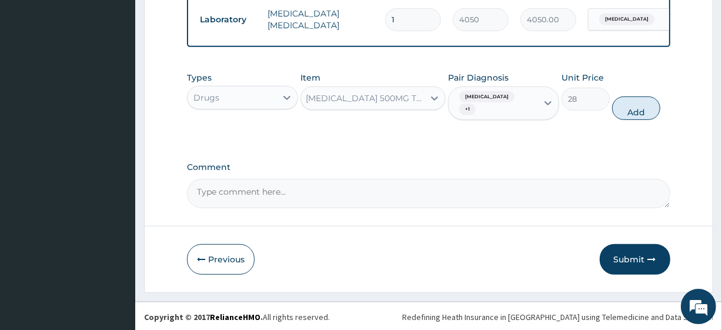
scroll to position [0, 1]
click at [624, 102] on button "Add" at bounding box center [636, 108] width 48 height 24
type input "0"
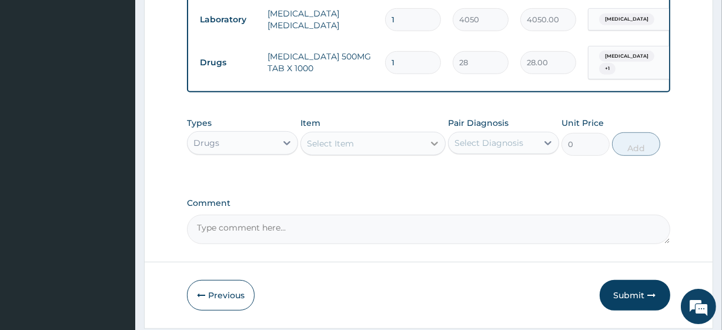
scroll to position [0, 0]
type input "18"
type input "504.00"
type input "18"
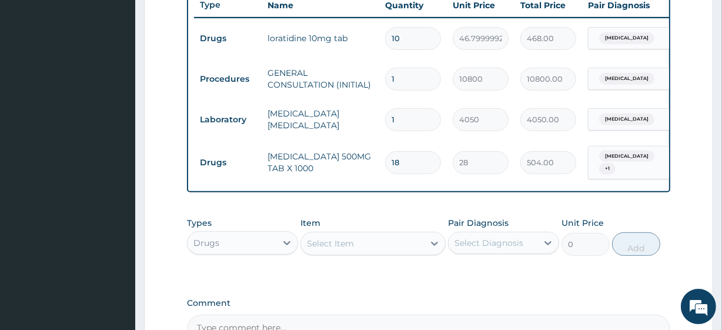
scroll to position [591, 0]
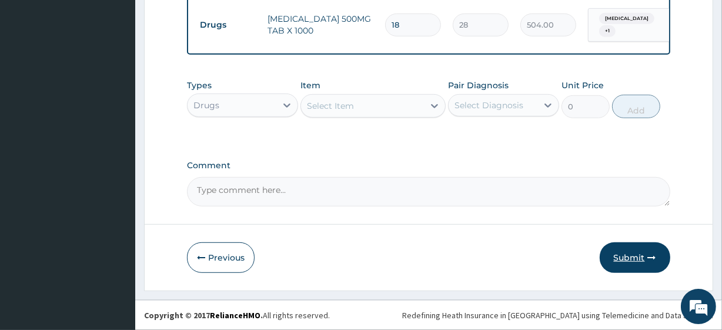
click at [631, 252] on button "Submit" at bounding box center [635, 257] width 71 height 31
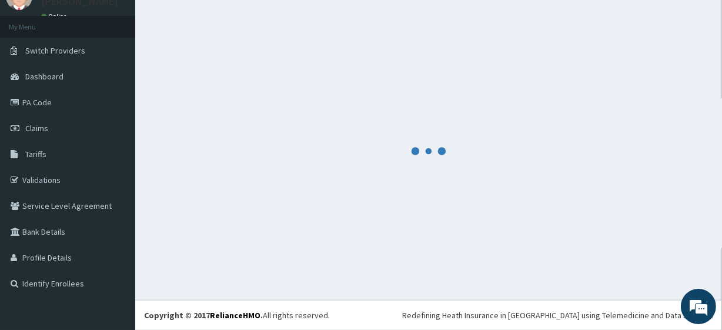
scroll to position [52, 0]
drag, startPoint x: 390, startPoint y: 326, endPoint x: 388, endPoint y: 333, distance: 8.0
click at [388, 329] on html "R EL Toggle navigation [PERSON_NAME] [PERSON_NAME] - [EMAIL_ADDRESS][DOMAIN_NAM…" at bounding box center [361, 138] width 722 height 381
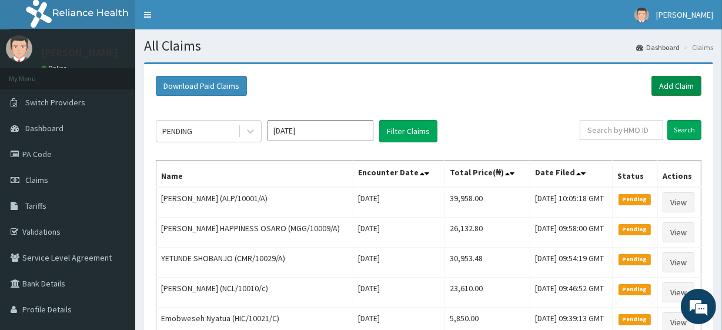
click at [664, 95] on link "Add Claim" at bounding box center [676, 86] width 50 height 20
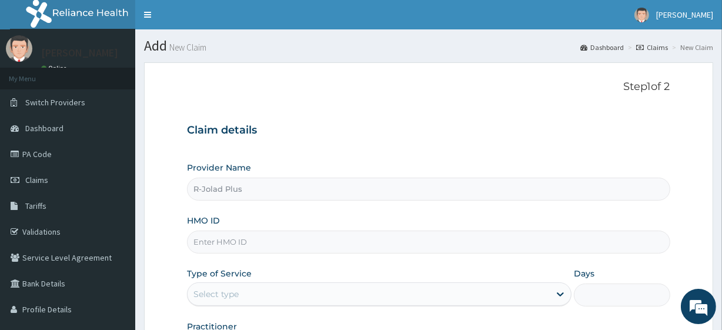
click at [271, 243] on input "HMO ID" at bounding box center [428, 241] width 483 height 23
paste input "CUA/10019/B"
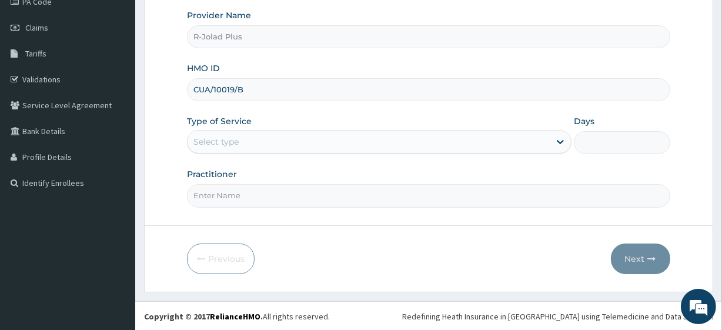
type input "CUA/10019/B"
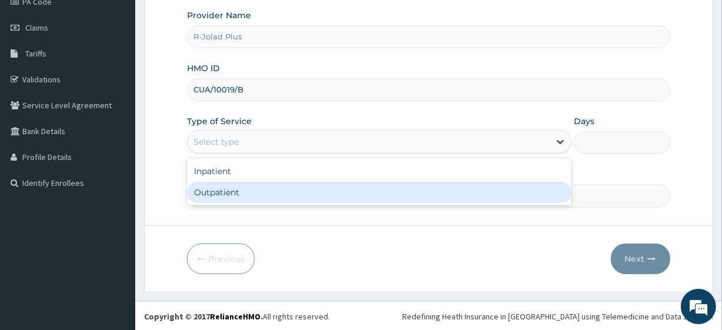
drag, startPoint x: 238, startPoint y: 148, endPoint x: 243, endPoint y: 194, distance: 46.2
click at [243, 153] on div "option Outpatient focused, 2 of 2. 2 results available. Use Up and Down to choo…" at bounding box center [379, 142] width 384 height 24
click at [243, 194] on div "Outpatient" at bounding box center [379, 192] width 384 height 21
type input "1"
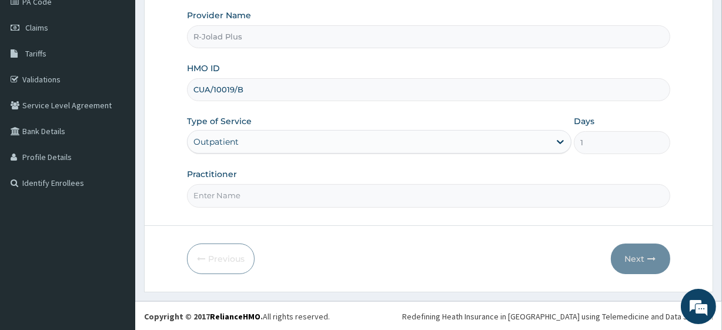
click at [243, 194] on input "Practitioner" at bounding box center [428, 195] width 483 height 23
drag, startPoint x: 243, startPoint y: 194, endPoint x: 262, endPoint y: 153, distance: 45.0
click at [262, 153] on div "Provider Name R-Jolad Plus HMO ID CUA/10019/B Type of Service Outpatient Days 1…" at bounding box center [428, 107] width 483 height 197
type input "Dr Daniel"
click at [627, 259] on button "Next" at bounding box center [640, 258] width 59 height 31
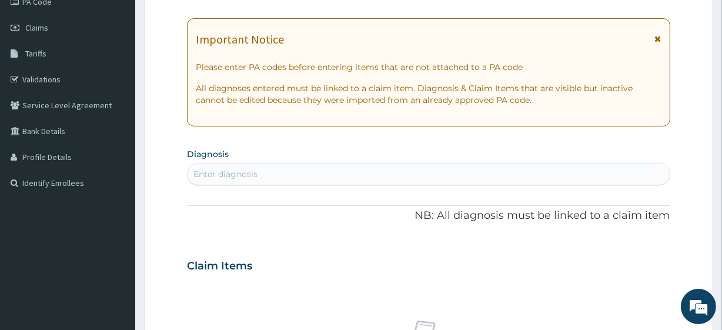
scroll to position [0, 0]
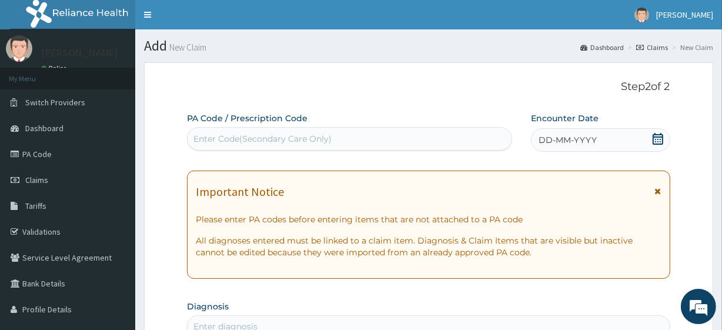
click at [266, 137] on div "Enter Code(Secondary Care Only)" at bounding box center [262, 139] width 138 height 12
paste input "PA/297A87"
type input "PA/297A87"
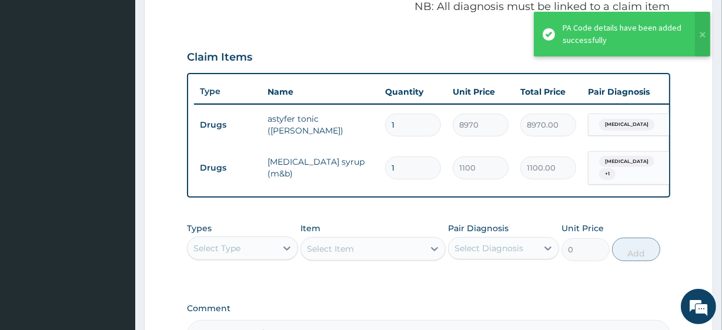
scroll to position [510, 0]
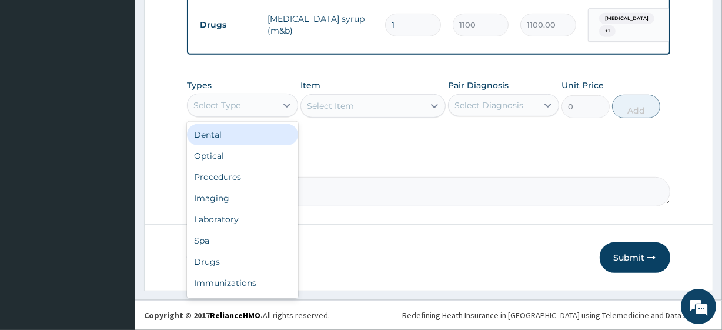
click at [223, 98] on div "Select Type" at bounding box center [232, 105] width 89 height 19
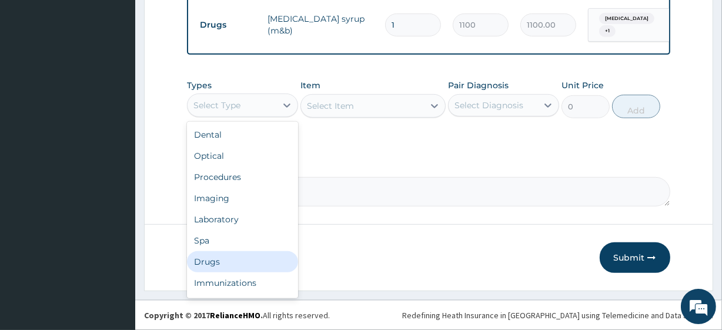
click at [234, 267] on div "Drugs" at bounding box center [242, 261] width 111 height 21
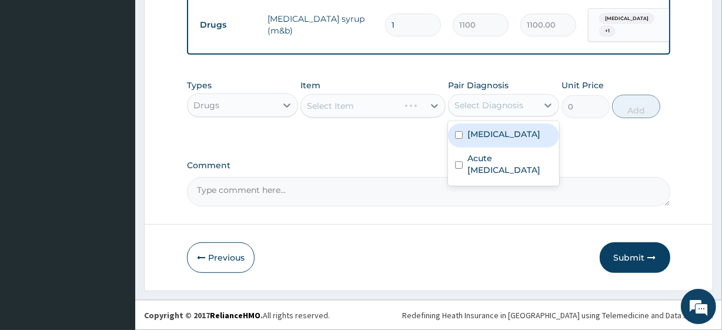
drag, startPoint x: 500, startPoint y: 105, endPoint x: 503, endPoint y: 129, distance: 24.3
click at [503, 116] on div "option Anemia focused, 1 of 2. 2 results available. Use Up and Down to choose o…" at bounding box center [503, 105] width 111 height 22
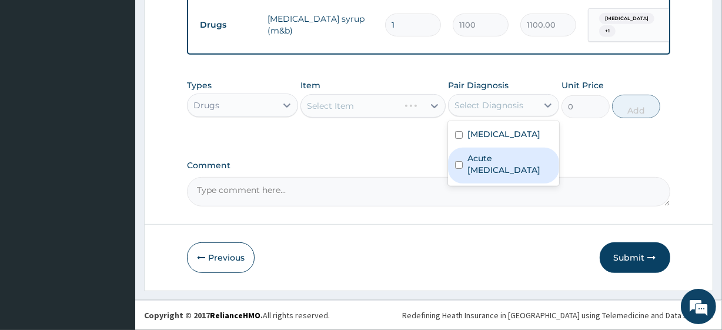
click at [503, 160] on label "Acute upper respiratory infection" at bounding box center [509, 164] width 85 height 24
checkbox input "true"
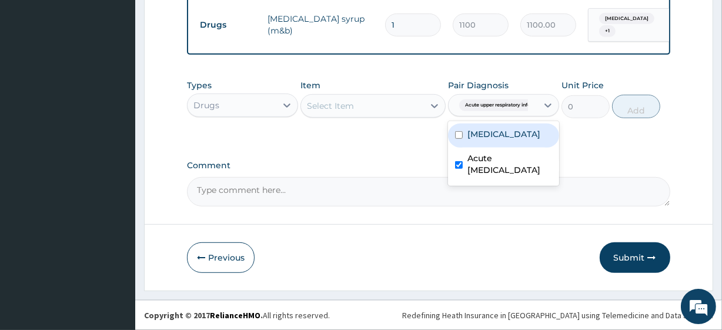
click at [498, 135] on label "Anemia" at bounding box center [503, 134] width 73 height 12
checkbox input "true"
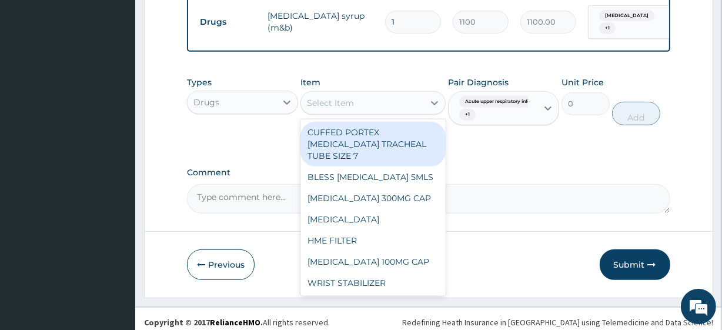
click at [377, 107] on div "Select Item" at bounding box center [362, 102] width 122 height 19
paste input "BROMHEXINE 4MG/5ML SYR (BROMEX)"
type input "BROMHEXINE 4MG/5ML SYR (BROMEX)"
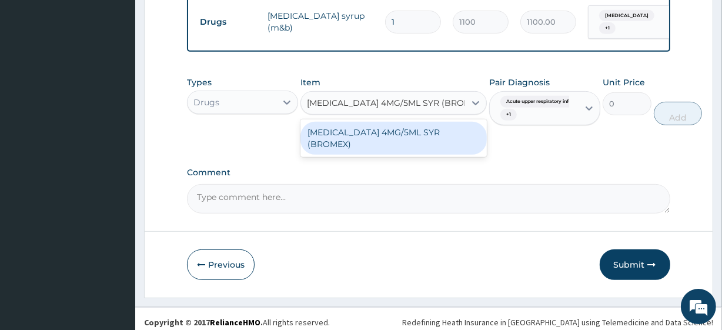
scroll to position [0, 15]
click at [390, 133] on div "BROMHEXINE 4MG/5ML SYR (BROMEX)" at bounding box center [393, 138] width 186 height 33
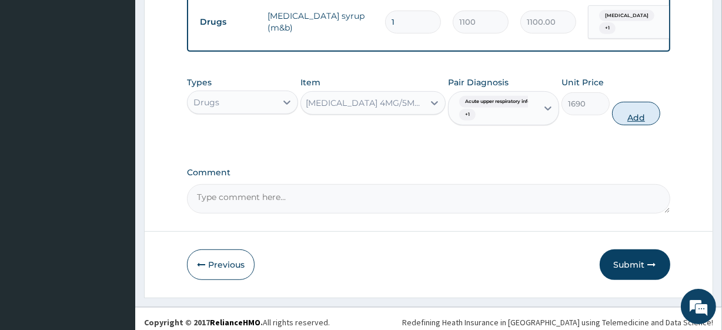
click at [636, 117] on button "Add" at bounding box center [636, 114] width 48 height 24
type input "0"
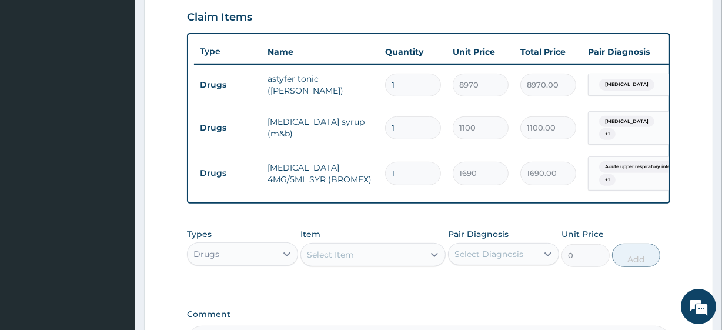
scroll to position [555, 0]
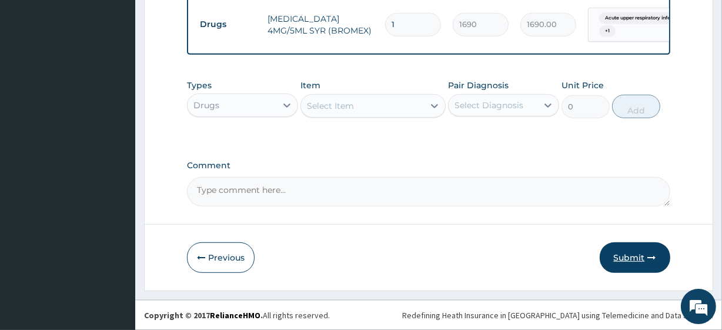
click at [629, 260] on button "Submit" at bounding box center [635, 257] width 71 height 31
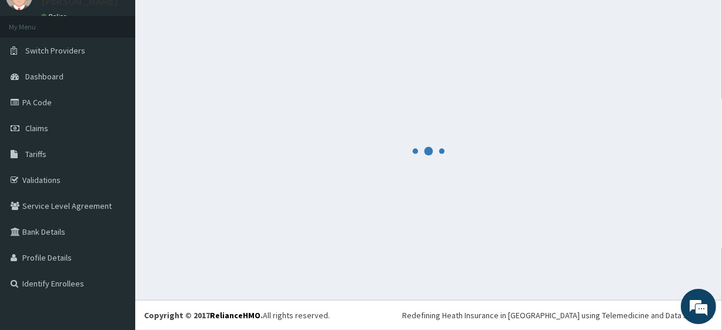
scroll to position [52, 0]
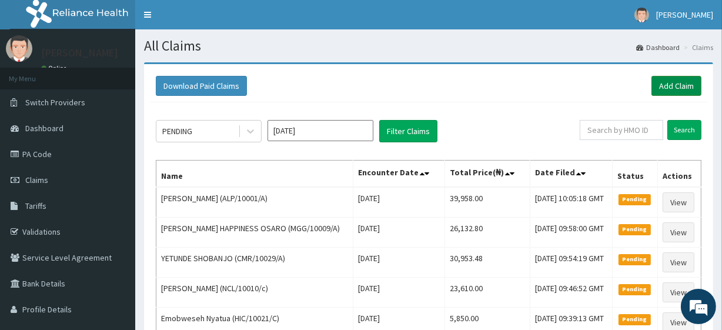
click at [659, 82] on link "Add Claim" at bounding box center [676, 86] width 50 height 20
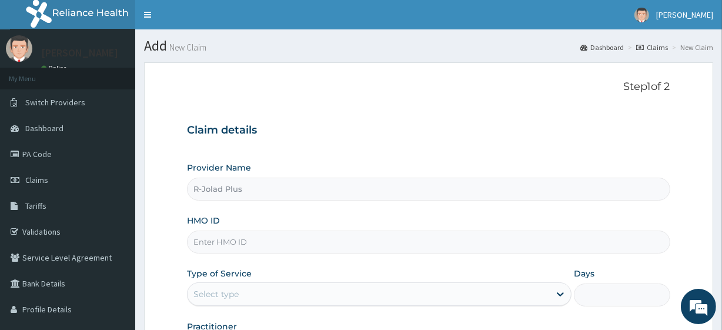
click at [299, 242] on input "HMO ID" at bounding box center [428, 241] width 483 height 23
paste input "XIM/10017/A"
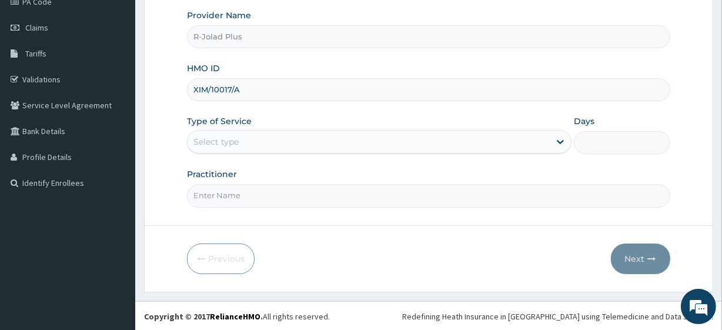
type input "XIM/10017/A"
click at [252, 140] on div "Select type" at bounding box center [369, 141] width 362 height 19
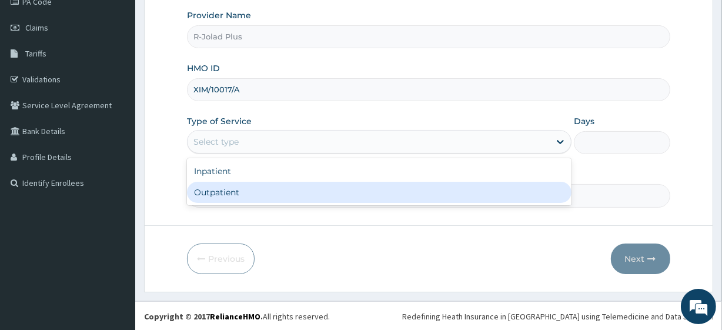
click at [255, 188] on div "Outpatient" at bounding box center [379, 192] width 384 height 21
type input "1"
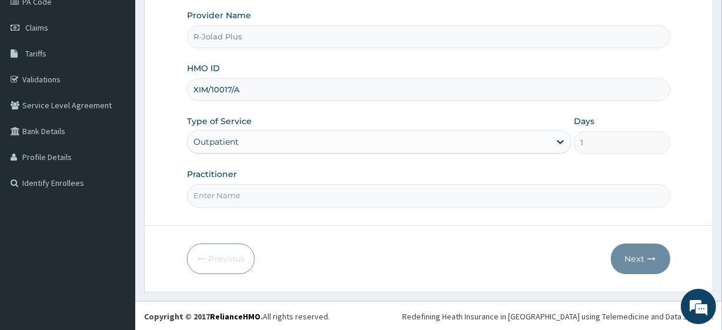
click at [255, 188] on input "Practitioner" at bounding box center [428, 195] width 483 height 23
type input "[PERSON_NAME]"
click at [642, 257] on button "Next" at bounding box center [640, 258] width 59 height 31
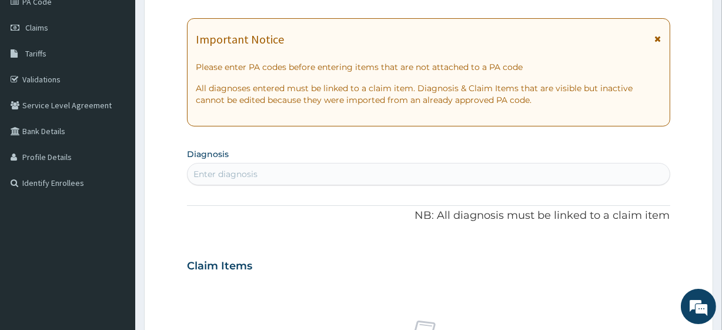
click at [293, 183] on div "Enter diagnosis" at bounding box center [428, 174] width 483 height 22
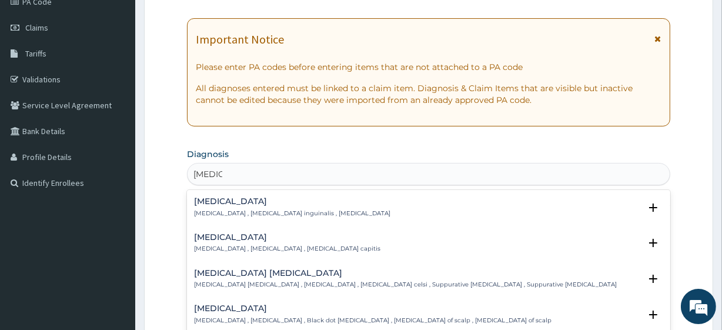
type input "[MEDICAL_DATA] co"
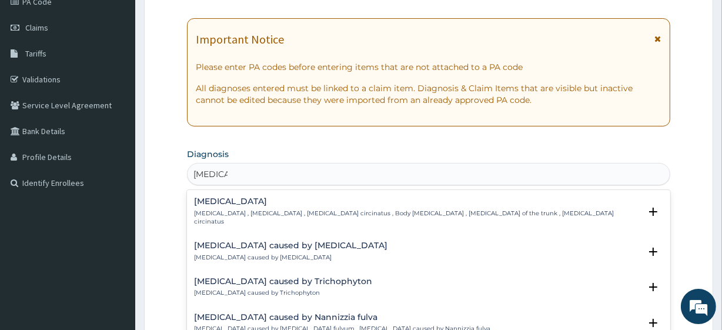
click at [246, 202] on h4 "[MEDICAL_DATA]" at bounding box center [417, 201] width 446 height 9
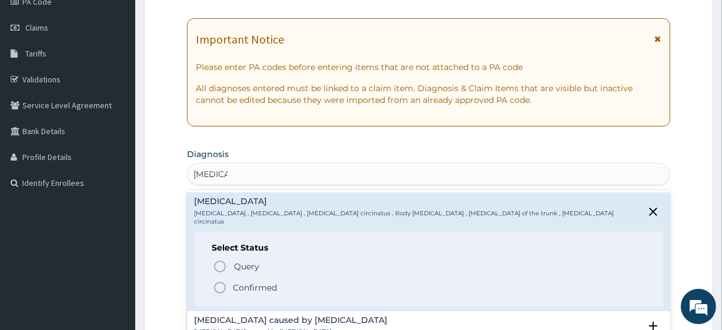
click at [261, 282] on p "Confirmed" at bounding box center [255, 288] width 44 height 12
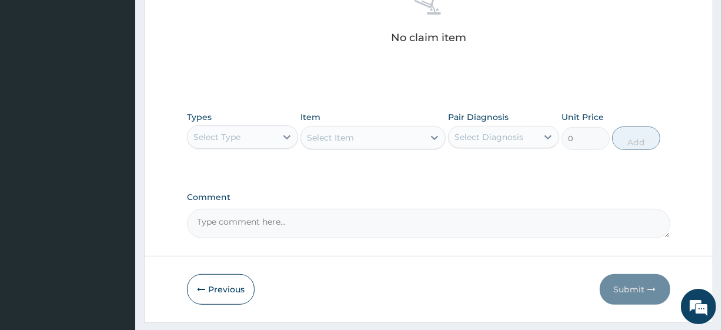
scroll to position [517, 0]
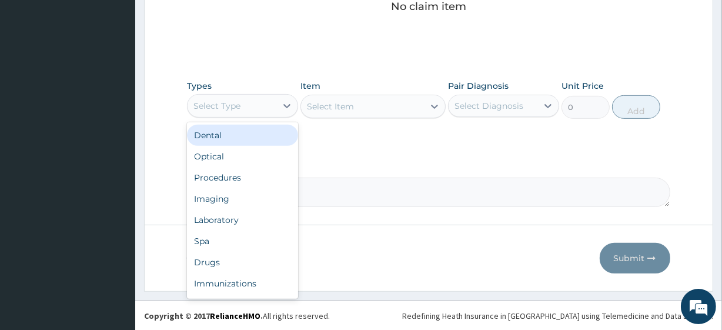
click at [265, 98] on div "Select Type" at bounding box center [232, 105] width 89 height 19
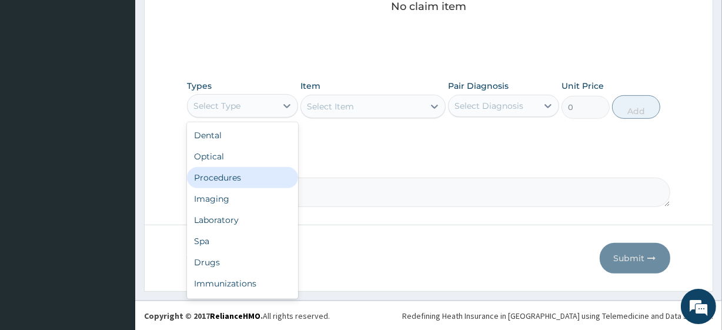
click at [266, 171] on div "Procedures" at bounding box center [242, 177] width 111 height 21
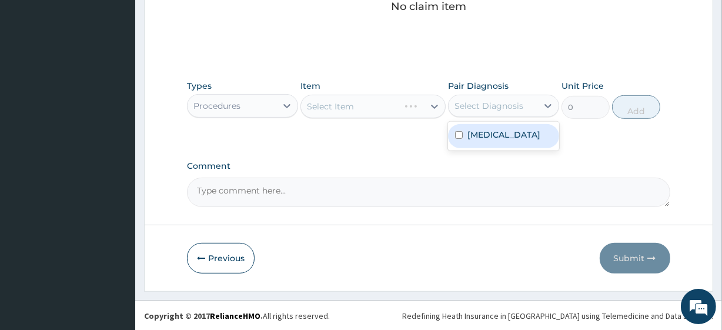
drag, startPoint x: 502, startPoint y: 103, endPoint x: 504, endPoint y: 136, distance: 33.0
click at [504, 117] on div "option [MEDICAL_DATA] focused, 1 of 1. 1 result available. Use Up and Down to c…" at bounding box center [503, 106] width 111 height 22
click at [504, 136] on label "[MEDICAL_DATA]" at bounding box center [503, 135] width 73 height 12
checkbox input "true"
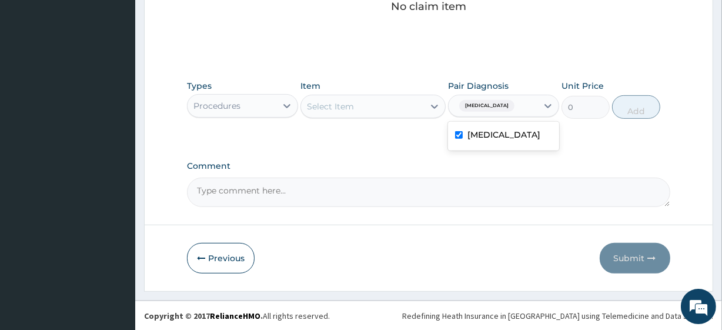
click at [394, 108] on div "Select Item" at bounding box center [362, 106] width 122 height 19
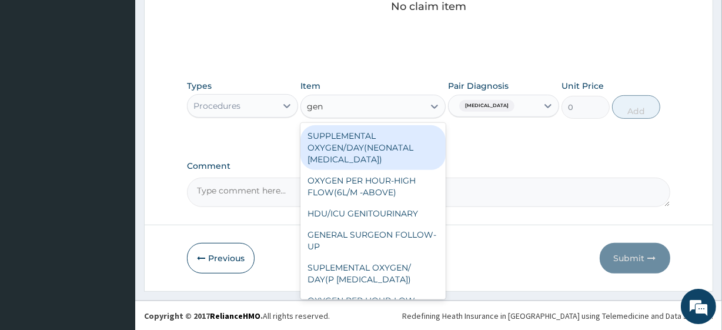
type input "gene"
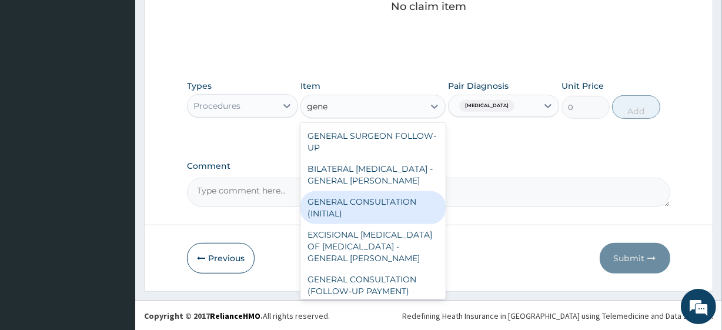
click at [389, 192] on div "GENERAL CONSULTATION (INITIAL)" at bounding box center [372, 207] width 145 height 33
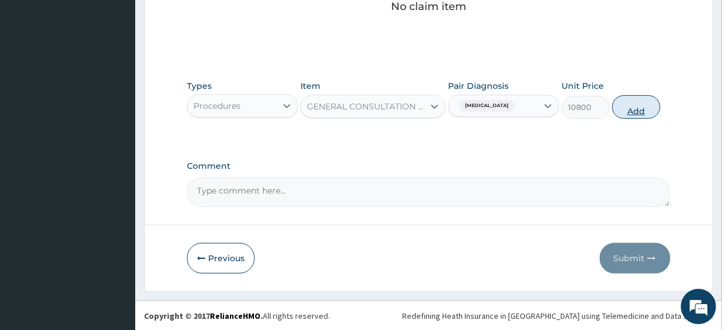
click at [634, 104] on button "Add" at bounding box center [636, 107] width 48 height 24
type input "0"
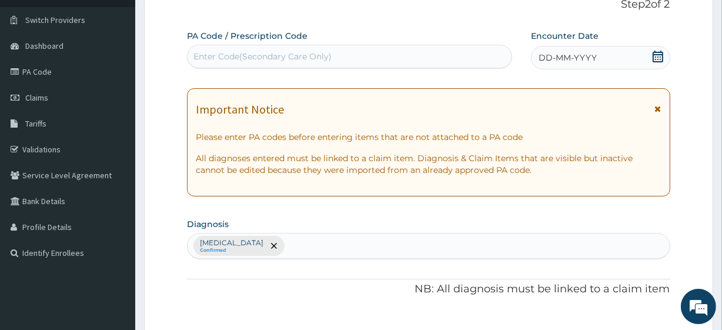
scroll to position [0, 0]
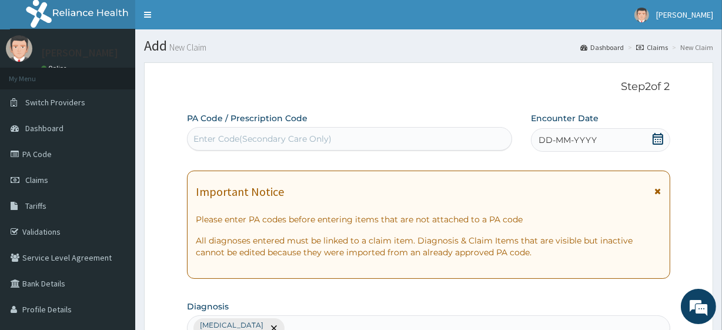
click at [664, 135] on div "DD-MM-YYYY" at bounding box center [600, 140] width 139 height 24
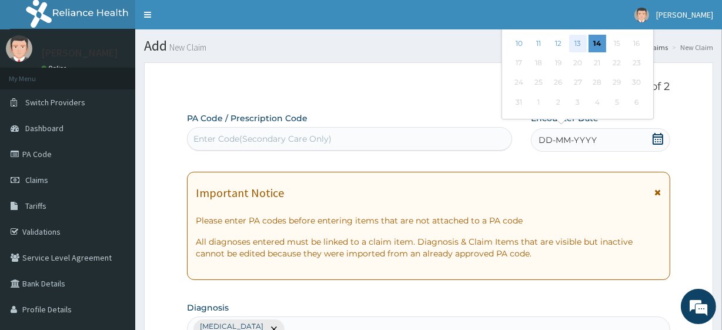
click at [581, 39] on div "13" at bounding box center [577, 44] width 18 height 18
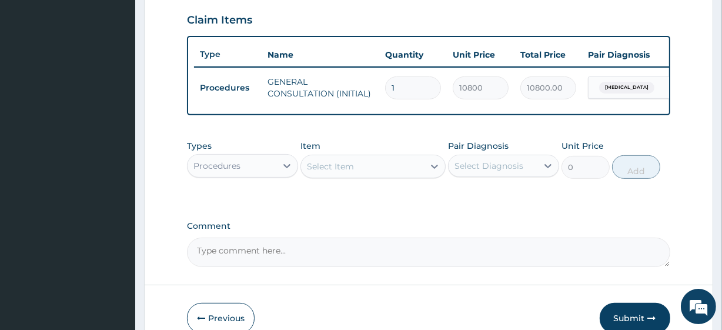
scroll to position [469, 0]
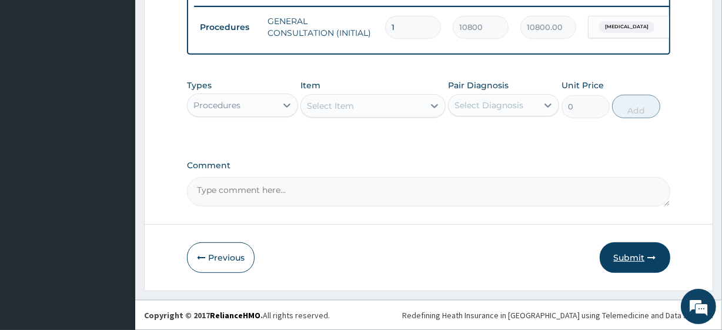
drag, startPoint x: 678, startPoint y: 274, endPoint x: 651, endPoint y: 248, distance: 37.4
click at [651, 248] on button "Submit" at bounding box center [635, 257] width 71 height 31
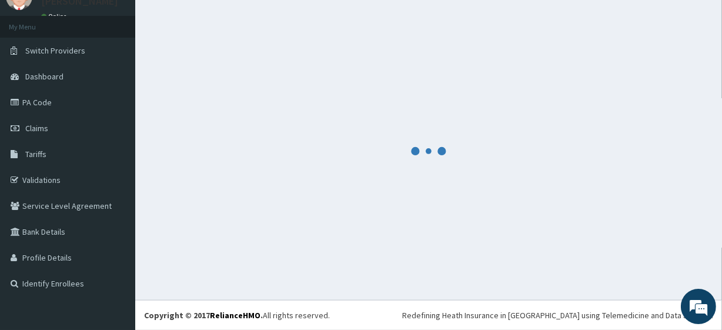
scroll to position [52, 0]
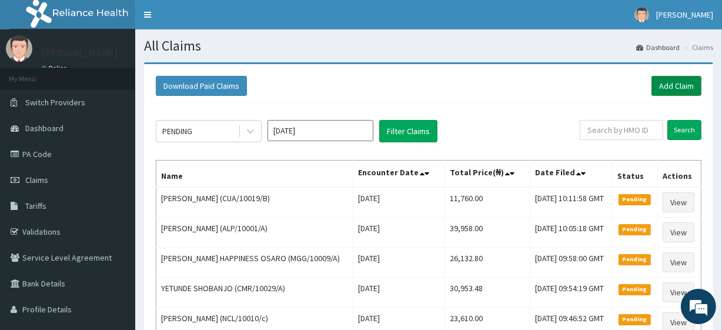
click at [664, 92] on link "Add Claim" at bounding box center [676, 86] width 50 height 20
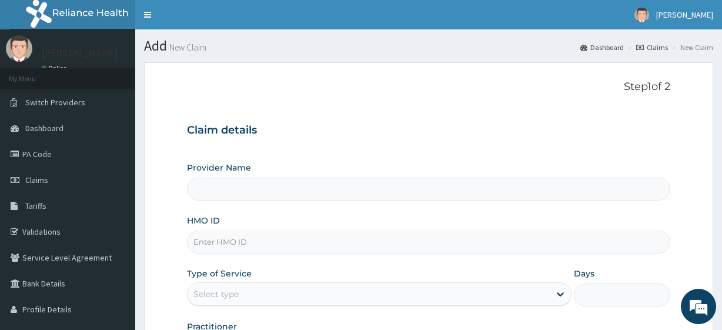
type input "R-Jolad Plus"
